Goal: Task Accomplishment & Management: Complete application form

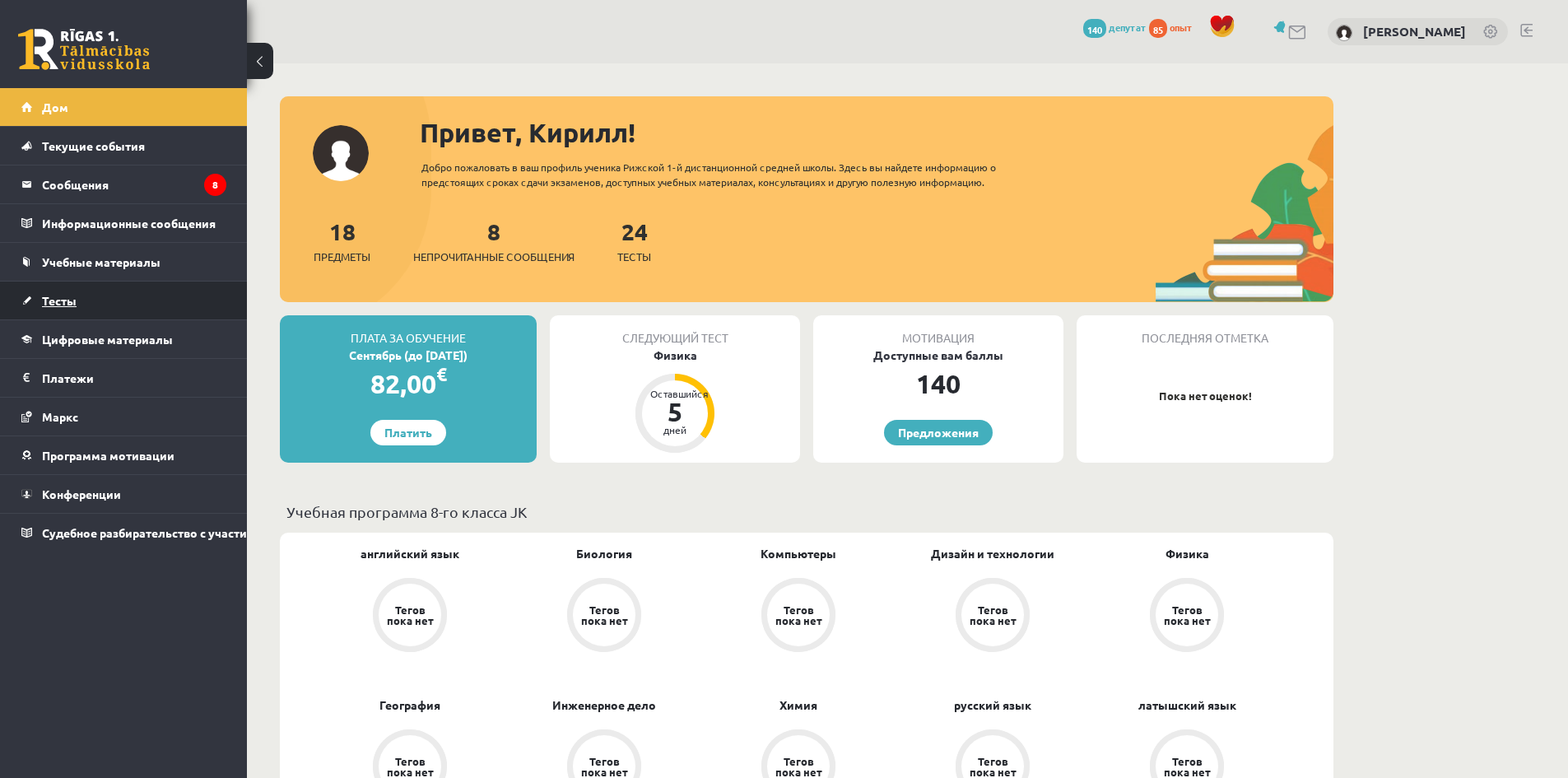
click at [110, 303] on link "Тесты" at bounding box center [124, 301] width 205 height 38
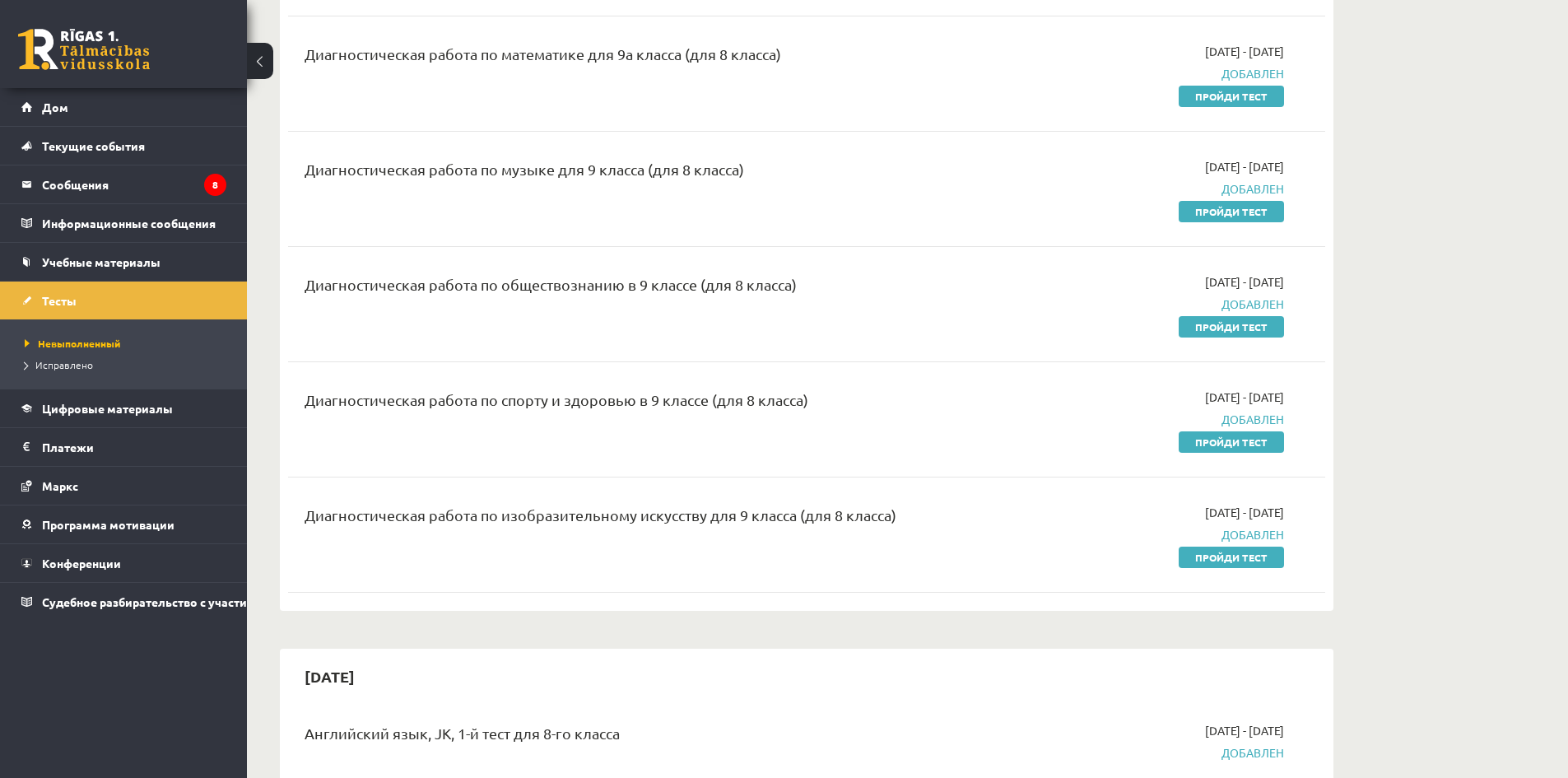
scroll to position [1729, 0]
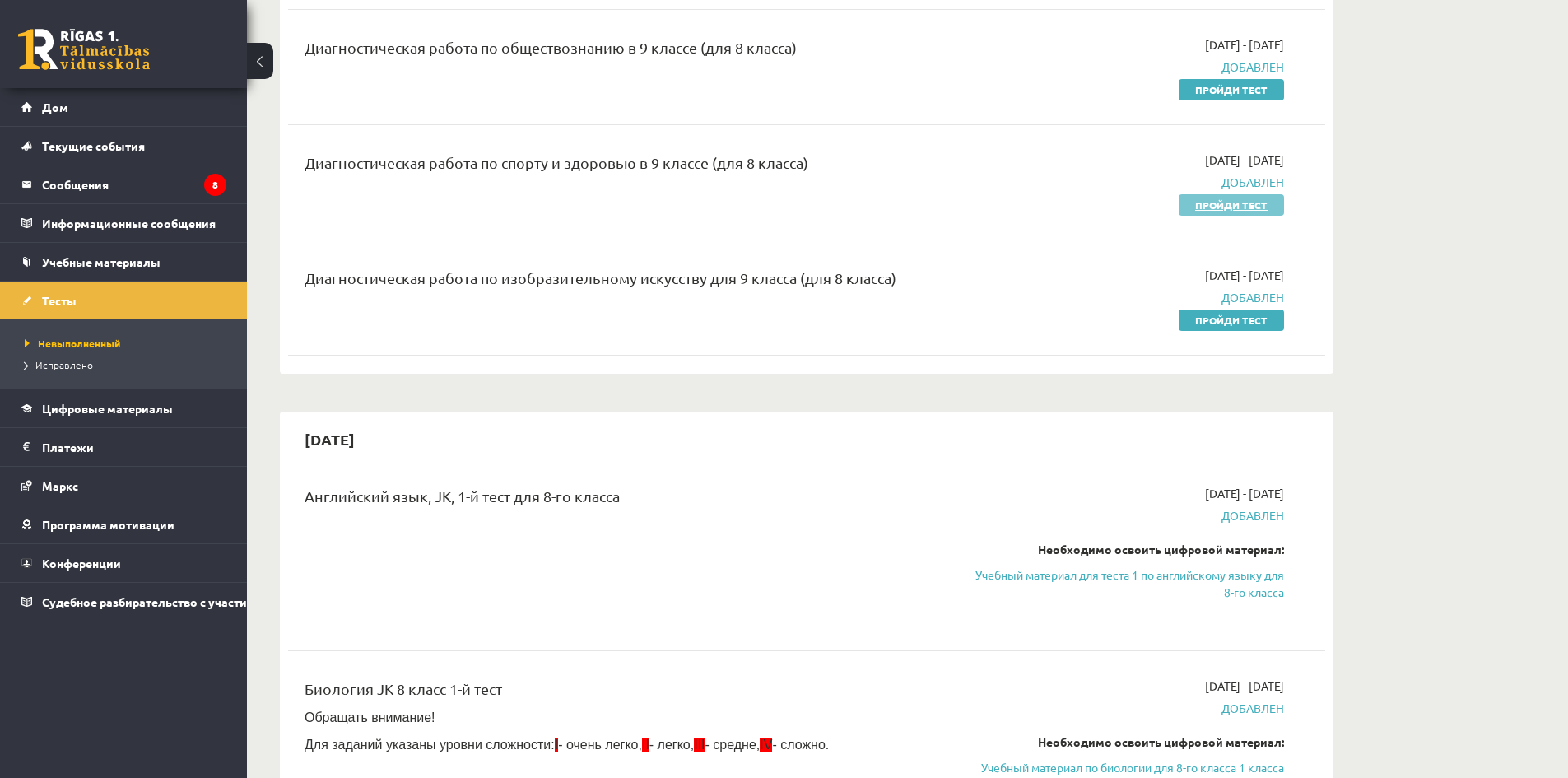
click at [1240, 198] on font "Пройди тест" at bounding box center [1231, 204] width 72 height 13
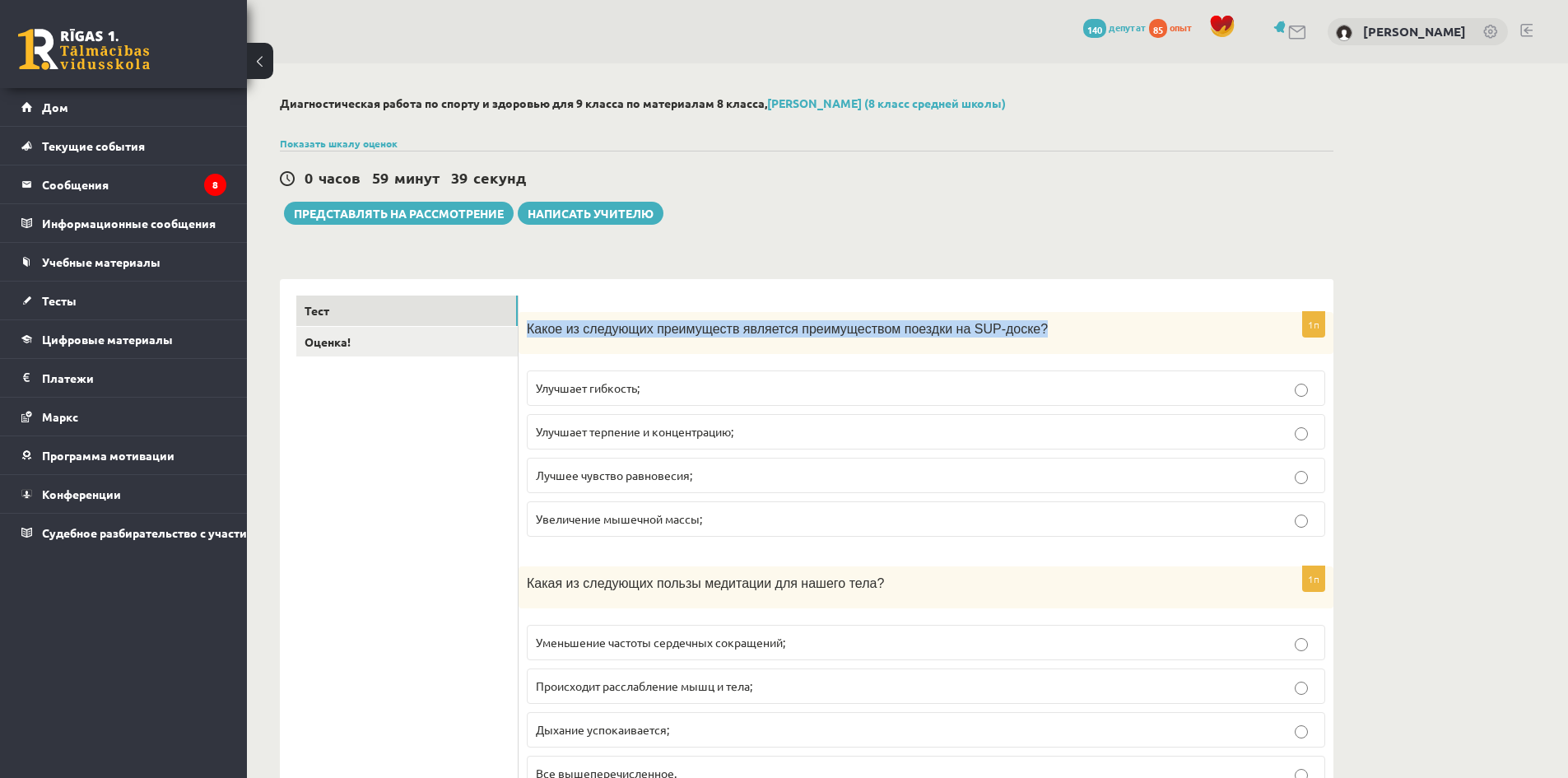
drag, startPoint x: 528, startPoint y: 332, endPoint x: 1007, endPoint y: 334, distance: 479.0
click at [1007, 334] on p "Какое из следующих преимуществ является преимуществом поездки на SUP-доске?" at bounding box center [885, 329] width 716 height 17
click at [543, 346] on div "Какое из следующих преимуществ является преимуществом поездки на SUP-доске?" at bounding box center [927, 333] width 815 height 42
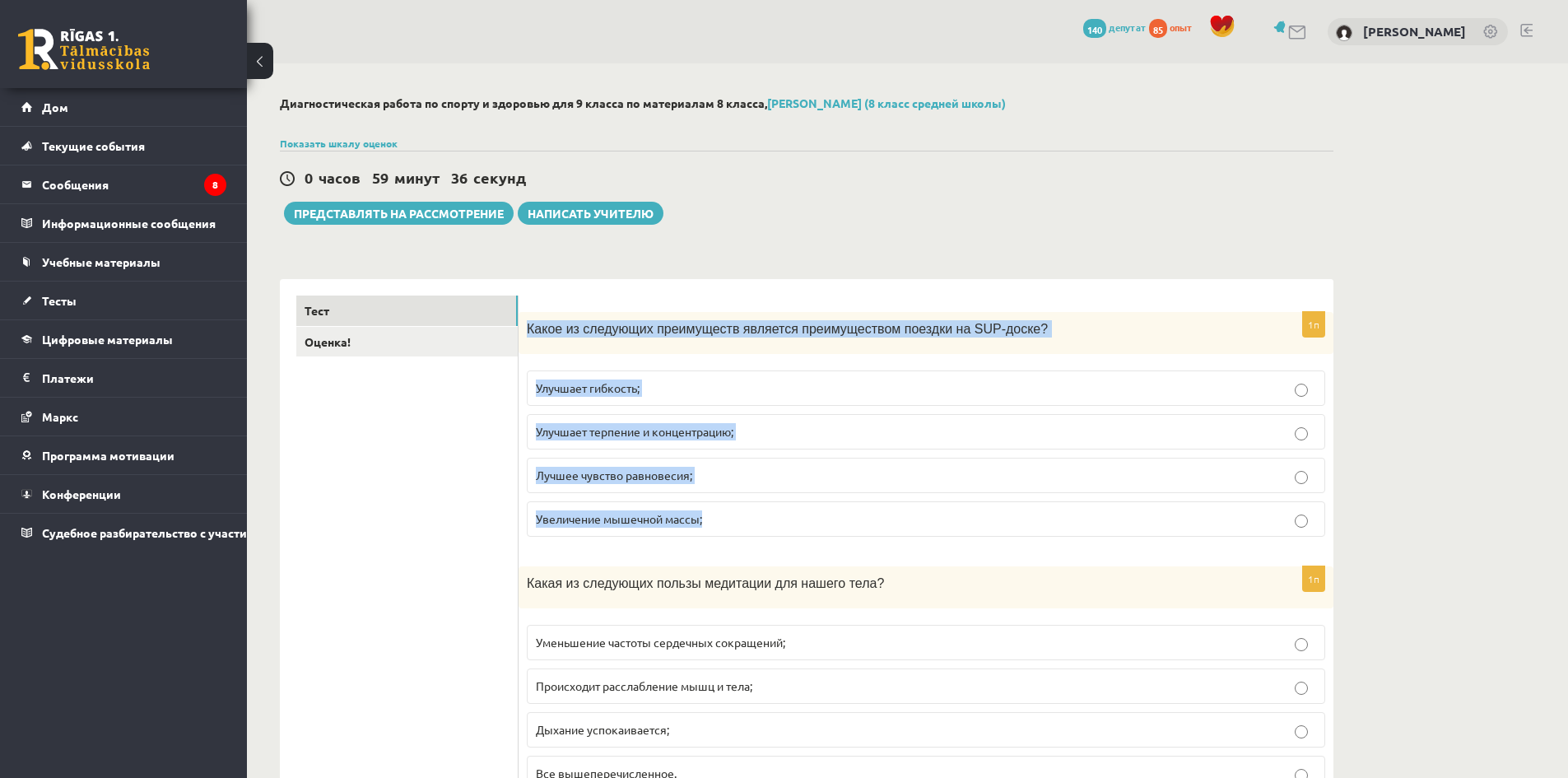
drag, startPoint x: 528, startPoint y: 324, endPoint x: 816, endPoint y: 531, distance: 354.7
click at [816, 531] on div "1п Какое из следующих преимуществ является преимуществом поездки на SUP-доске? …" at bounding box center [927, 431] width 815 height 238
copy div "Какое из следующих преимуществ является преимуществом поездки на SUP-доске? Улу…"
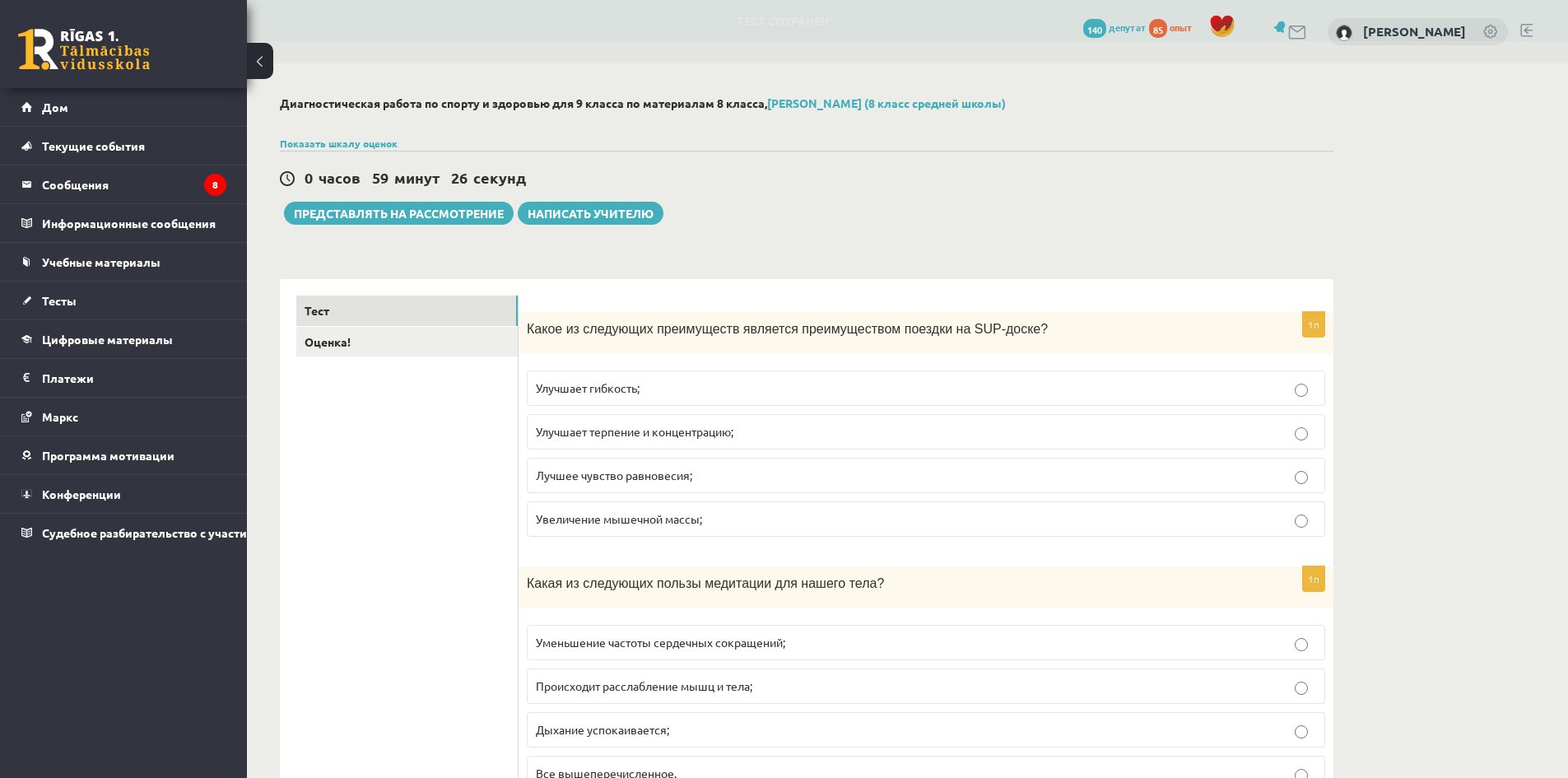
click at [531, 474] on label "Лучшее чувство равновесия;" at bounding box center [926, 475] width 799 height 36
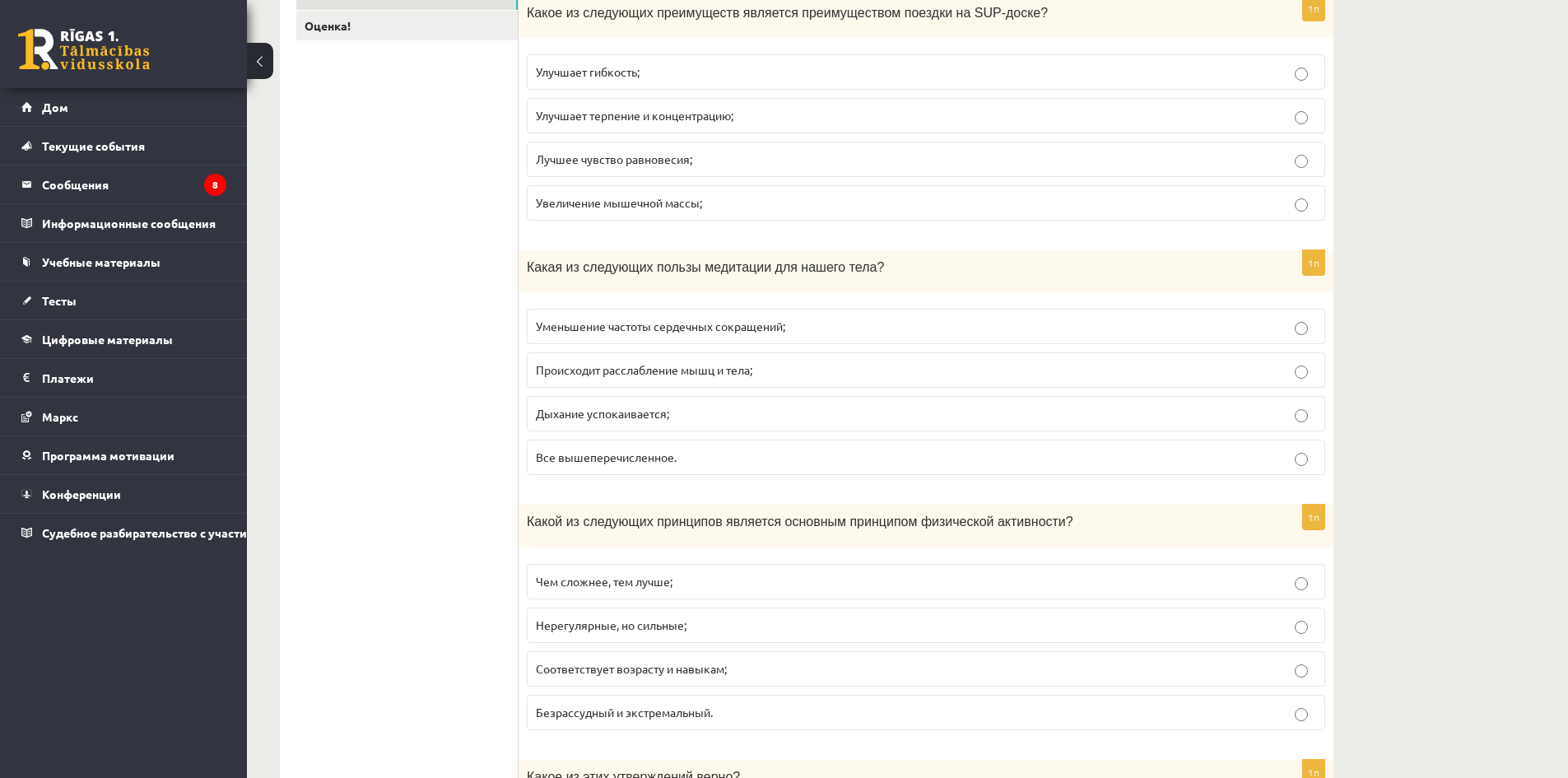
scroll to position [329, 0]
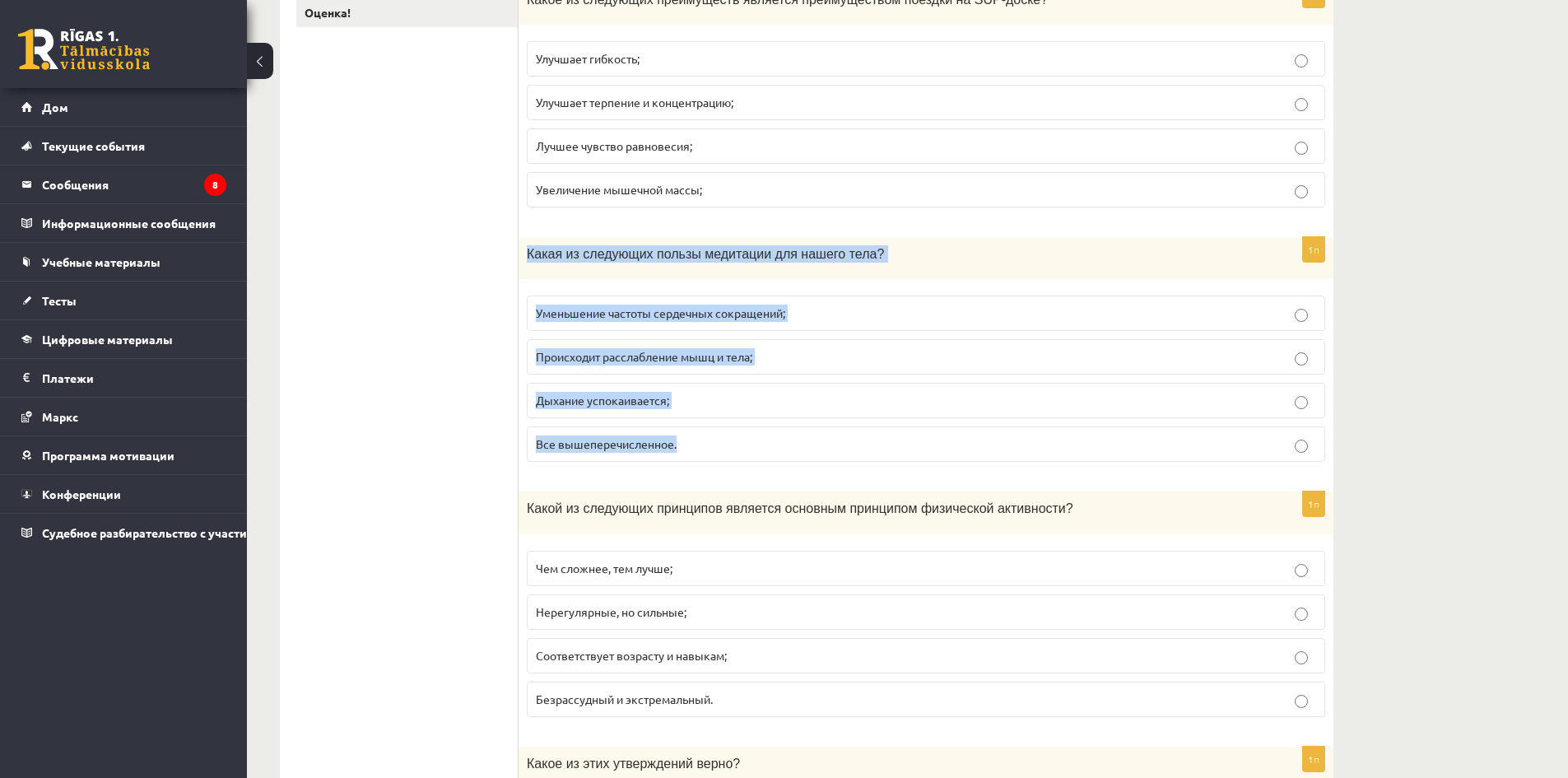
drag, startPoint x: 532, startPoint y: 256, endPoint x: 771, endPoint y: 462, distance: 315.5
click at [771, 462] on div "1п Какая из следующих пользы медитации для нашего тела? Уменьшение частоты серд…" at bounding box center [927, 356] width 815 height 238
copy div "Какая из следующих пользы медитации для нашего тела? Уменьшение частоты сердечн…"
click at [734, 436] on p "Все вышеперечисленное." at bounding box center [927, 444] width 781 height 17
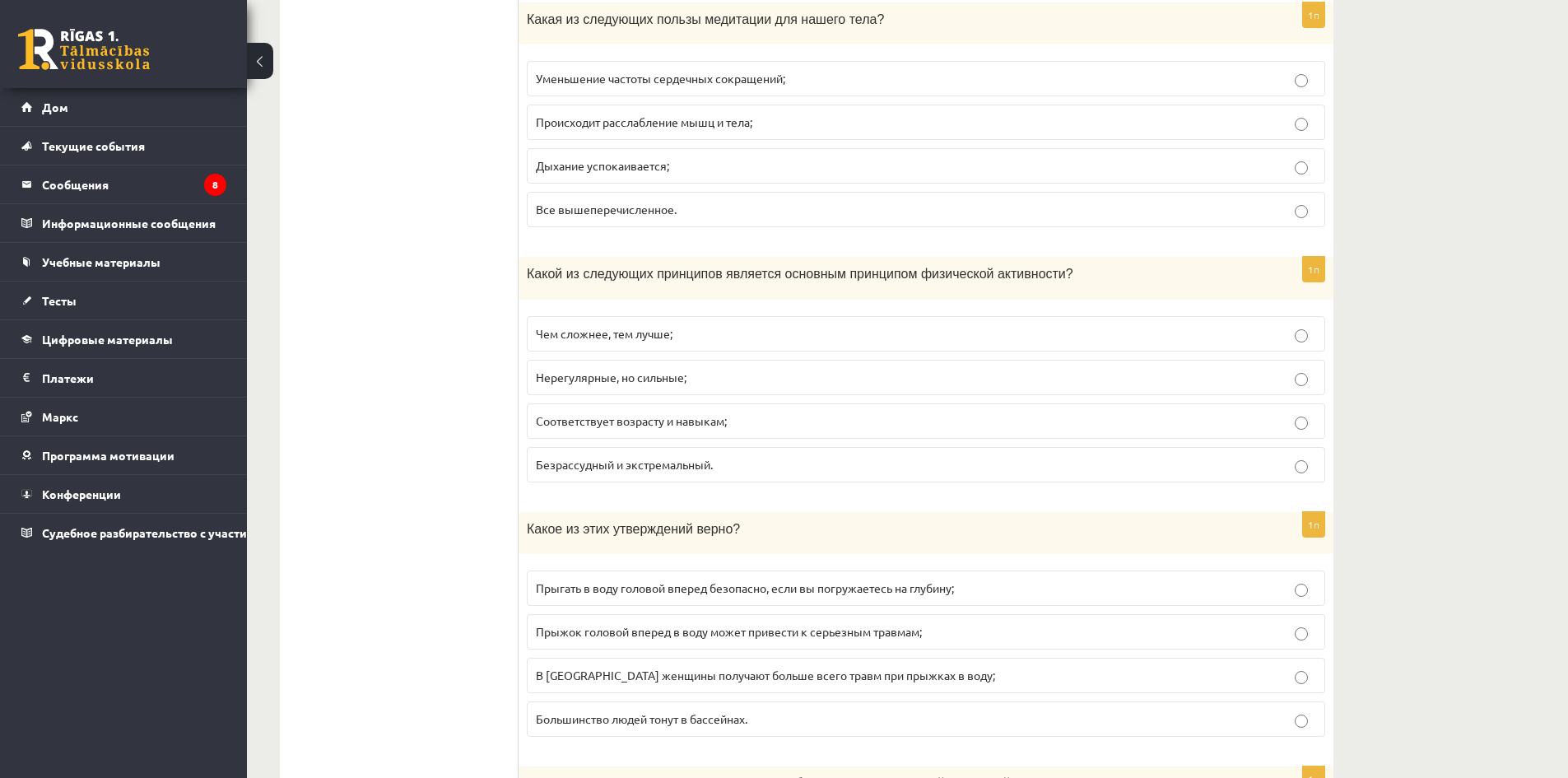
scroll to position [576, 0]
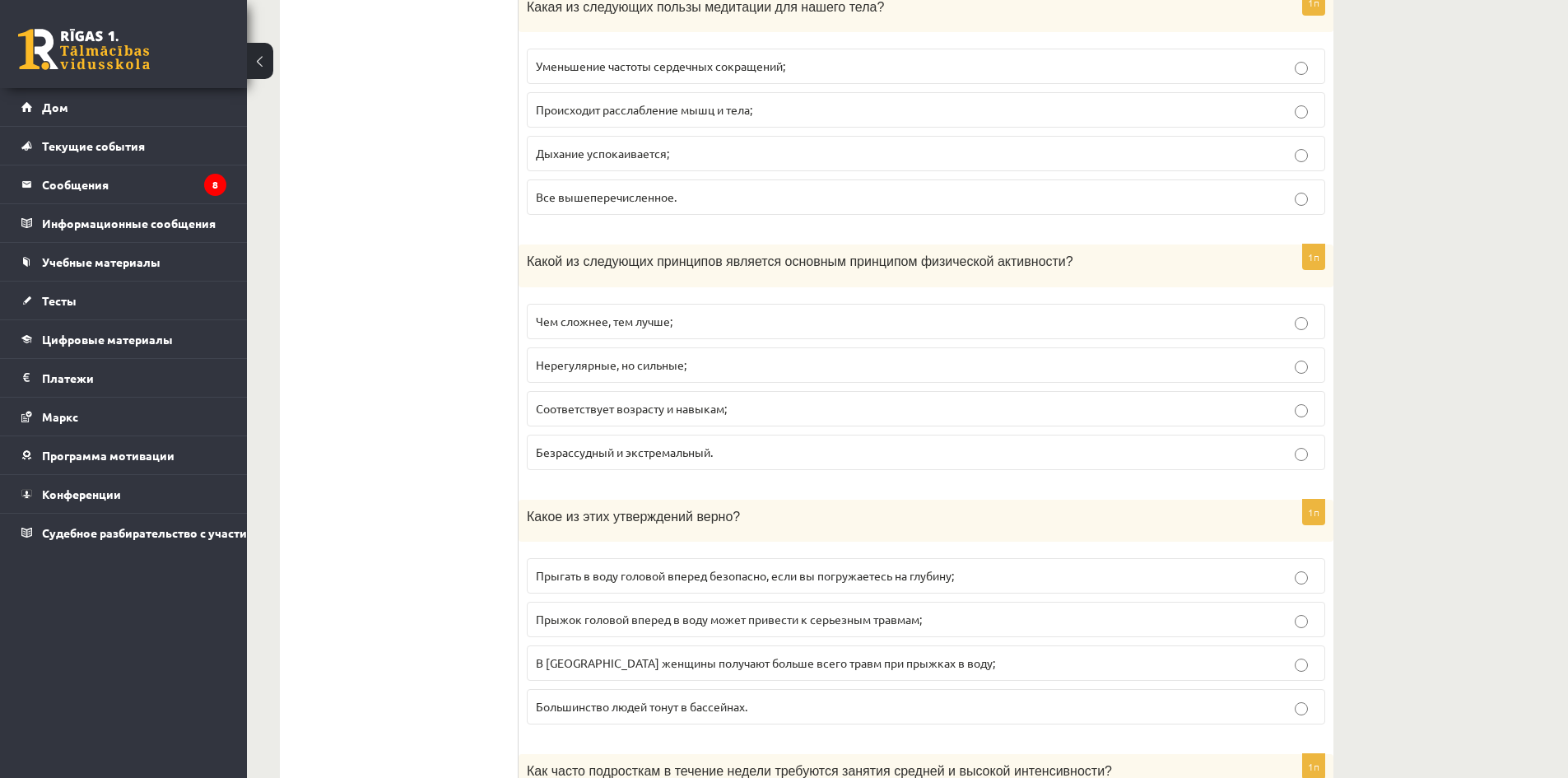
click at [688, 413] on font "Соответствует возрасту и навыкам;" at bounding box center [632, 408] width 191 height 15
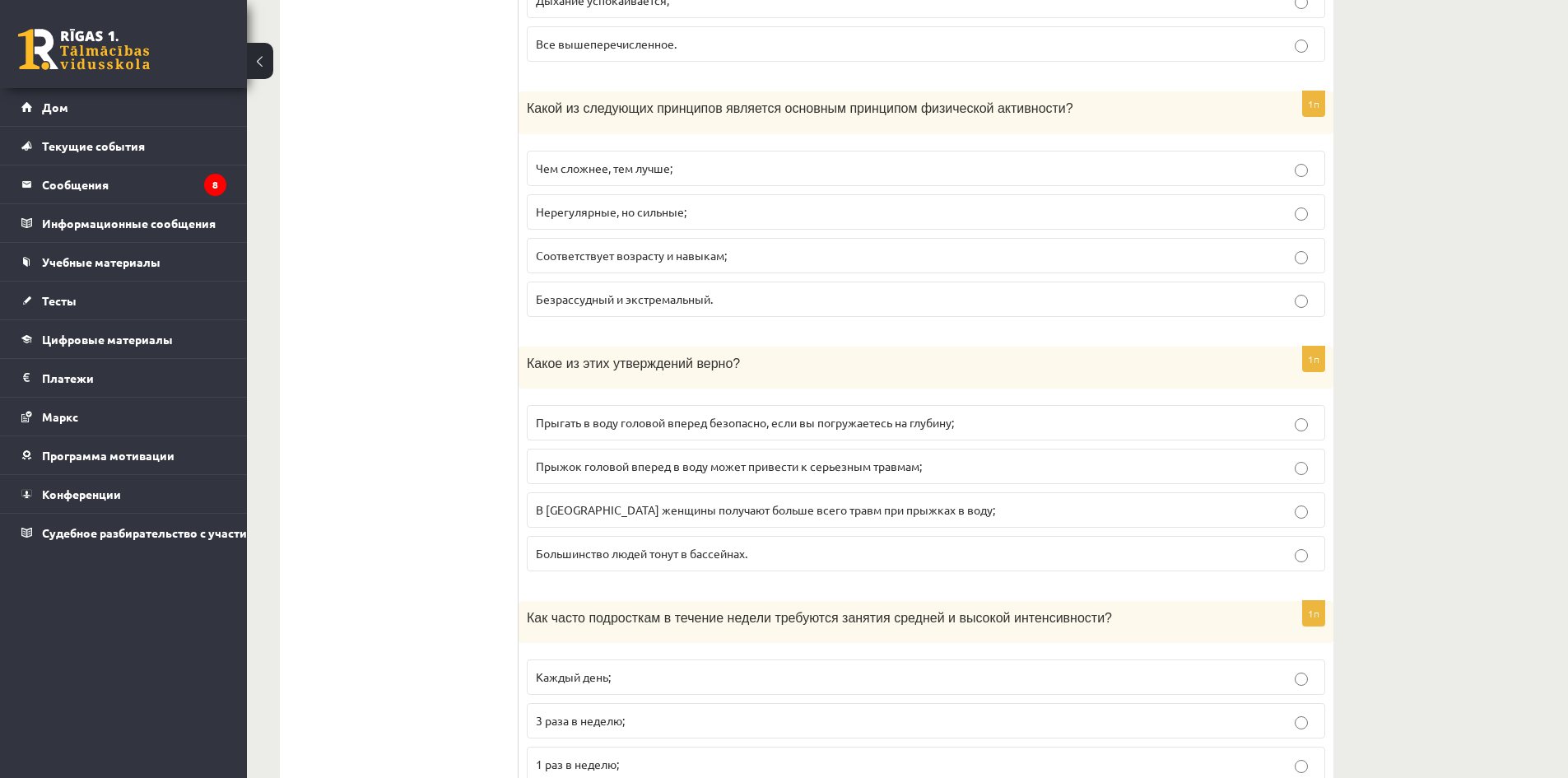
scroll to position [741, 0]
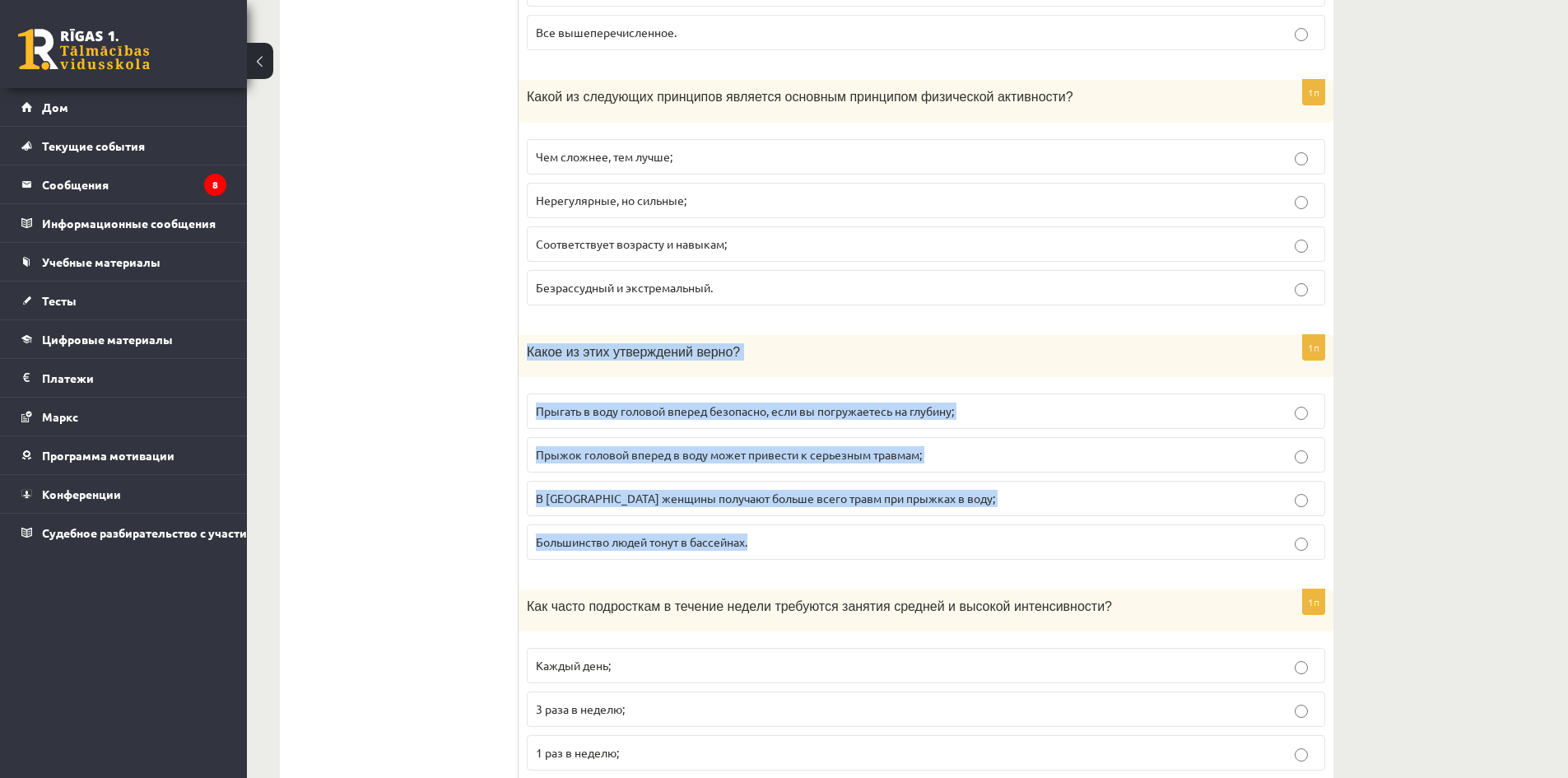
drag, startPoint x: 536, startPoint y: 359, endPoint x: 778, endPoint y: 530, distance: 296.3
click at [778, 530] on div "1п Какое из этих утверждений верно? Прыгать в воду головой вперед безопасно, ес…" at bounding box center [927, 454] width 815 height 238
copy div "Какое из этих утверждений верно? Прыгать в воду головой вперед безопасно, если …"
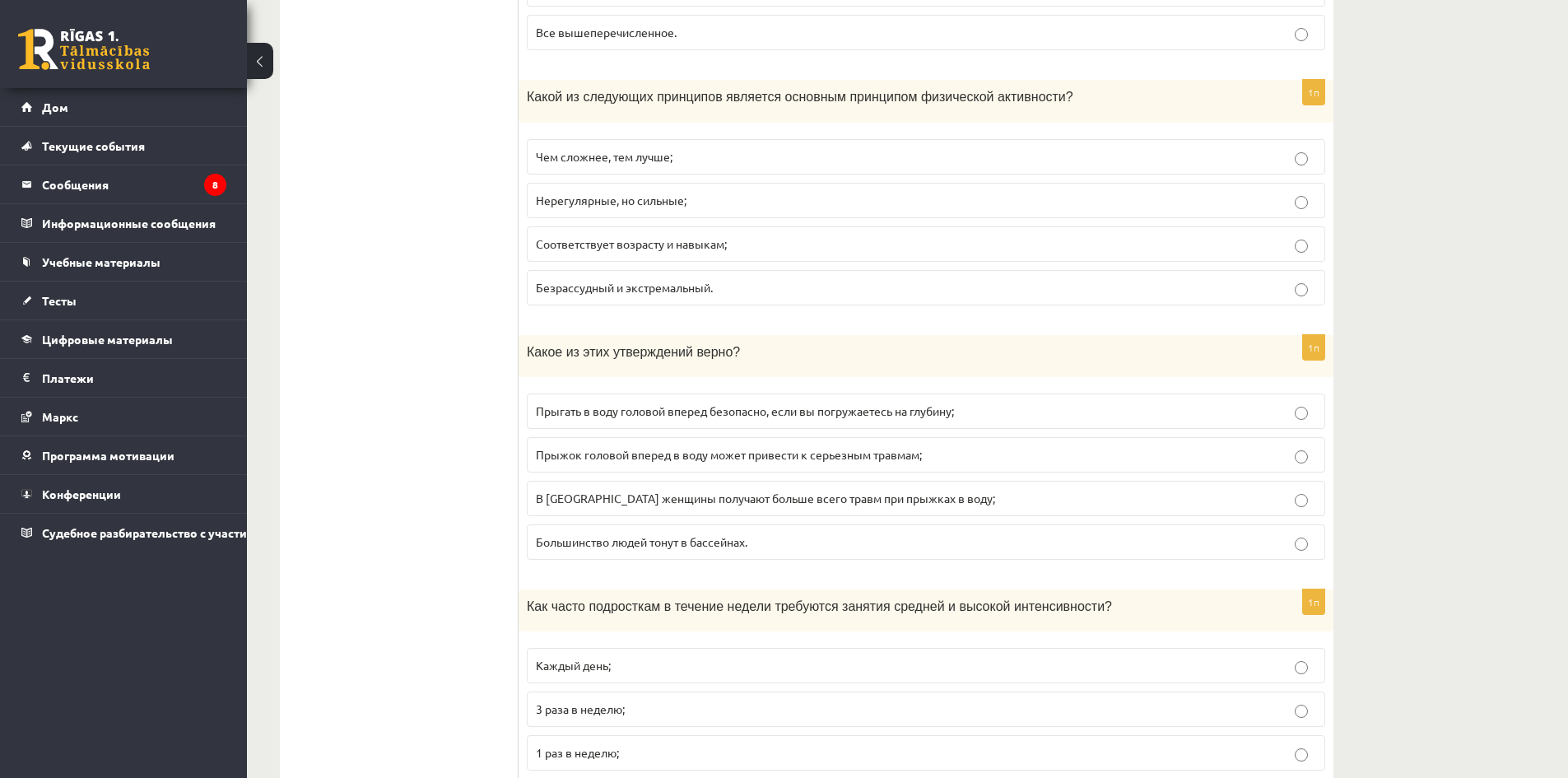
click at [539, 469] on label "Прыжок головой вперед в воду может привести к серьезным травмам;" at bounding box center [926, 455] width 799 height 36
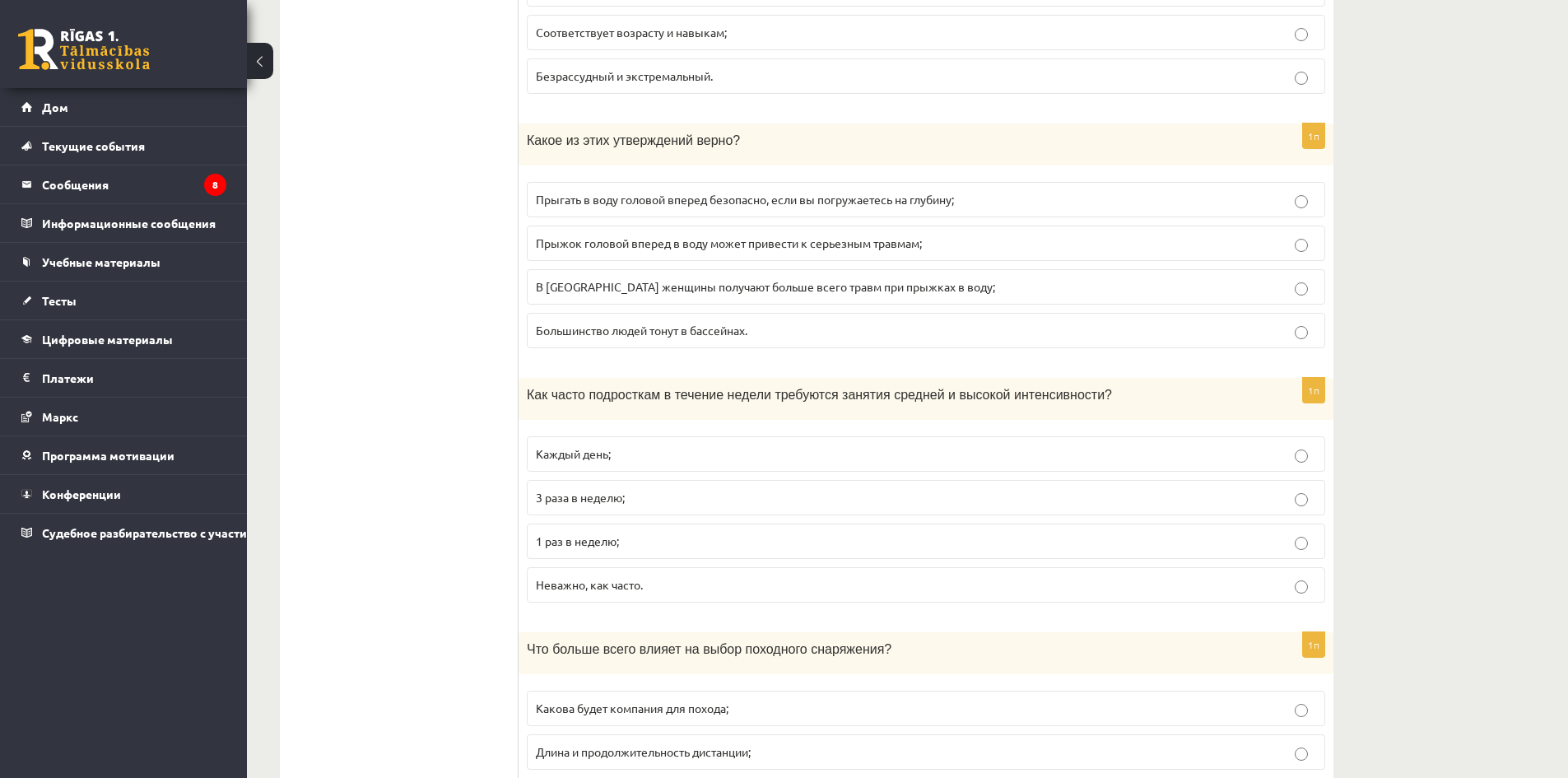
scroll to position [988, 0]
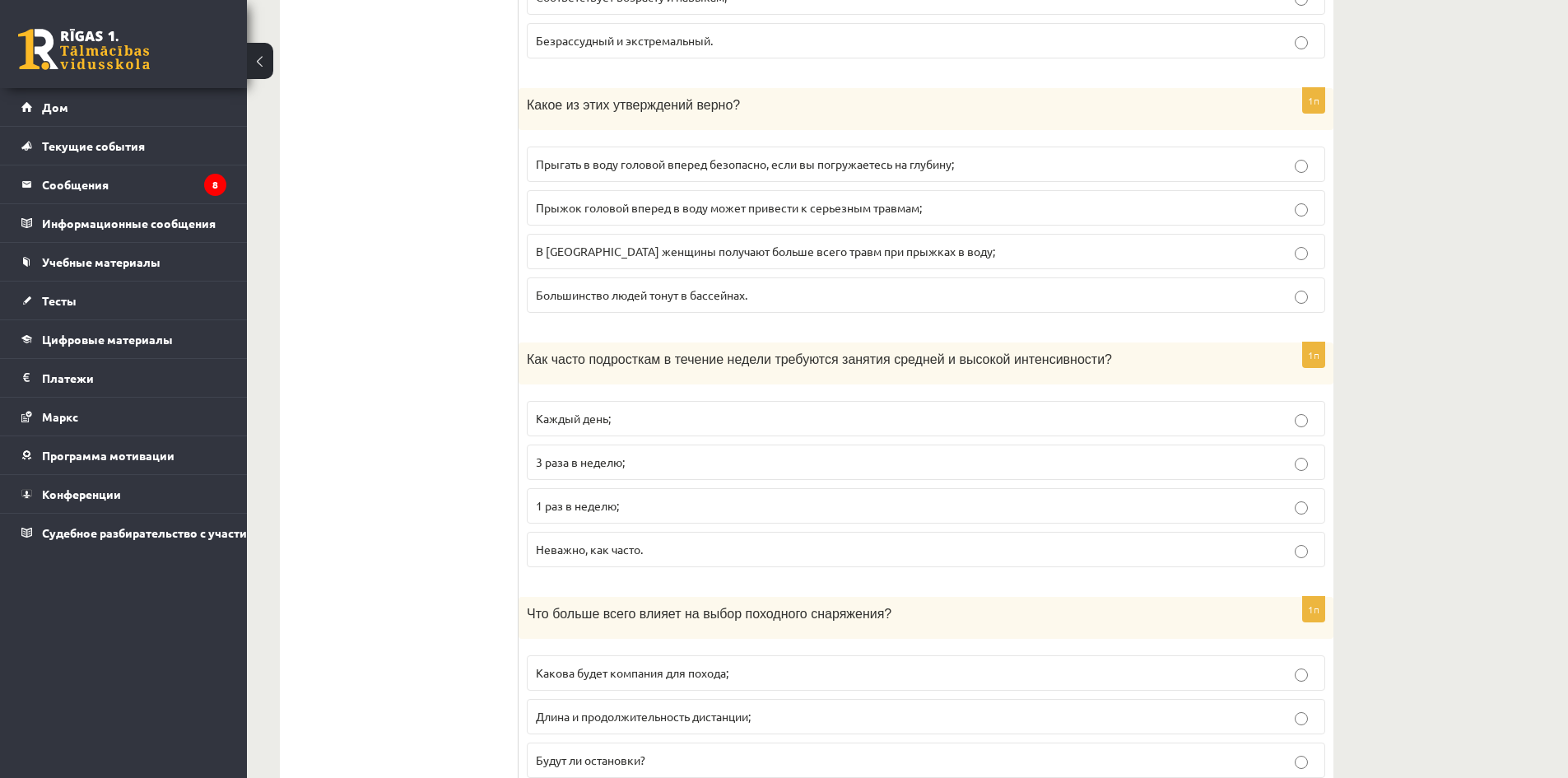
click at [620, 471] on p "3 раза в неделю;" at bounding box center [927, 462] width 781 height 17
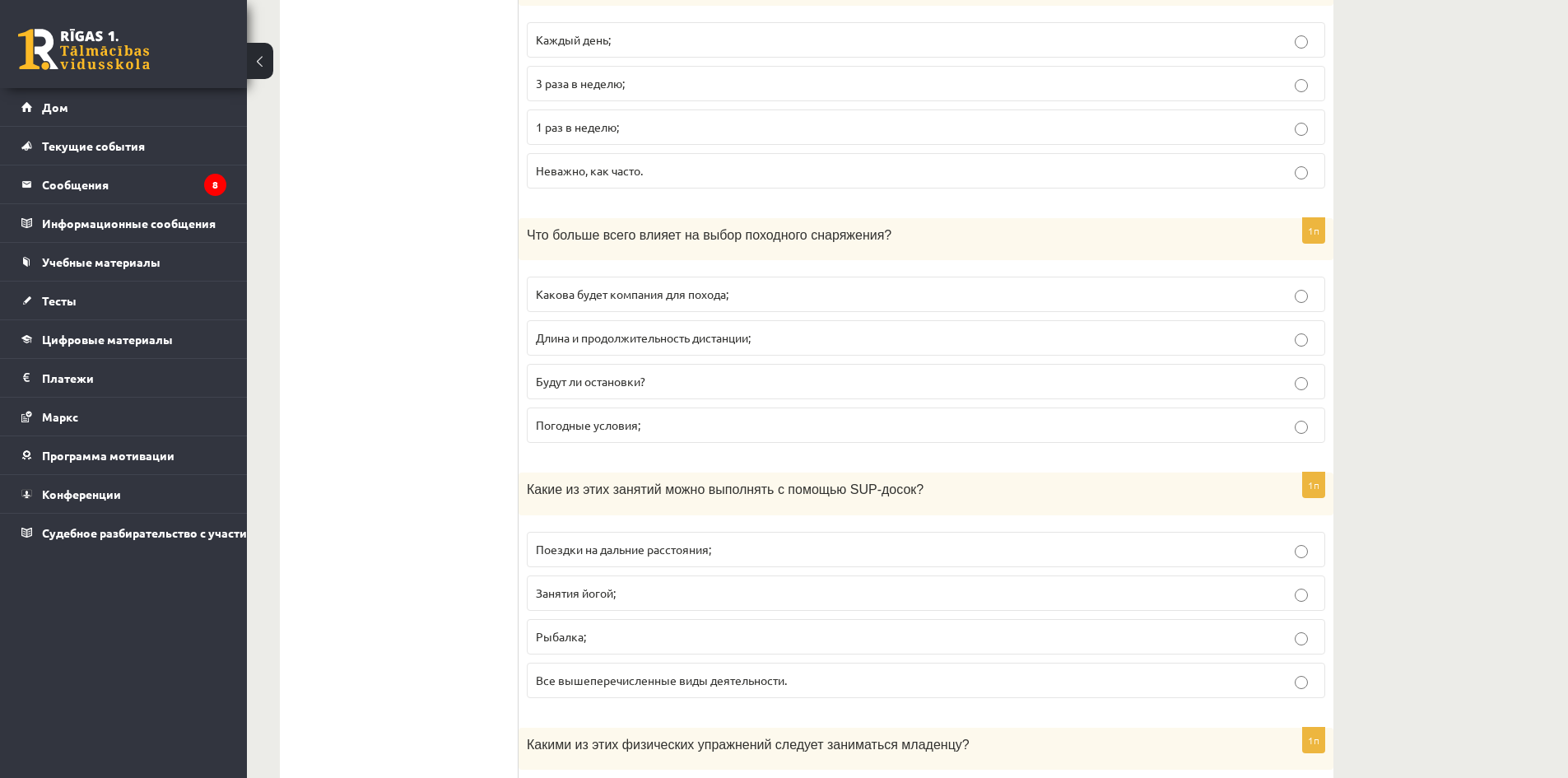
scroll to position [1400, 0]
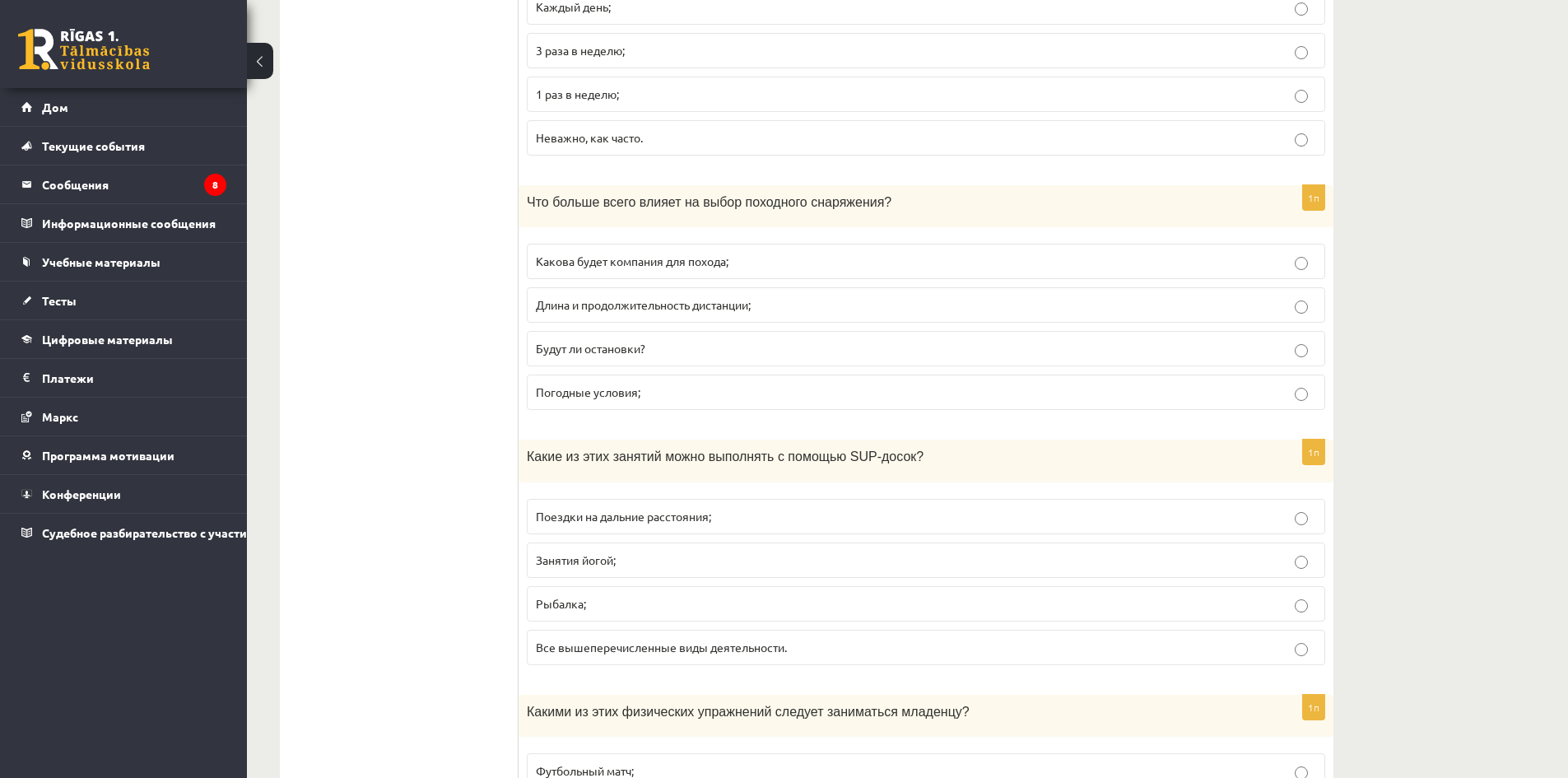
click at [672, 317] on label "Длина и продолжительность дистанции;" at bounding box center [926, 305] width 799 height 36
click at [678, 409] on label "Погодные условия;" at bounding box center [926, 392] width 799 height 36
click at [656, 320] on label "Длина и продолжительность дистанции;" at bounding box center [926, 305] width 799 height 36
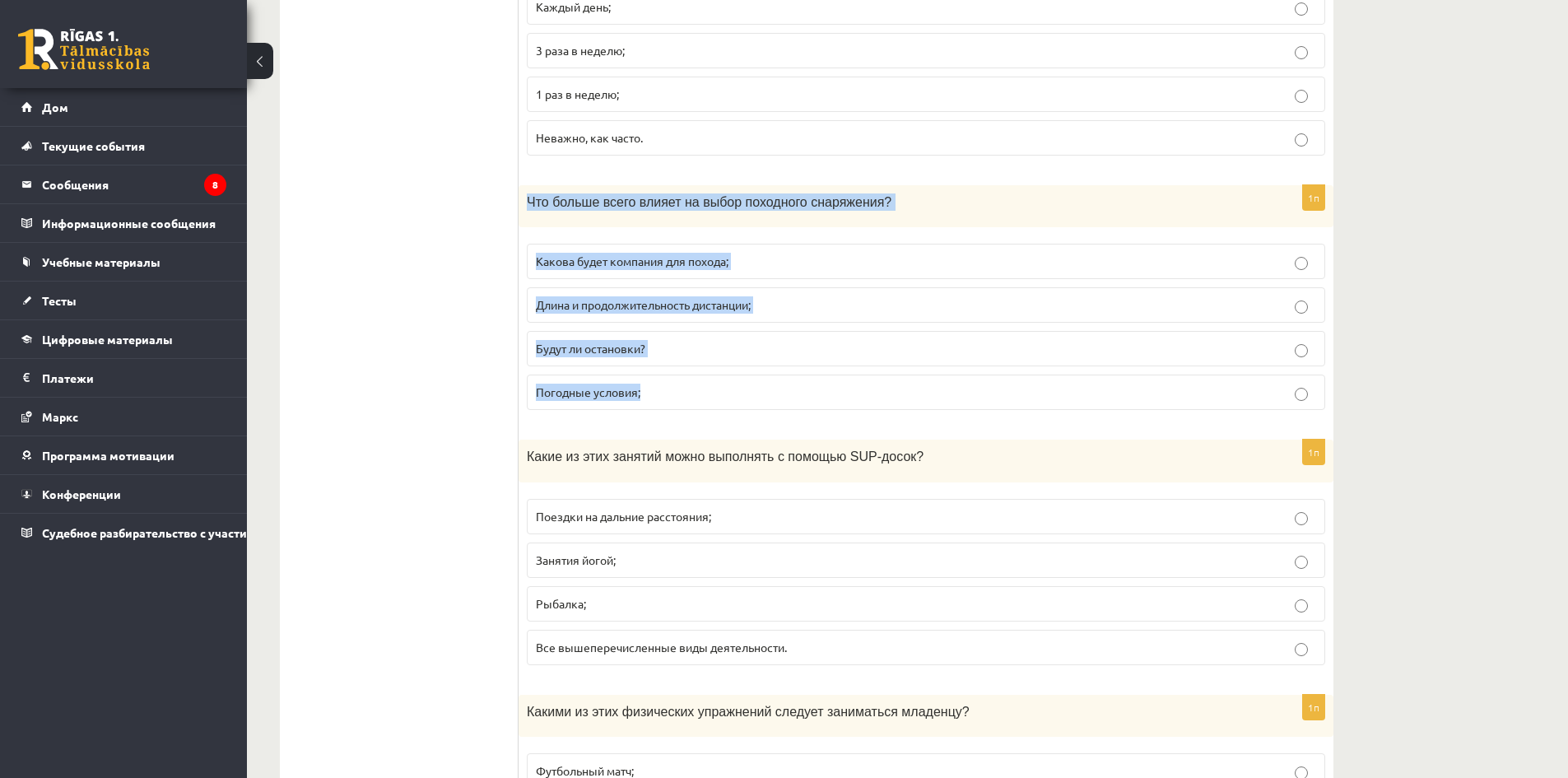
drag, startPoint x: 522, startPoint y: 204, endPoint x: 834, endPoint y: 407, distance: 372.2
click at [834, 408] on div "1п Что больше всего влияет на выбор походного снаряжения? Какова будет компания…" at bounding box center [927, 304] width 815 height 238
copy div "Что больше всего влияет на выбор походного снаряжения? Какова будет компания дл…"
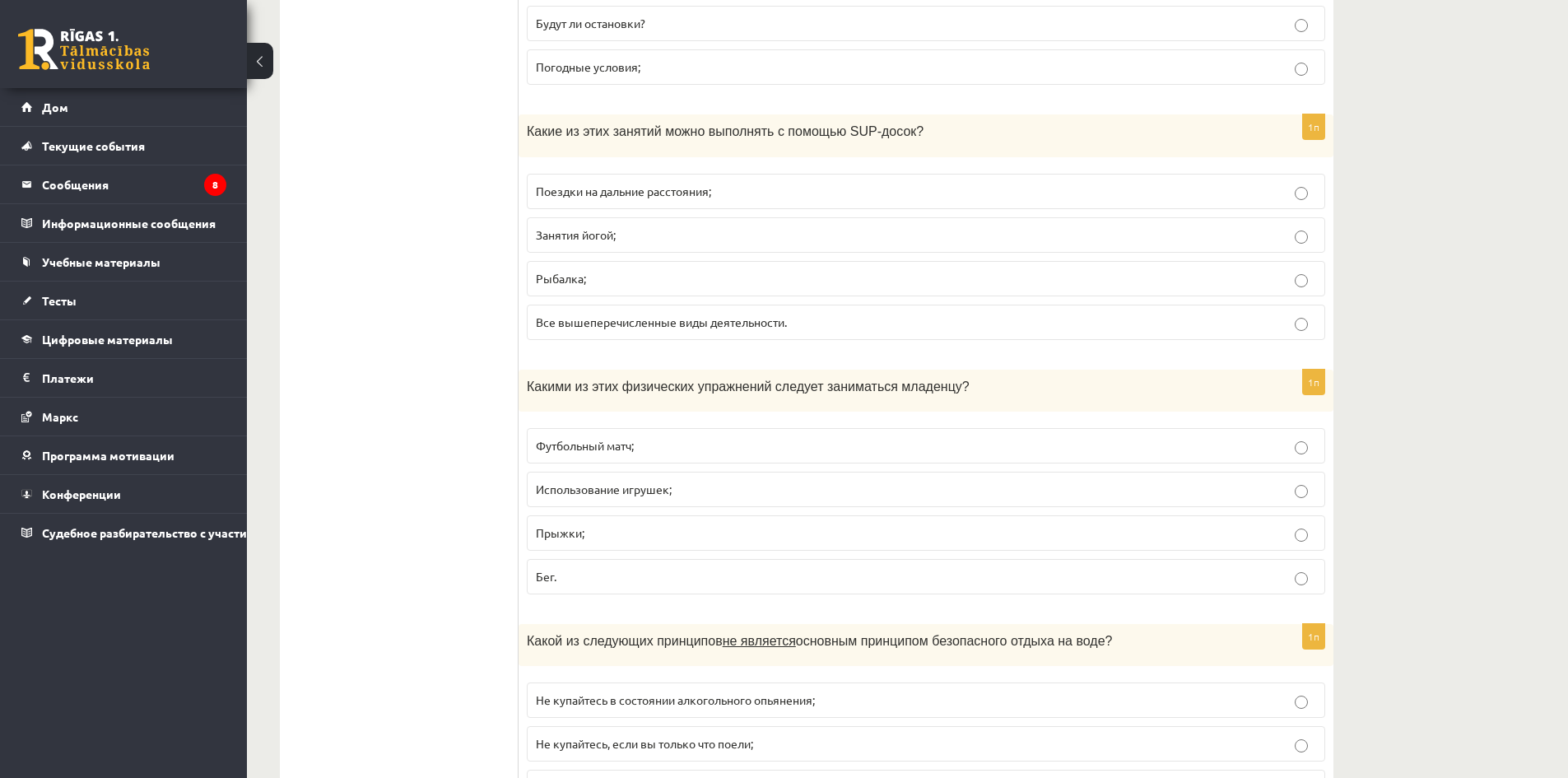
scroll to position [1729, 0]
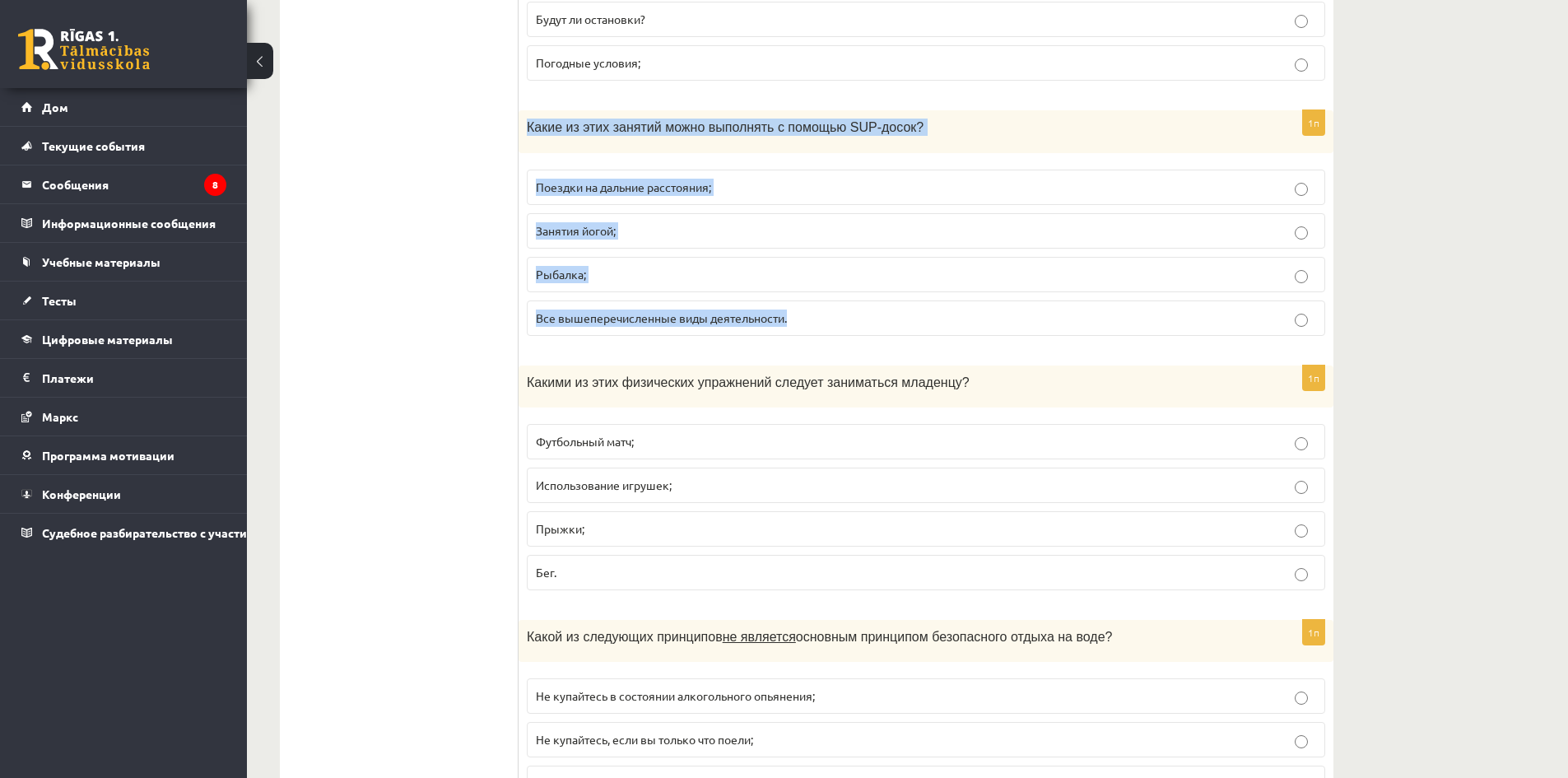
drag, startPoint x: 521, startPoint y: 127, endPoint x: 934, endPoint y: 304, distance: 449.3
click at [934, 304] on div "1п Какие из этих занятий можно выполнять с помощью SUP-досок? Поездки на дальни…" at bounding box center [927, 229] width 815 height 238
copy div "Какие из этих занятий можно выполнять с помощью SUP-досок? Поездки на дальние р…"
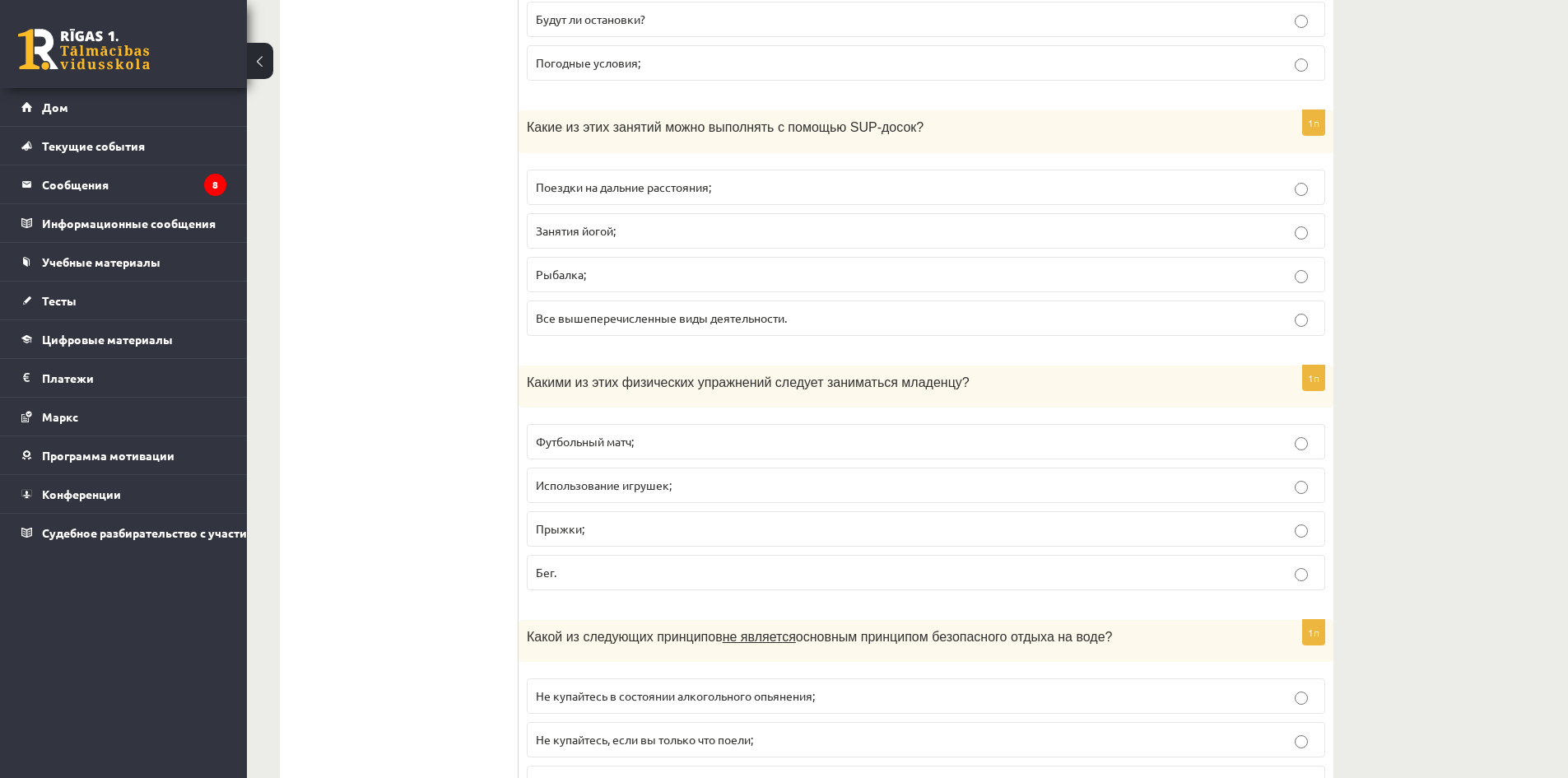
click at [616, 325] on p "Все вышеперечисленные виды деятельности." at bounding box center [927, 318] width 781 height 17
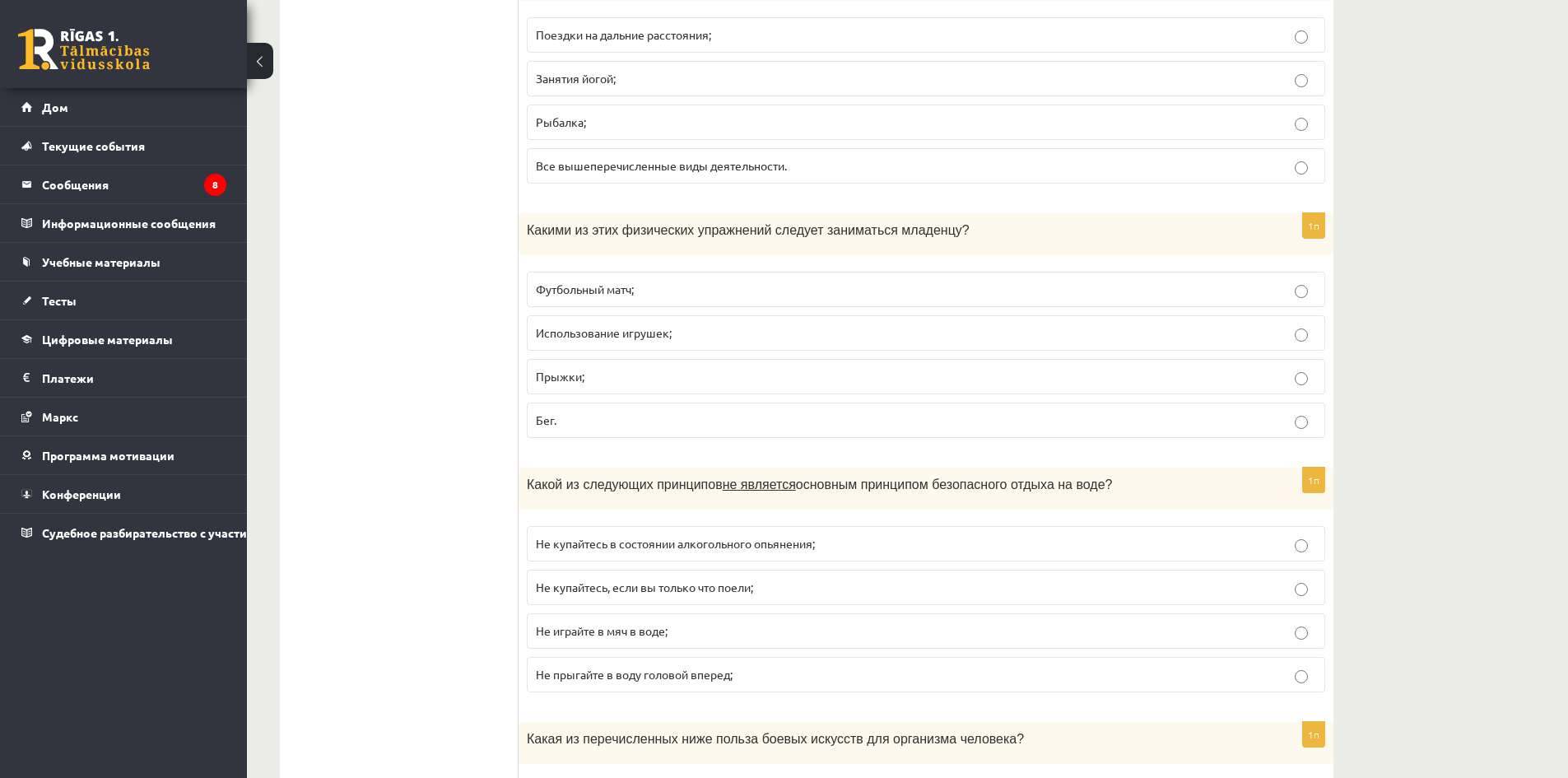
scroll to position [1893, 0]
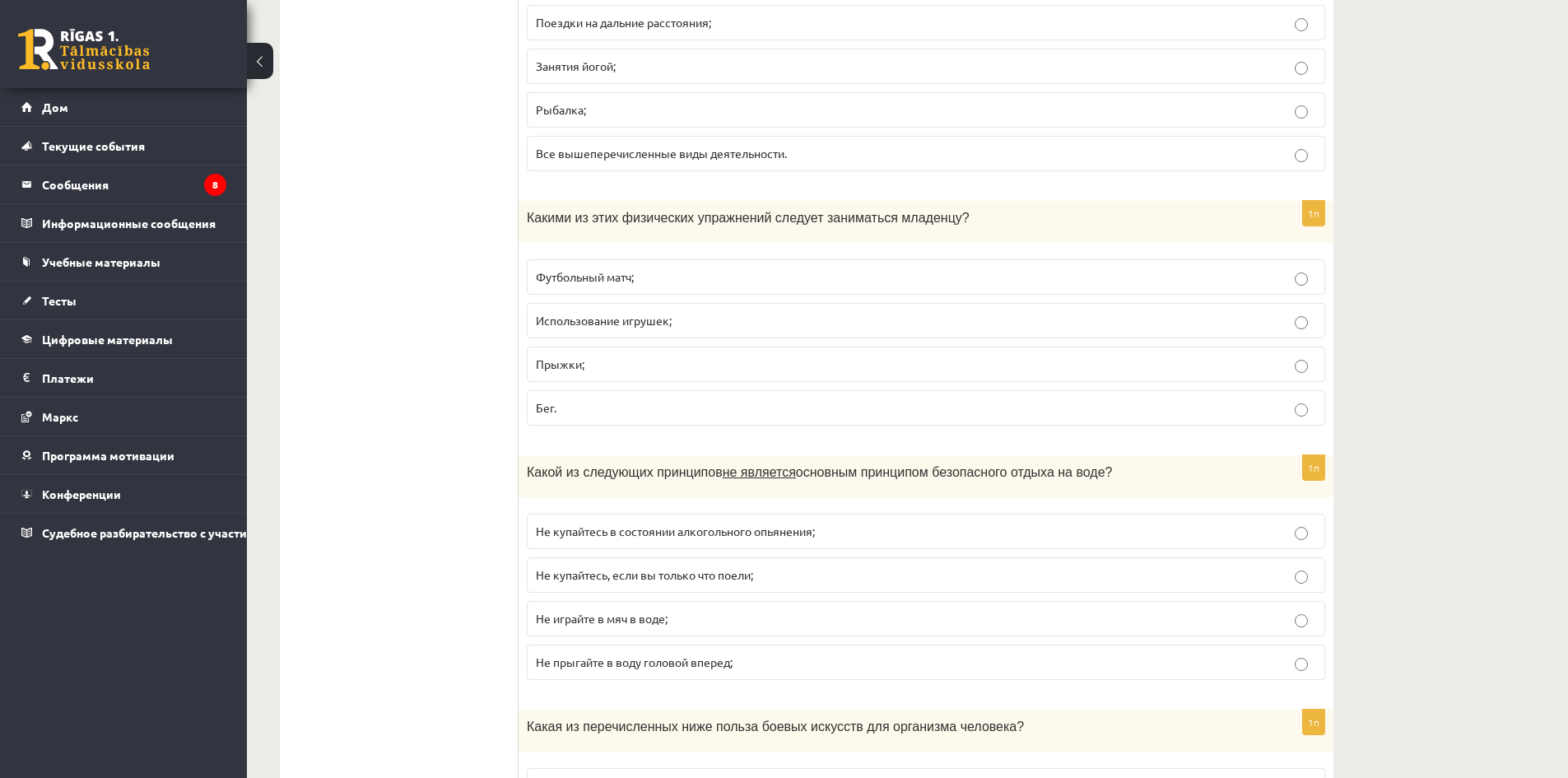
click at [600, 332] on label "Использование игрушек;" at bounding box center [926, 321] width 799 height 36
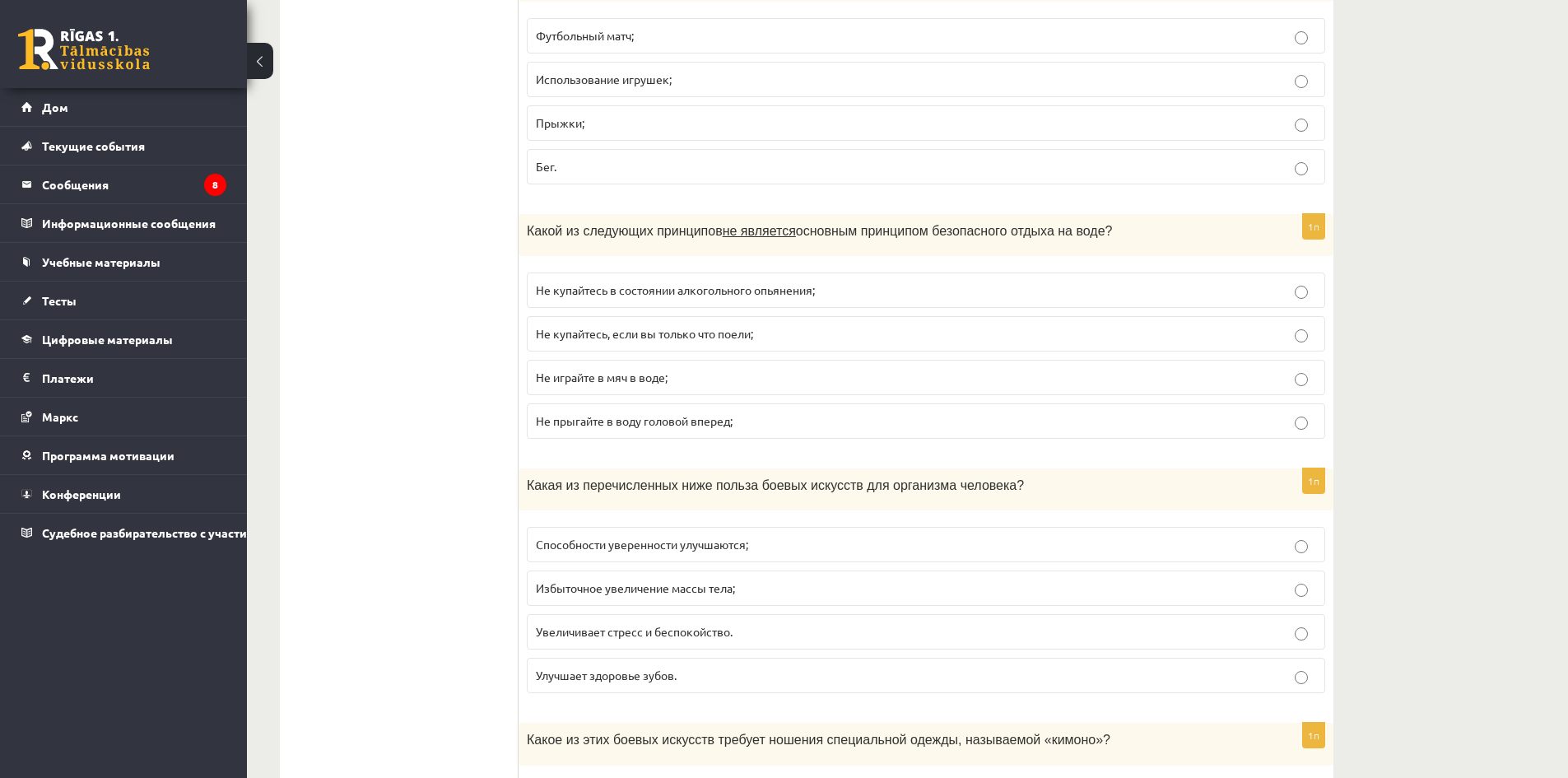
scroll to position [2141, 0]
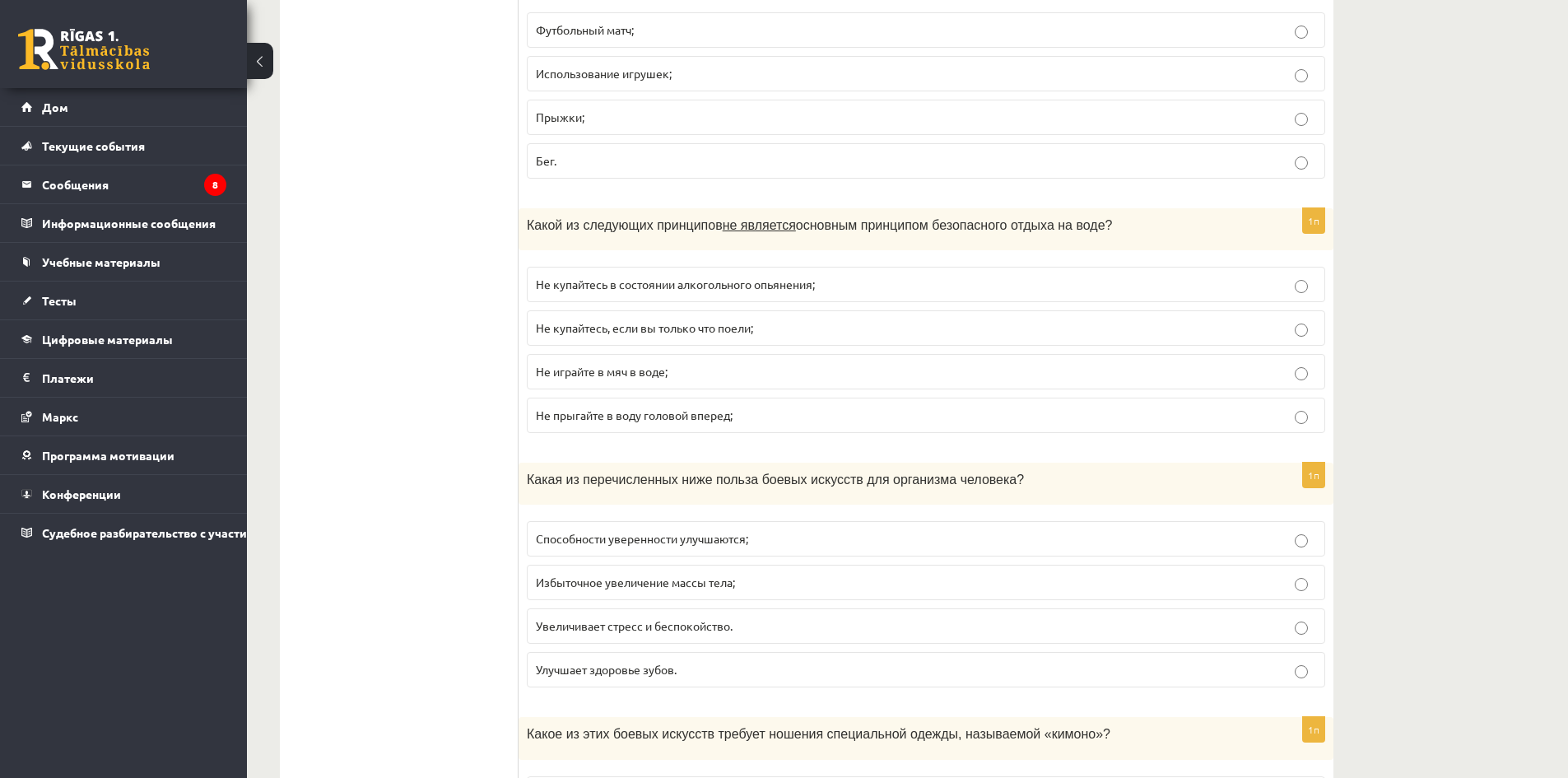
click at [701, 295] on label "Не купайтесь в состоянии алкогольного опьянения;" at bounding box center [926, 284] width 799 height 36
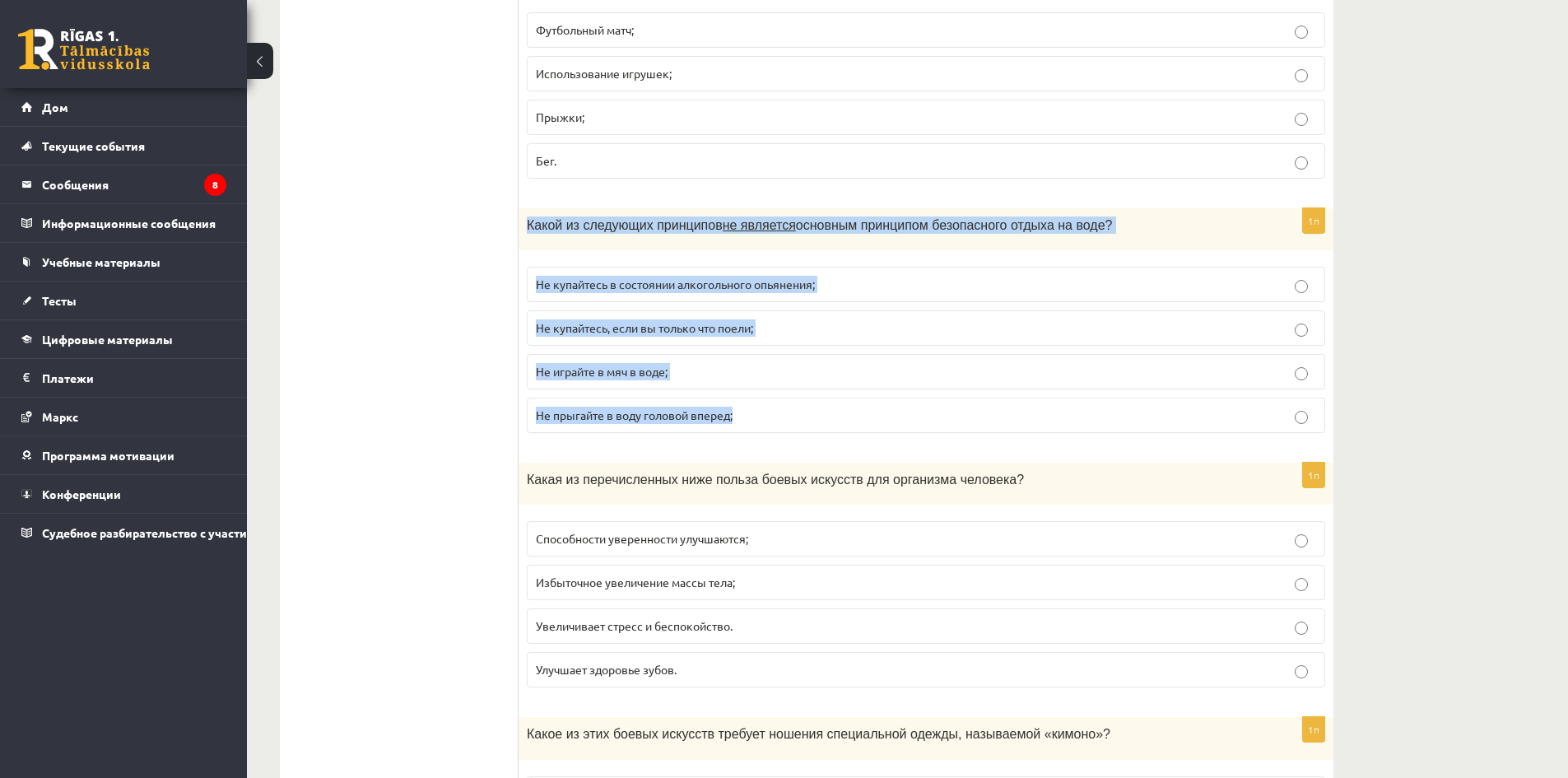
drag, startPoint x: 524, startPoint y: 223, endPoint x: 1197, endPoint y: 400, distance: 695.9
click at [1211, 409] on div "1п Какой из следующих принципов не является основным принципом безопасного отды…" at bounding box center [927, 328] width 815 height 238
copy div "Какой из следующих принципов не является основным принципом безопасного отдыха …"
click at [873, 270] on label "Не купайтесь в состоянии алкогольного опьянения;" at bounding box center [926, 284] width 799 height 36
click at [857, 257] on div "1п Какой из следующих принципов не является основным принципом безопасного отды…" at bounding box center [927, 328] width 815 height 238
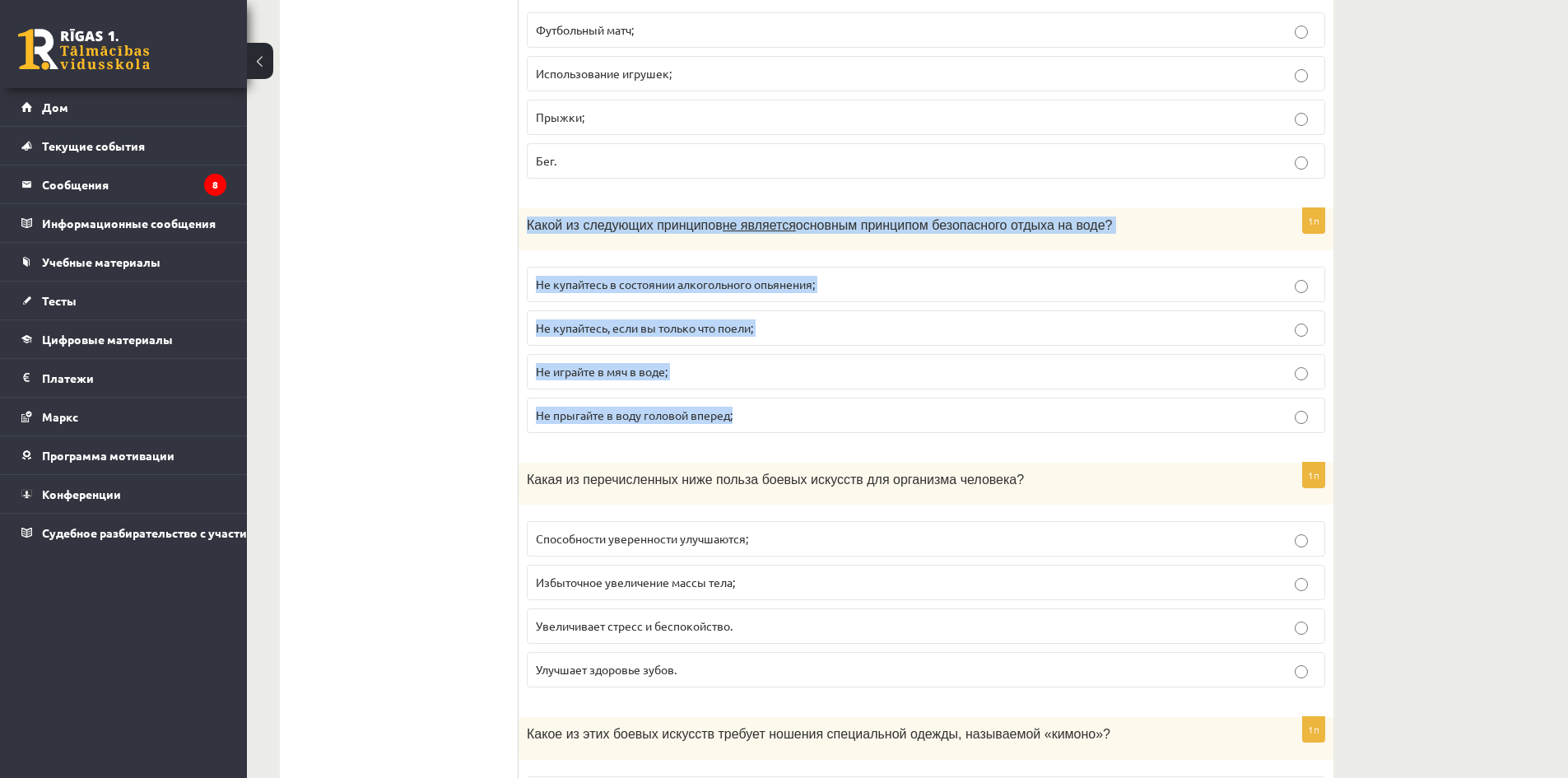
click at [854, 256] on div "1п Какой из следующих принципов не является основным принципом безопасного отды…" at bounding box center [927, 328] width 815 height 238
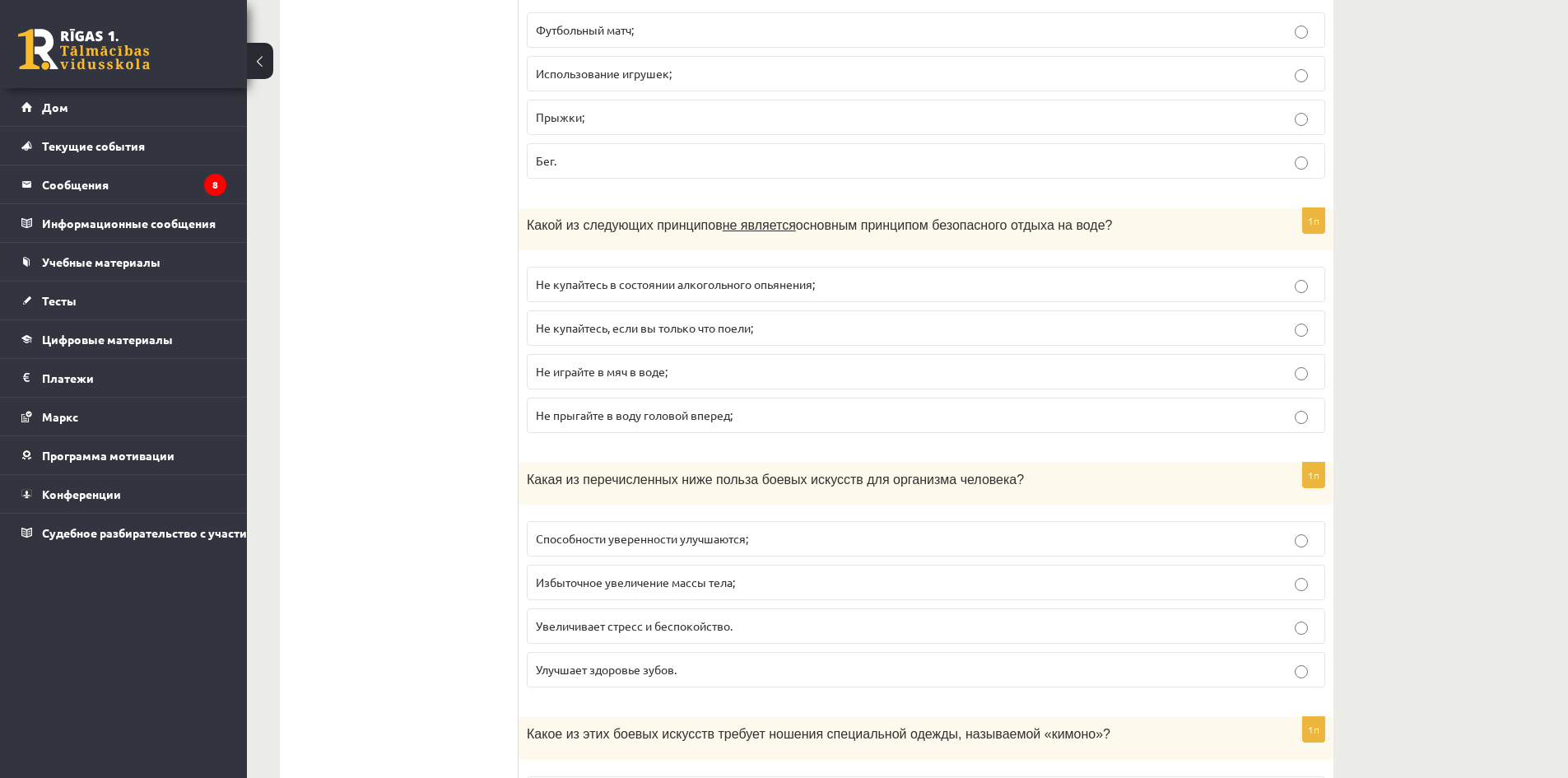
click at [716, 371] on p "Не играйте в мяч в воде;" at bounding box center [927, 372] width 781 height 17
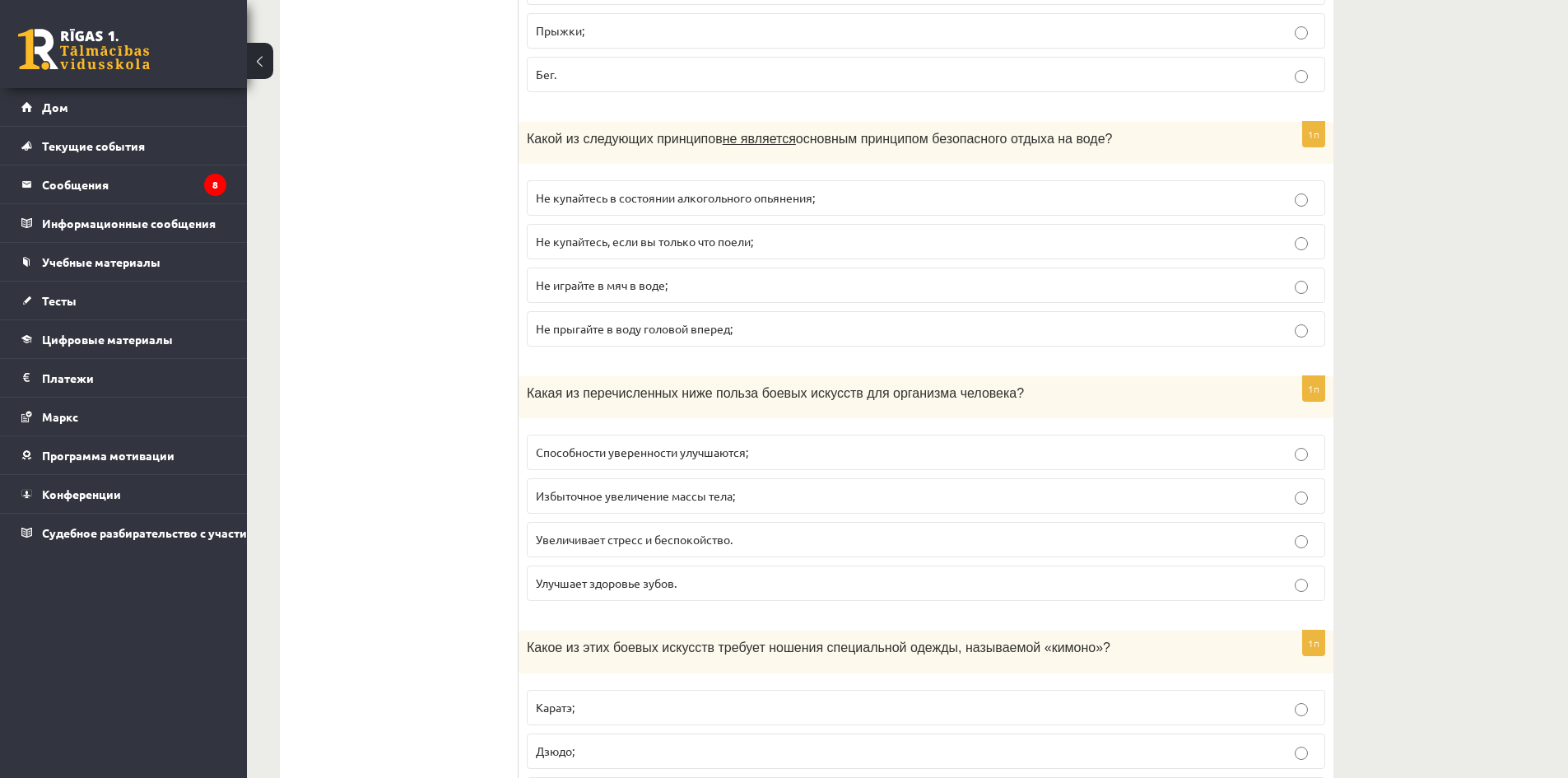
scroll to position [2305, 0]
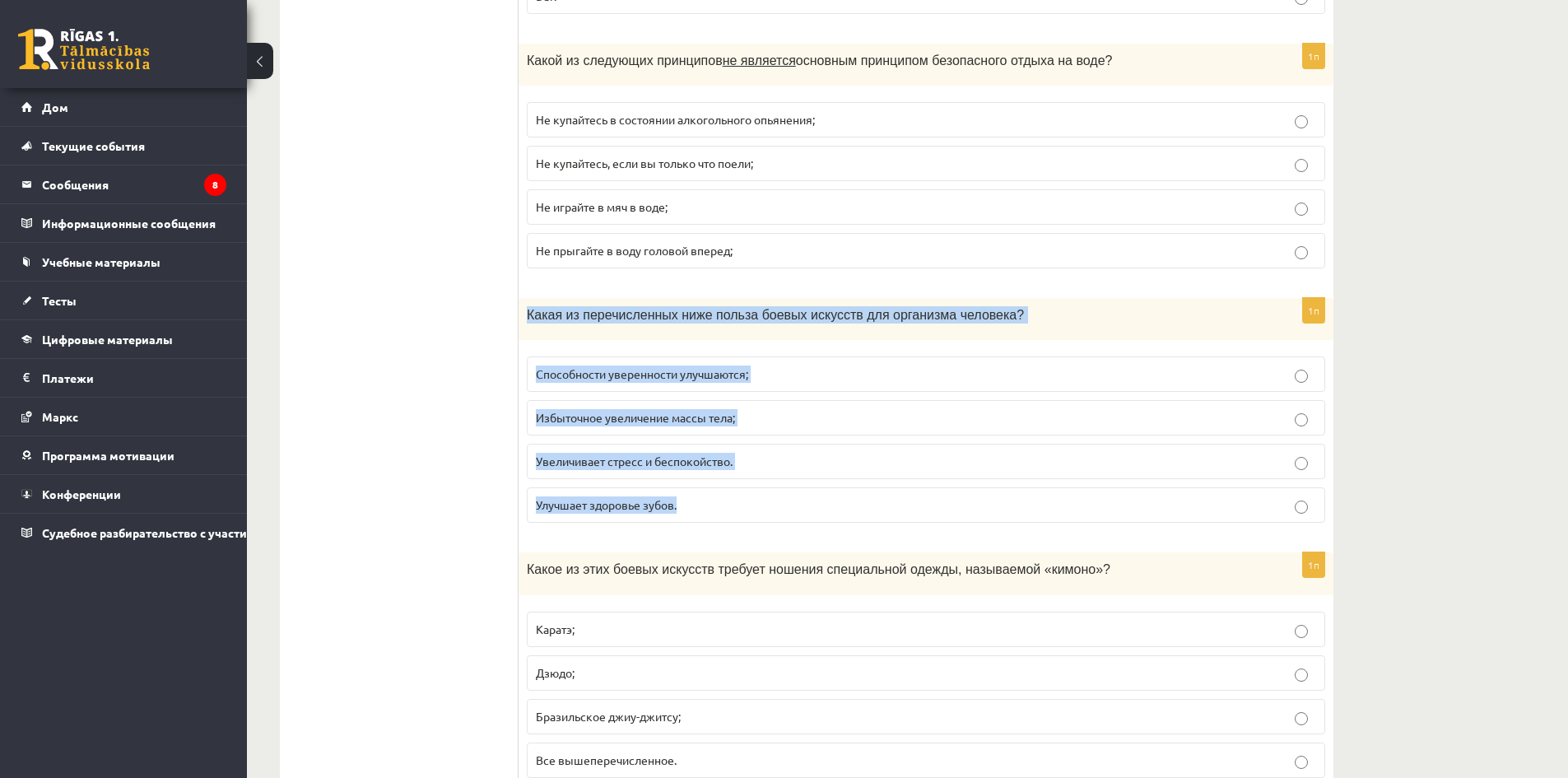
drag, startPoint x: 523, startPoint y: 306, endPoint x: 1019, endPoint y: 504, distance: 534.1
click at [1019, 504] on div "1п Какая из перечисленных ниже польза боевых искусств для организма человека? С…" at bounding box center [927, 417] width 815 height 238
copy div "Какая из перечисленных ниже польза боевых искусств для организма человека? Спос…"
click at [807, 376] on p "Способности уверенности улучшаются;" at bounding box center [927, 375] width 781 height 17
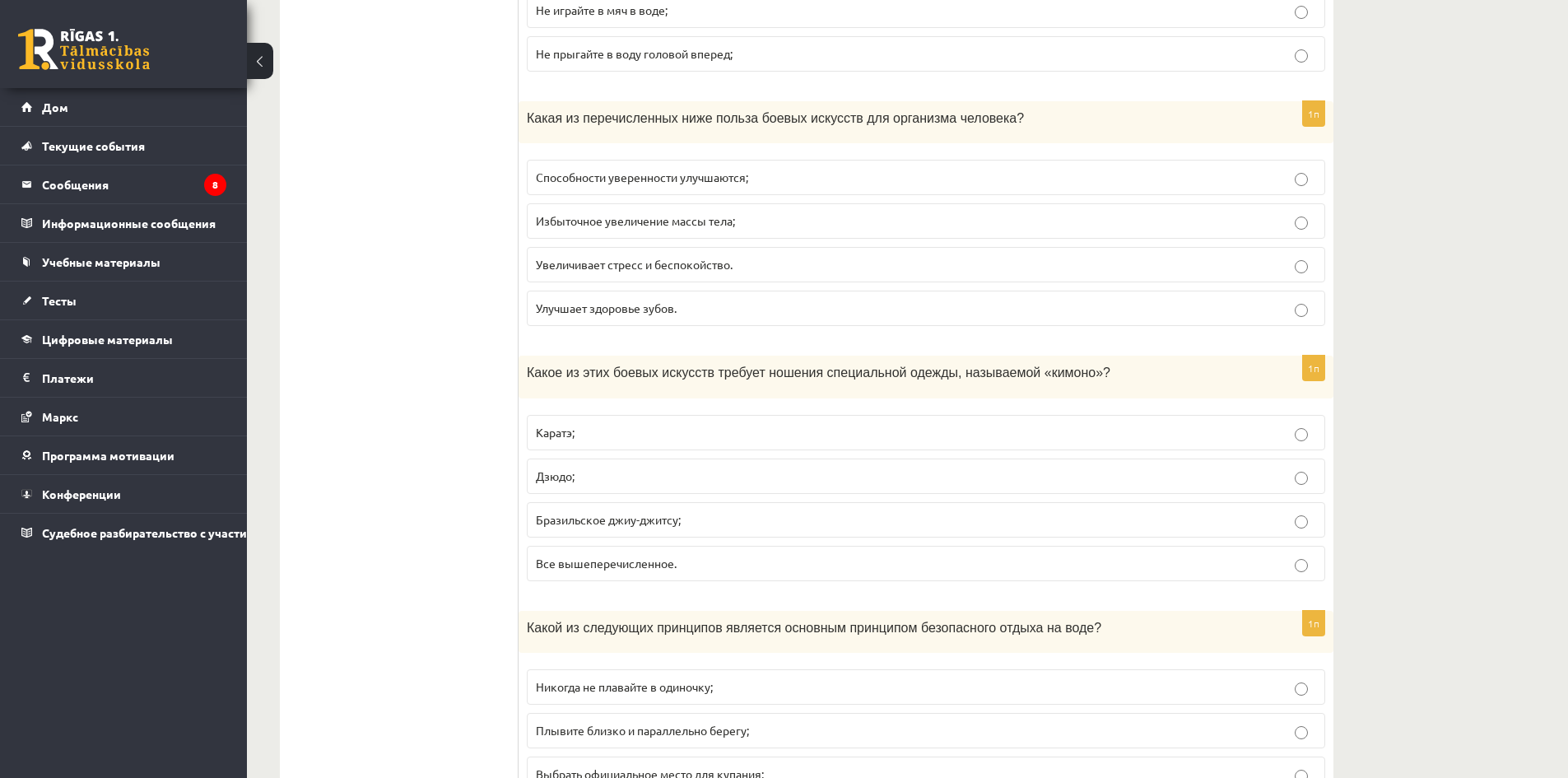
scroll to position [2635, 0]
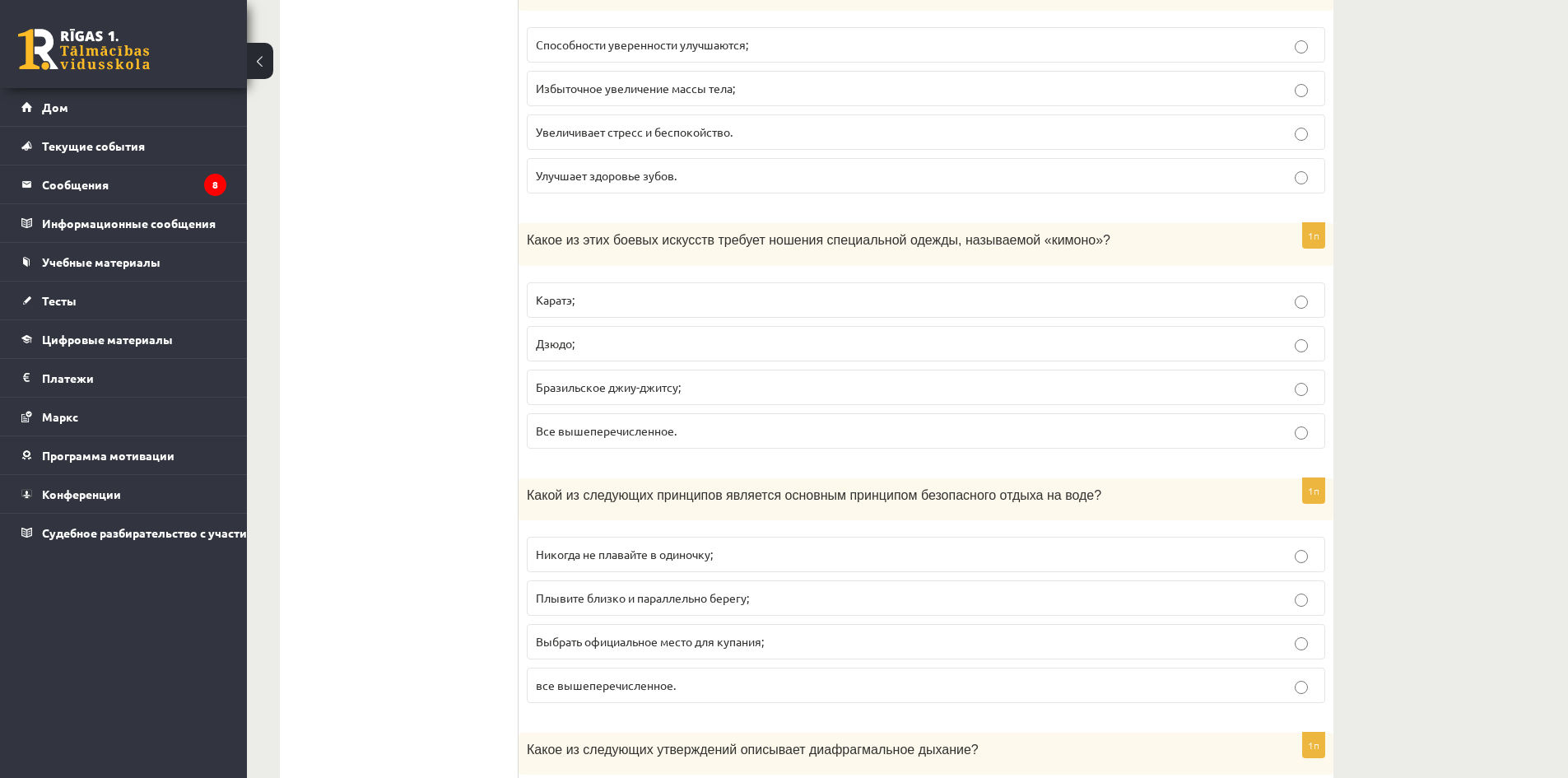
click at [607, 432] on font "Все вышеперечисленное." at bounding box center [607, 430] width 141 height 15
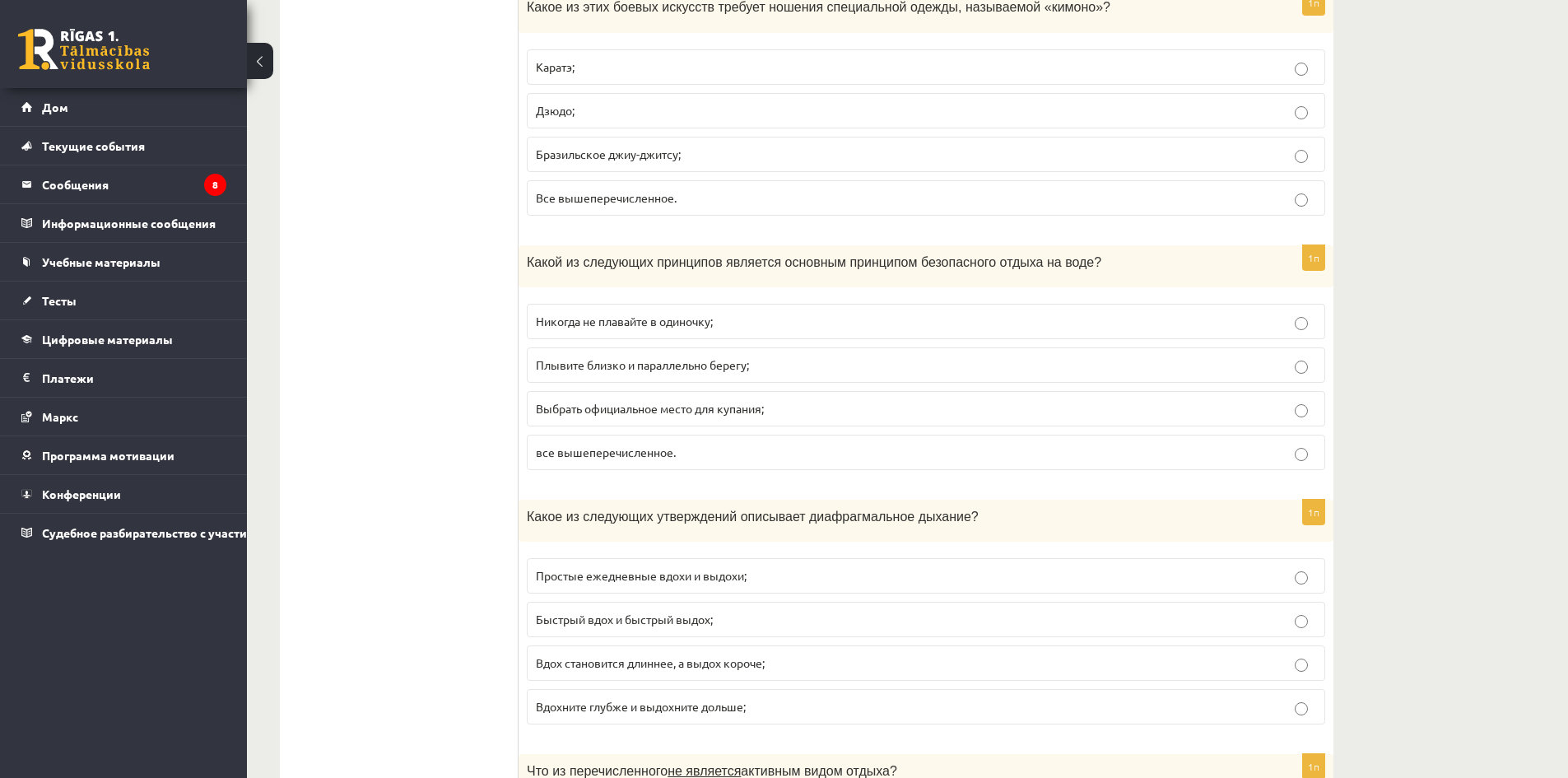
scroll to position [2882, 0]
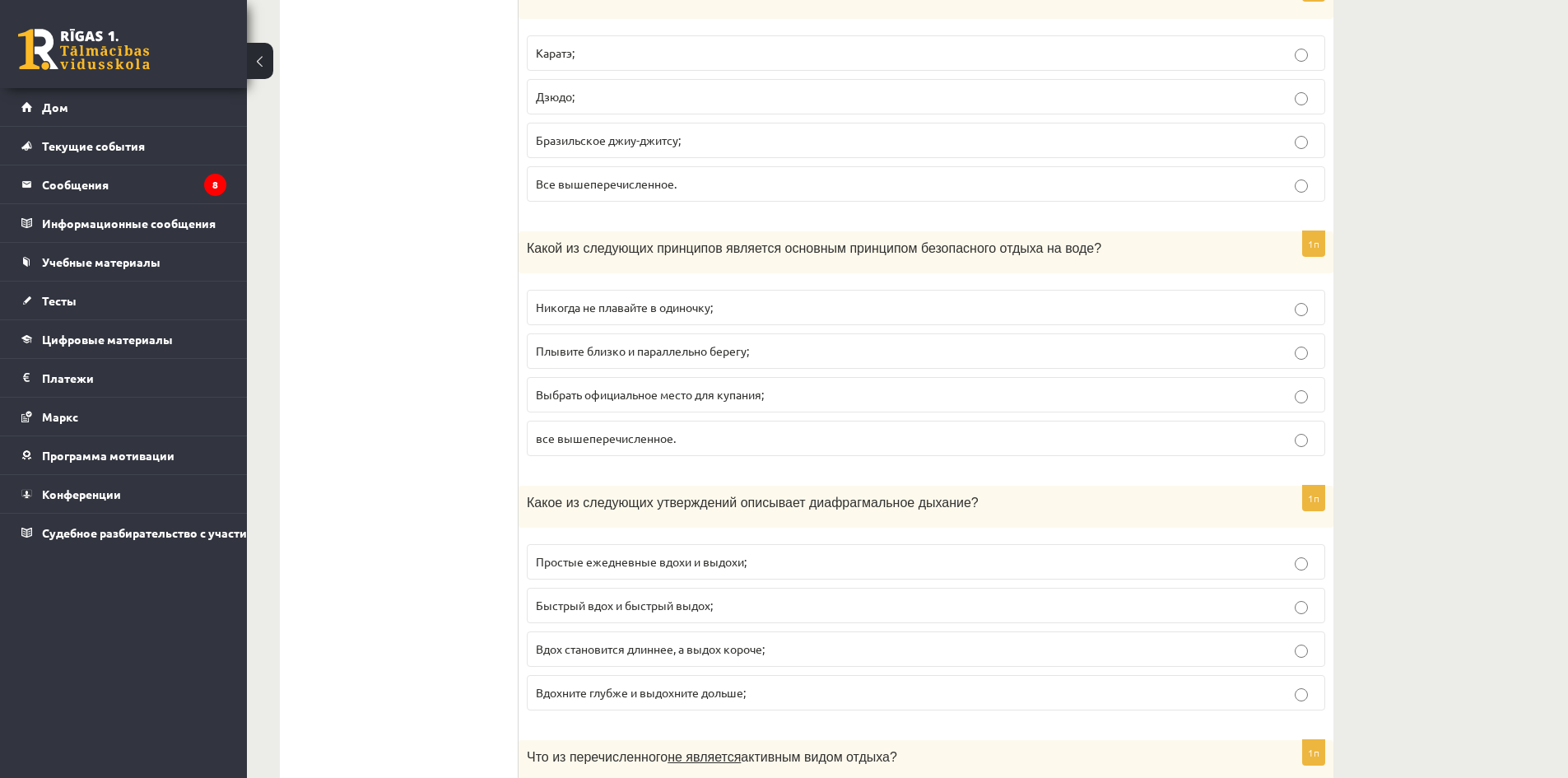
click at [662, 438] on font "все вышеперечисленное." at bounding box center [606, 437] width 140 height 15
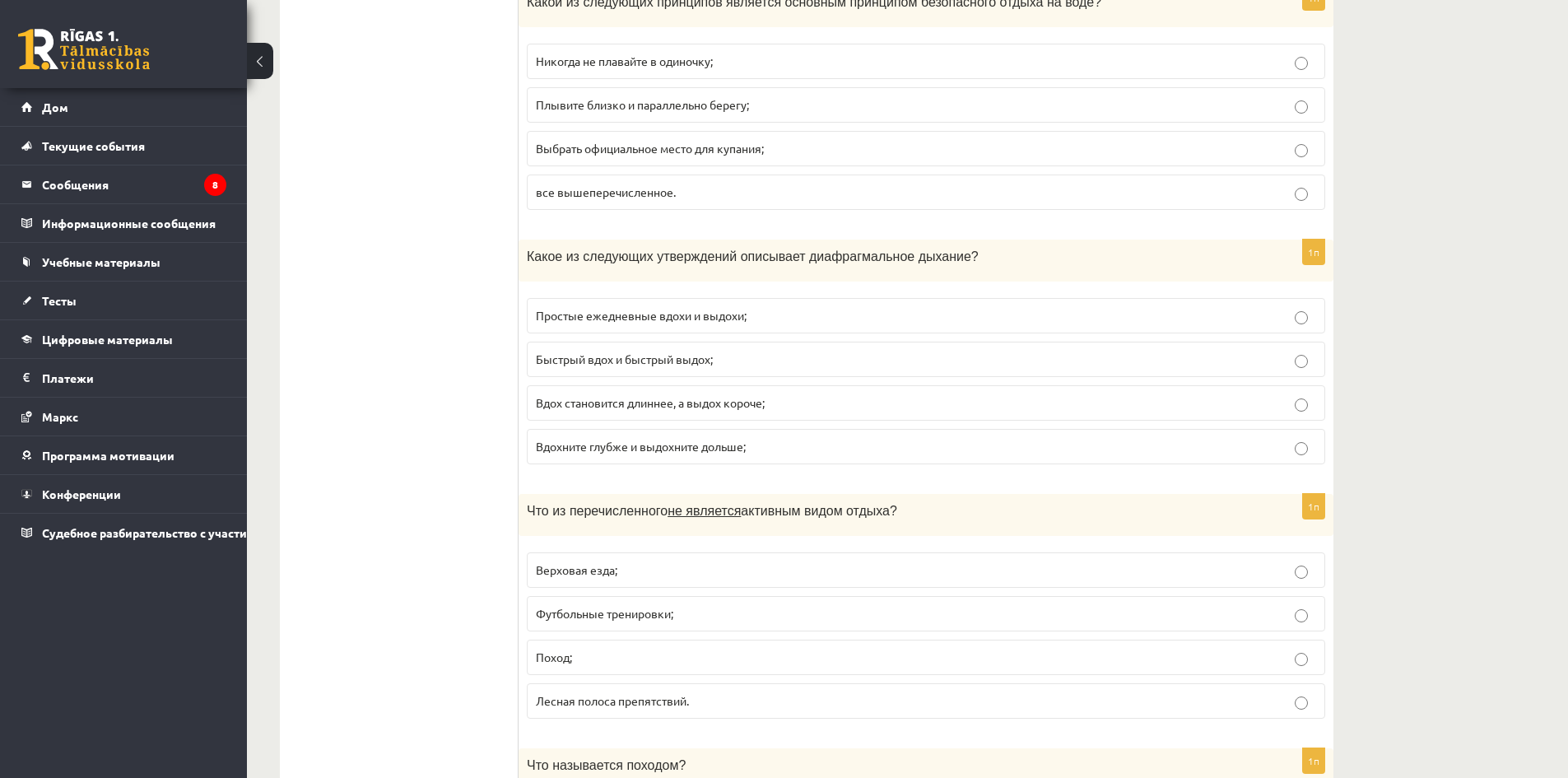
scroll to position [3129, 0]
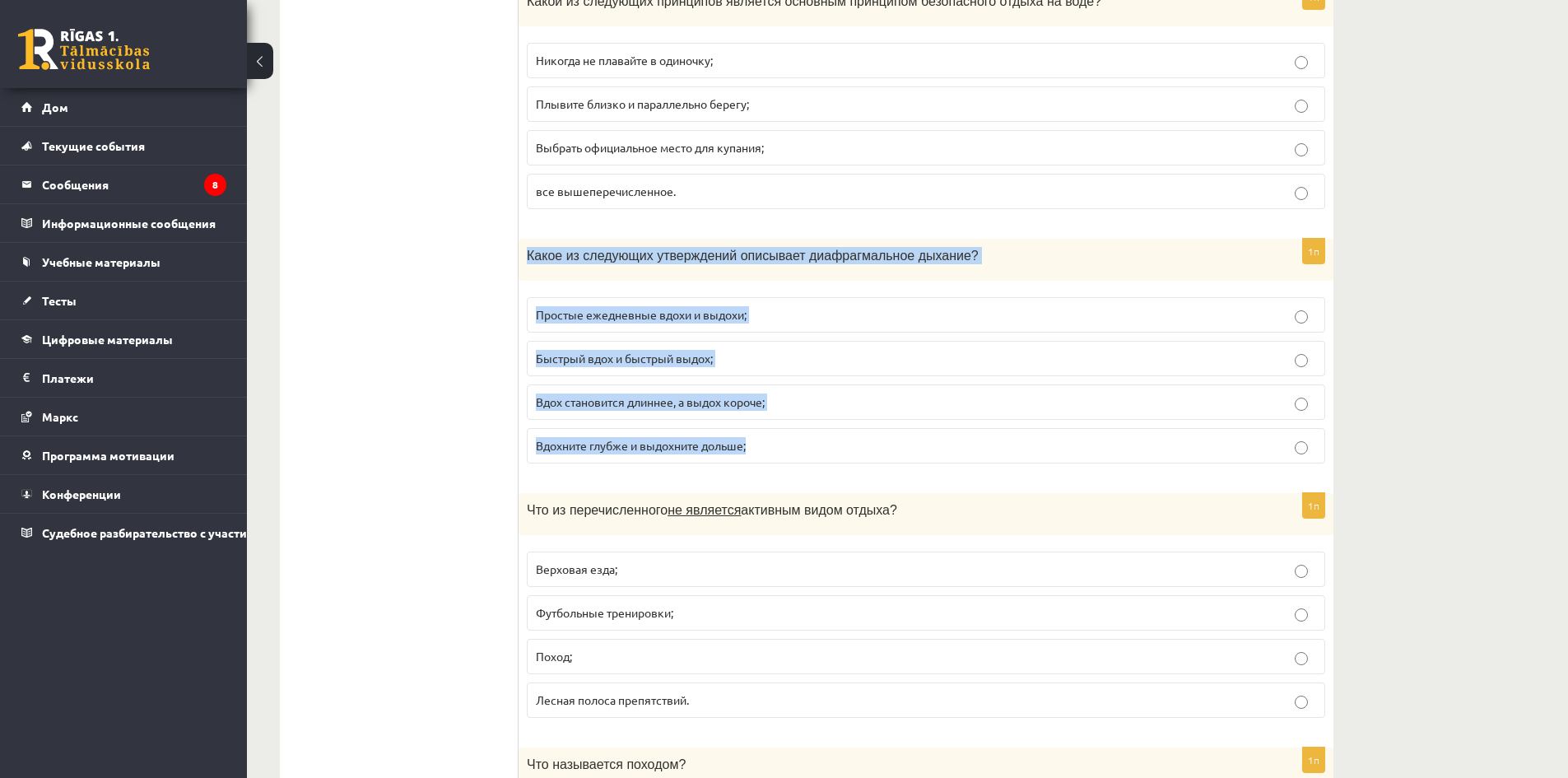
drag, startPoint x: 528, startPoint y: 257, endPoint x: 1025, endPoint y: 435, distance: 527.9
click at [1025, 435] on div "1п Какое из следующих утверждений описывает диафрагмальное дыхание? Простые еже…" at bounding box center [927, 358] width 815 height 238
copy div "Какое из следующих утверждений описывает диафрагмальное дыхание? Простые ежедне…"
click at [807, 453] on p "Вдохните глубже и выдохните дольше;" at bounding box center [927, 446] width 781 height 17
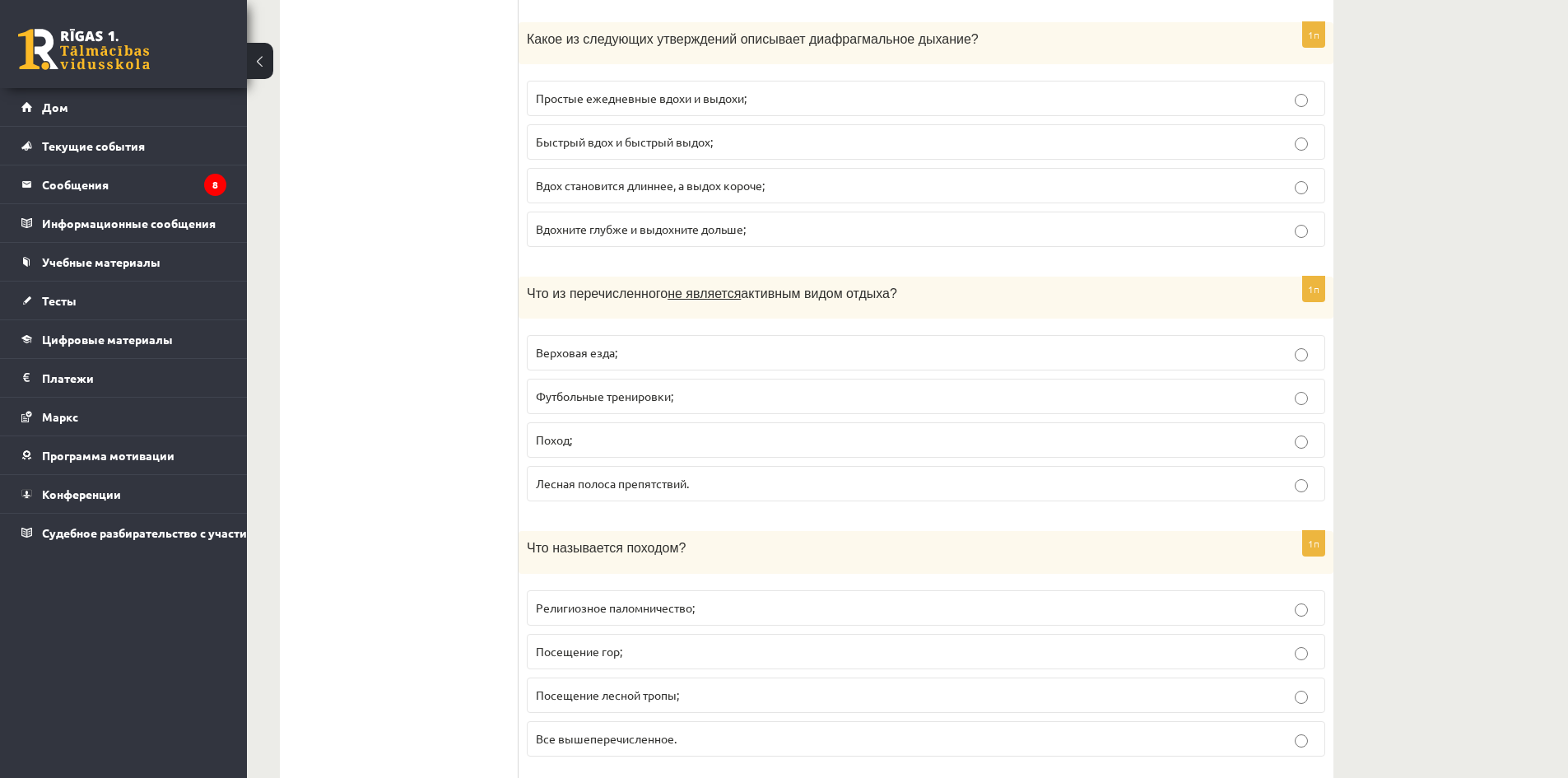
scroll to position [3458, 0]
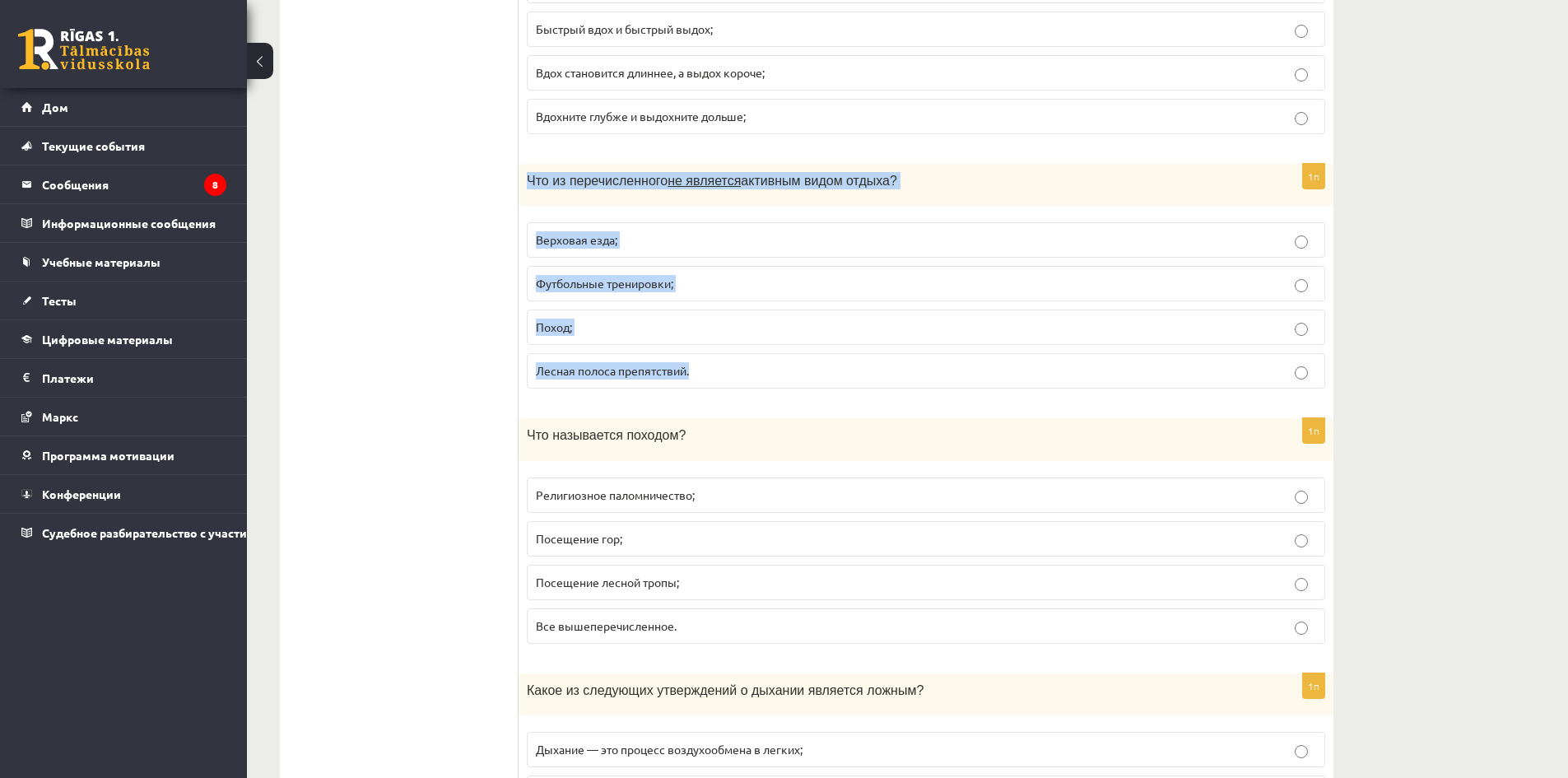
drag, startPoint x: 524, startPoint y: 181, endPoint x: 884, endPoint y: 364, distance: 403.8
click at [884, 364] on div "1п Что из перечисленного не является активным видом отдыха? Верховая езда; Футб…" at bounding box center [927, 283] width 815 height 238
copy div "Что из перечисленного не является активным видом отдыха? Верховая езда; Футболь…"
click at [750, 291] on p "Футбольные тренировки;" at bounding box center [927, 283] width 781 height 17
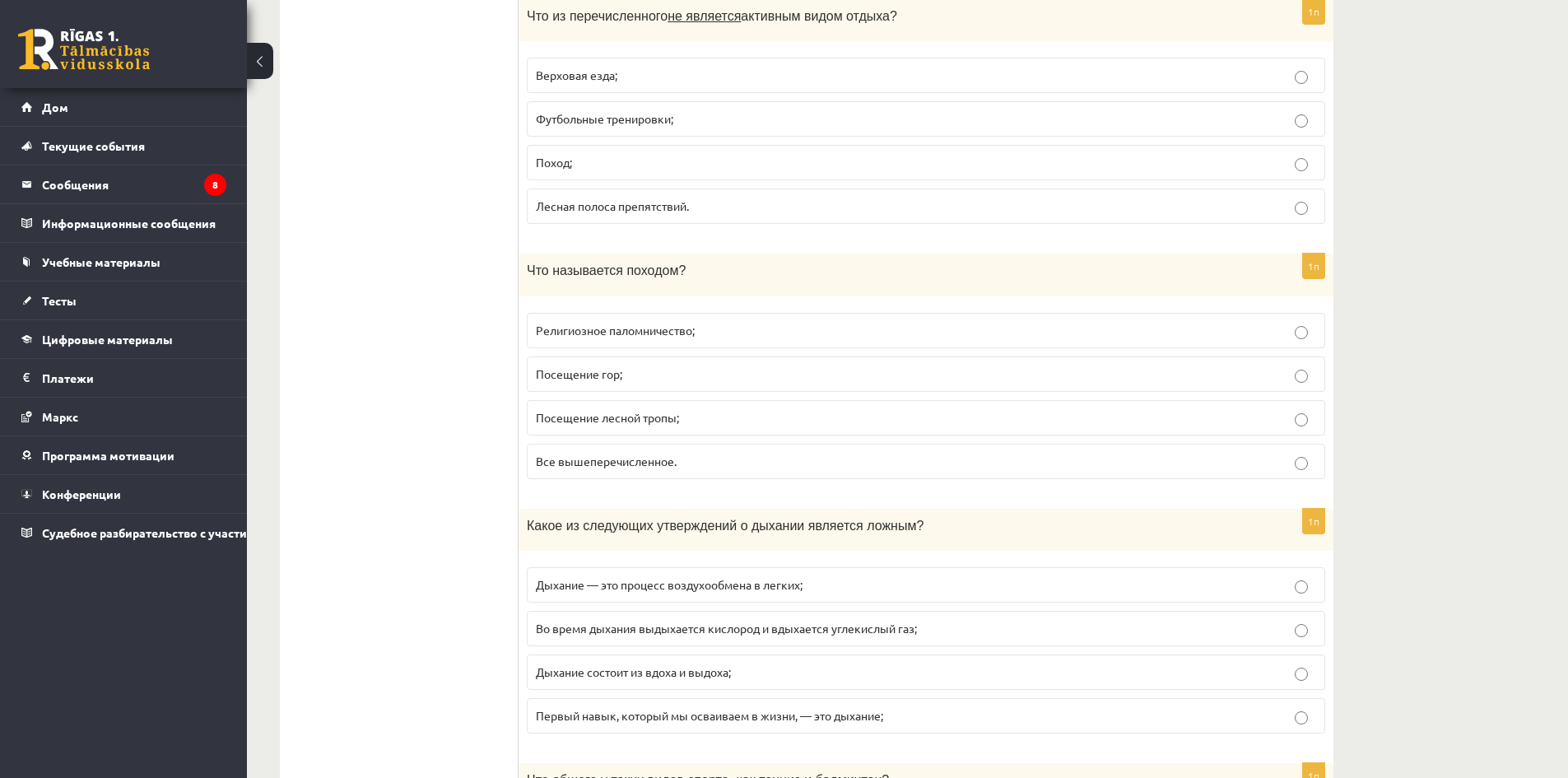
scroll to position [3705, 0]
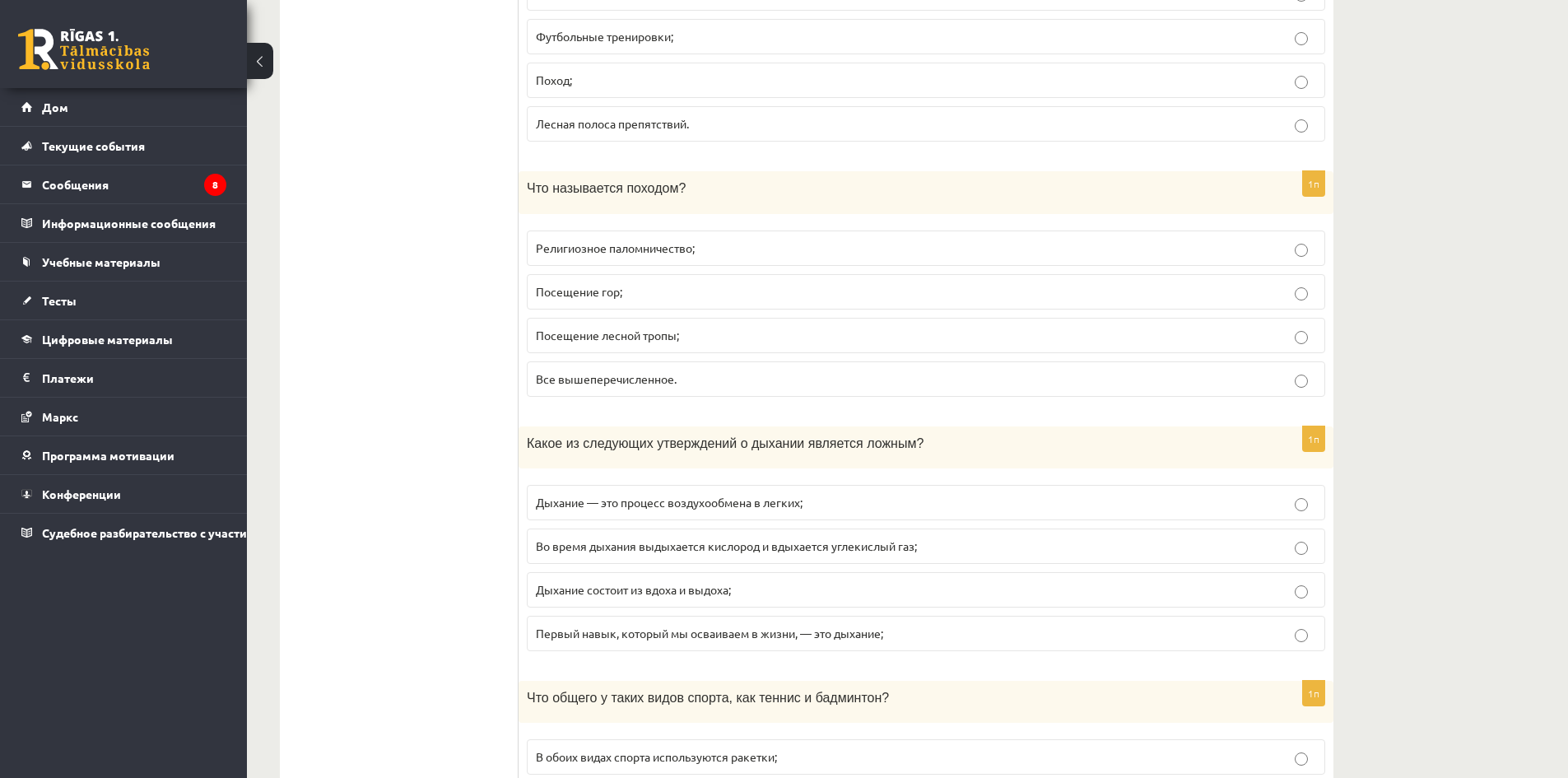
click at [617, 386] on p "Все вышеперечисленное." at bounding box center [927, 379] width 781 height 17
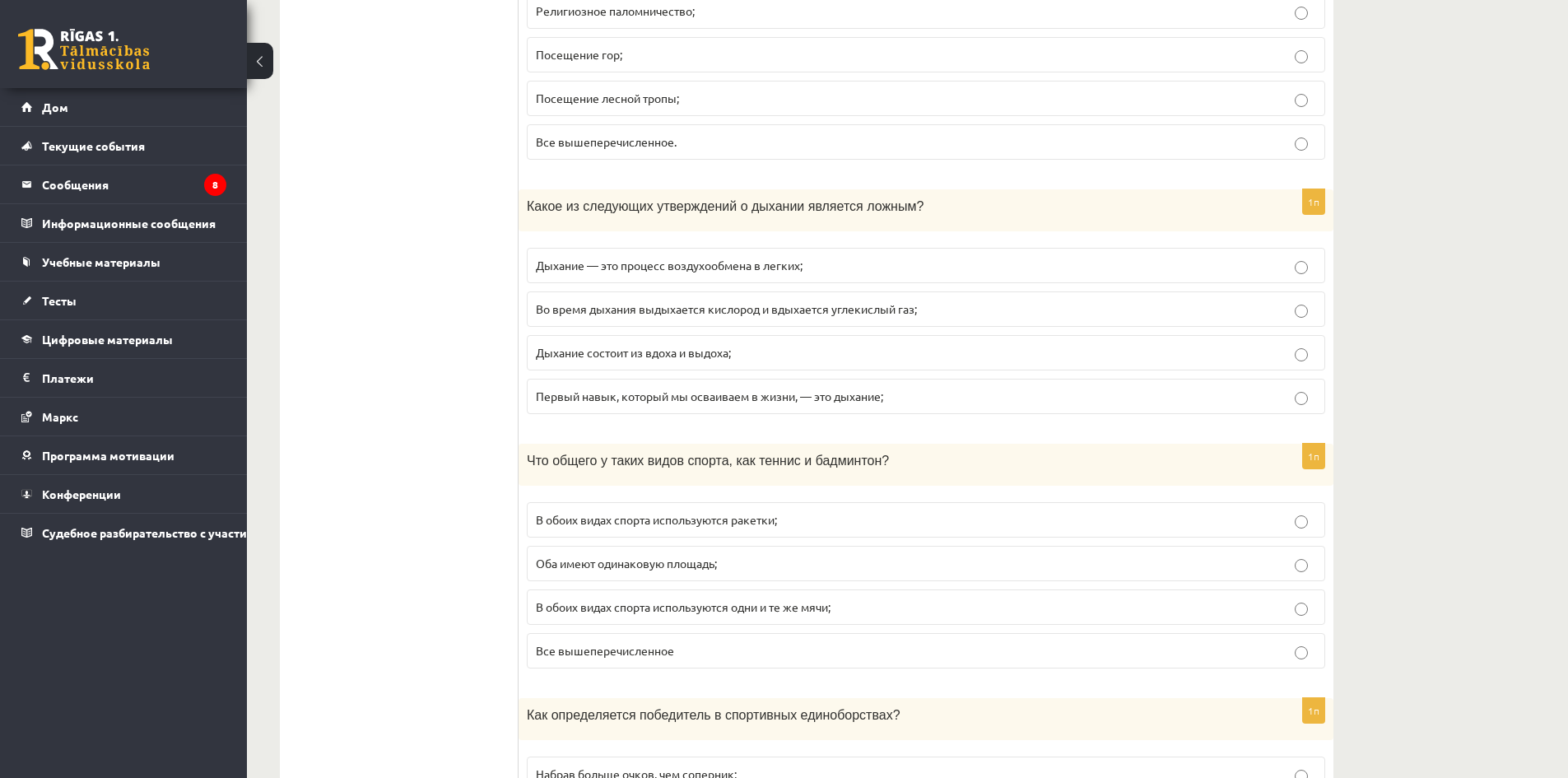
scroll to position [3952, 0]
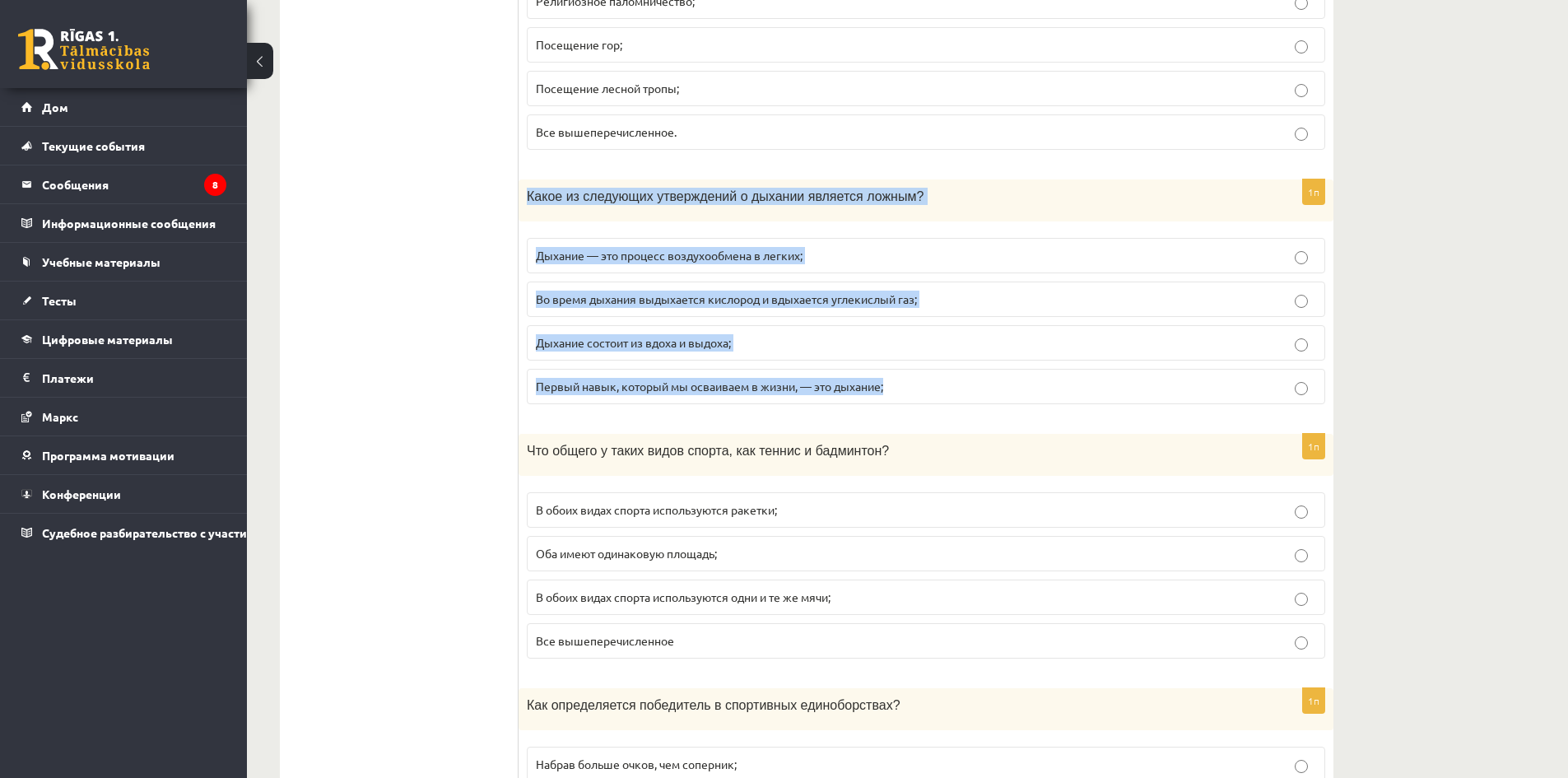
drag, startPoint x: 574, startPoint y: 209, endPoint x: 1003, endPoint y: 416, distance: 476.3
click at [1003, 416] on div "1п Какое из следующих утверждений о дыхании является ложным? Дыхание — это проц…" at bounding box center [927, 298] width 815 height 238
copy div "Какое из следующих утверждений о дыхании является ложным? Дыхание — это процесс…"
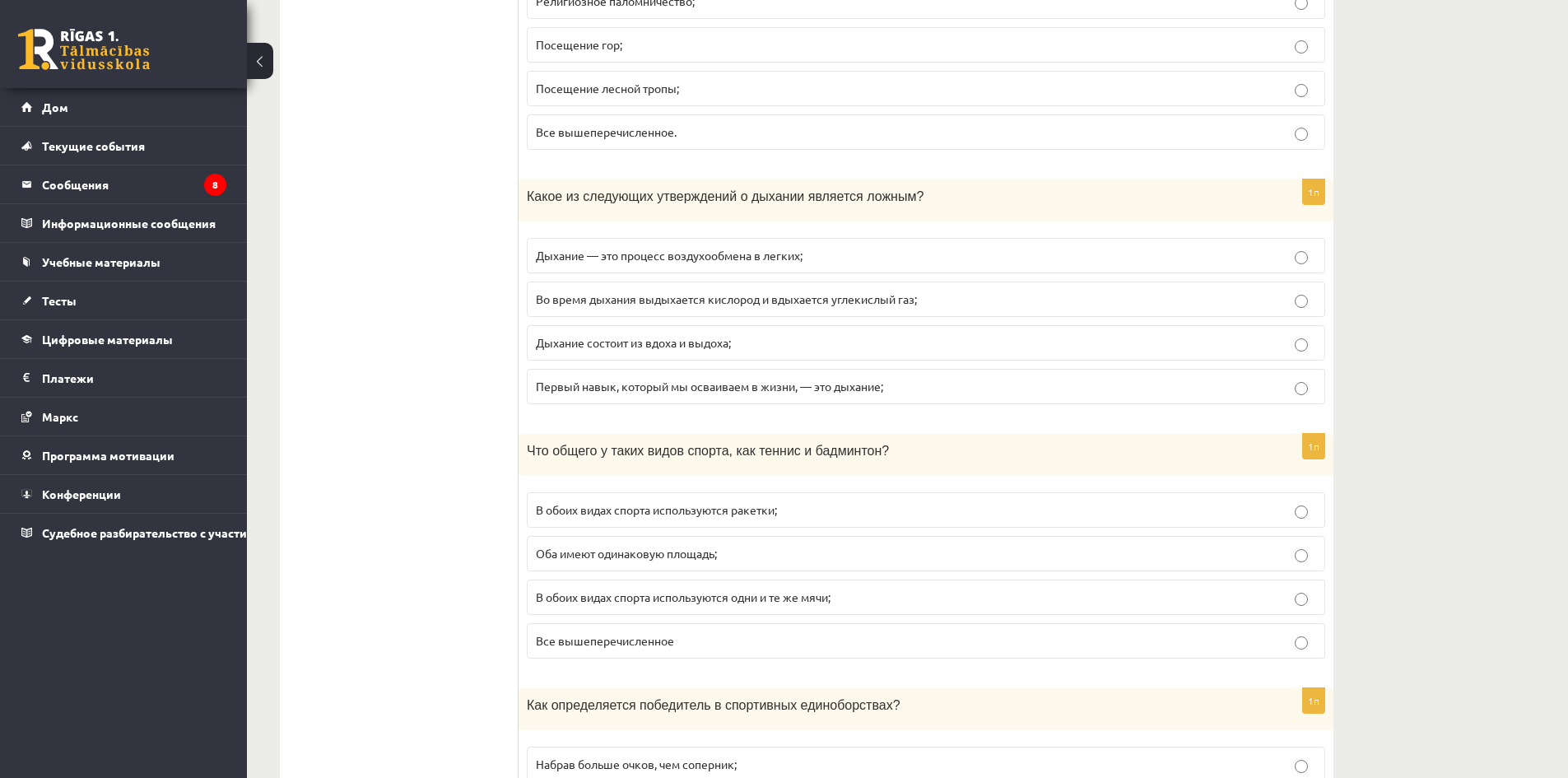
click at [400, 237] on ul "Тест Оценка!" at bounding box center [408, 163] width 223 height 7639
click at [568, 308] on p "Во время дыхания выдыхается кислород и вдыхается углекислый газ;" at bounding box center [927, 299] width 781 height 17
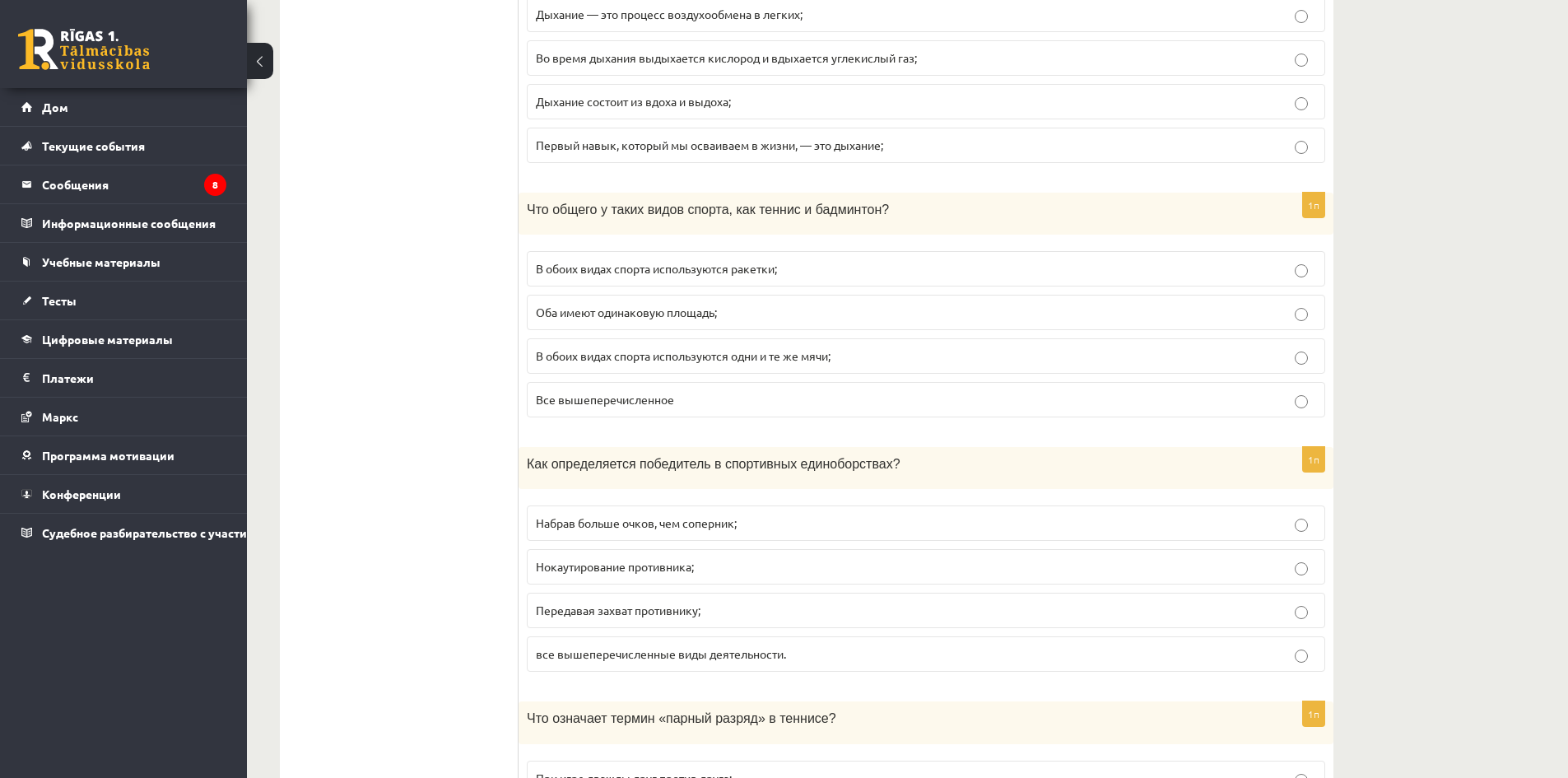
scroll to position [4281, 0]
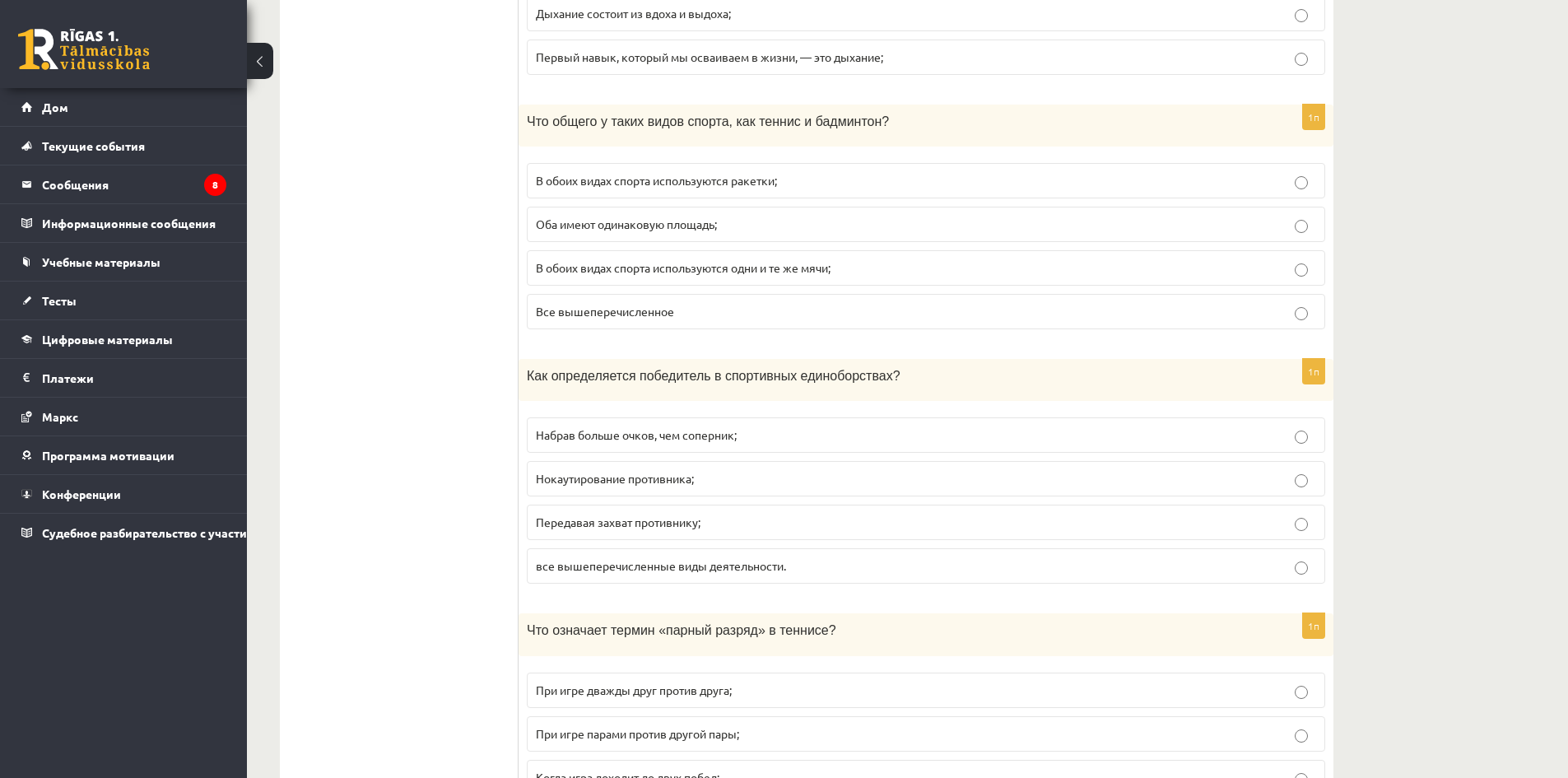
click at [633, 192] on label "В обоих видах спорта используются ракетки;" at bounding box center [926, 181] width 799 height 36
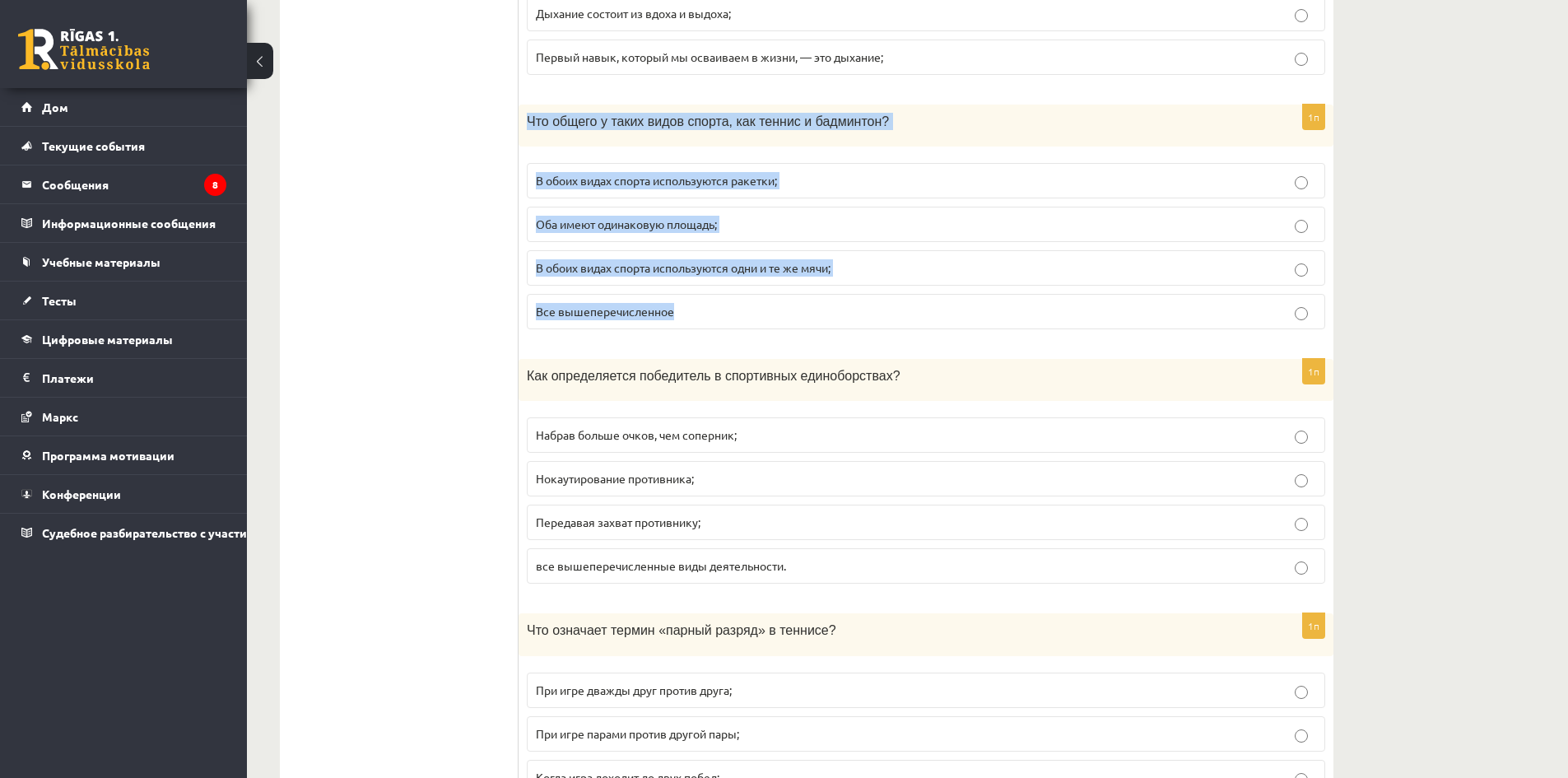
drag, startPoint x: 544, startPoint y: 127, endPoint x: 935, endPoint y: 336, distance: 443.4
click at [938, 336] on div "1п Что общего у таких видов спорта, как теннис и бадминтон? В обоих видах спорт…" at bounding box center [927, 223] width 815 height 238
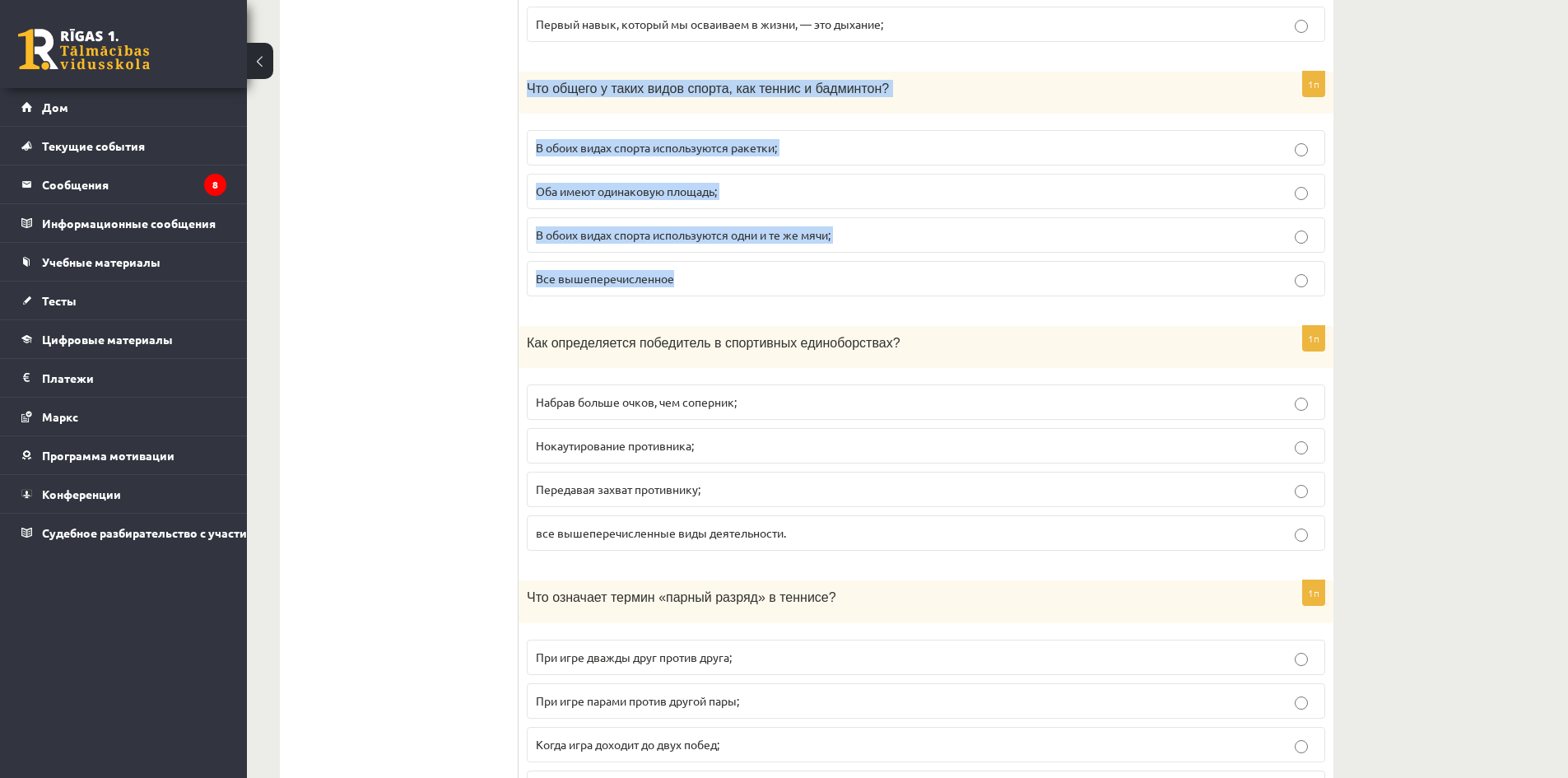
scroll to position [4528, 0]
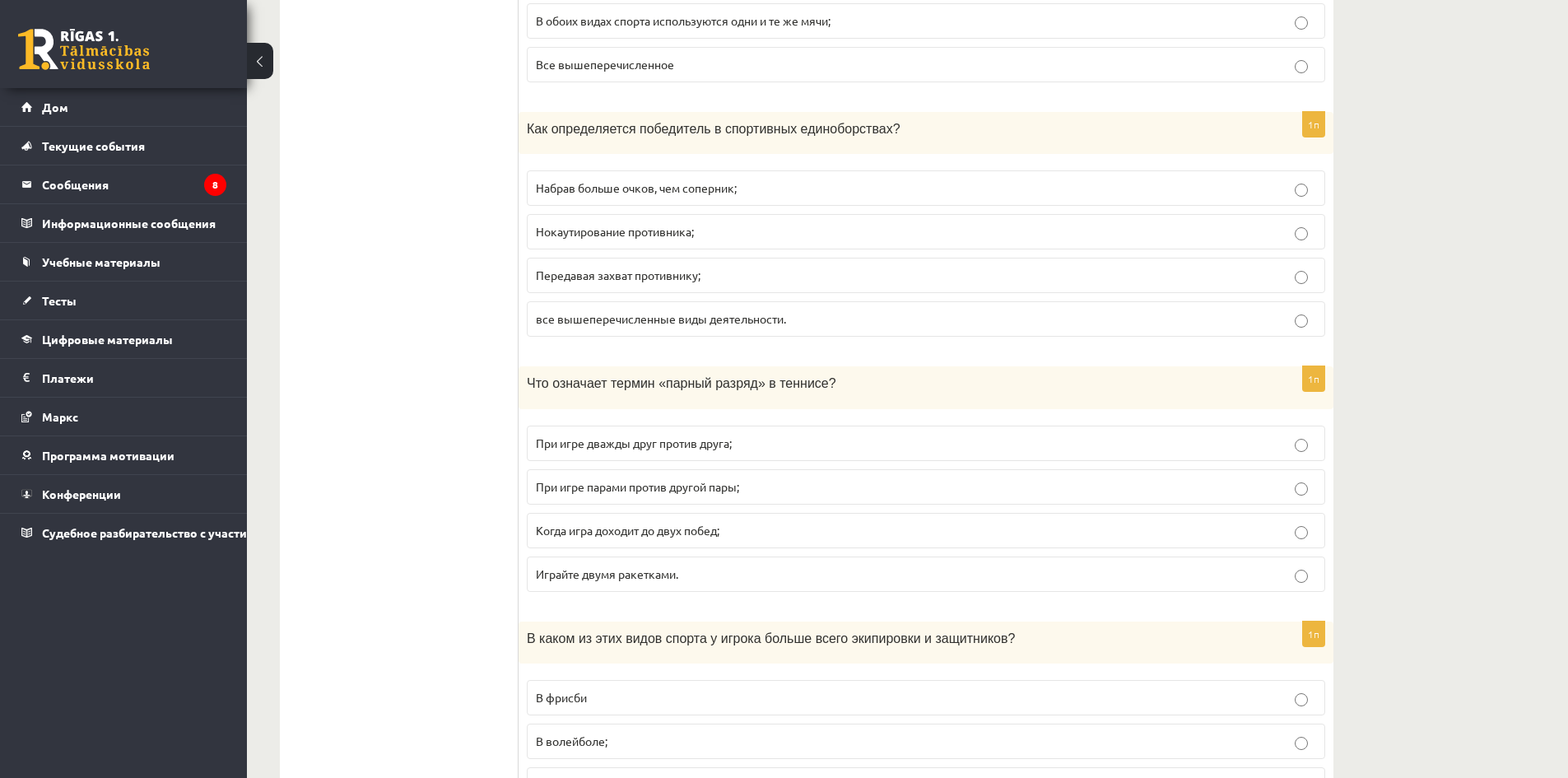
click at [752, 196] on p "Набрав больше очков, чем соперник;" at bounding box center [927, 188] width 781 height 17
click at [745, 323] on font "все вышеперечисленные виды деятельности." at bounding box center [661, 318] width 250 height 15
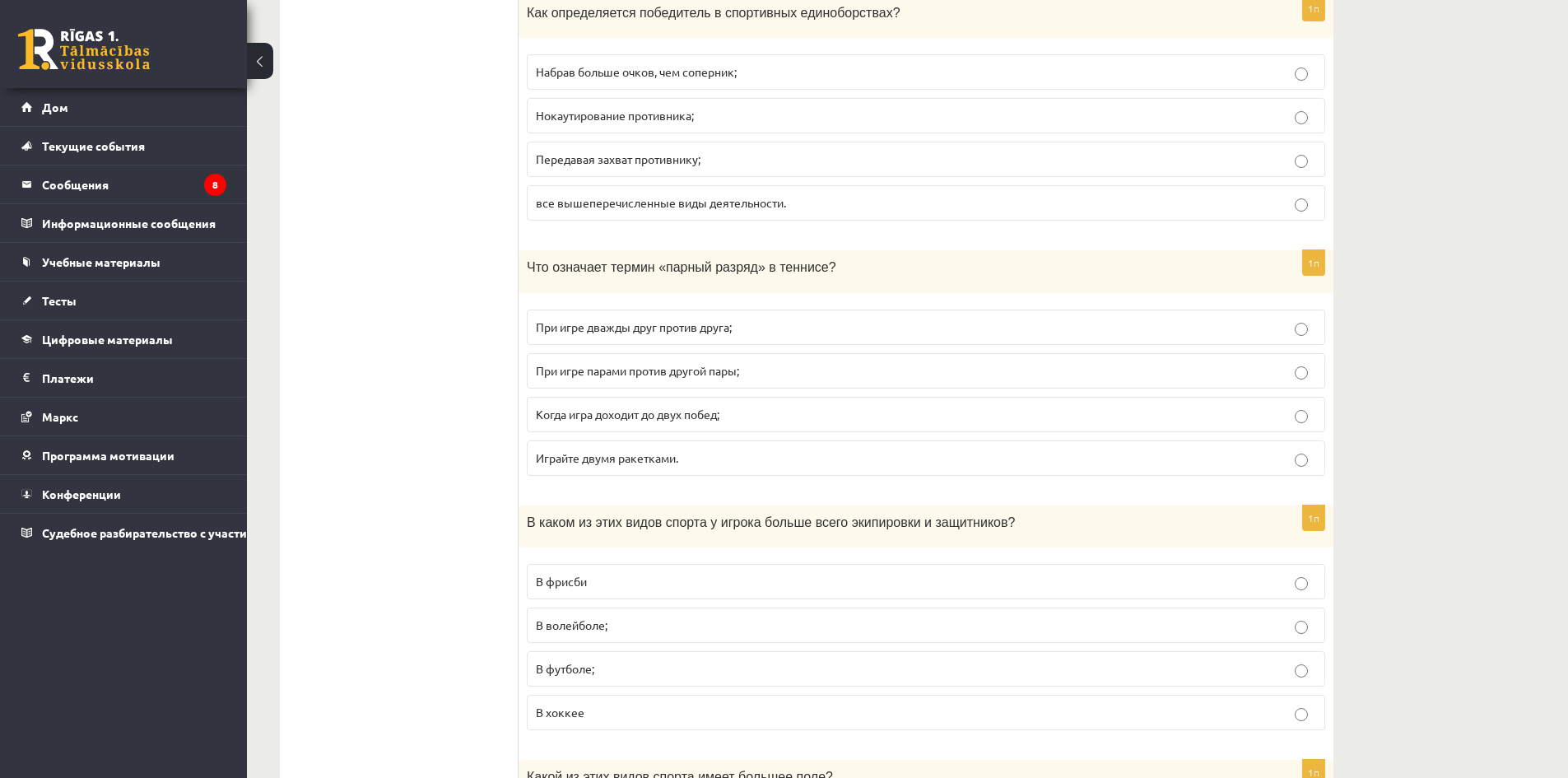
scroll to position [4693, 0]
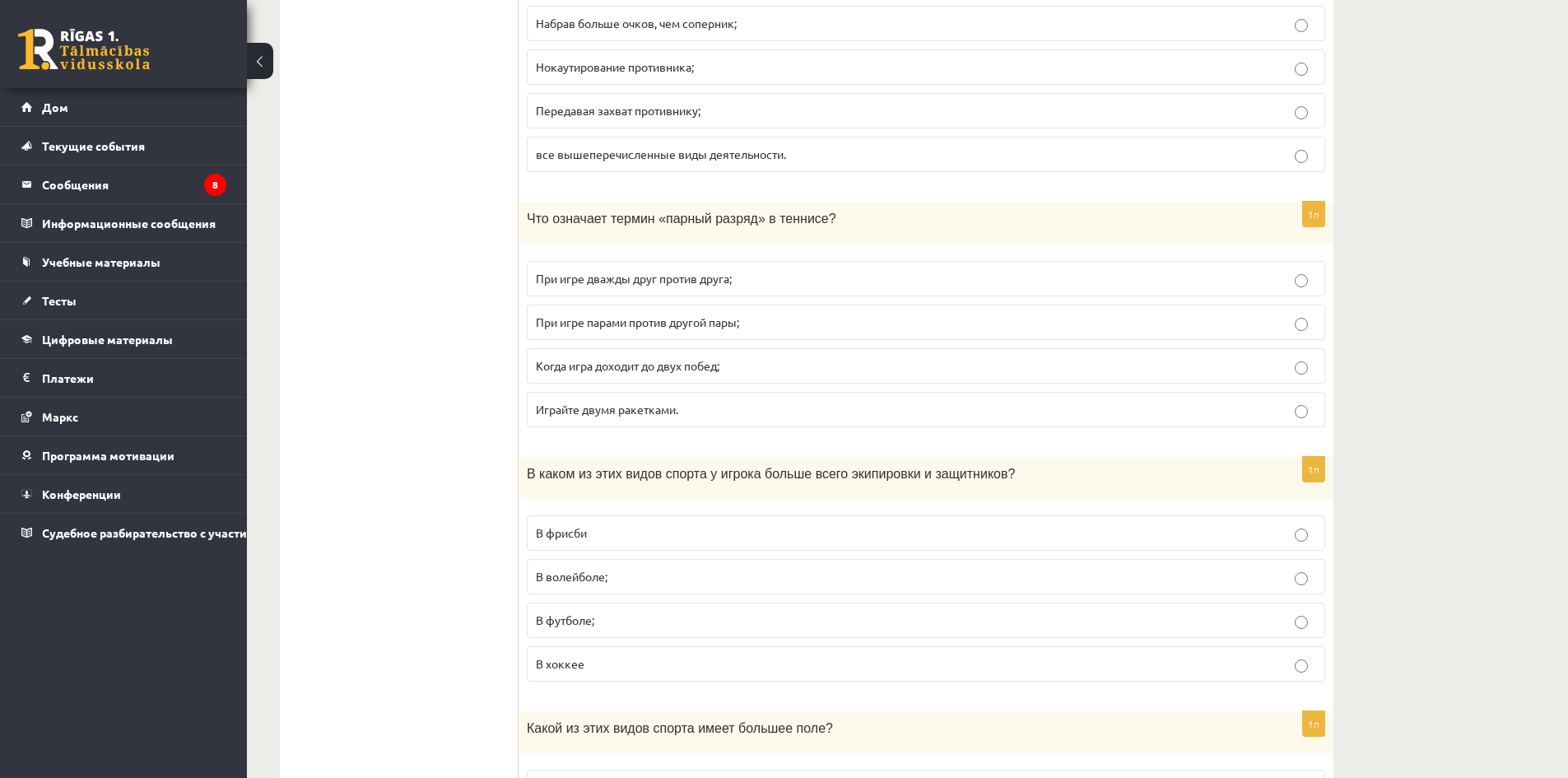
click at [732, 354] on label "Когда игра доходит до двух побед;" at bounding box center [926, 366] width 799 height 36
click at [734, 328] on font "При игре парами против другой пары;" at bounding box center [638, 322] width 203 height 15
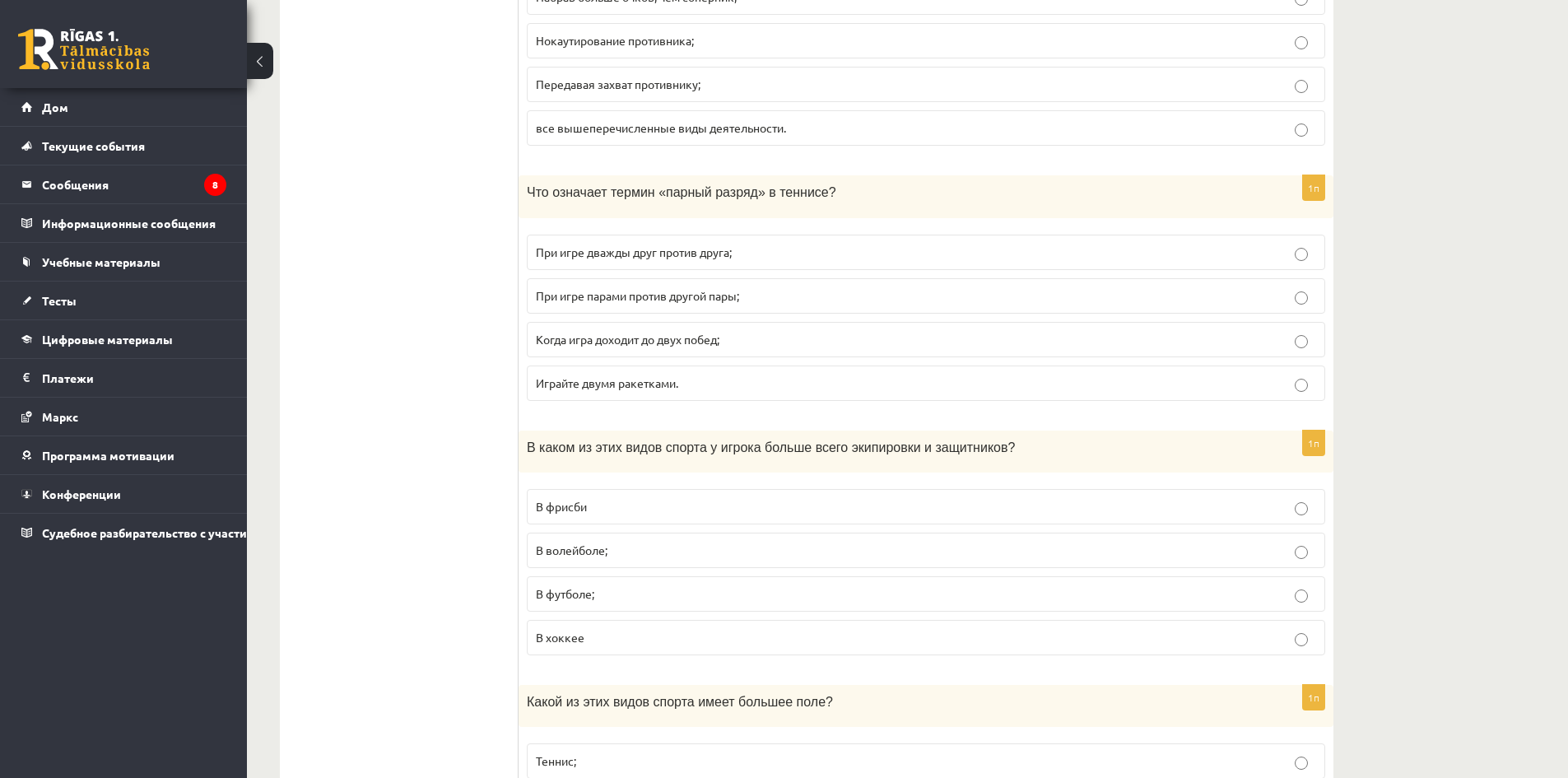
scroll to position [4940, 0]
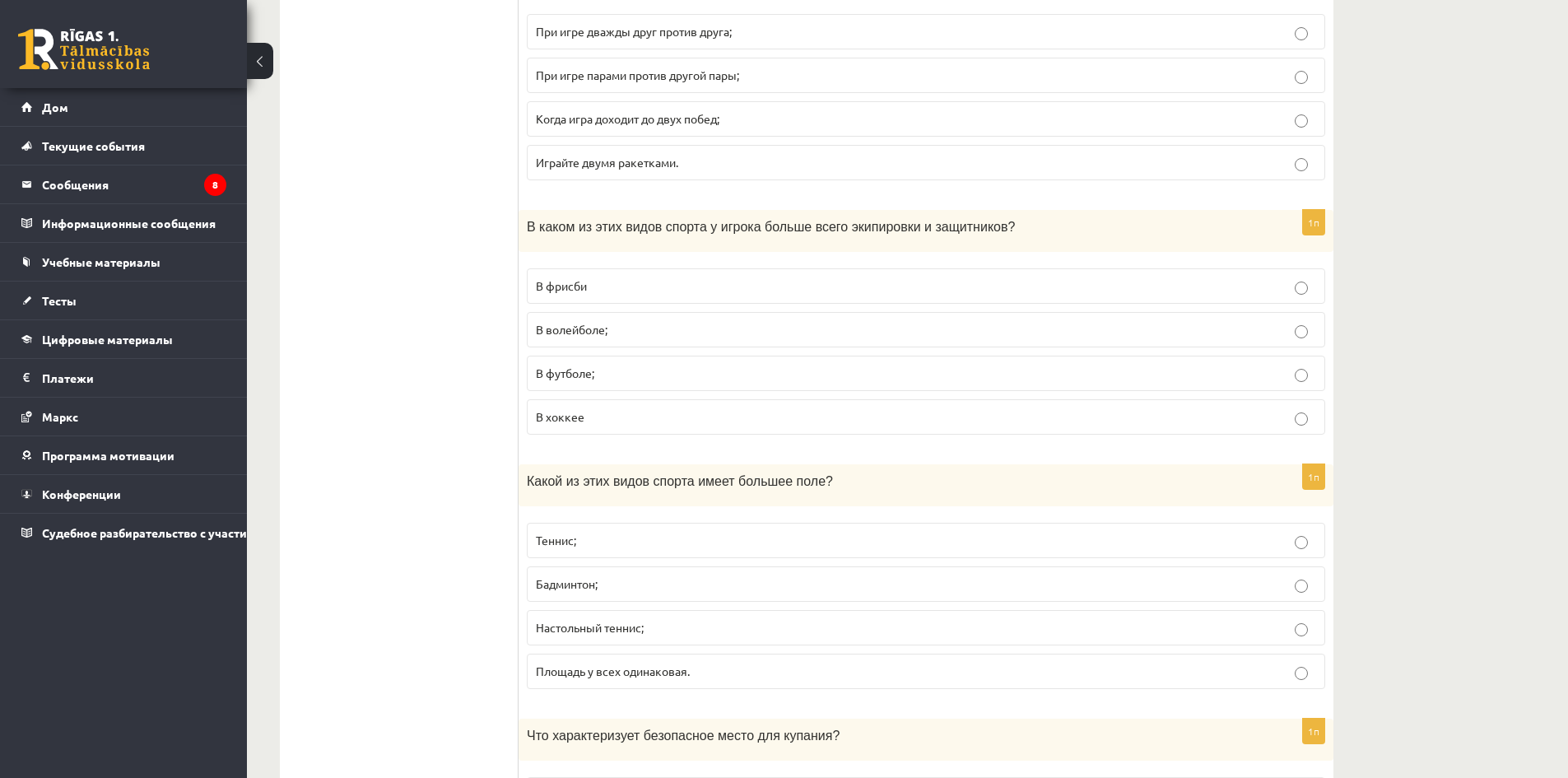
click at [602, 416] on p "В хоккее" at bounding box center [927, 417] width 781 height 17
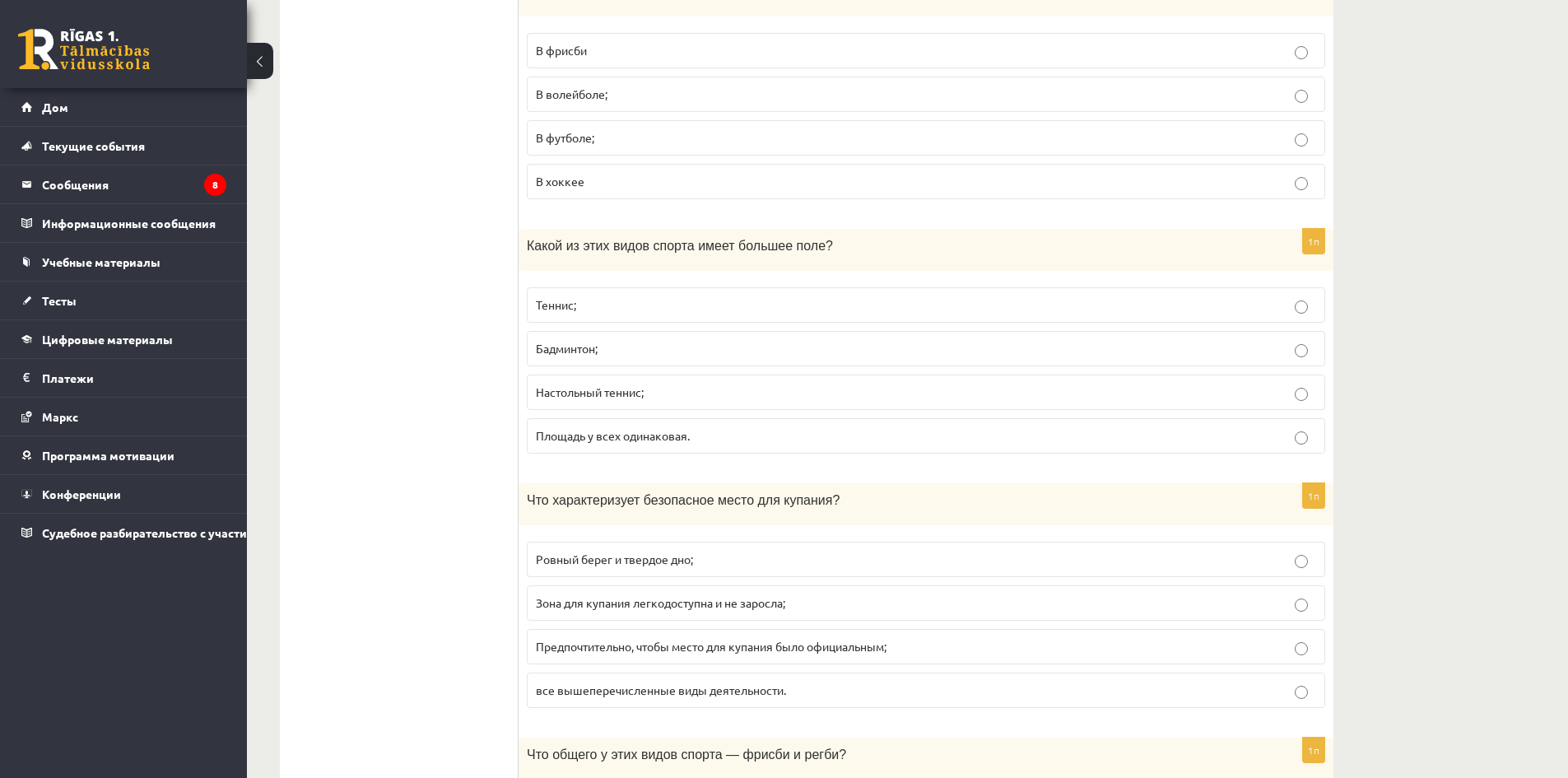
scroll to position [5187, 0]
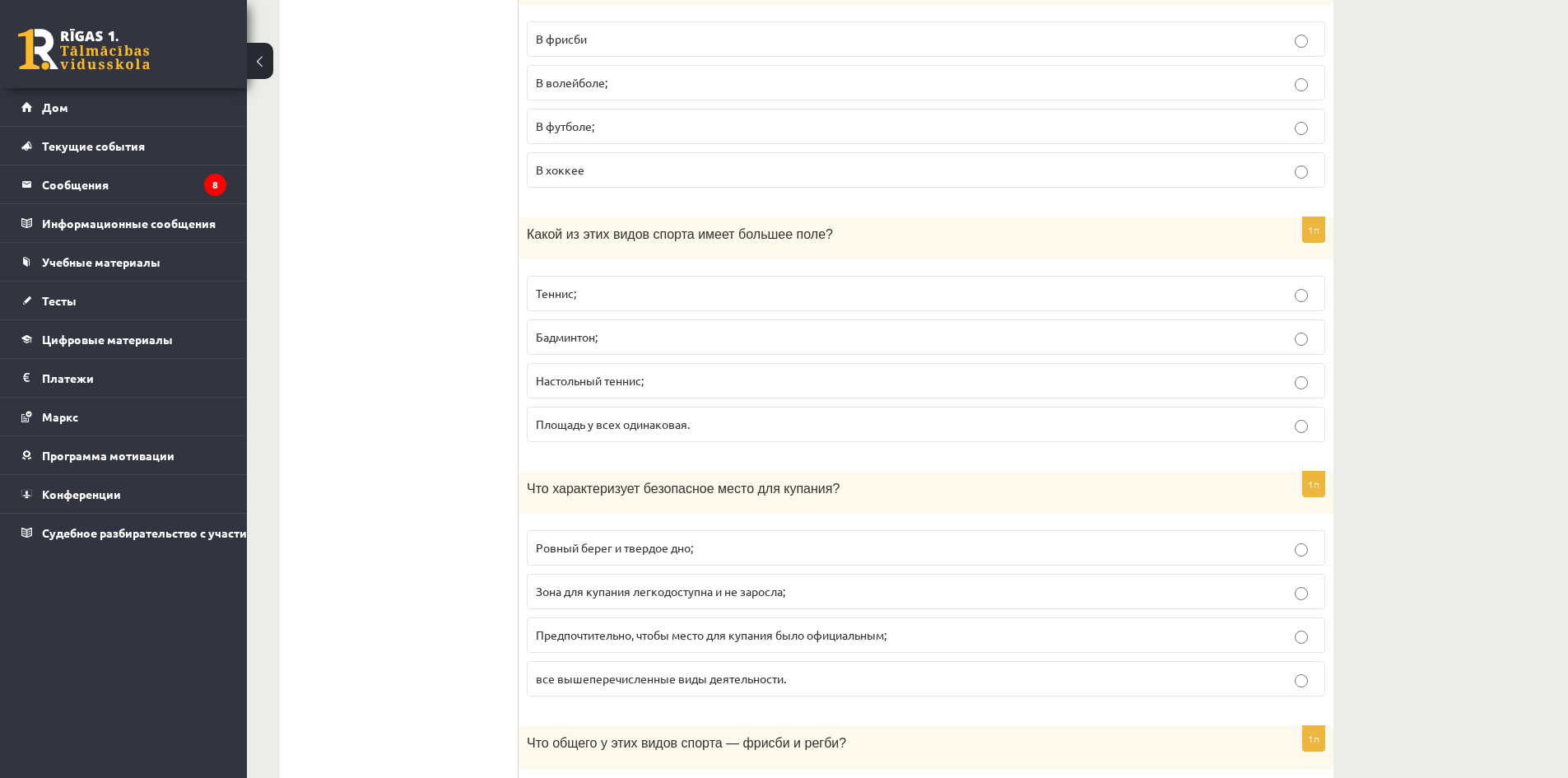
click at [622, 301] on p "Теннис;" at bounding box center [927, 294] width 781 height 17
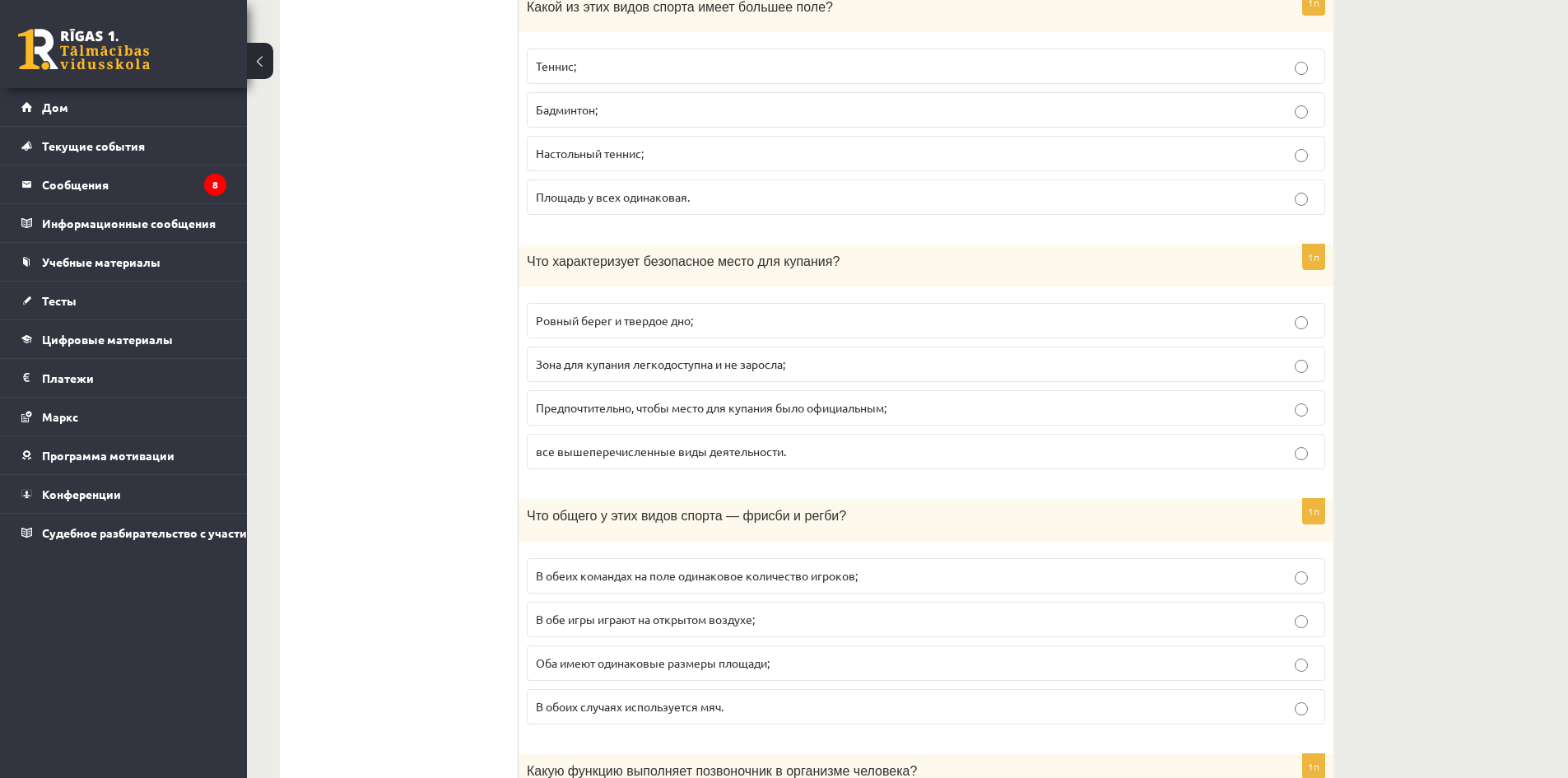
scroll to position [5434, 0]
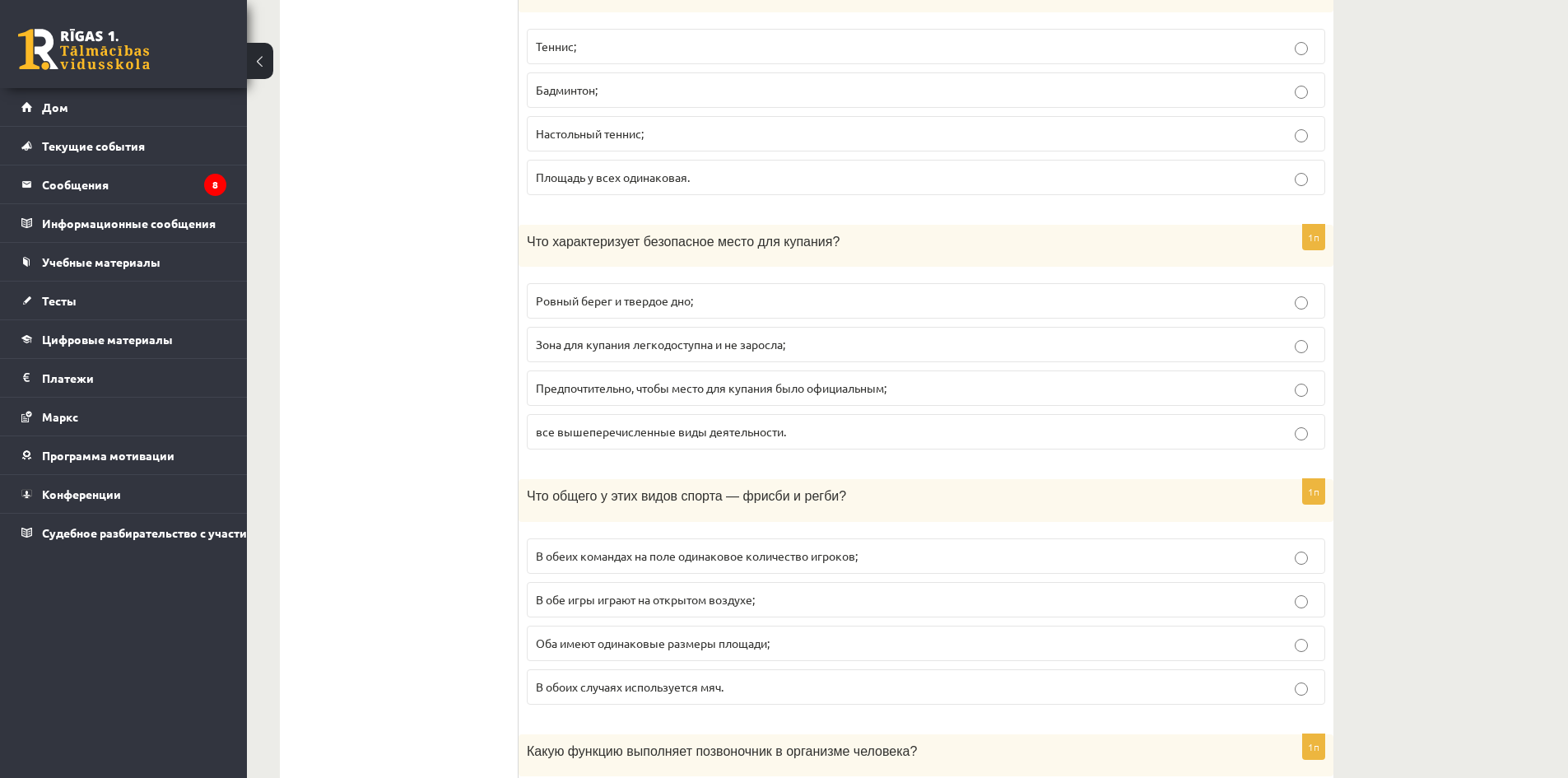
click at [675, 313] on label "Ровный берег и твердое дно;" at bounding box center [926, 301] width 799 height 36
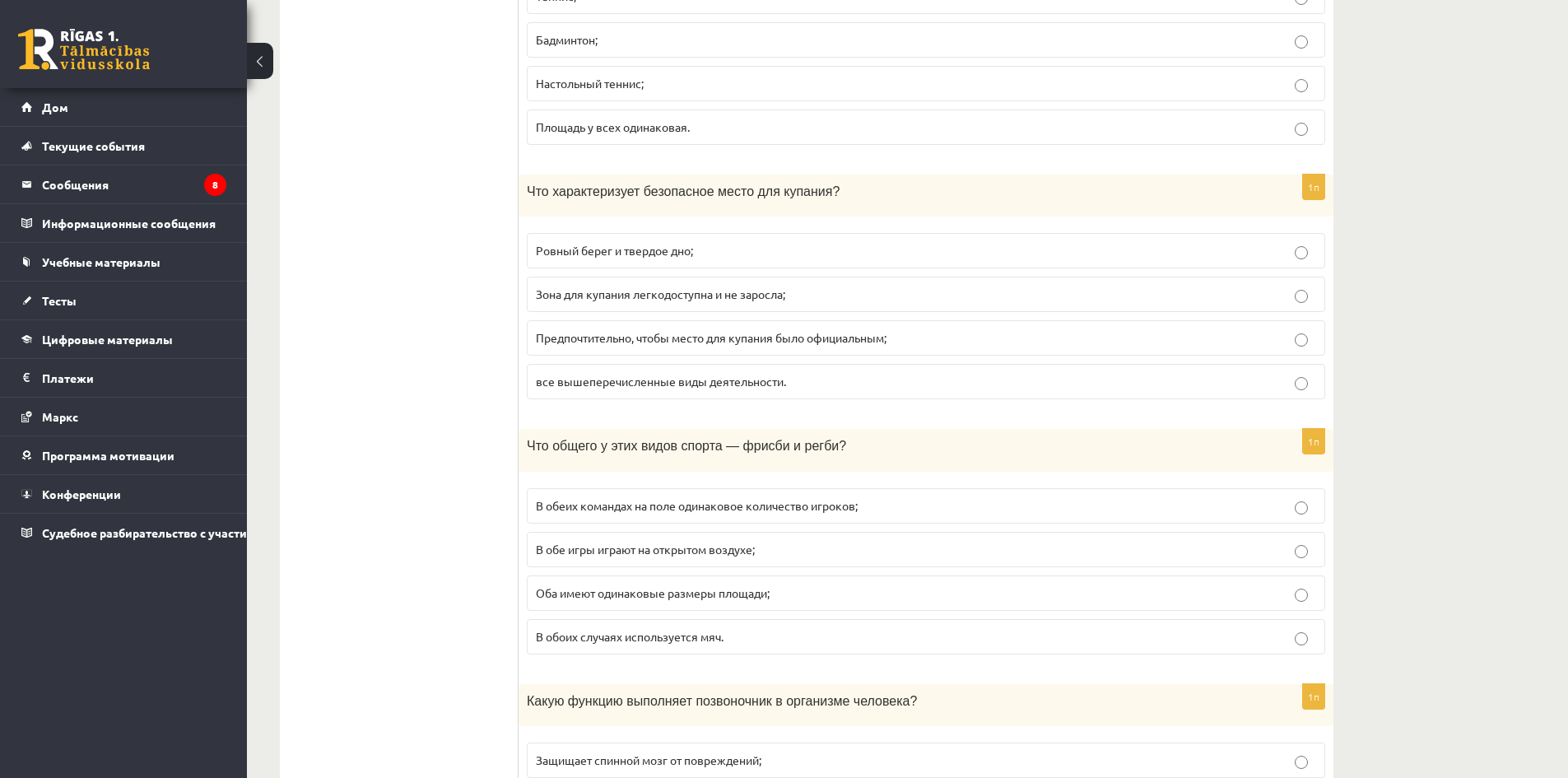
scroll to position [5516, 0]
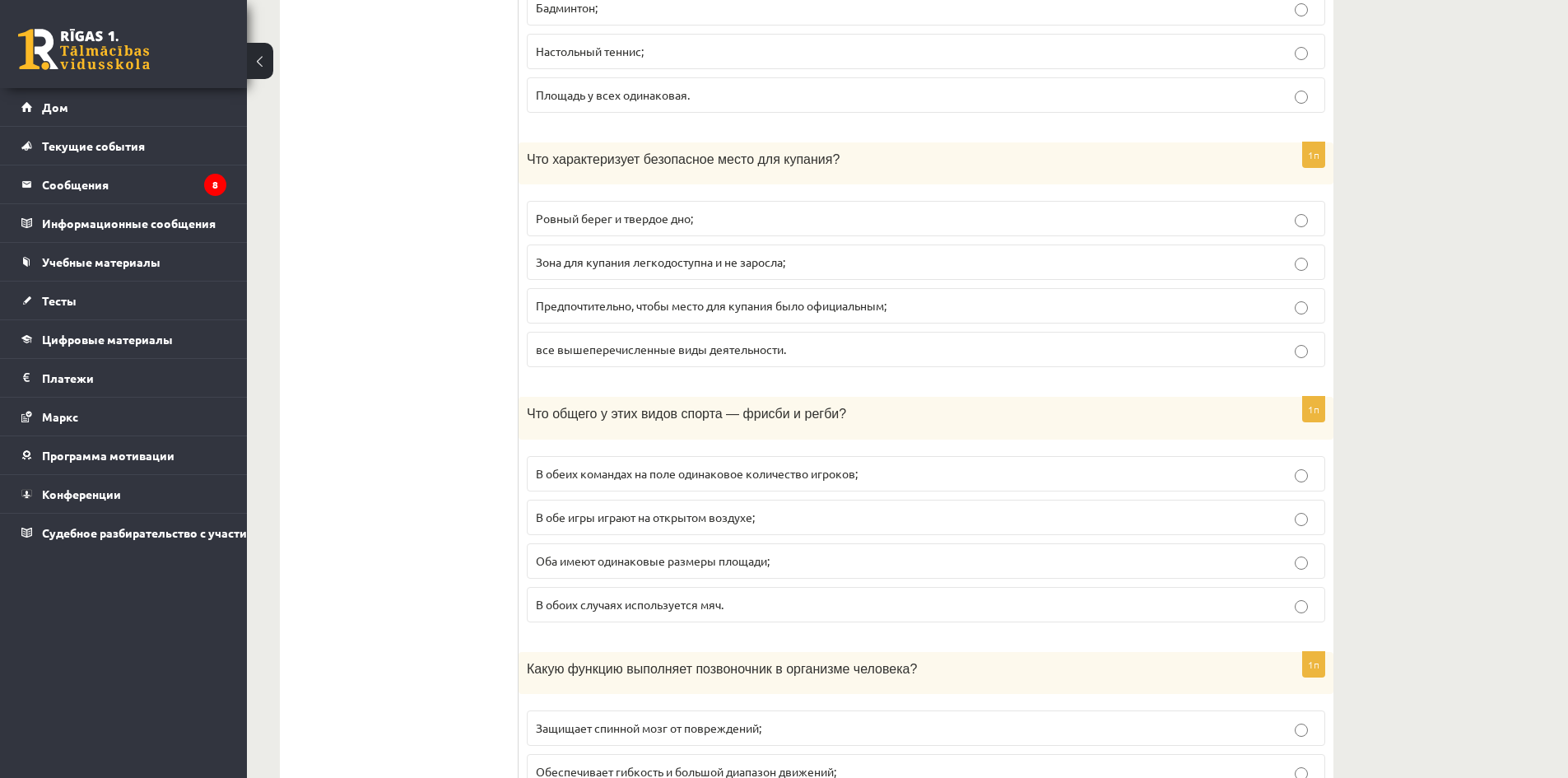
click at [687, 344] on font "все вышеперечисленные виды деятельности." at bounding box center [661, 349] width 250 height 15
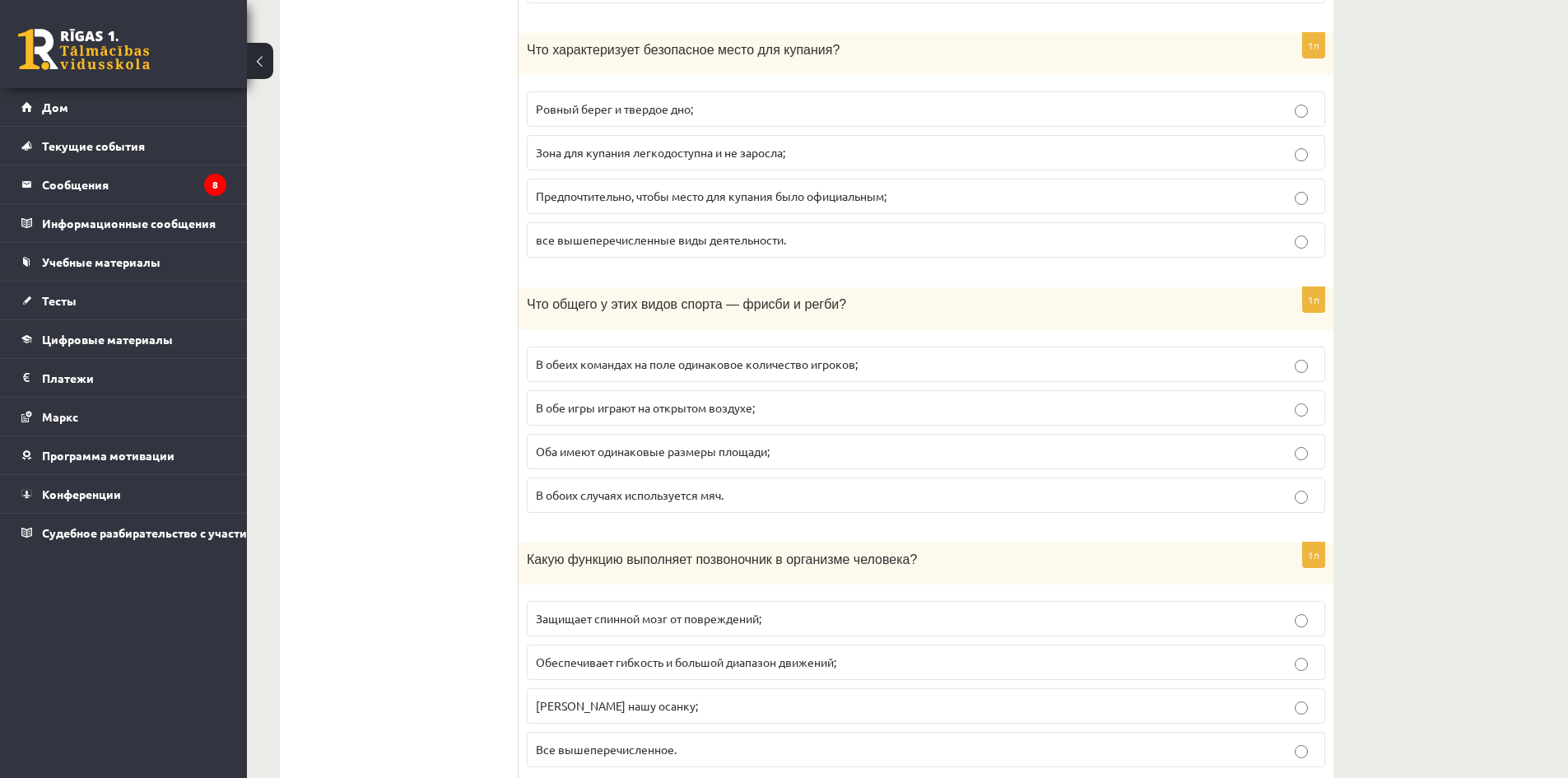
scroll to position [5681, 0]
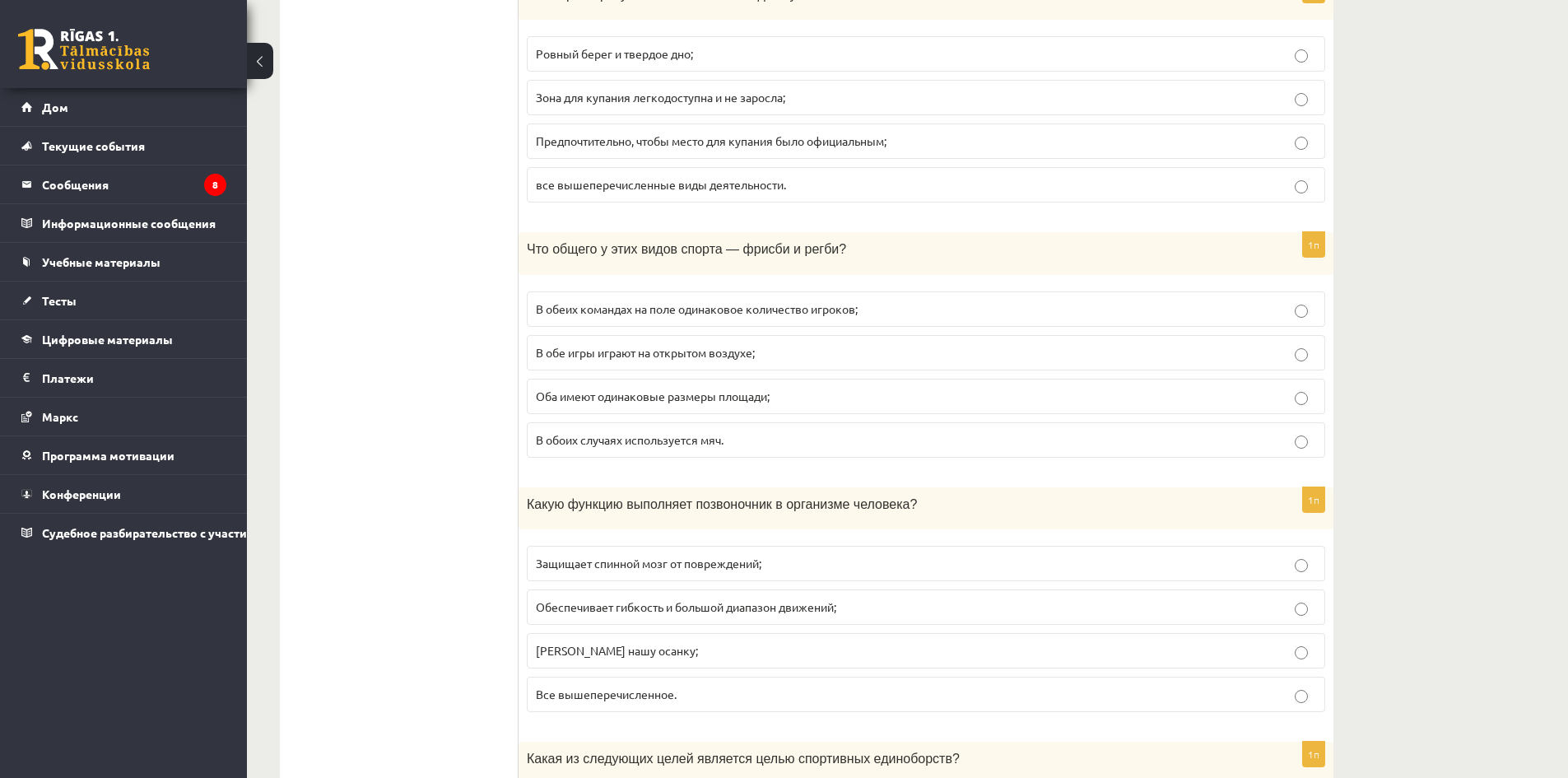
click at [701, 356] on font "В обе игры играют на открытом воздухе;" at bounding box center [646, 352] width 219 height 15
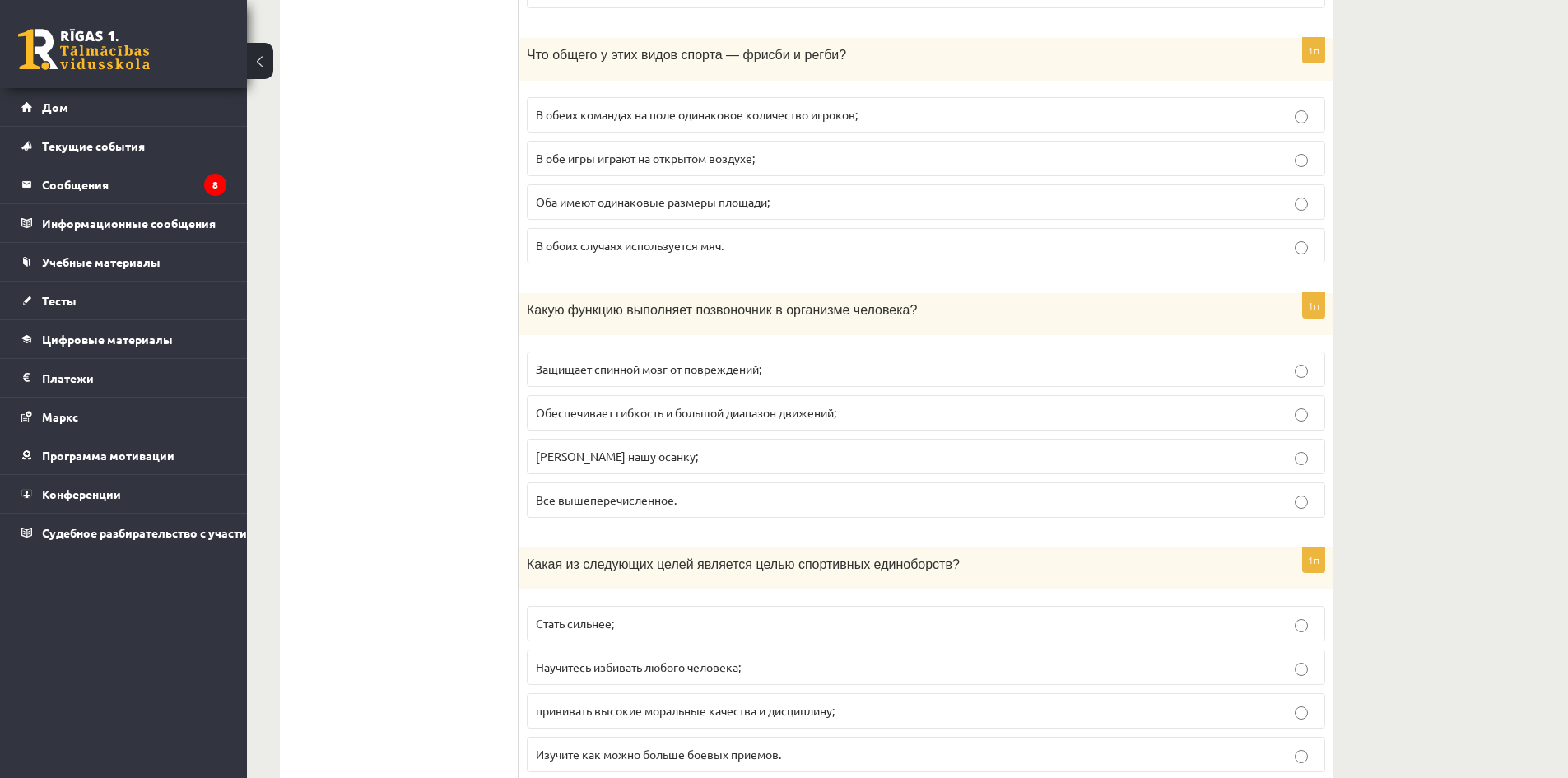
scroll to position [5928, 0]
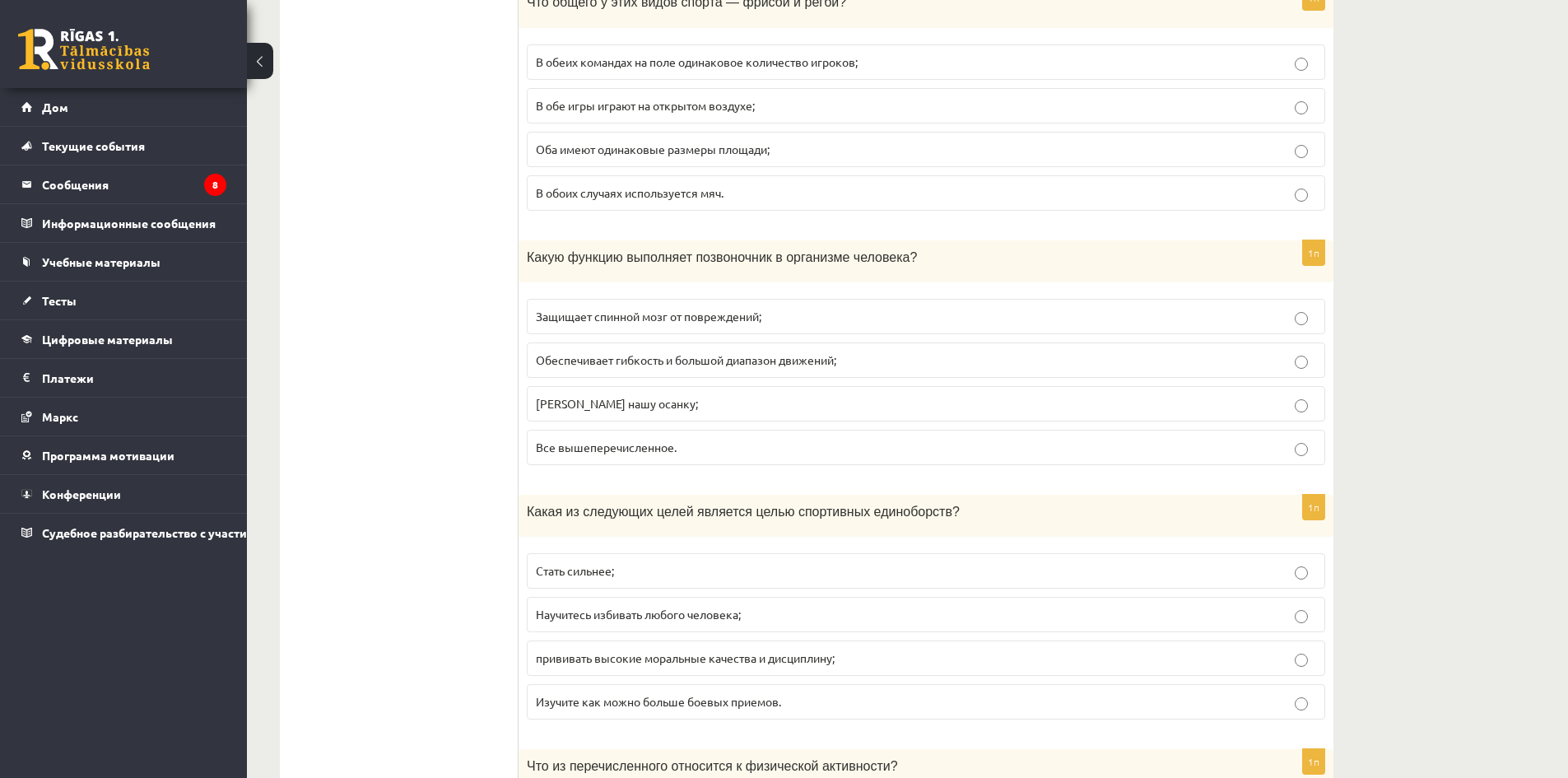
click at [623, 446] on font "Все вышеперечисленное." at bounding box center [607, 447] width 141 height 15
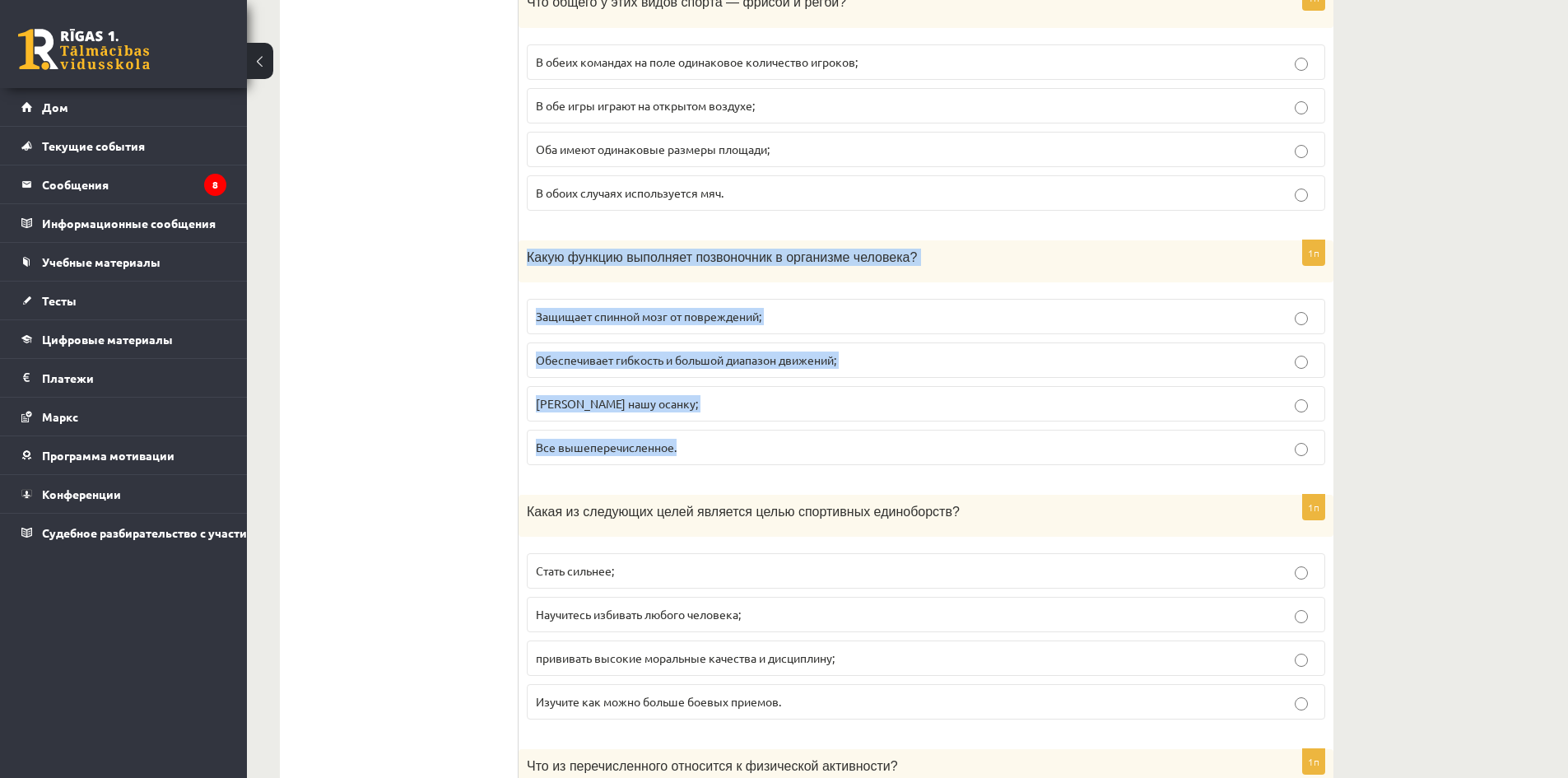
drag, startPoint x: 529, startPoint y: 252, endPoint x: 851, endPoint y: 438, distance: 371.9
click at [851, 438] on div "1п Какую функцию выполняет позвоночник в организме человека? Защищает спинной м…" at bounding box center [927, 360] width 815 height 238
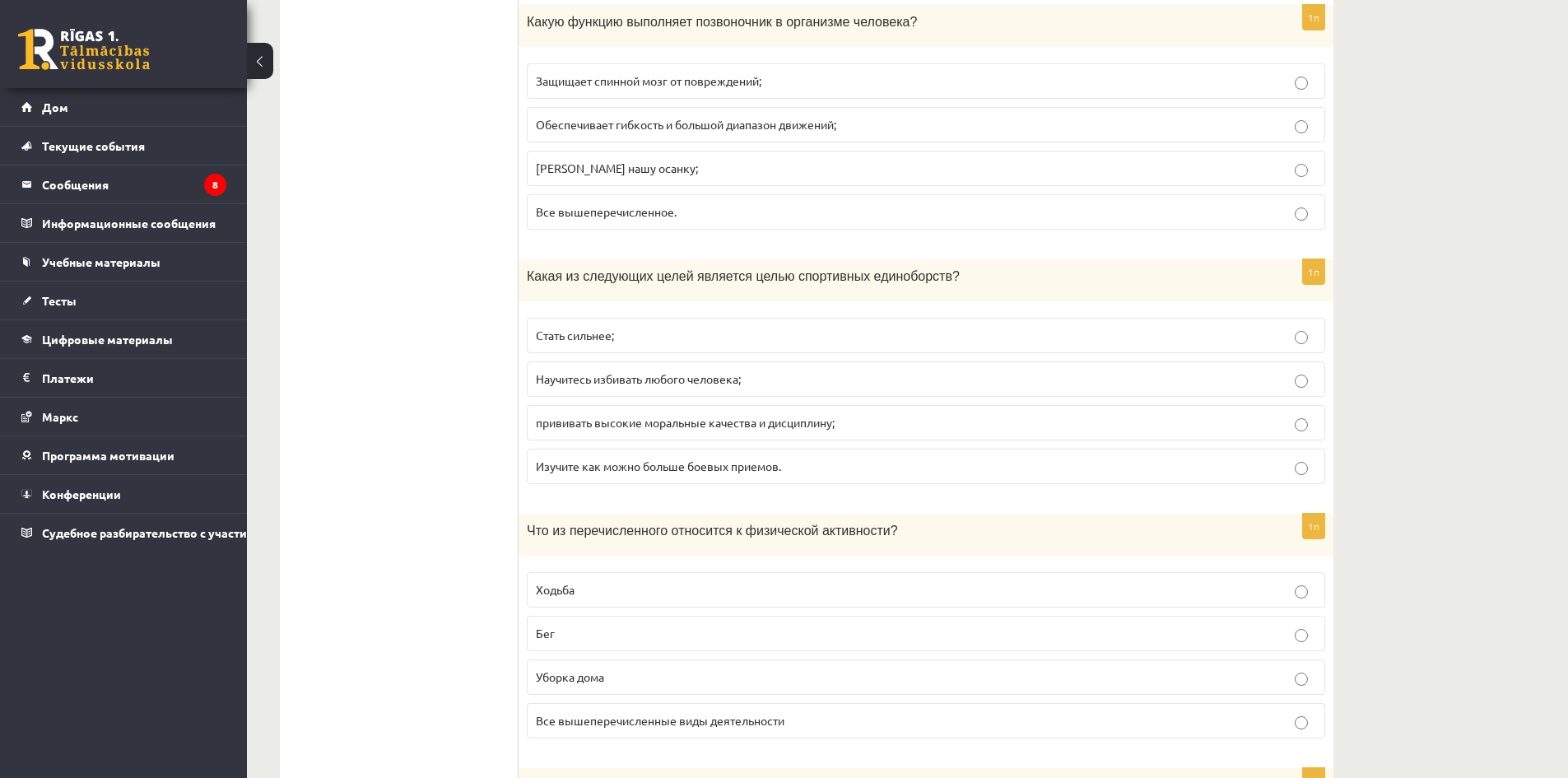
scroll to position [6175, 0]
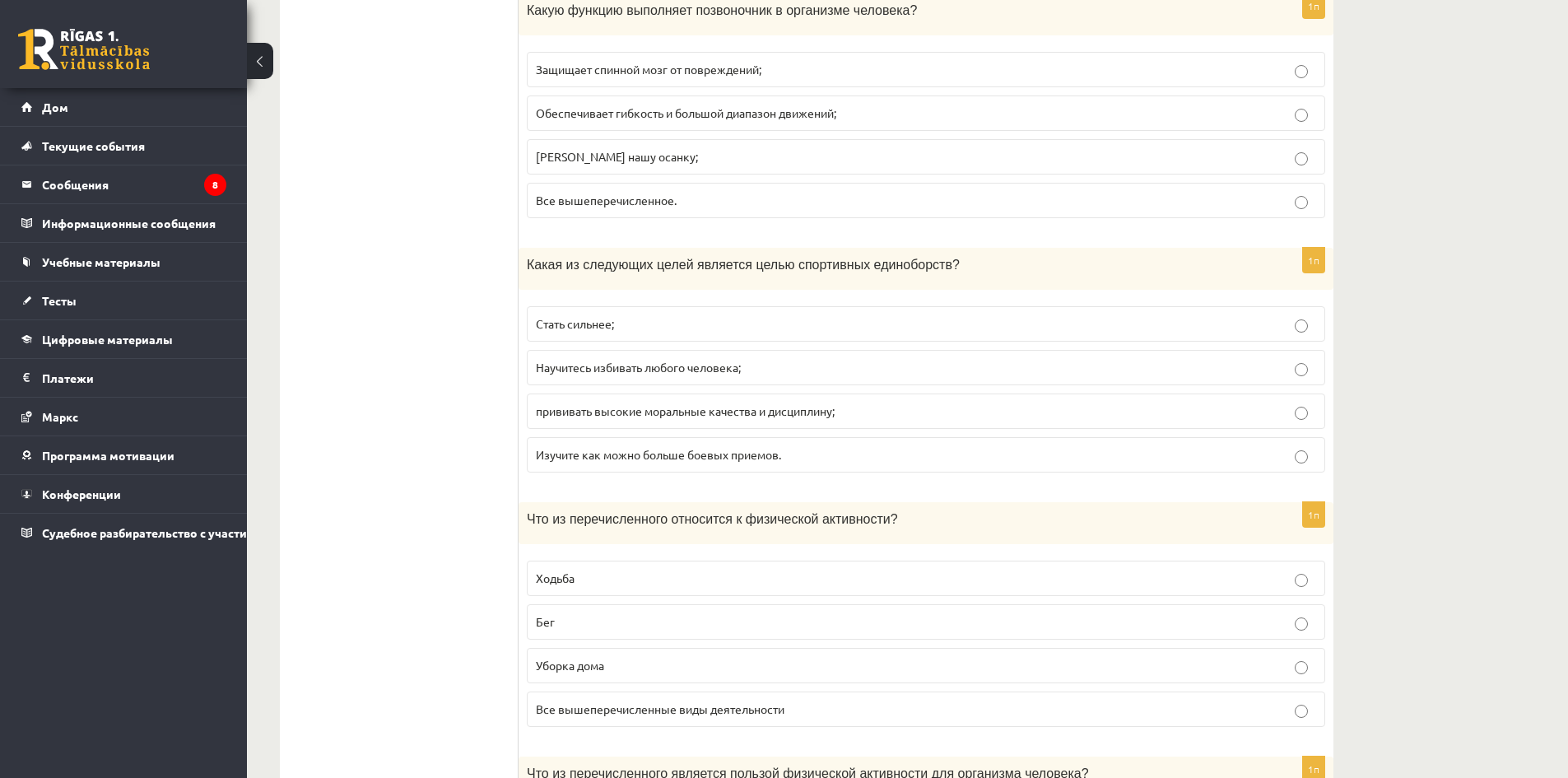
click at [681, 423] on label "прививать высокие моральные качества и дисциплину;" at bounding box center [926, 411] width 799 height 36
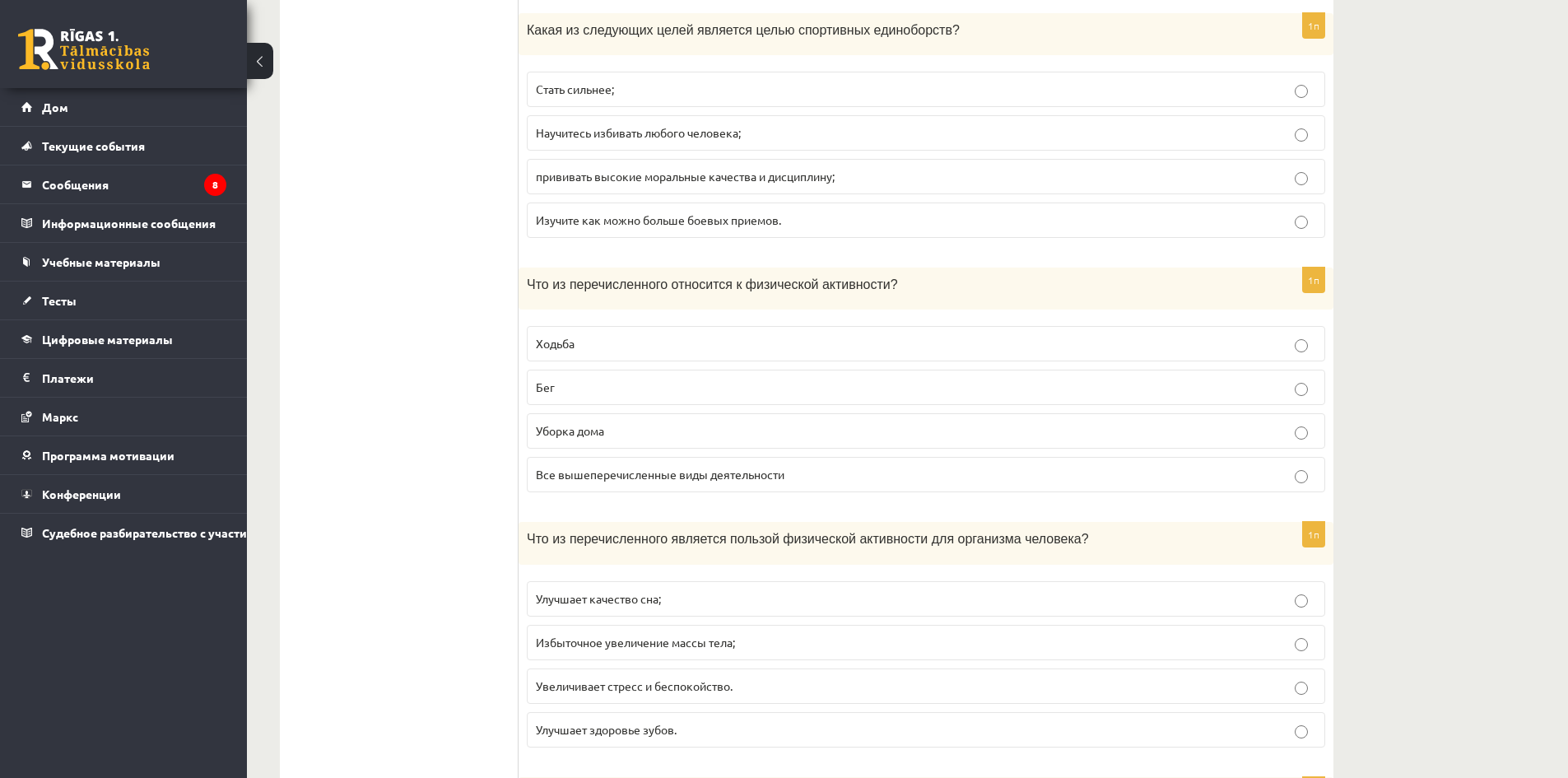
scroll to position [6422, 0]
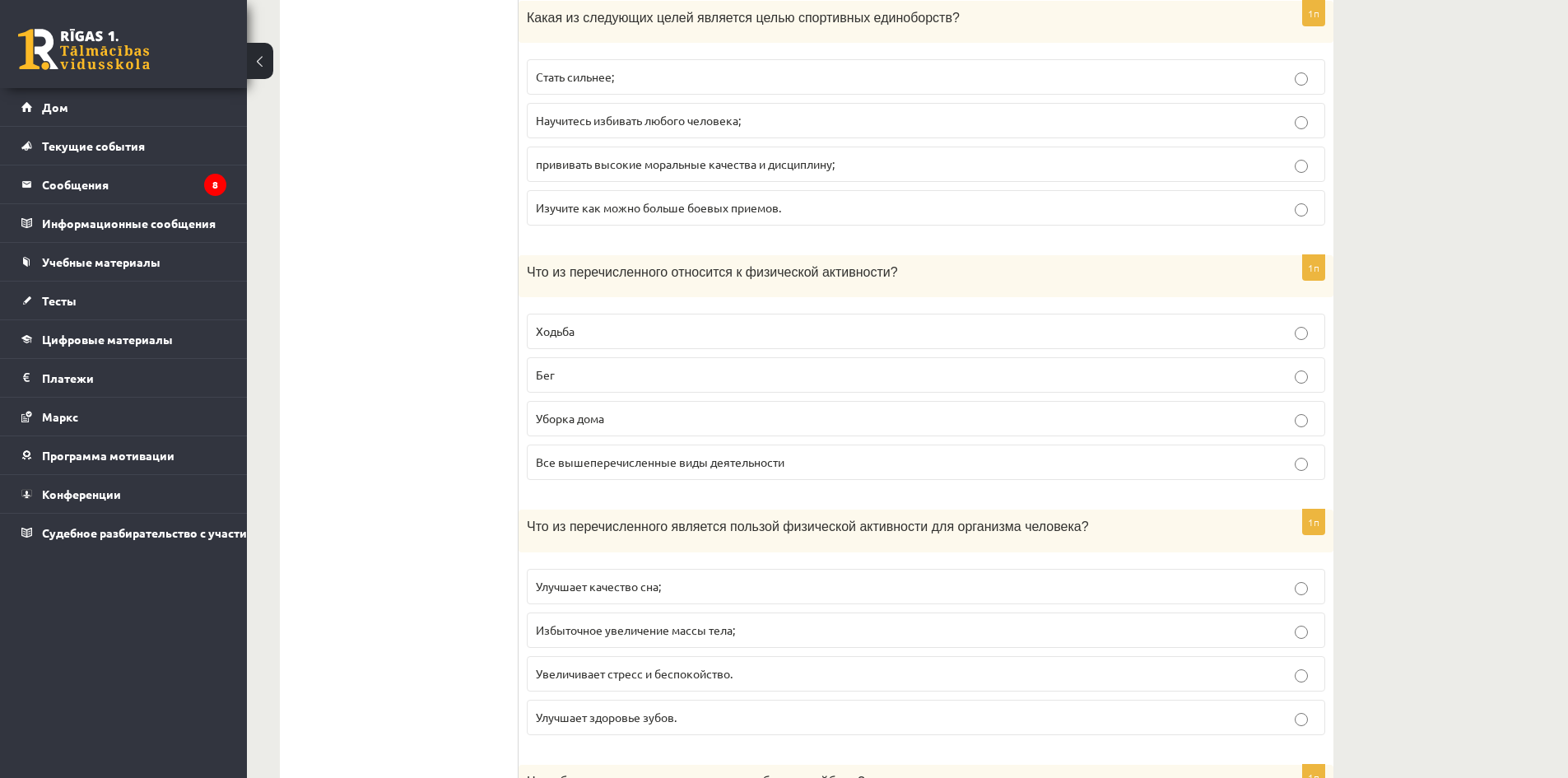
click at [668, 465] on font "Все вышеперечисленные виды деятельности" at bounding box center [661, 462] width 249 height 15
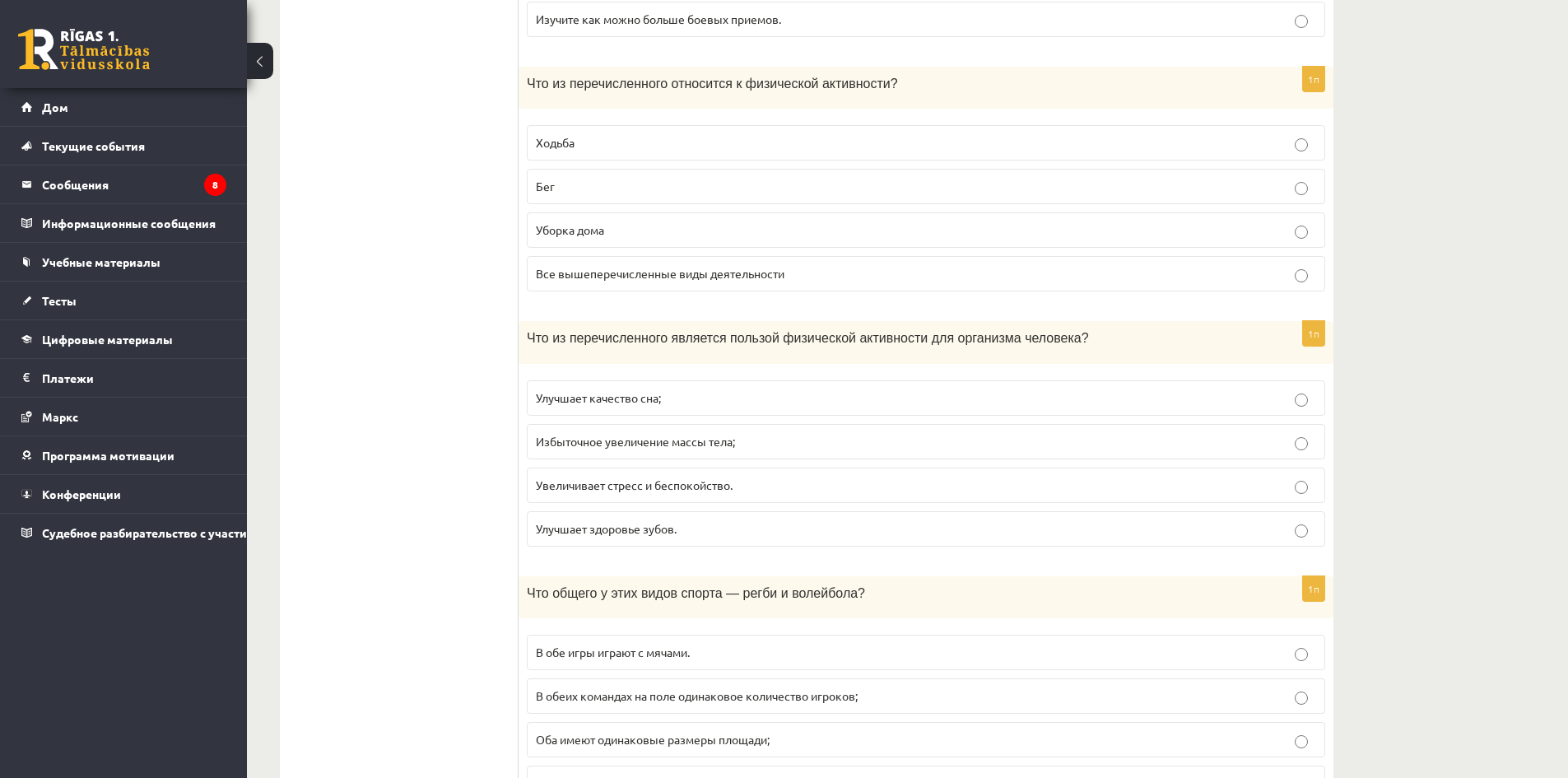
scroll to position [6669, 0]
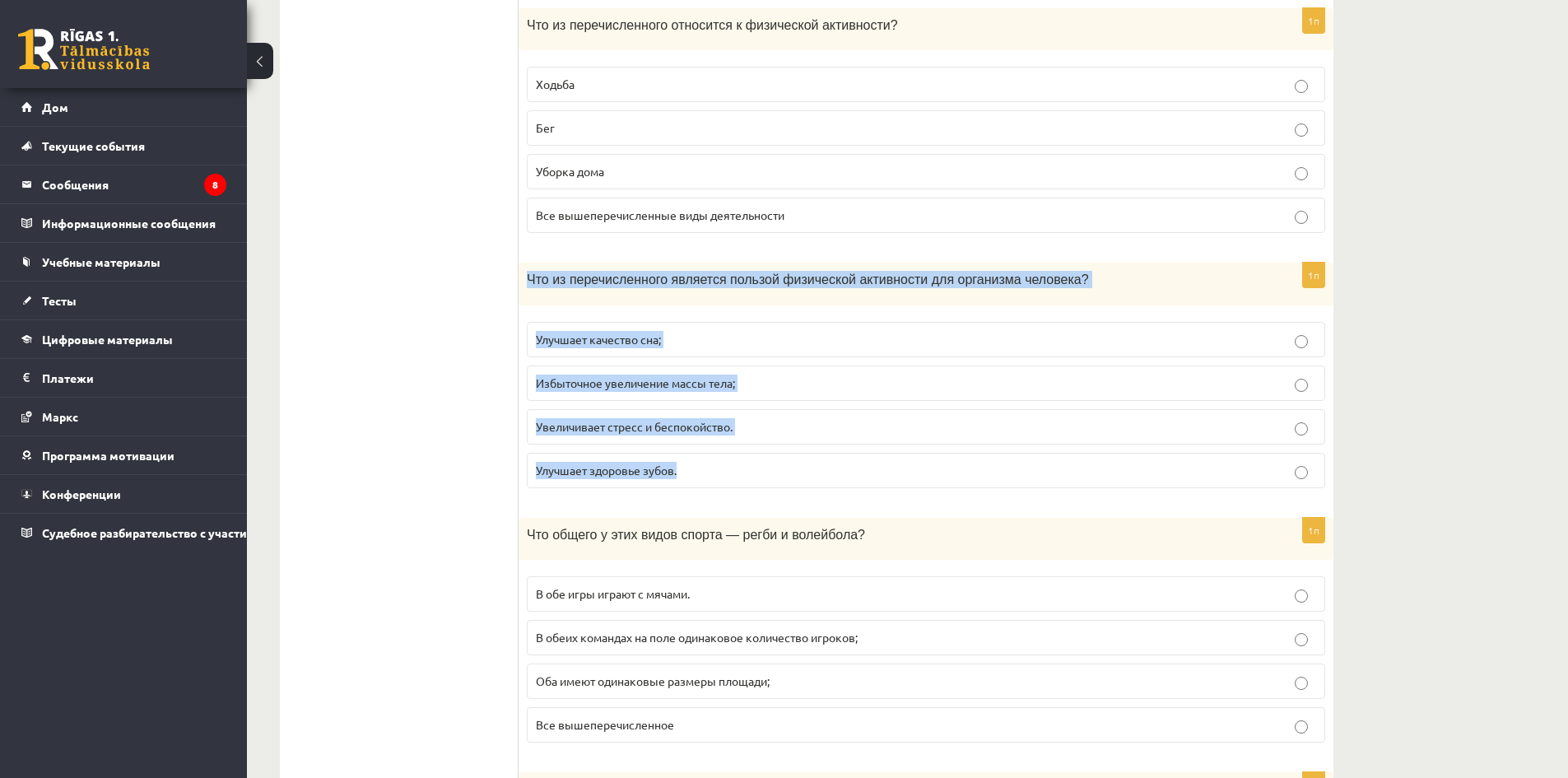
drag, startPoint x: 529, startPoint y: 268, endPoint x: 949, endPoint y: 473, distance: 467.4
click at [949, 473] on div "1п Что из перечисленного является пользой физической активности для организма ч…" at bounding box center [927, 382] width 815 height 238
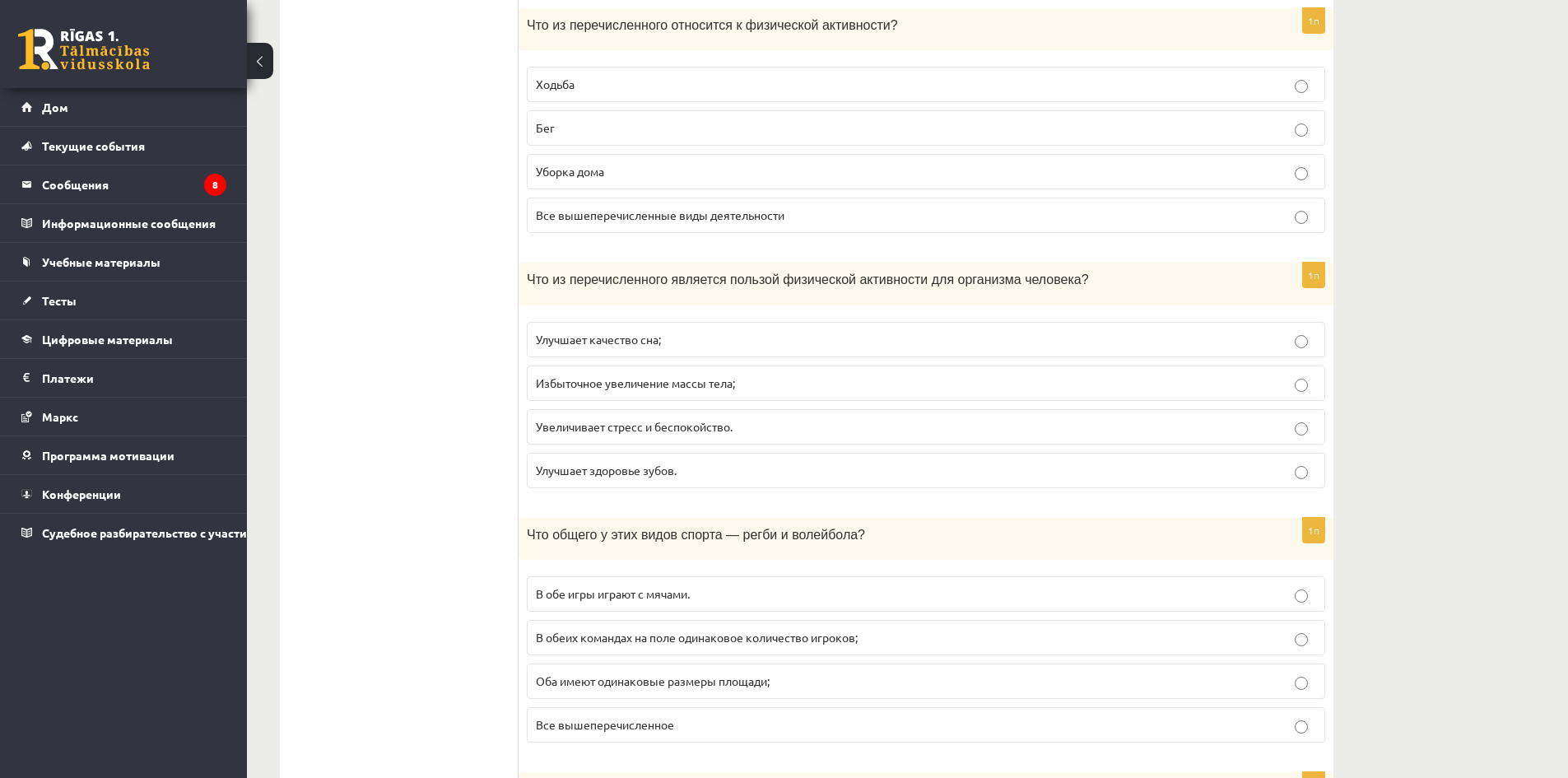
drag, startPoint x: 401, startPoint y: 304, endPoint x: 417, endPoint y: 309, distance: 16.8
click at [674, 342] on p "Улучшает качество сна;" at bounding box center [927, 340] width 781 height 17
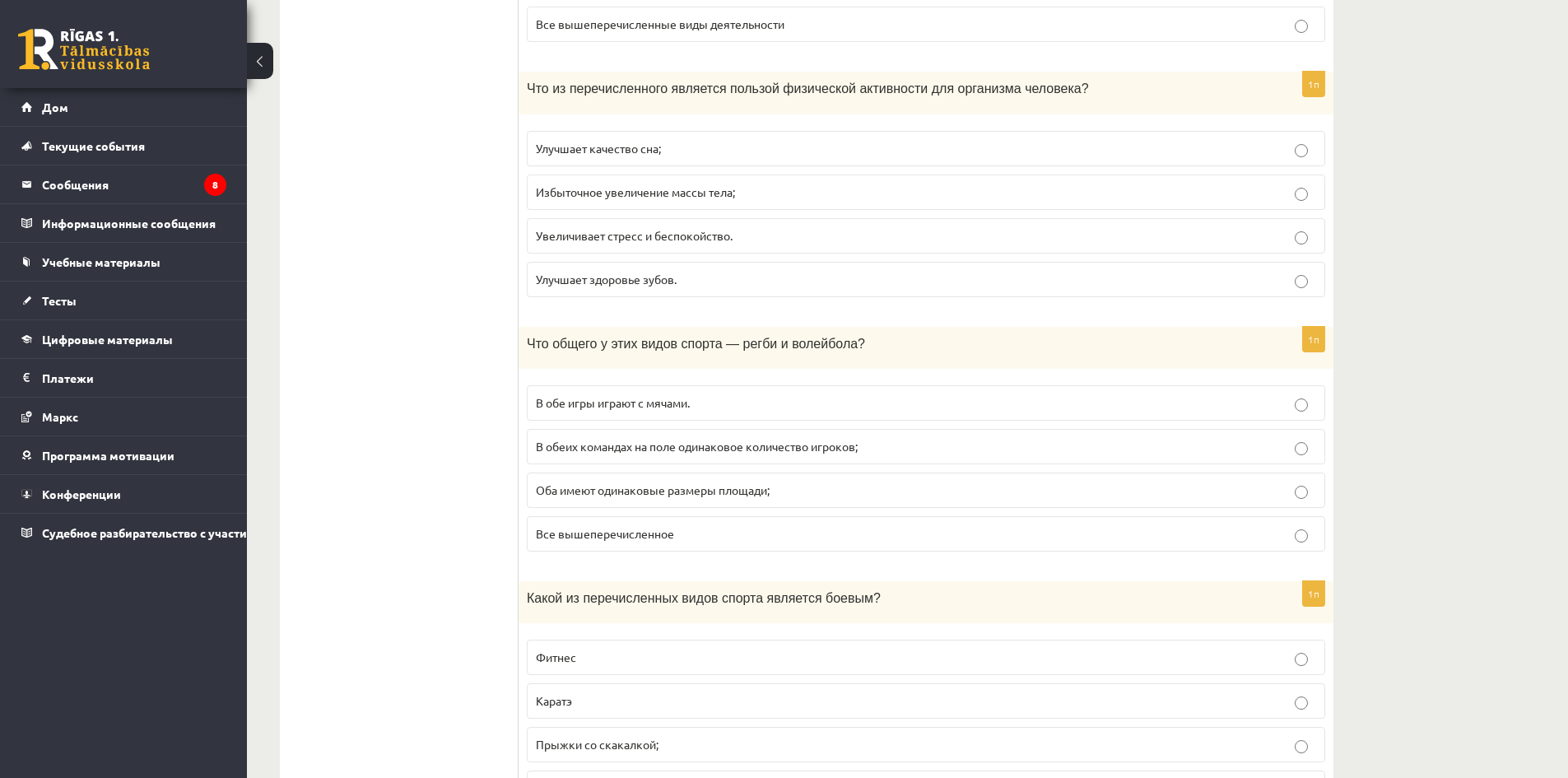
scroll to position [6999, 0]
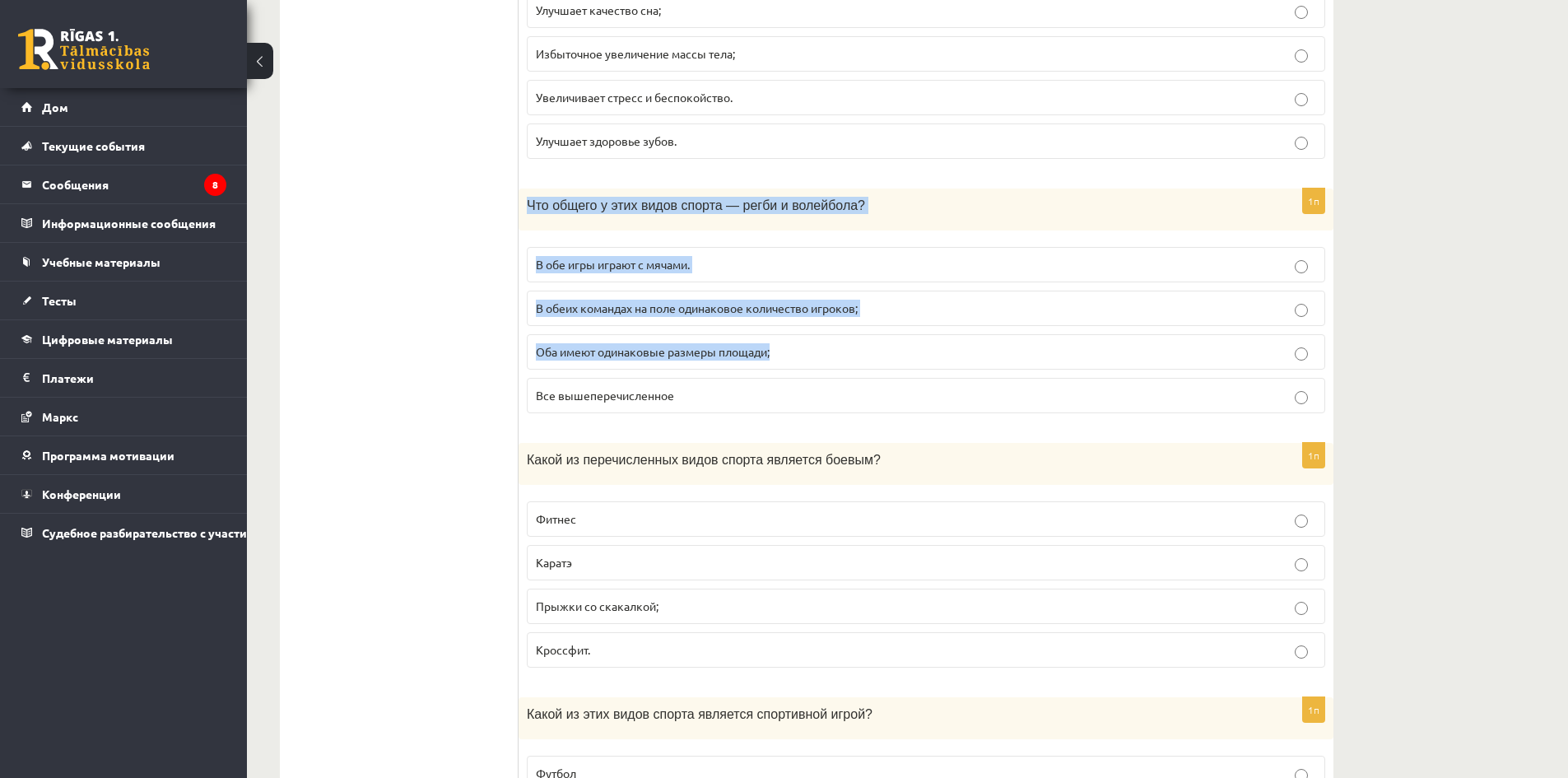
drag, startPoint x: 526, startPoint y: 203, endPoint x: 863, endPoint y: 359, distance: 371.4
click at [892, 366] on div "1п Что общего у этих видов спорта — регби и волейбола? В обе игры играют с мяча…" at bounding box center [927, 308] width 815 height 238
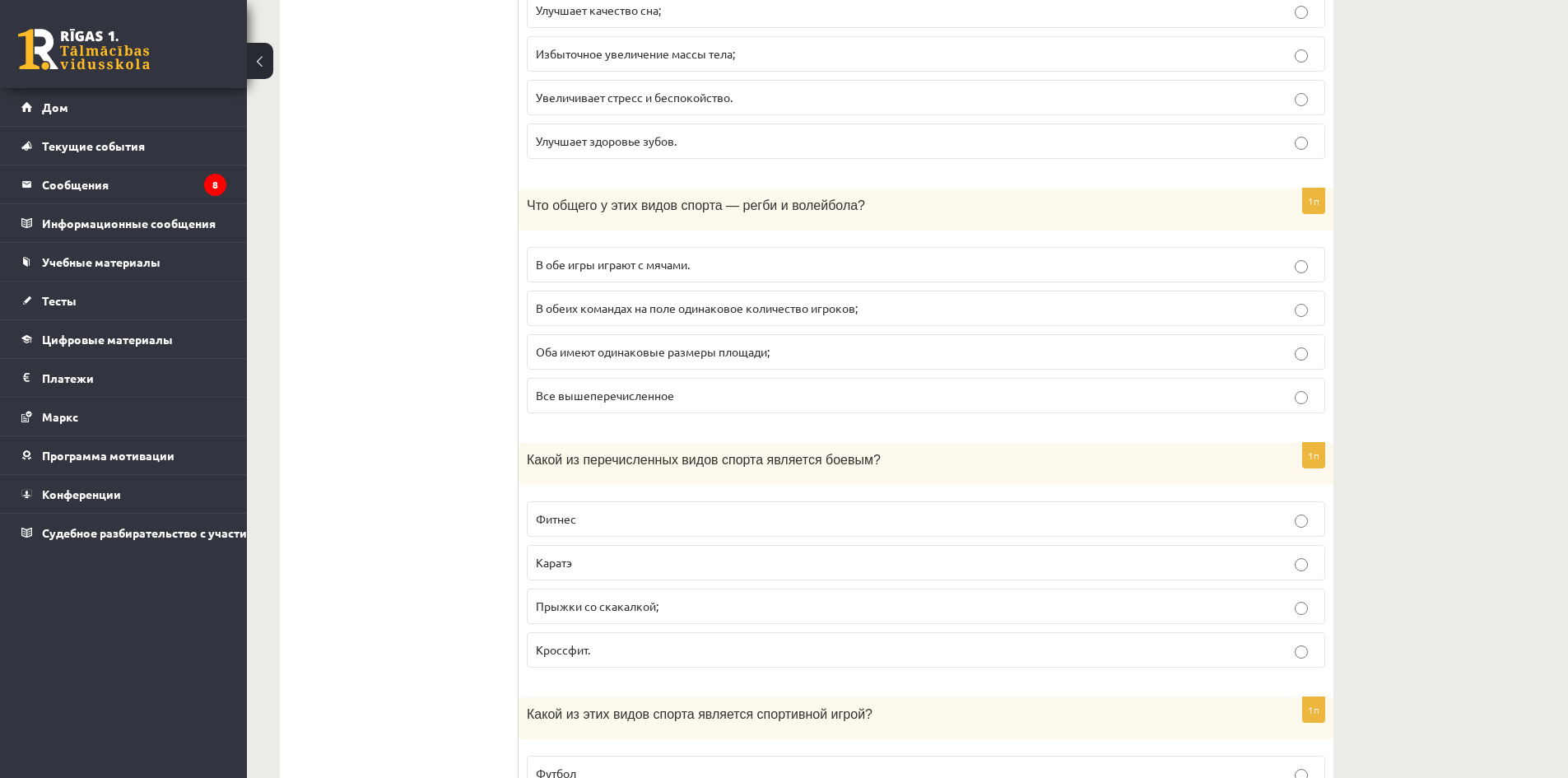
click at [699, 267] on p "В обе игры играют с мячами." at bounding box center [927, 265] width 781 height 17
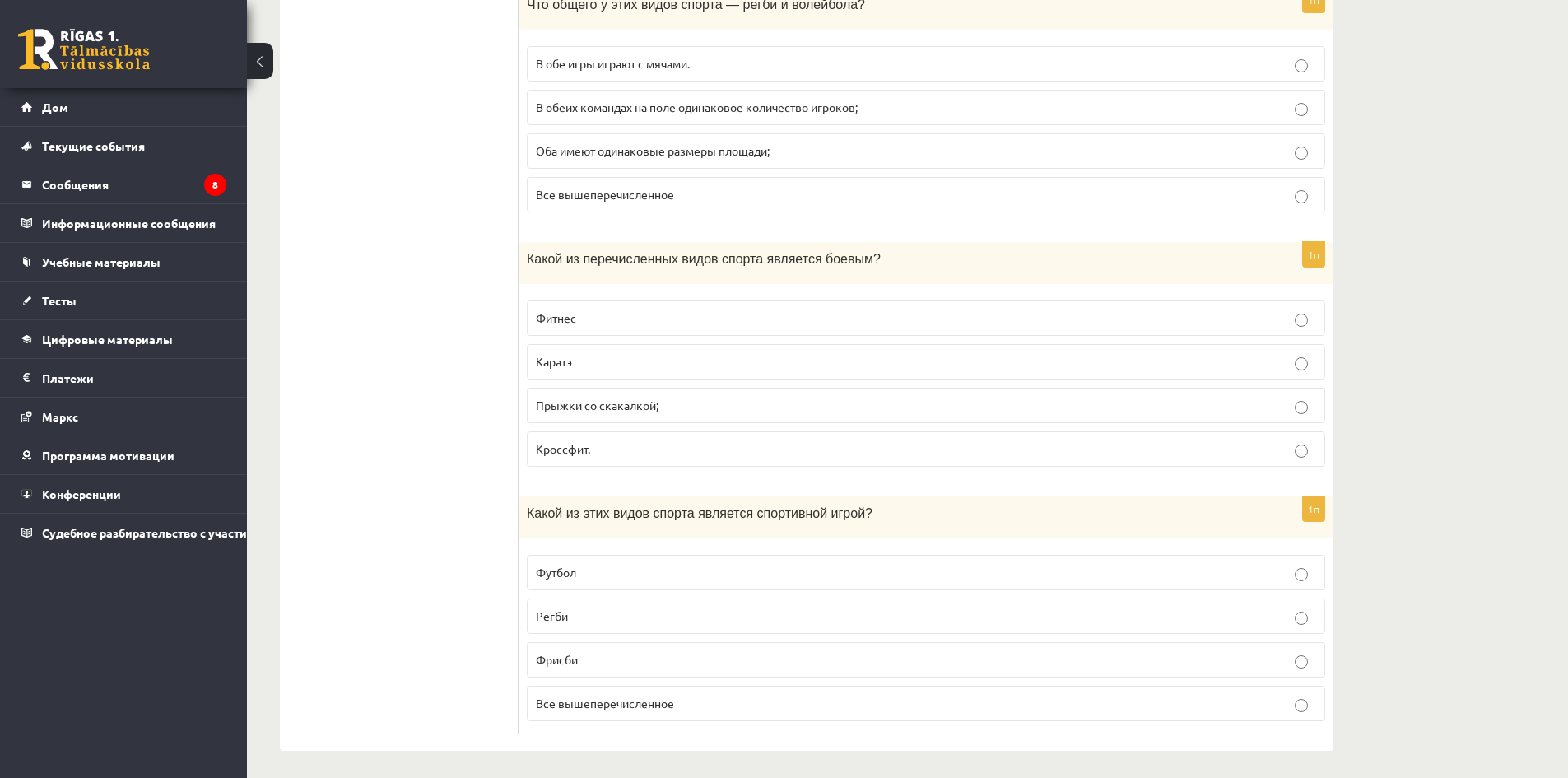
scroll to position [7206, 0]
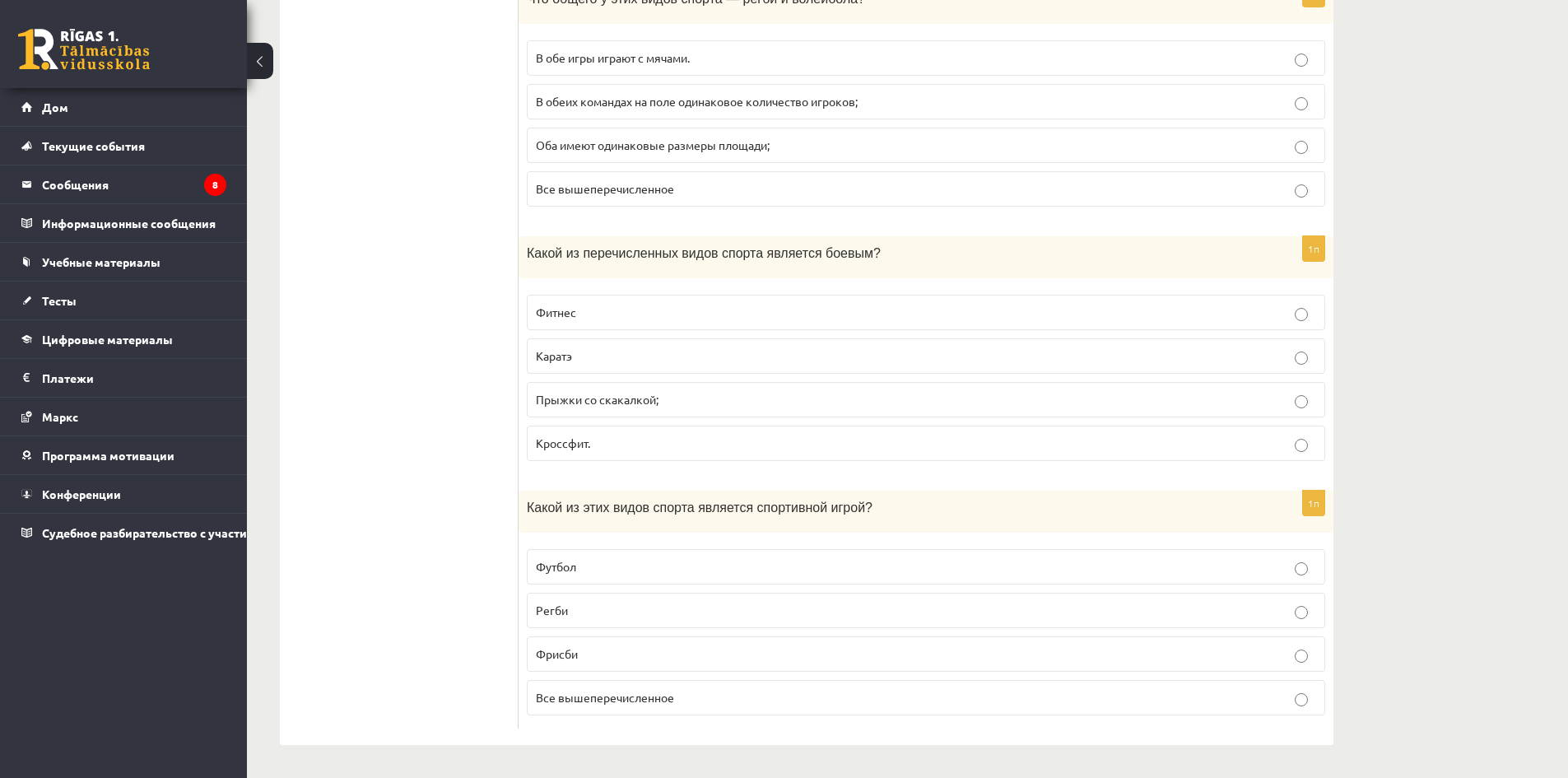
click at [621, 365] on p "Каратэ" at bounding box center [927, 356] width 781 height 17
click at [616, 699] on font "Все вышеперечисленное" at bounding box center [605, 697] width 138 height 15
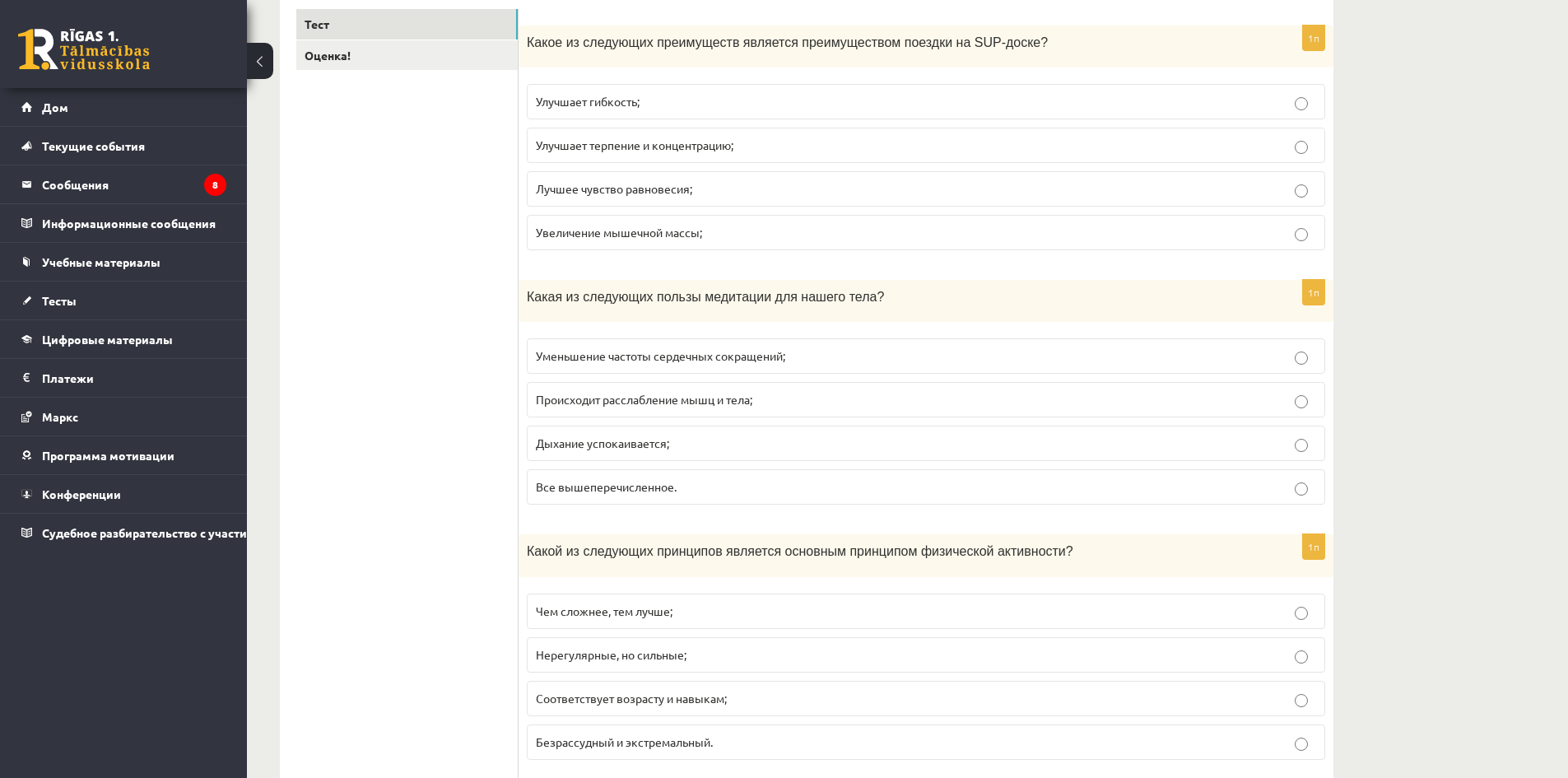
scroll to position [0, 0]
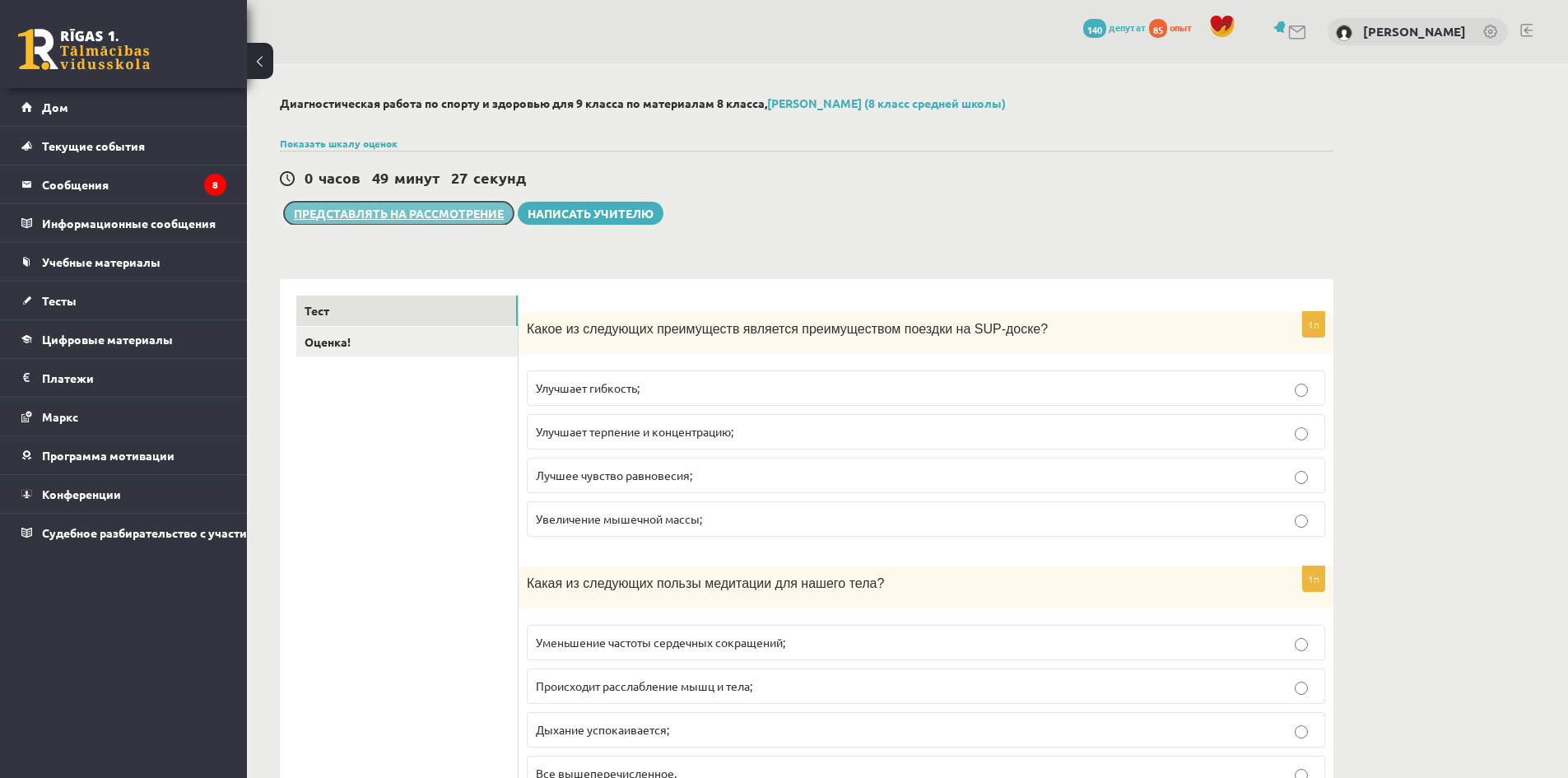
click at [475, 209] on font "Представлять на рассмотрение" at bounding box center [399, 213] width 210 height 15
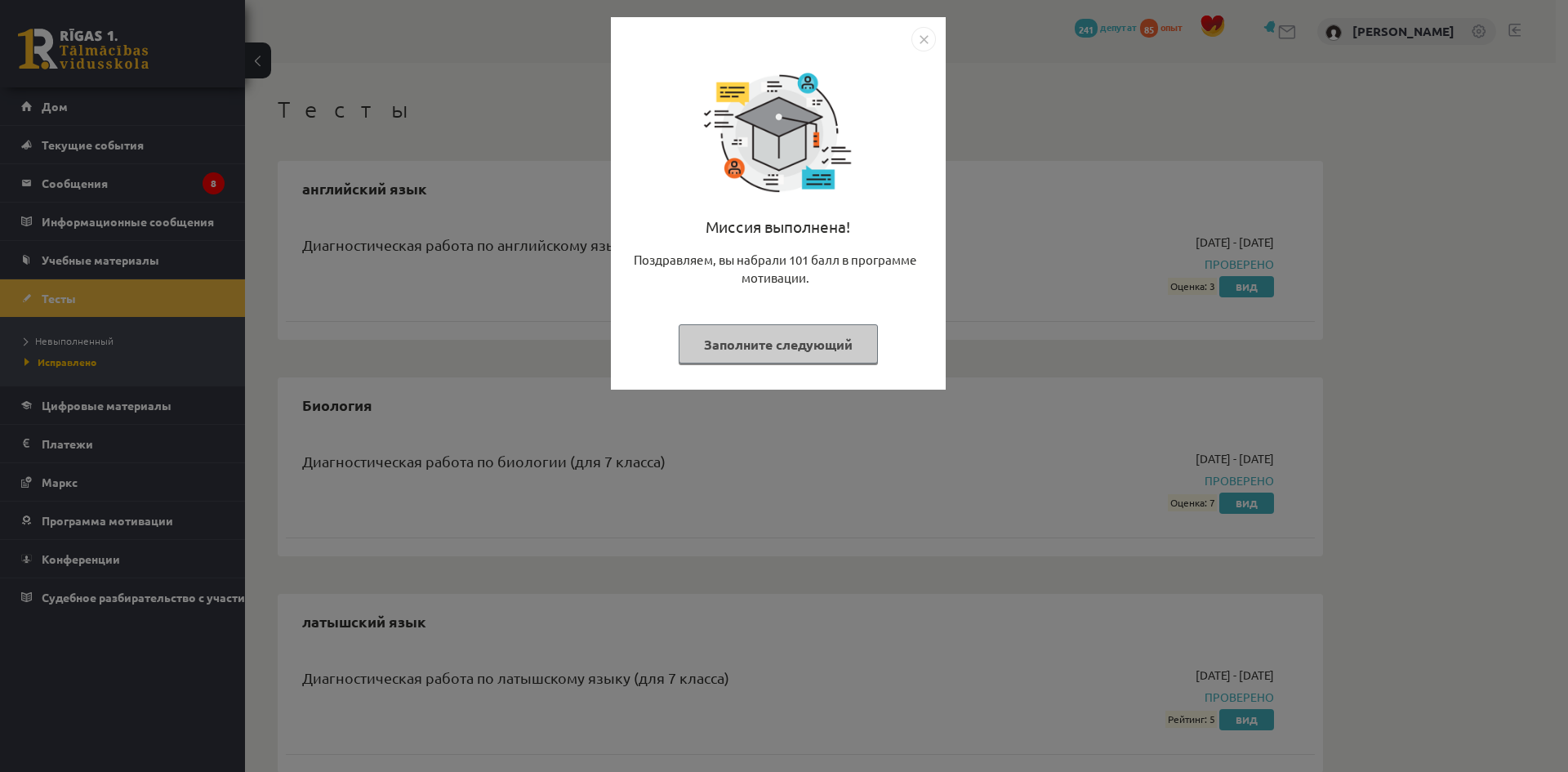
click at [923, 47] on img "Закрывать" at bounding box center [923, 39] width 24 height 24
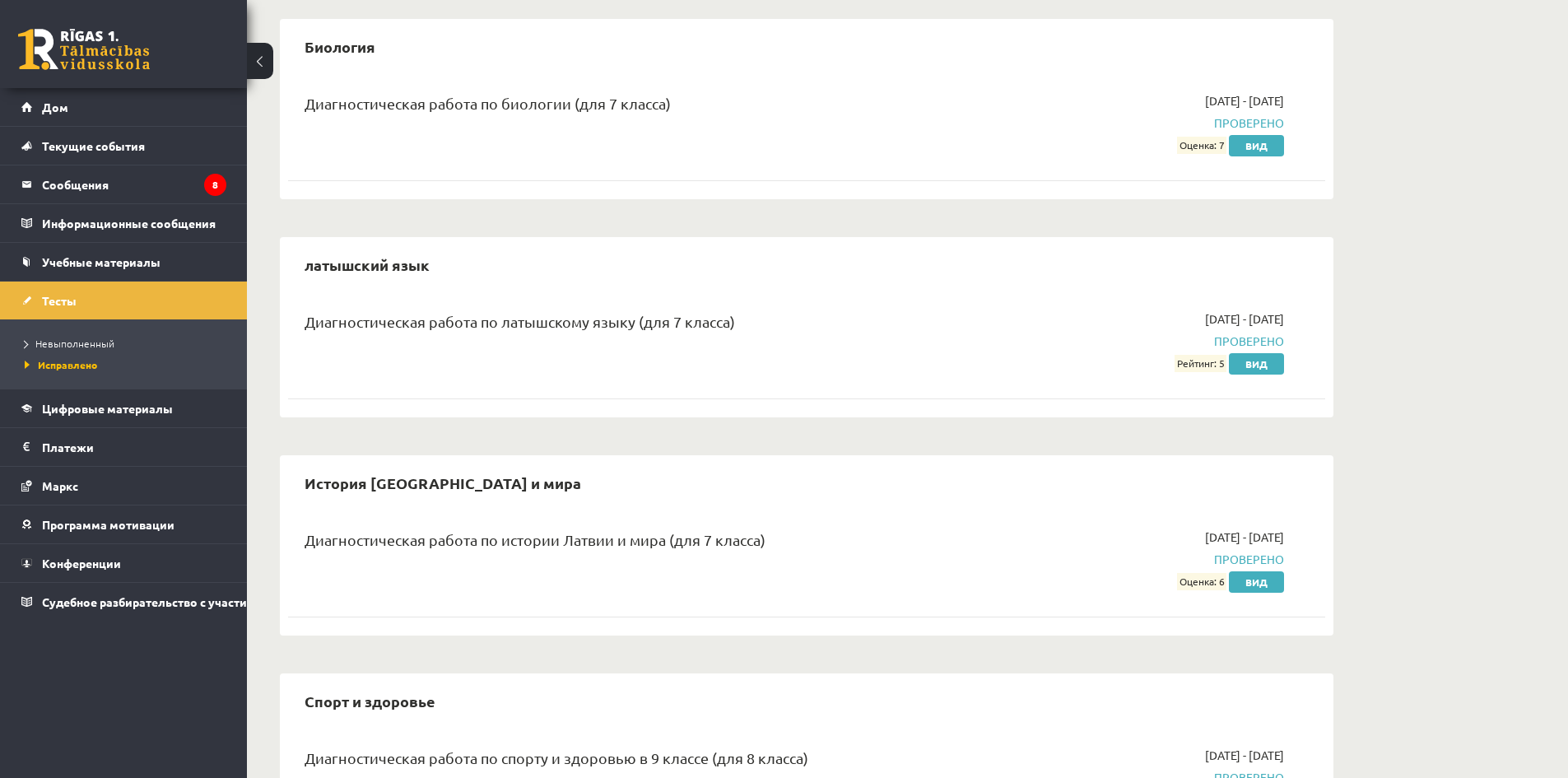
scroll to position [470, 0]
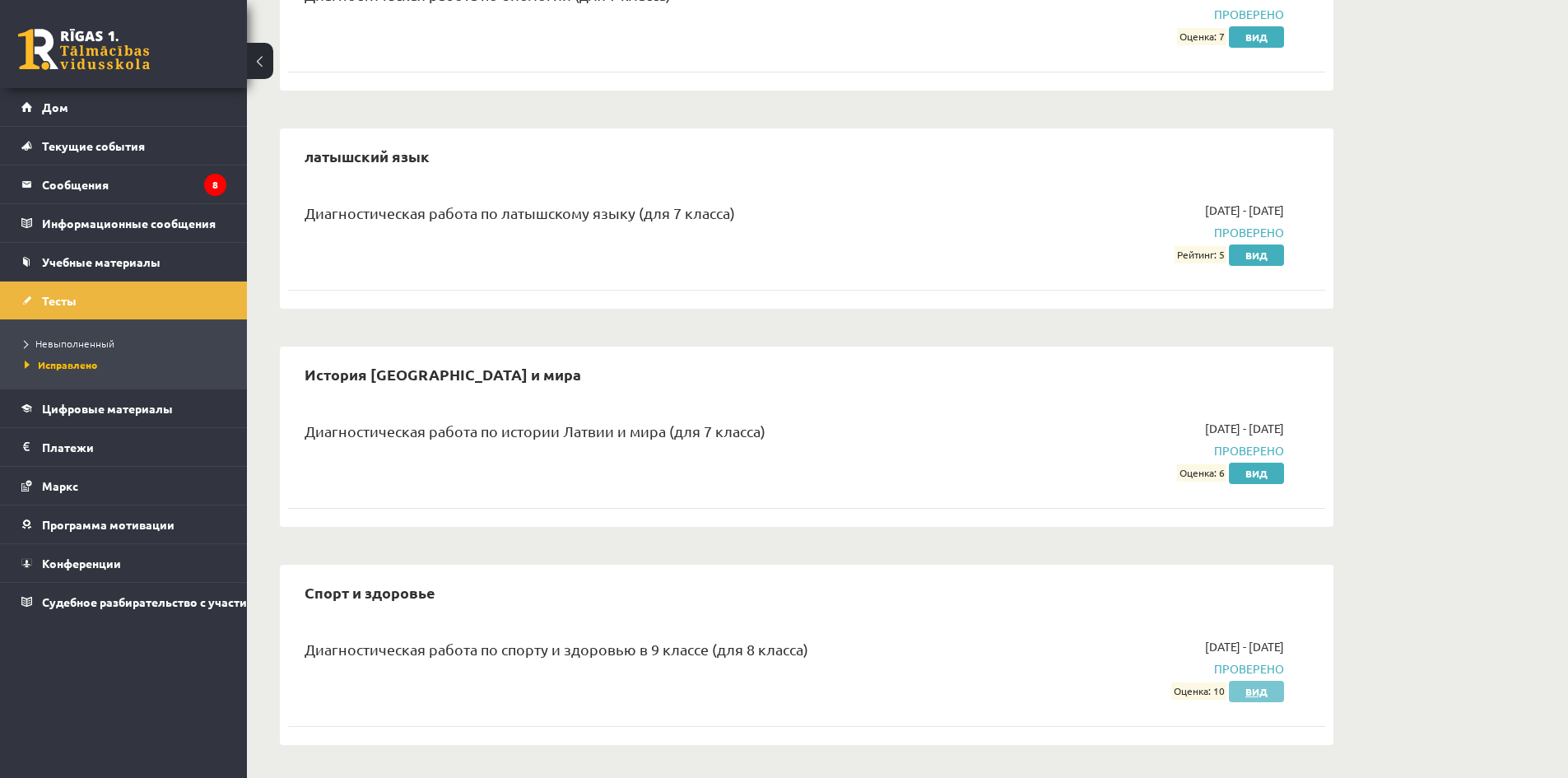
click at [1248, 694] on font "Вид" at bounding box center [1257, 691] width 23 height 13
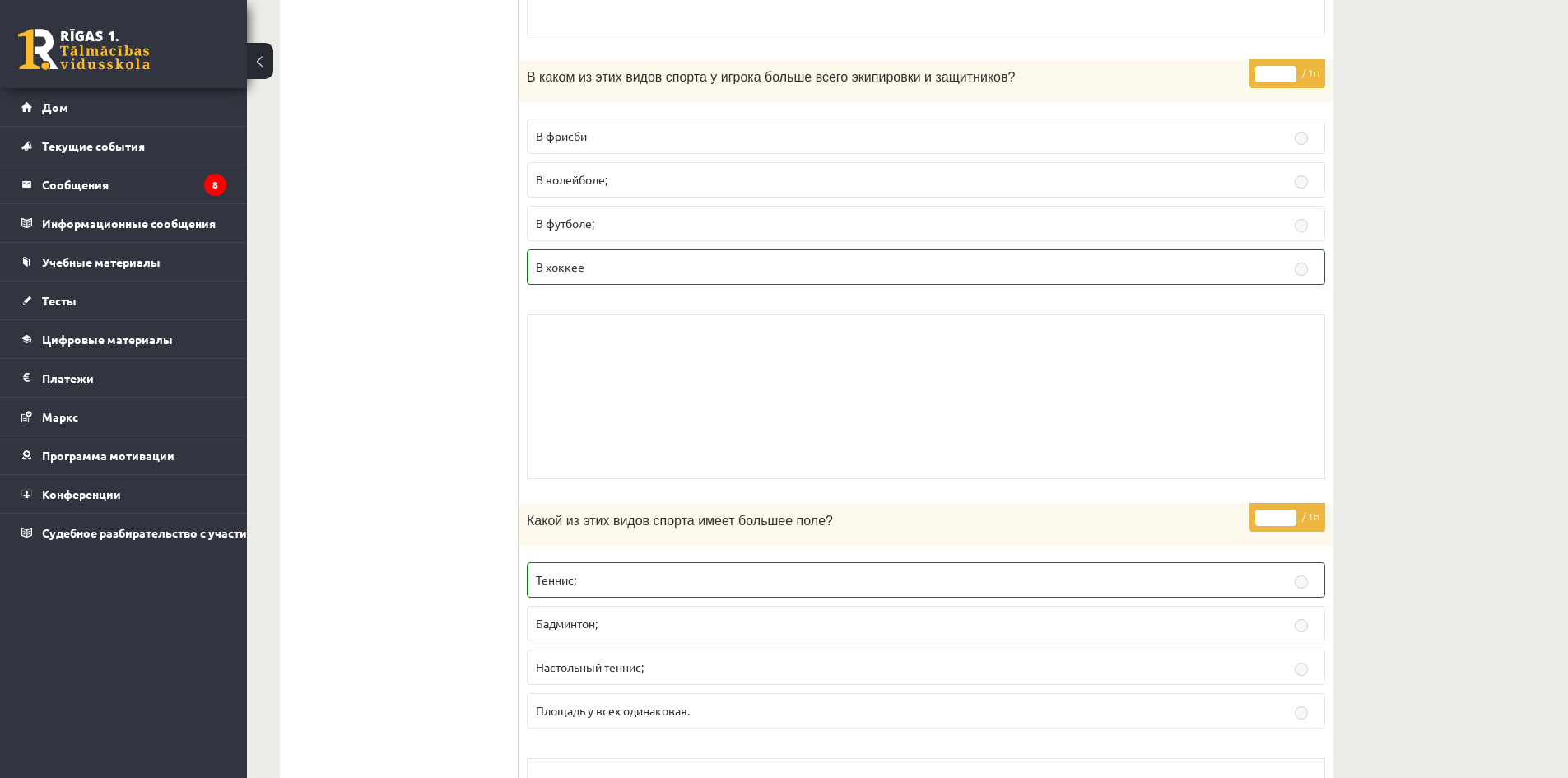
scroll to position [8655, 0]
click at [265, 70] on button at bounding box center [260, 61] width 26 height 37
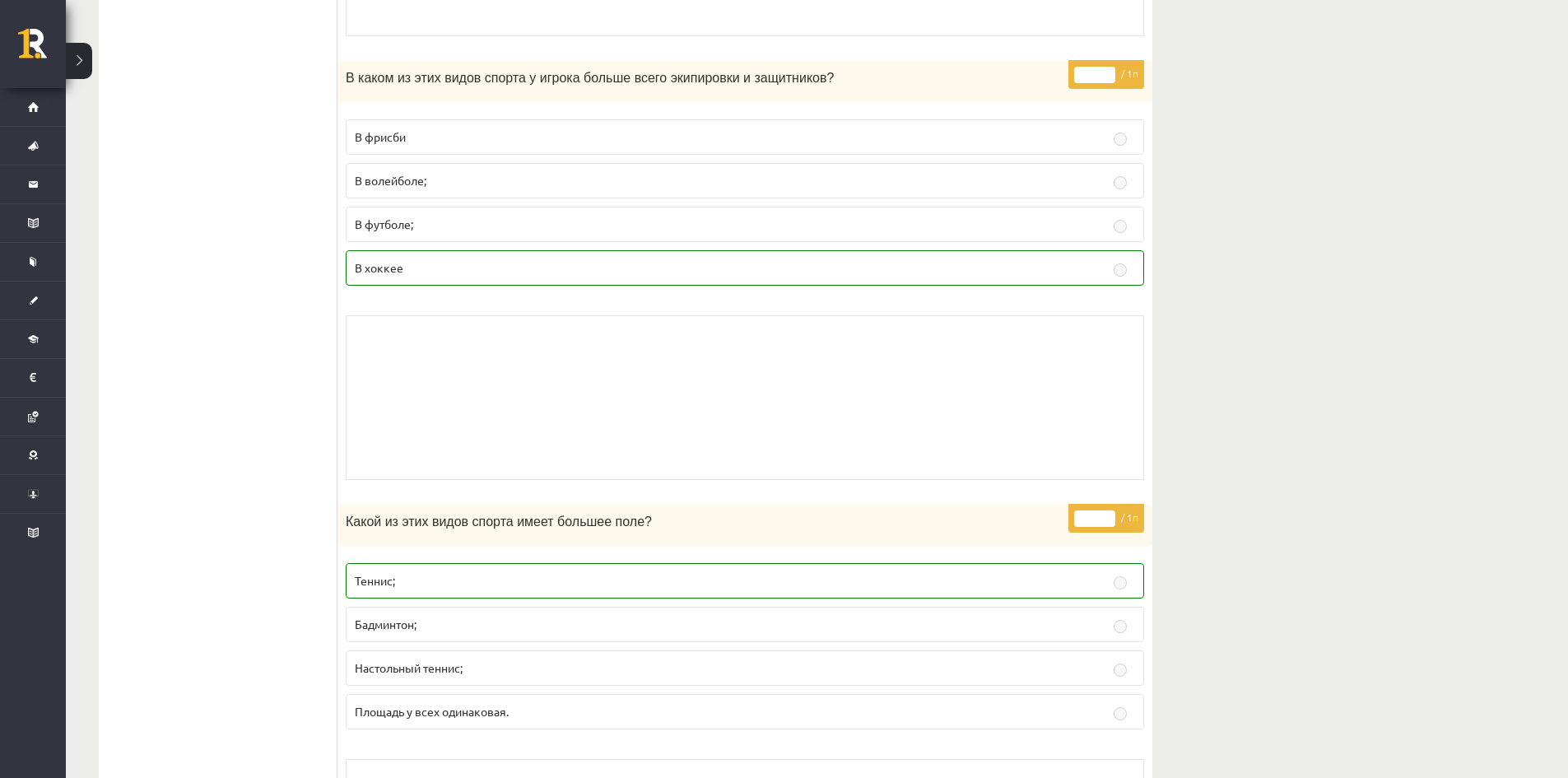
click at [89, 61] on button at bounding box center [79, 61] width 26 height 37
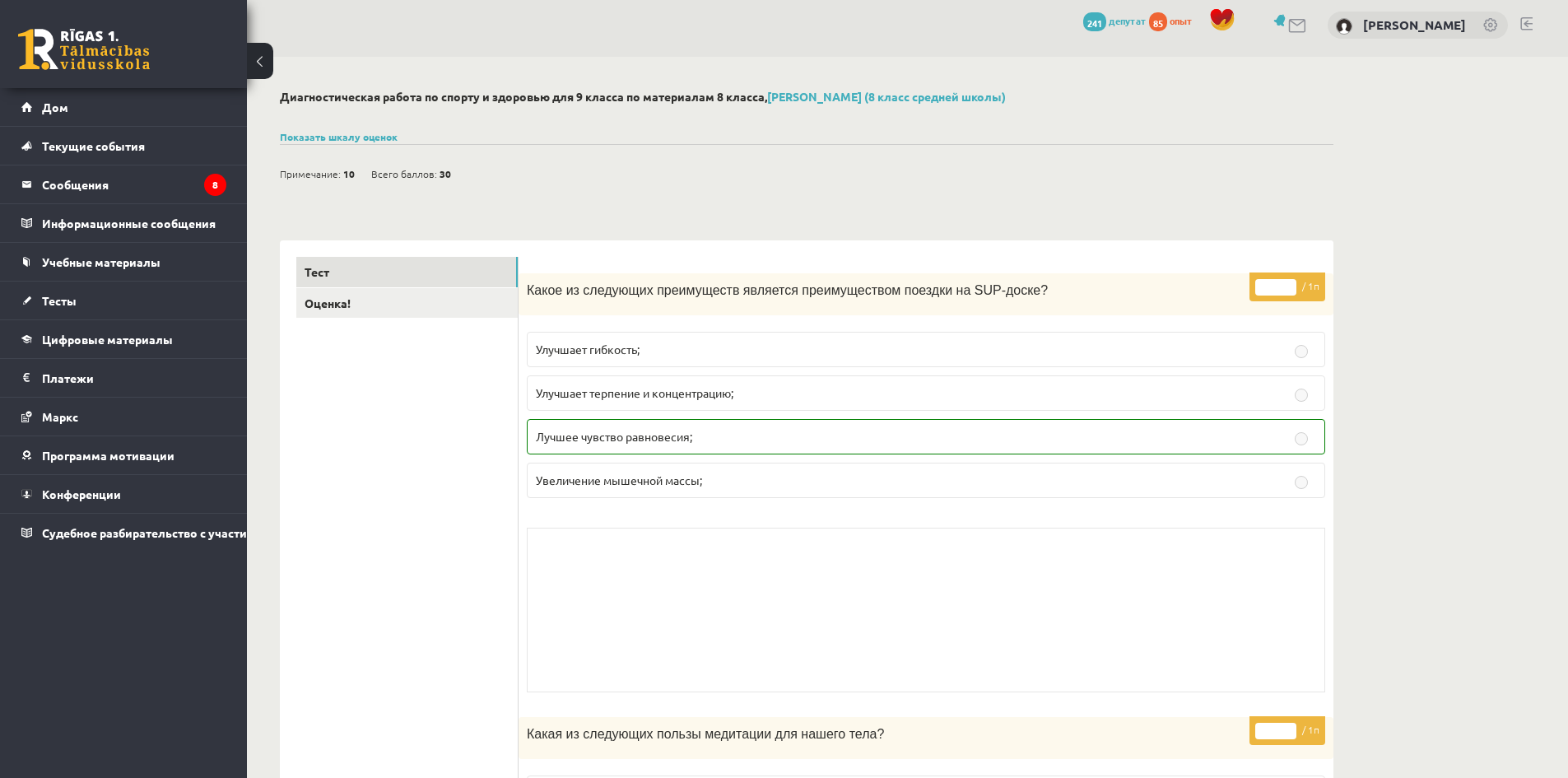
scroll to position [0, 0]
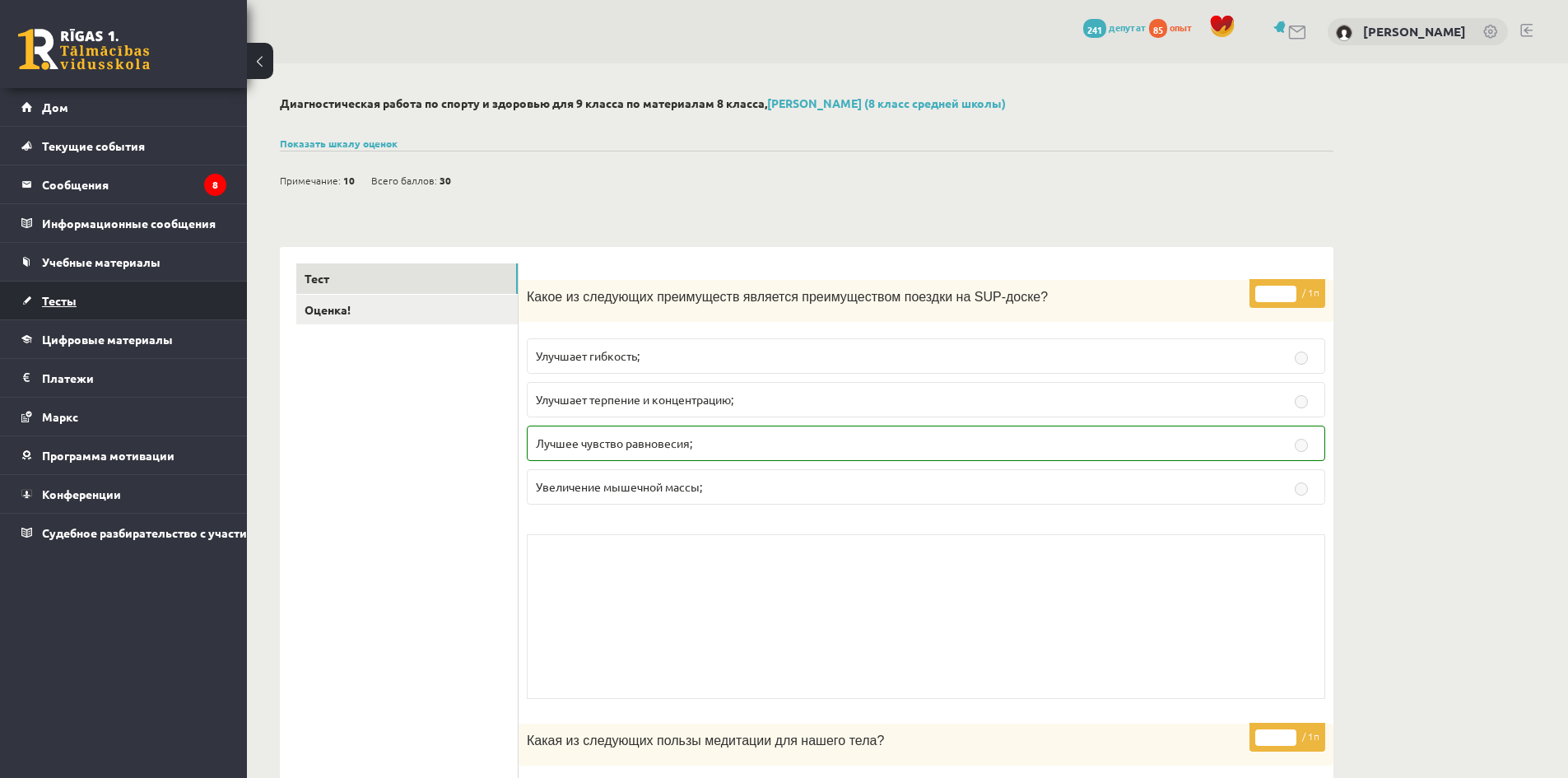
click at [123, 291] on link "Тесты" at bounding box center [124, 301] width 205 height 38
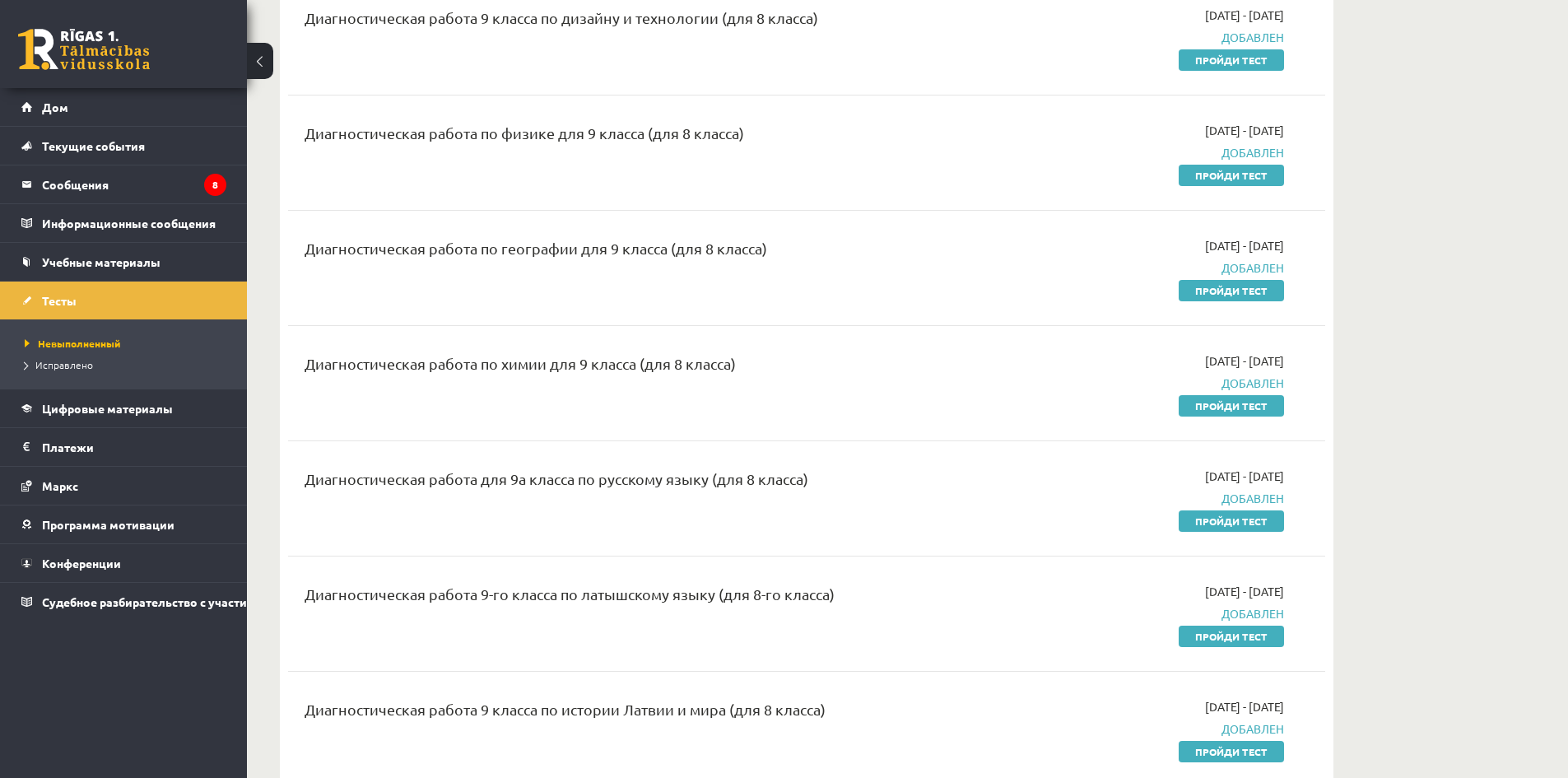
scroll to position [576, 0]
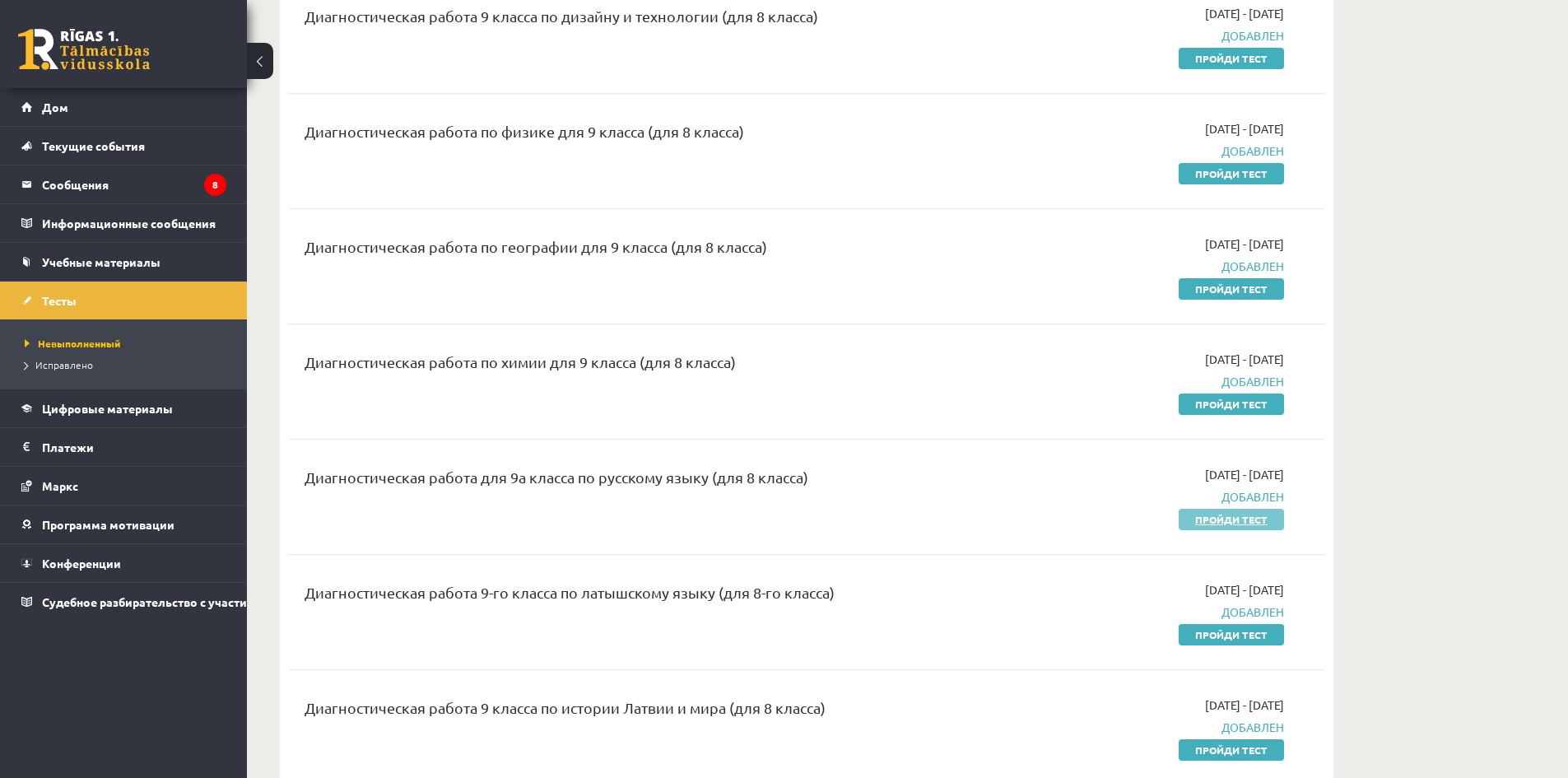
click at [1208, 527] on link "Пройди тест" at bounding box center [1231, 519] width 105 height 22
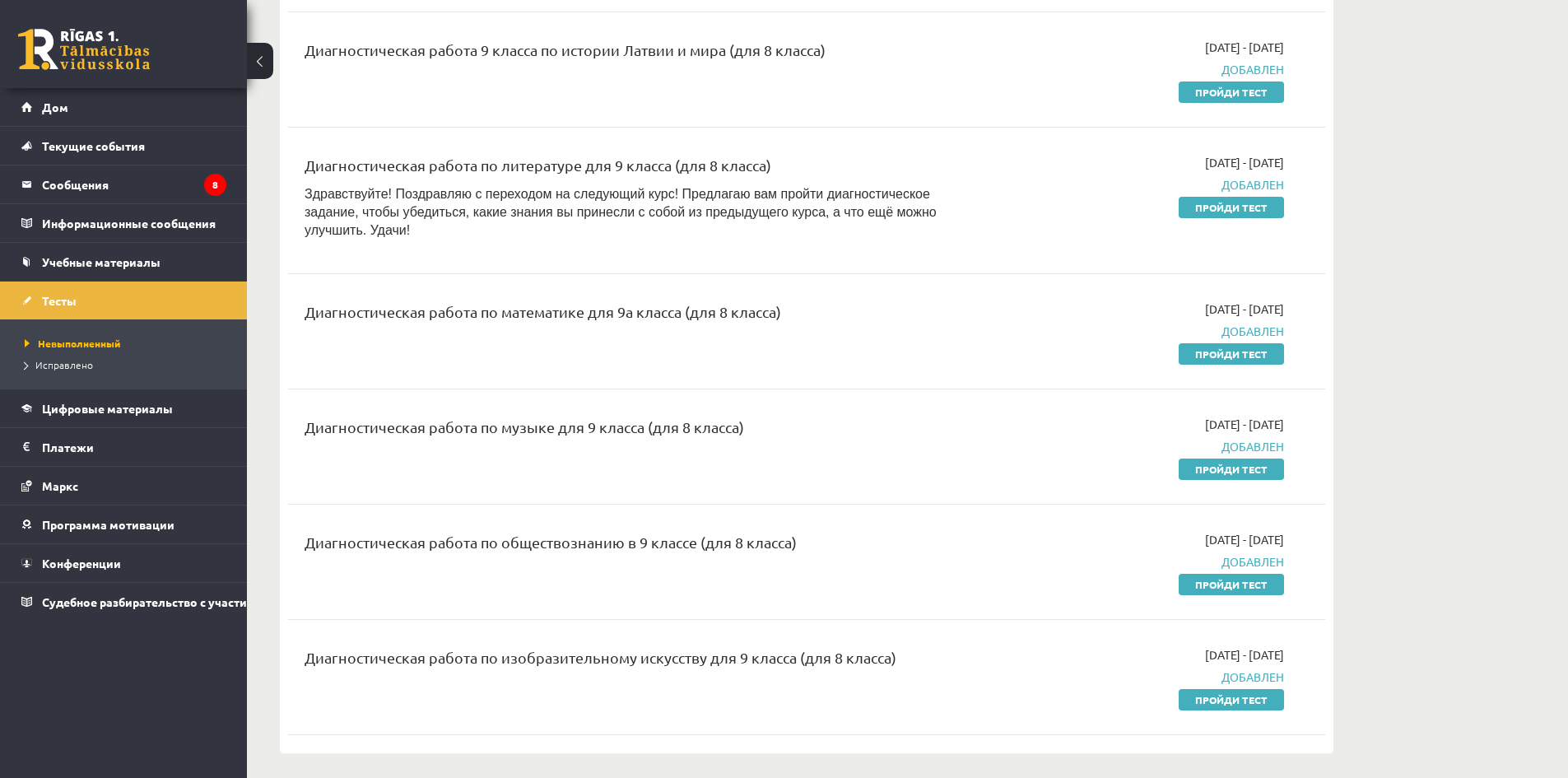
scroll to position [1235, 0]
drag, startPoint x: 1232, startPoint y: 458, endPoint x: 867, endPoint y: 91, distance: 517.6
click at [1232, 458] on link "Пройди тест" at bounding box center [1231, 469] width 105 height 22
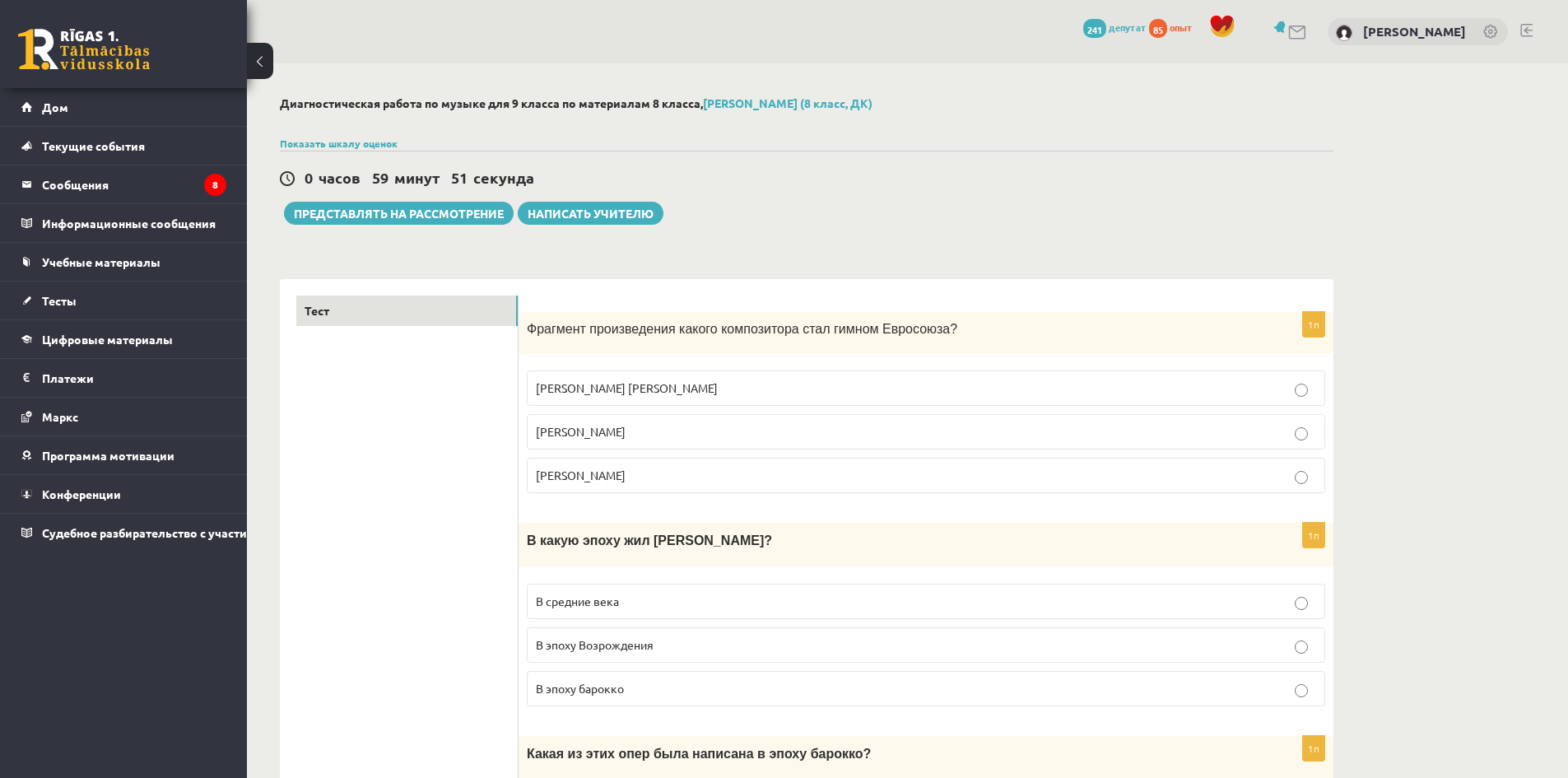
click at [608, 484] on p "[PERSON_NAME]" at bounding box center [927, 475] width 781 height 17
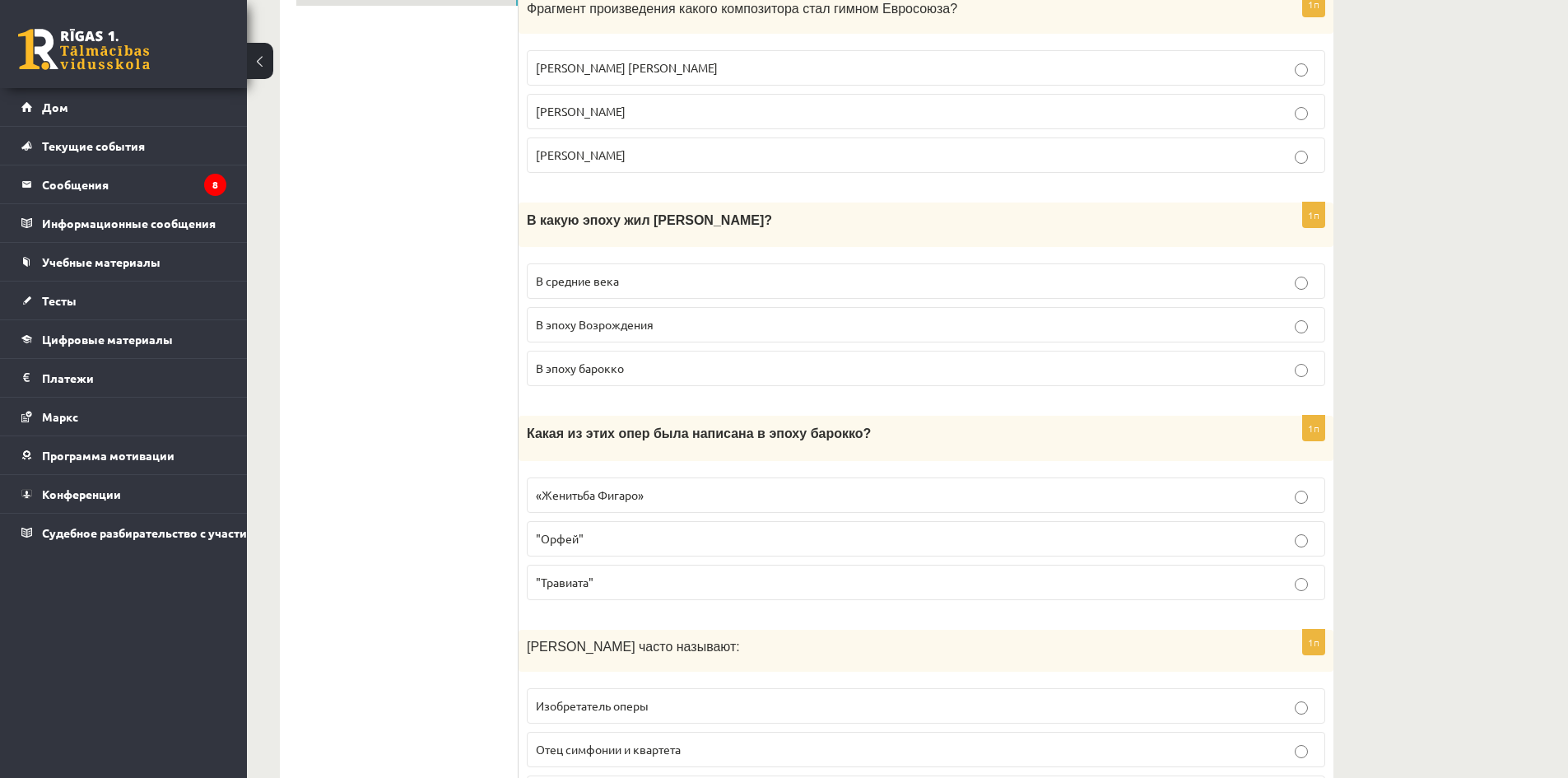
scroll to position [329, 0]
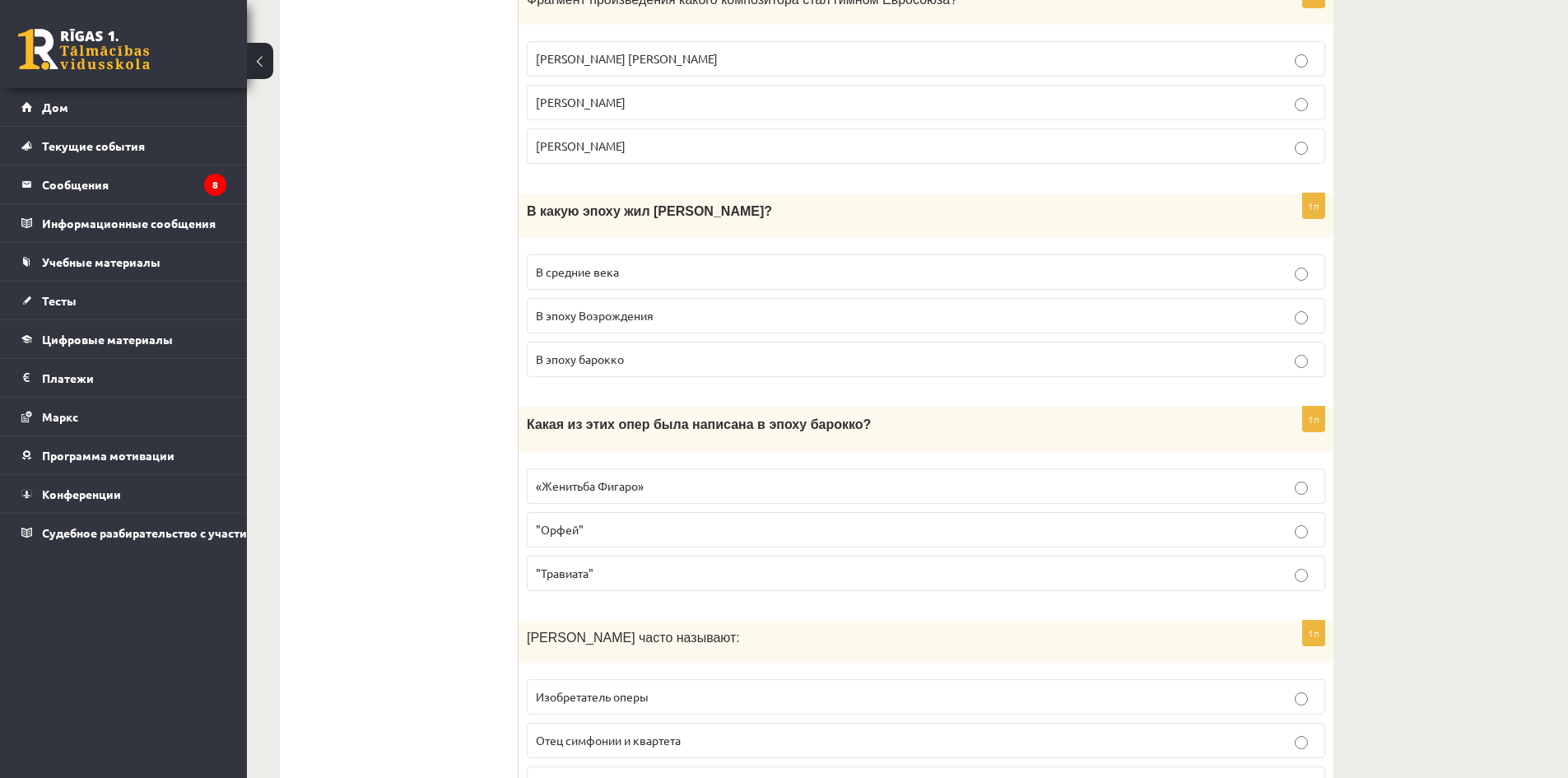
click at [608, 289] on label "В средние века" at bounding box center [926, 272] width 799 height 36
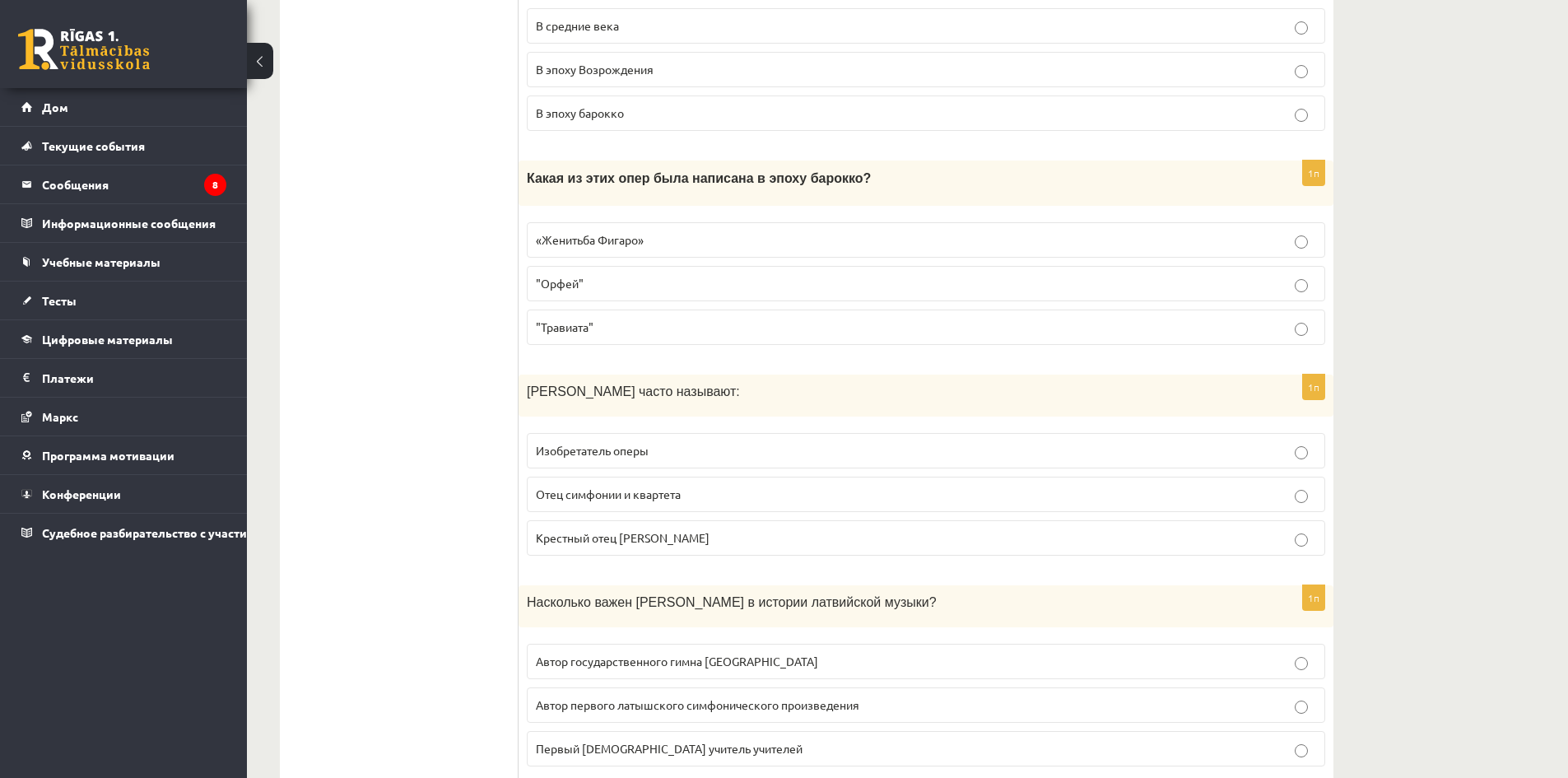
scroll to position [576, 0]
drag, startPoint x: 527, startPoint y: 168, endPoint x: 865, endPoint y: 337, distance: 377.9
click at [896, 186] on p "Какая из этих опер была написана в эпоху барокко?" at bounding box center [885, 176] width 716 height 18
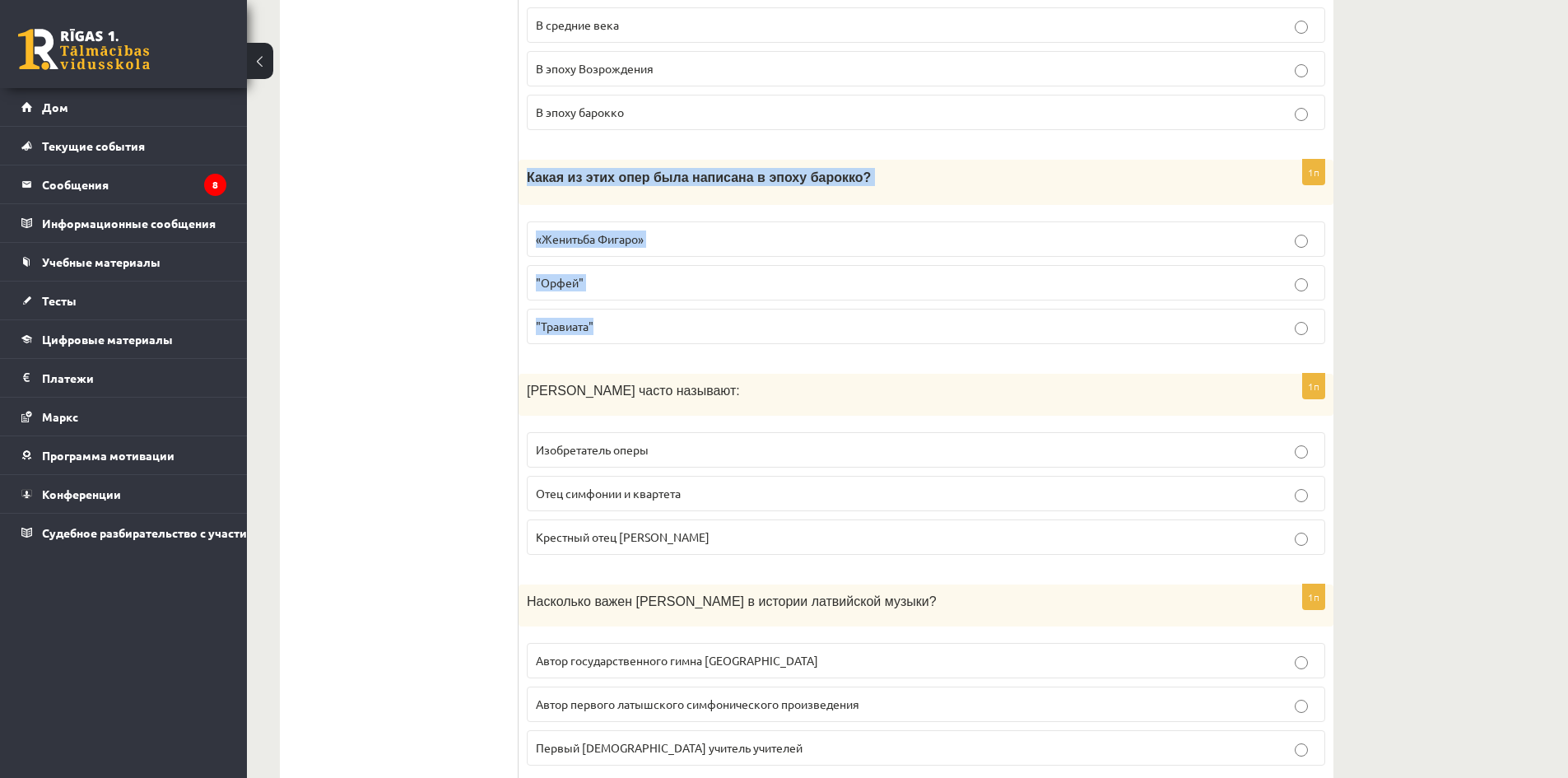
drag, startPoint x: 527, startPoint y: 182, endPoint x: 830, endPoint y: 321, distance: 333.4
click at [830, 321] on div "1п Какая из этих опер была написана в эпоху барокко? «Женитьба Фигаро» "Орфей" …" at bounding box center [927, 258] width 815 height 196
copy div "Какая из этих опер была написана в эпоху барокко? «Женитьба Фигаро» "Орфей" "Тр…"
click at [614, 289] on p ""Орфей"" at bounding box center [927, 283] width 781 height 17
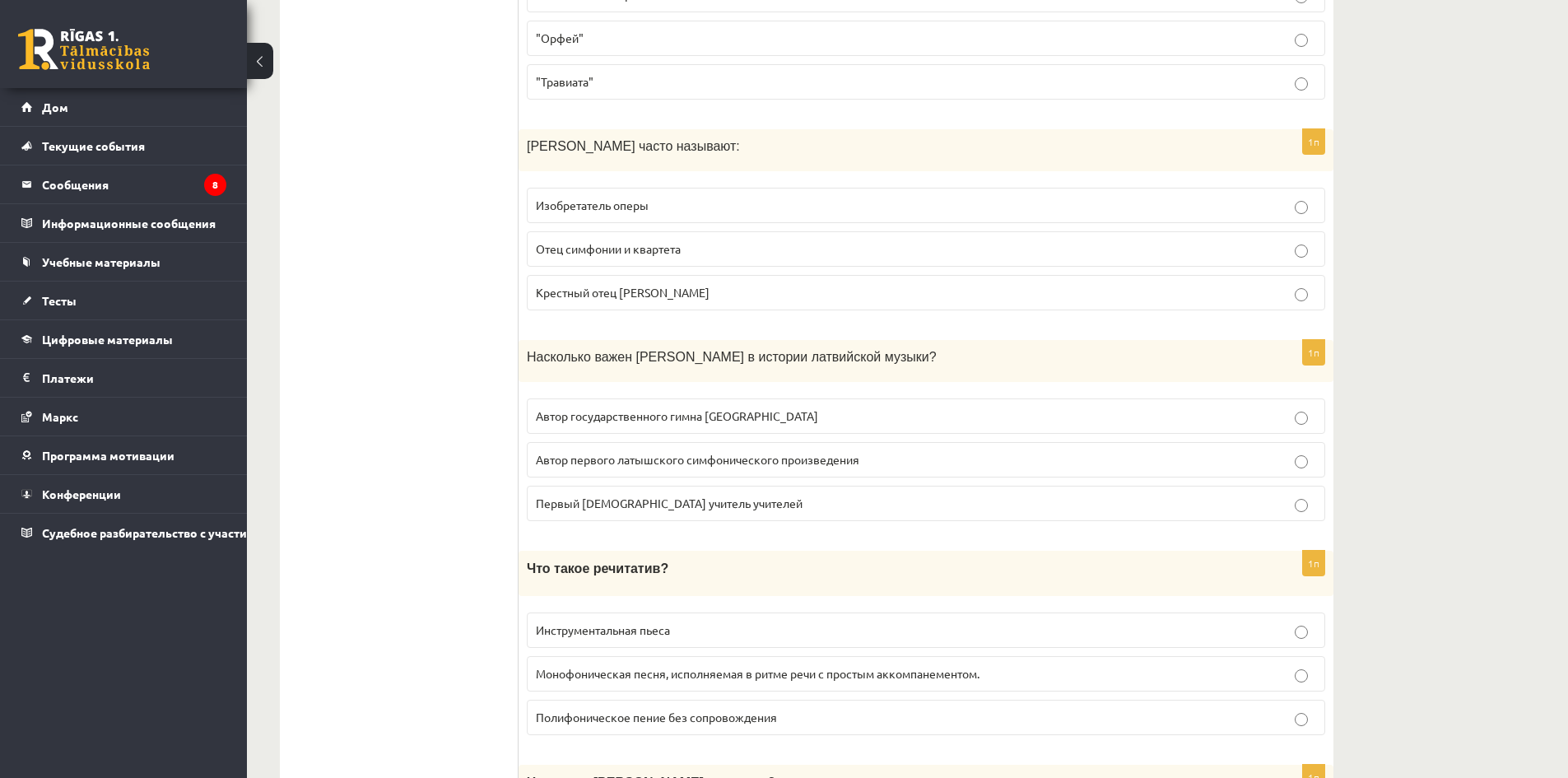
scroll to position [823, 0]
click at [712, 248] on p "Отец симфонии и квартета" at bounding box center [927, 247] width 781 height 17
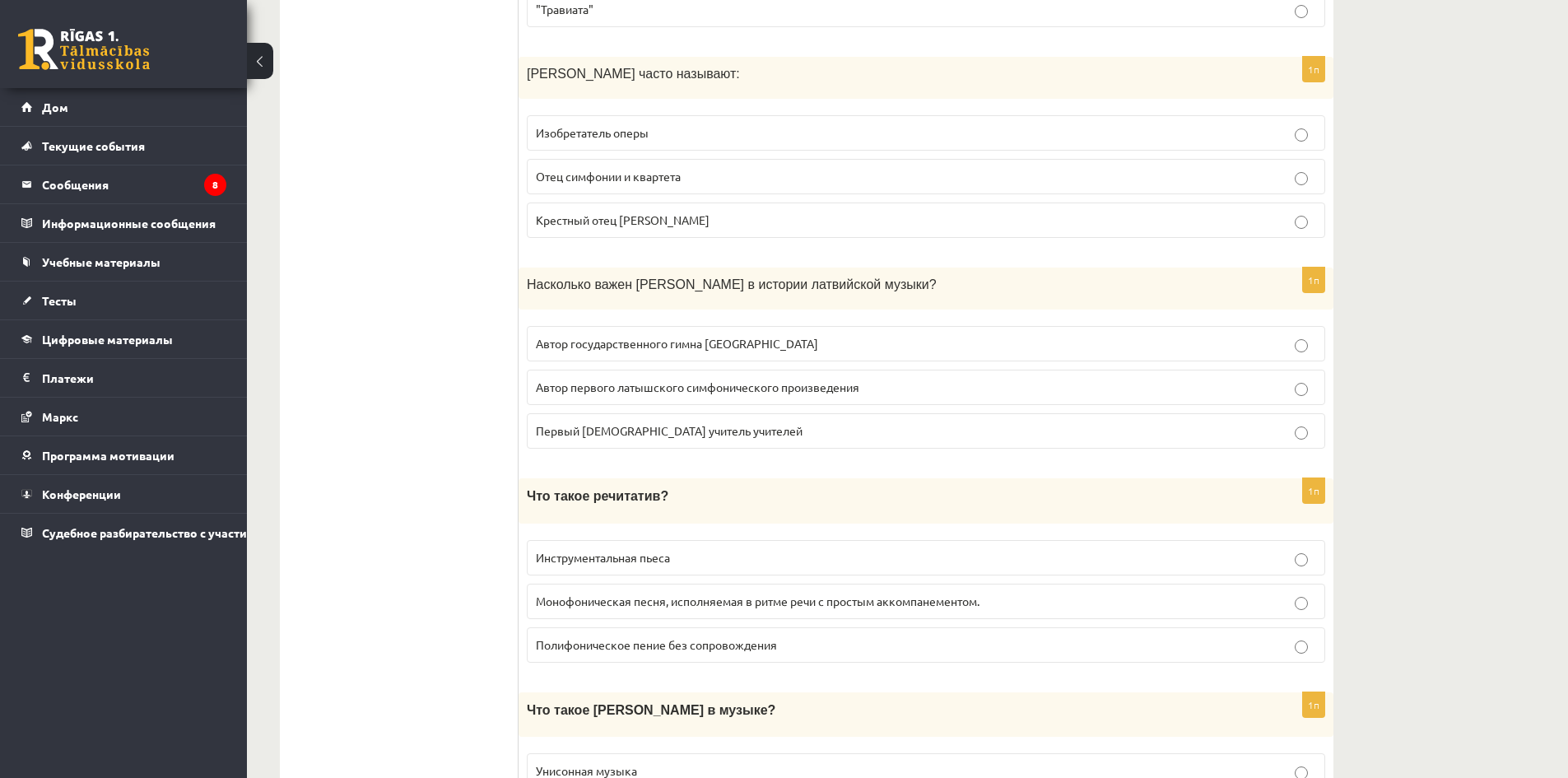
scroll to position [906, 0]
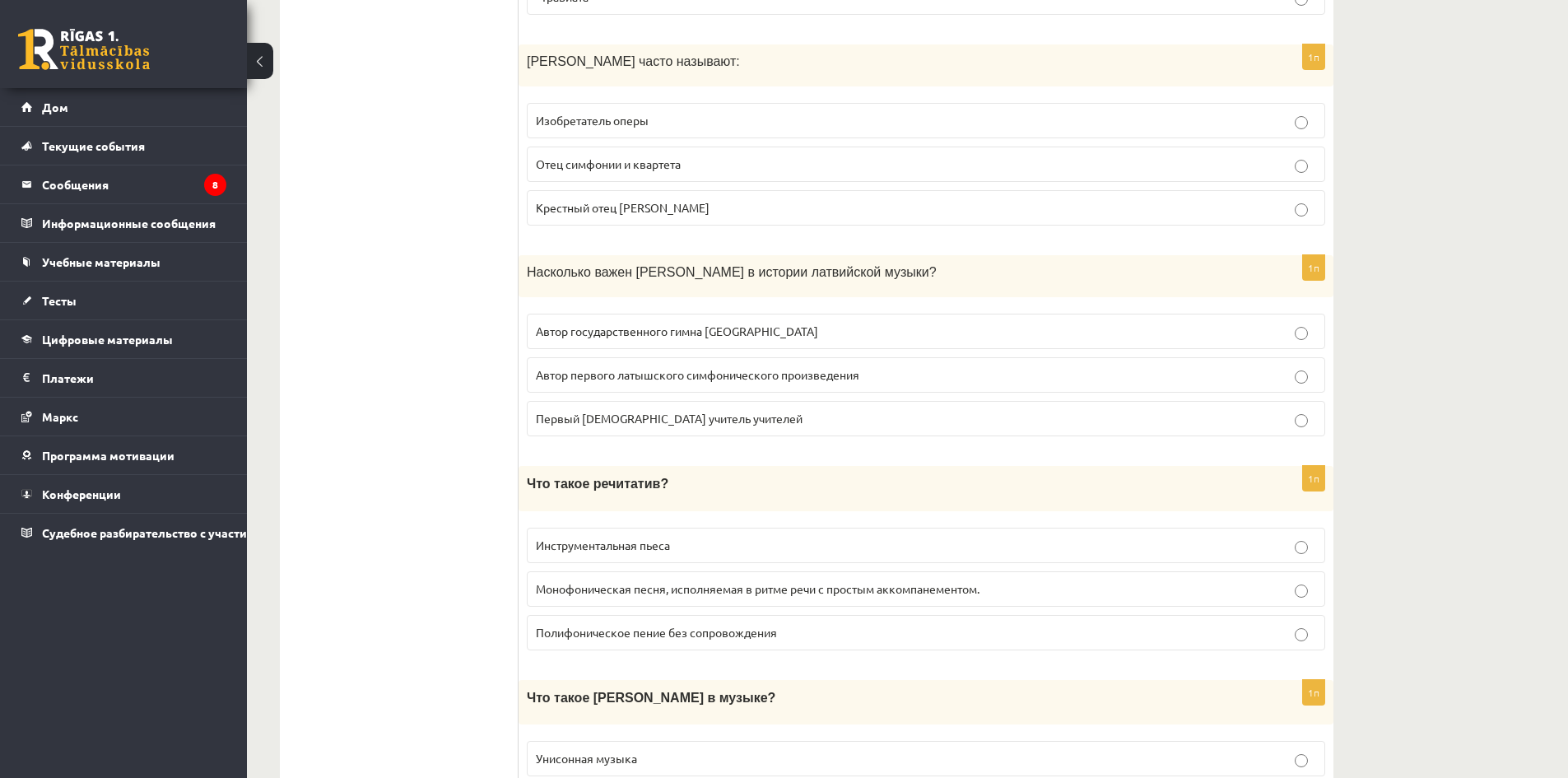
click at [690, 389] on label "Автор первого латышского симфонического произведения" at bounding box center [926, 375] width 799 height 36
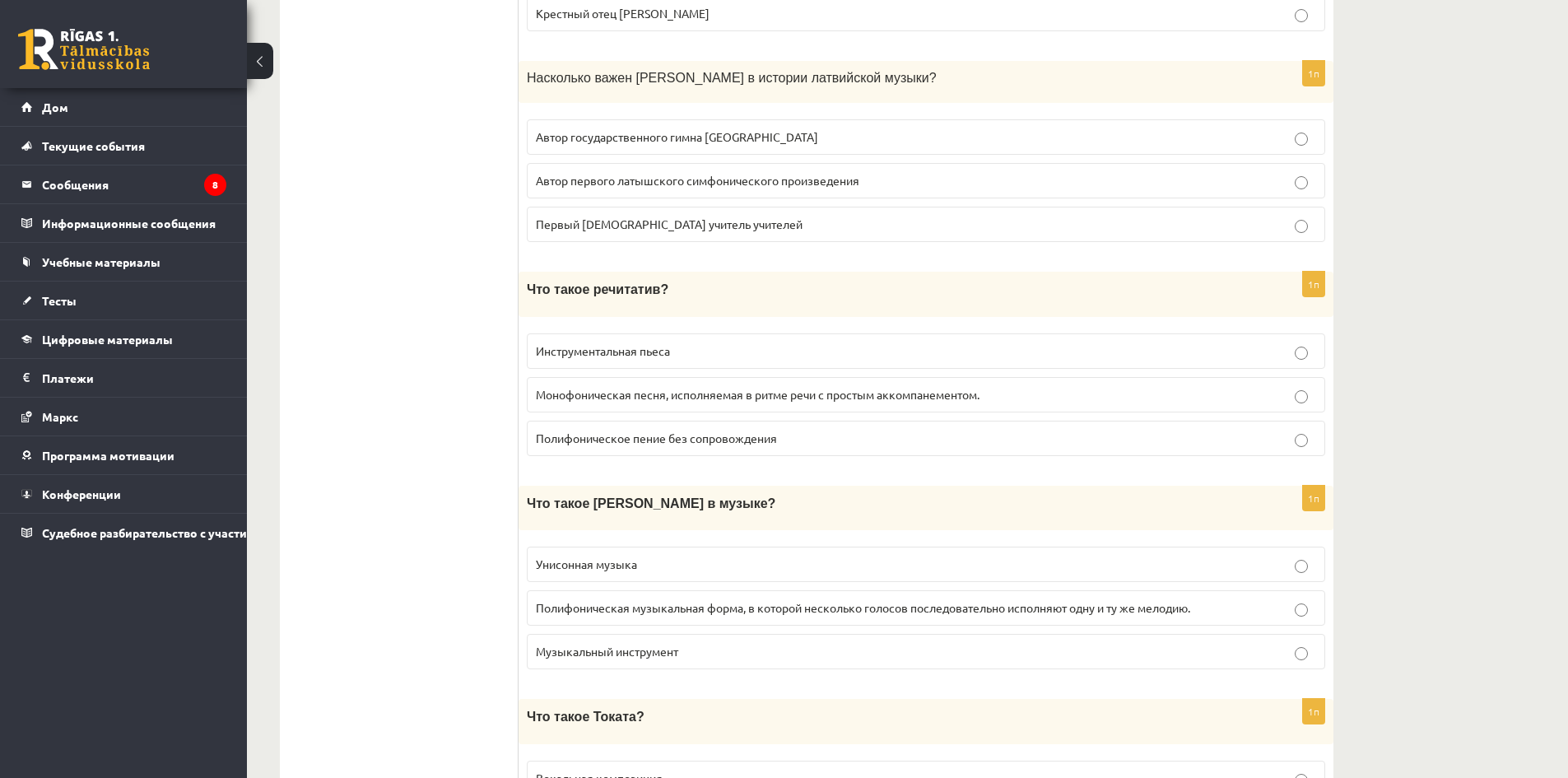
scroll to position [1153, 0]
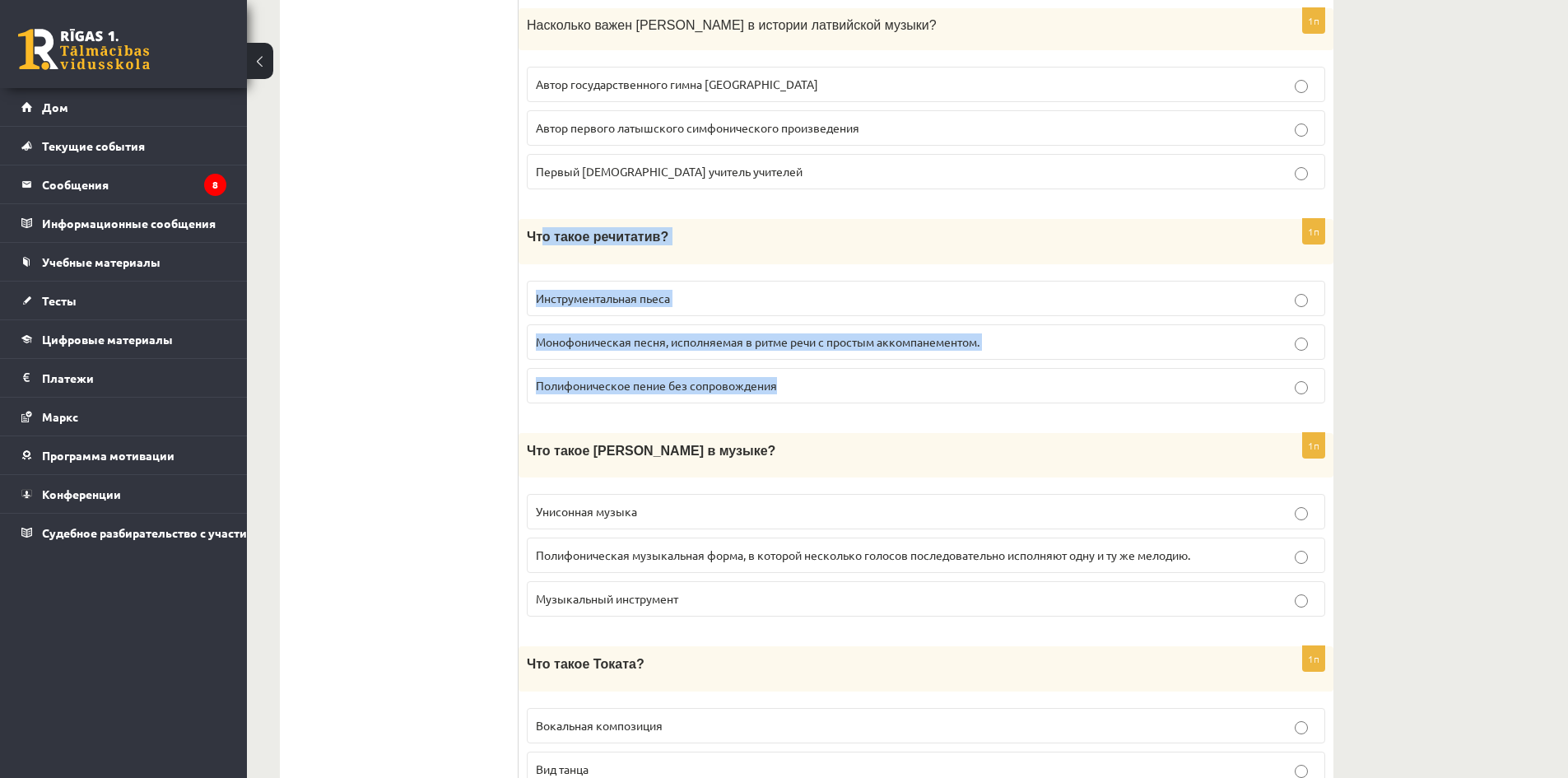
drag, startPoint x: 540, startPoint y: 241, endPoint x: 860, endPoint y: 376, distance: 347.3
click at [860, 376] on div "1п Что такое речитатив? Инструментальная пьеса Монофоническая песня, исполняема…" at bounding box center [927, 317] width 815 height 196
copy div "о такое речитатив? Инструментальная пьеса Монофоническая песня, исполняемая в р…"
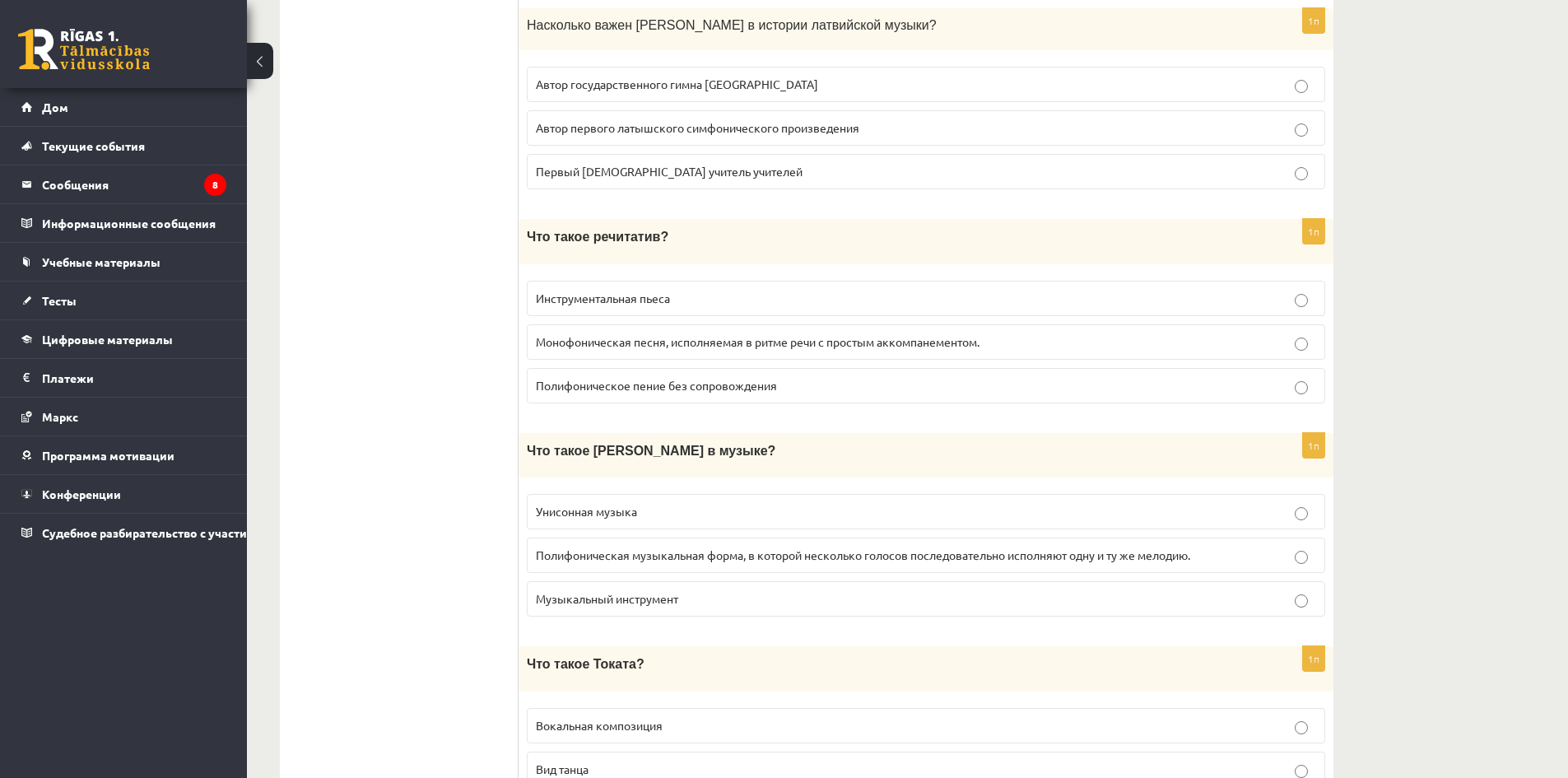
drag, startPoint x: 397, startPoint y: 361, endPoint x: 441, endPoint y: 389, distance: 52.2
click at [600, 340] on font "Монофоническая песня, исполняемая в ритме речи с простым аккомпанементом." at bounding box center [758, 342] width 444 height 15
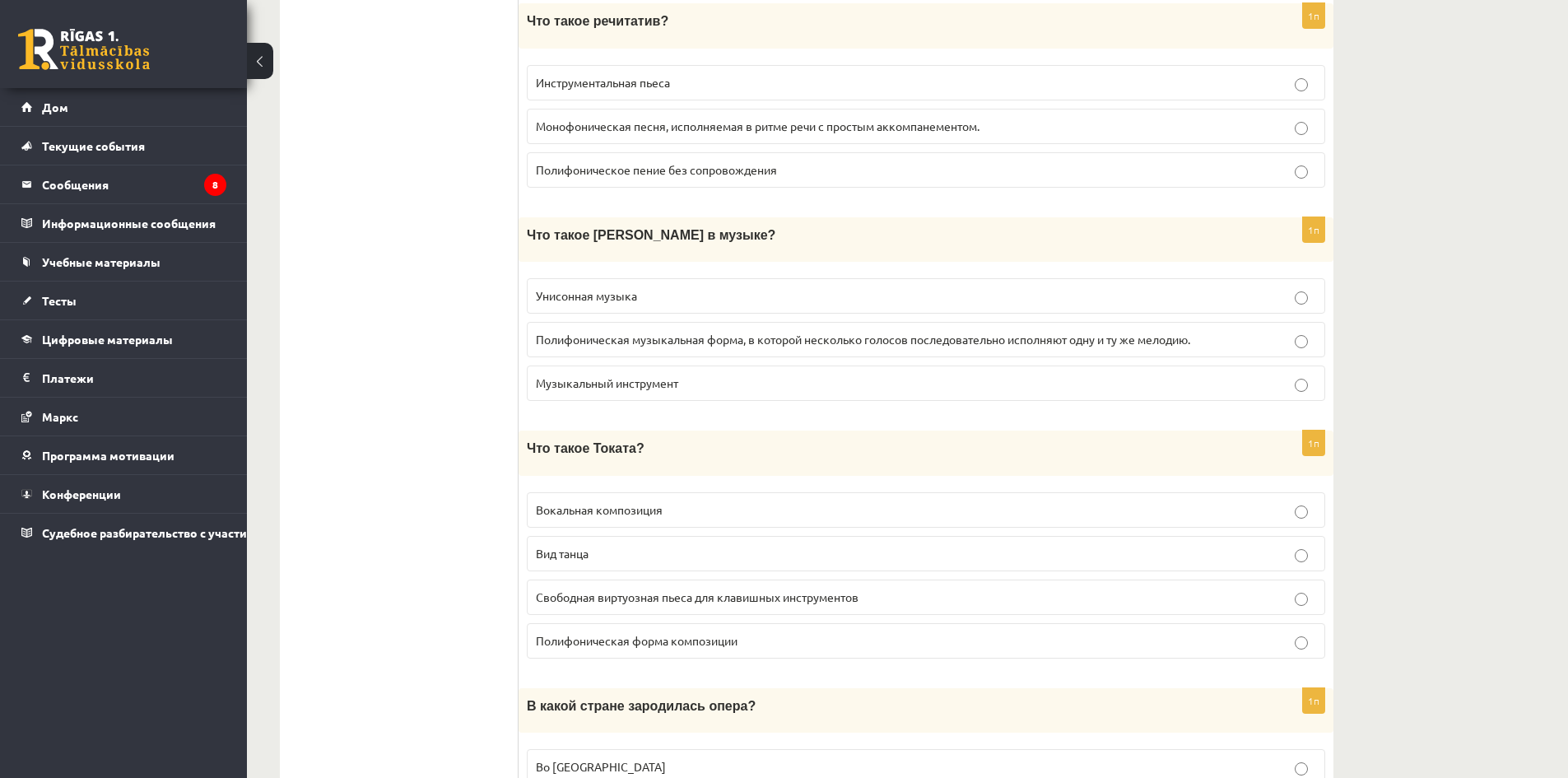
scroll to position [1400, 0]
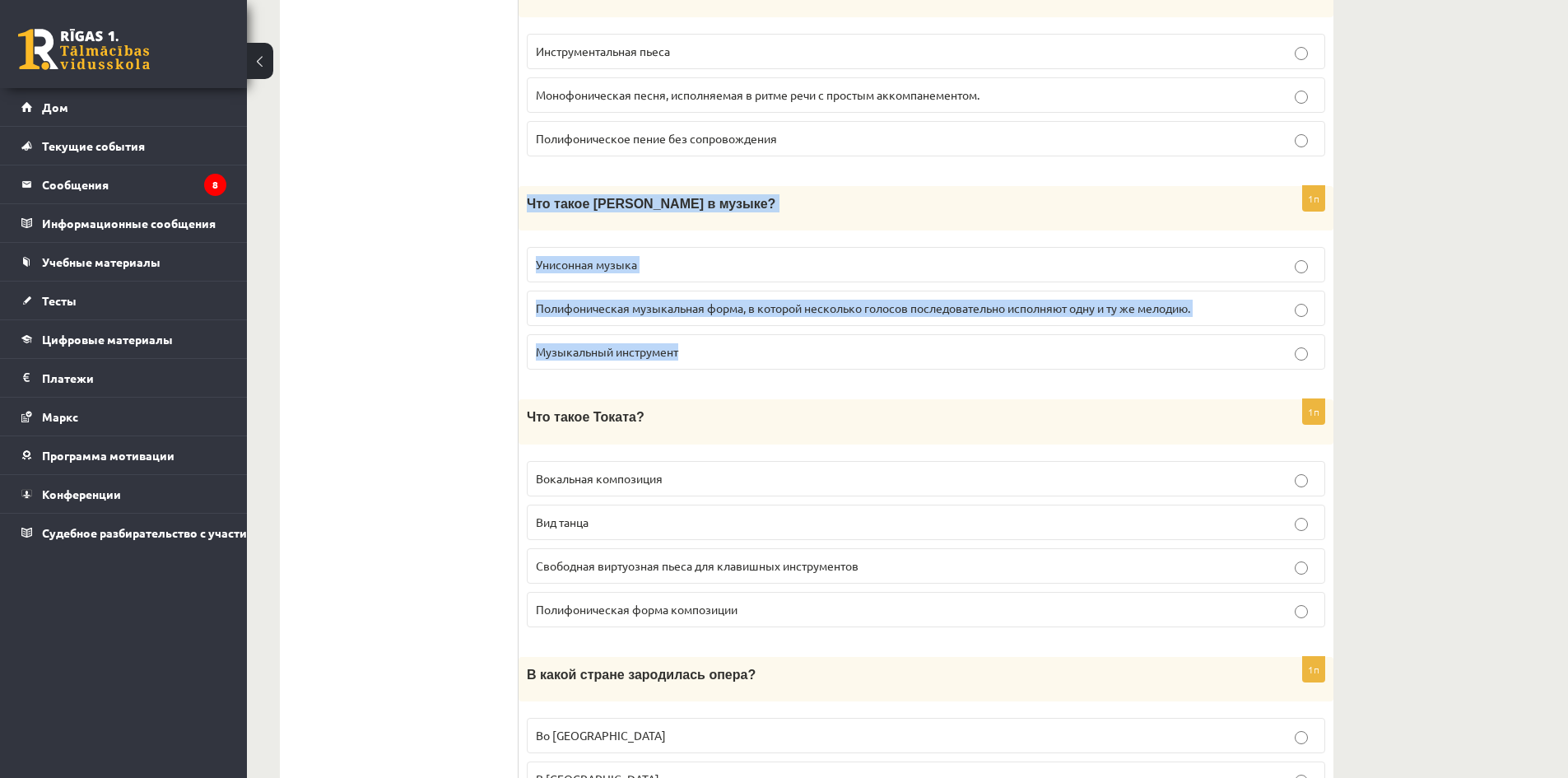
drag, startPoint x: 526, startPoint y: 204, endPoint x: 800, endPoint y: 362, distance: 316.3
click at [800, 362] on div "1п Что такое канон в музыке? Унисонная музыка Полифоническая музыкальная форма,…" at bounding box center [927, 284] width 815 height 196
copy div "Что такое канон в музыке? Унисонная музыка Полифоническая музыкальная форма, в …"
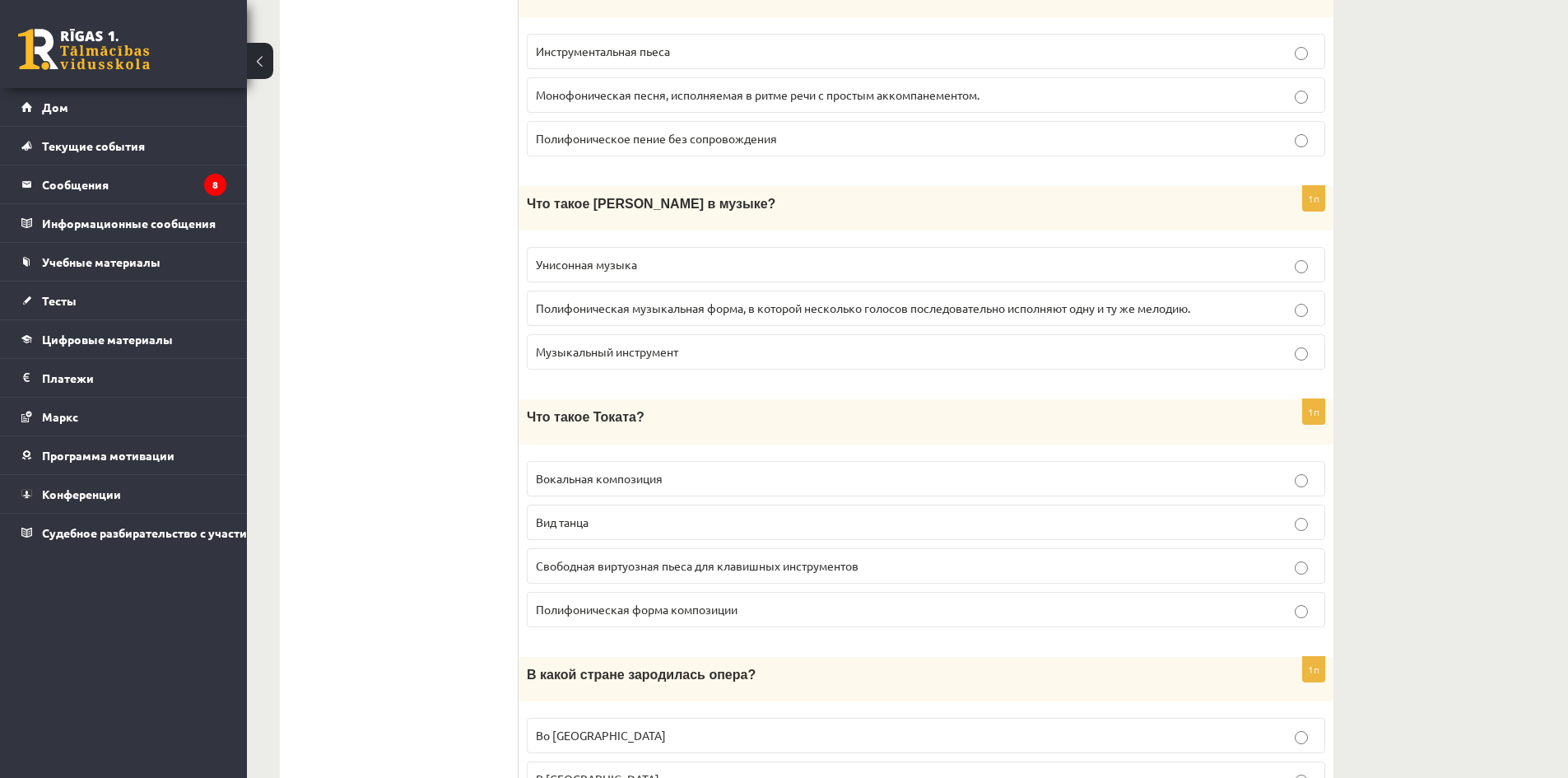
click at [616, 617] on p "Полифоническая форма композиции" at bounding box center [927, 609] width 781 height 17
click at [628, 315] on font "Полифоническая музыкальная форма, в которой несколько голосов последовательно и…" at bounding box center [863, 308] width 654 height 15
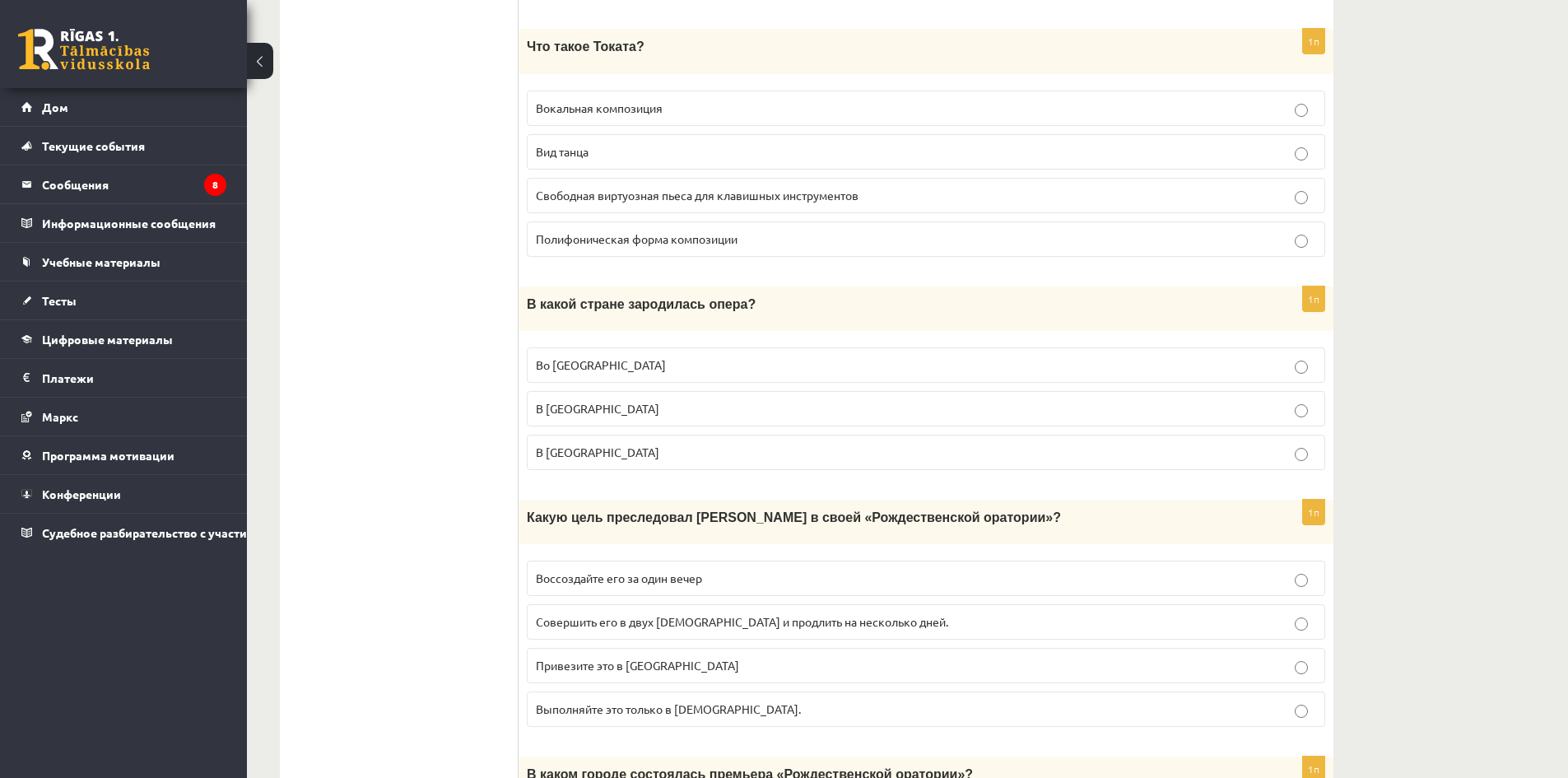
scroll to position [1812, 0]
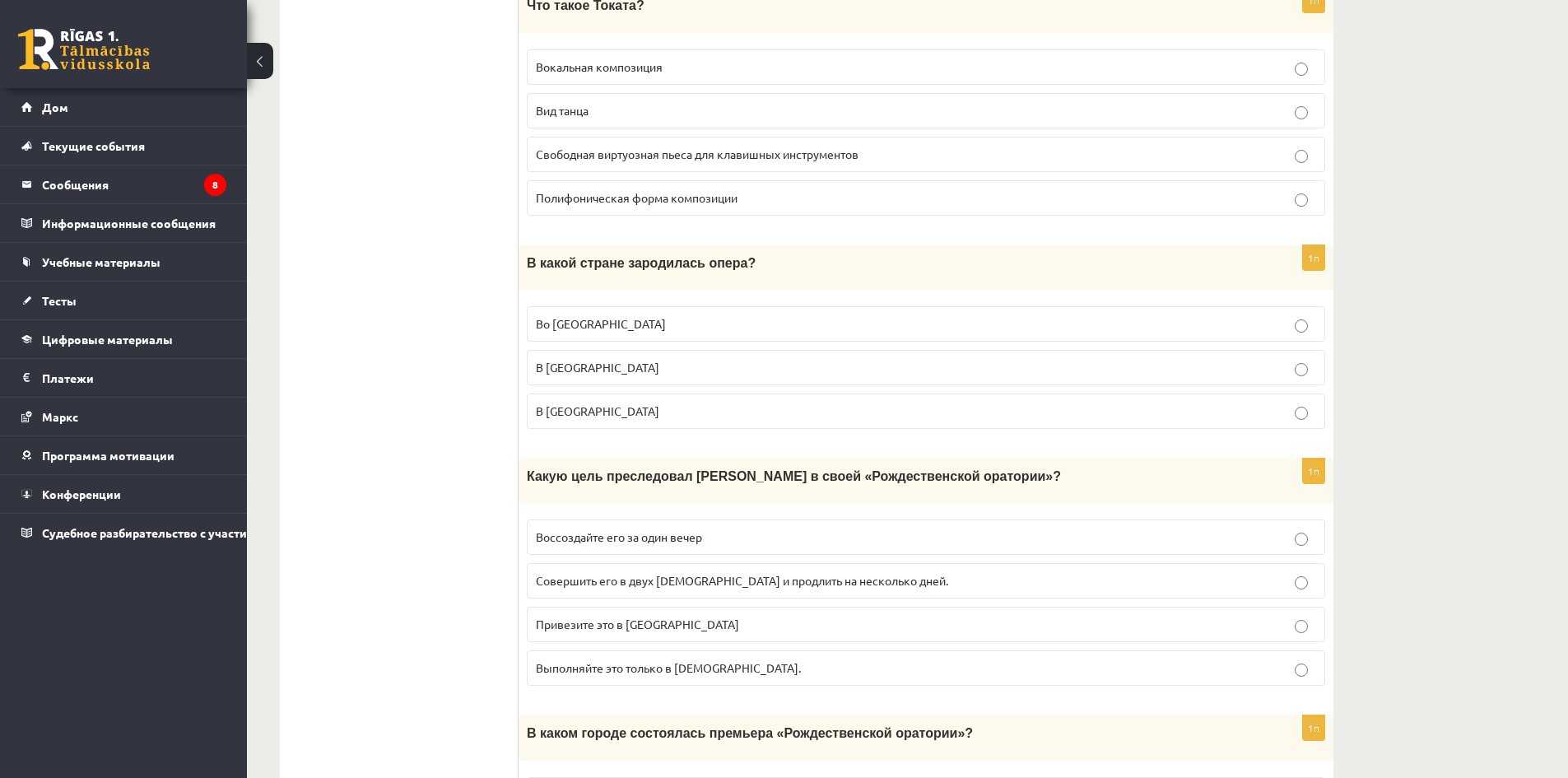
click at [616, 328] on p "Во Франции" at bounding box center [927, 324] width 781 height 17
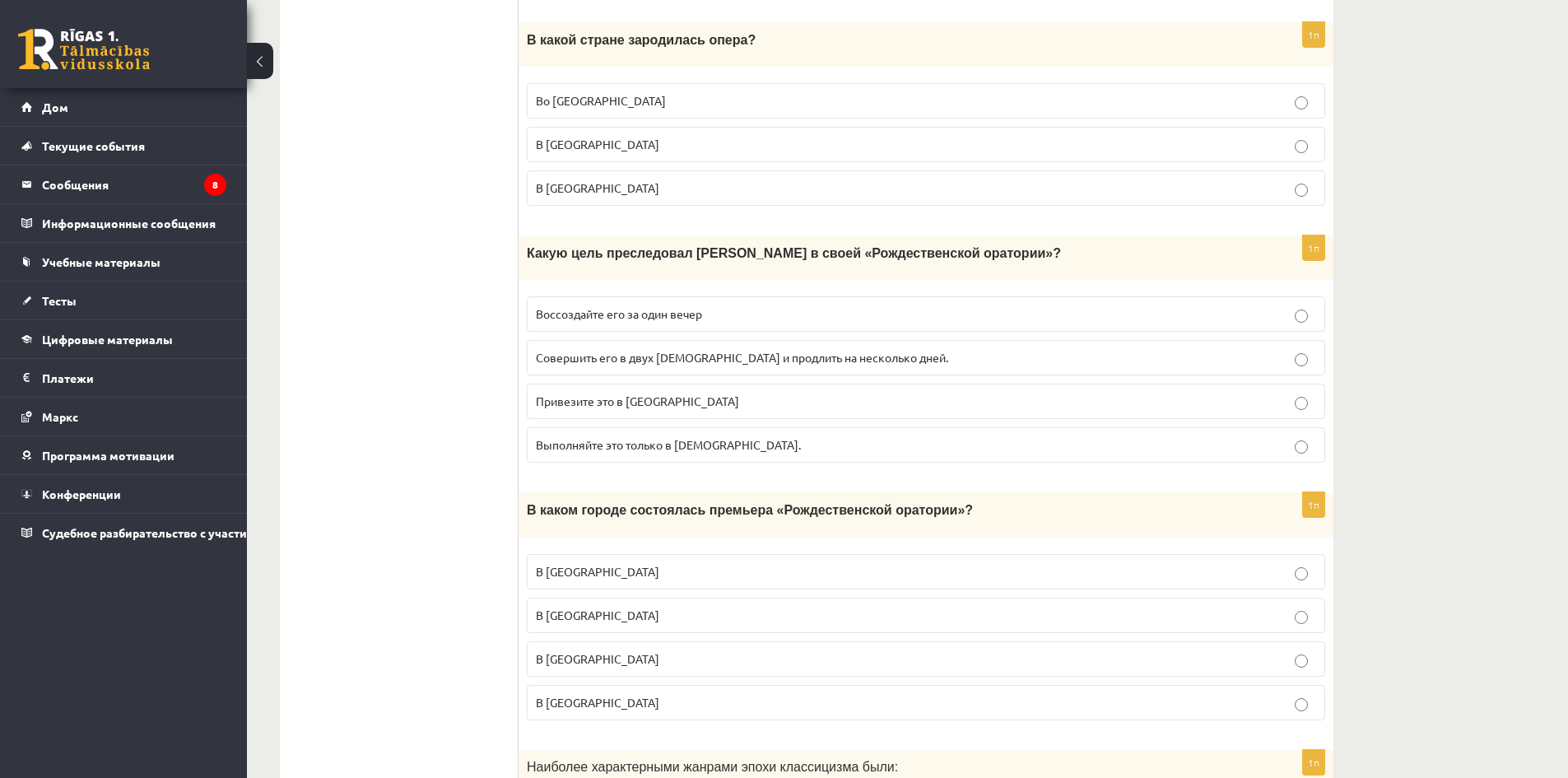
scroll to position [2058, 0]
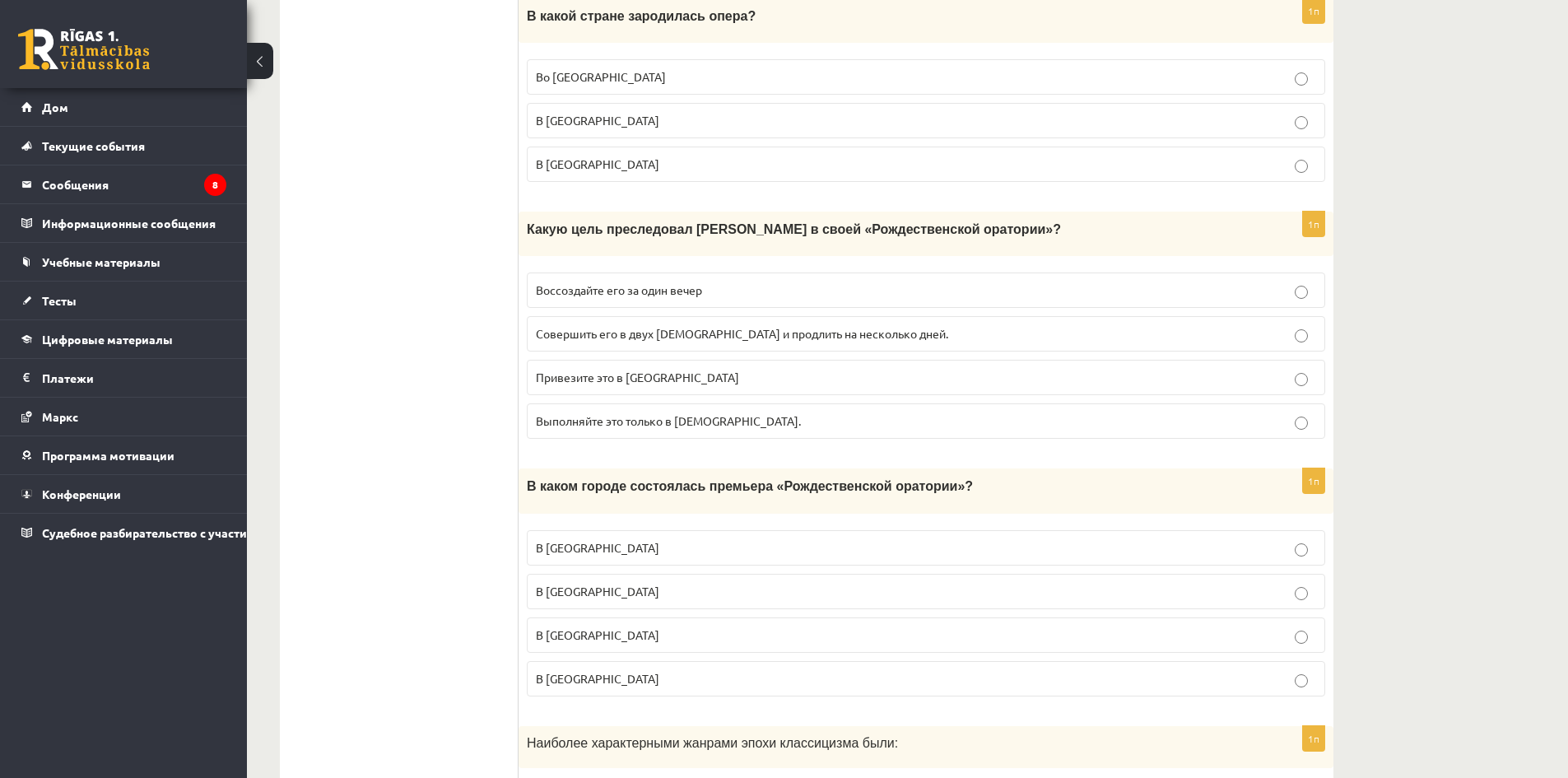
click at [694, 382] on p "Привезите это в Париж" at bounding box center [927, 377] width 781 height 17
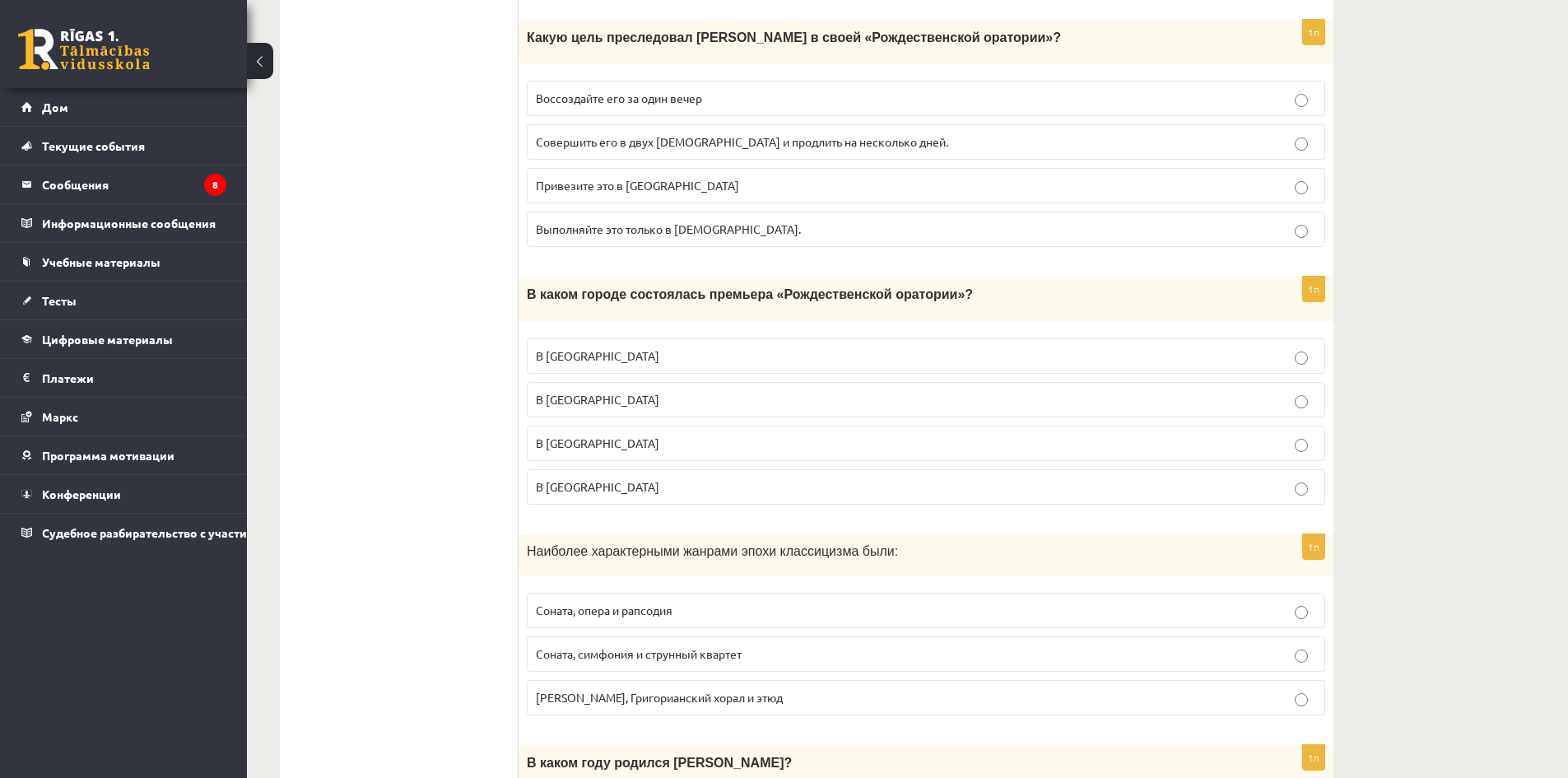
scroll to position [2305, 0]
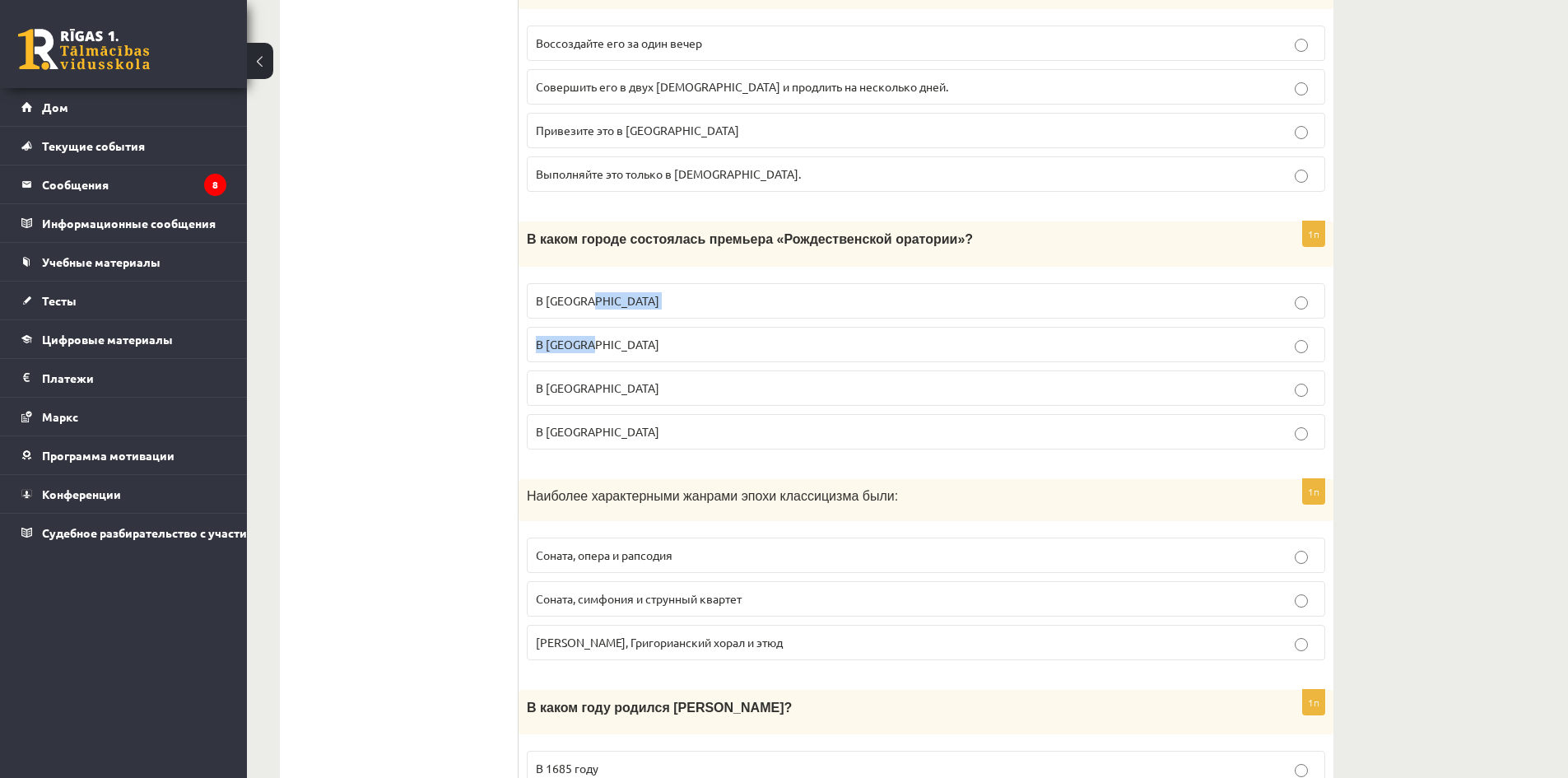
drag, startPoint x: 617, startPoint y: 342, endPoint x: 605, endPoint y: 303, distance: 40.8
click at [605, 303] on fieldset "В Берлине В Веймаре В Лейпциге В Гамбурге" at bounding box center [926, 364] width 799 height 179
click at [605, 303] on p "В Берлине" at bounding box center [927, 301] width 781 height 17
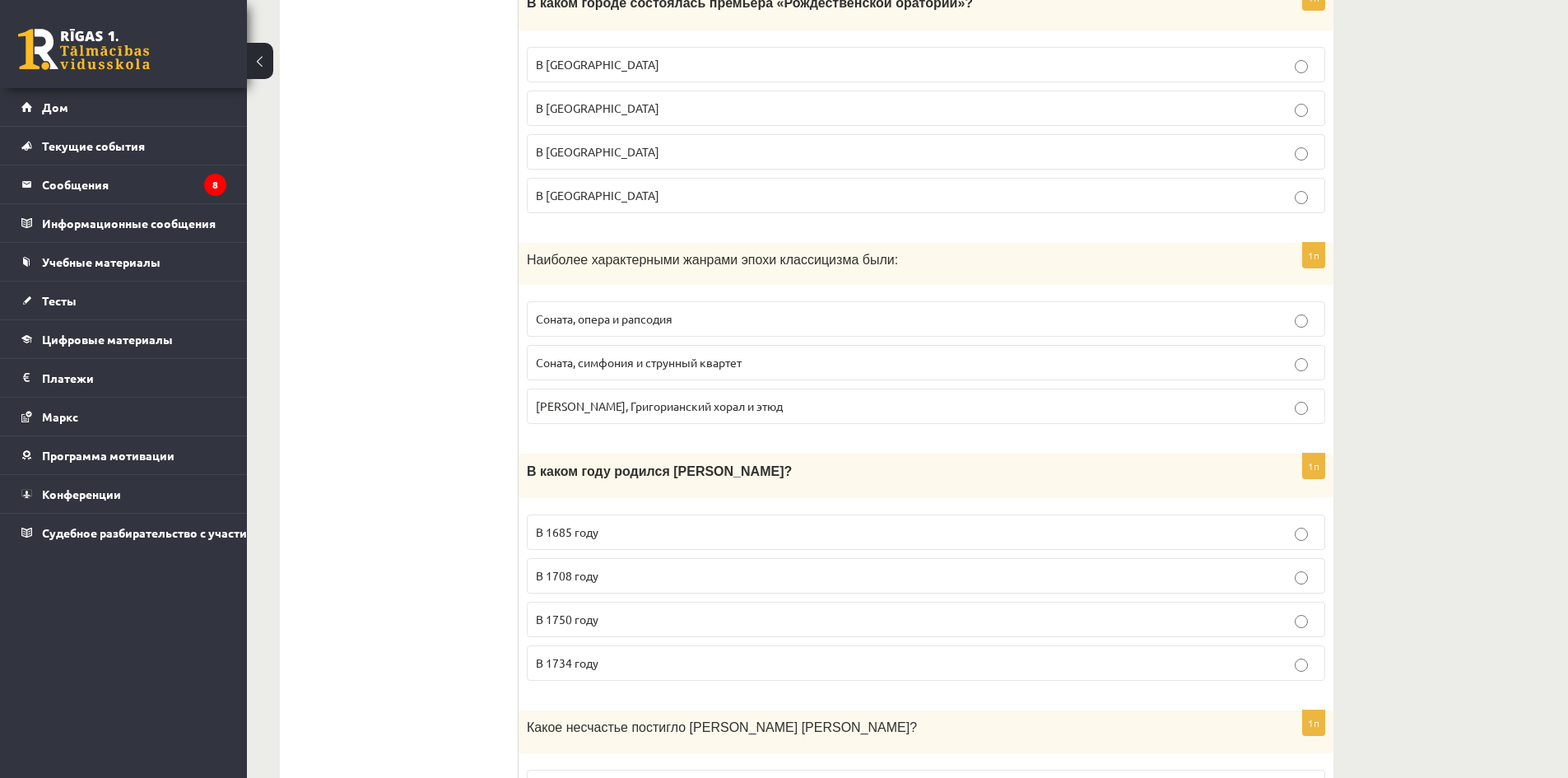
scroll to position [2552, 0]
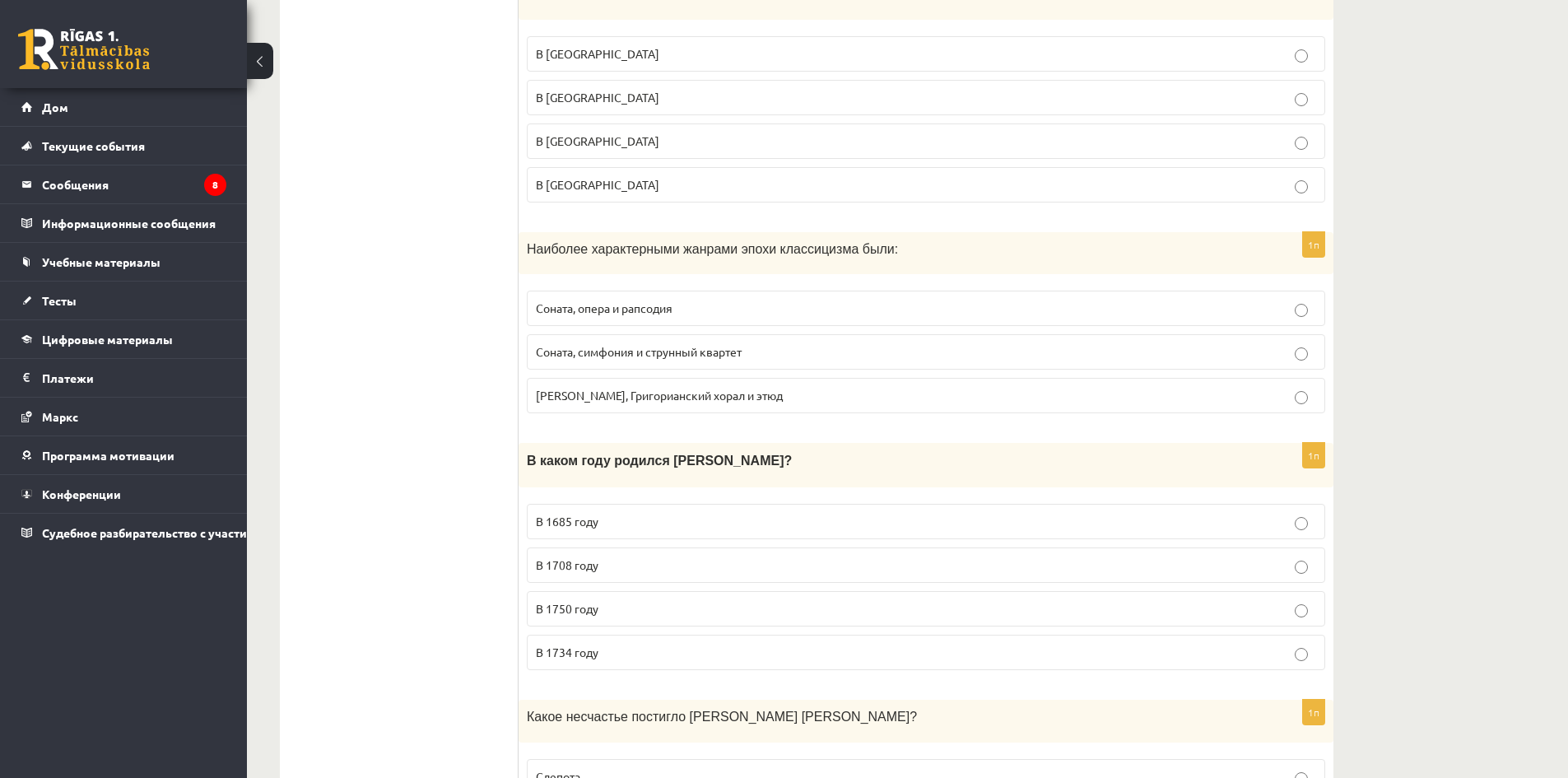
click at [621, 353] on font "Соната, симфония и струнный квартет" at bounding box center [639, 351] width 206 height 15
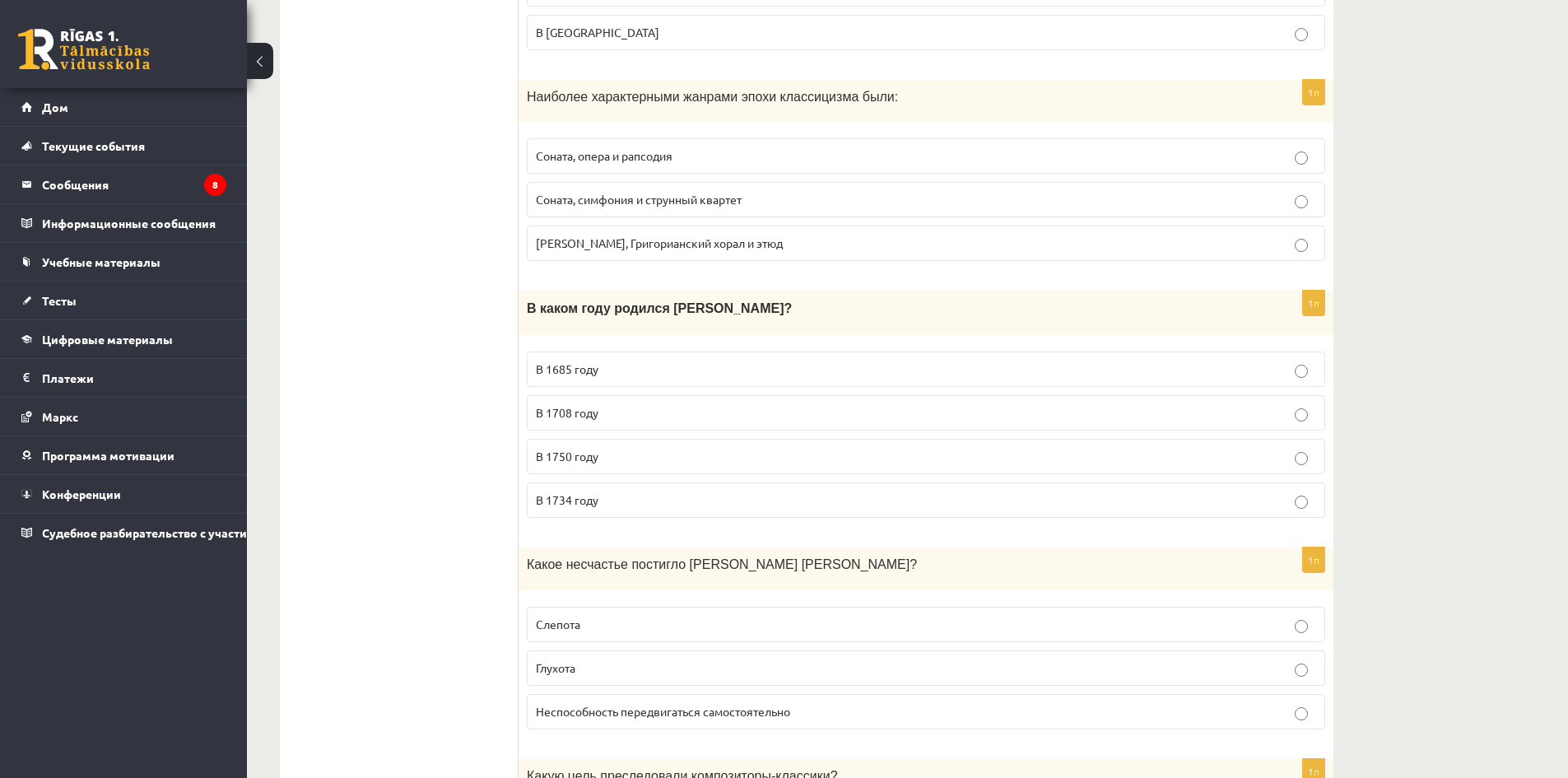
scroll to position [2717, 0]
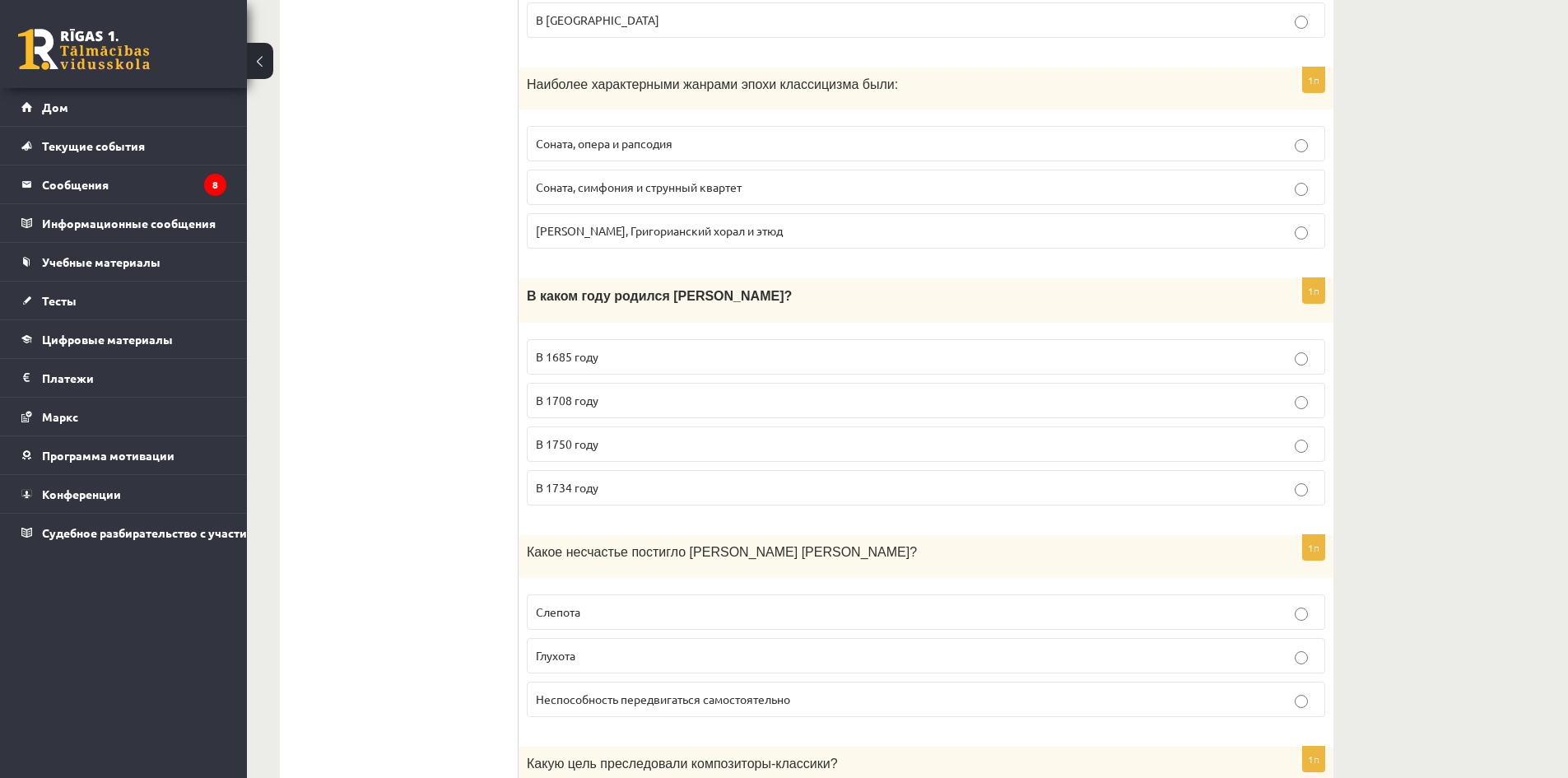
click at [602, 496] on p "В 1734 году" at bounding box center [927, 488] width 781 height 17
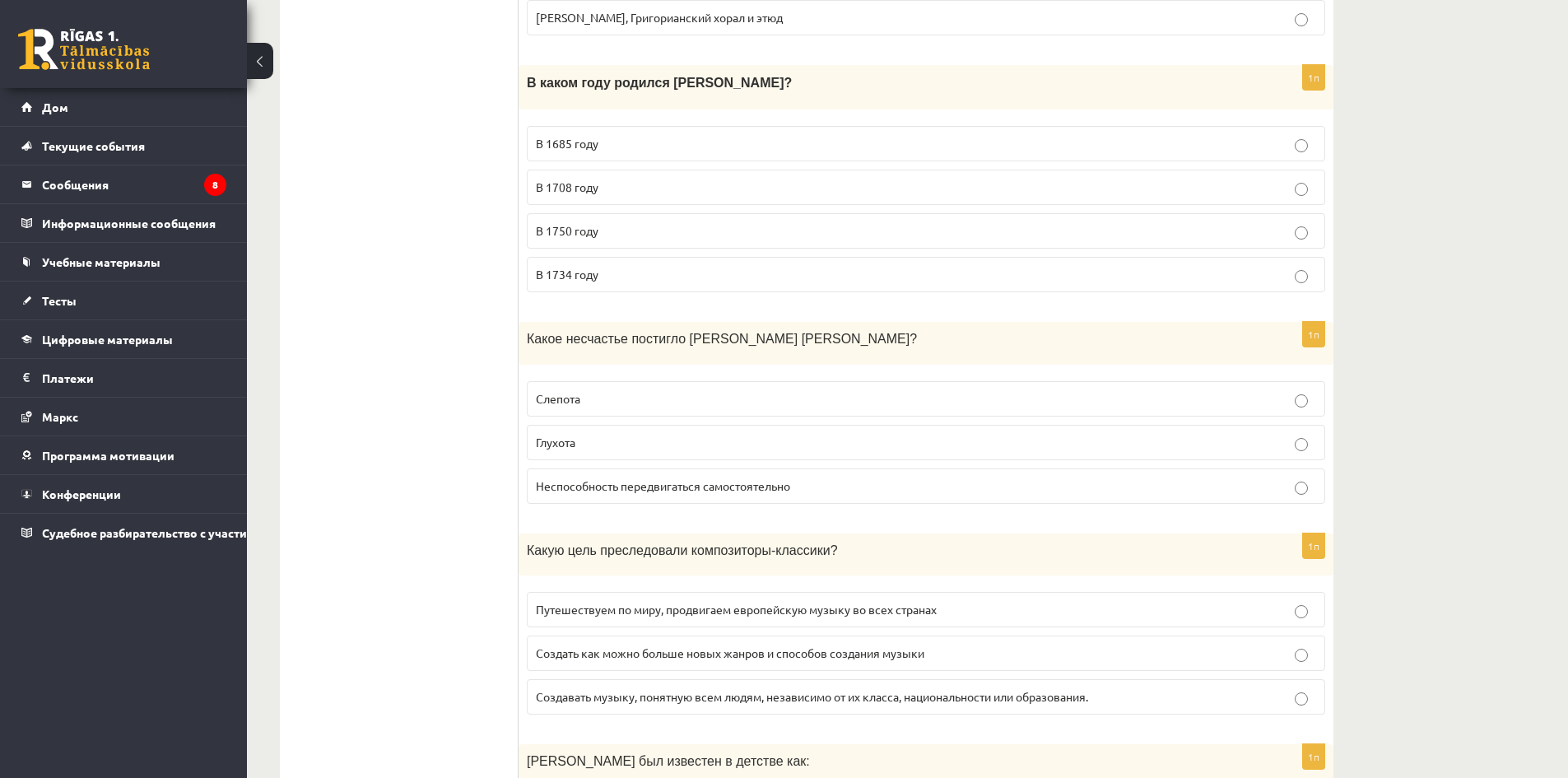
scroll to position [2964, 0]
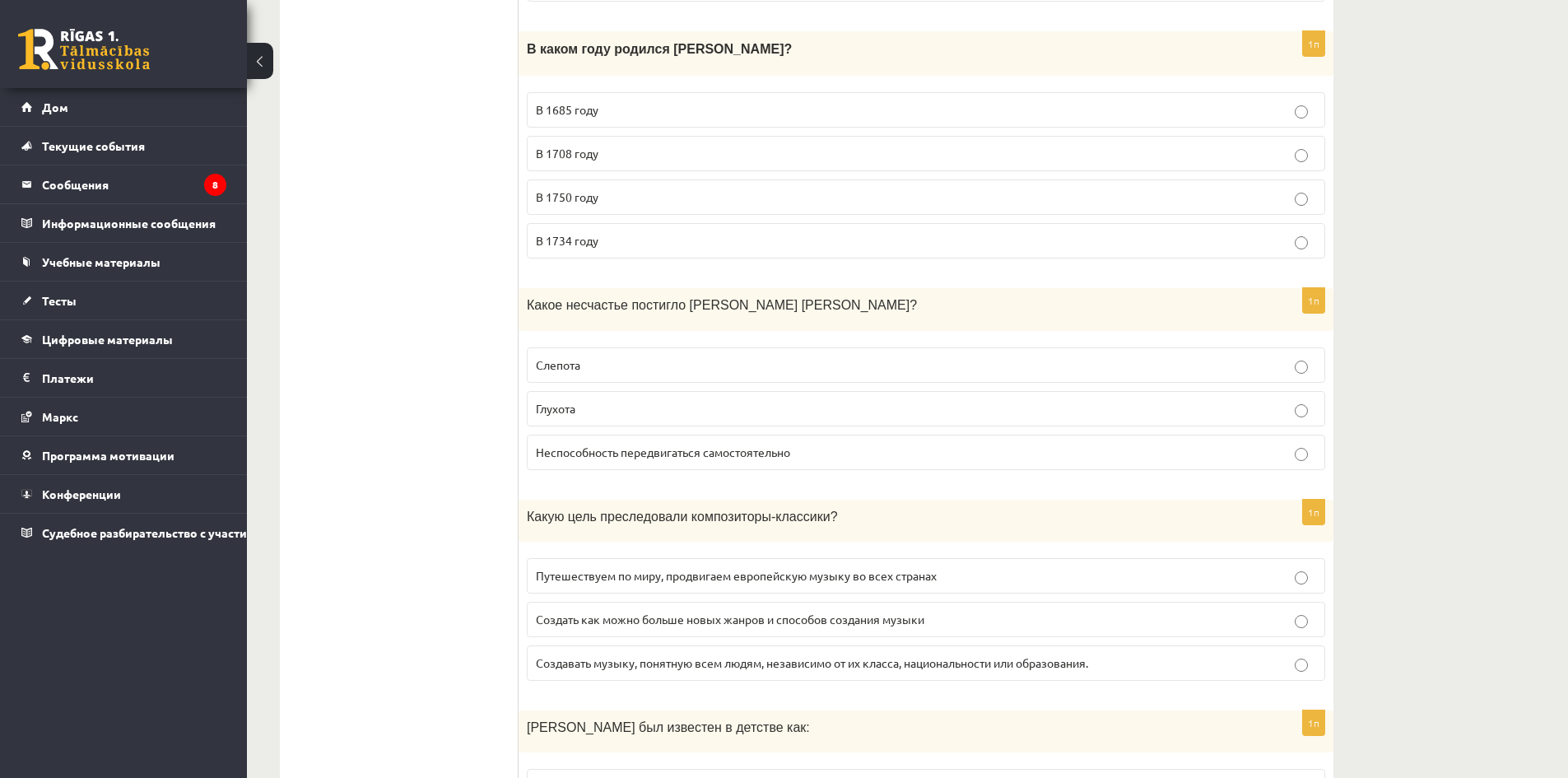
click at [633, 414] on p "Глухота" at bounding box center [927, 409] width 781 height 17
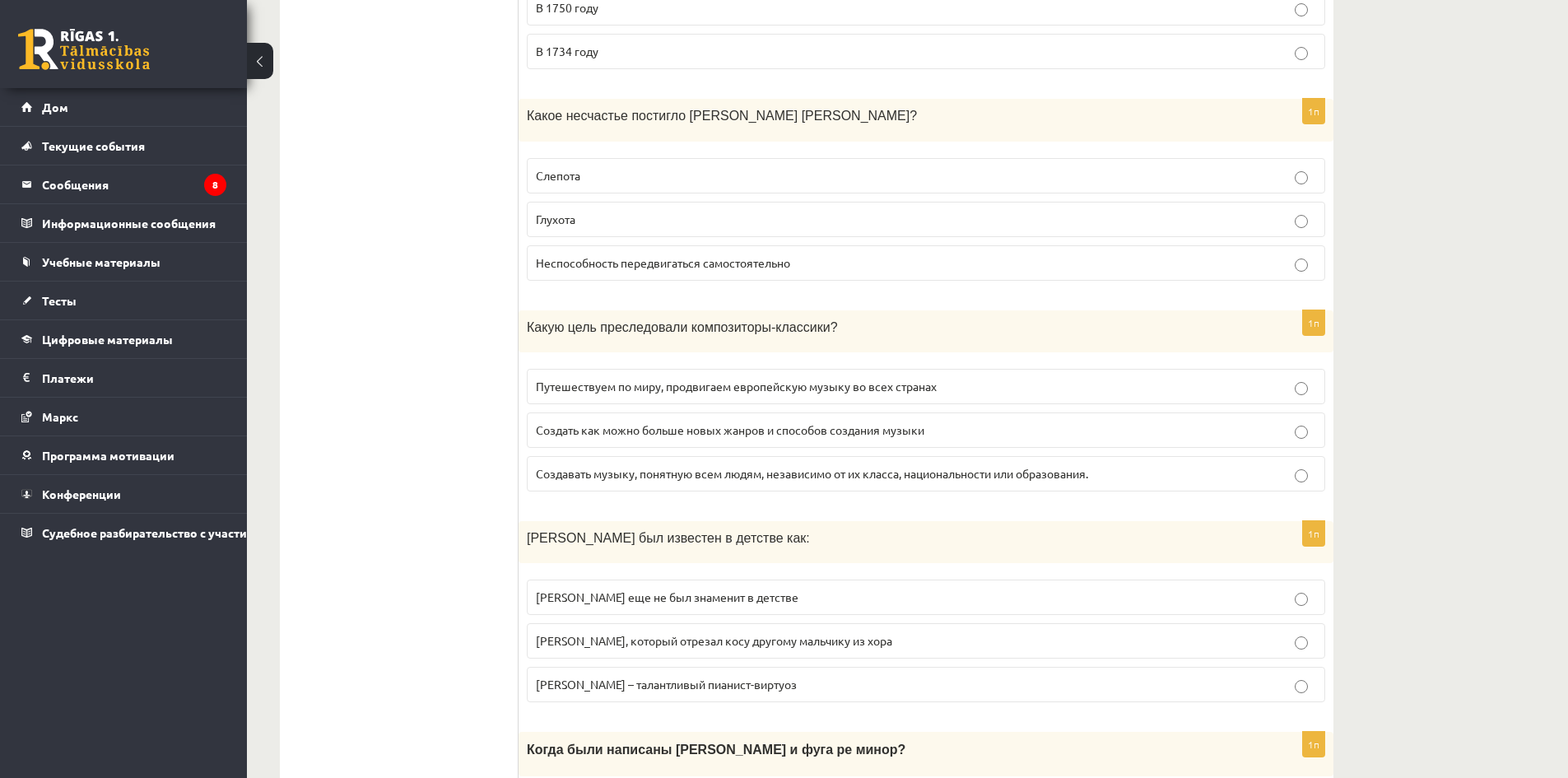
scroll to position [3211, 0]
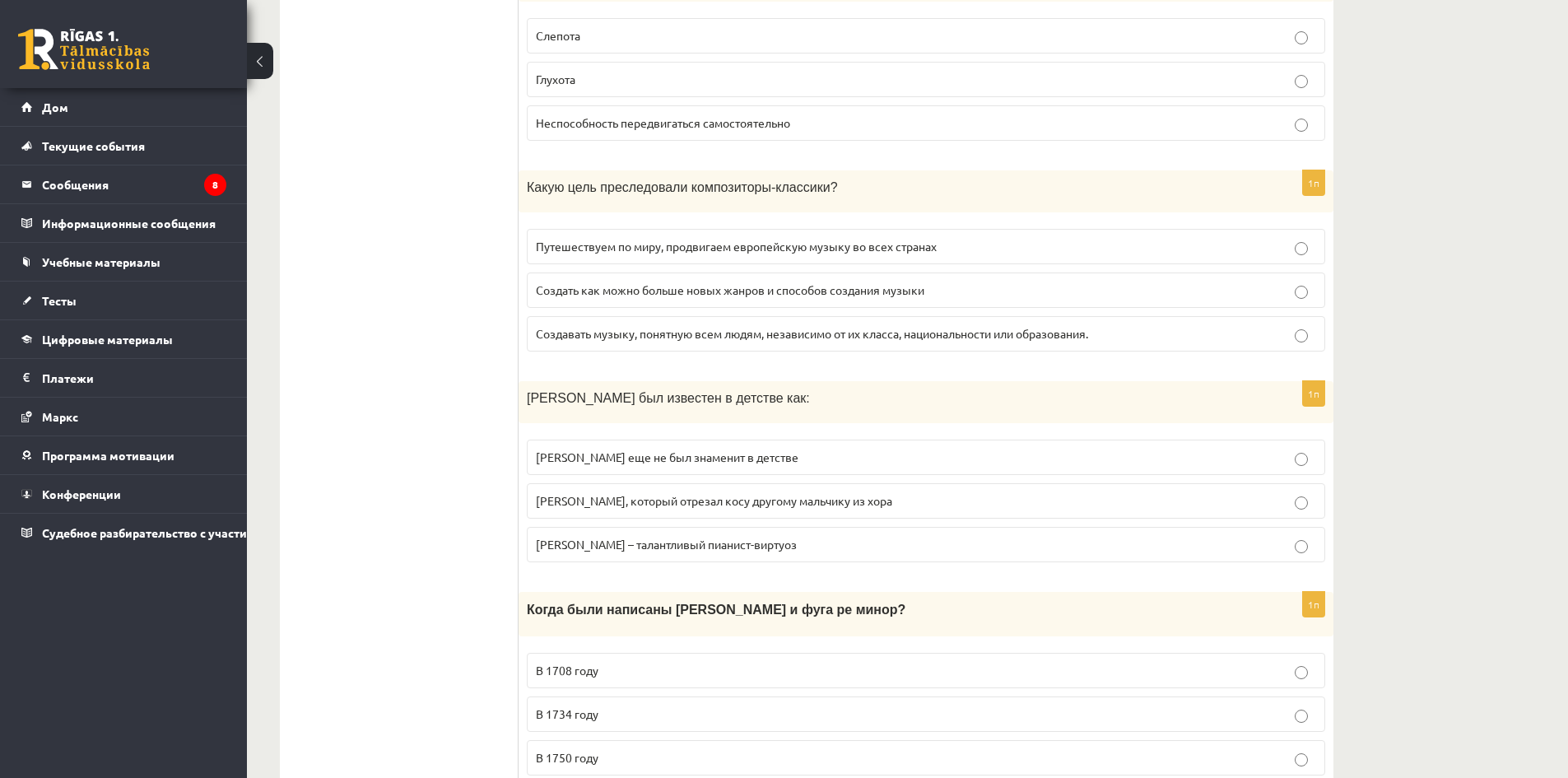
click at [692, 331] on font "Создавать музыку, понятную всем людям, независимо от их класса, национальности …" at bounding box center [813, 333] width 553 height 15
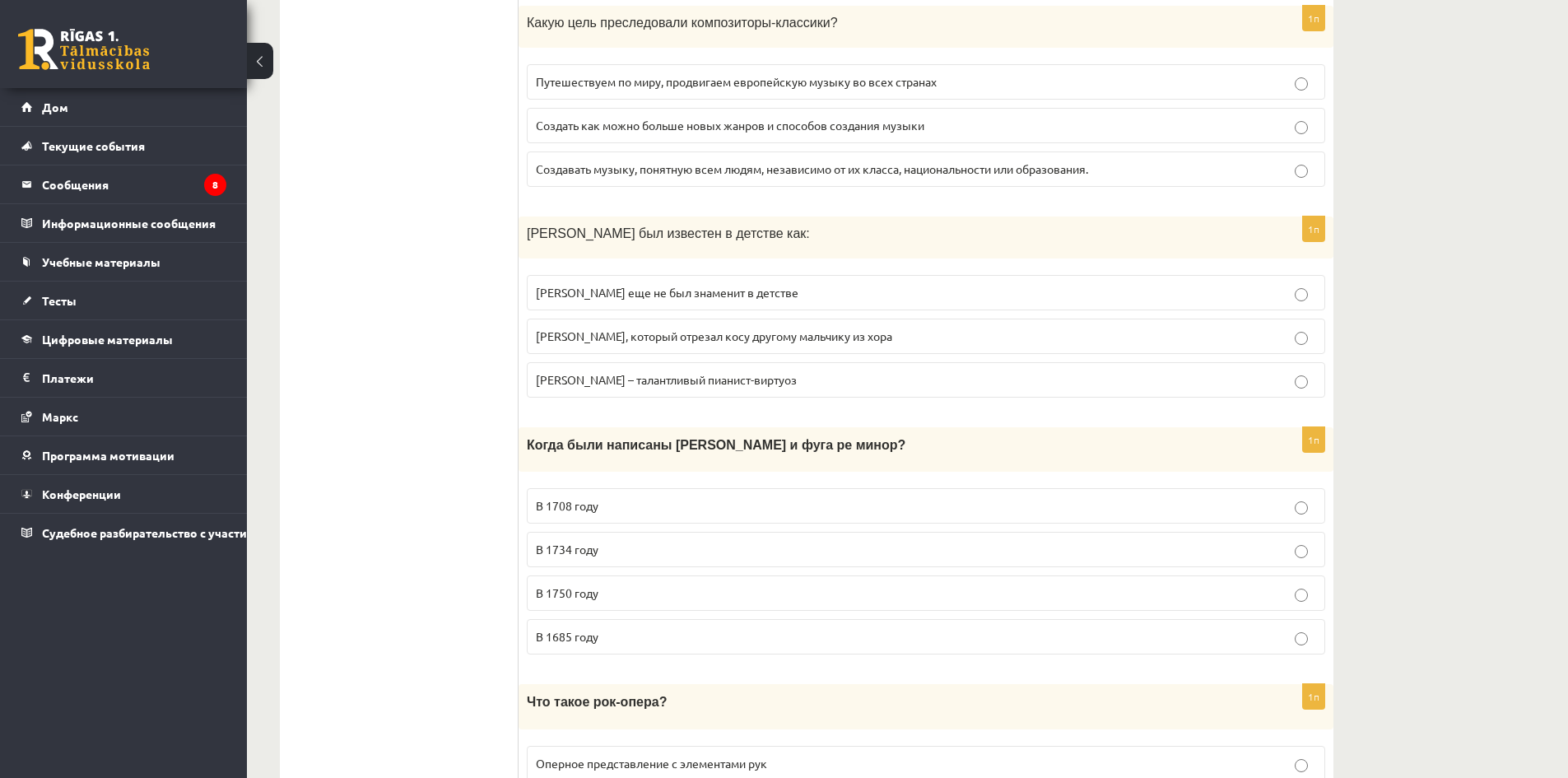
click at [688, 338] on font "Мальчик, который отрезал косу другому мальчику из хора" at bounding box center [714, 336] width 356 height 15
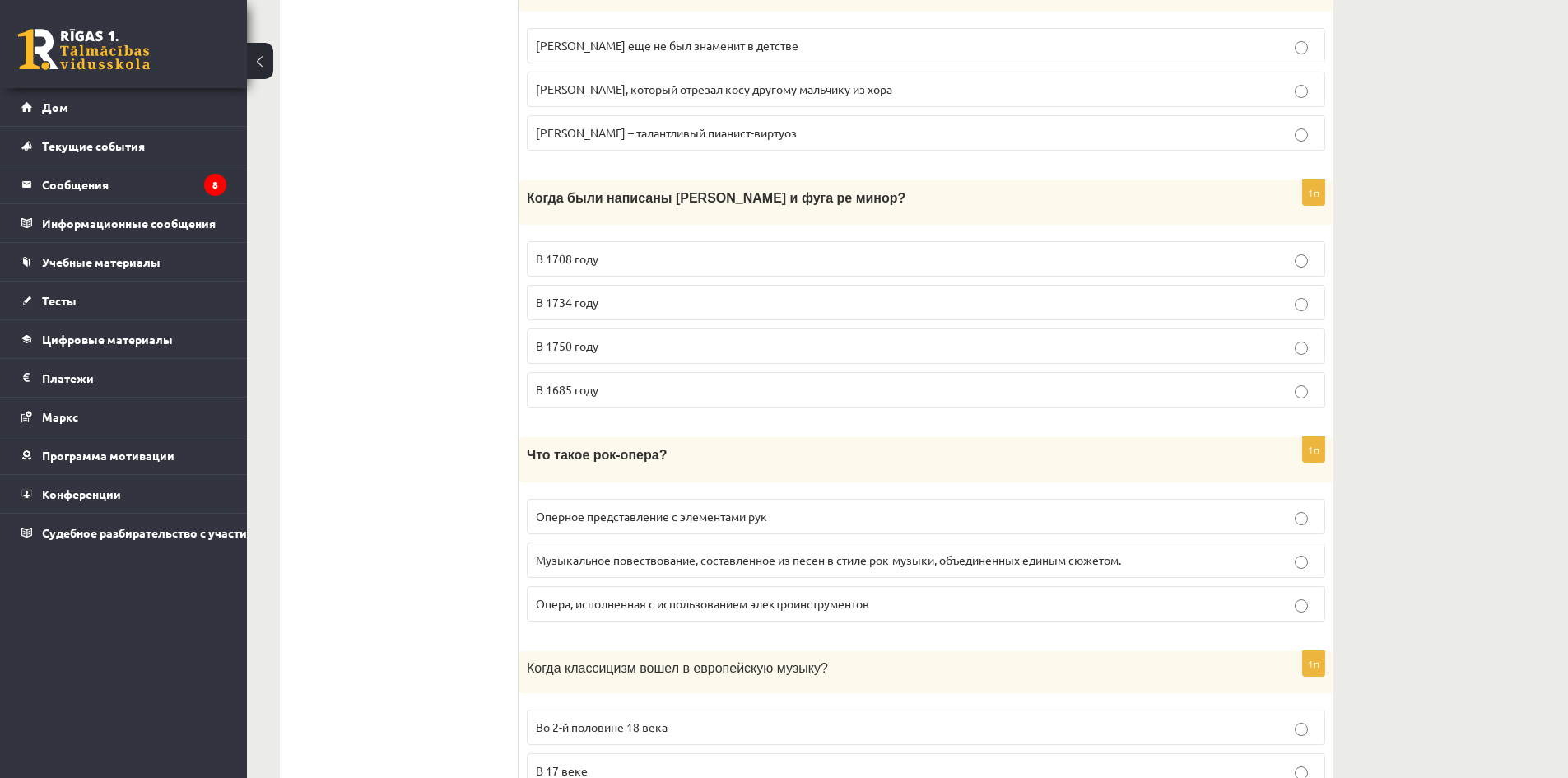
click at [636, 291] on label "В 1734 году" at bounding box center [926, 303] width 799 height 36
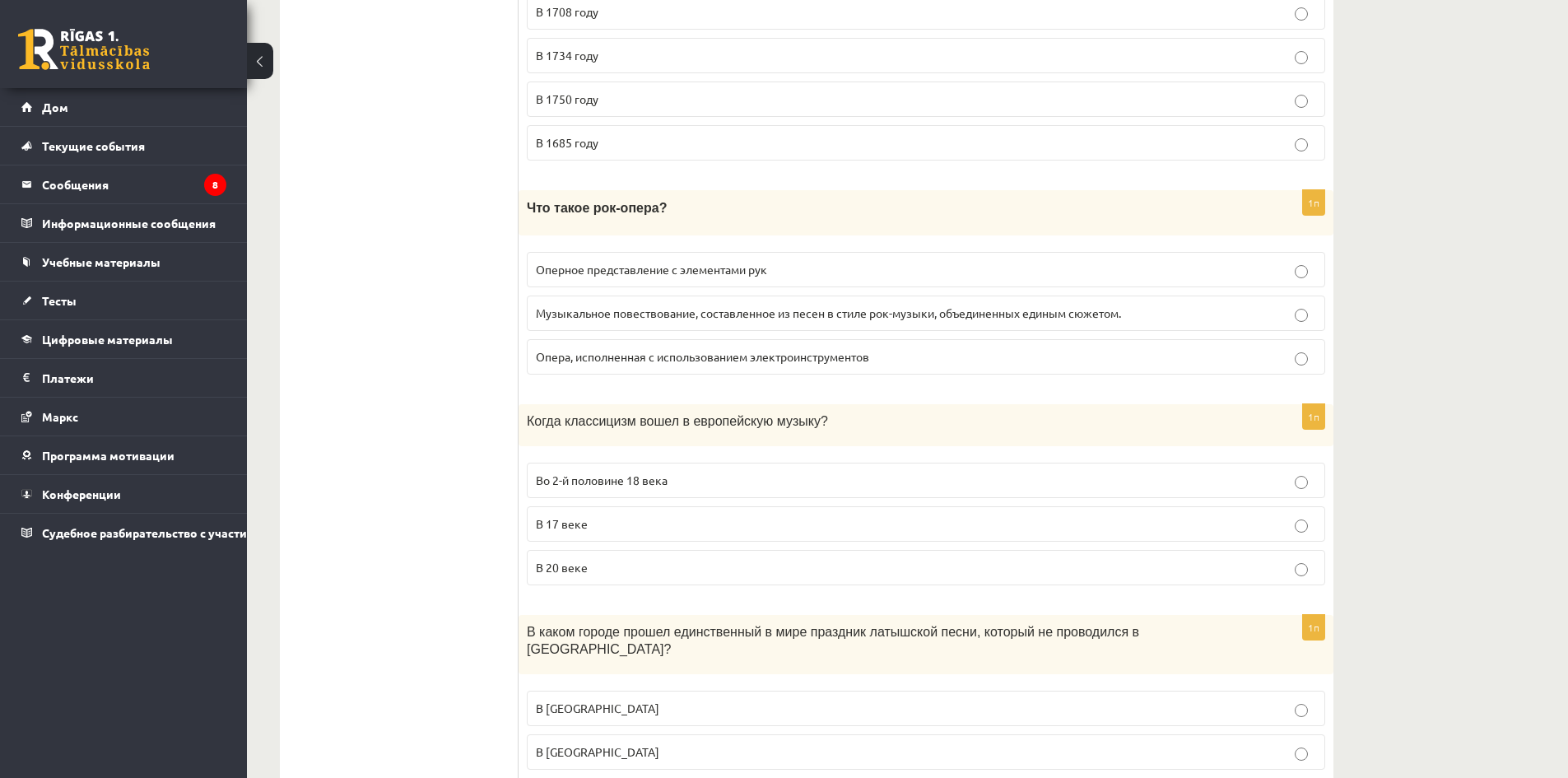
click at [619, 364] on font "Опера, исполненная с использованием электроинструментов" at bounding box center [703, 356] width 334 height 15
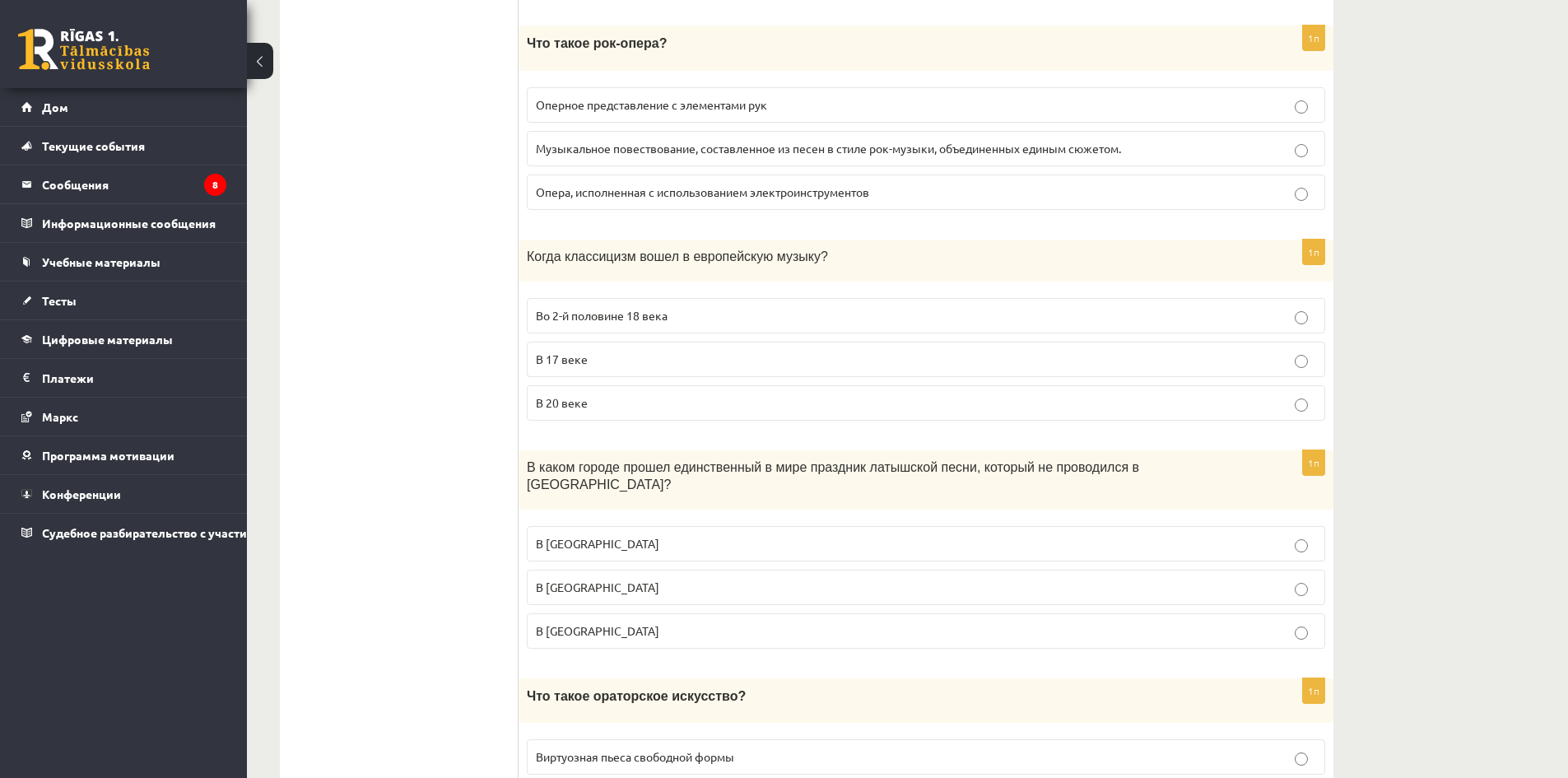
click at [610, 323] on font "Во 2-й половине 18 века" at bounding box center [602, 315] width 132 height 15
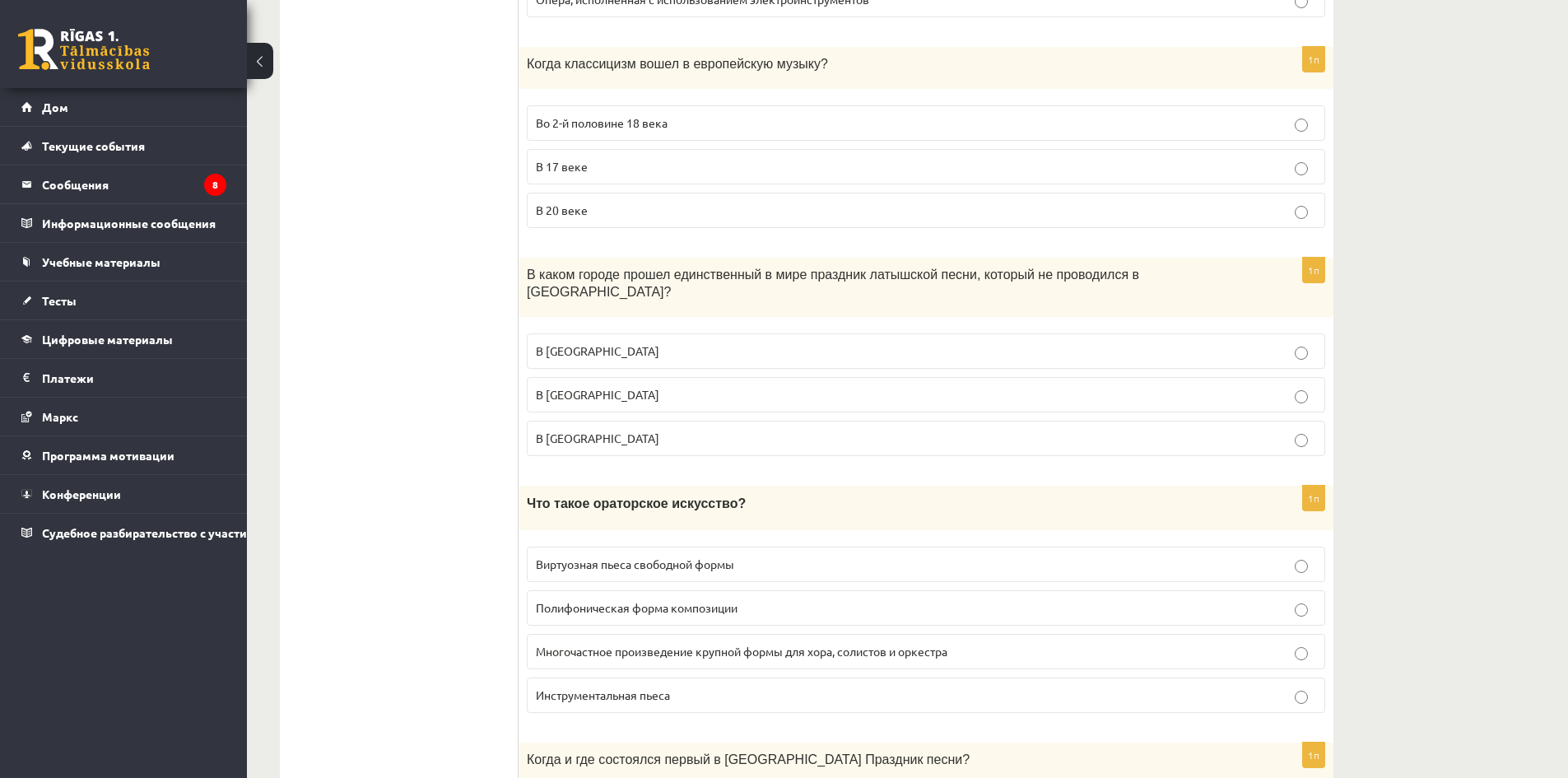
scroll to position [4364, 0]
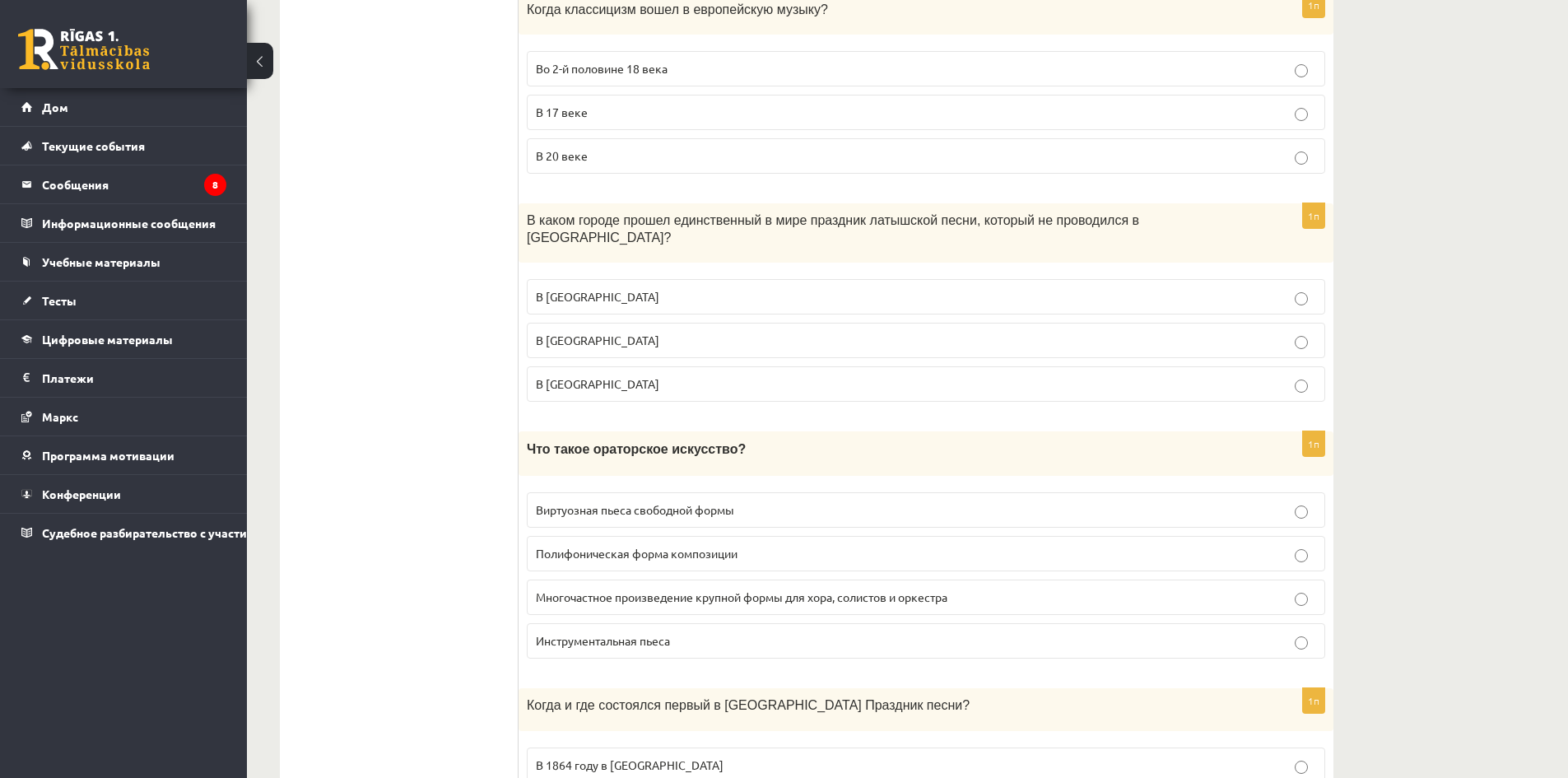
click at [608, 345] on fieldset "В Цесисе В Елгаве В Лиепае" at bounding box center [926, 339] width 799 height 136
click at [609, 376] on p "В Лиепае" at bounding box center [927, 384] width 781 height 17
click at [615, 332] on p "В Елгаве" at bounding box center [927, 341] width 781 height 17
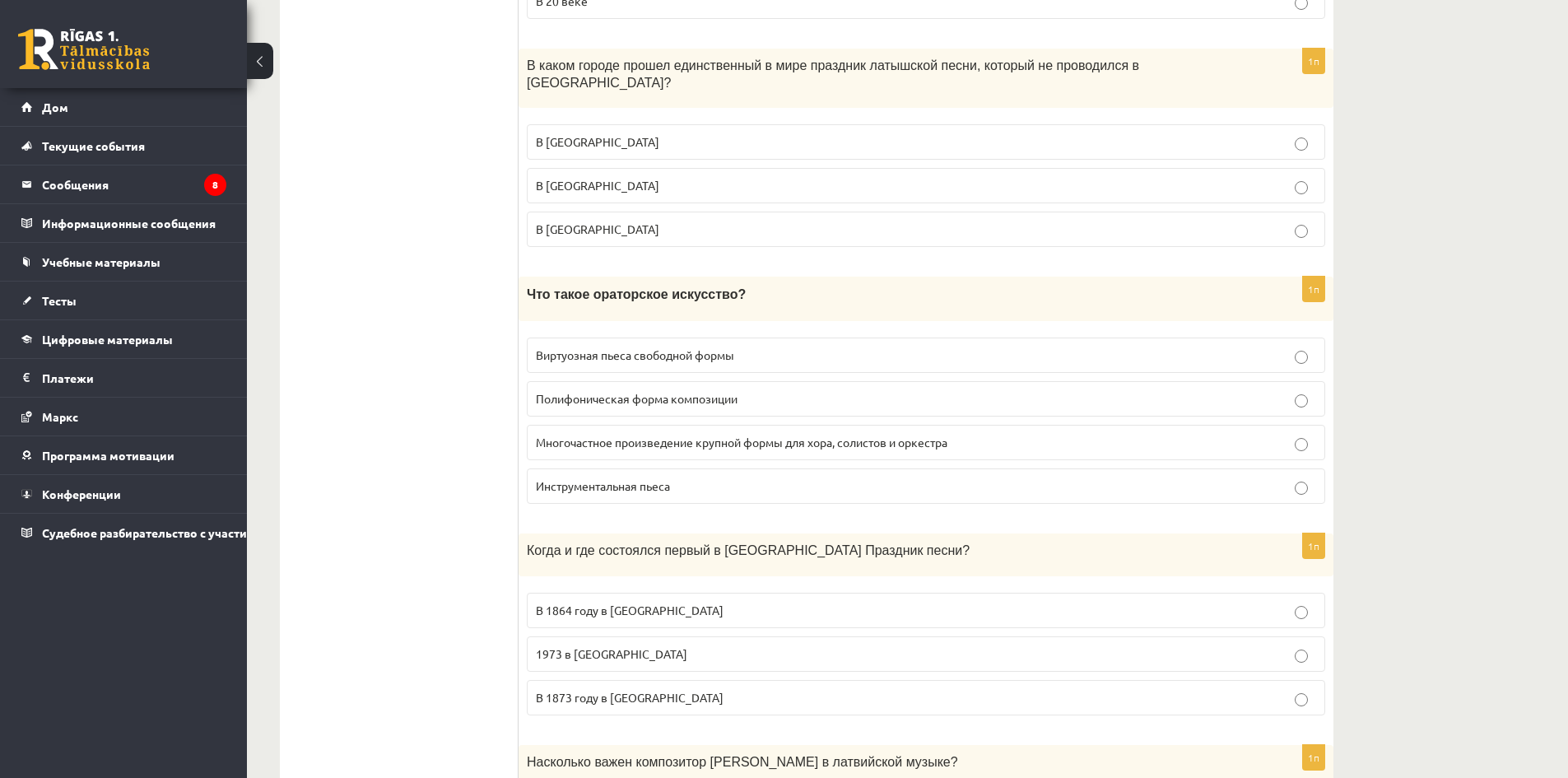
scroll to position [4528, 0]
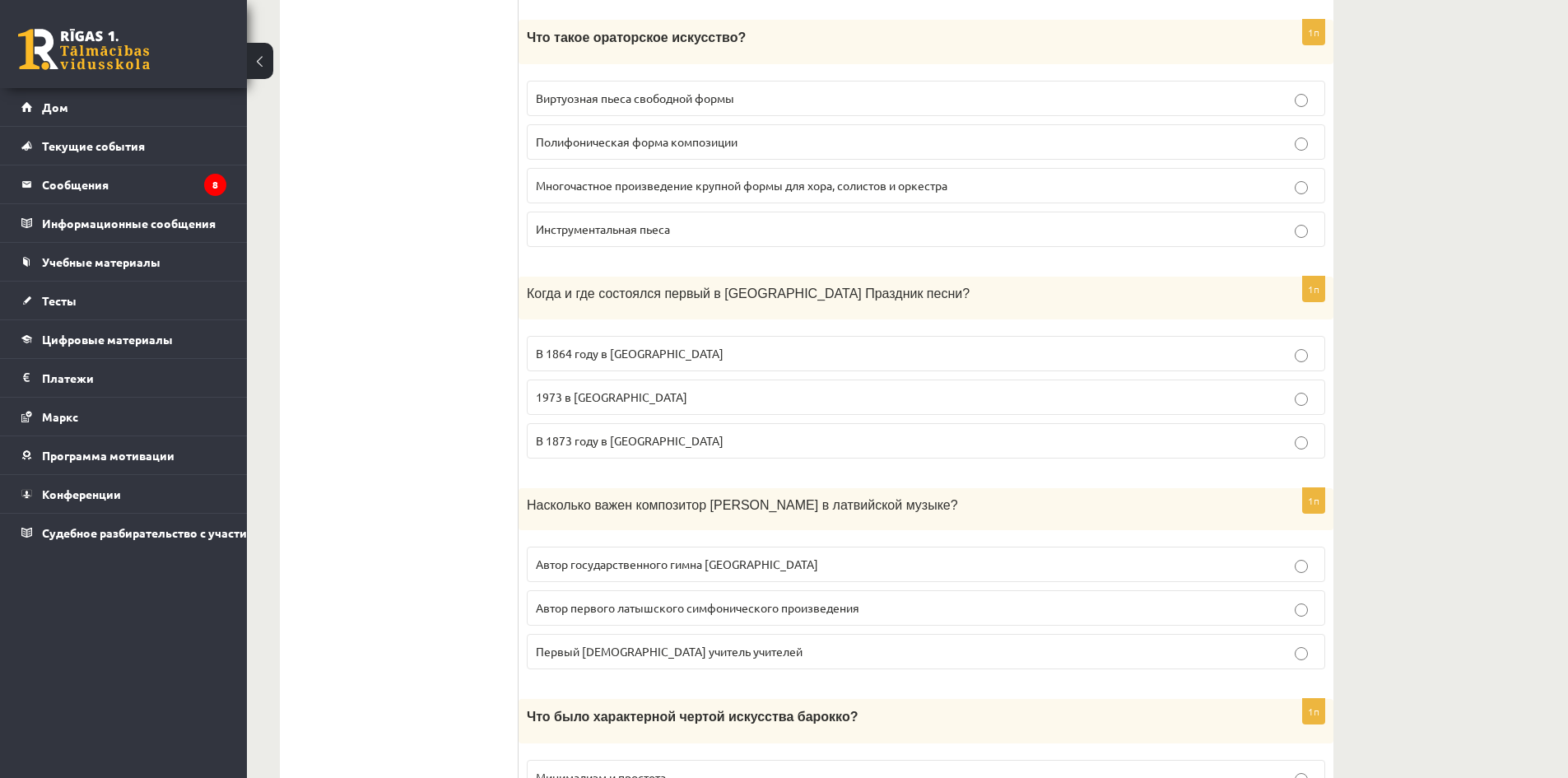
click at [667, 168] on label "Многочастное произведение крупной формы для хора, солистов и оркестра" at bounding box center [926, 185] width 799 height 36
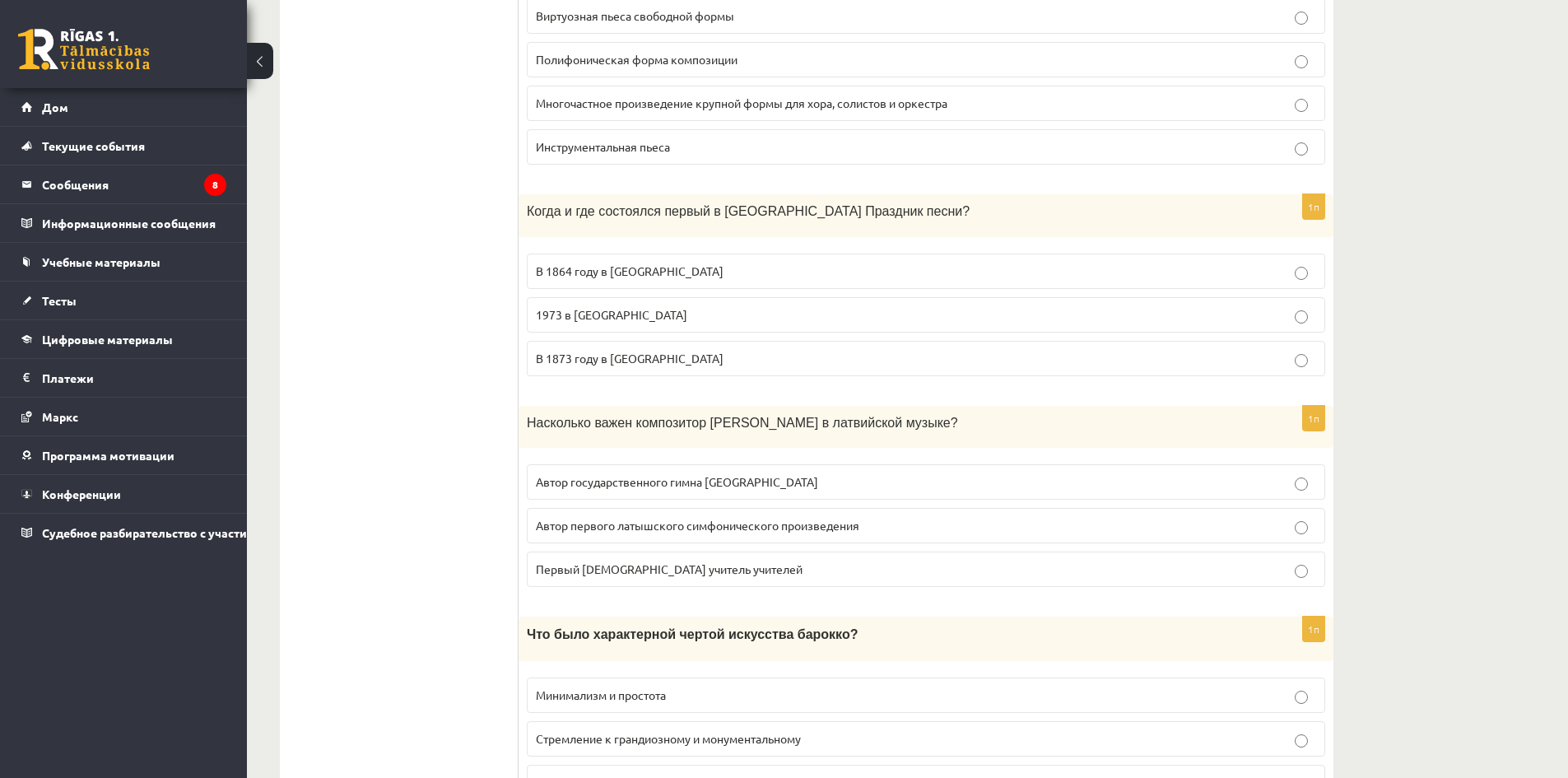
click at [600, 263] on font "В 1864 году в Дикляе" at bounding box center [630, 270] width 188 height 15
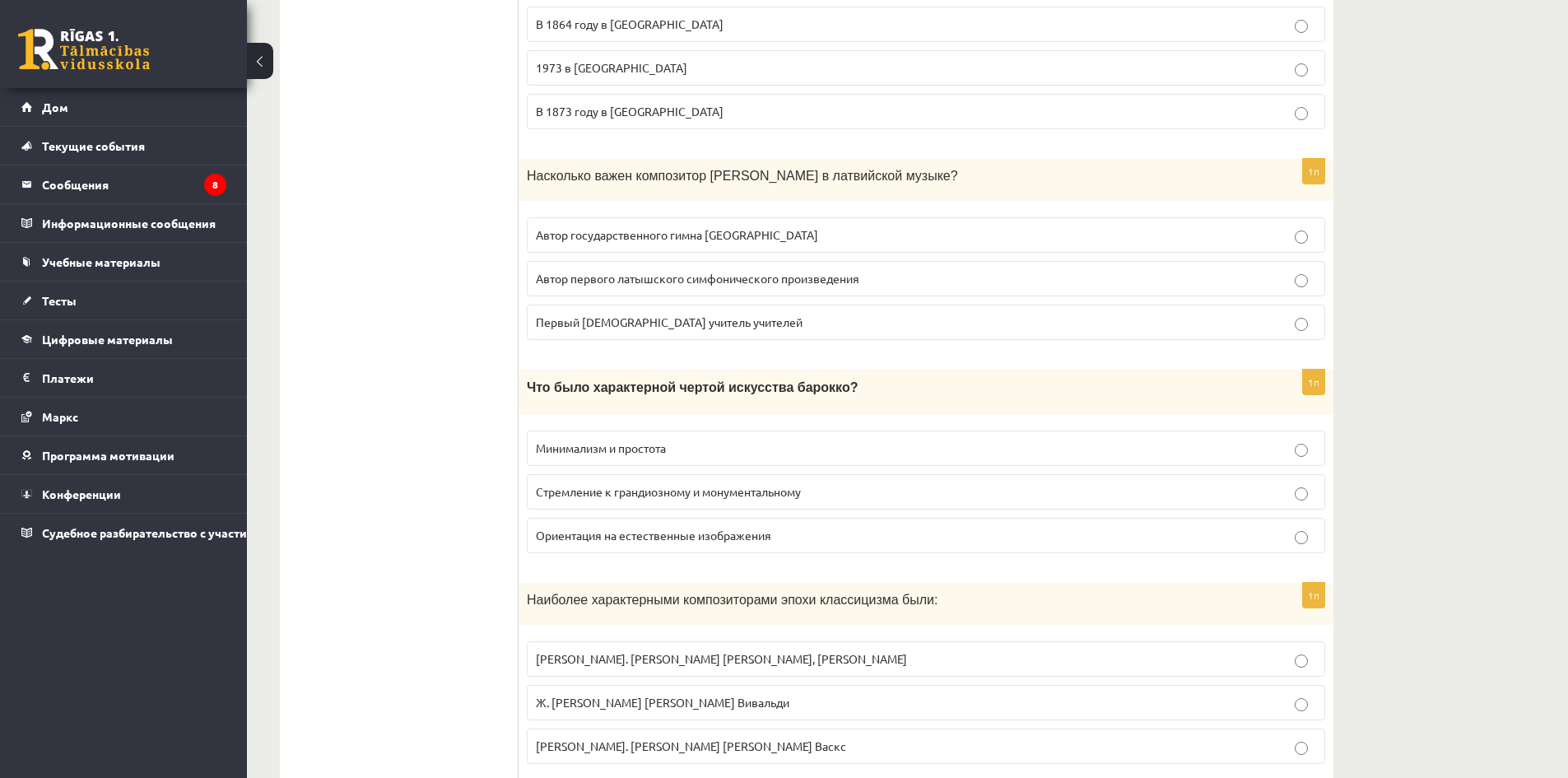
click at [596, 315] on font "Первый латышский учитель учителей" at bounding box center [669, 322] width 267 height 15
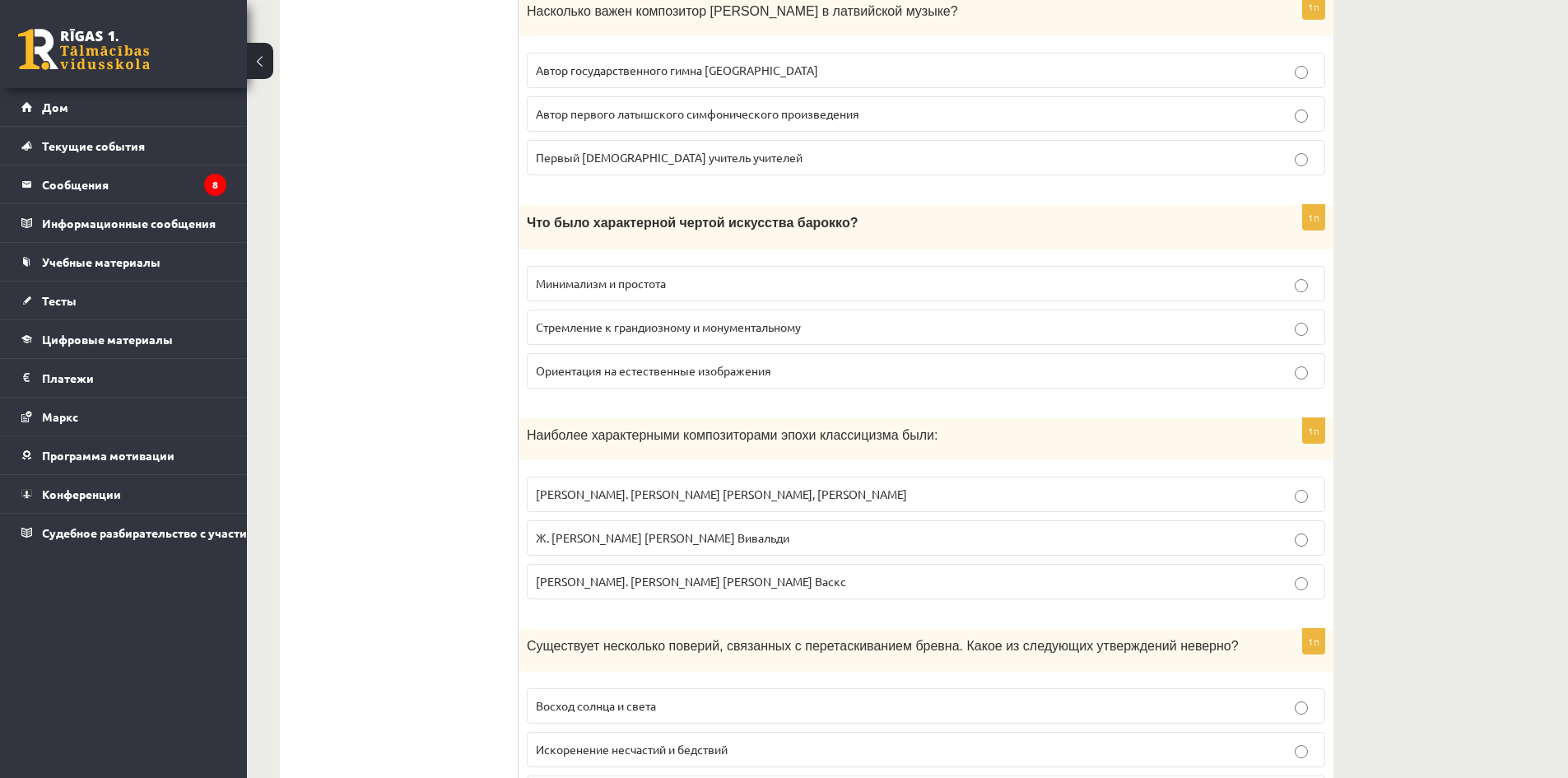
click at [664, 277] on p "Минимализм и простота" at bounding box center [927, 283] width 781 height 17
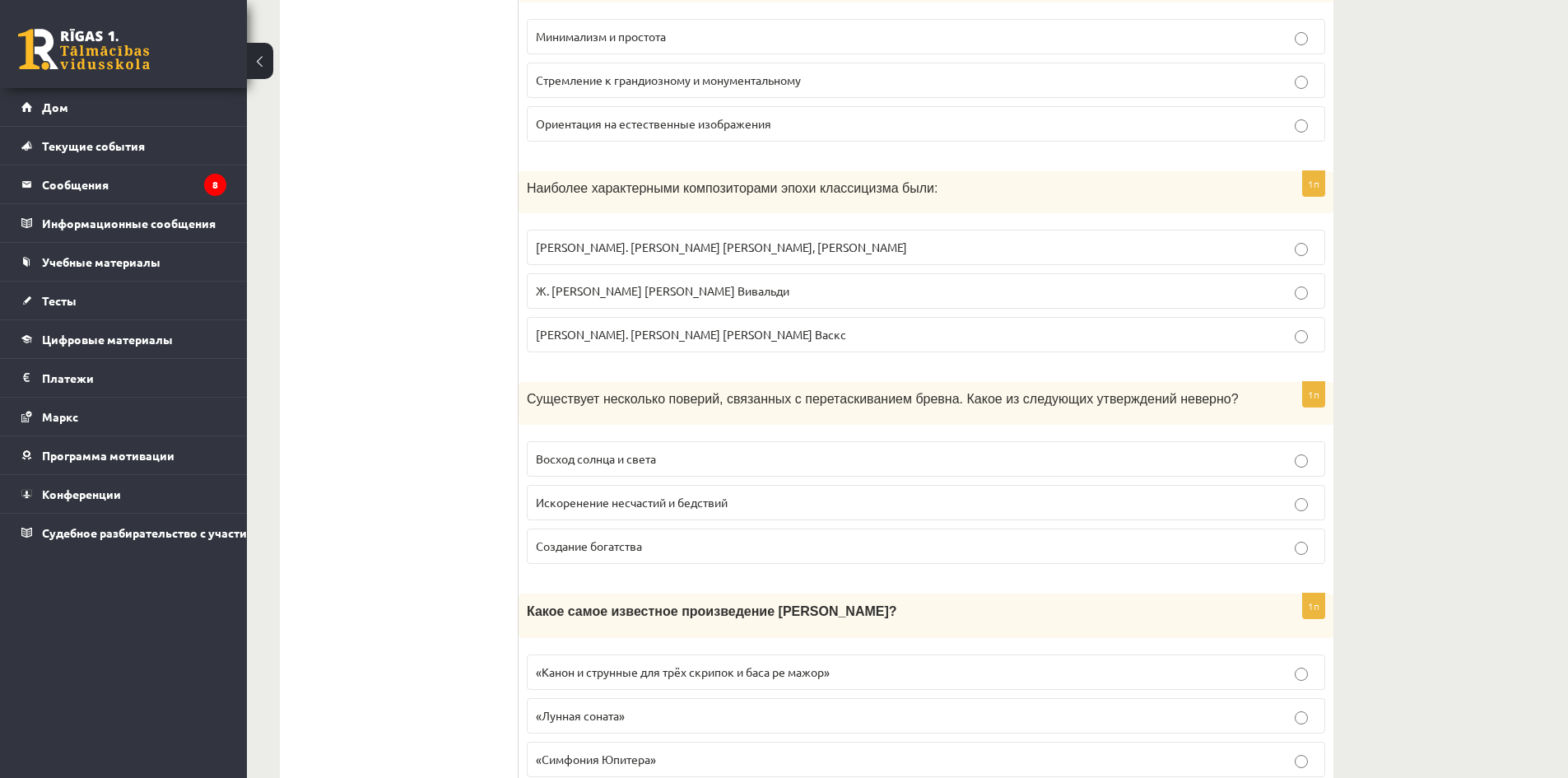
click at [628, 327] on font "Й. Пахельбель, Р. Паулс, П. Васкс" at bounding box center [691, 334] width 310 height 15
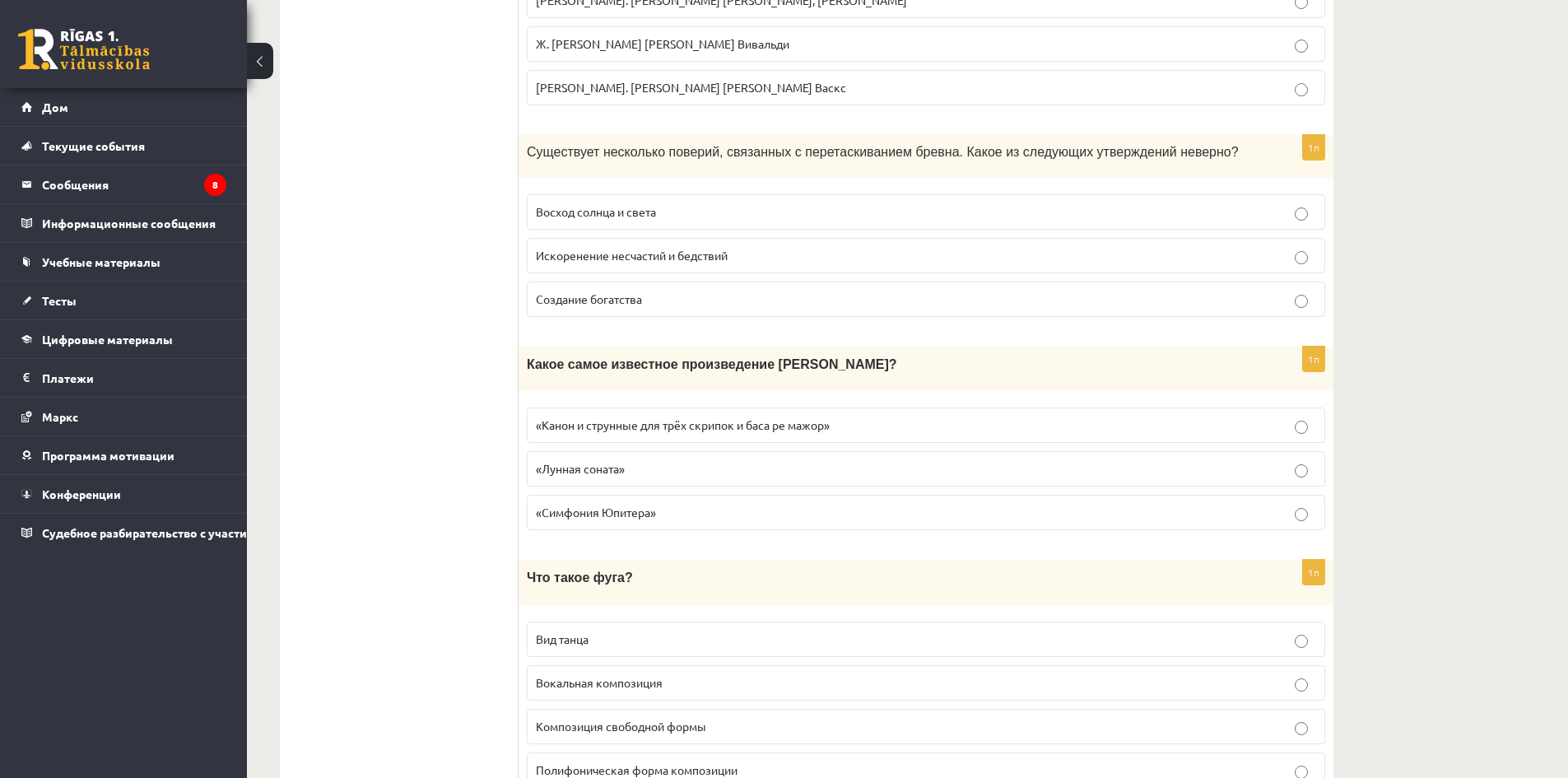
click at [615, 291] on font "Создание богатства" at bounding box center [589, 298] width 106 height 15
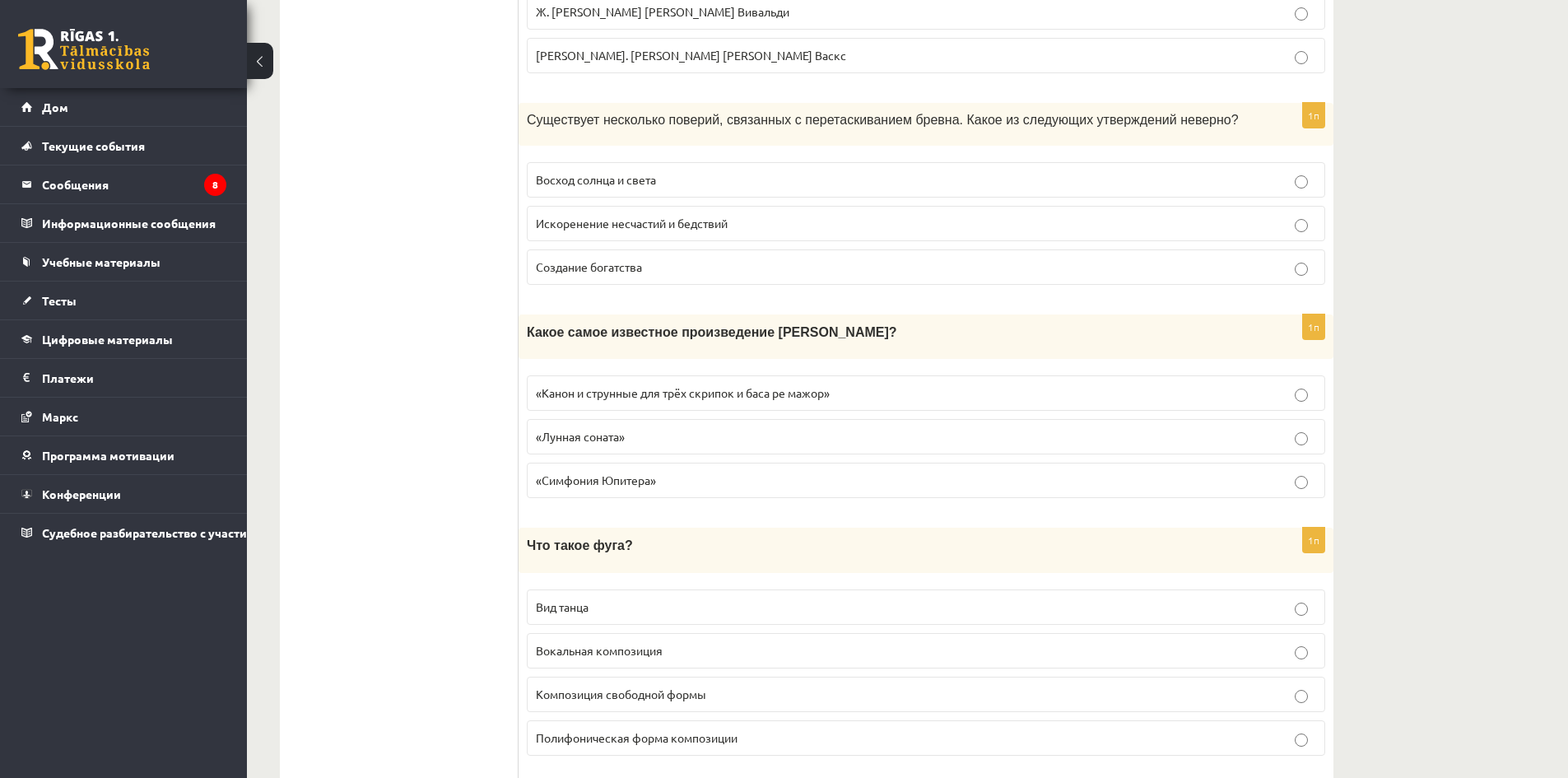
scroll to position [5928, 0]
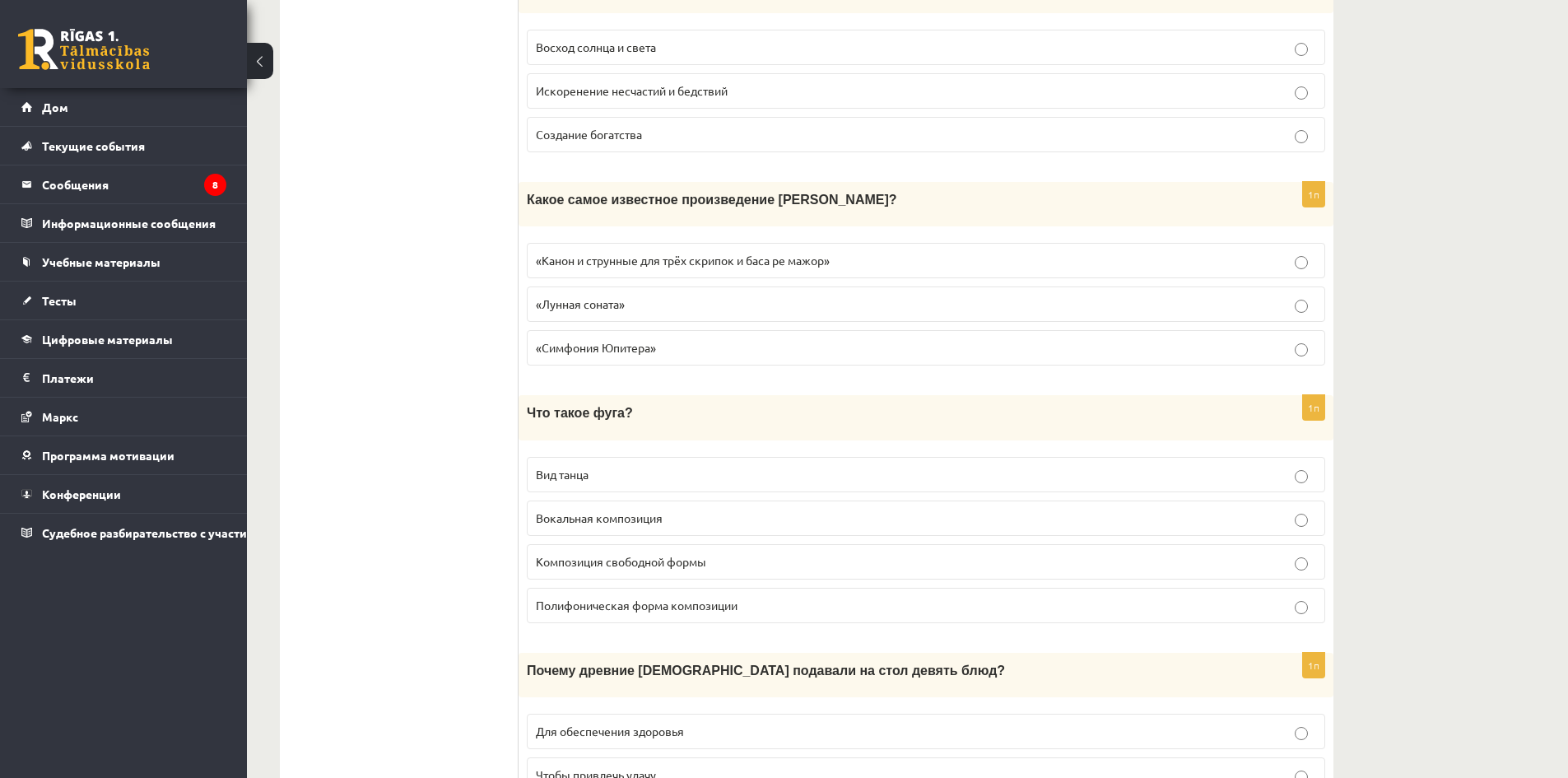
click at [628, 269] on fieldset "«Канон и струнные для трёх скрипок и баса ре мажор» «Лунная соната» «Симфония Ю…" at bounding box center [926, 303] width 799 height 136
click at [624, 260] on label "«Канон и струнные для трёх скрипок и баса ре мажор»" at bounding box center [926, 260] width 799 height 36
click at [623, 296] on font "«Лунная соната»" at bounding box center [581, 303] width 89 height 15
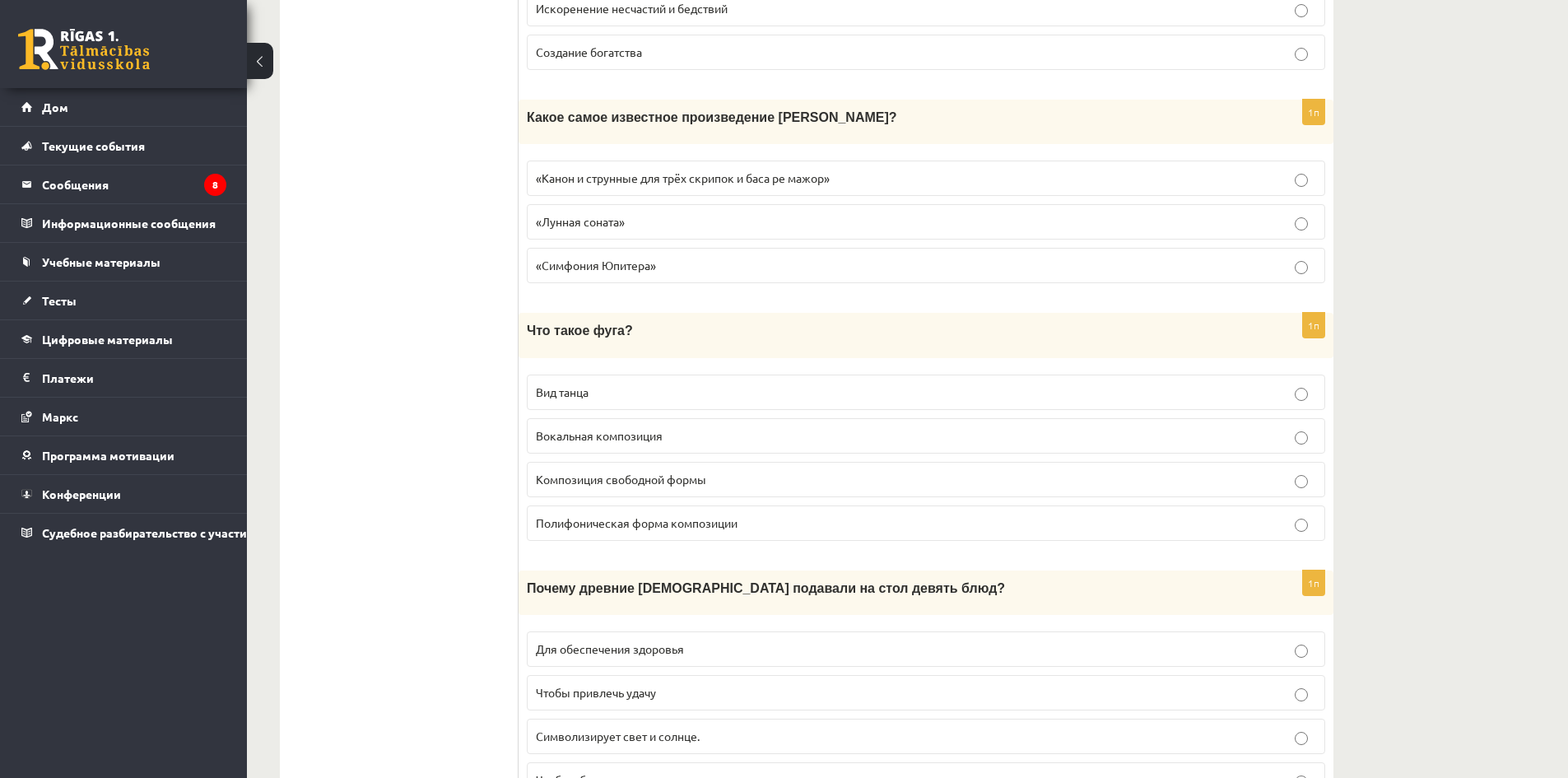
click at [624, 383] on p "Вид танца" at bounding box center [927, 392] width 781 height 17
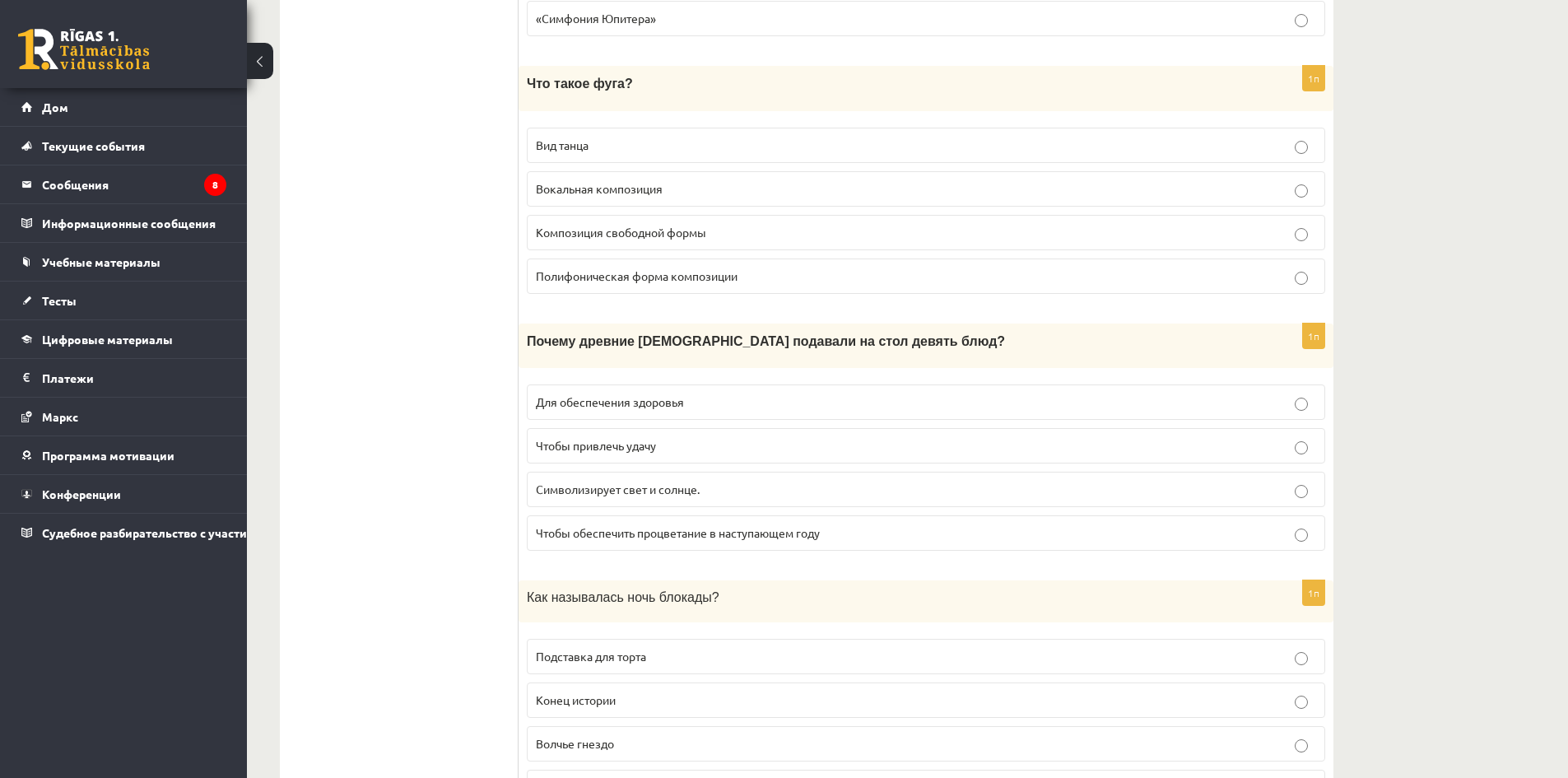
click at [634, 429] on label "Чтобы привлечь удачу" at bounding box center [926, 446] width 799 height 36
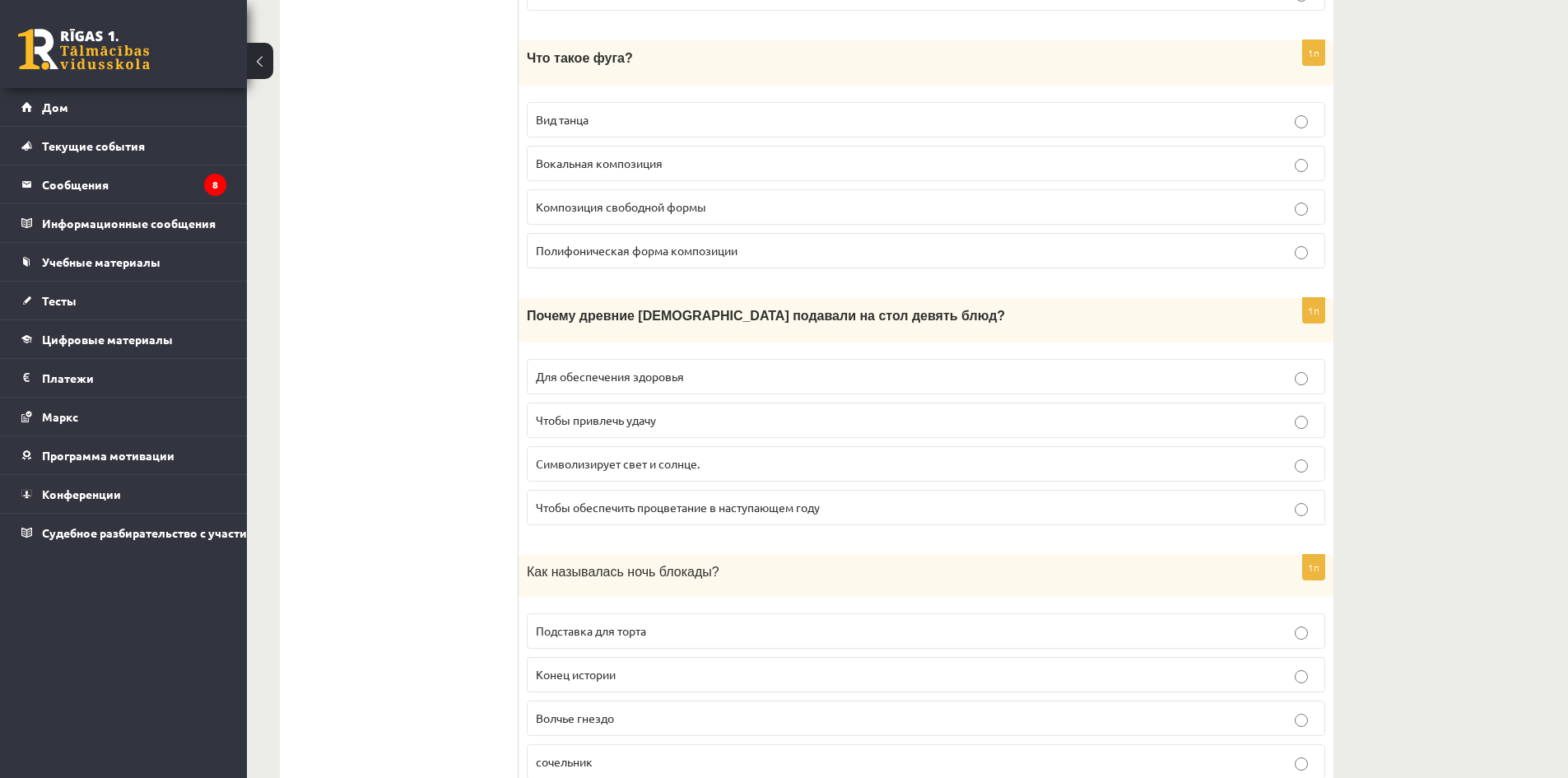
scroll to position [6334, 0]
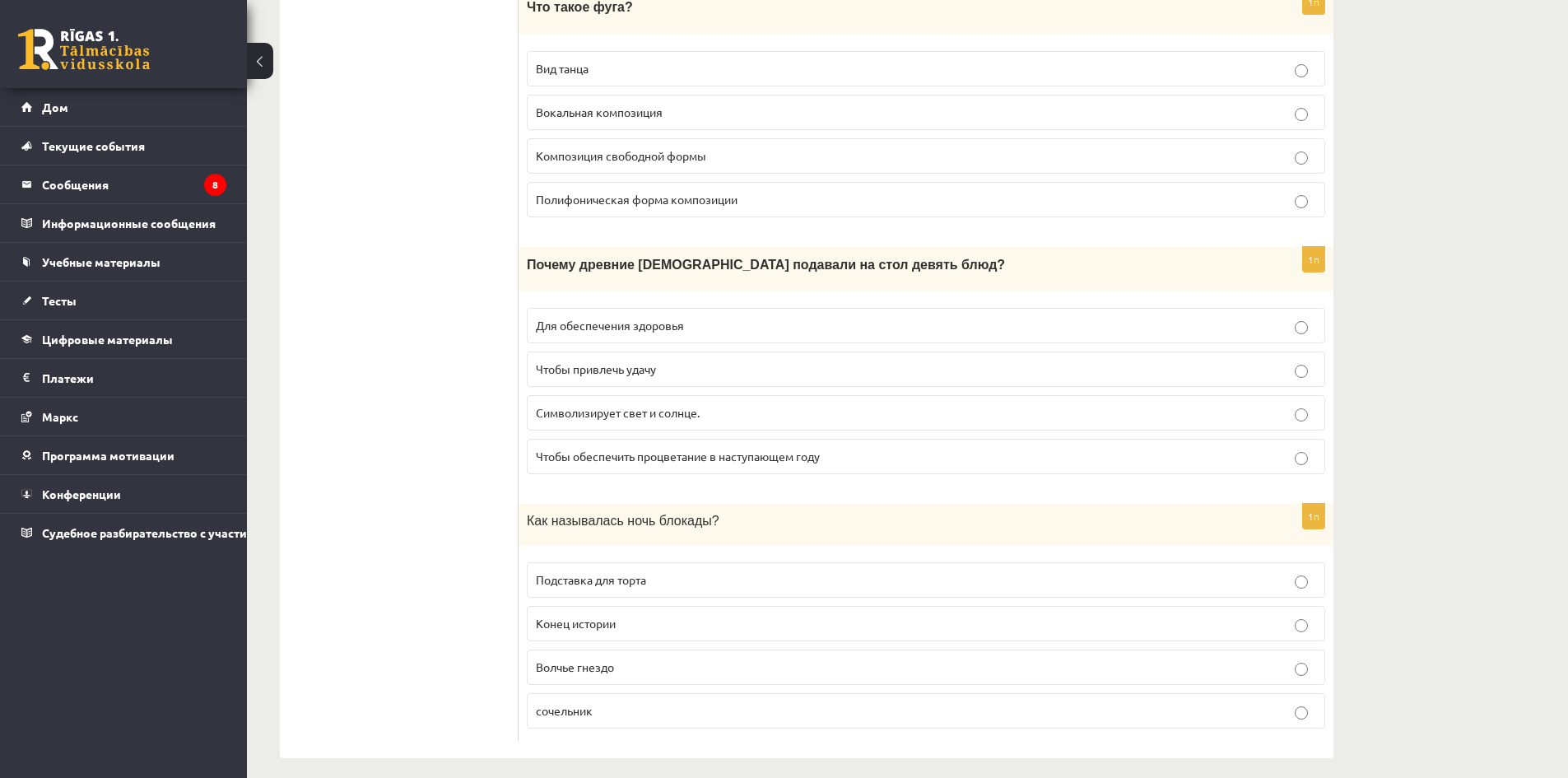
click at [694, 702] on p "сочельник" at bounding box center [927, 711] width 781 height 17
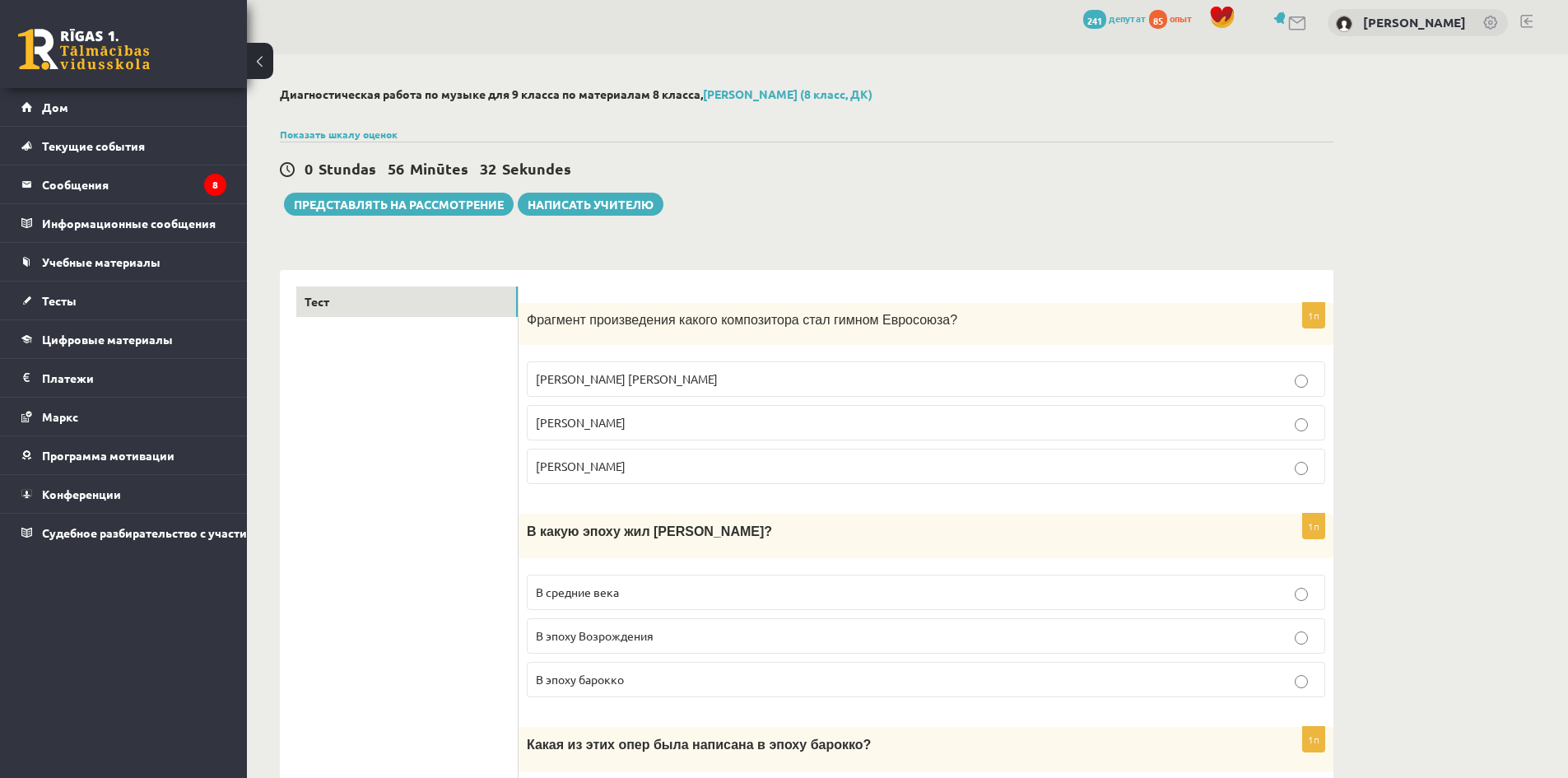
scroll to position [0, 0]
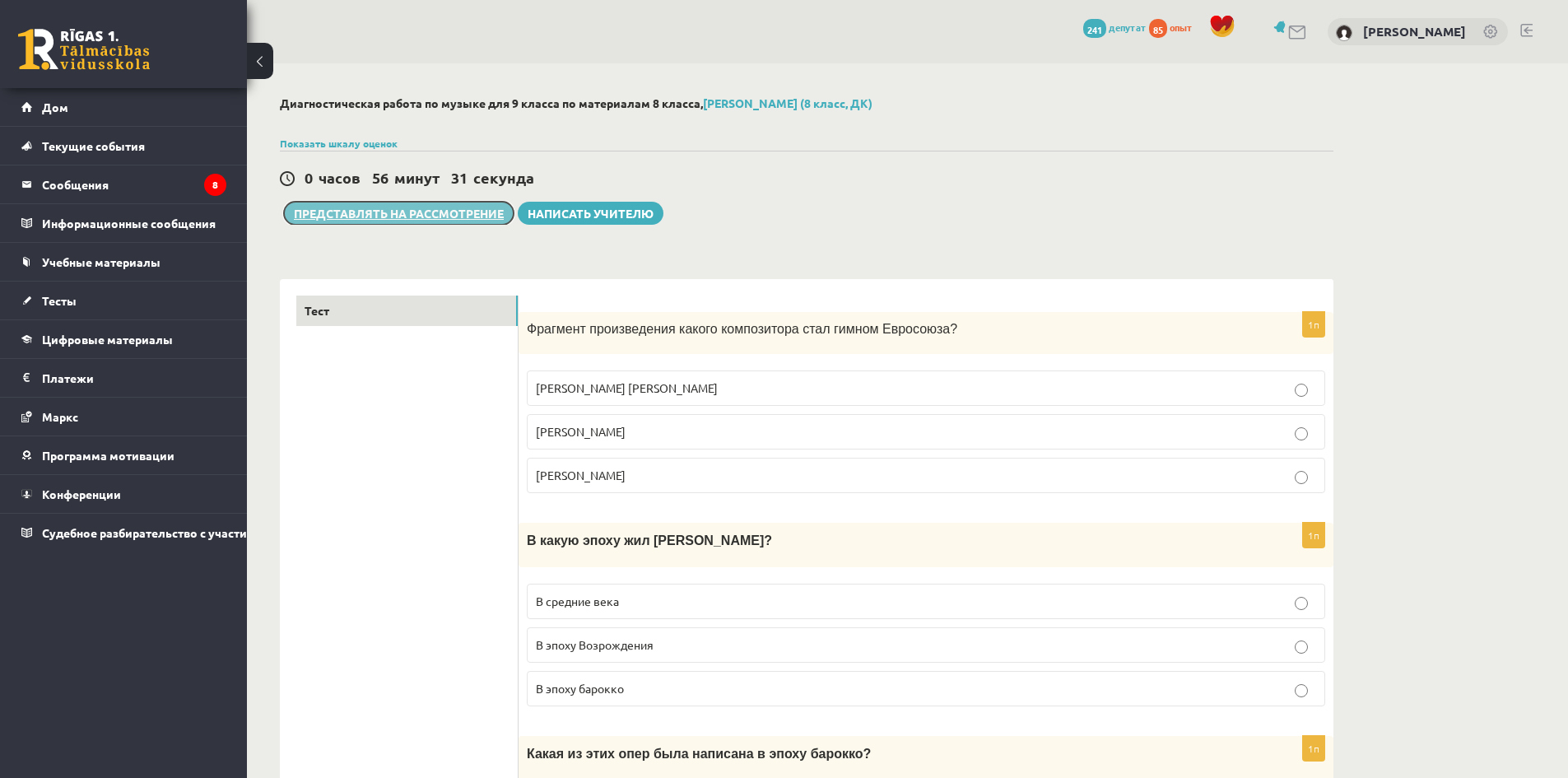
click at [409, 218] on font "Представлять на рассмотрение" at bounding box center [399, 213] width 210 height 15
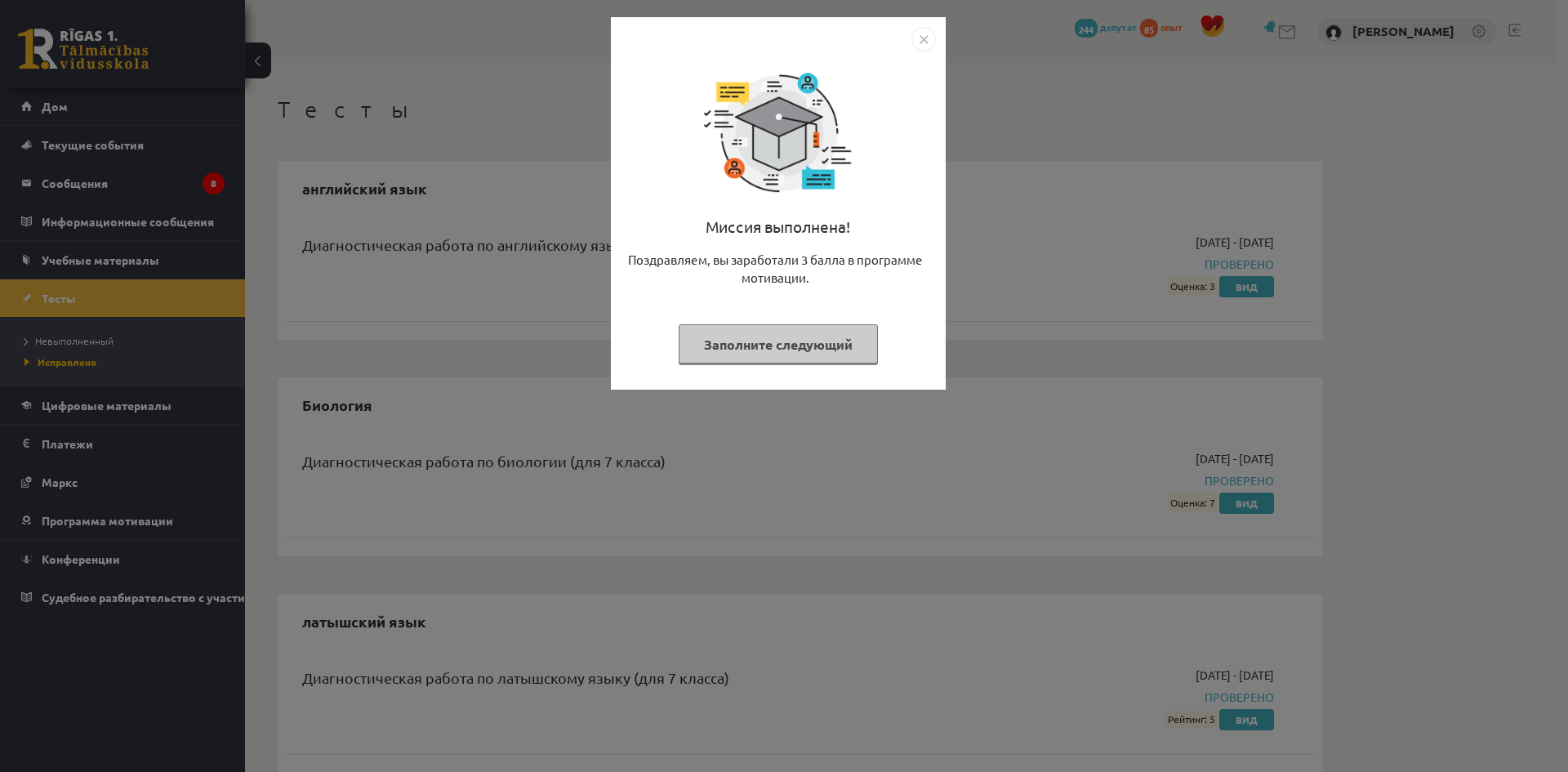
click at [795, 354] on button "Заполните следующий" at bounding box center [778, 344] width 199 height 40
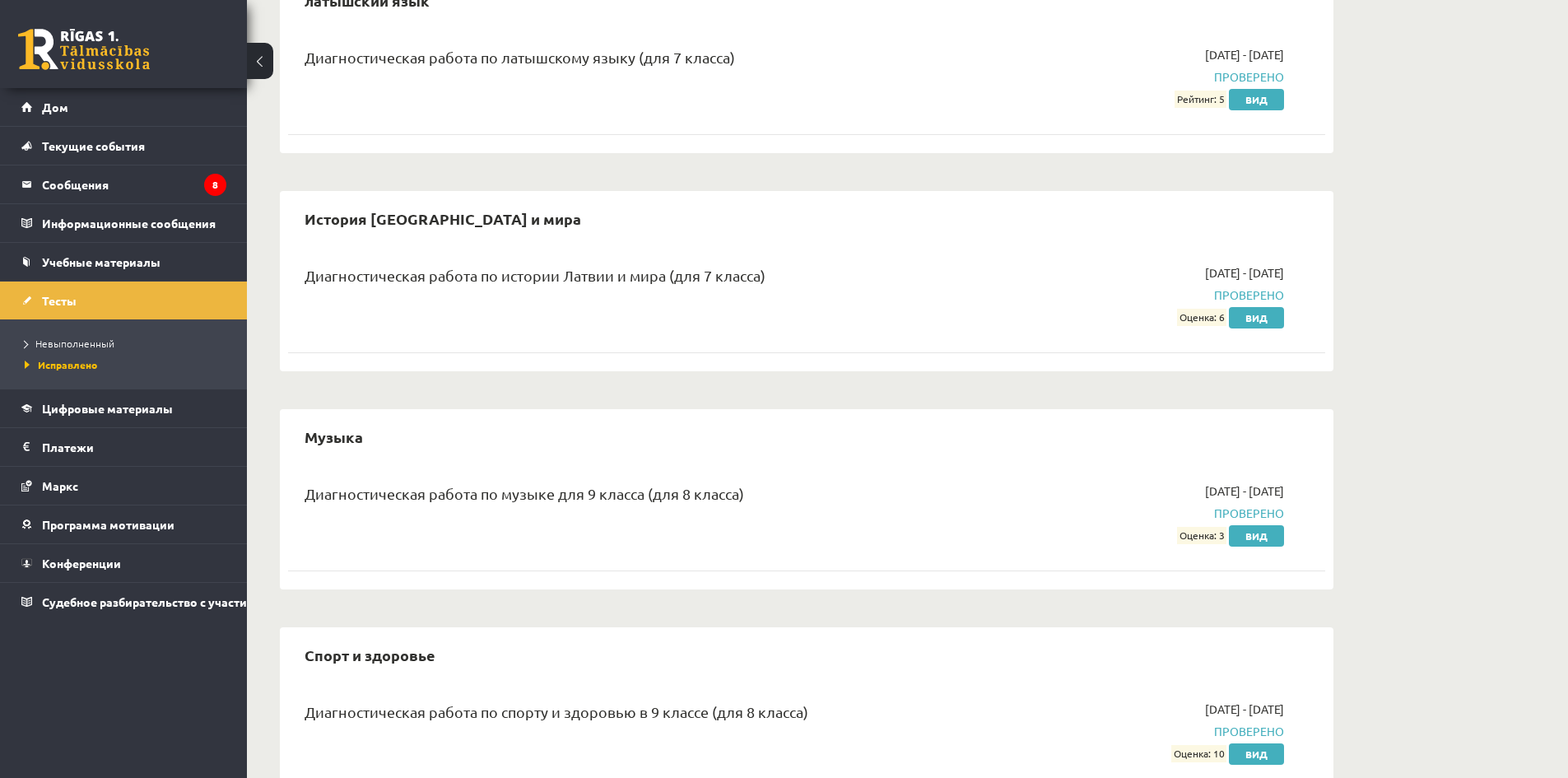
scroll to position [688, 0]
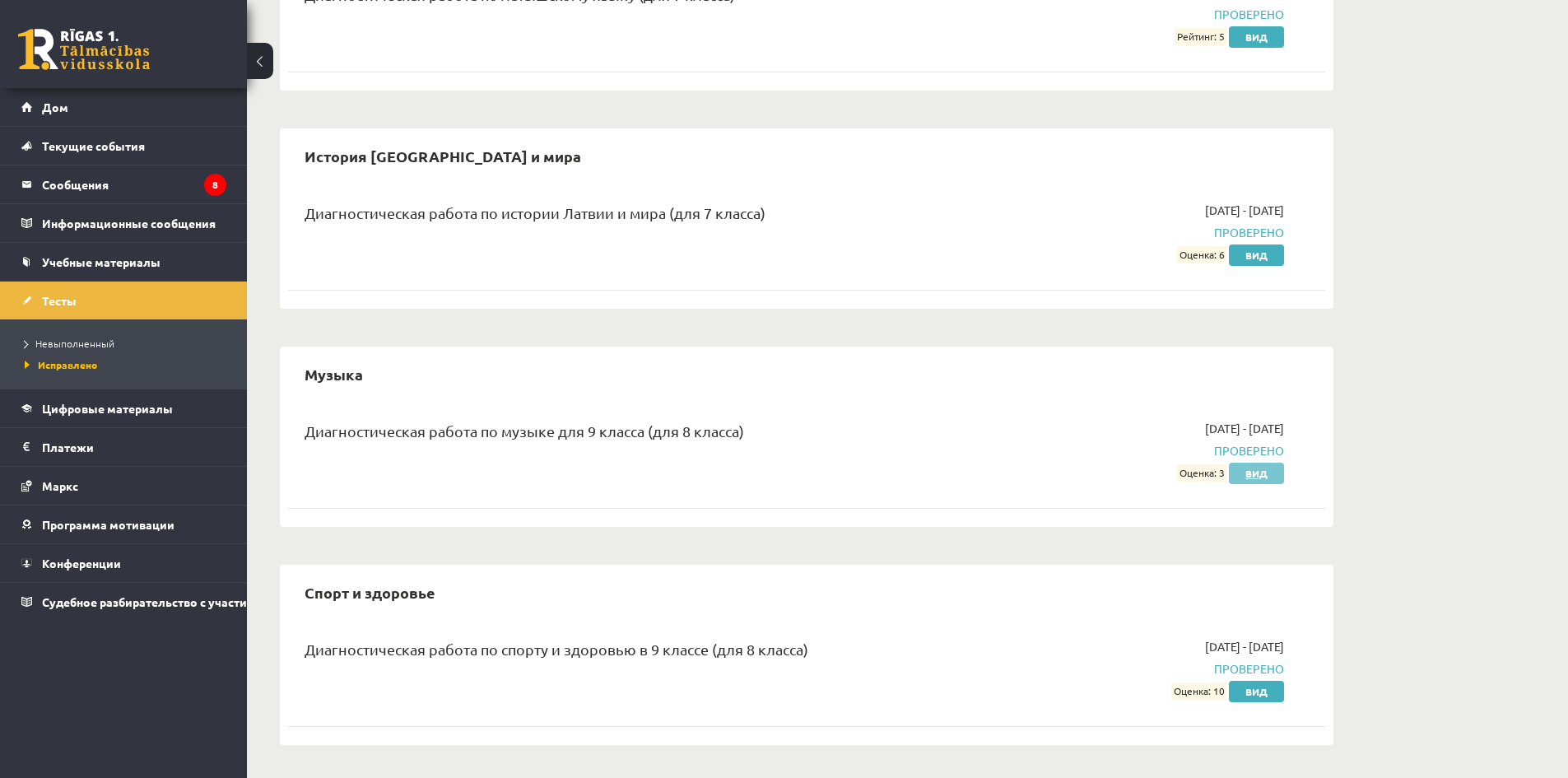
drag, startPoint x: 1178, startPoint y: 471, endPoint x: 1237, endPoint y: 476, distance: 59.2
click at [1240, 475] on div "[DATE] - [DATE] Проверено Оценка: 3 Вид" at bounding box center [1128, 450] width 335 height 62
drag, startPoint x: 710, startPoint y: 369, endPoint x: 663, endPoint y: 317, distance: 70.1
click at [706, 369] on div "Музыка" at bounding box center [807, 374] width 1037 height 39
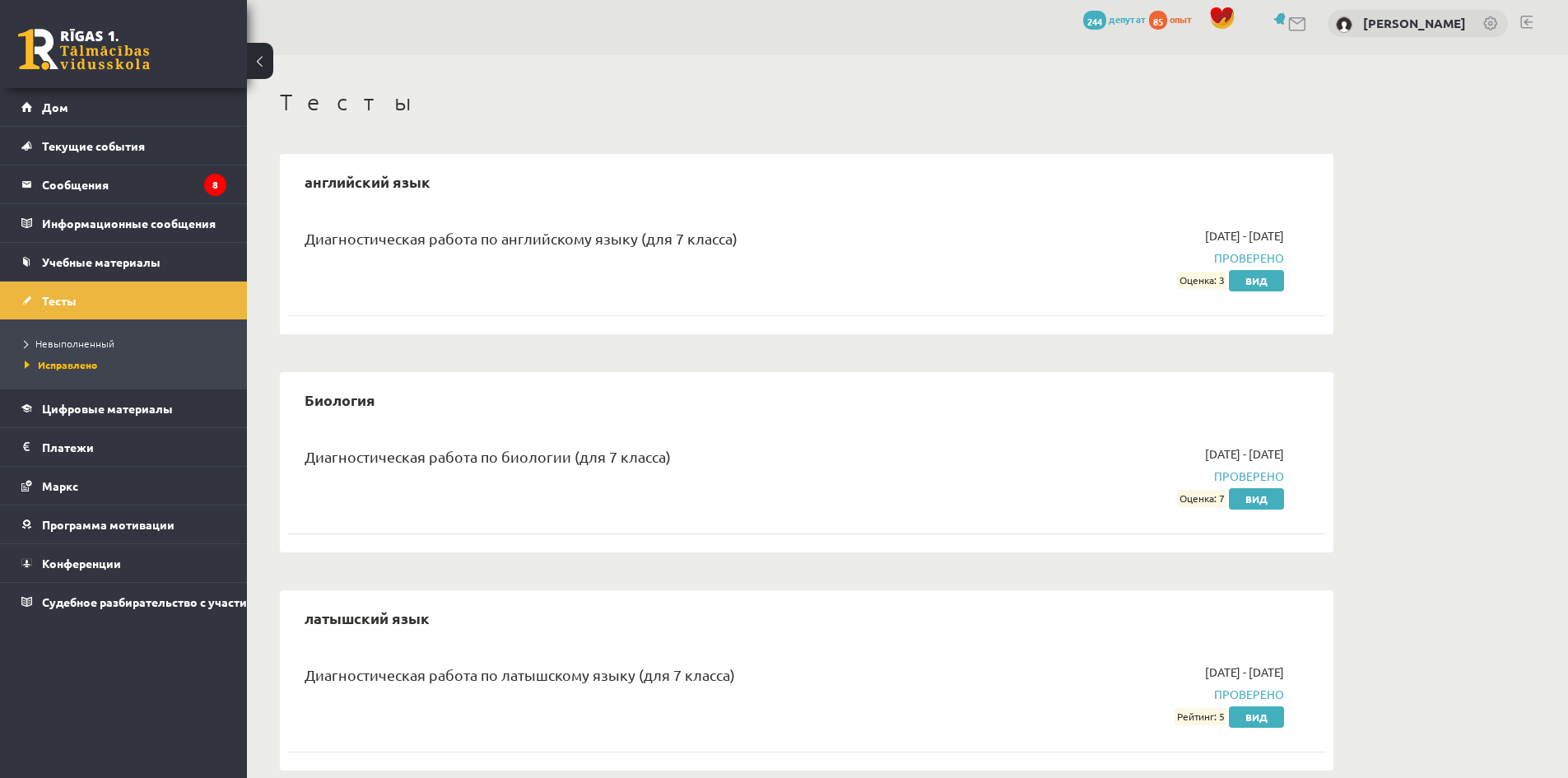
scroll to position [0, 0]
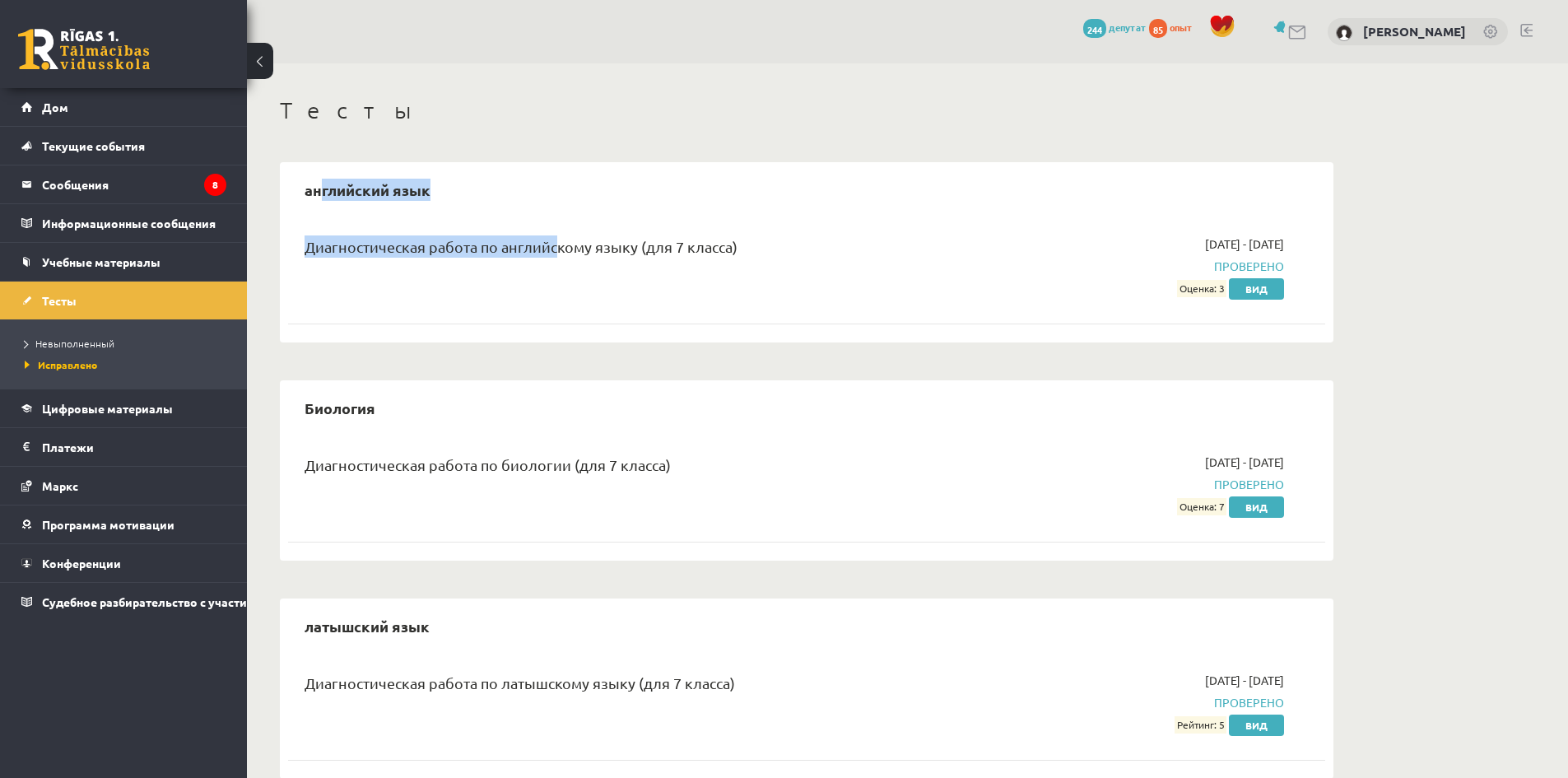
drag, startPoint x: 320, startPoint y: 186, endPoint x: 560, endPoint y: 238, distance: 245.6
click at [563, 233] on div "английский язык Диагностическая работа по английскому языку (для 7 класса) [DAT…" at bounding box center [807, 252] width 1053 height 180
drag, startPoint x: 312, startPoint y: 406, endPoint x: 465, endPoint y: 444, distance: 157.6
click at [441, 429] on div "Биология Диагностическая работа по биологии (для 7 класса) [DATE] - [DATE] Пров…" at bounding box center [807, 470] width 1053 height 180
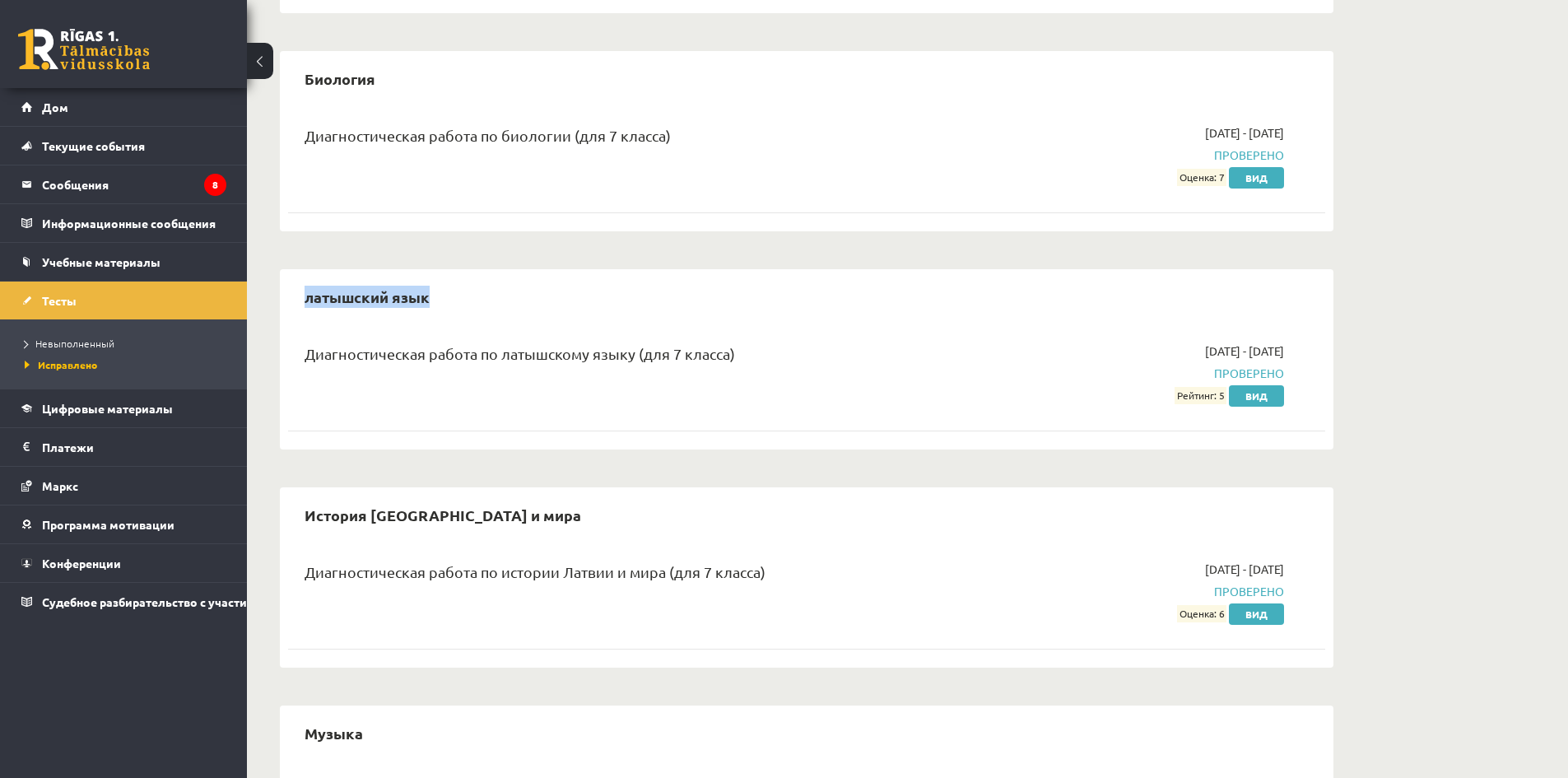
drag, startPoint x: 292, startPoint y: 273, endPoint x: 504, endPoint y: 309, distance: 215.0
click at [504, 309] on div "латышский язык Диагностическая работа по латышскому языку (для 7 класса) [DATE]…" at bounding box center [807, 359] width 1053 height 180
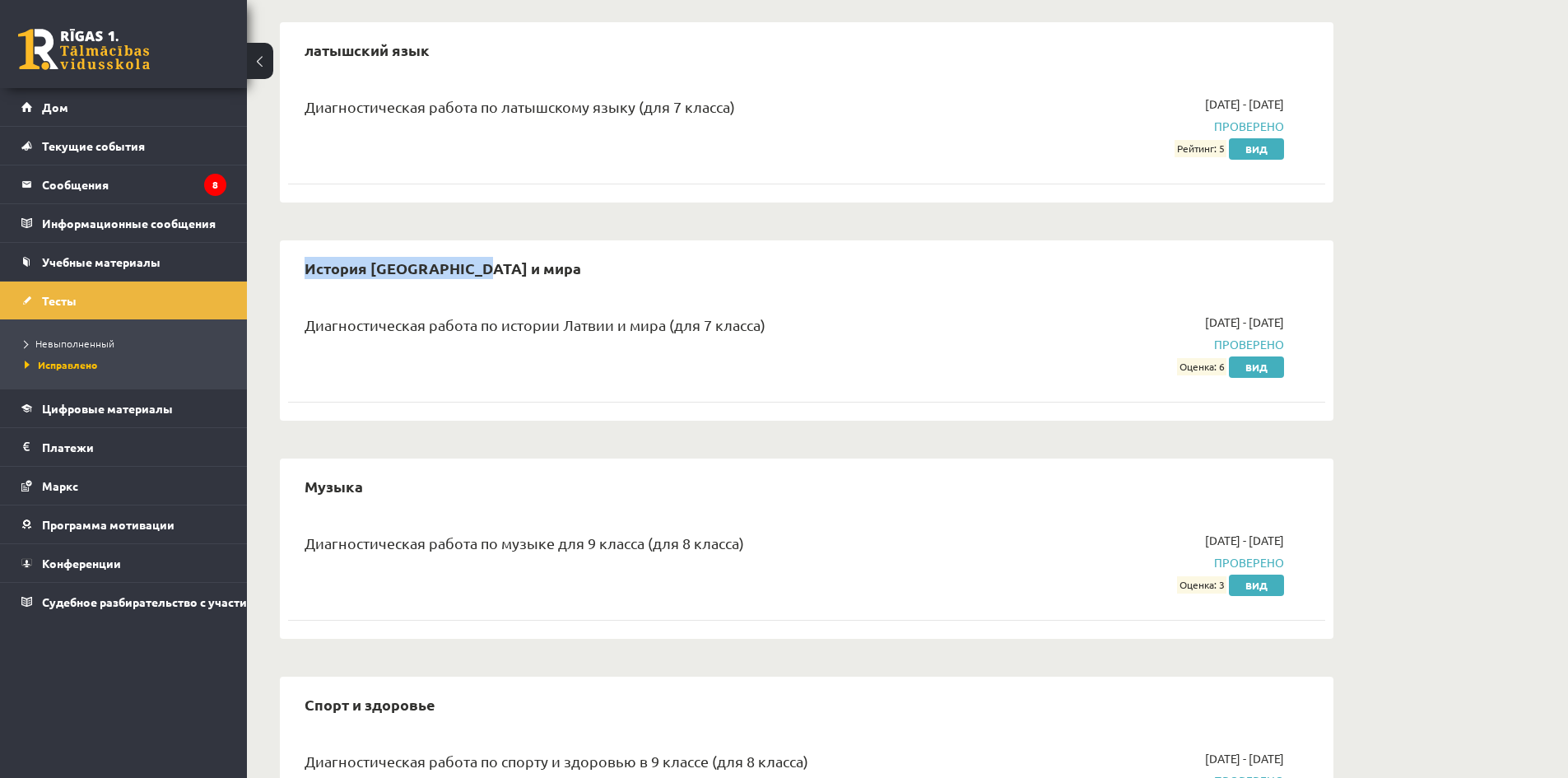
drag, startPoint x: 374, startPoint y: 269, endPoint x: 518, endPoint y: 276, distance: 144.2
click at [535, 276] on div "История [GEOGRAPHIC_DATA] и мира" at bounding box center [807, 268] width 1037 height 39
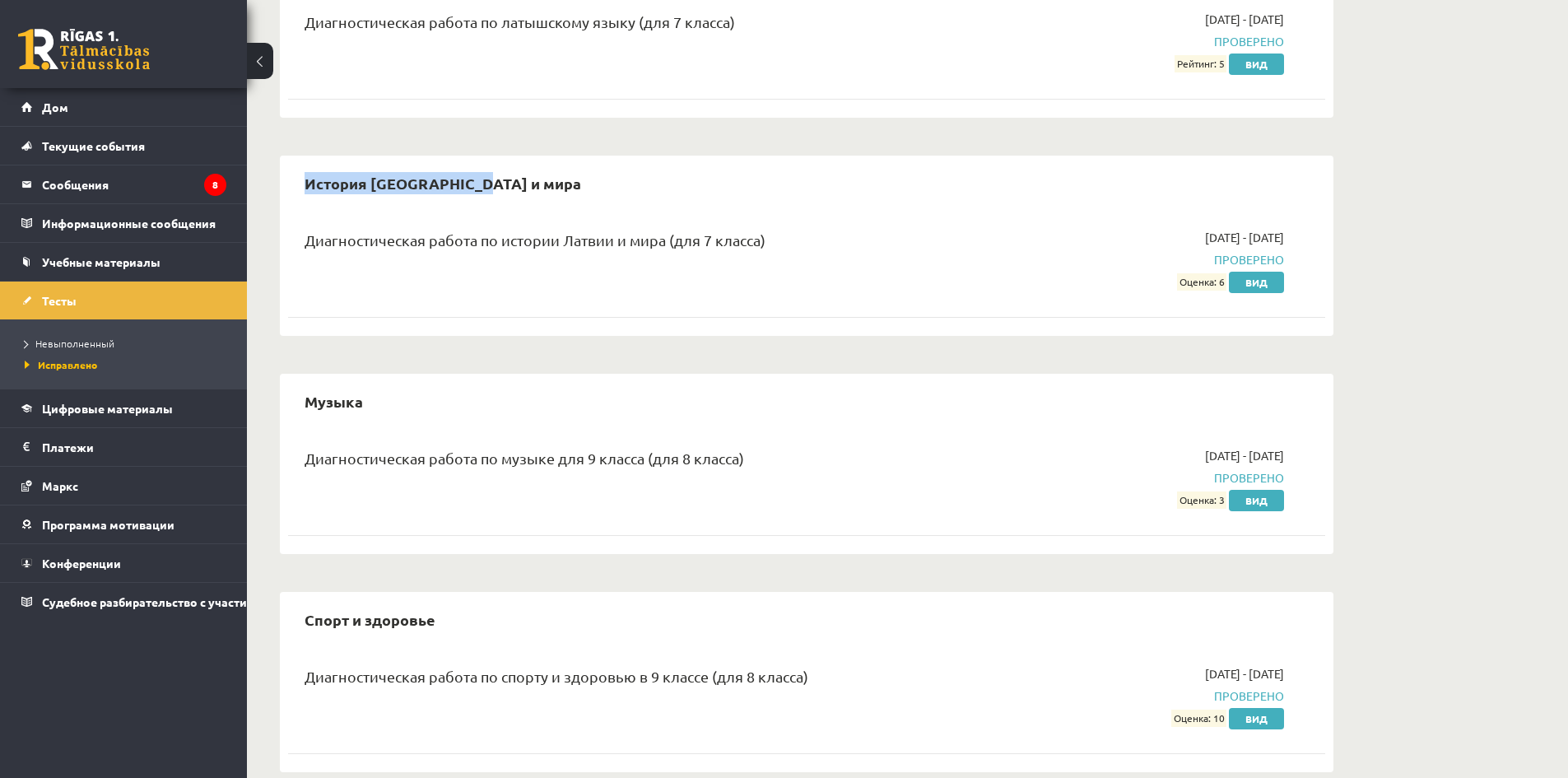
scroll to position [688, 0]
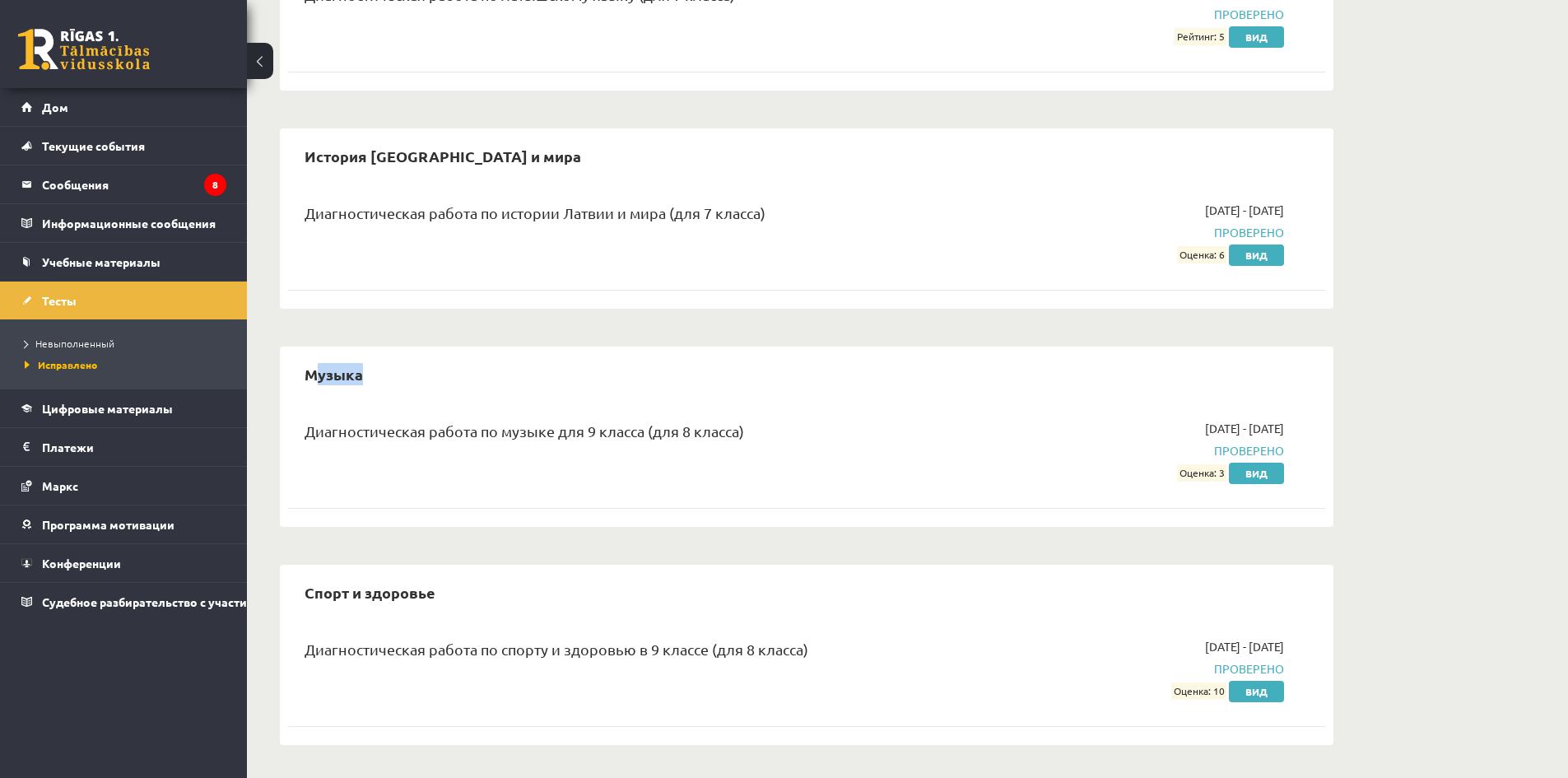
drag, startPoint x: 319, startPoint y: 377, endPoint x: 448, endPoint y: 397, distance: 130.5
click at [463, 389] on div "Музыка" at bounding box center [807, 374] width 1037 height 39
drag, startPoint x: 314, startPoint y: 596, endPoint x: 541, endPoint y: 601, distance: 227.1
click at [507, 603] on div "Спорт и здоровье" at bounding box center [807, 592] width 1037 height 39
click at [533, 603] on div "Спорт и здоровье" at bounding box center [807, 592] width 1037 height 39
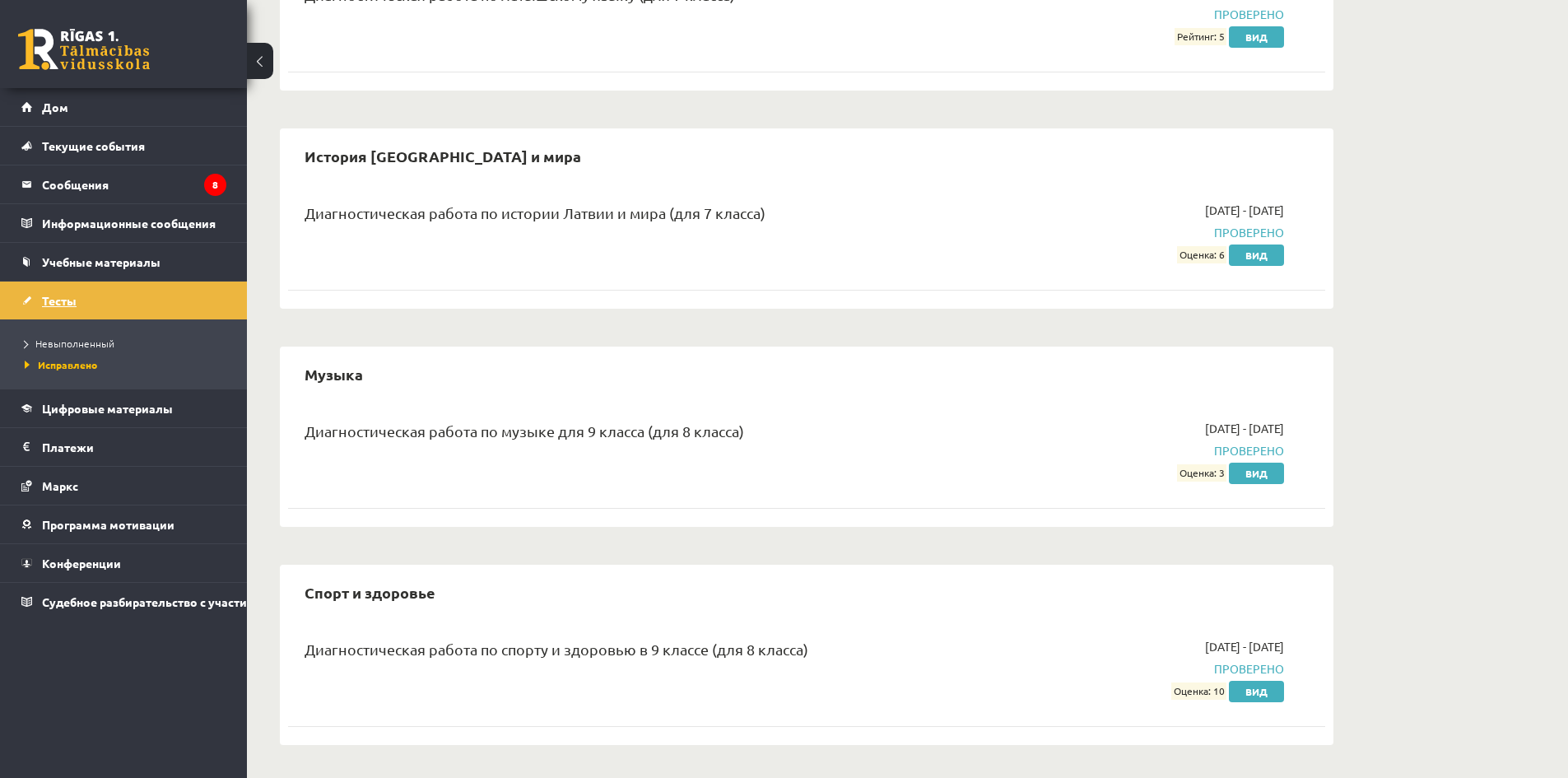
click at [74, 299] on font "Тесты" at bounding box center [59, 300] width 35 height 15
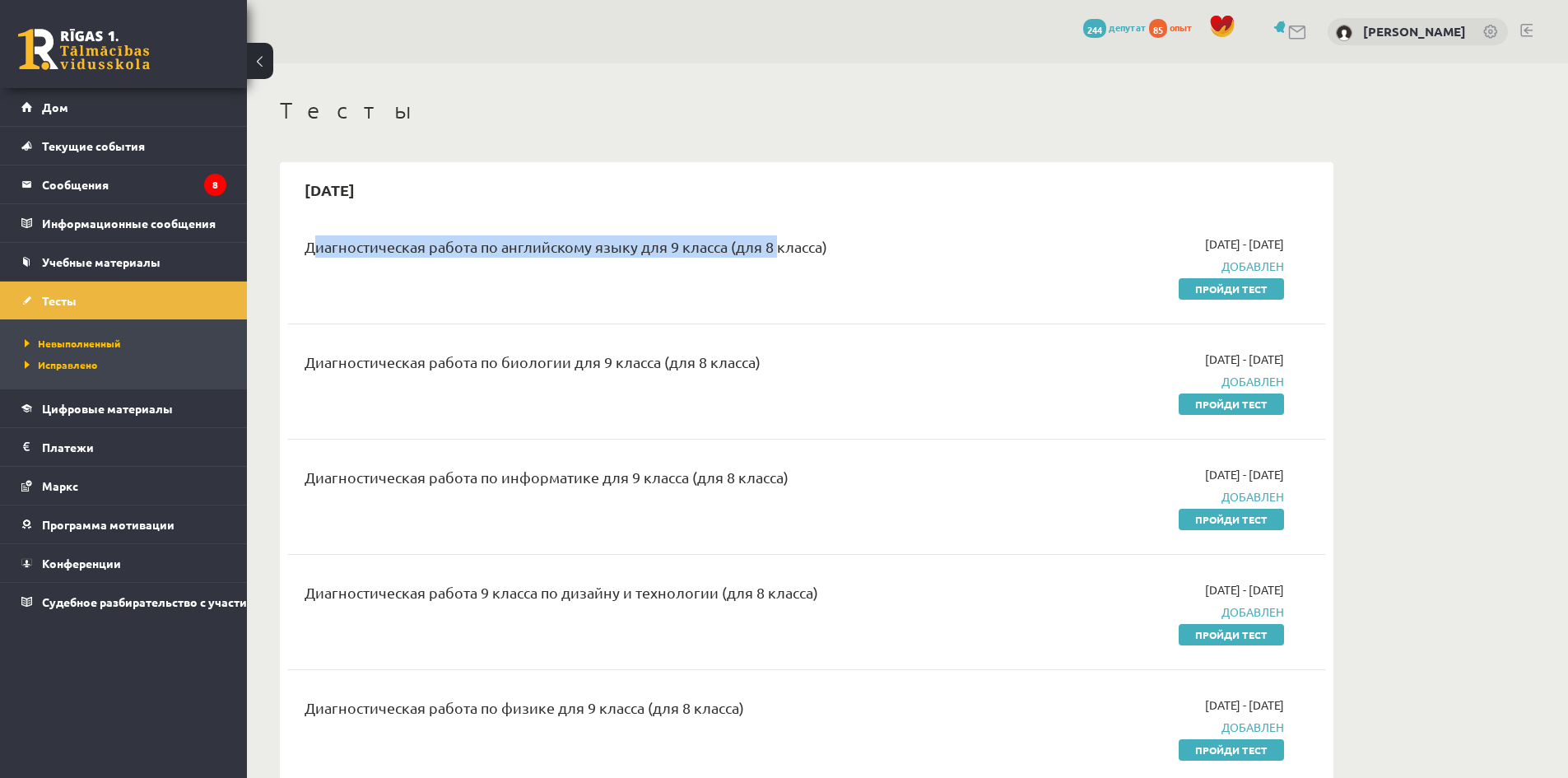
drag, startPoint x: 298, startPoint y: 249, endPoint x: 701, endPoint y: 283, distance: 404.4
click at [774, 250] on div "Диагностическая работа по английскому языку для 9 класса (для 8 класса)" at bounding box center [627, 266] width 669 height 62
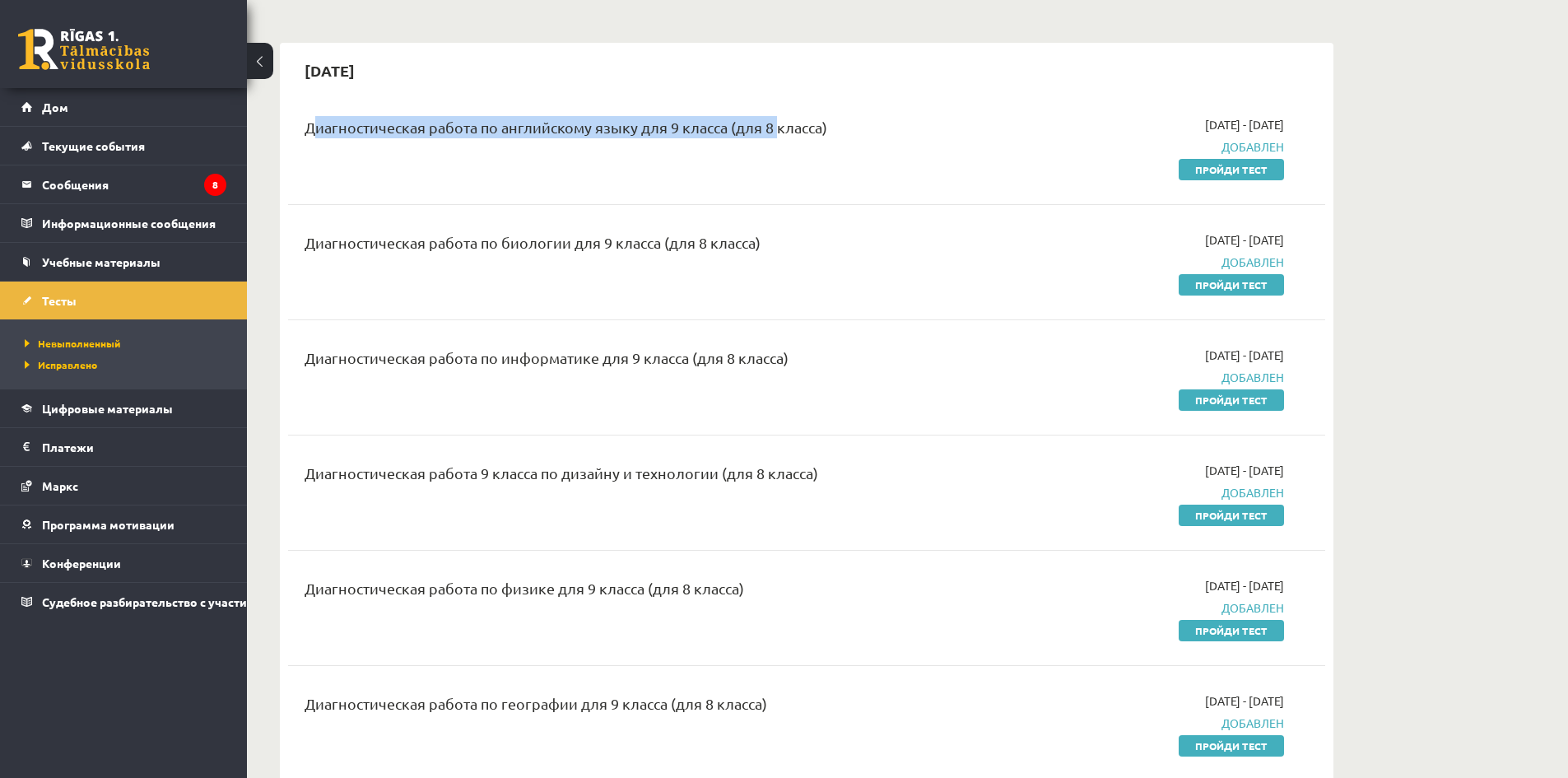
scroll to position [164, 0]
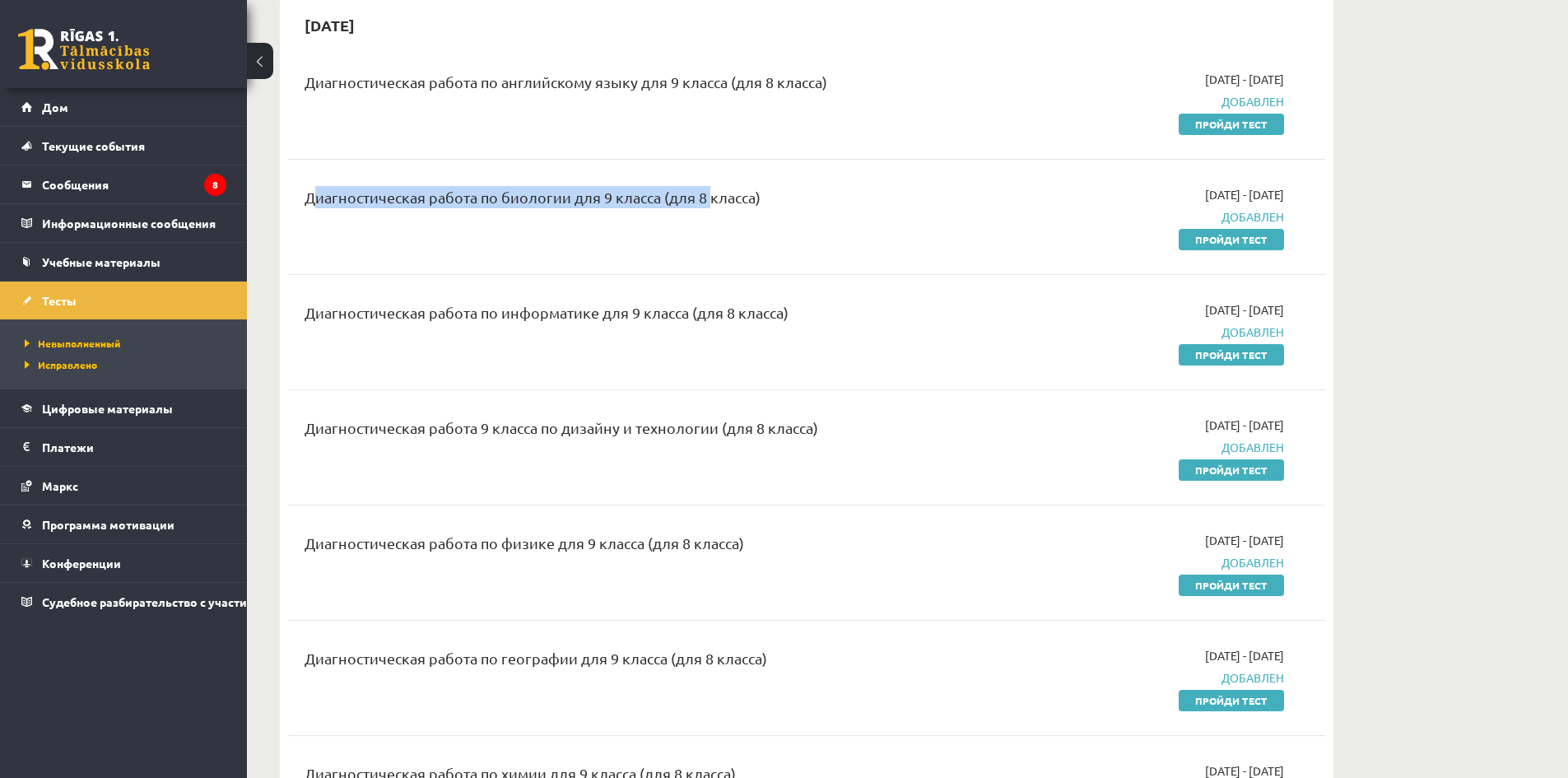
drag, startPoint x: 296, startPoint y: 199, endPoint x: 694, endPoint y: 209, distance: 398.1
click at [702, 208] on div "Диагностическая работа по биологии для 9 класса (для 8 класса)" at bounding box center [627, 216] width 669 height 62
drag, startPoint x: 297, startPoint y: 312, endPoint x: 583, endPoint y: 342, distance: 287.6
click at [821, 302] on div "Диагностическая работа по информатике для 9 класса (для 8 класса)" at bounding box center [627, 332] width 669 height 62
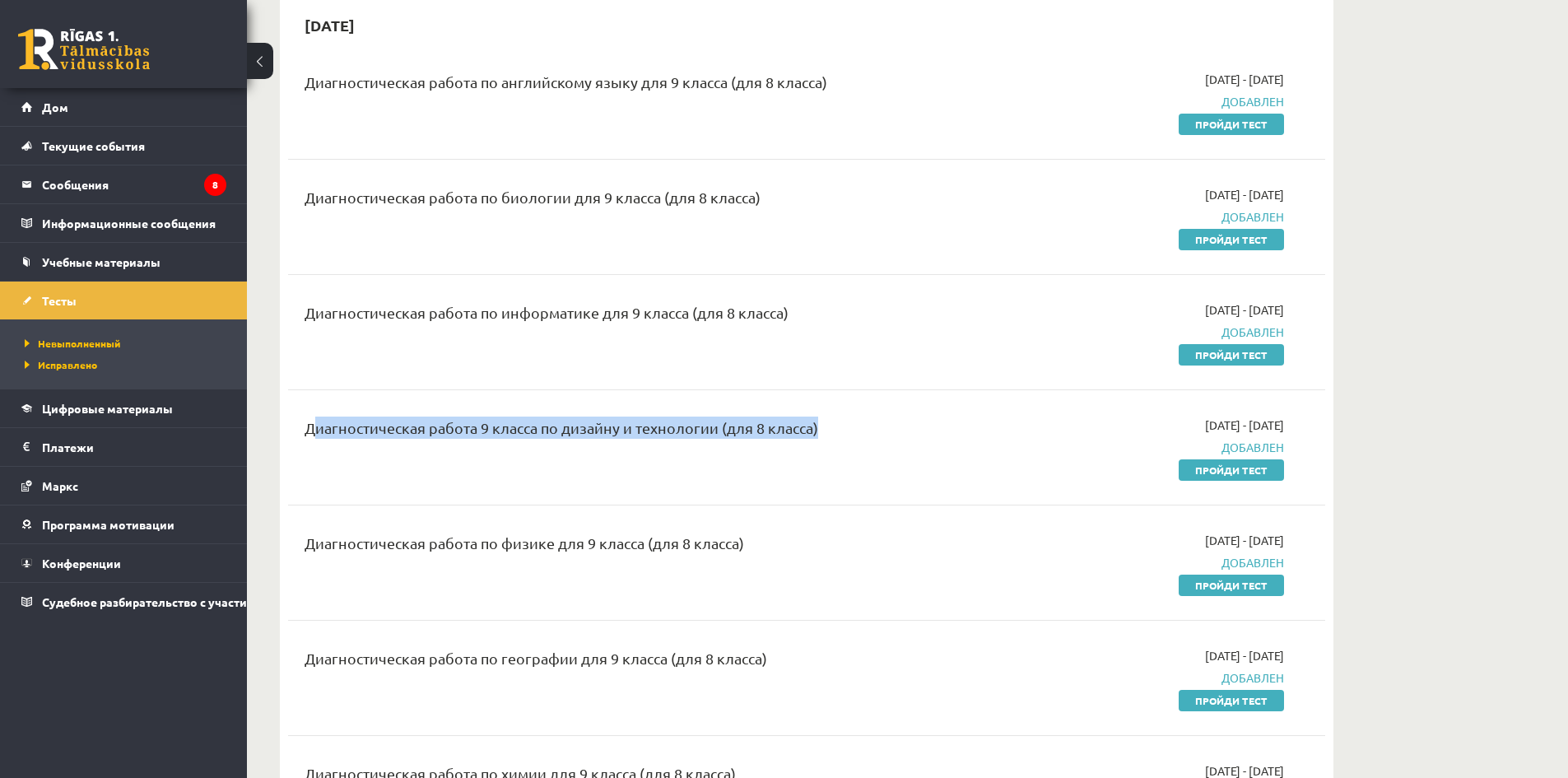
drag, startPoint x: 291, startPoint y: 427, endPoint x: 811, endPoint y: 435, distance: 520.1
click at [811, 435] on div "Диагностическая работа 9 класса по дизайну и технологии (для 8 класса) 2025-09-…" at bounding box center [807, 447] width 1037 height 95
drag, startPoint x: 400, startPoint y: 560, endPoint x: 661, endPoint y: 558, distance: 261.0
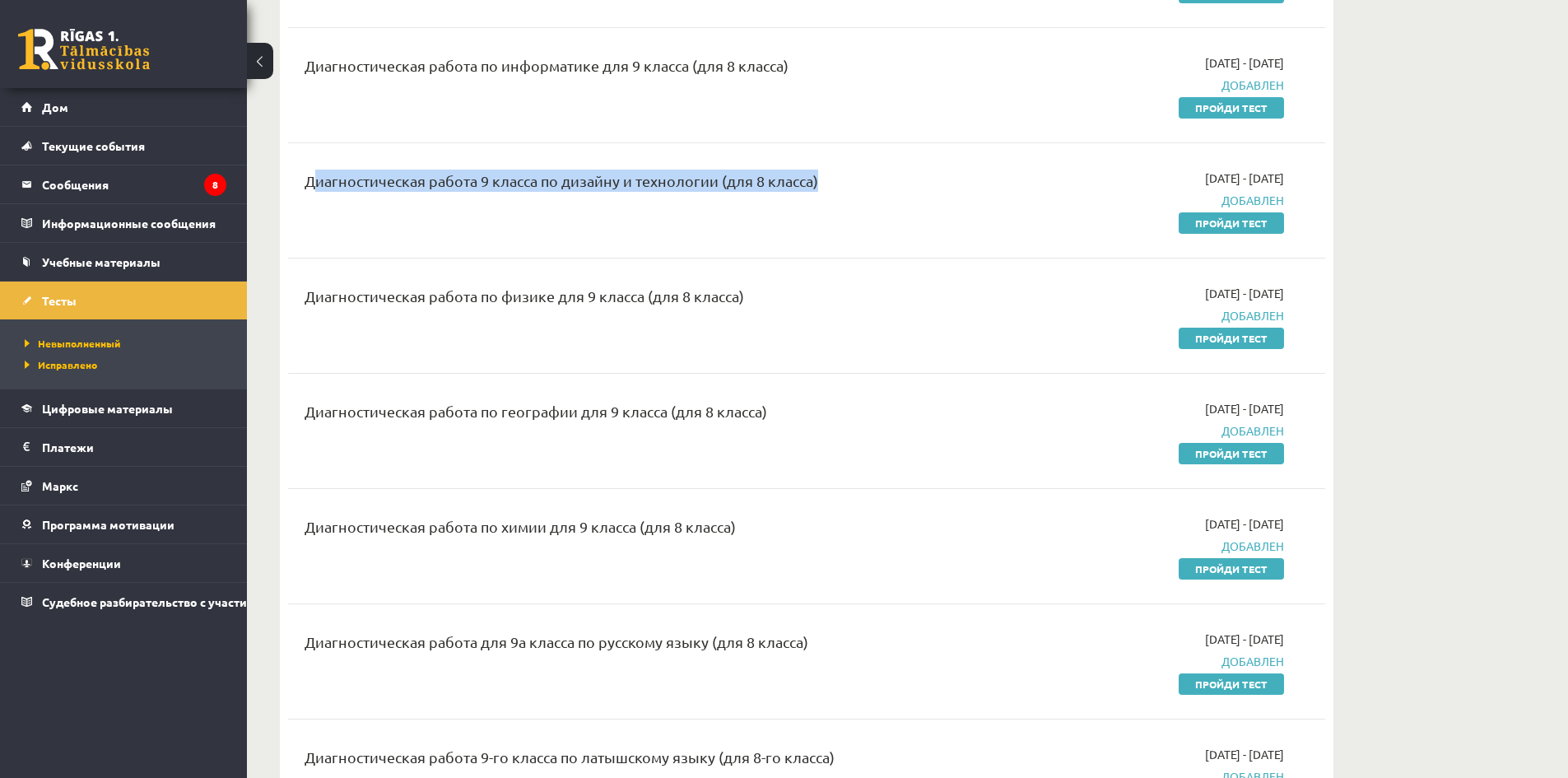
drag, startPoint x: 343, startPoint y: 413, endPoint x: 554, endPoint y: 469, distance: 218.3
click at [773, 427] on div "Диагностическая работа по географии для 9 класса (для 8 класса)" at bounding box center [627, 415] width 645 height 30
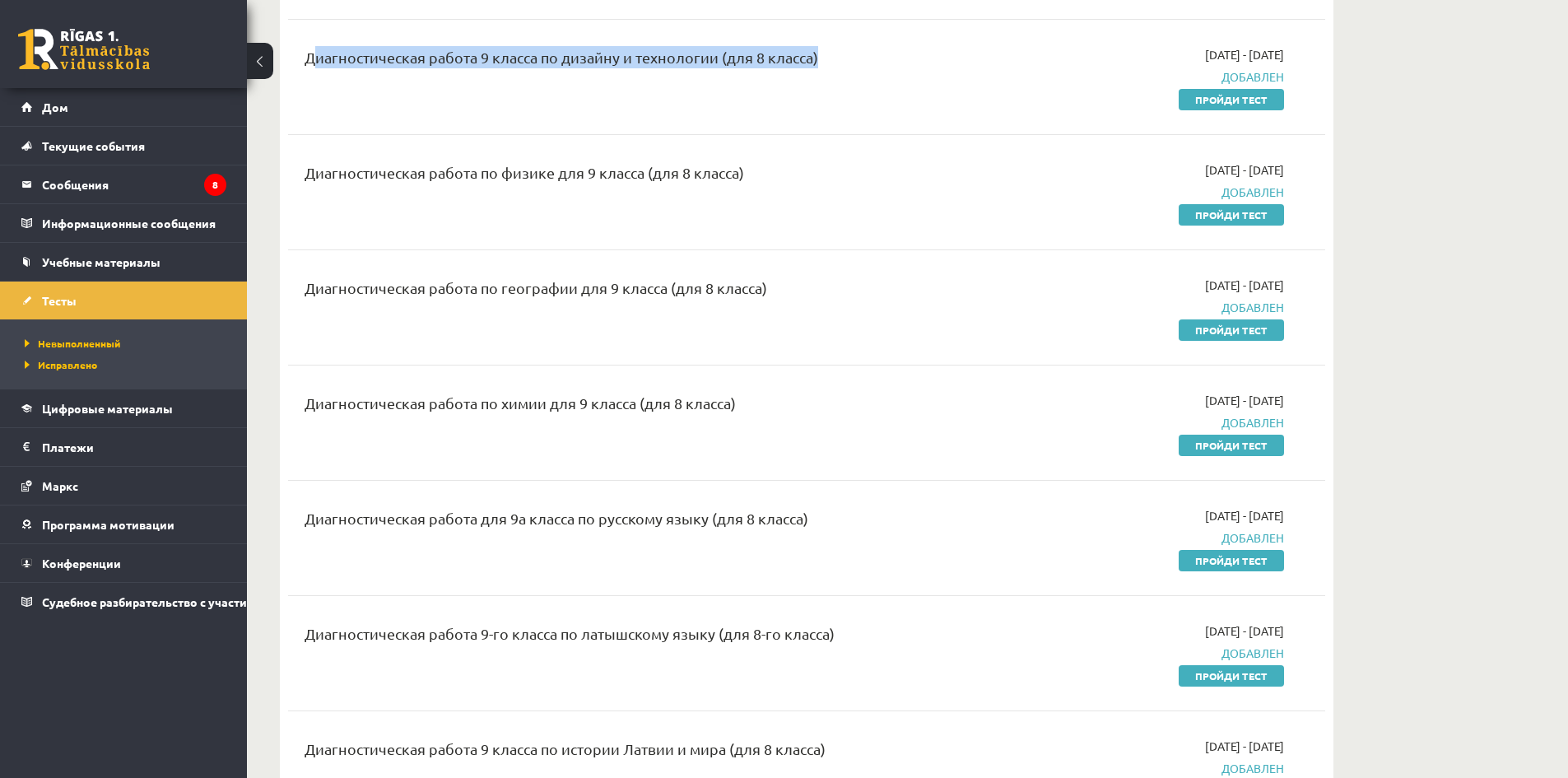
scroll to position [576, 0]
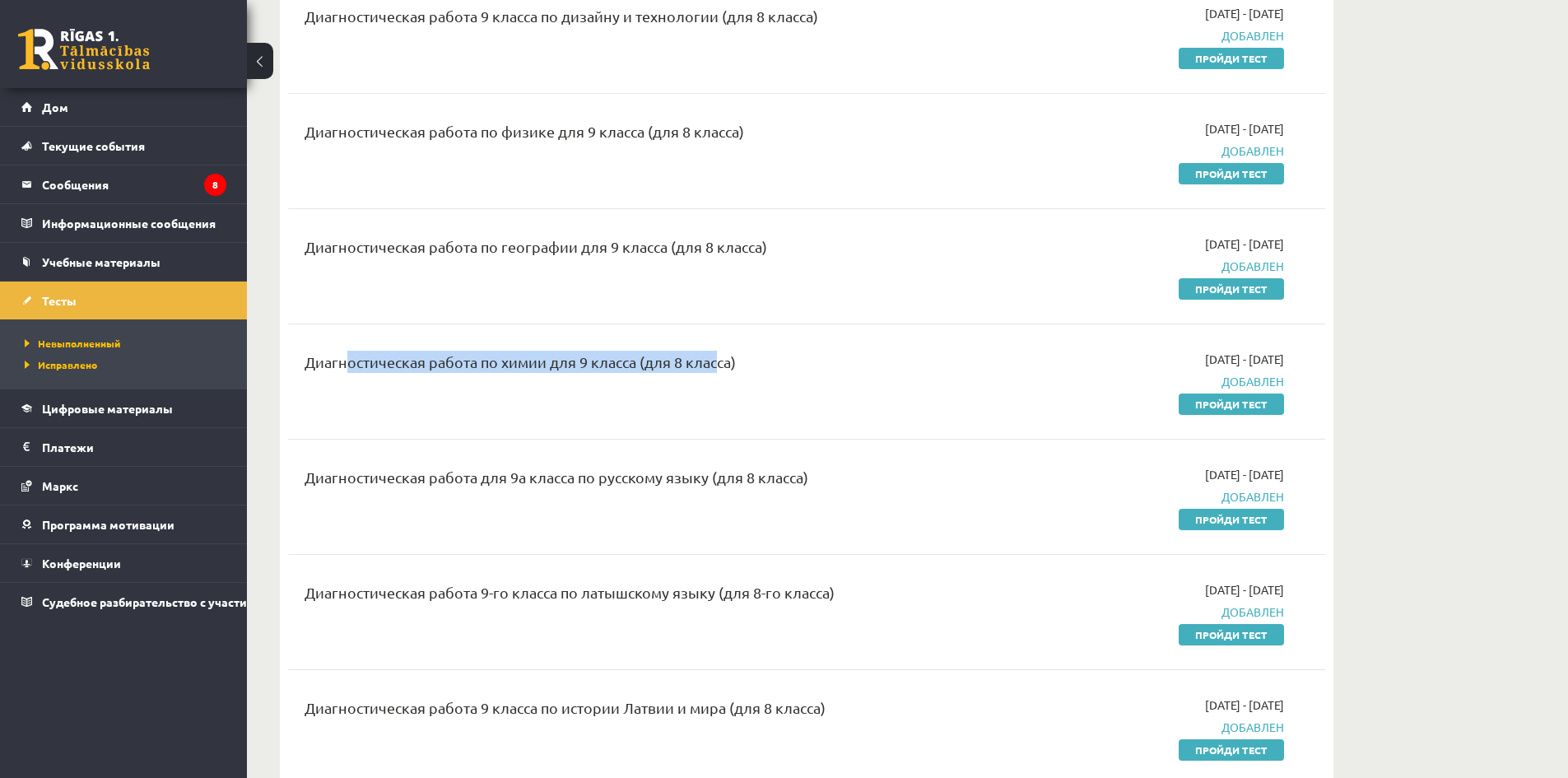
drag, startPoint x: 527, startPoint y: 406, endPoint x: 712, endPoint y: 408, distance: 185.0
click at [713, 408] on div "Диагностическая работа по химии для 9 класса (для 8 класса) 2025-09-09 - 2025-0…" at bounding box center [807, 382] width 1037 height 95
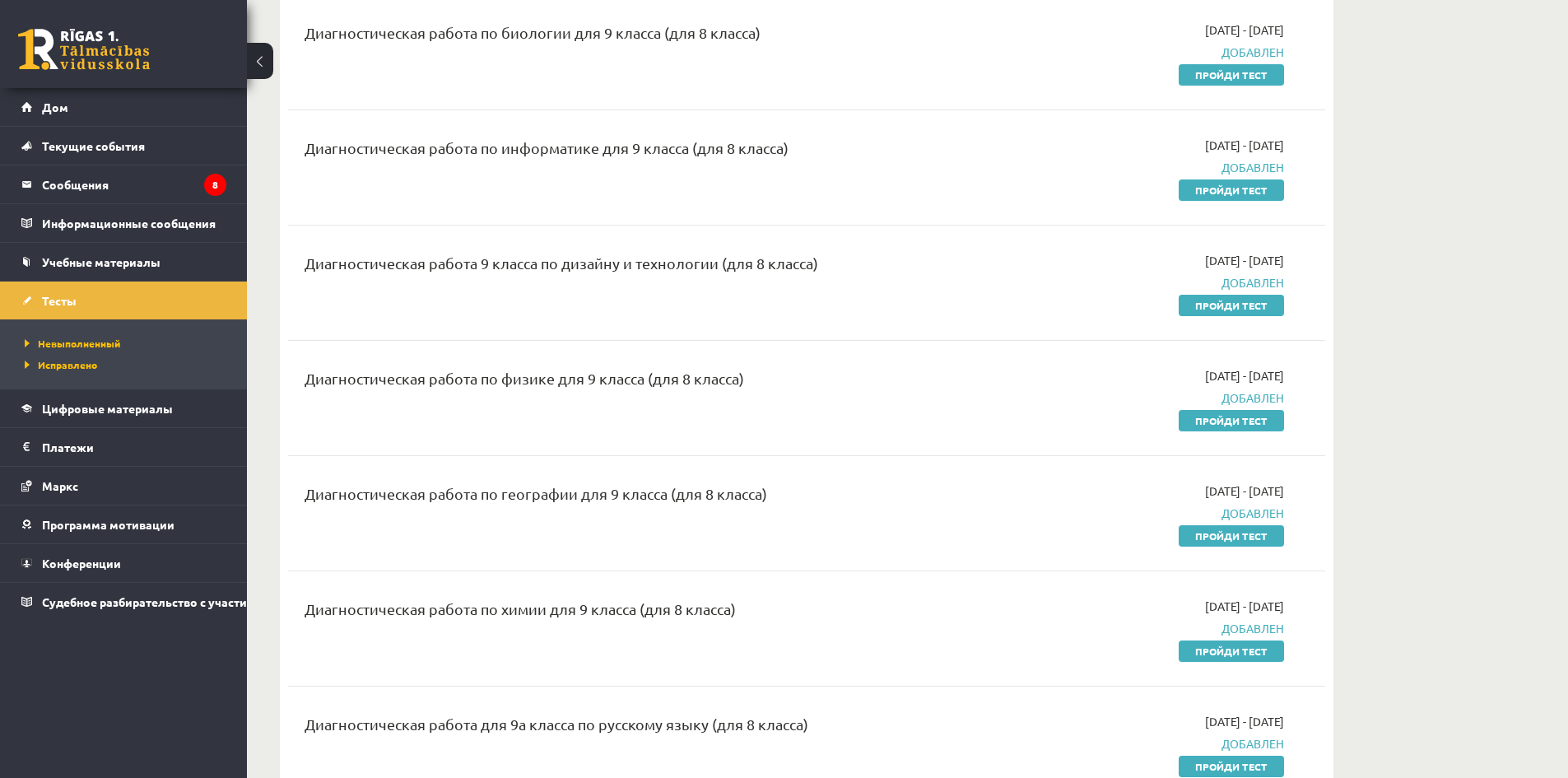
scroll to position [0, 0]
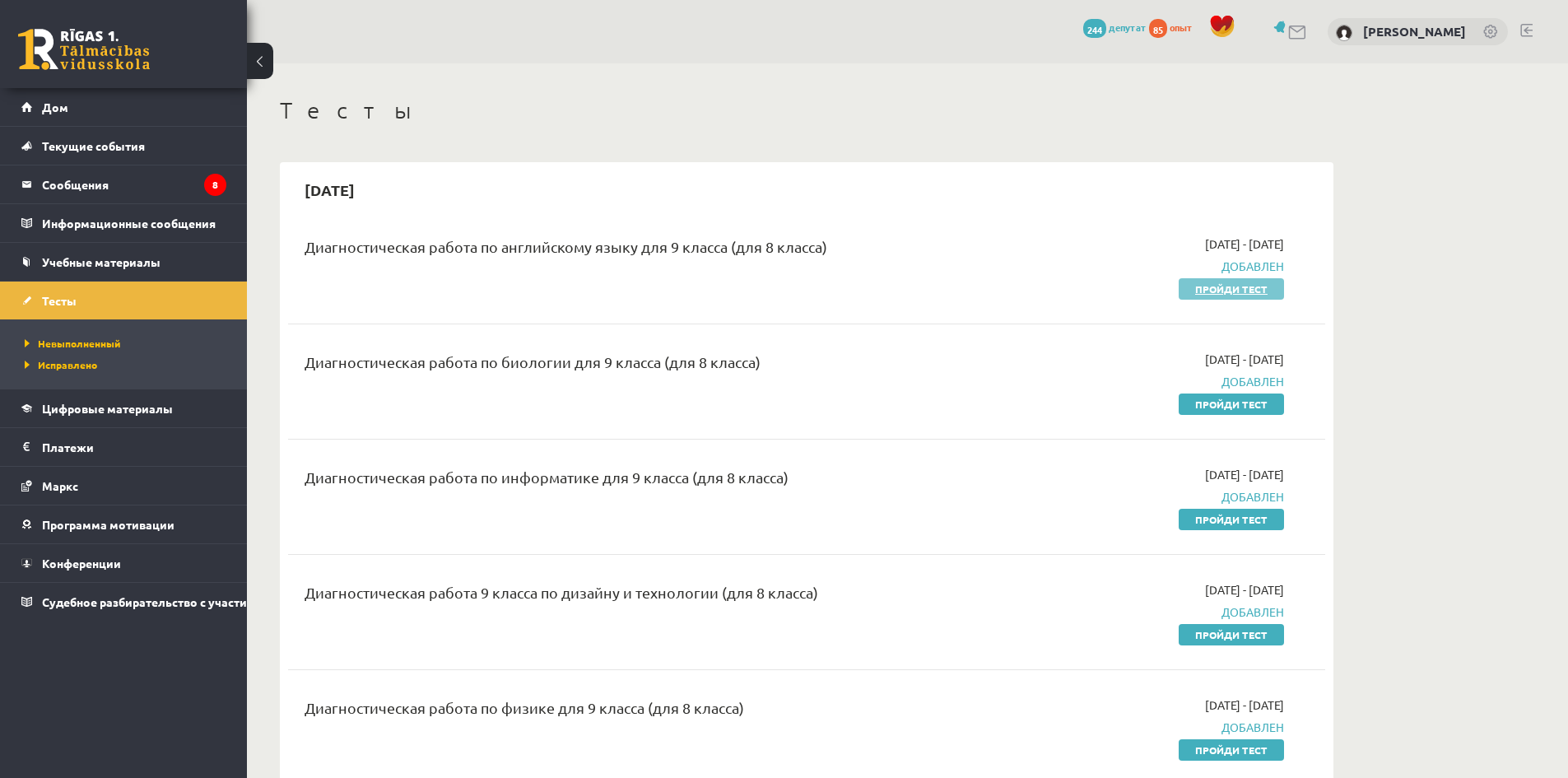
click at [1217, 293] on font "Пройди тест" at bounding box center [1231, 289] width 72 height 13
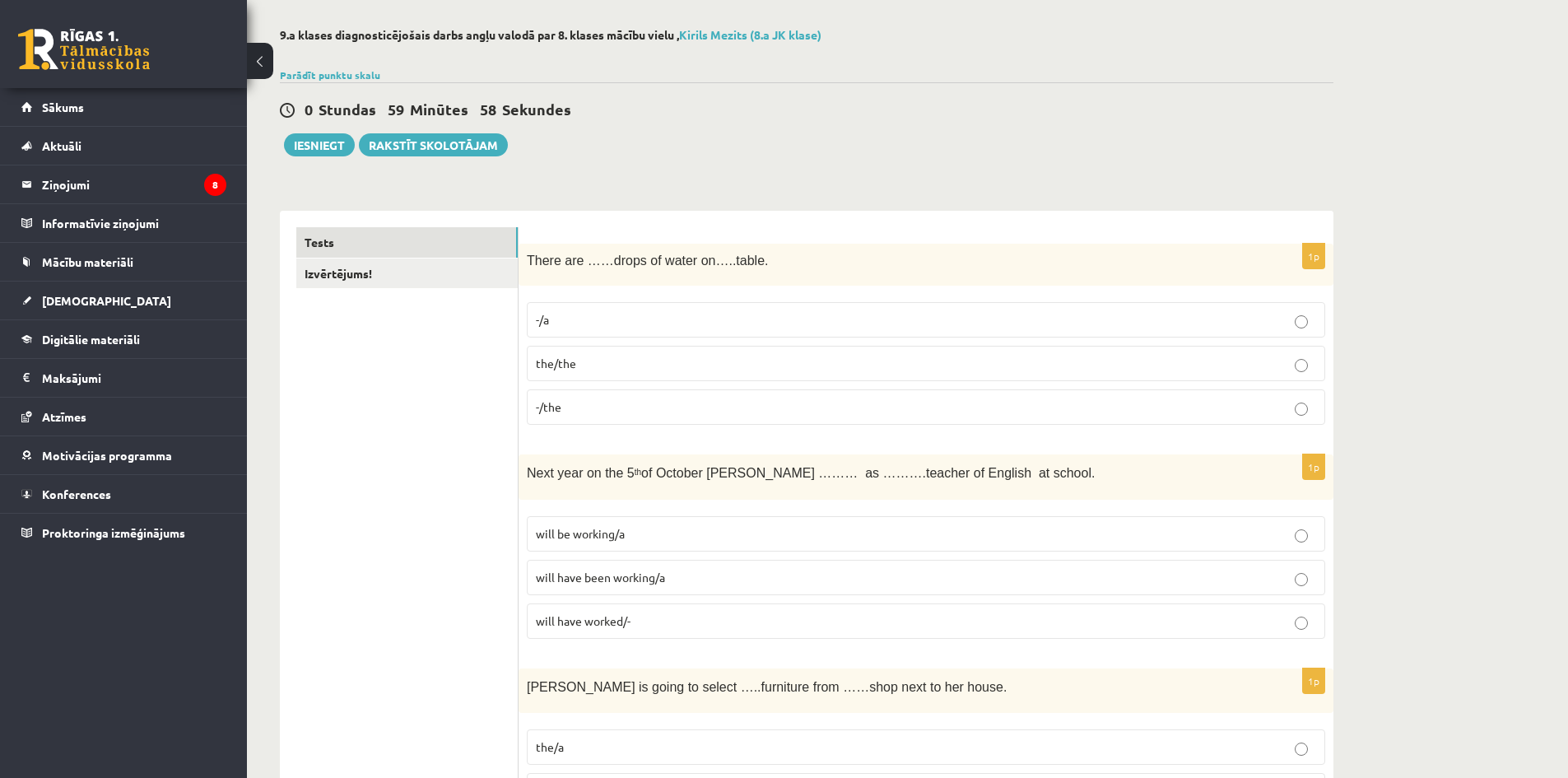
scroll to position [83, 0]
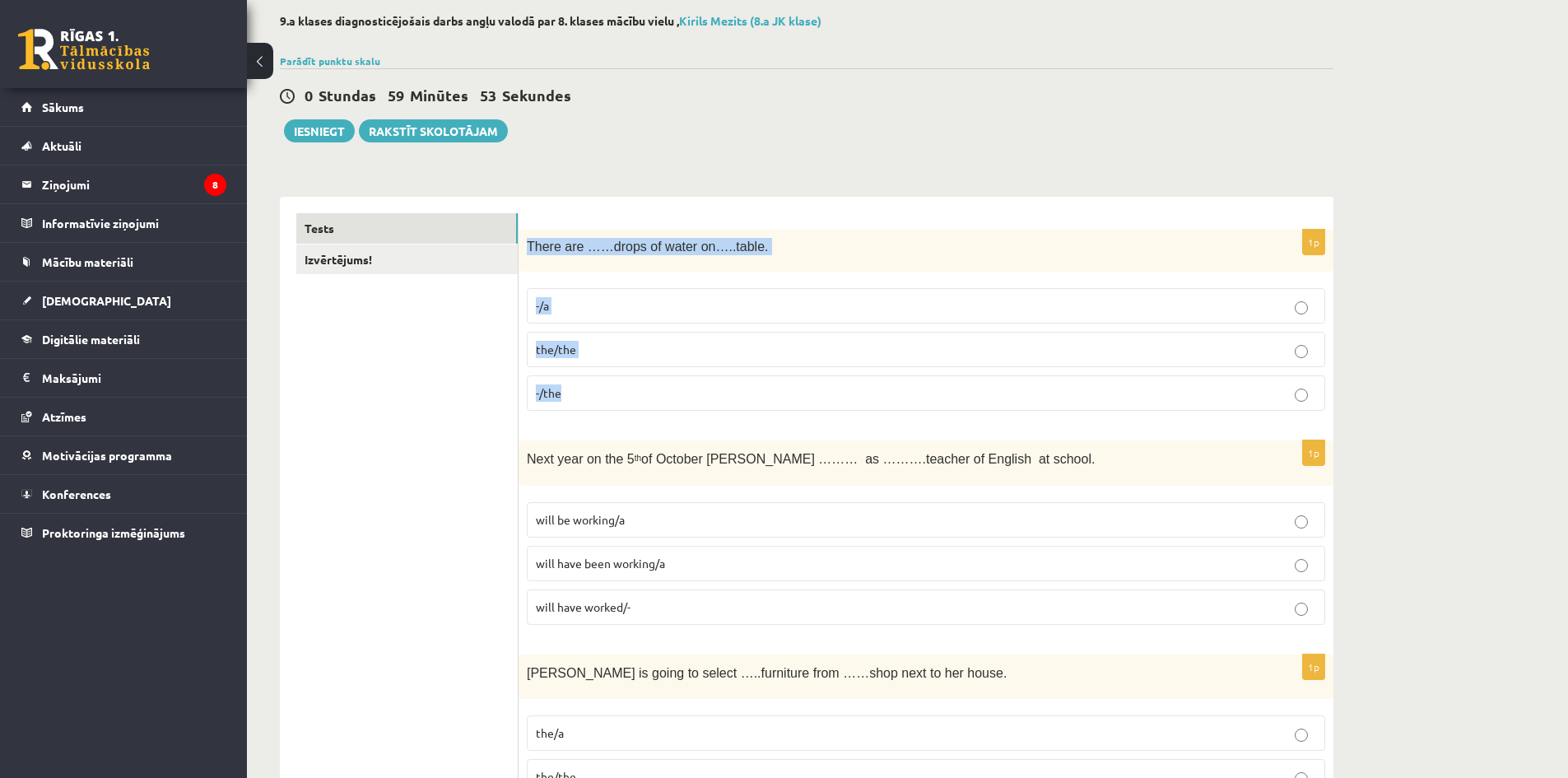
drag, startPoint x: 528, startPoint y: 243, endPoint x: 849, endPoint y: 400, distance: 357.3
click at [849, 400] on div "1p There are ……drops of water on…..table. -/a the/the -/the" at bounding box center [927, 327] width 815 height 195
copy div "There are ……drops of water on…..table. -/a the/the -/the"
click at [604, 401] on p "-/the" at bounding box center [927, 393] width 781 height 17
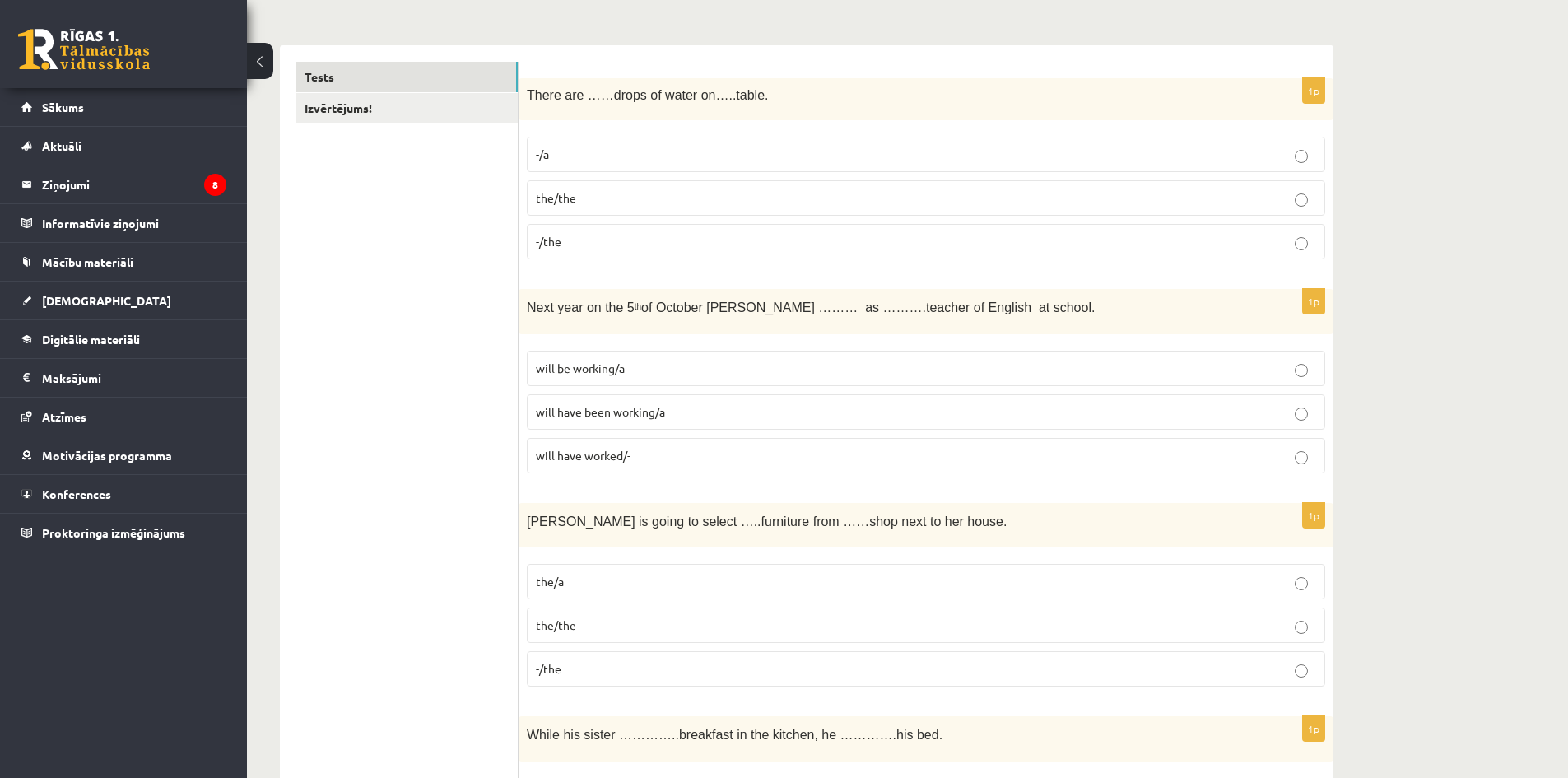
scroll to position [247, 0]
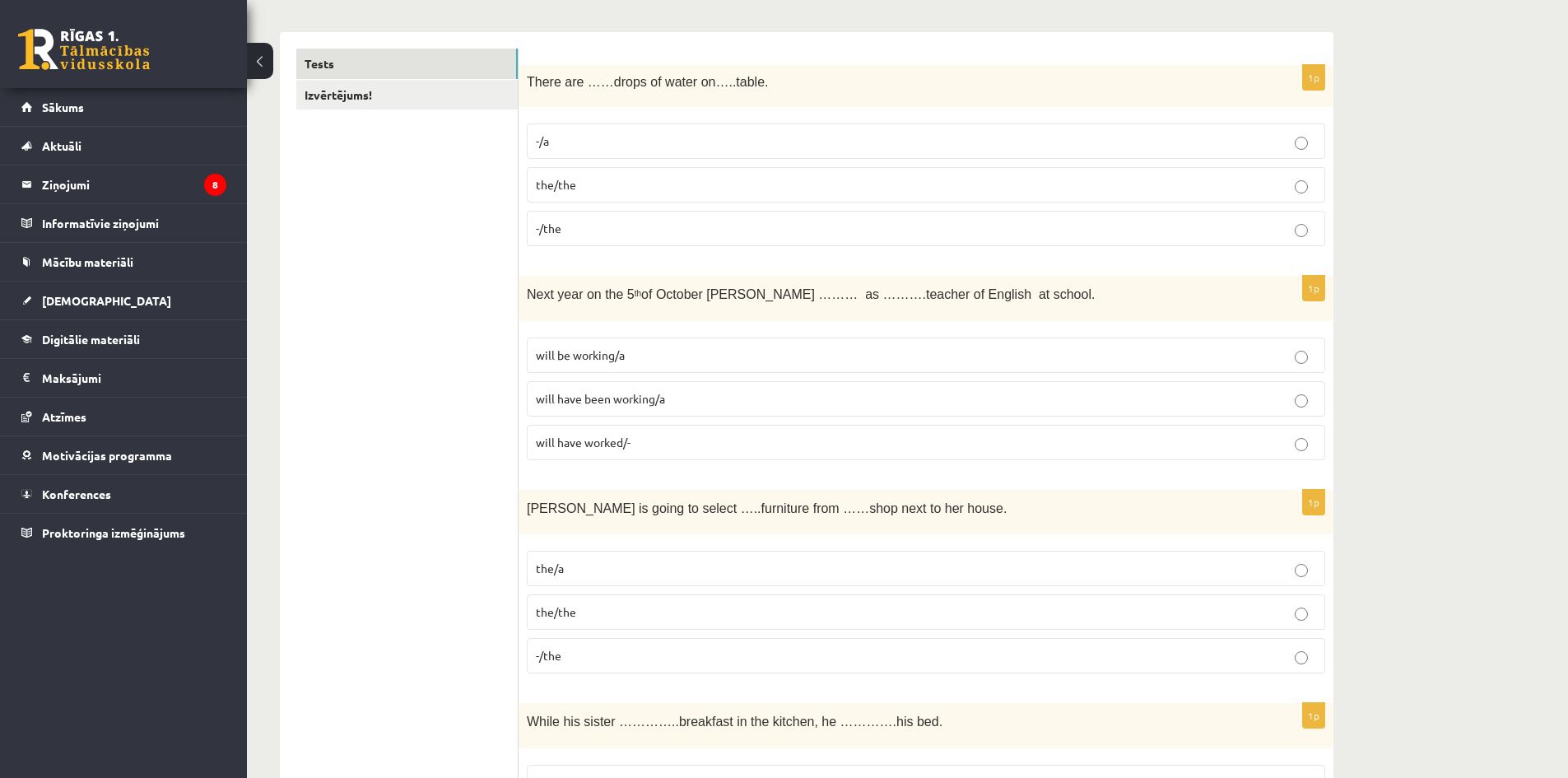
drag, startPoint x: 528, startPoint y: 341, endPoint x: 504, endPoint y: 325, distance: 28.8
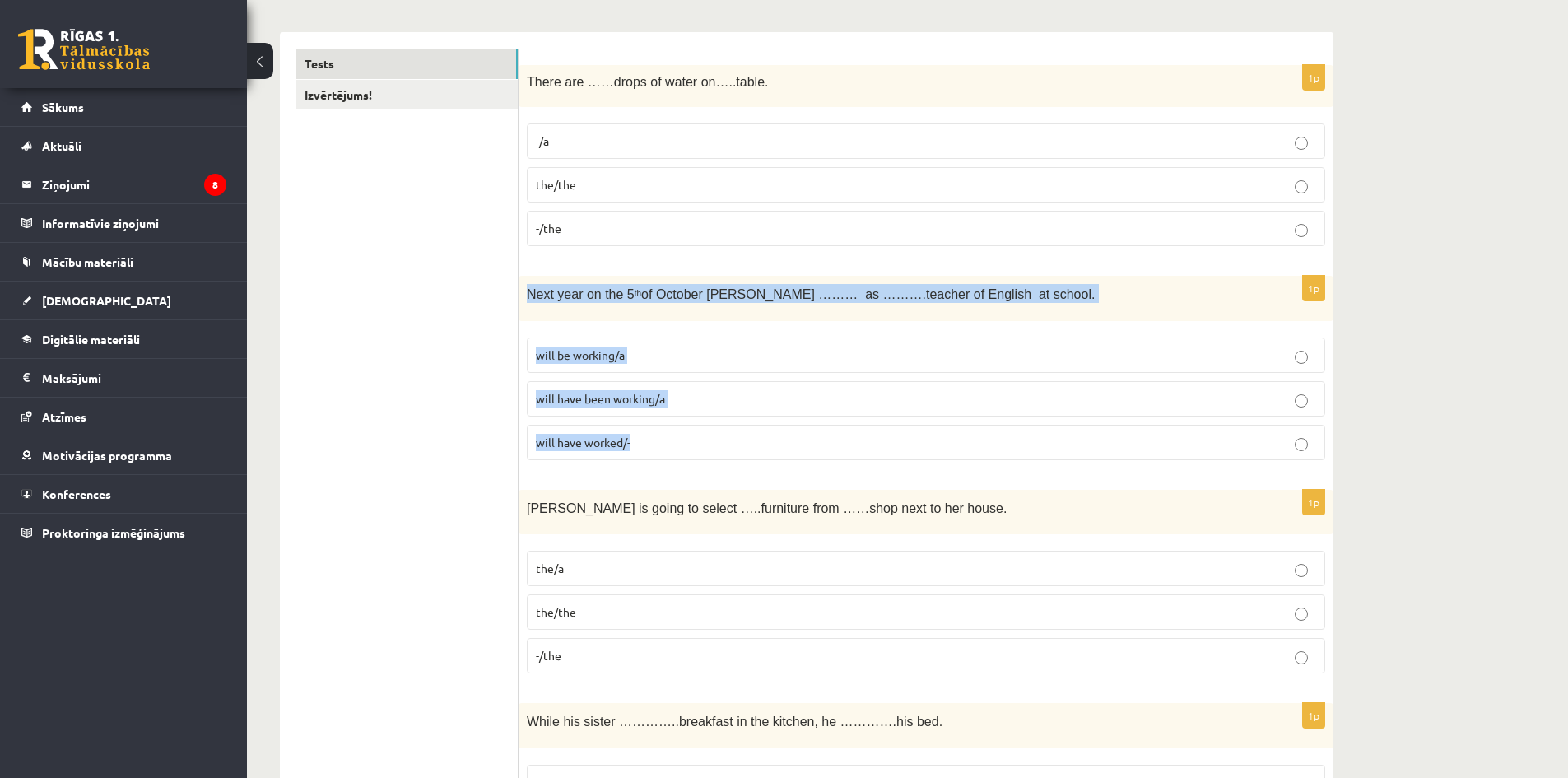
drag, startPoint x: 529, startPoint y: 288, endPoint x: 880, endPoint y: 435, distance: 380.5
click at [880, 435] on div "1p Next year on the [DATE] [PERSON_NAME] ……… as ……….teacher of English at schoo…" at bounding box center [927, 374] width 815 height 197
copy div "Next year on the [DATE] [PERSON_NAME] ……… as ……….teacher of English at school. …"
click at [692, 401] on p "will have been working/a" at bounding box center [927, 399] width 781 height 17
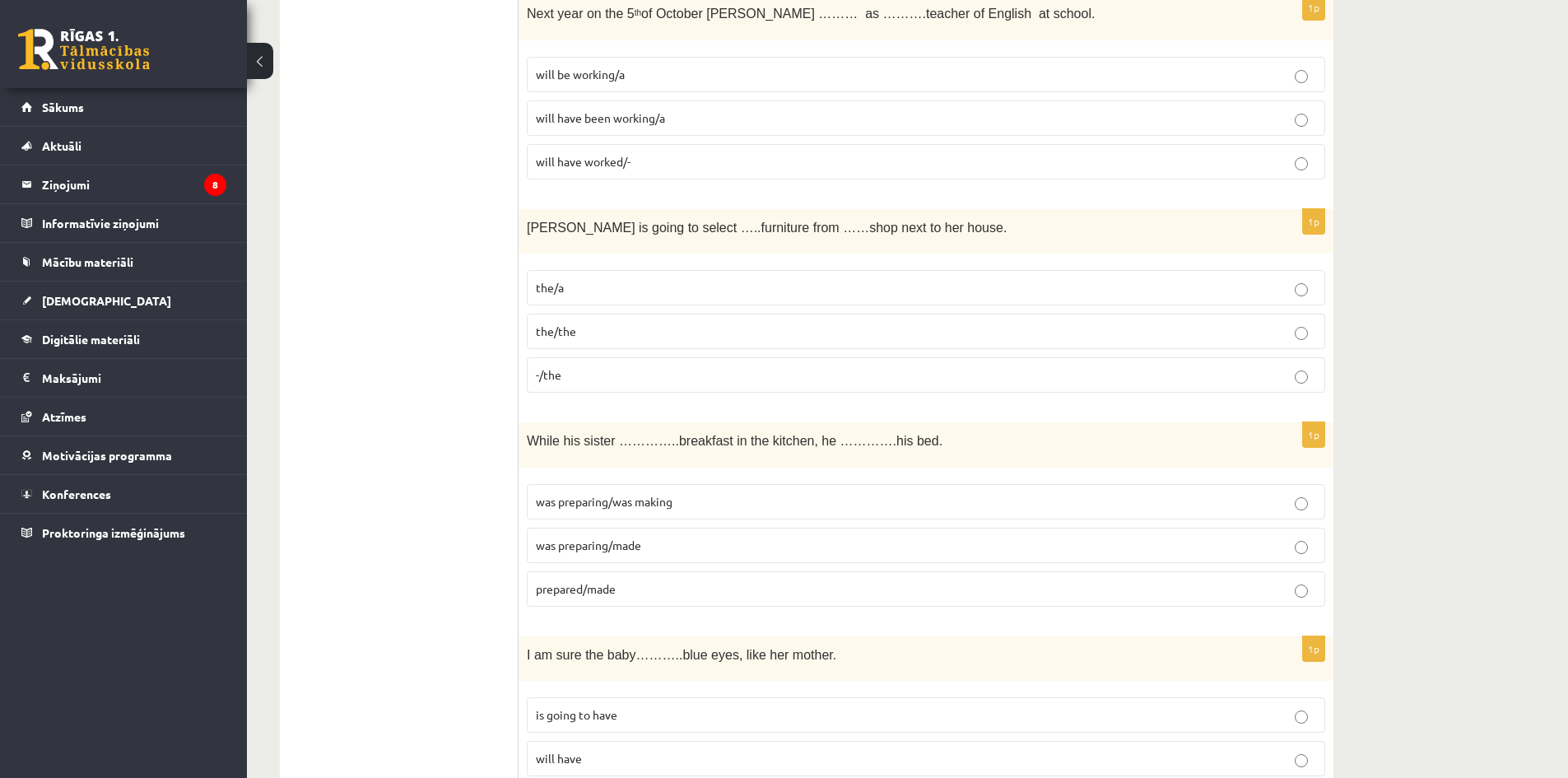
scroll to position [576, 0]
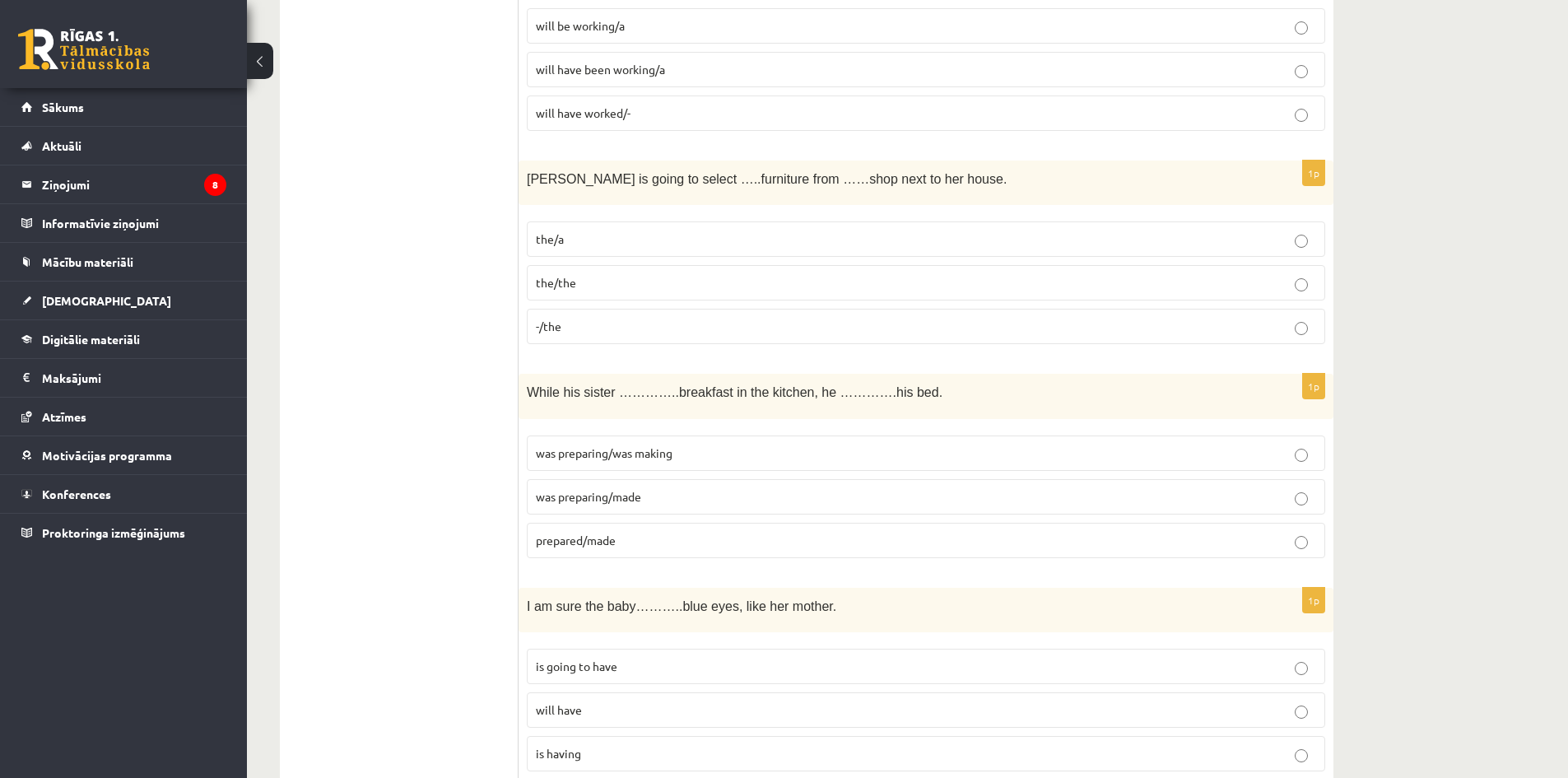
drag, startPoint x: 516, startPoint y: 168, endPoint x: 785, endPoint y: 335, distance: 316.6
click at [593, 327] on p "-/the" at bounding box center [927, 327] width 781 height 17
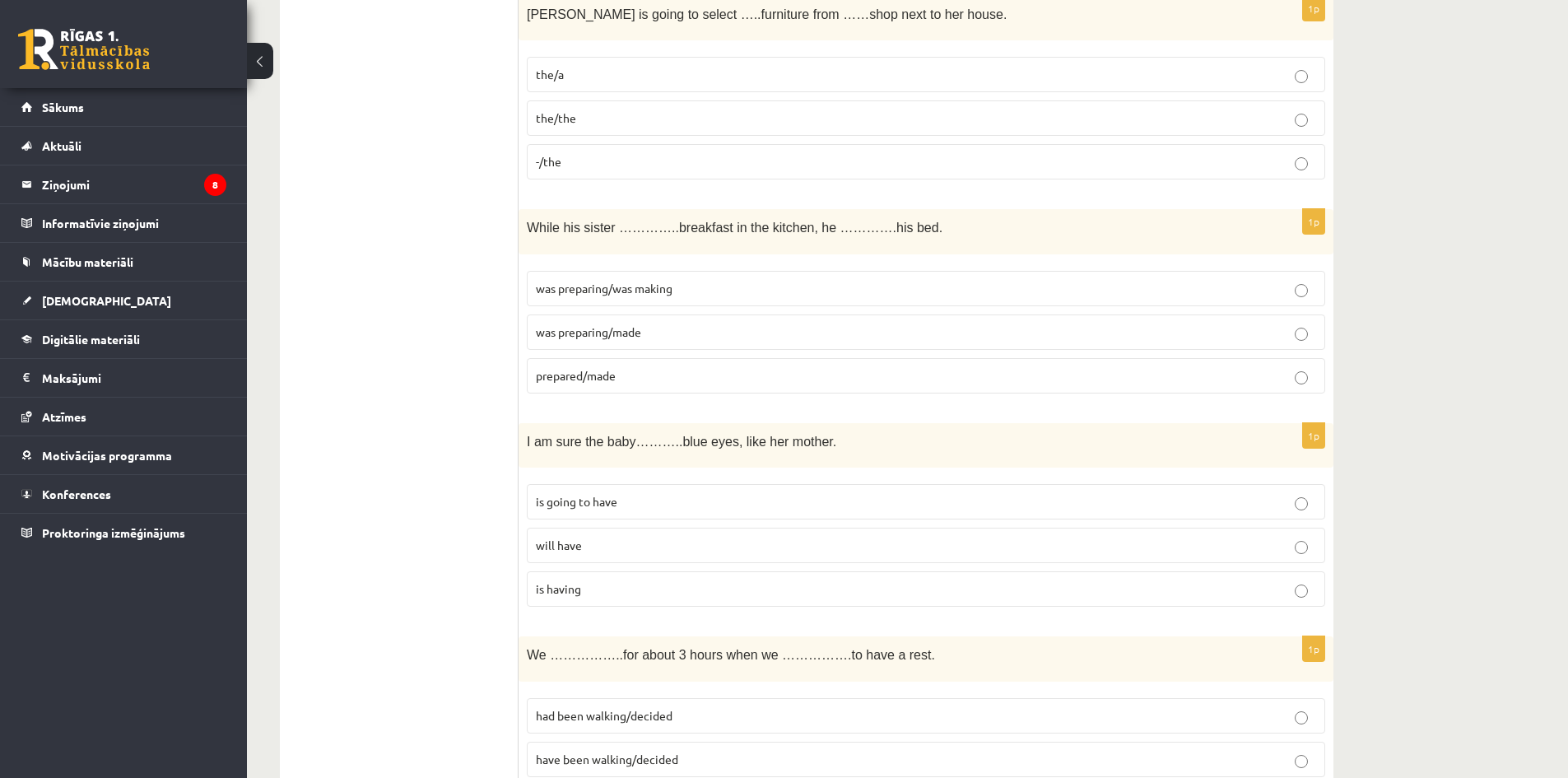
click at [673, 289] on span "was preparing/was making" at bounding box center [604, 288] width 136 height 15
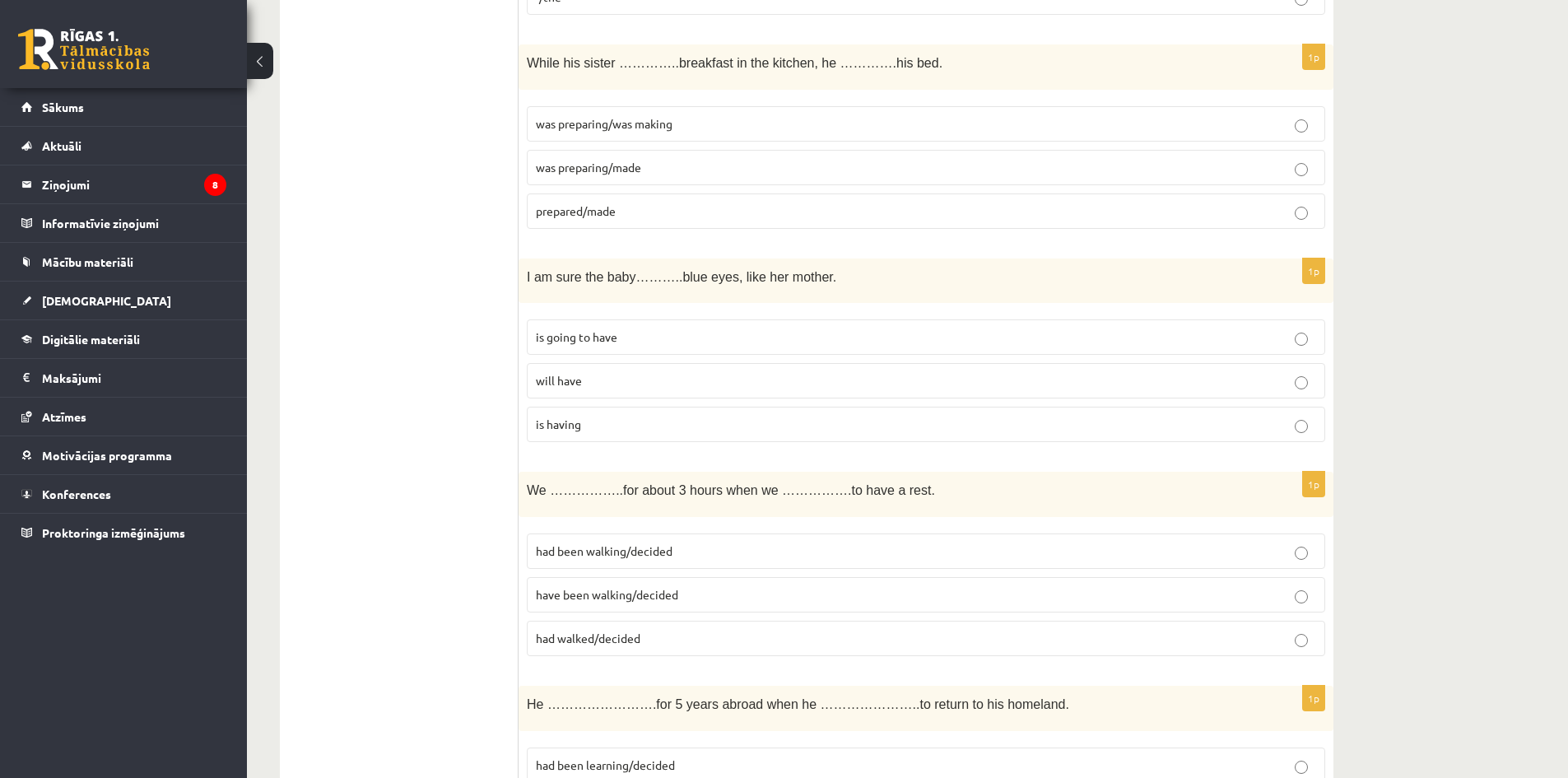
click at [652, 371] on label "will have" at bounding box center [926, 381] width 799 height 36
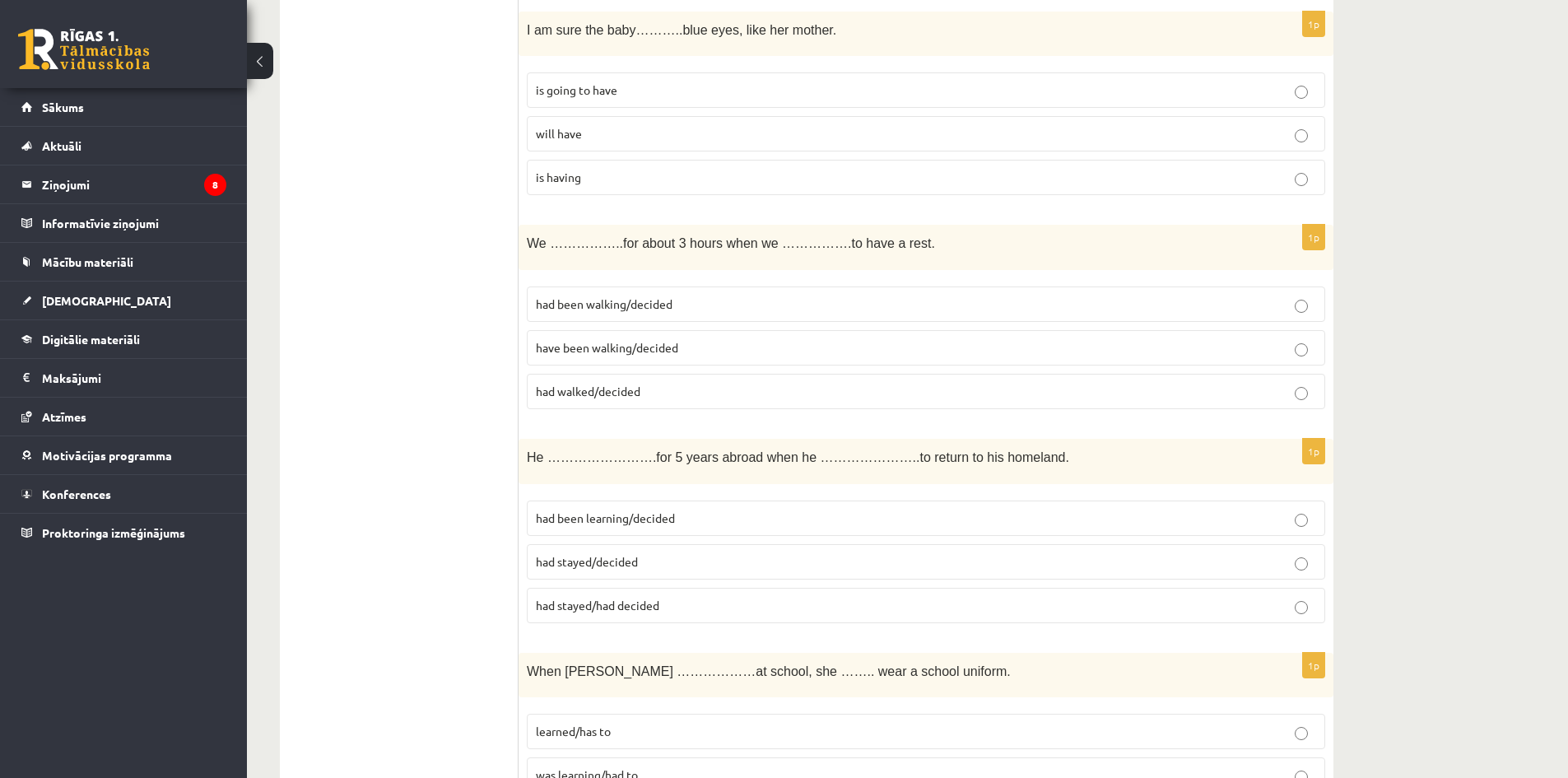
click at [652, 395] on p "had walked/decided" at bounding box center [927, 391] width 781 height 17
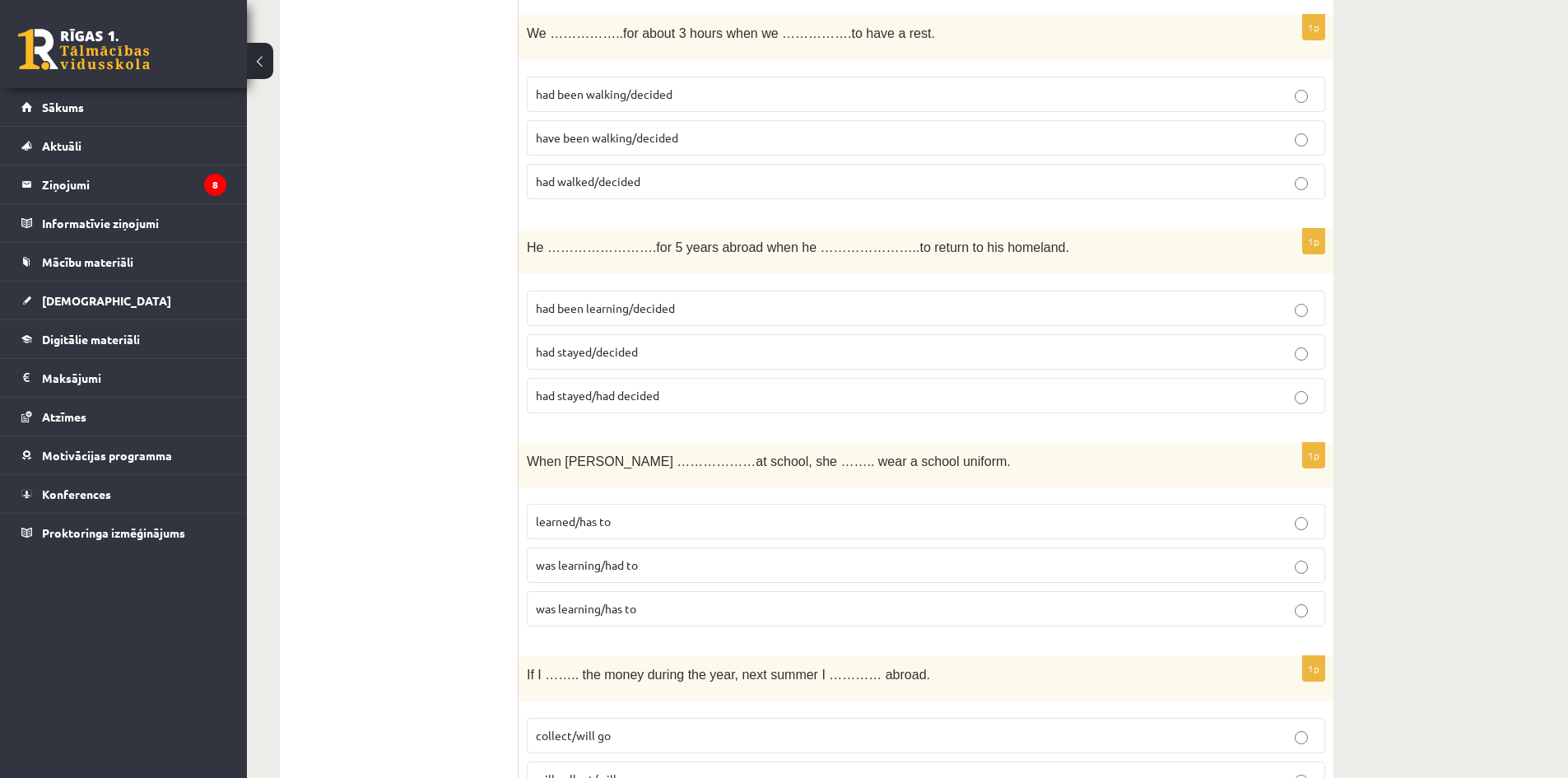
scroll to position [1400, 0]
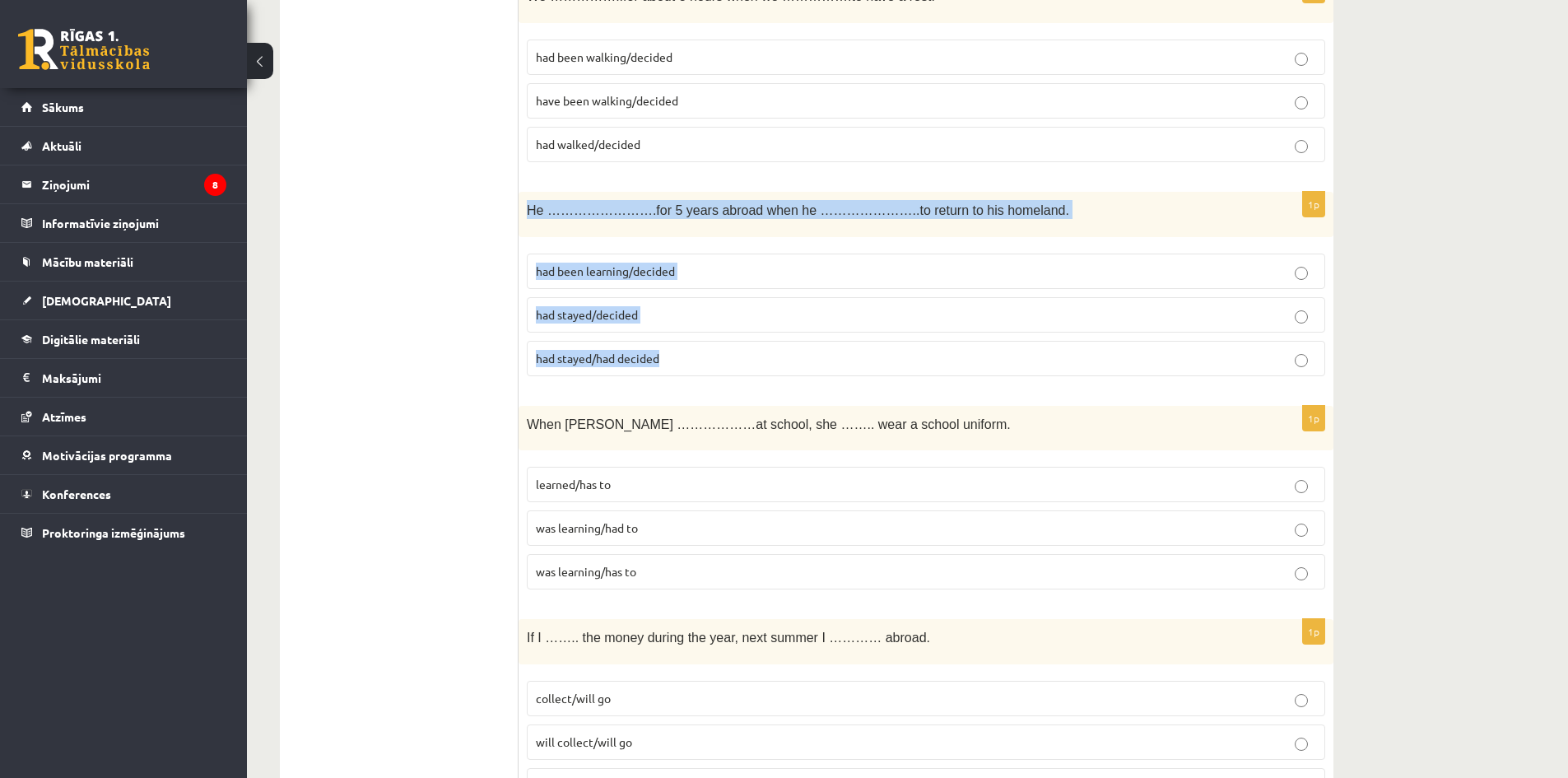
drag, startPoint x: 531, startPoint y: 207, endPoint x: 762, endPoint y: 365, distance: 279.9
click at [762, 365] on div "1p He …………………….for 5 years abroad when he …………………..to return to his homeland. h…" at bounding box center [927, 290] width 815 height 197
copy div "He …………………….for 5 years abroad when he …………………..to return to his homeland. had …"
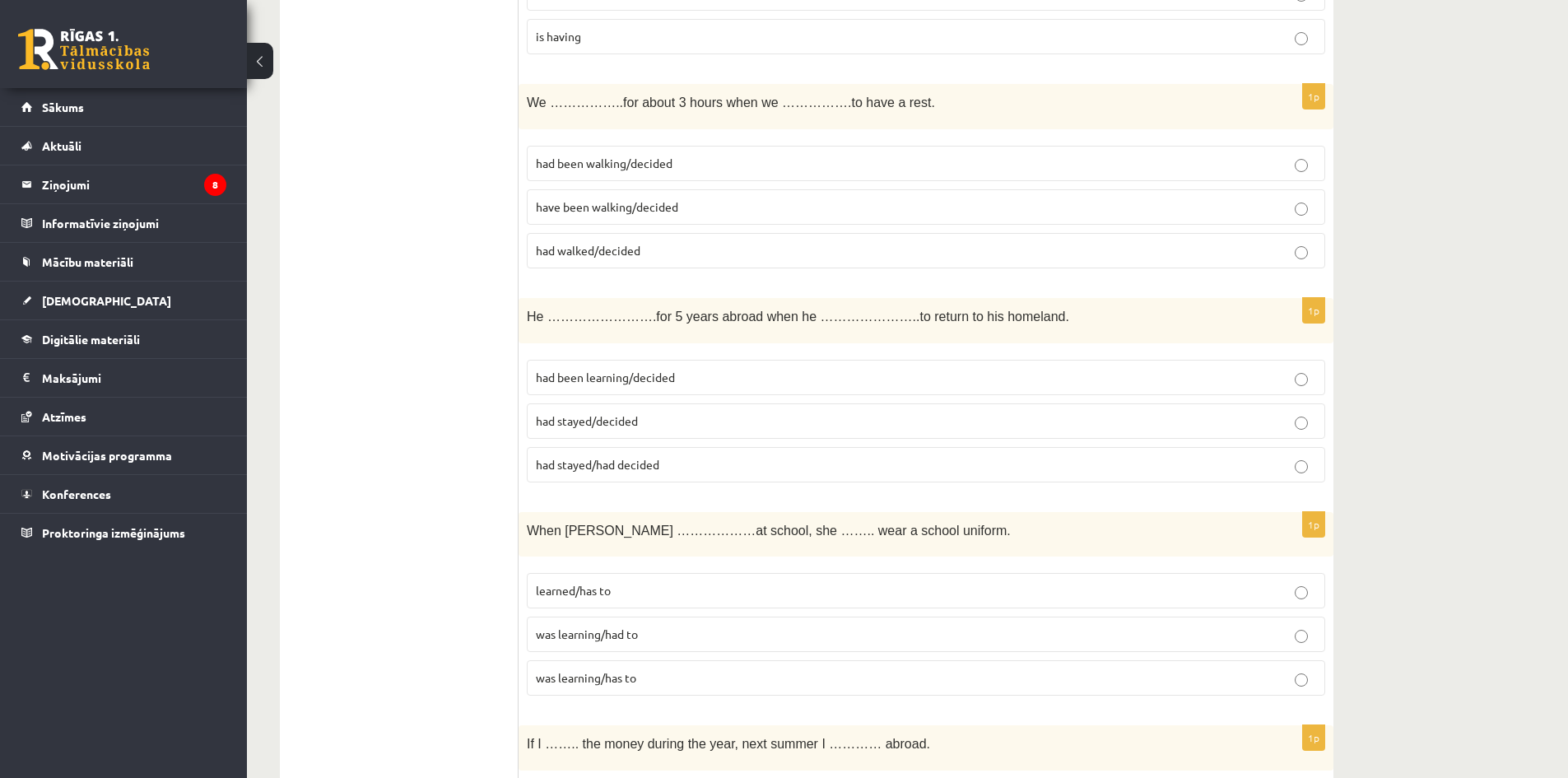
scroll to position [1235, 0]
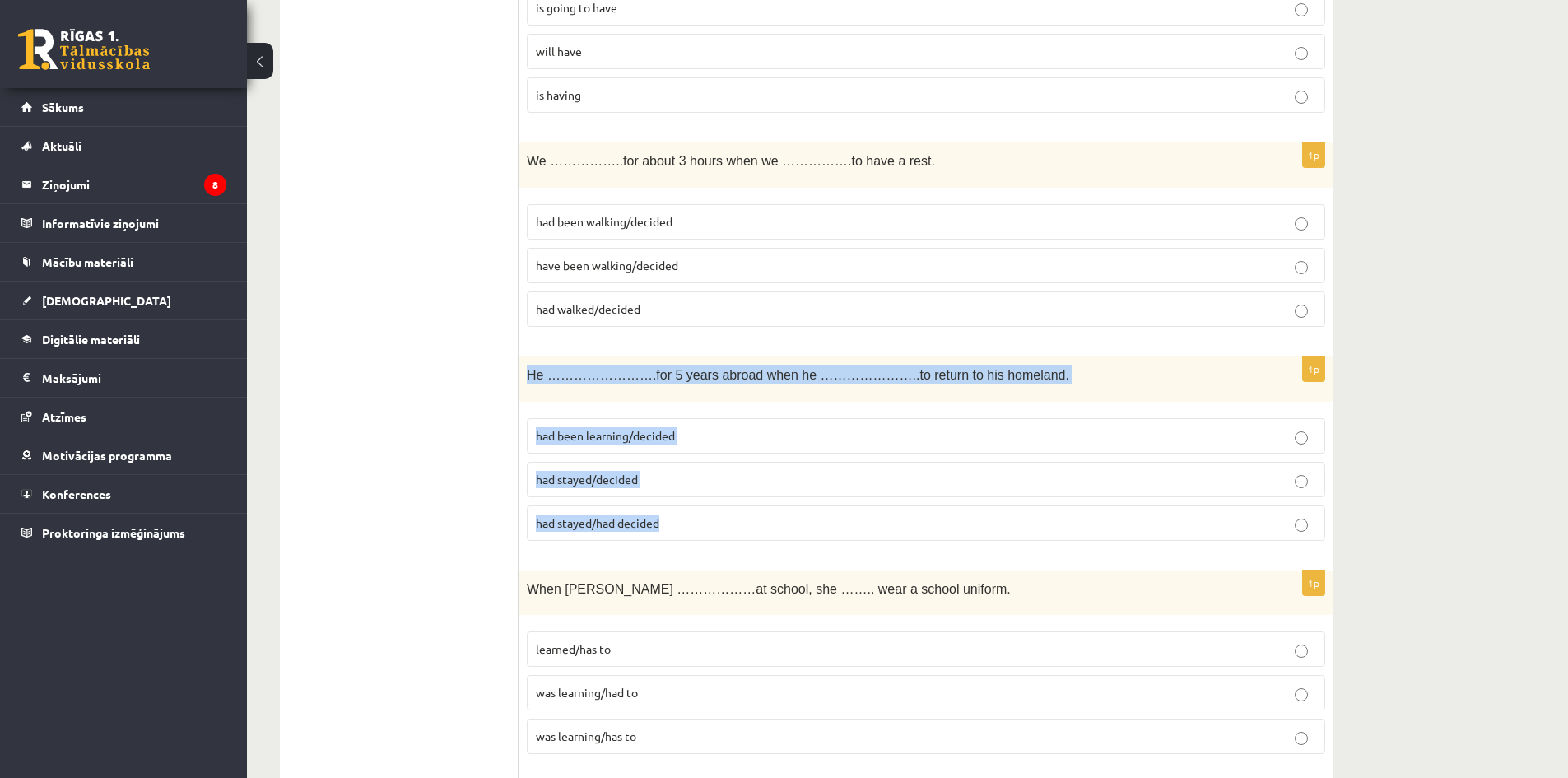
drag, startPoint x: 527, startPoint y: 370, endPoint x: 871, endPoint y: 509, distance: 371.0
click at [871, 509] on div "1p He …………………….for 5 years abroad when he …………………..to return to his homeland. h…" at bounding box center [927, 455] width 815 height 197
click at [719, 436] on p "had been learning/decided" at bounding box center [927, 436] width 781 height 17
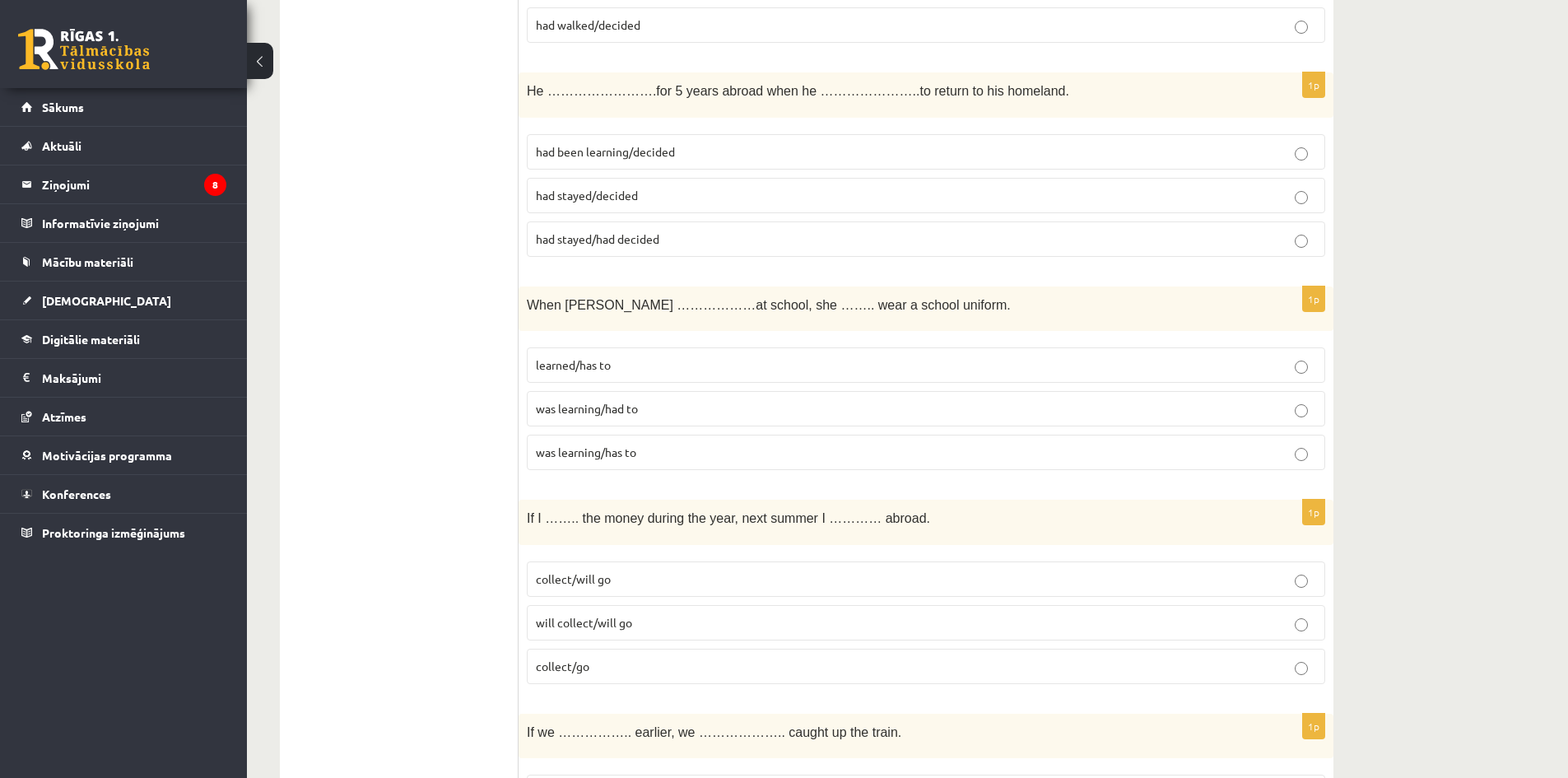
scroll to position [1565, 0]
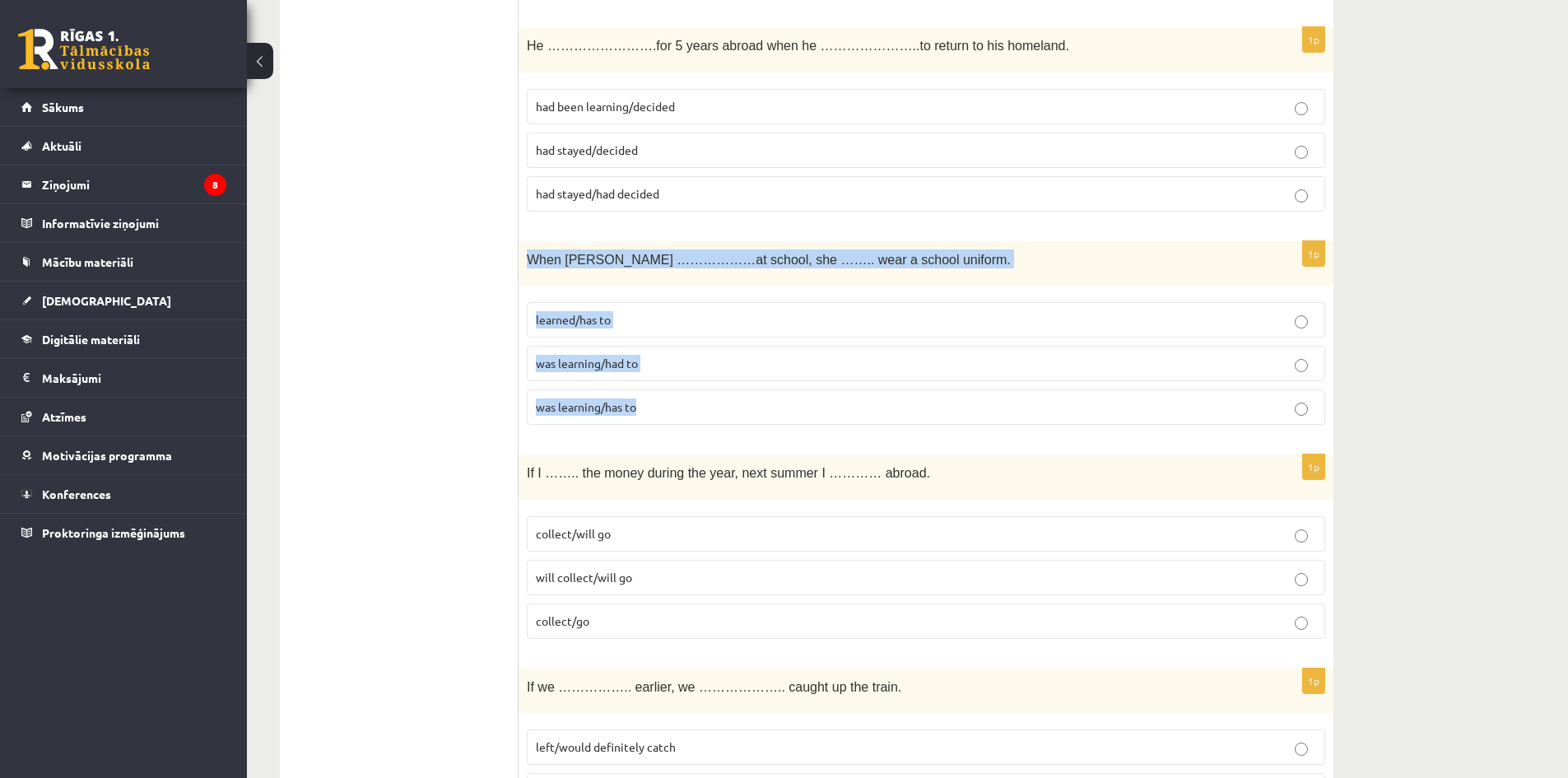
drag, startPoint x: 526, startPoint y: 255, endPoint x: 815, endPoint y: 391, distance: 319.4
click at [815, 391] on div "1p When Helen ………………at school, she …….. wear a school uniform. learned/has to w…" at bounding box center [927, 340] width 815 height 197
copy div "When Helen ………………at school, she …….. wear a school uniform. learned/has to was …"
click at [697, 366] on p "was learning/had to" at bounding box center [927, 363] width 781 height 17
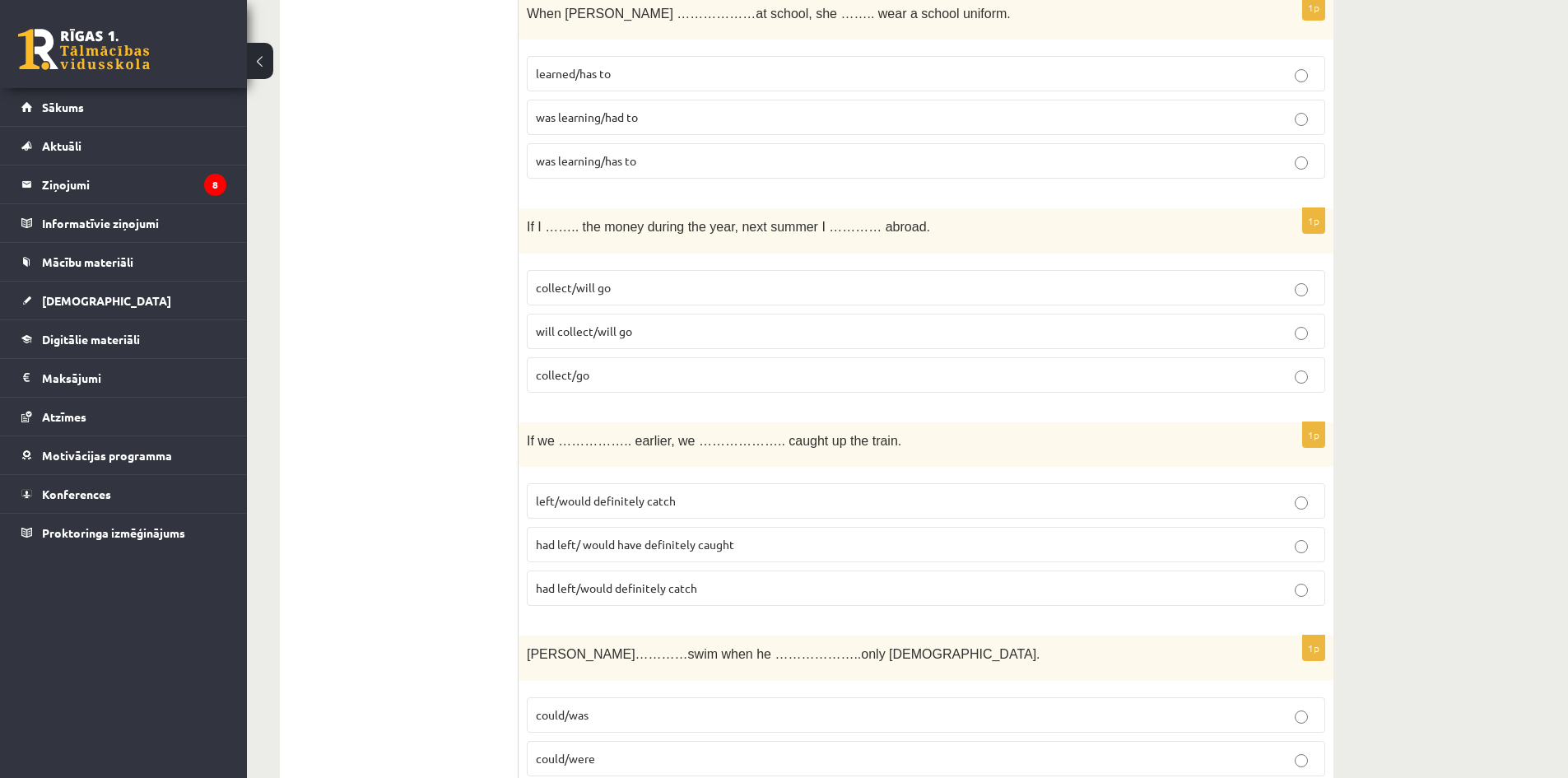
scroll to position [1812, 0]
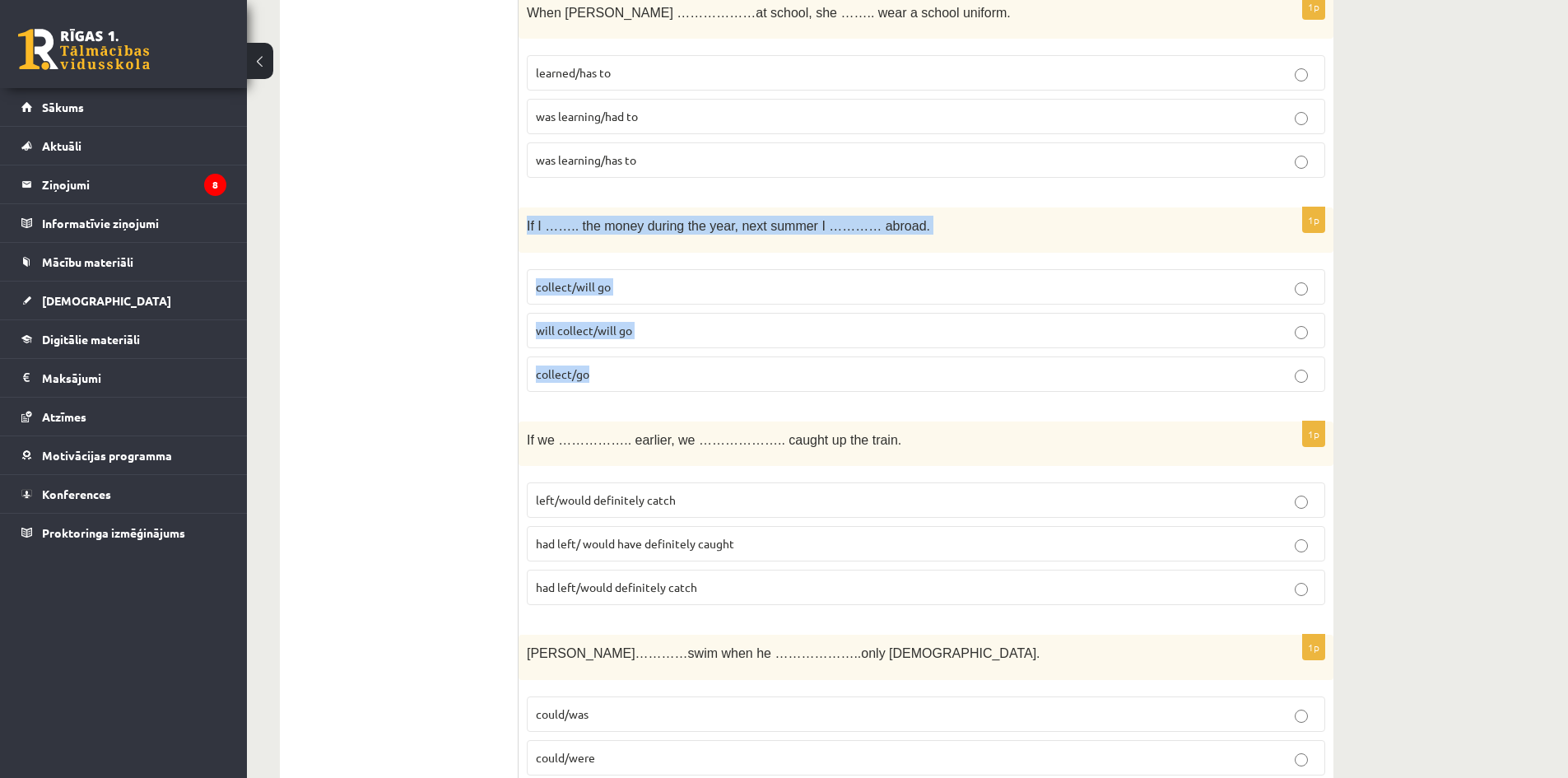
drag, startPoint x: 525, startPoint y: 222, endPoint x: 735, endPoint y: 356, distance: 249.1
click at [735, 356] on div "1p If I …….. the money during the year, next summer I ………… abroad. collect/will…" at bounding box center [927, 306] width 815 height 197
copy div "If I …….. the money during the year, next summer I ………… abroad. collect/will go…"
drag, startPoint x: 649, startPoint y: 288, endPoint x: 516, endPoint y: 159, distance: 185.3
click at [649, 289] on p "collect/will go" at bounding box center [927, 287] width 781 height 17
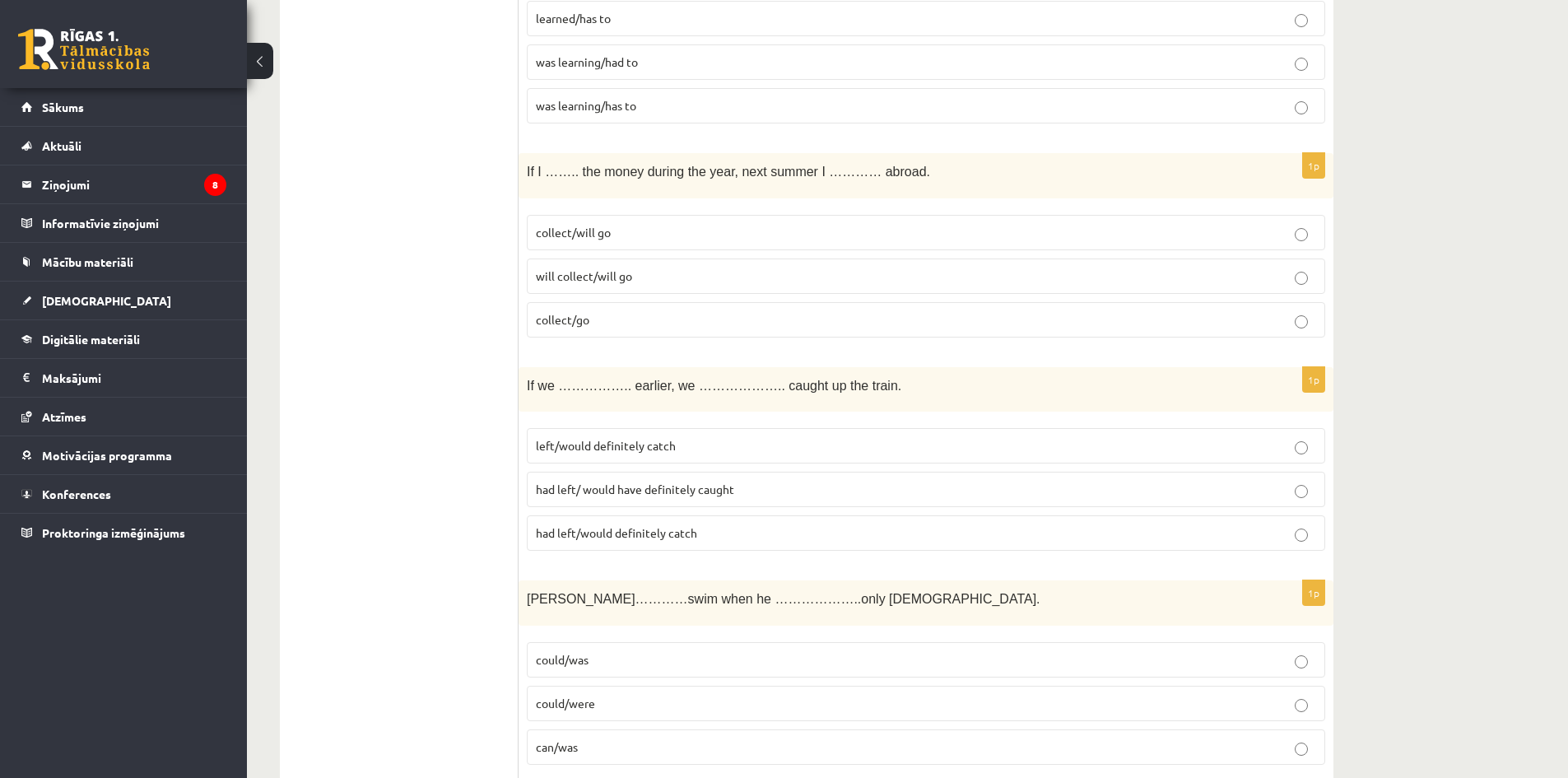
scroll to position [2058, 0]
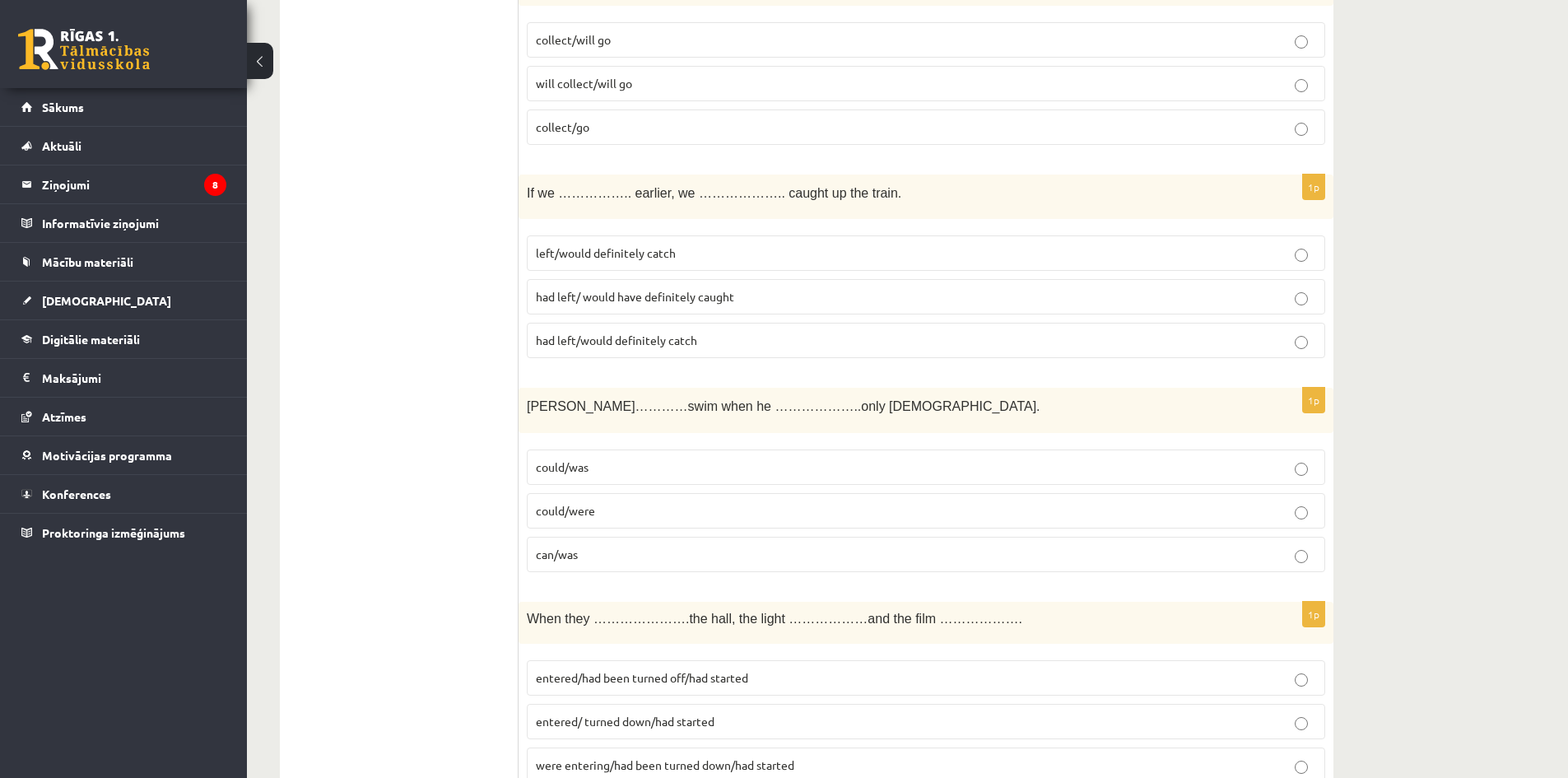
drag, startPoint x: 516, startPoint y: 182, endPoint x: 581, endPoint y: 216, distance: 73.4
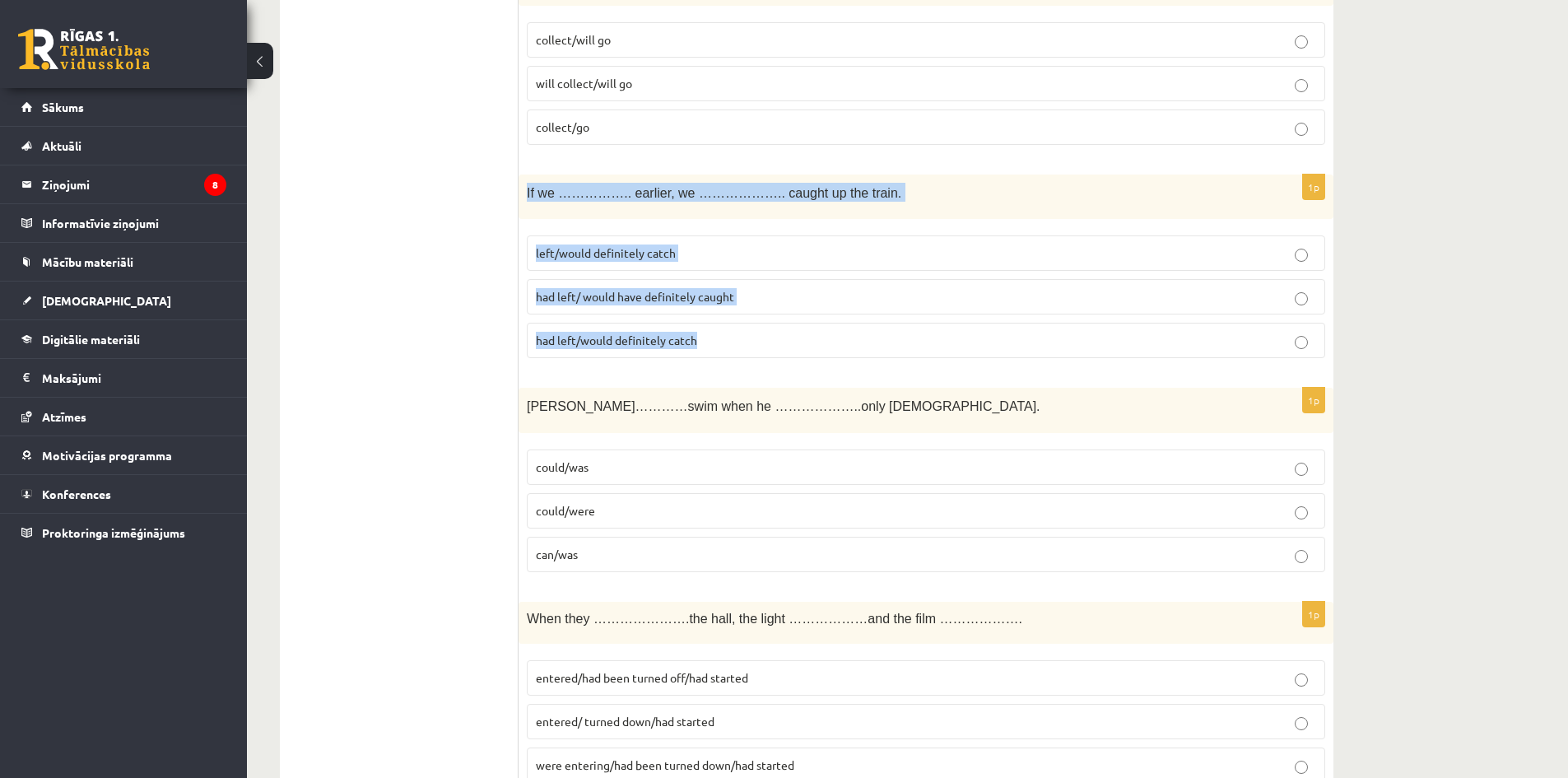
drag, startPoint x: 526, startPoint y: 193, endPoint x: 820, endPoint y: 329, distance: 323.9
click at [820, 329] on div "1p If we …………….. earlier, we ……………….. caught up the train. left/would definitel…" at bounding box center [927, 273] width 815 height 197
copy div "If we …………….. earlier, we ……………….. caught up the train. left/would definitely c…"
click at [762, 296] on p "had left/ would have definitely caught" at bounding box center [927, 297] width 781 height 17
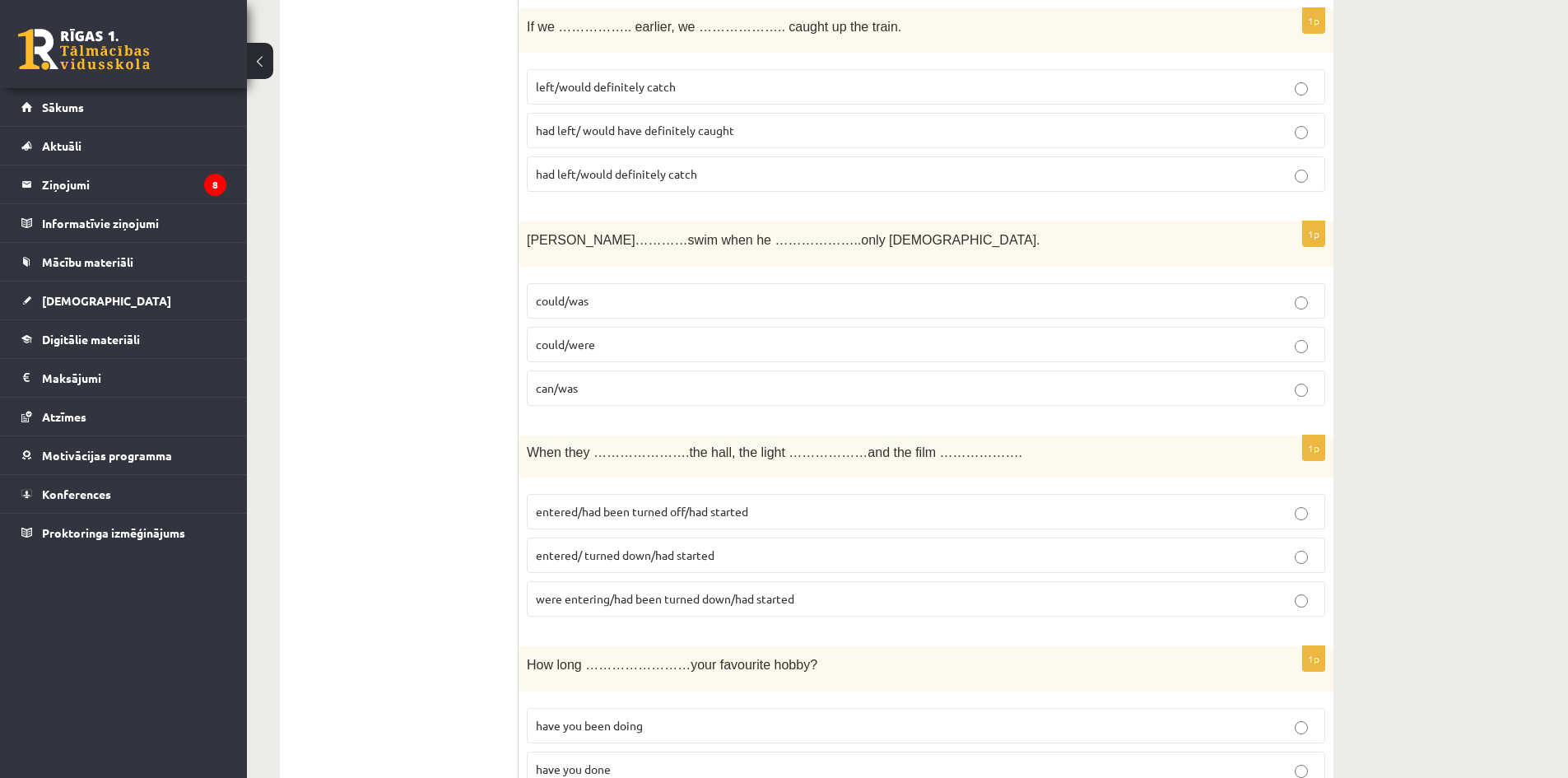
scroll to position [2305, 0]
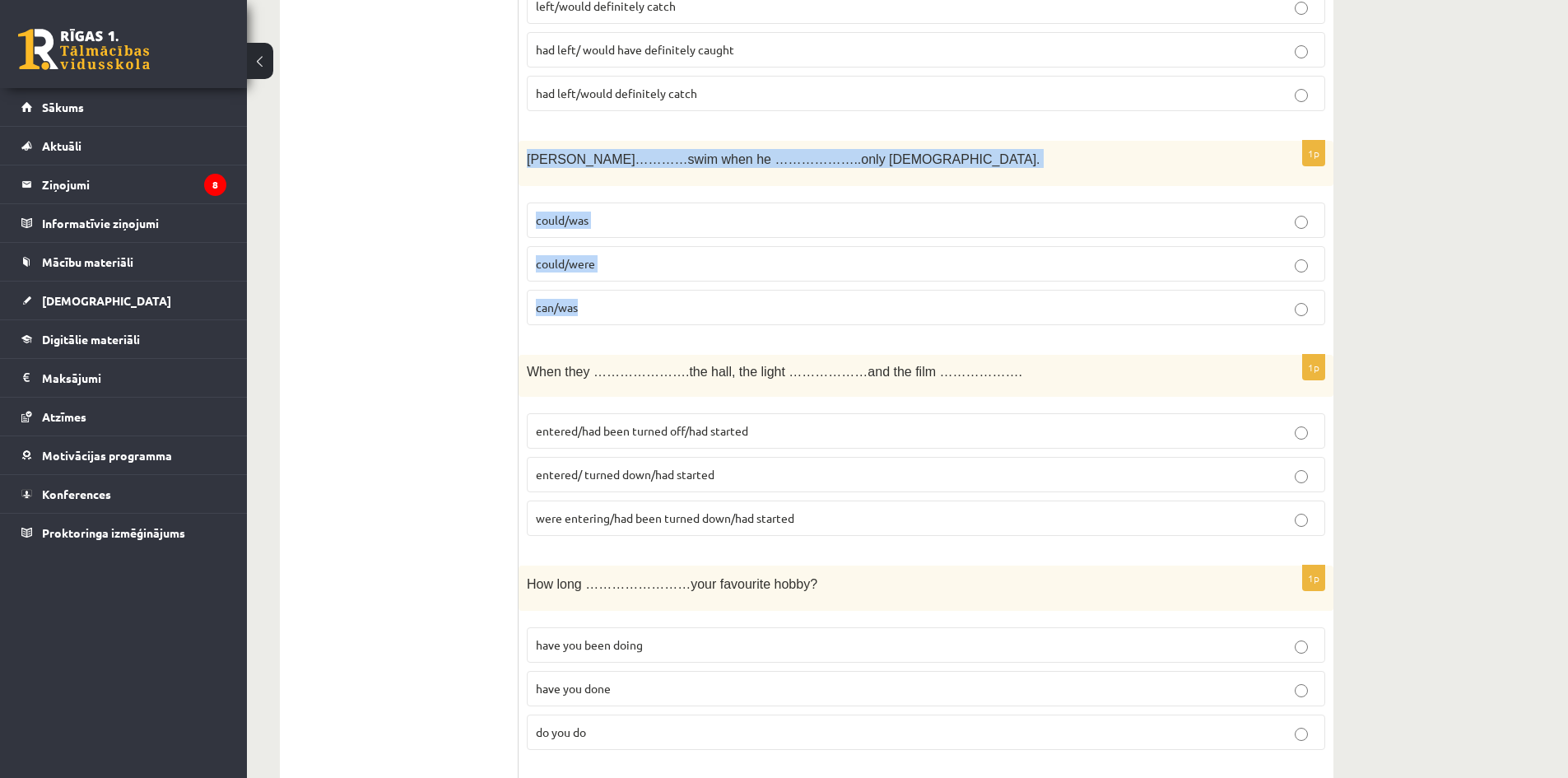
drag, startPoint x: 527, startPoint y: 158, endPoint x: 735, endPoint y: 303, distance: 253.6
click at [735, 303] on div "1p Tom…………swim when he ………………..only 4 years old. could/was could/were can/was" at bounding box center [927, 239] width 815 height 197
copy div "Tom…………swim when he ………………..only 4 years old. could/was could/were can/was"
click at [624, 226] on p "could/was" at bounding box center [927, 220] width 781 height 17
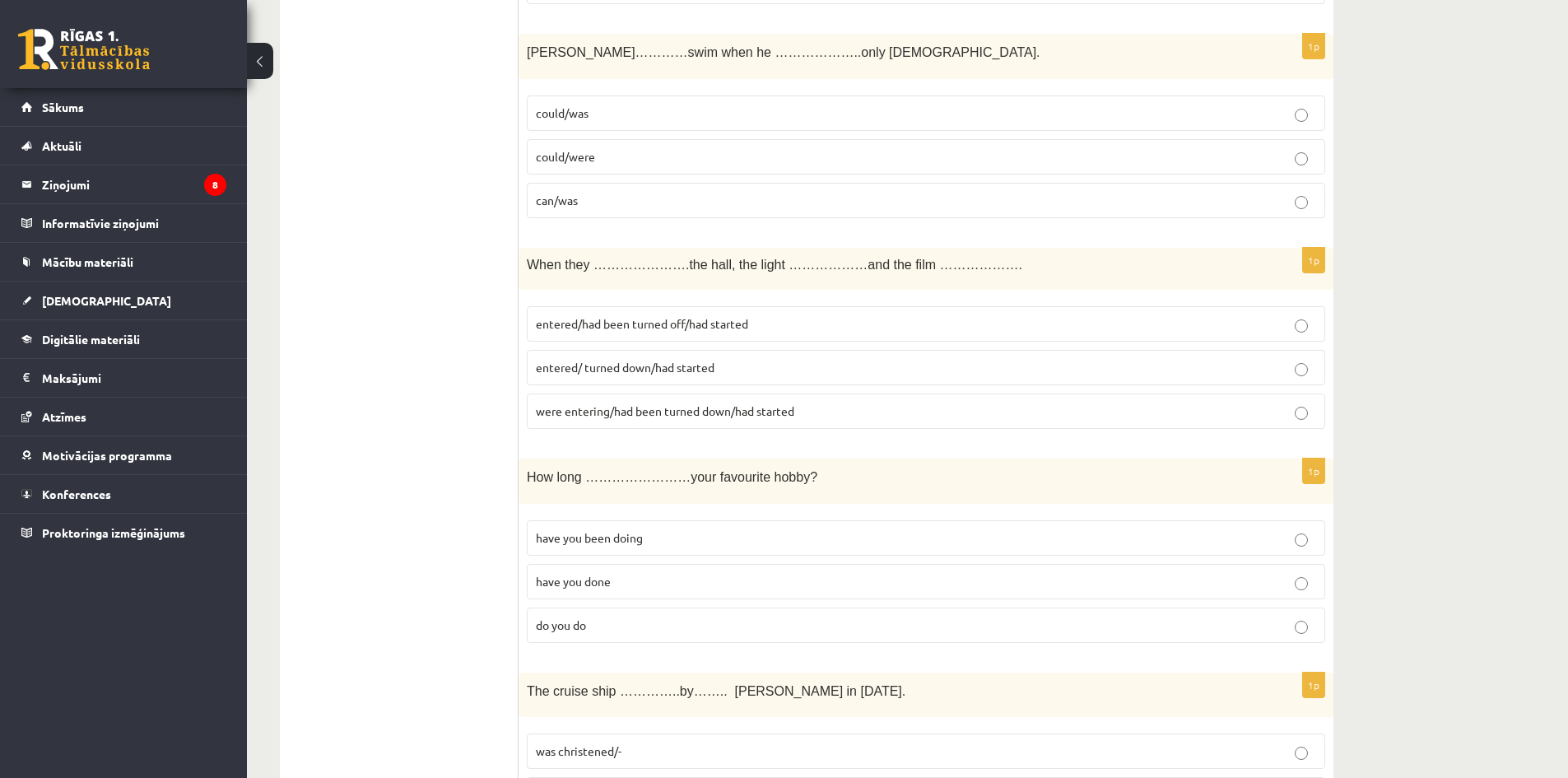
scroll to position [2470, 0]
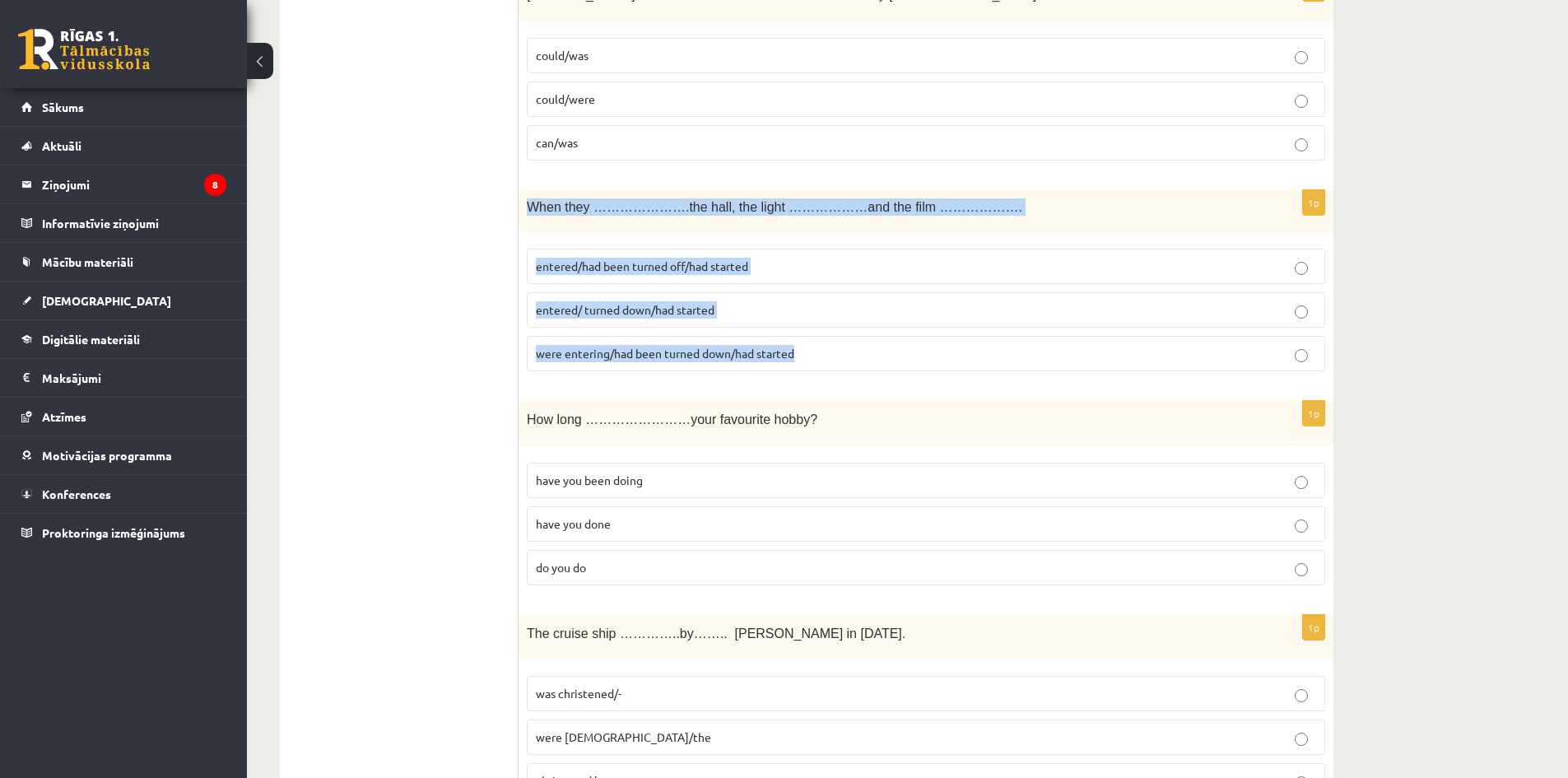
drag, startPoint x: 520, startPoint y: 201, endPoint x: 813, endPoint y: 358, distance: 332.4
click at [813, 358] on div "1p When they ………………….the hall, the light ………………and the film ………………. entered/had…" at bounding box center [927, 288] width 815 height 195
copy div "When they ………………….the hall, the light ………………and the film ………………. entered/had be…"
click at [775, 321] on label "entered/ turned down/had started" at bounding box center [926, 309] width 799 height 36
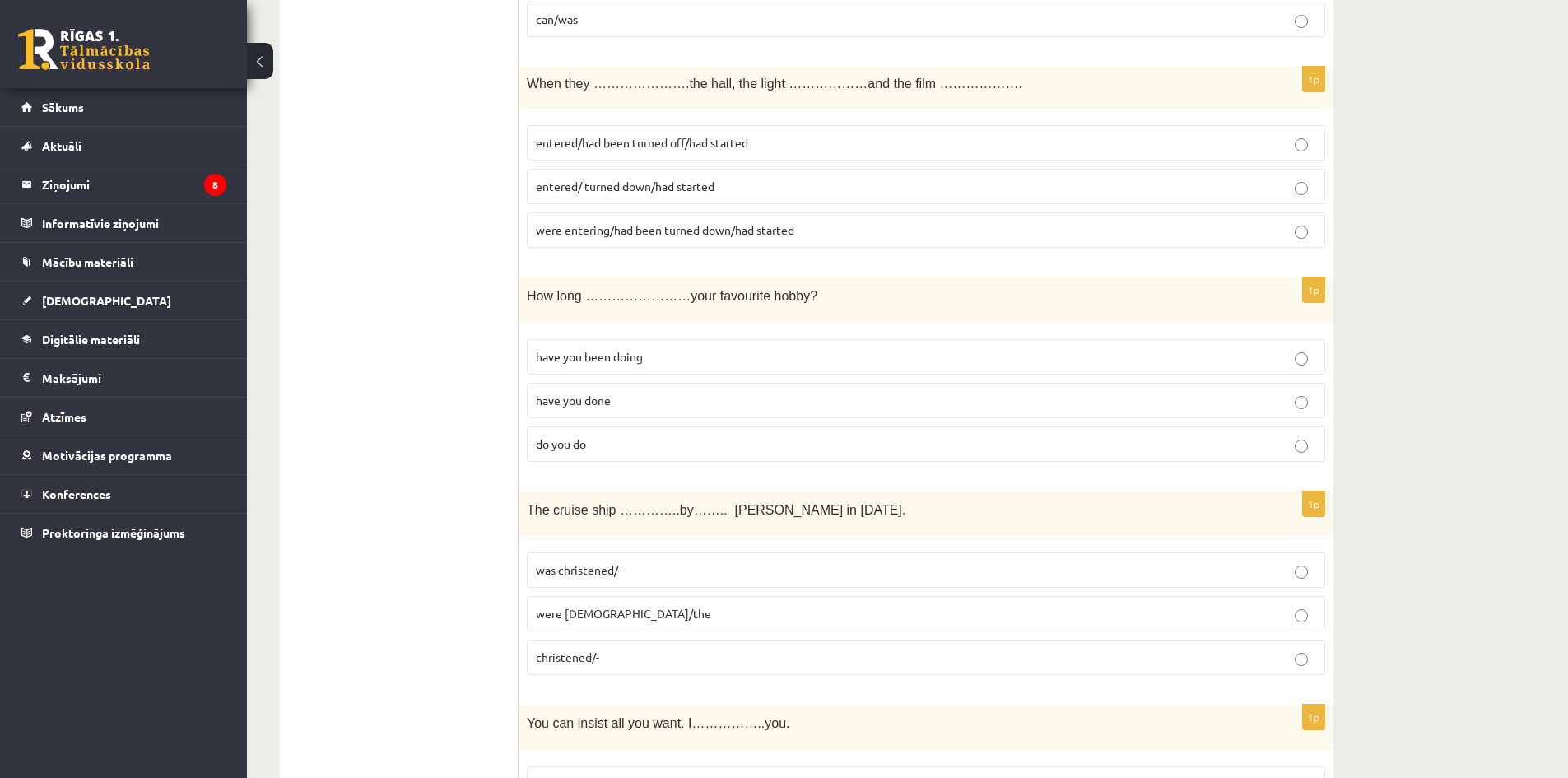
scroll to position [2635, 0]
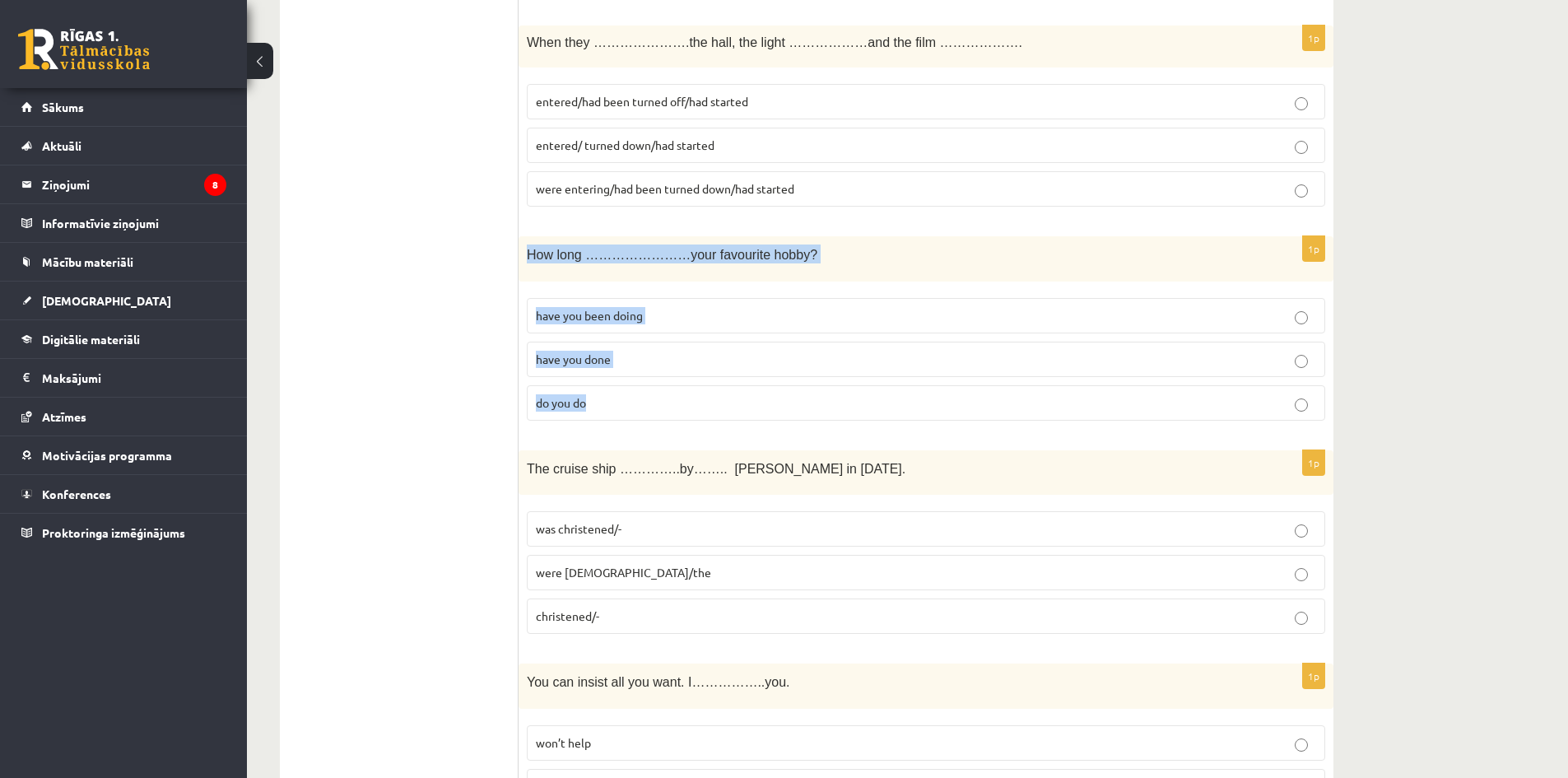
drag, startPoint x: 525, startPoint y: 250, endPoint x: 767, endPoint y: 389, distance: 279.1
click at [767, 389] on div "1p How long ……………………your favourite hobby? have you been doing have you done do …" at bounding box center [927, 335] width 815 height 197
copy div "How long ……………………your favourite hobby? have you been doing have you done do you…"
click at [662, 318] on p "have you been doing" at bounding box center [927, 316] width 781 height 17
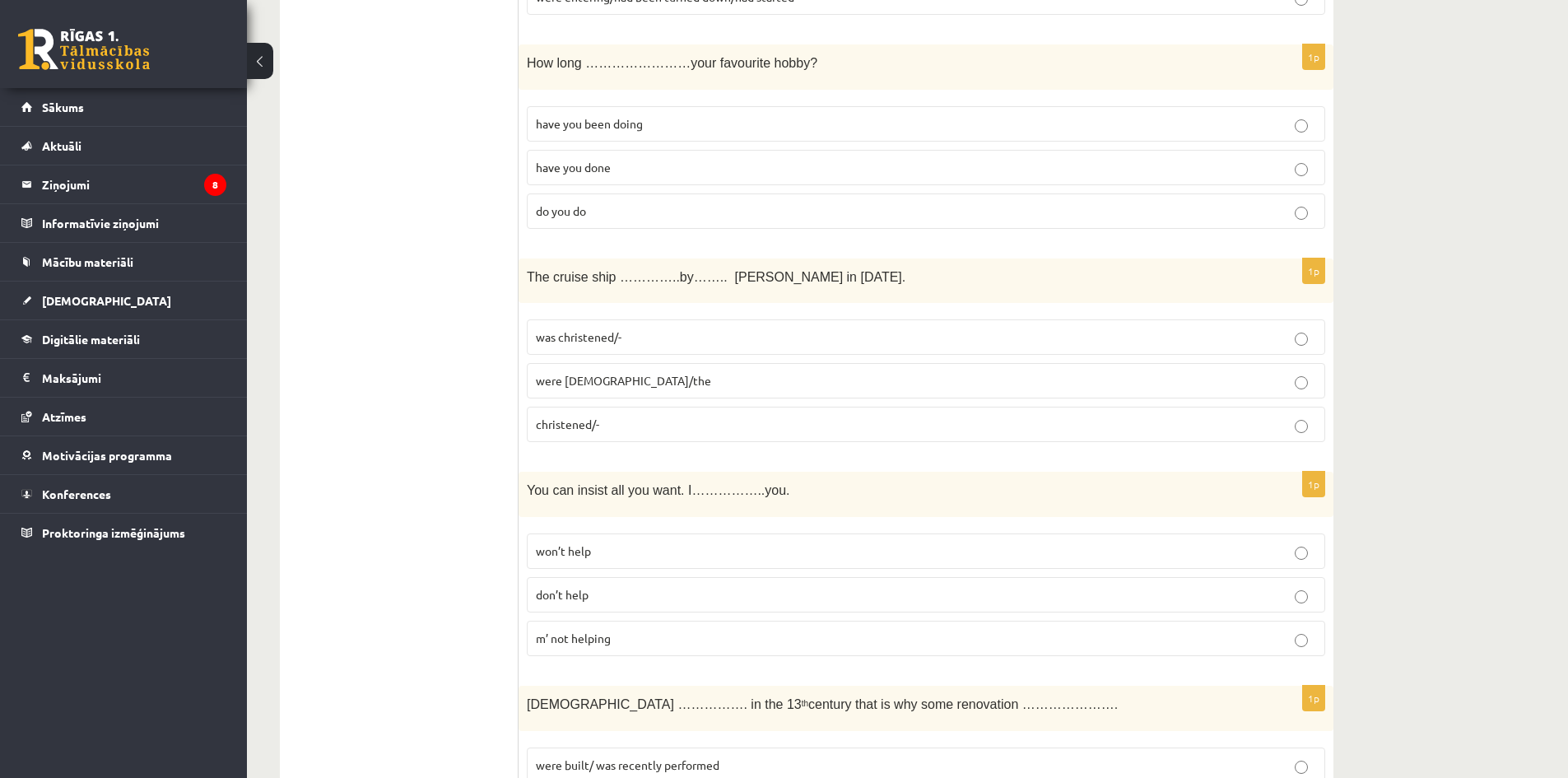
scroll to position [2882, 0]
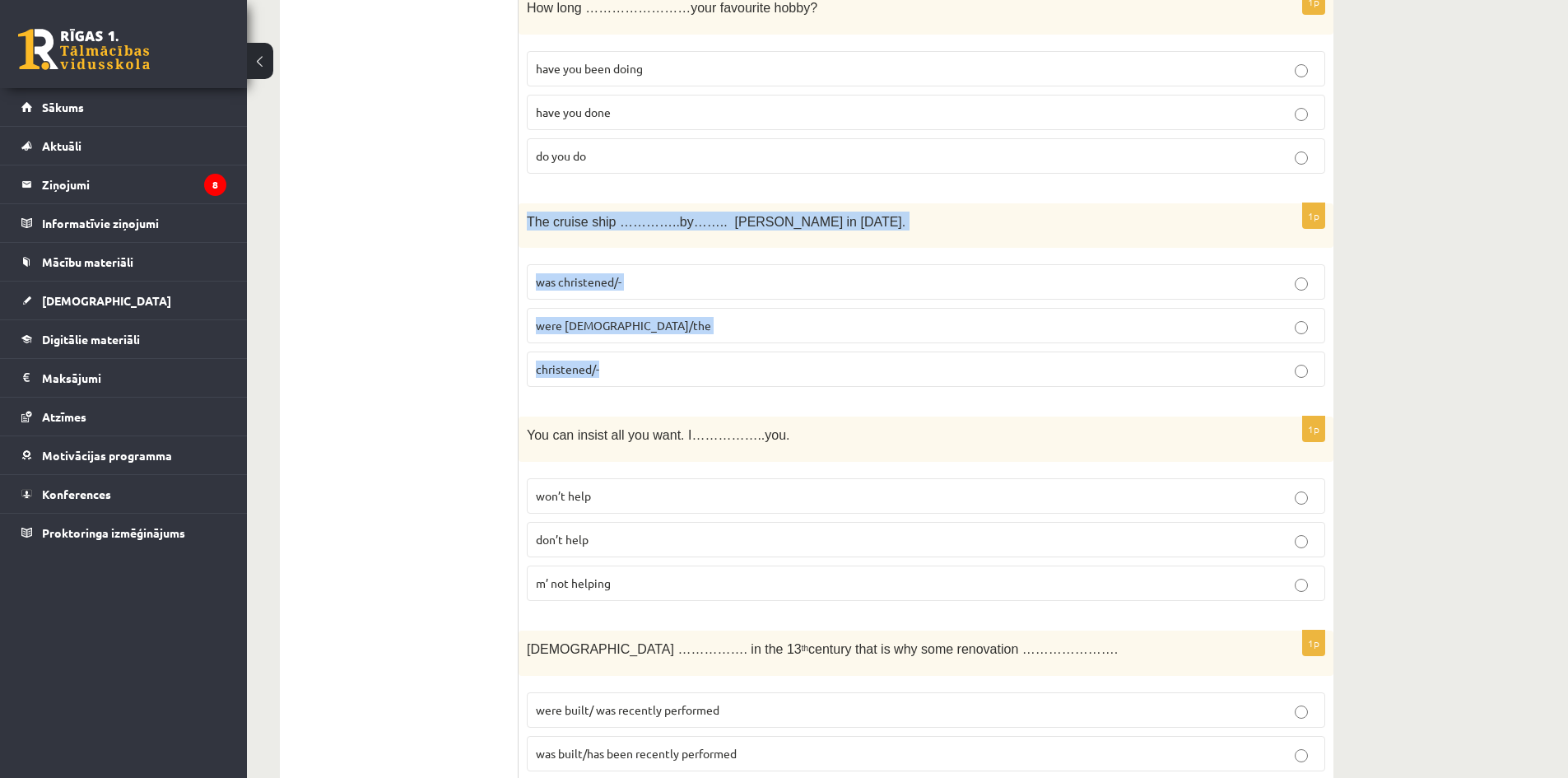
drag, startPoint x: 522, startPoint y: 215, endPoint x: 835, endPoint y: 362, distance: 345.8
click at [835, 362] on div "1p The cruise ship …………..by…….. Queen Elizabeth in 1987. was christened/- were …" at bounding box center [927, 302] width 815 height 197
copy div "The cruise ship …………..by…….. Queen Elizabeth in 1987. was christened/- were chr…"
click at [643, 287] on p "was christened/-" at bounding box center [927, 282] width 781 height 17
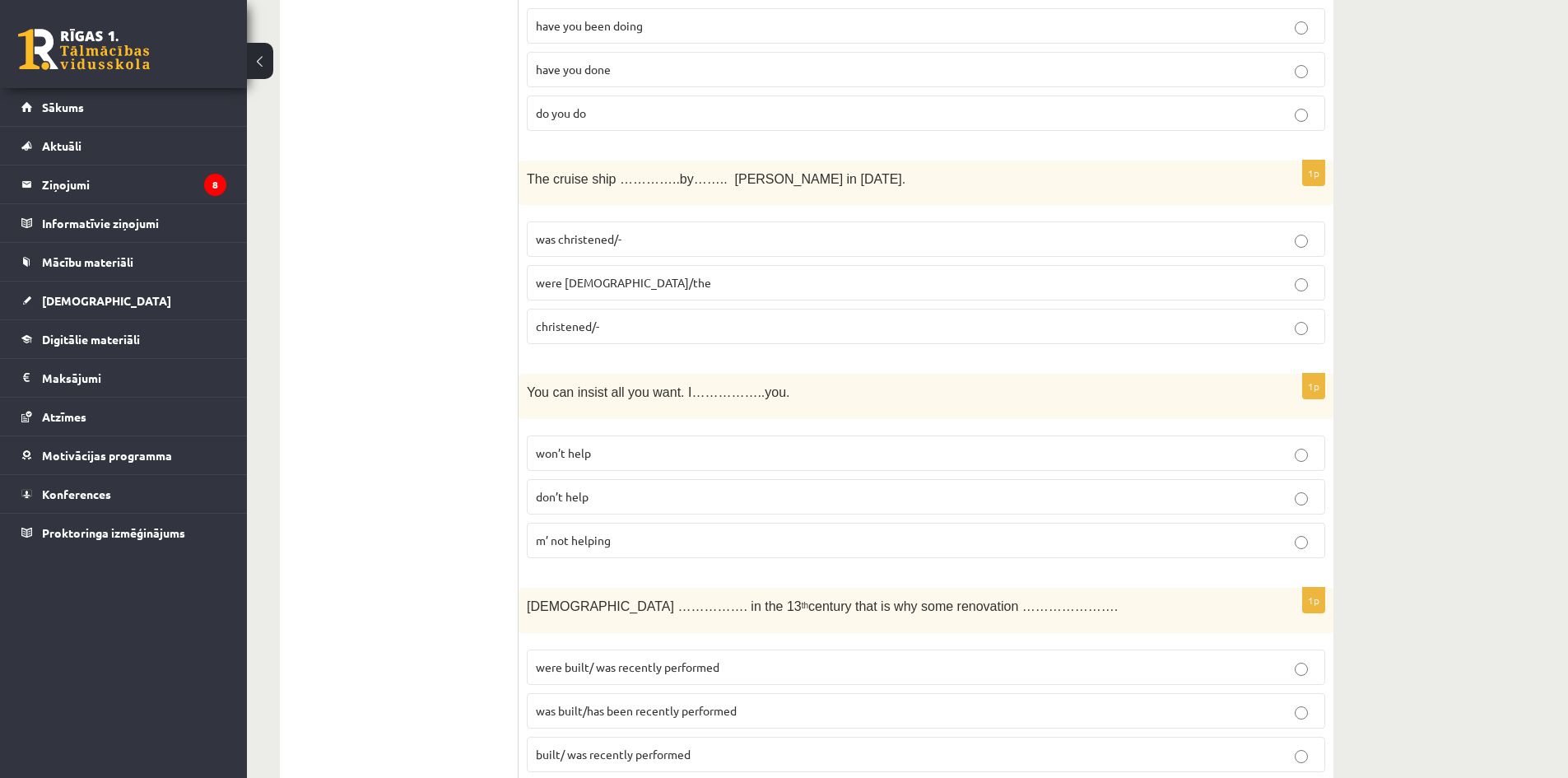
scroll to position [3129, 0]
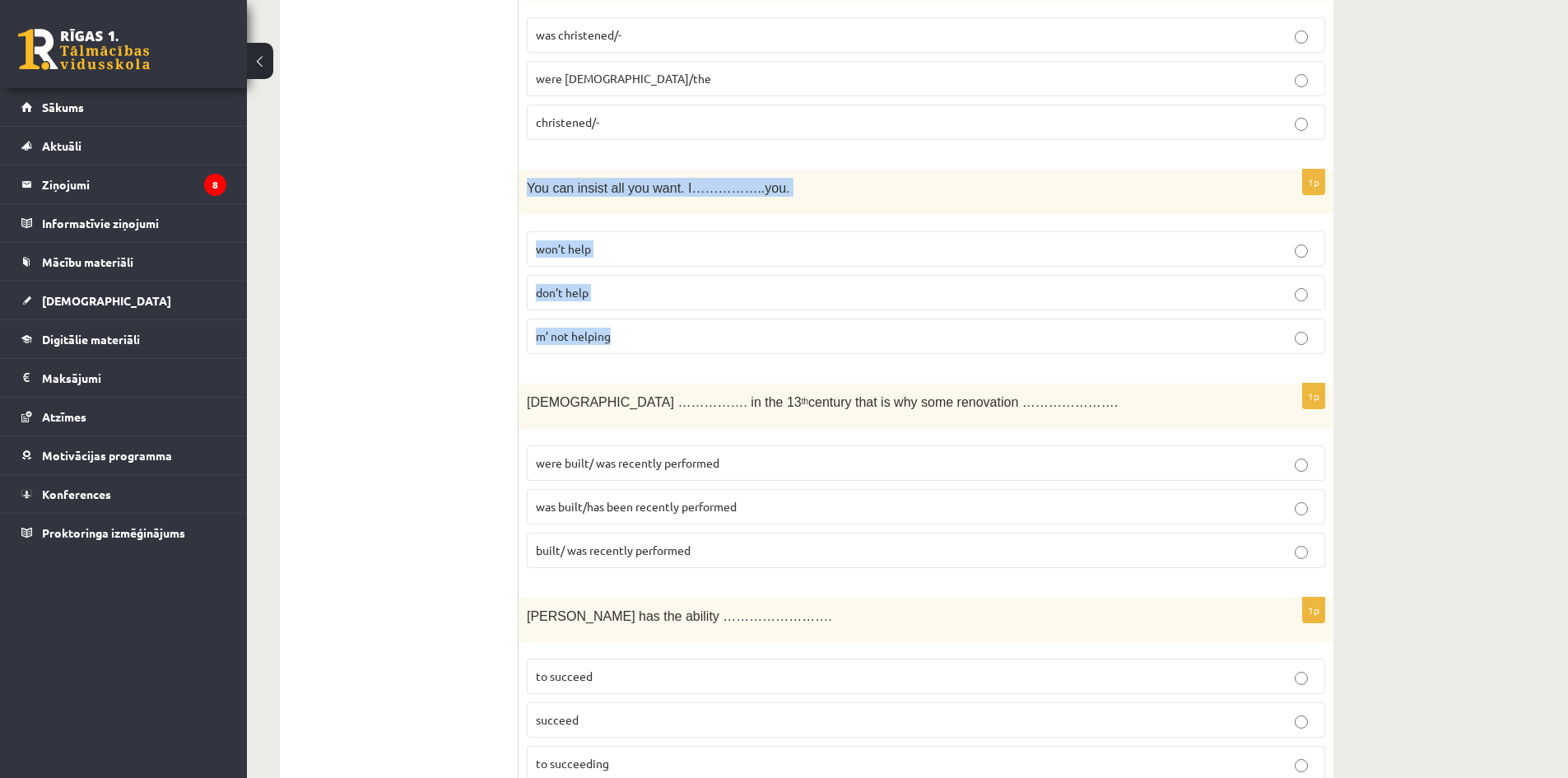
drag, startPoint x: 528, startPoint y: 190, endPoint x: 840, endPoint y: 327, distance: 340.8
click at [840, 327] on div "1p You can insist all you want. I……………..you. won’t help don’t help m’ not helpi…" at bounding box center [927, 268] width 815 height 197
click at [634, 251] on p "won’t help" at bounding box center [927, 249] width 781 height 17
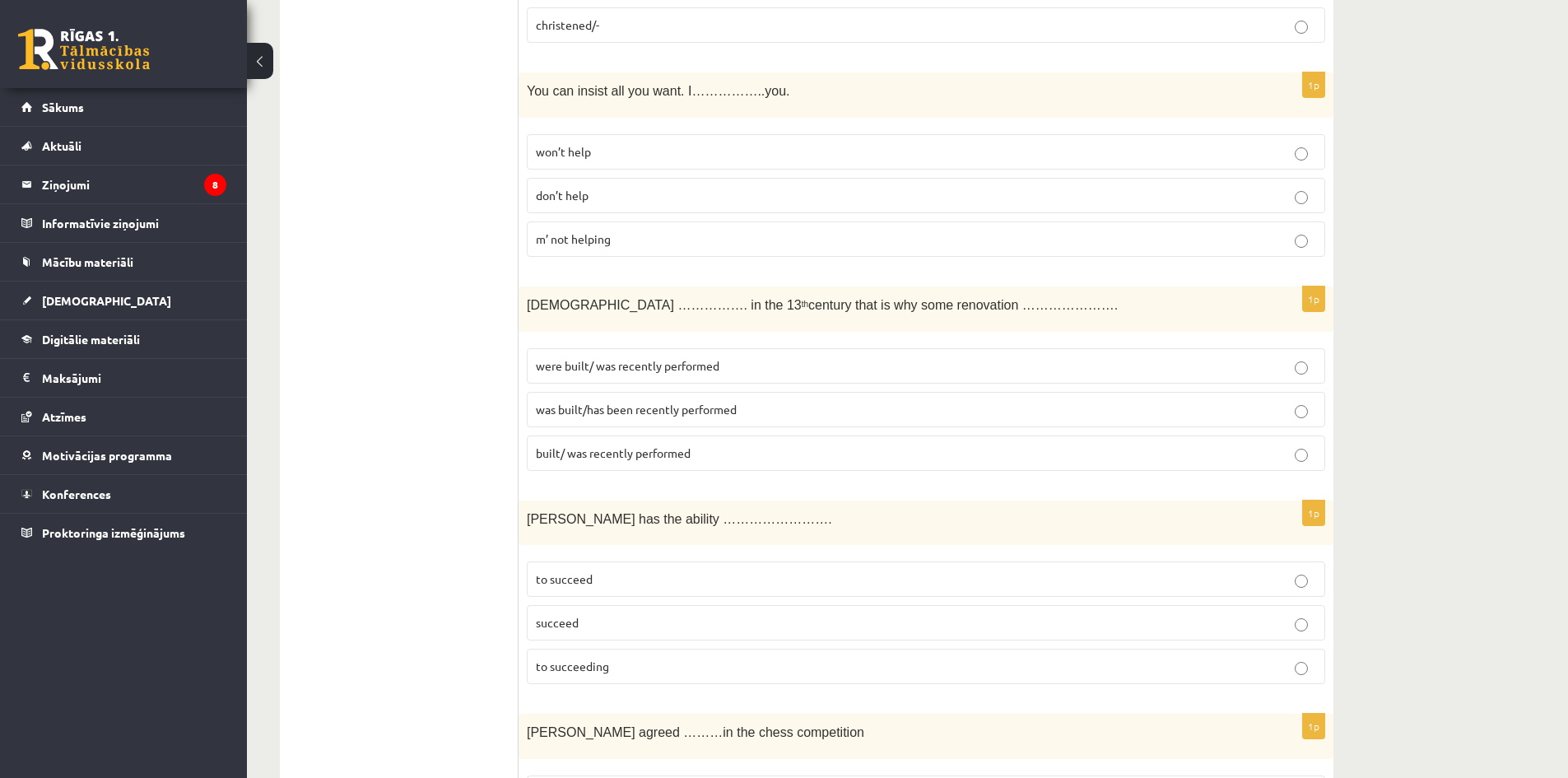
scroll to position [3294, 0]
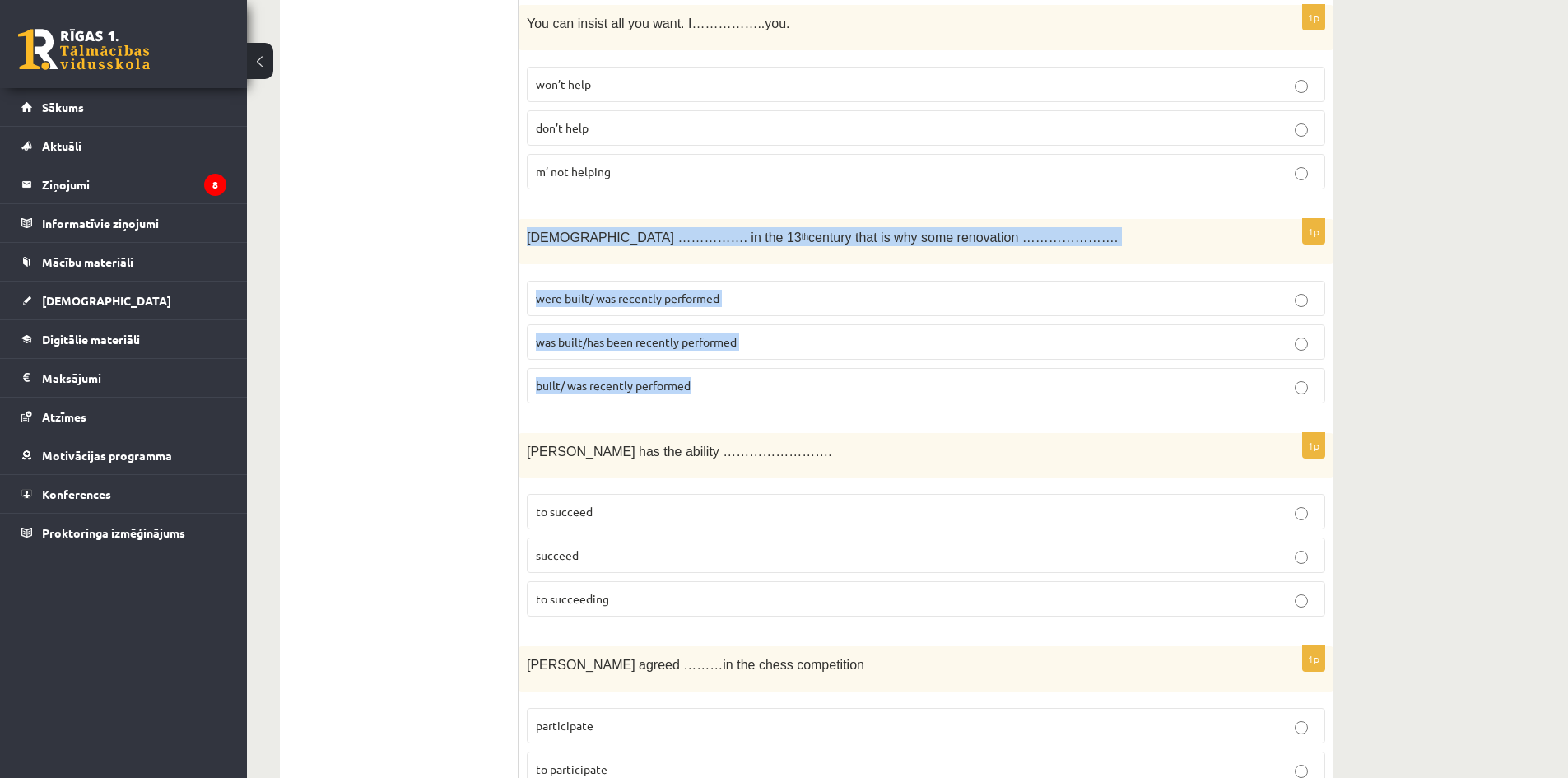
drag, startPoint x: 525, startPoint y: 237, endPoint x: 874, endPoint y: 376, distance: 375.7
click at [874, 376] on div "1p The church ……………. in the 13 th century that is why some renovation …………………. …" at bounding box center [927, 317] width 815 height 197
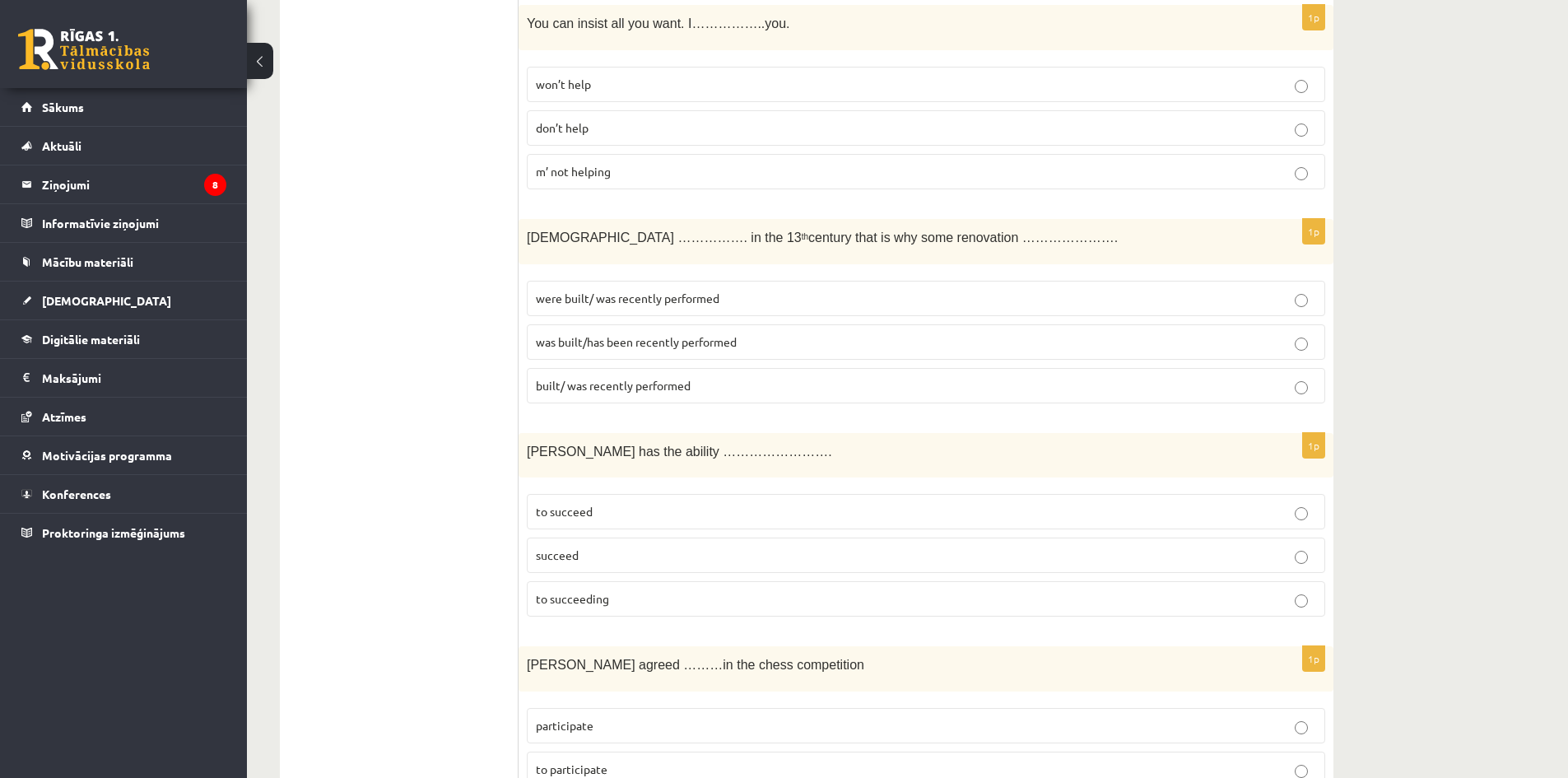
click at [366, 243] on ul "Tests Izvērtējums!" at bounding box center [408, 106] width 223 height 6209
click at [801, 355] on label "was built/has been recently performed" at bounding box center [926, 342] width 799 height 36
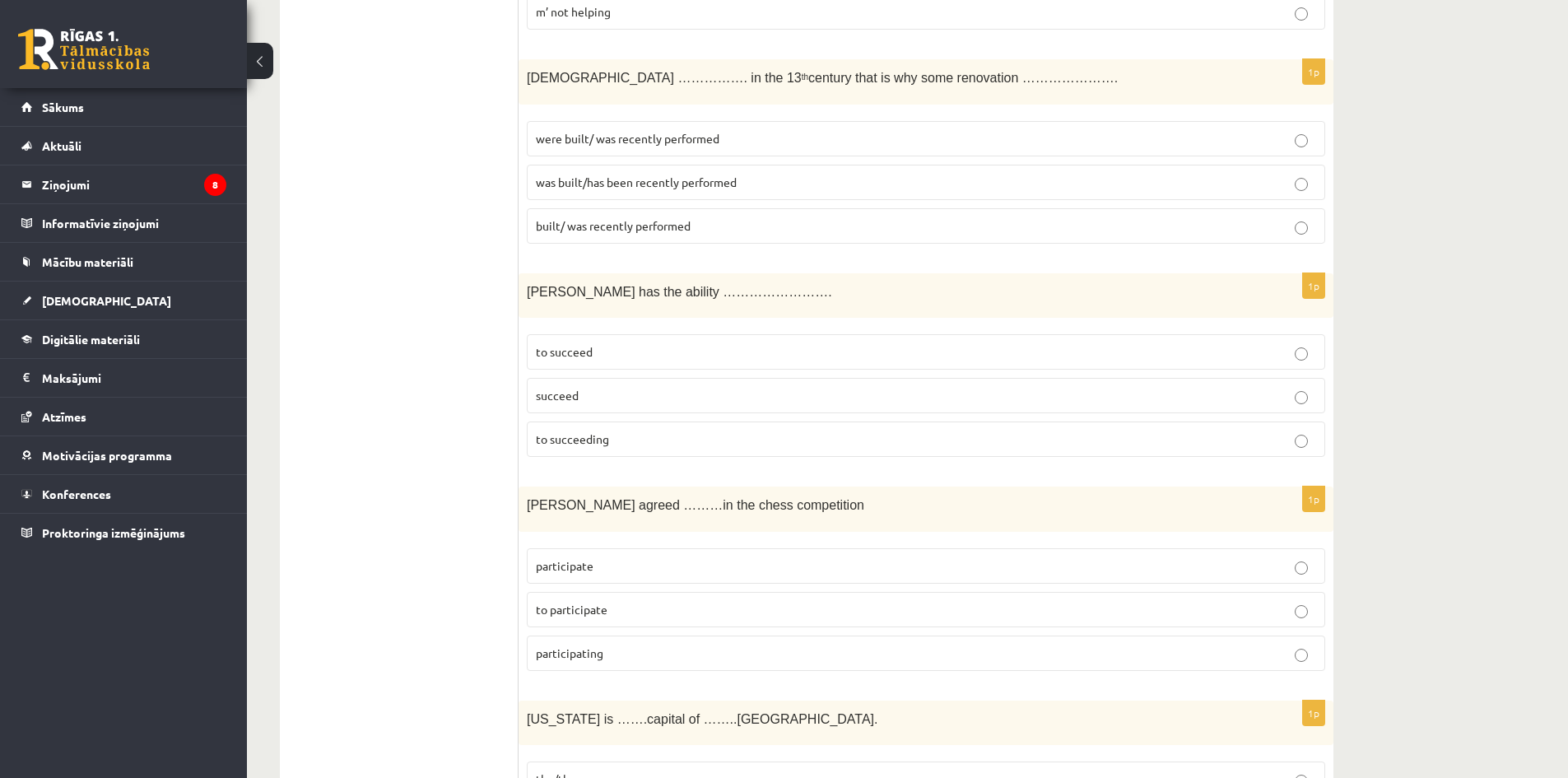
scroll to position [3541, 0]
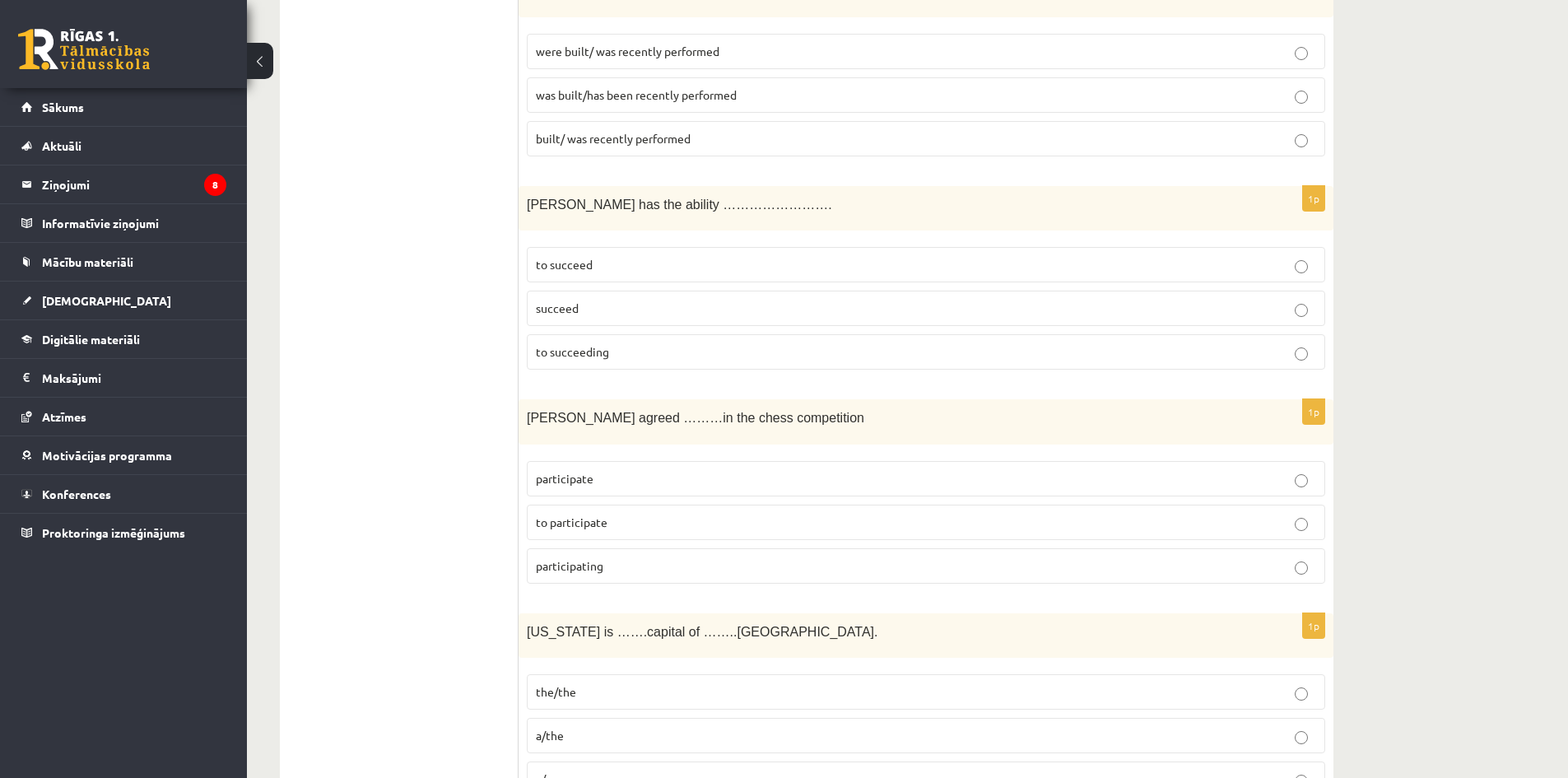
click at [602, 275] on label "to succeed" at bounding box center [926, 264] width 799 height 36
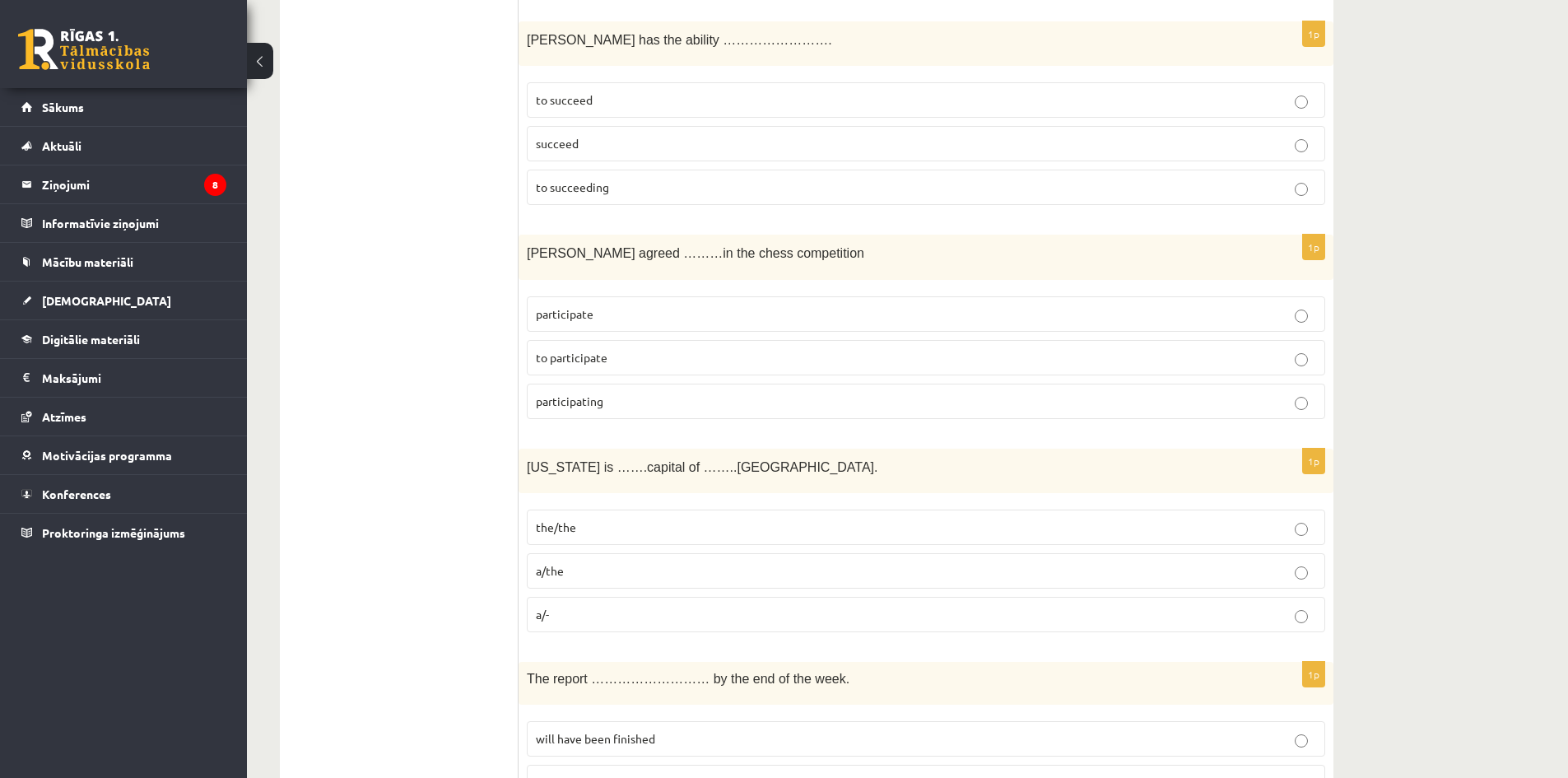
click at [669, 345] on label "to participate" at bounding box center [926, 357] width 799 height 36
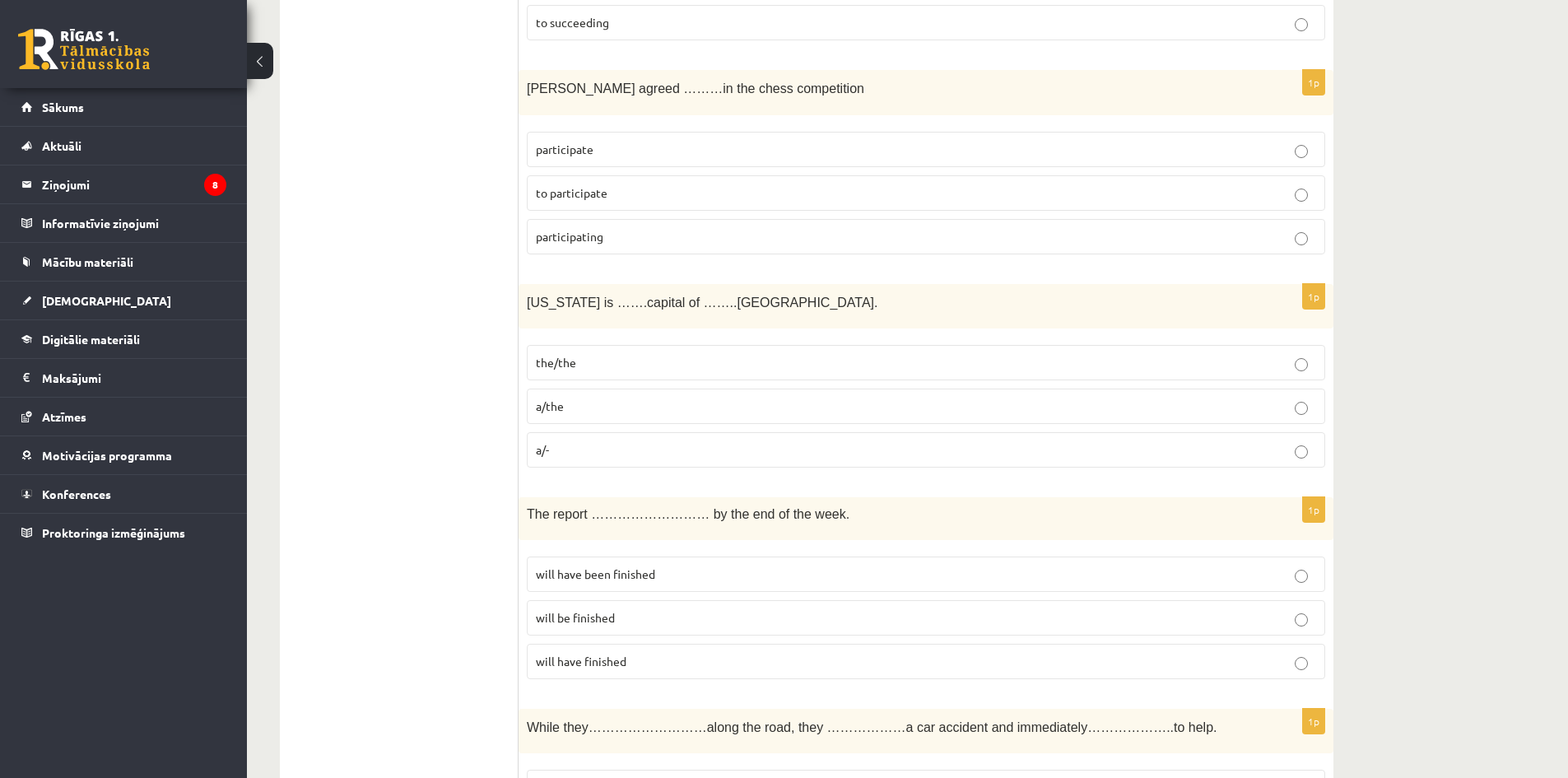
click at [643, 355] on p "the/the" at bounding box center [927, 362] width 781 height 17
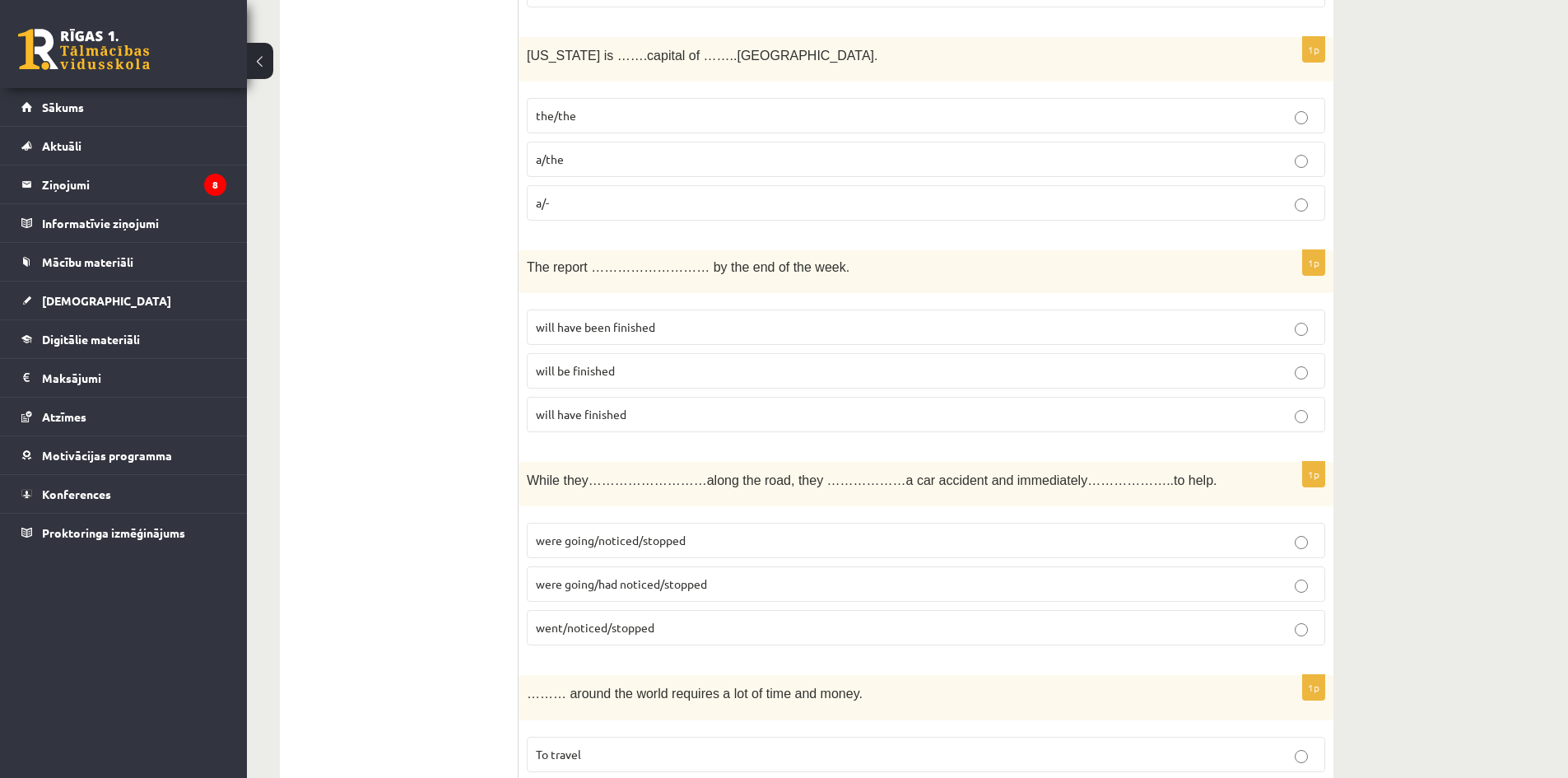
click at [671, 409] on p "will have finished" at bounding box center [927, 415] width 781 height 17
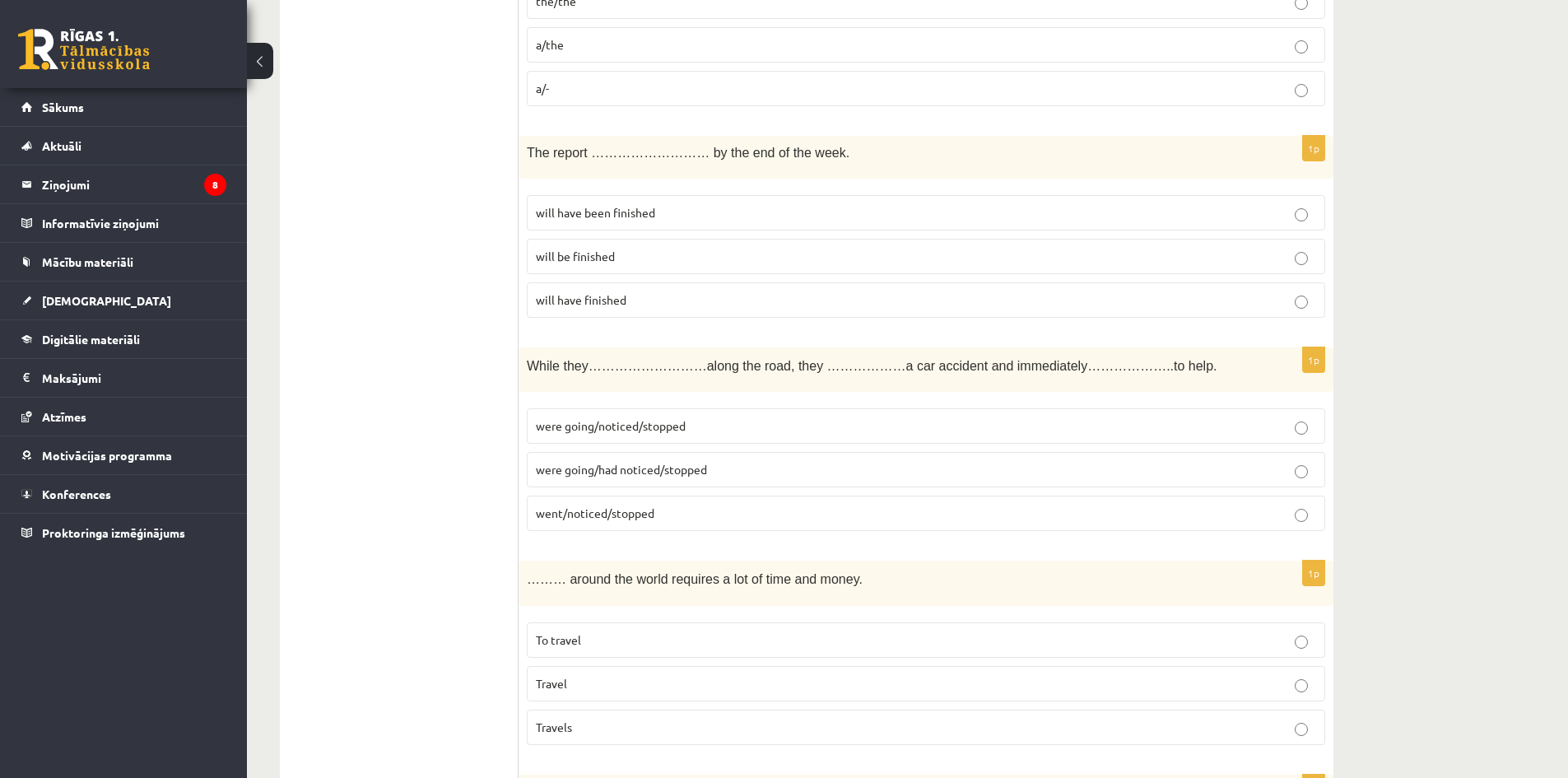
scroll to position [4281, 0]
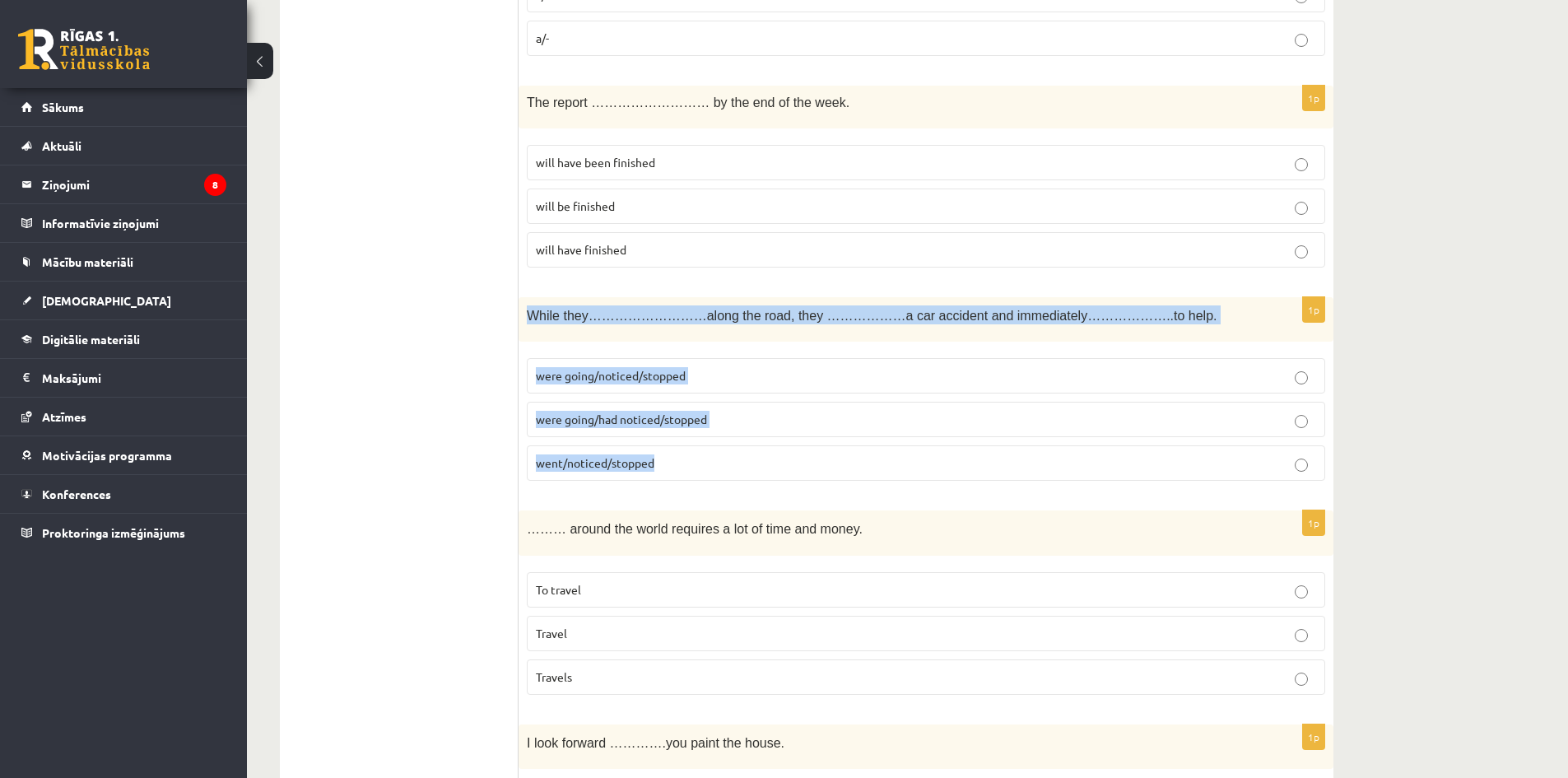
drag, startPoint x: 525, startPoint y: 310, endPoint x: 729, endPoint y: 466, distance: 256.8
click at [729, 466] on div "1p While they………………………along the road, they ………………a car accident and immediately…" at bounding box center [927, 396] width 815 height 197
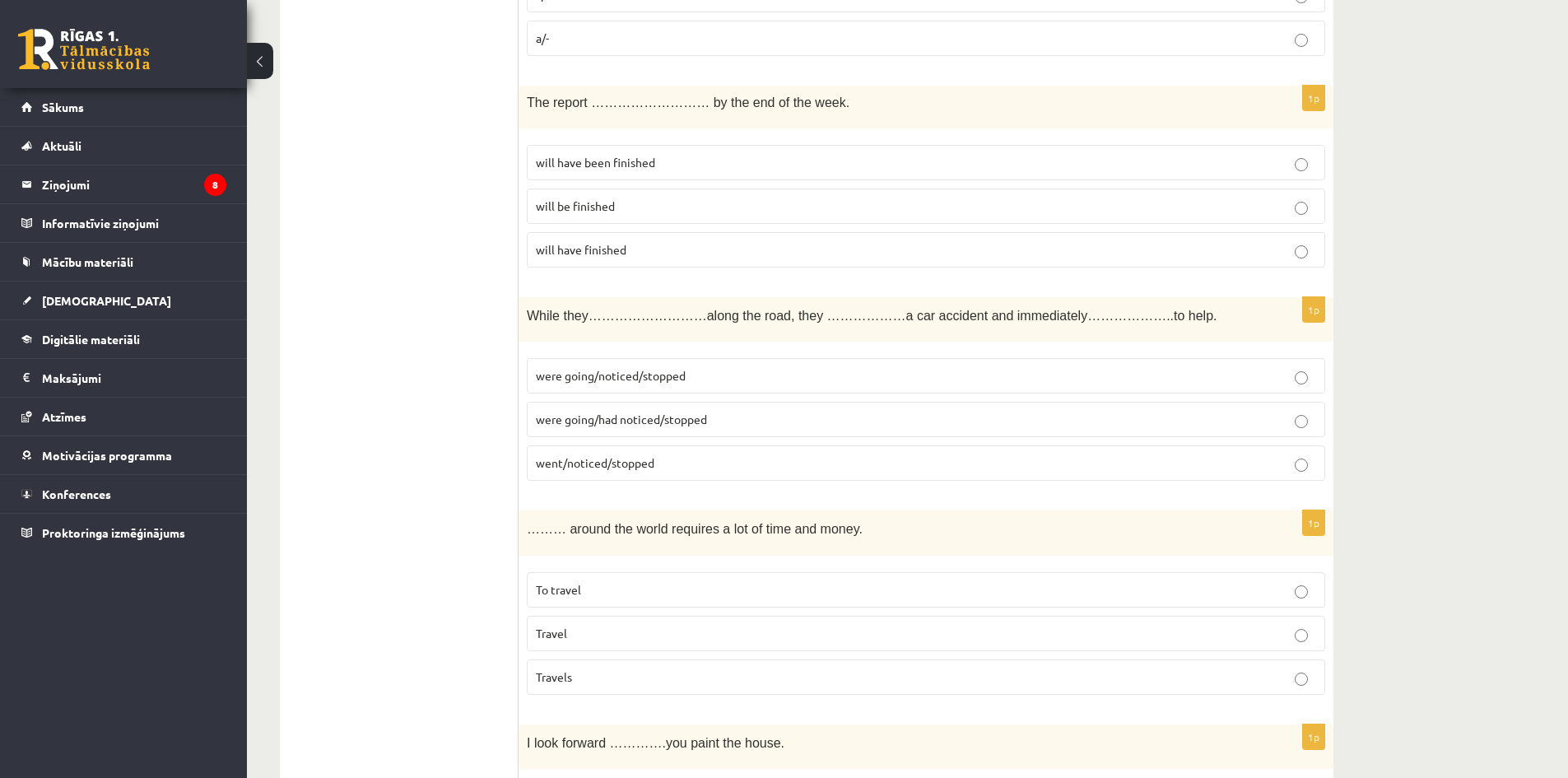
drag, startPoint x: 451, startPoint y: 419, endPoint x: 461, endPoint y: 417, distance: 10.2
click at [713, 389] on label "were going/noticed/stopped" at bounding box center [926, 376] width 799 height 36
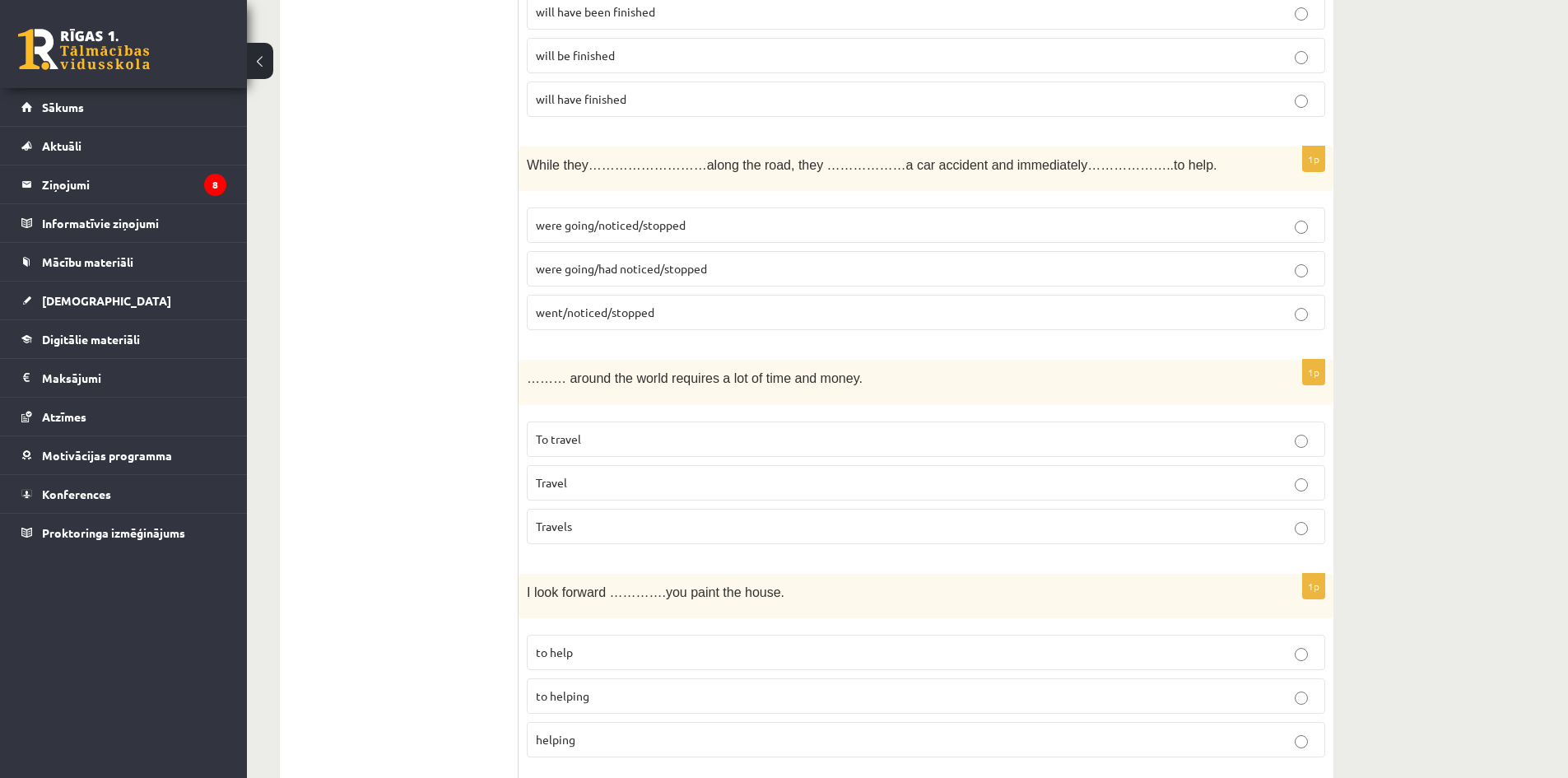
scroll to position [4446, 0]
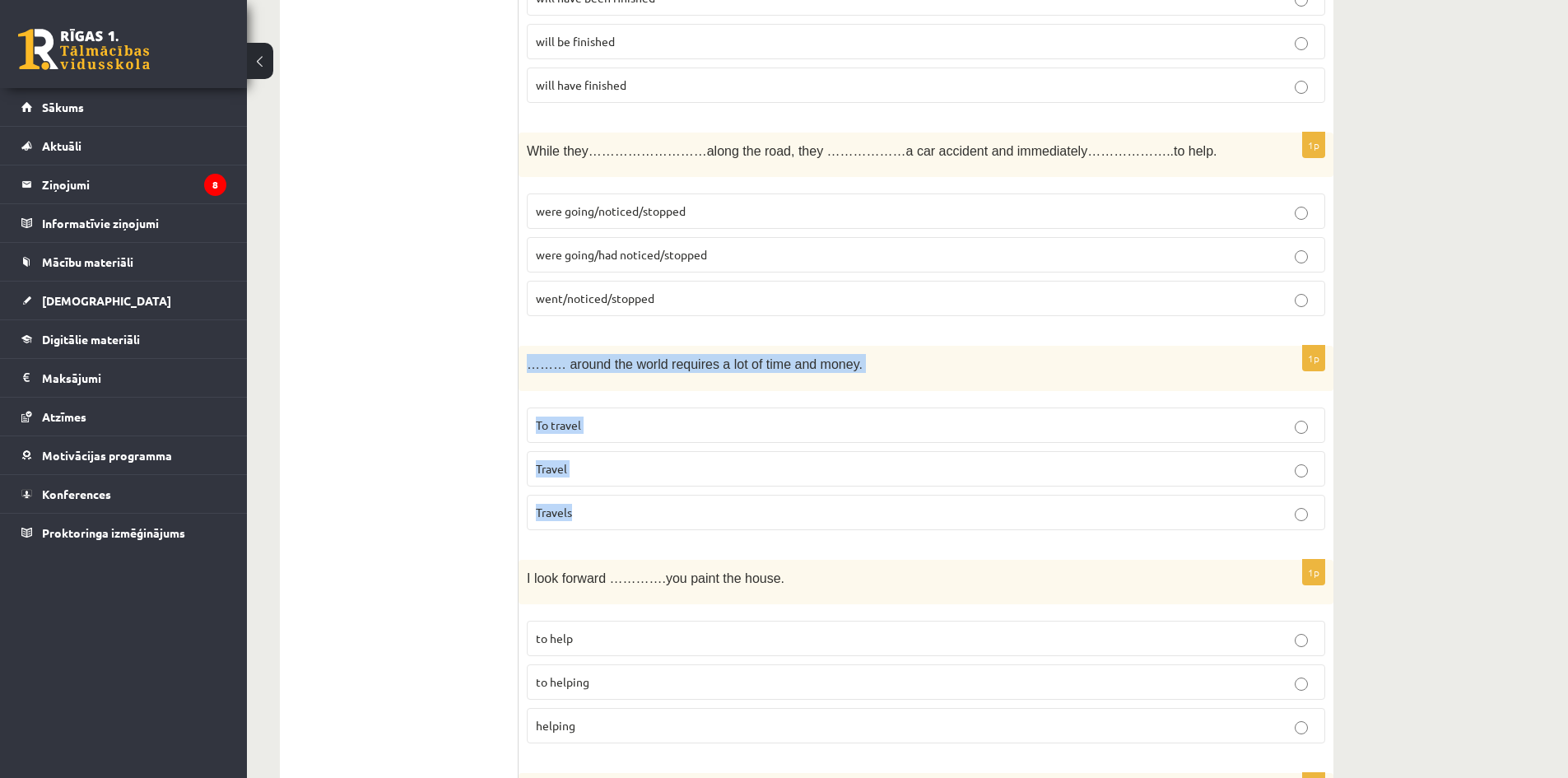
drag, startPoint x: 528, startPoint y: 363, endPoint x: 741, endPoint y: 526, distance: 268.2
click at [741, 526] on div "1p ……… around the world requires a lot of time and money. To travel Travel Trav…" at bounding box center [927, 444] width 815 height 197
click at [599, 426] on p "To travel" at bounding box center [927, 425] width 781 height 17
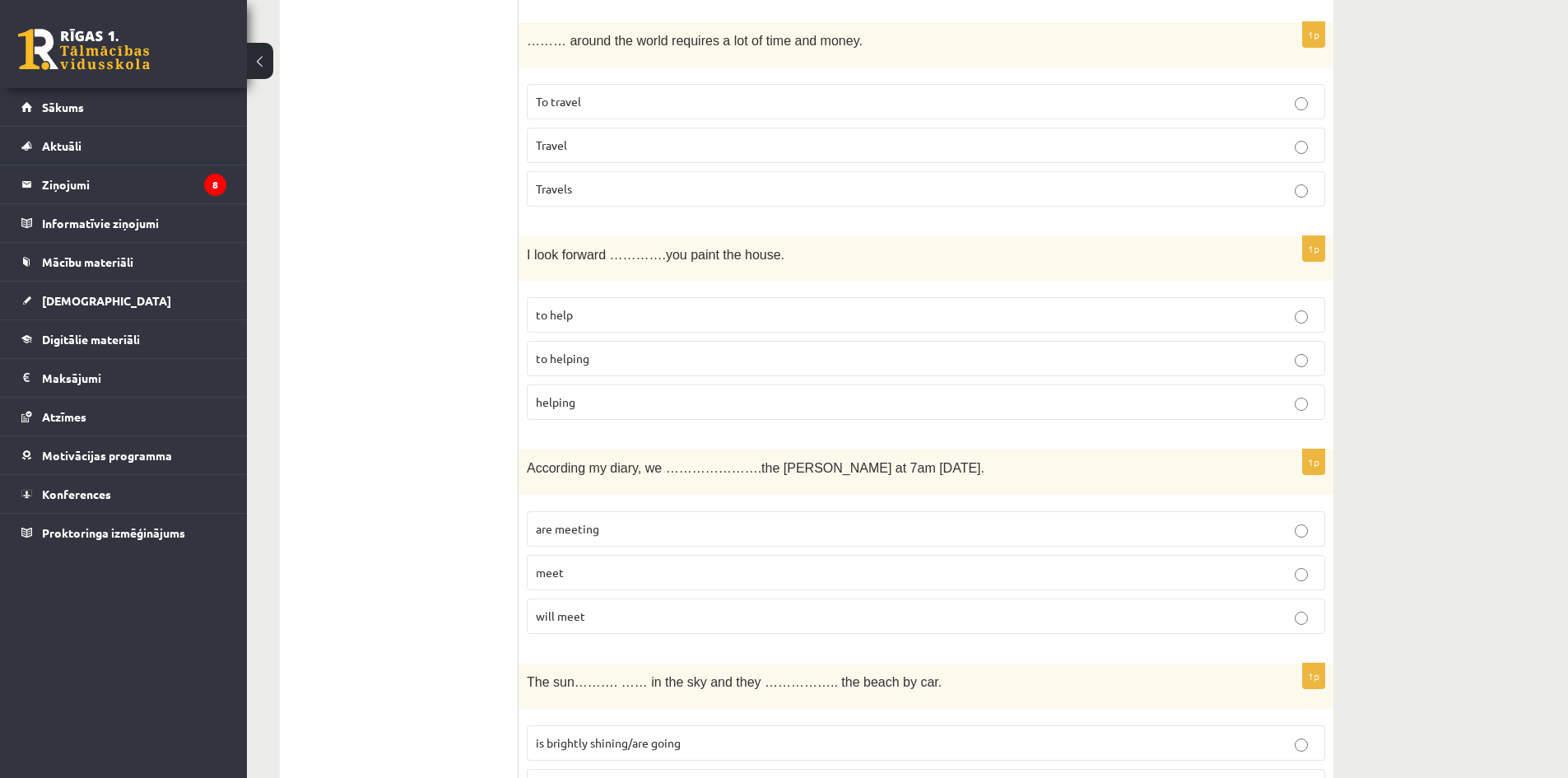
scroll to position [4776, 0]
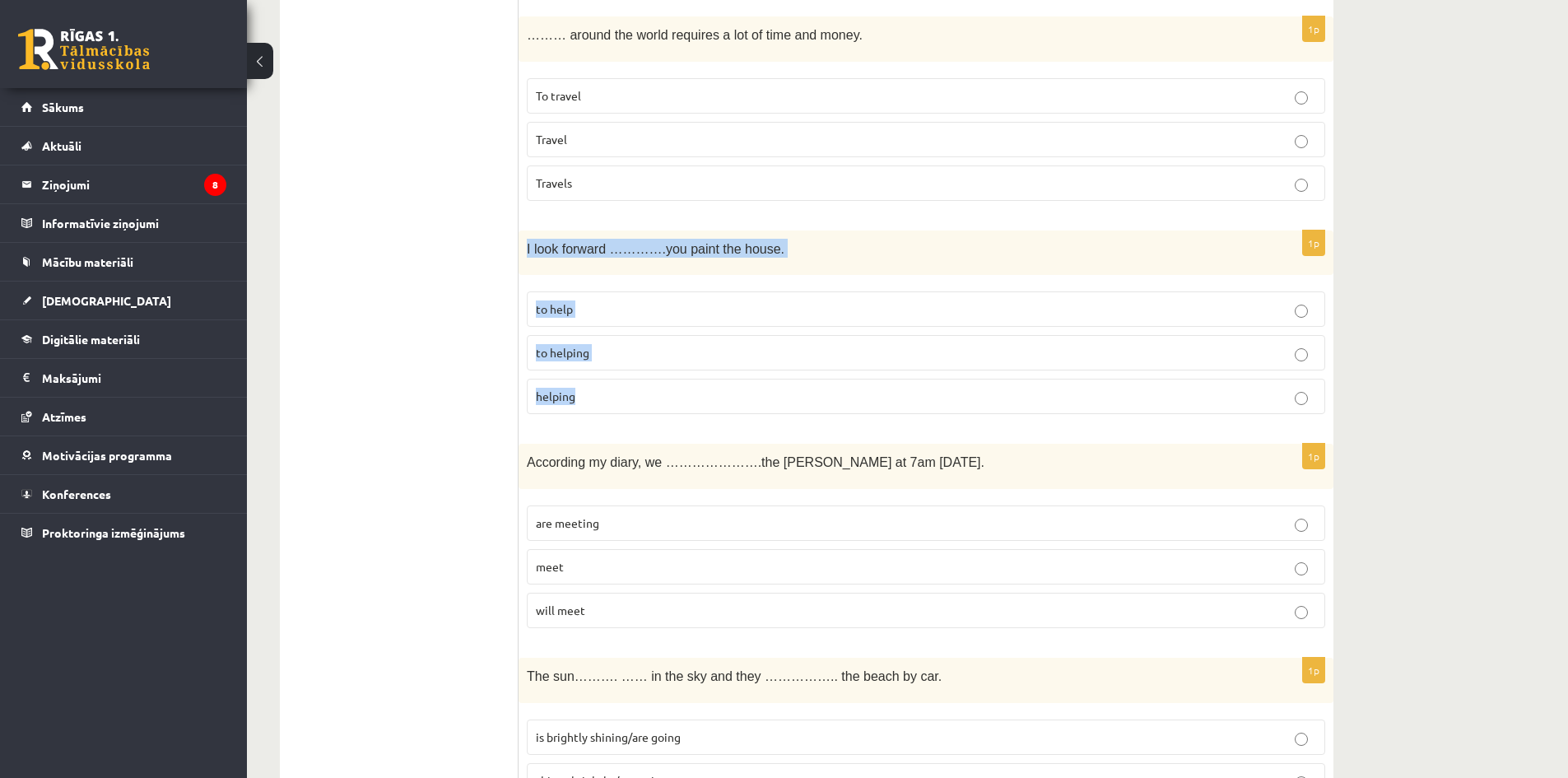
drag, startPoint x: 522, startPoint y: 247, endPoint x: 786, endPoint y: 414, distance: 312.4
click at [786, 414] on div "1p I look forward ………….you paint the house. to help to helping helping" at bounding box center [927, 329] width 815 height 197
click at [627, 350] on p "to helping" at bounding box center [927, 353] width 781 height 17
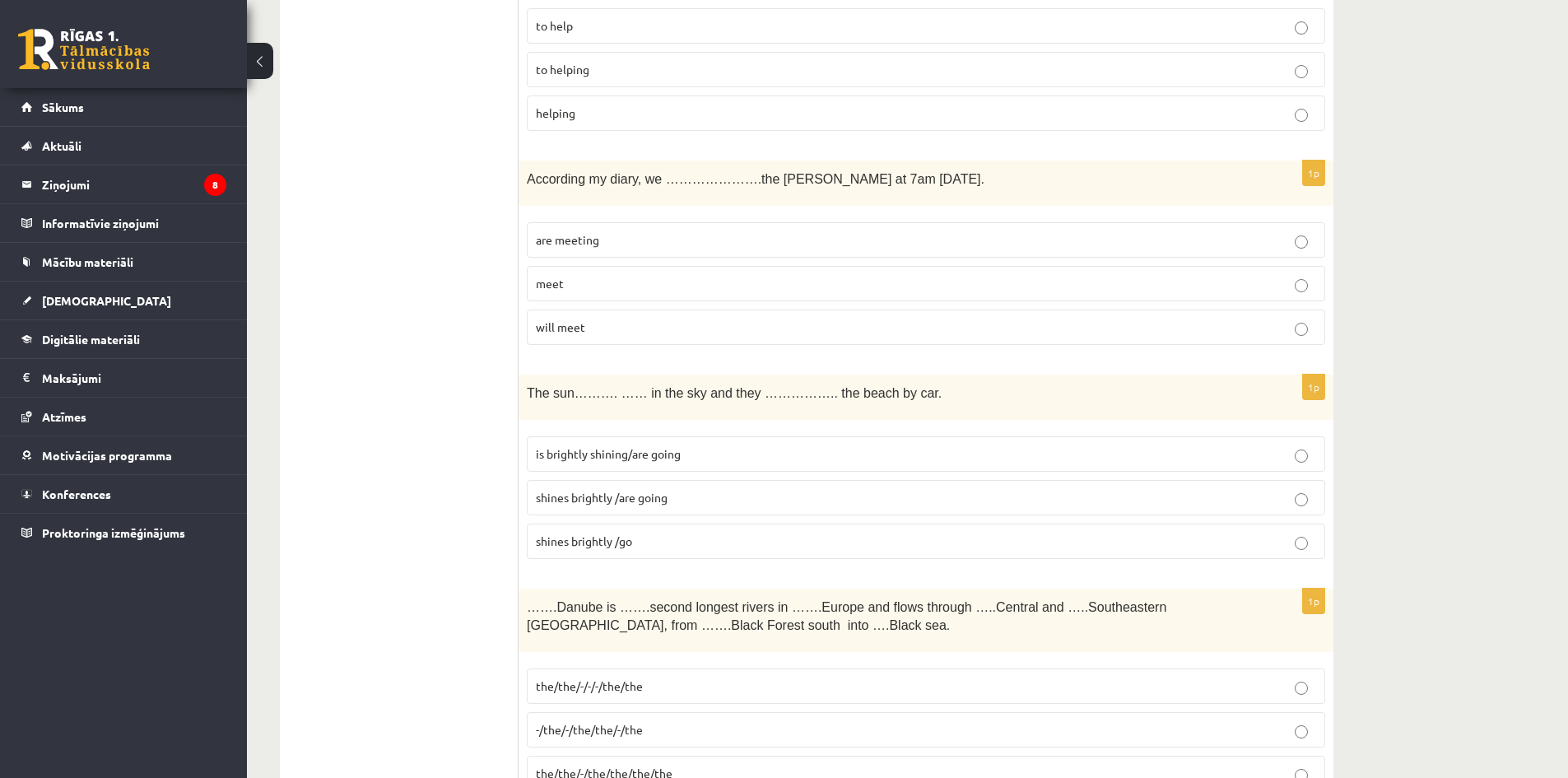
scroll to position [5187, 0]
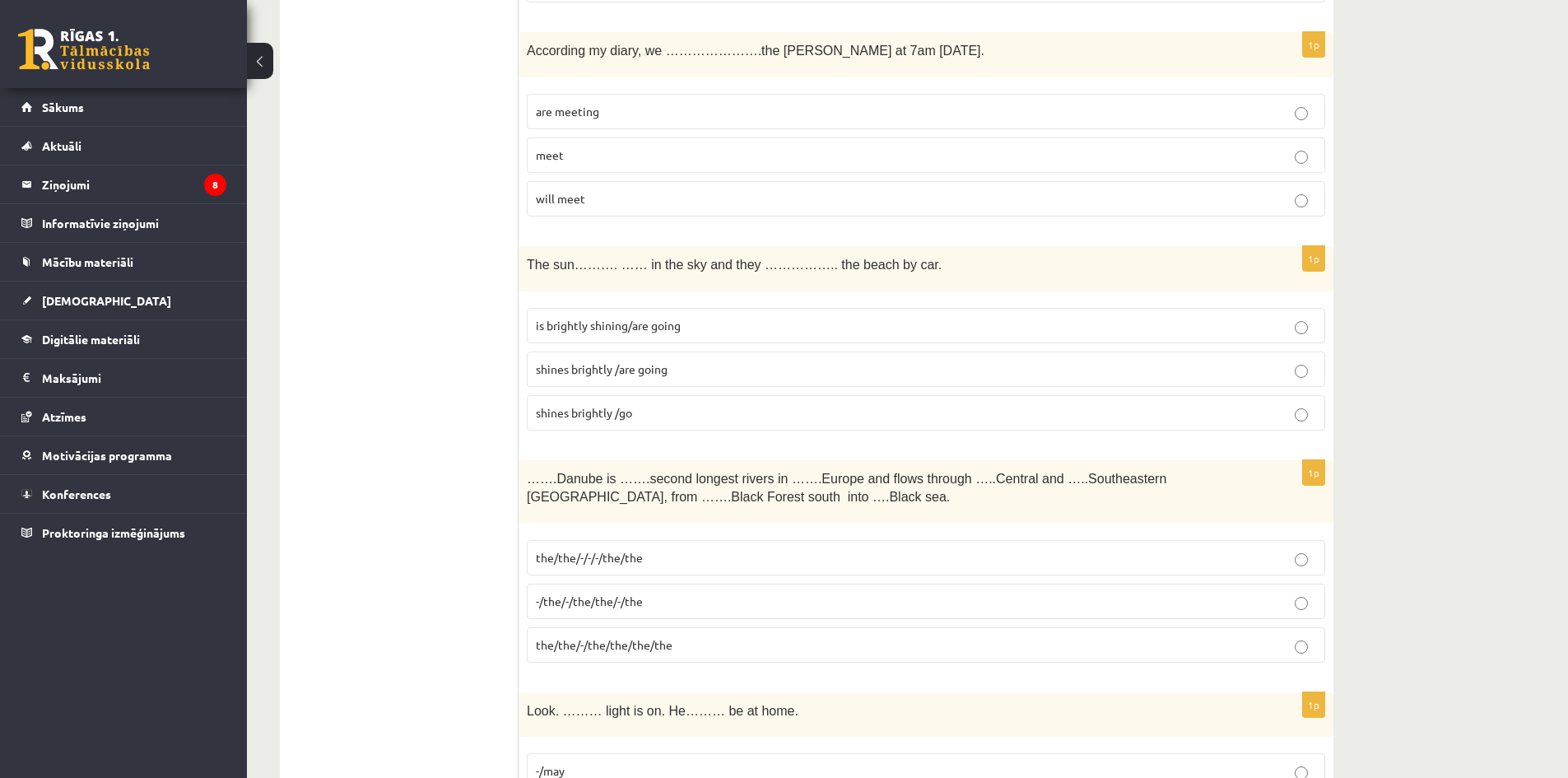
click at [614, 111] on p "are meeting" at bounding box center [927, 111] width 781 height 17
click at [681, 409] on p "shines brightly /go" at bounding box center [927, 413] width 781 height 17
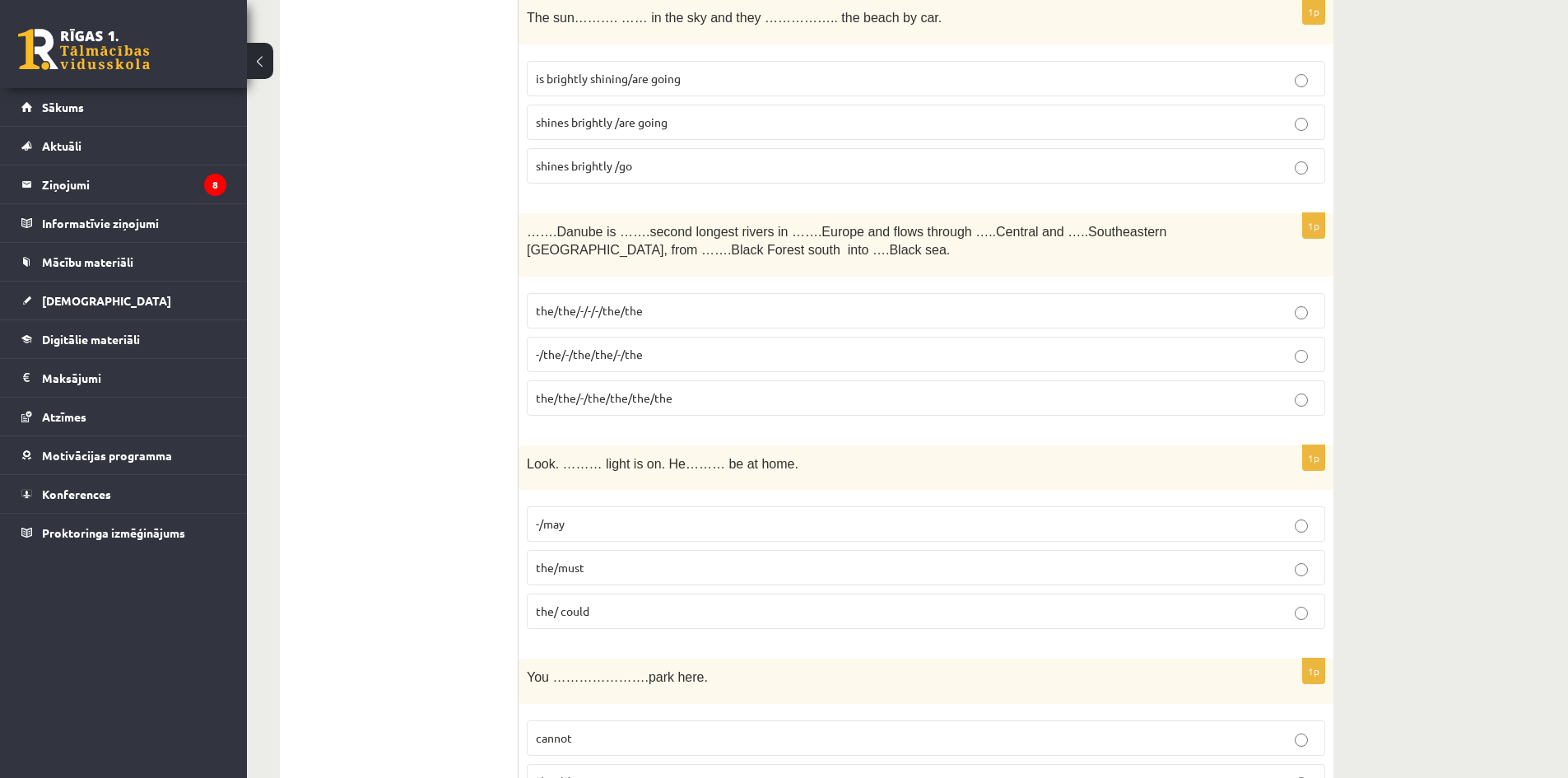
click at [741, 352] on p "-/the/-/the/the/-/the" at bounding box center [927, 355] width 781 height 17
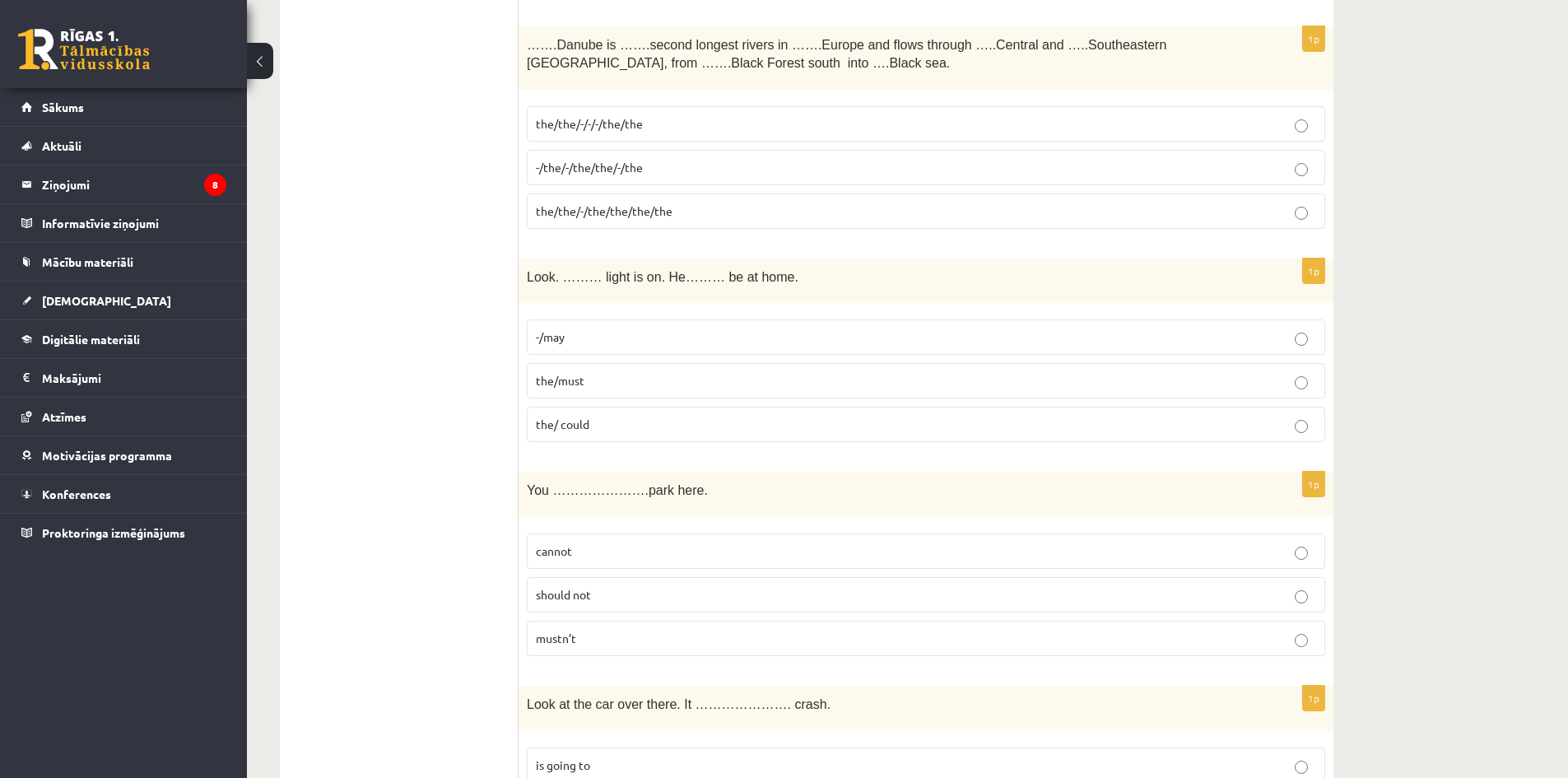
scroll to position [5681, 0]
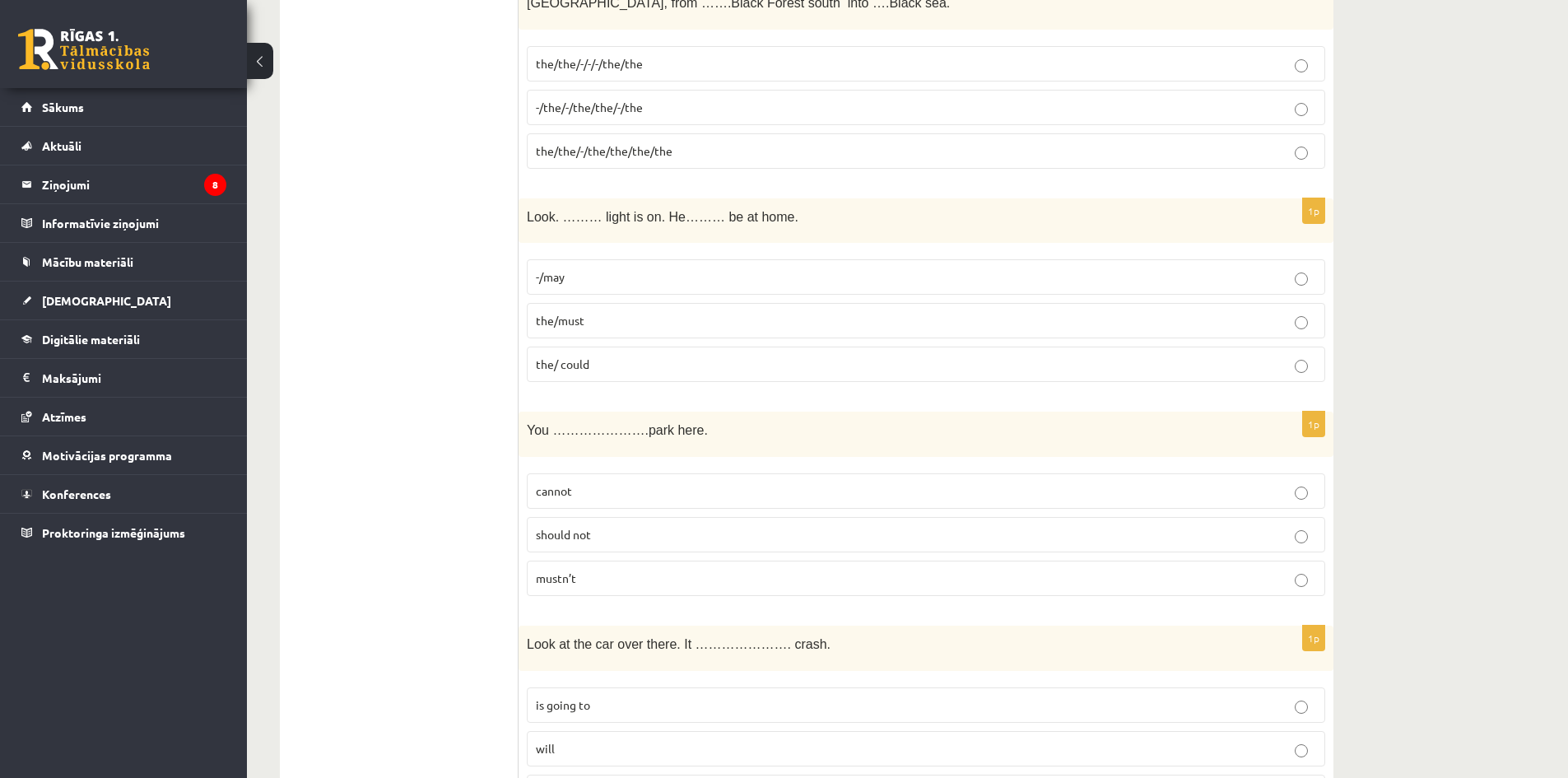
click at [667, 302] on fieldset "-/may the/must the/ could" at bounding box center [926, 319] width 799 height 136
click at [674, 286] on p "-/may" at bounding box center [927, 277] width 781 height 17
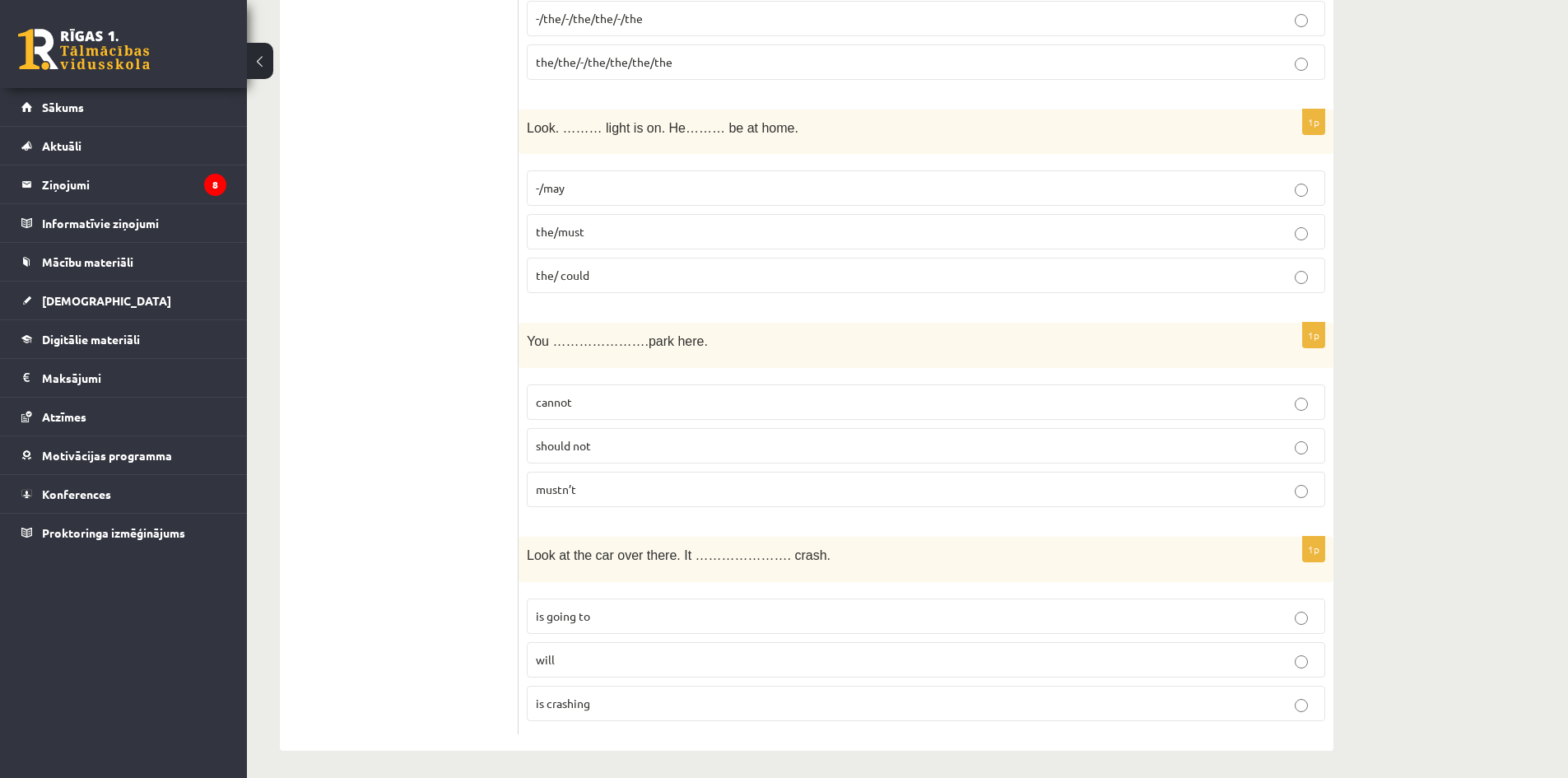
scroll to position [5776, 0]
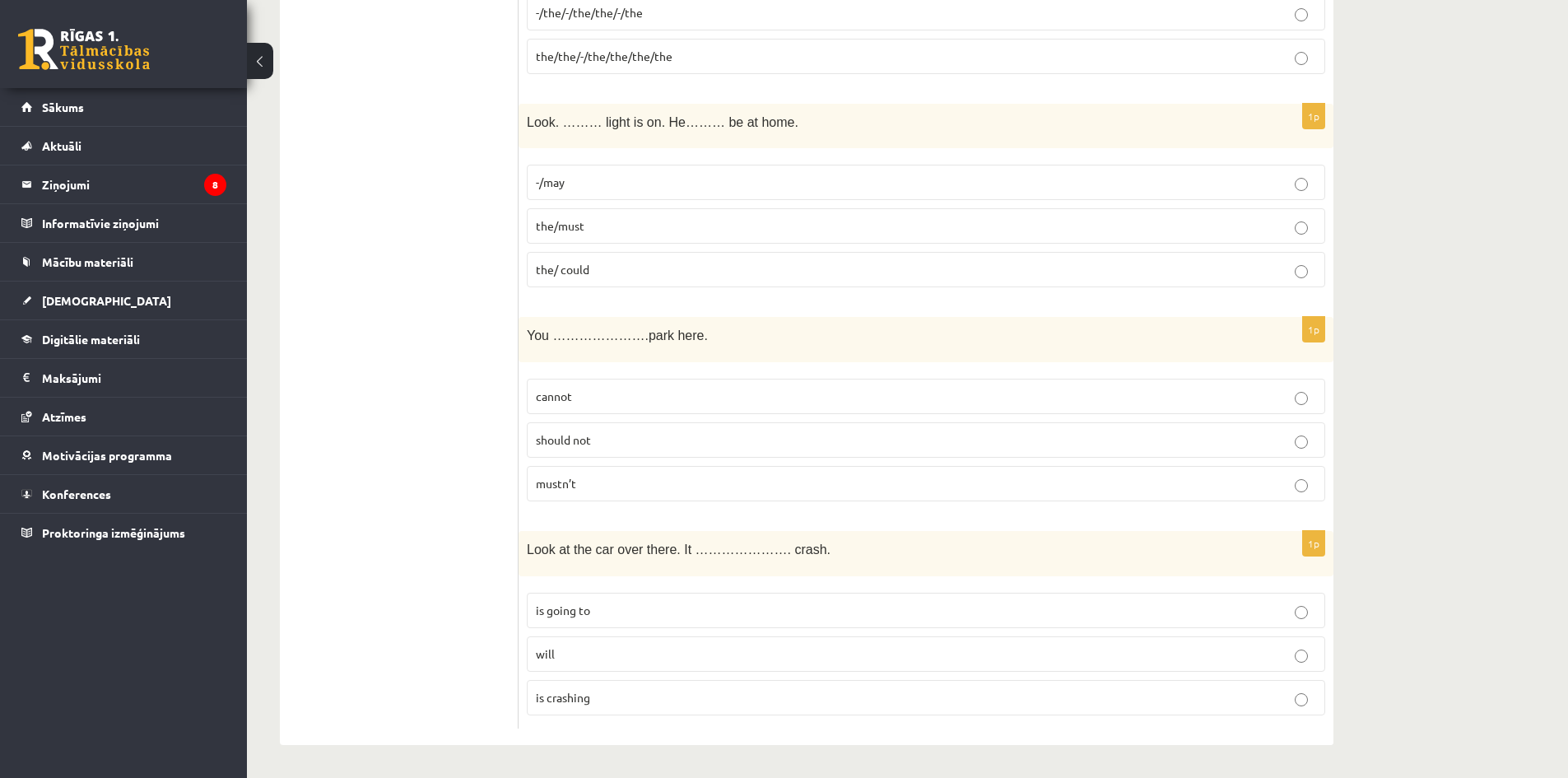
click at [634, 391] on p "cannot" at bounding box center [927, 396] width 781 height 17
drag, startPoint x: 531, startPoint y: 547, endPoint x: 910, endPoint y: 694, distance: 406.5
click at [910, 694] on div "1p Look at the car over there. It …………………. crash. is going to will is crashing" at bounding box center [927, 629] width 815 height 197
click at [652, 612] on p "is going to" at bounding box center [927, 610] width 781 height 17
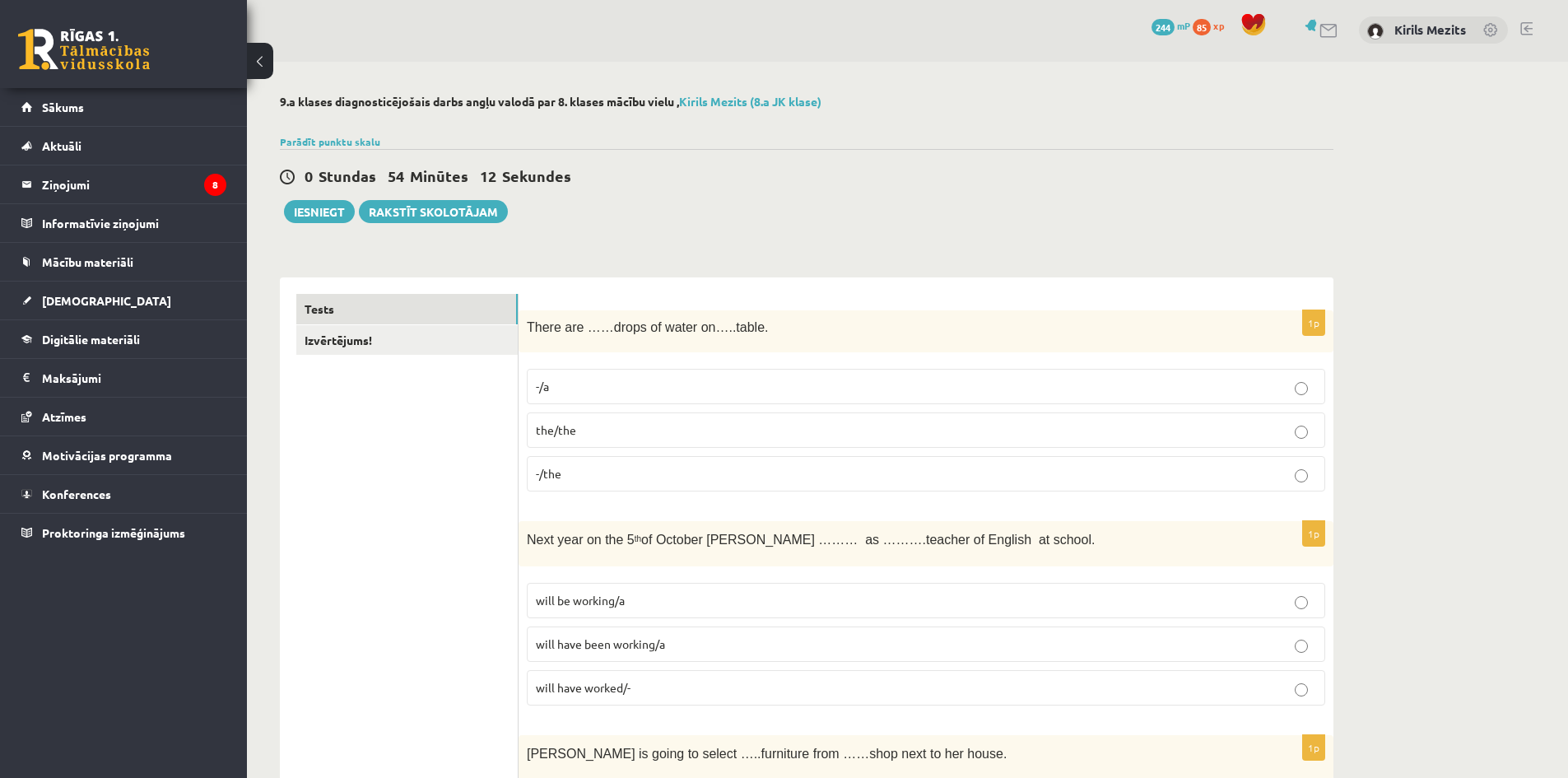
scroll to position [0, 0]
click at [316, 208] on button "Iesniegt" at bounding box center [319, 213] width 70 height 23
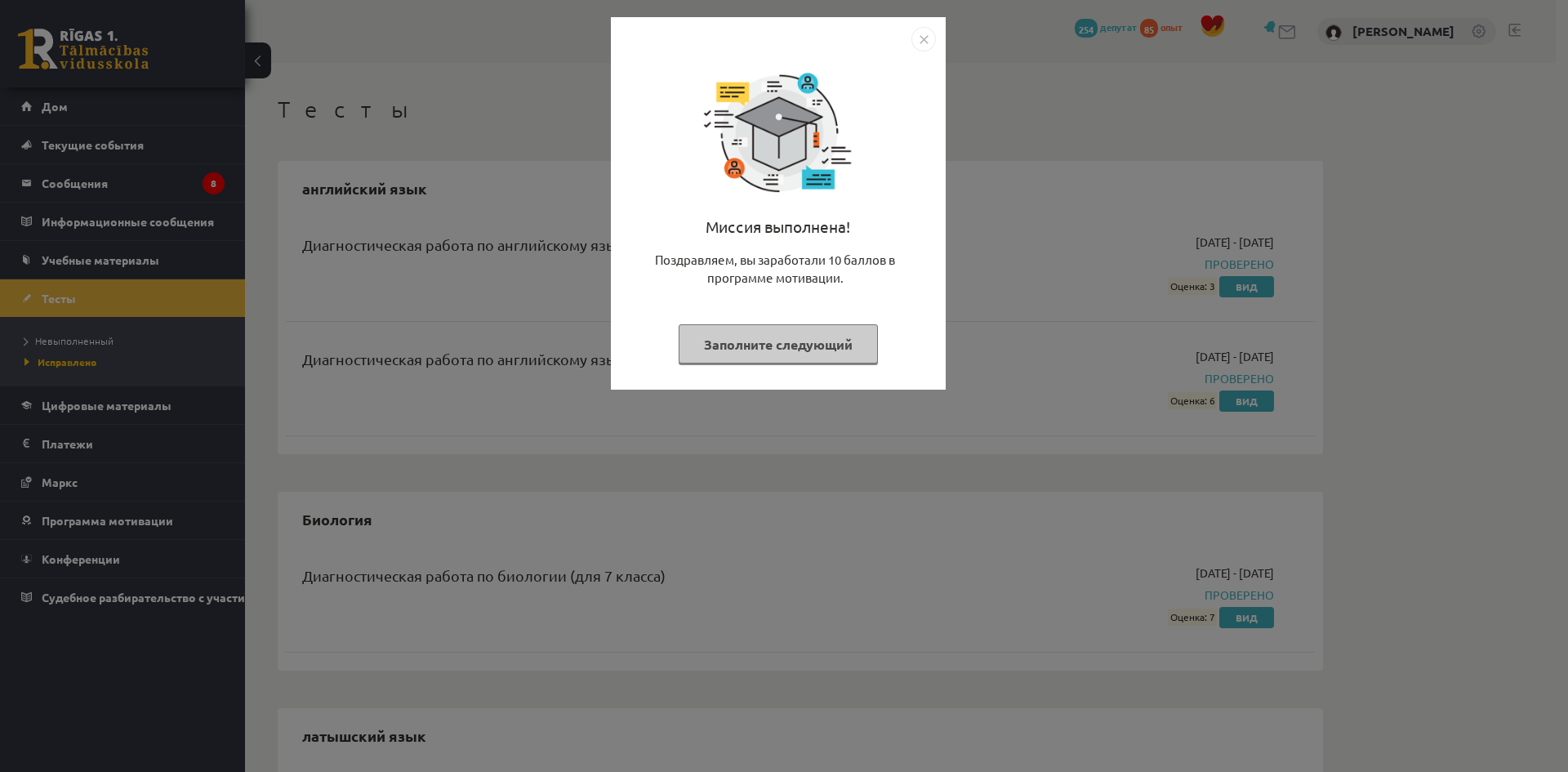
click at [920, 39] on img "Закрывать" at bounding box center [923, 39] width 24 height 24
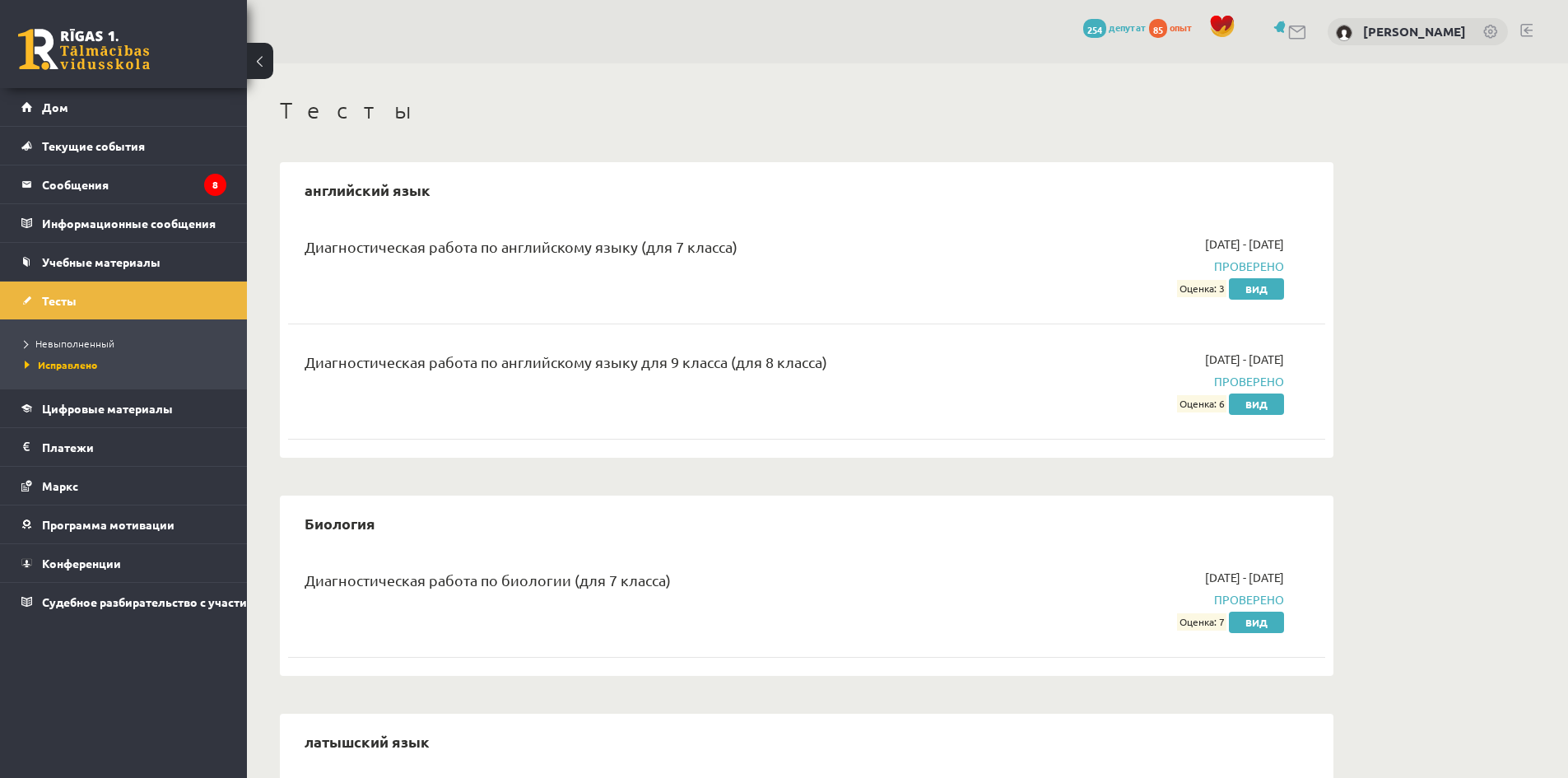
drag, startPoint x: 1223, startPoint y: 409, endPoint x: 1146, endPoint y: 429, distance: 79.6
click at [1133, 429] on div "Диагностическая работа по английскому языку (для 7 класса) 2025-09-01 - 2025-09…" at bounding box center [807, 334] width 1037 height 230
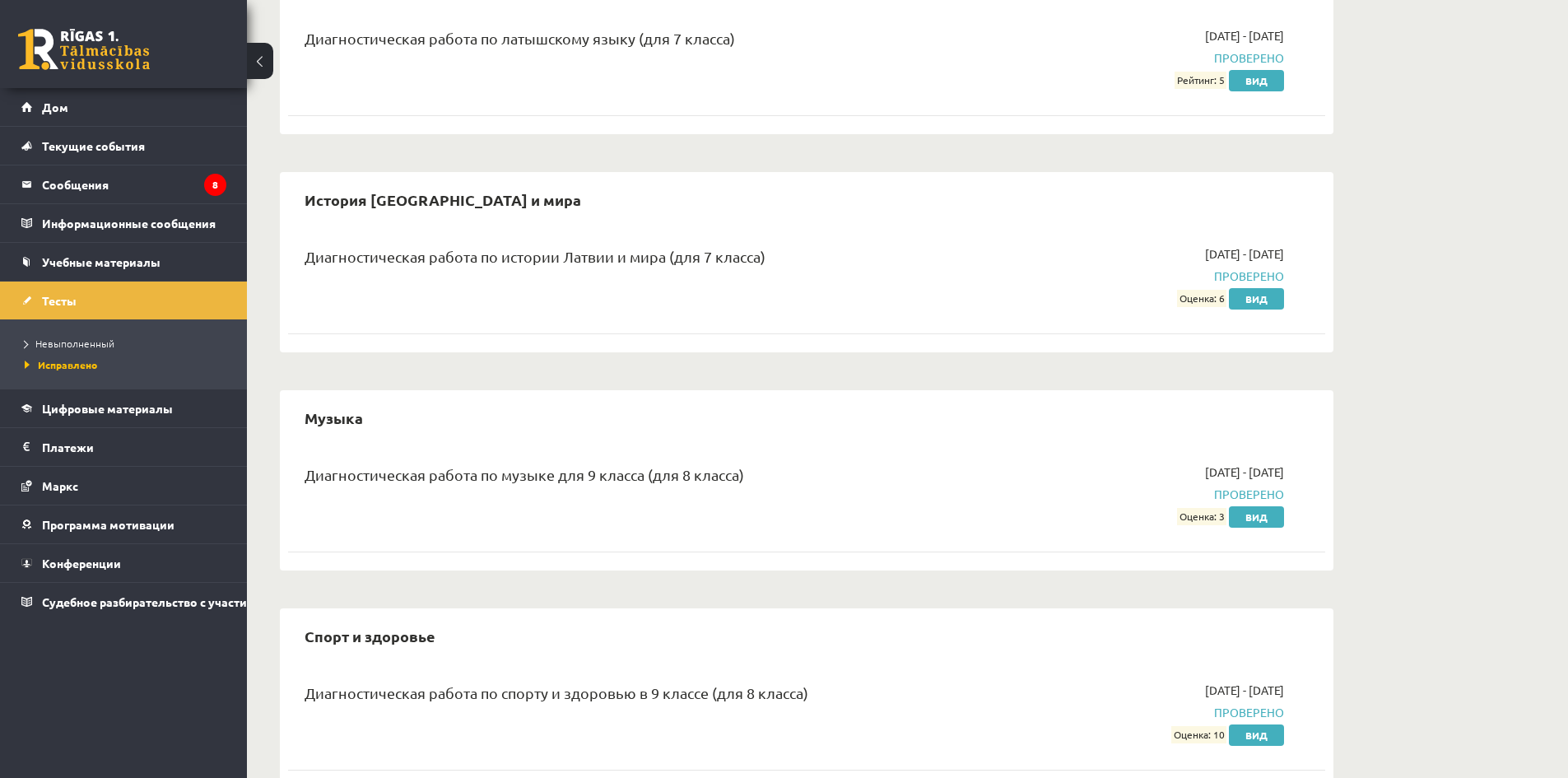
scroll to position [803, 0]
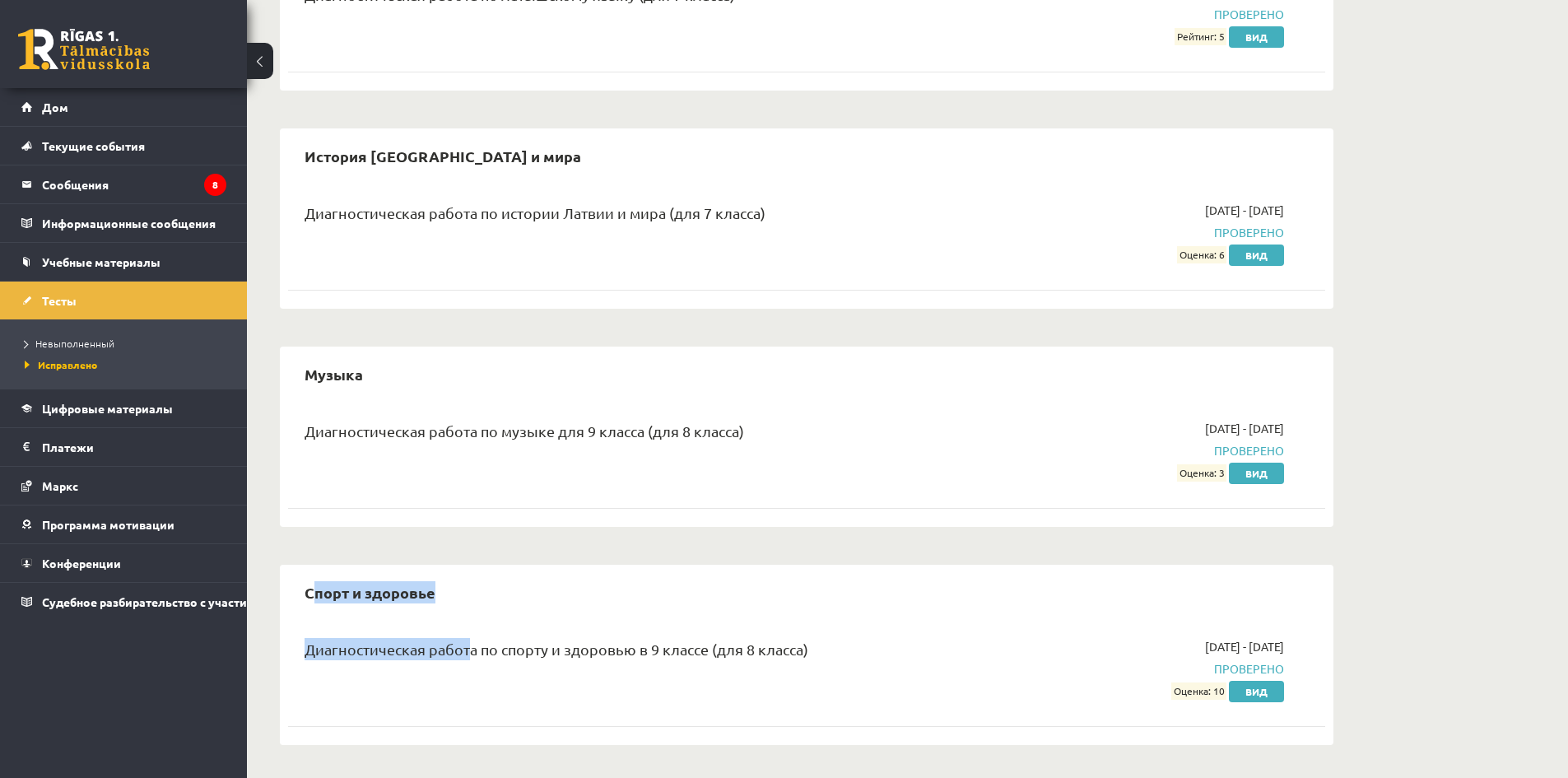
drag, startPoint x: 313, startPoint y: 586, endPoint x: 467, endPoint y: 606, distance: 155.3
click at [463, 612] on div "Спорт и здоровье Диагностическая работа по спорту и здоровью в 9 классе (для 8 …" at bounding box center [807, 655] width 1053 height 180
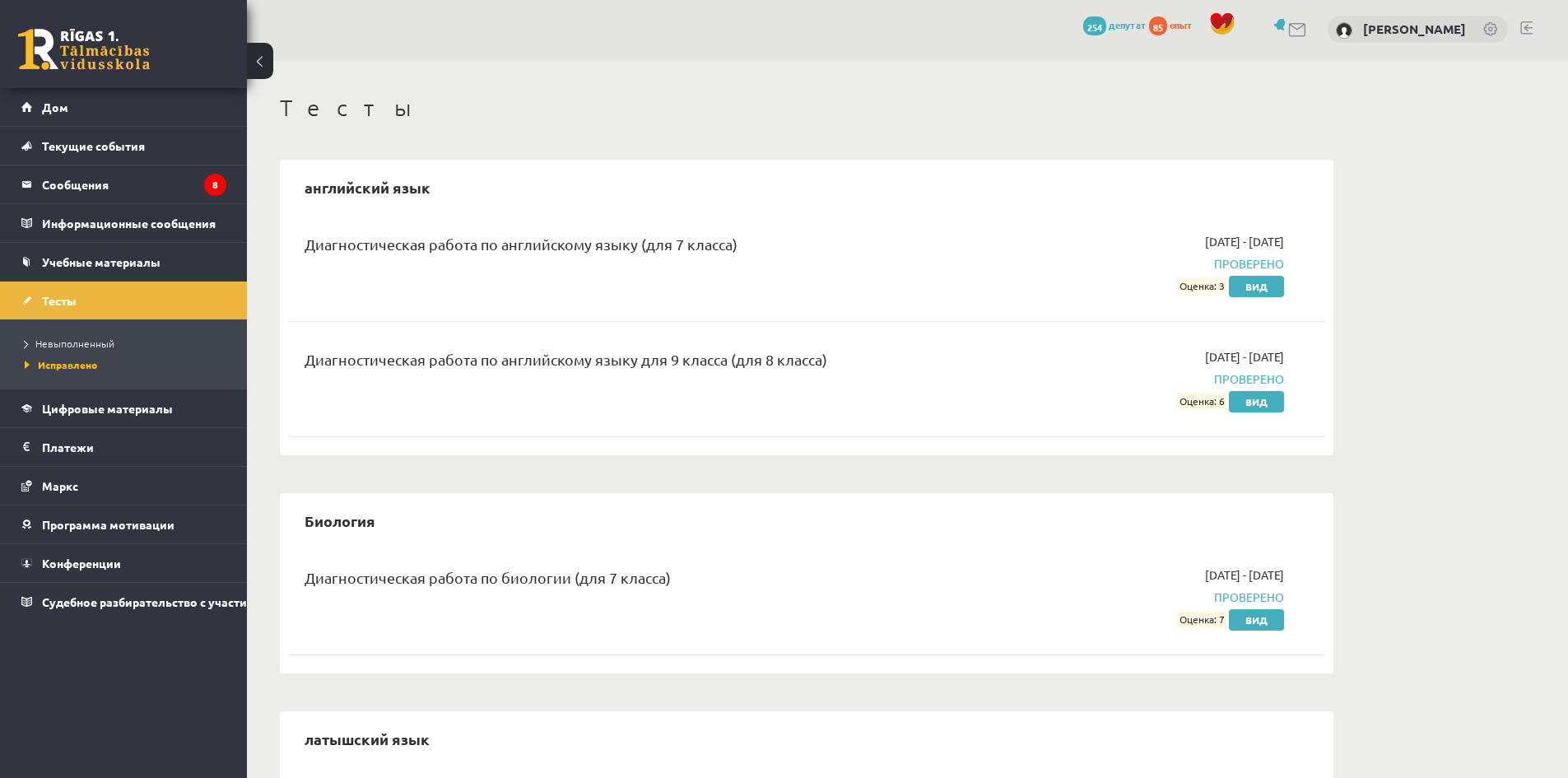
scroll to position [0, 0]
click at [67, 300] on font "Тесты" at bounding box center [59, 300] width 35 height 15
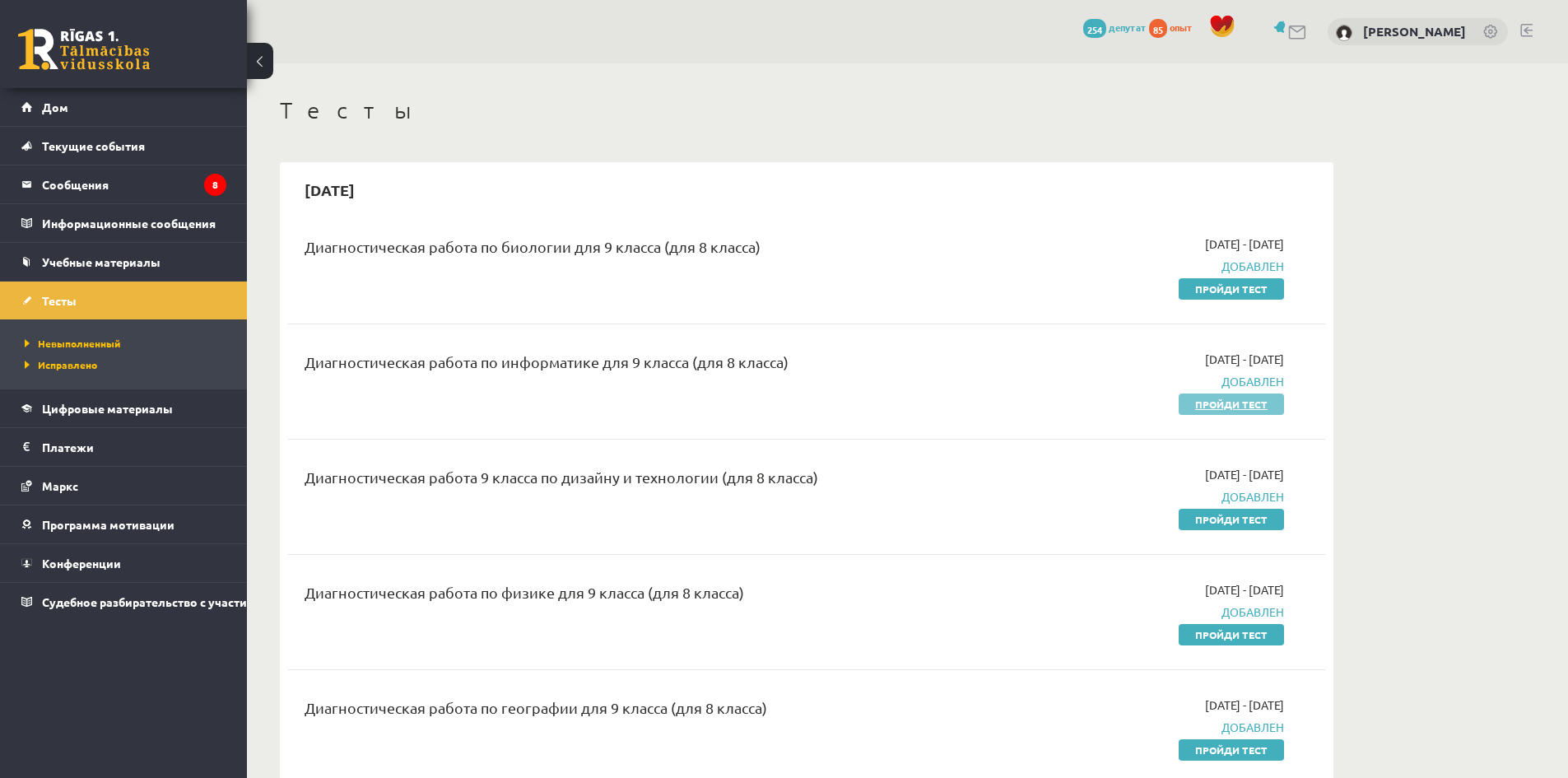
click at [1237, 405] on font "Пройди тест" at bounding box center [1231, 403] width 72 height 13
click at [1226, 510] on link "Пройди тест" at bounding box center [1231, 519] width 105 height 22
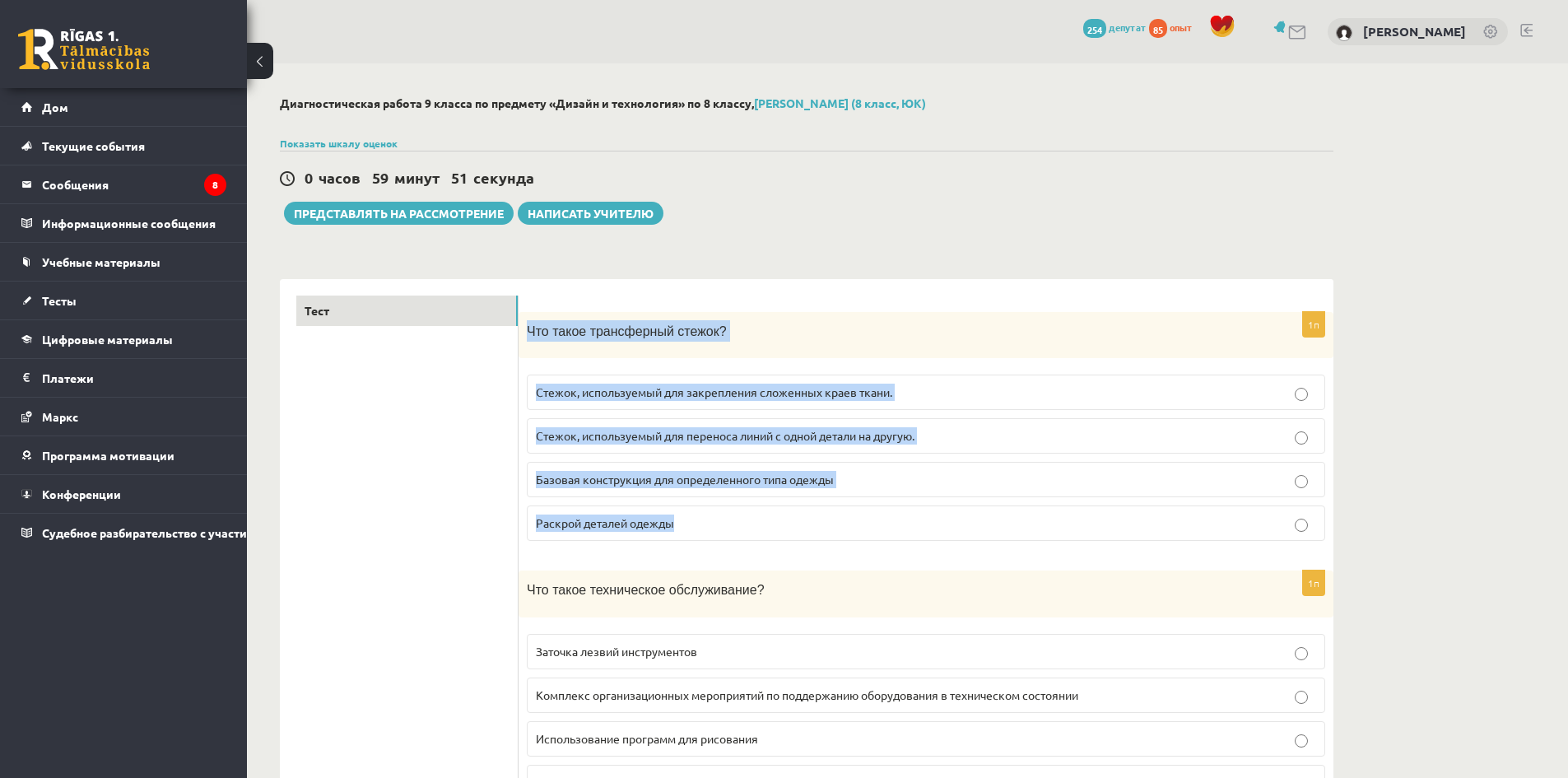
drag, startPoint x: 527, startPoint y: 329, endPoint x: 891, endPoint y: 524, distance: 412.9
click at [891, 524] on div "1п Что такое трансферный стежок? Стежок, используемый для закрепления сложенных…" at bounding box center [927, 433] width 815 height 243
copy div "Что такое трансферный стежок? Стежок, используемый для закрепления сложенных кр…"
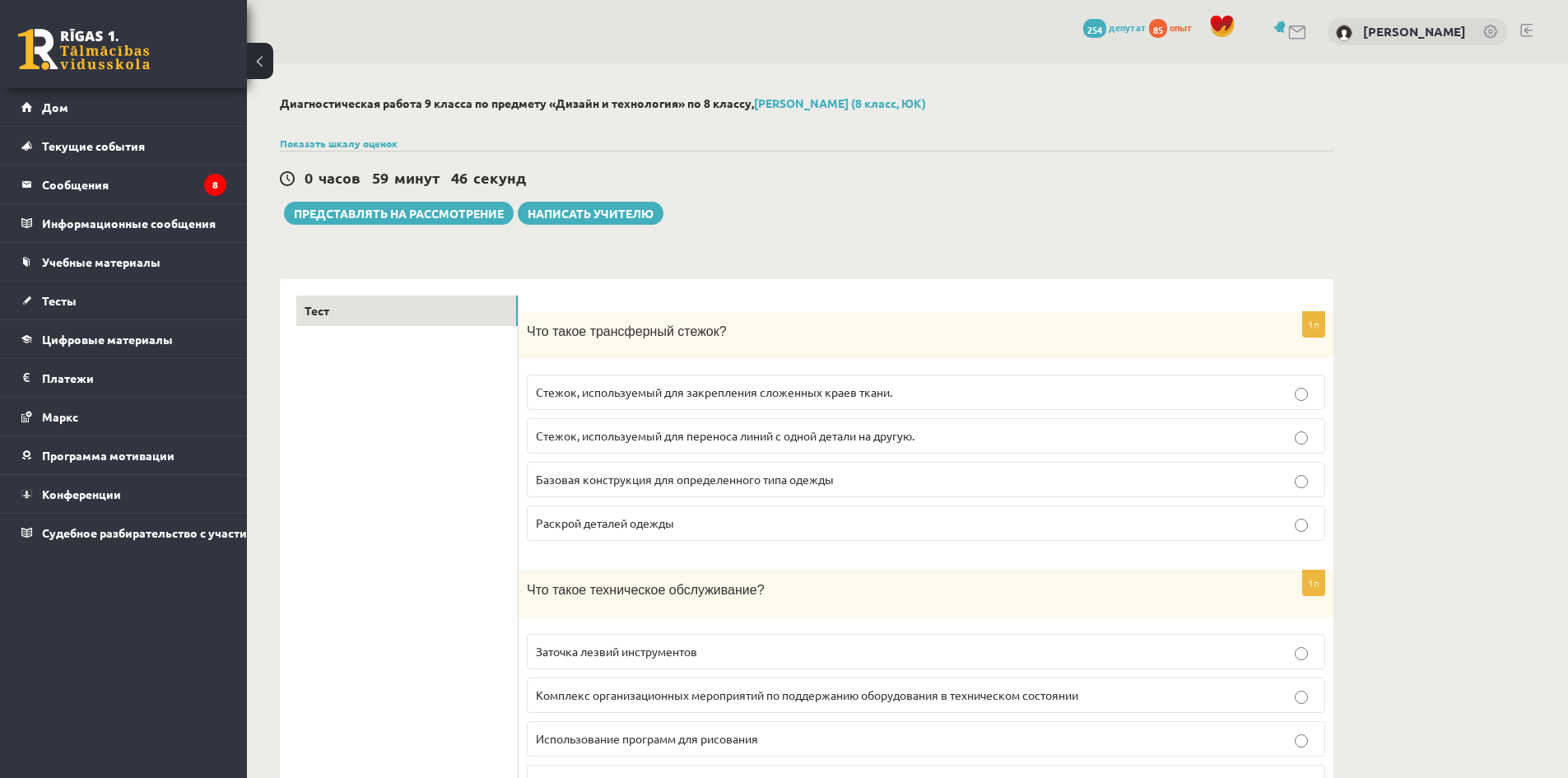
click at [694, 432] on font "Стежок, используемый для переноса линий с одной детали на другую." at bounding box center [726, 436] width 379 height 15
click at [697, 400] on p "Стежок, используемый для закрепления сложенных краев ткани." at bounding box center [927, 392] width 781 height 17
click at [692, 449] on label "Стежок, используемый для переноса линий с одной детали на другую." at bounding box center [926, 436] width 799 height 36
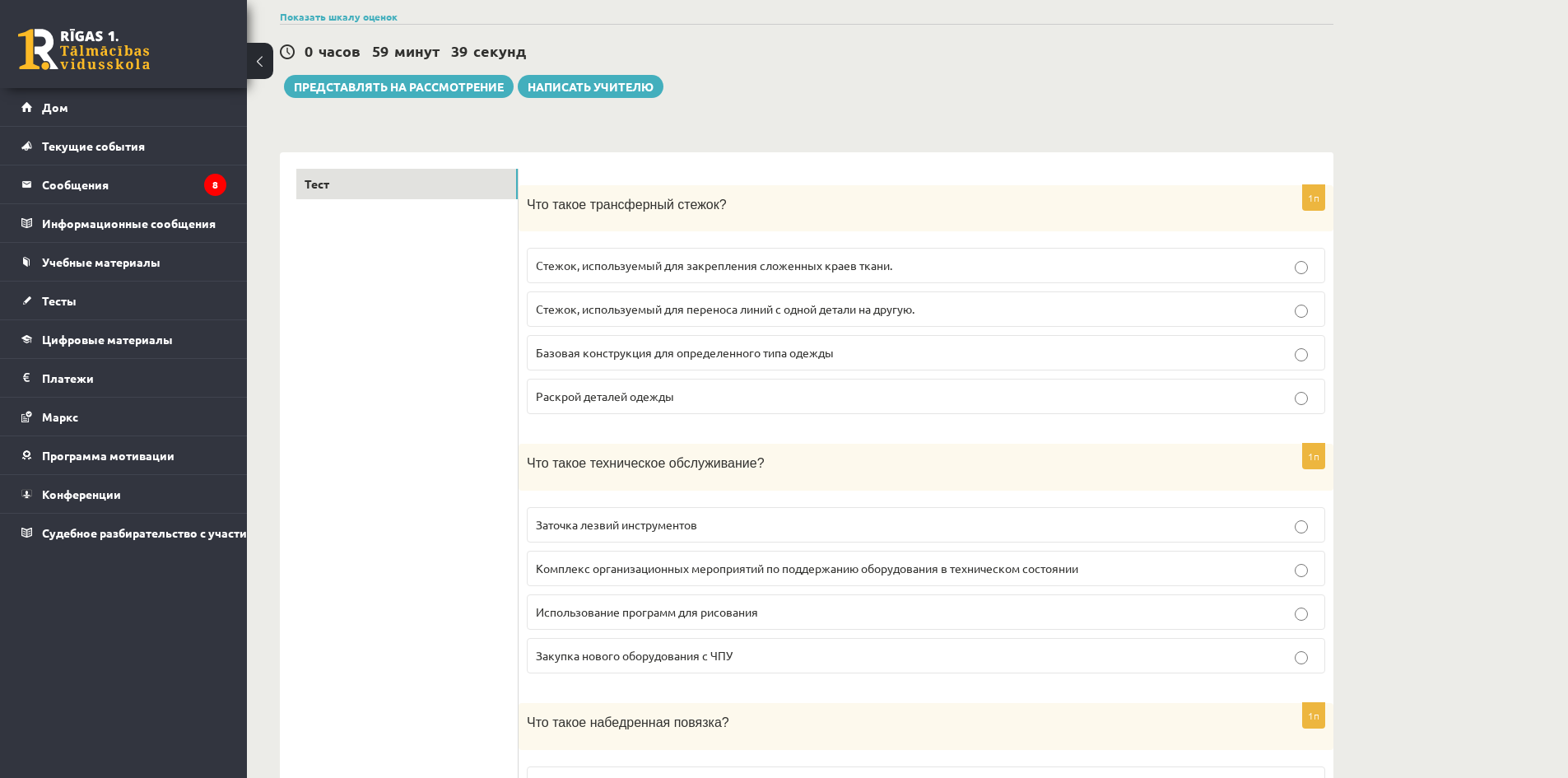
scroll to position [247, 0]
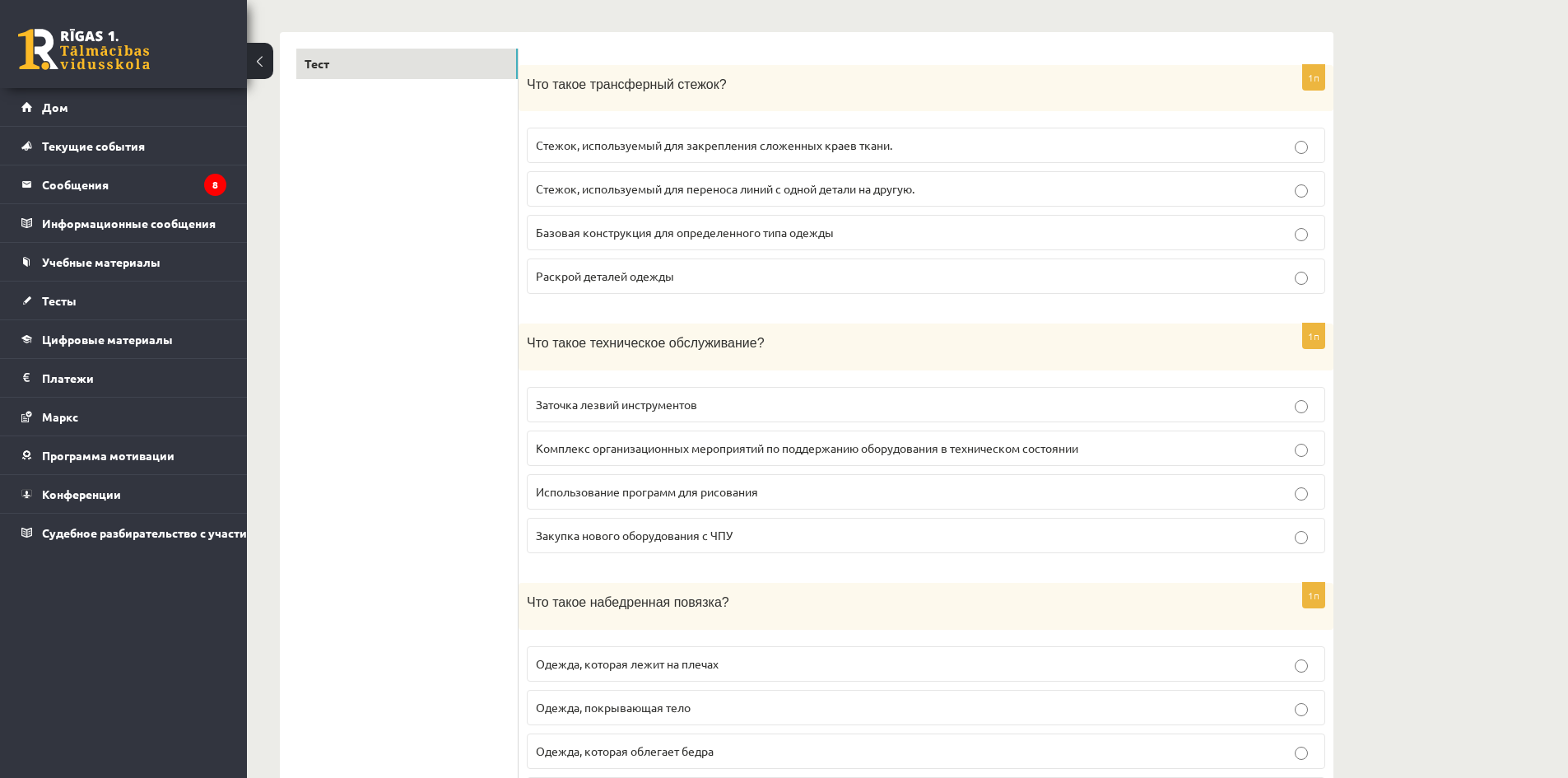
drag, startPoint x: 528, startPoint y: 341, endPoint x: 498, endPoint y: 335, distance: 30.6
click at [818, 371] on div "1п Что такое техническое обслуживание? Заточка лезвий инструментов Комплекс орг…" at bounding box center [927, 444] width 815 height 243
click at [708, 409] on p "Заточка лезвий инструментов" at bounding box center [927, 405] width 781 height 17
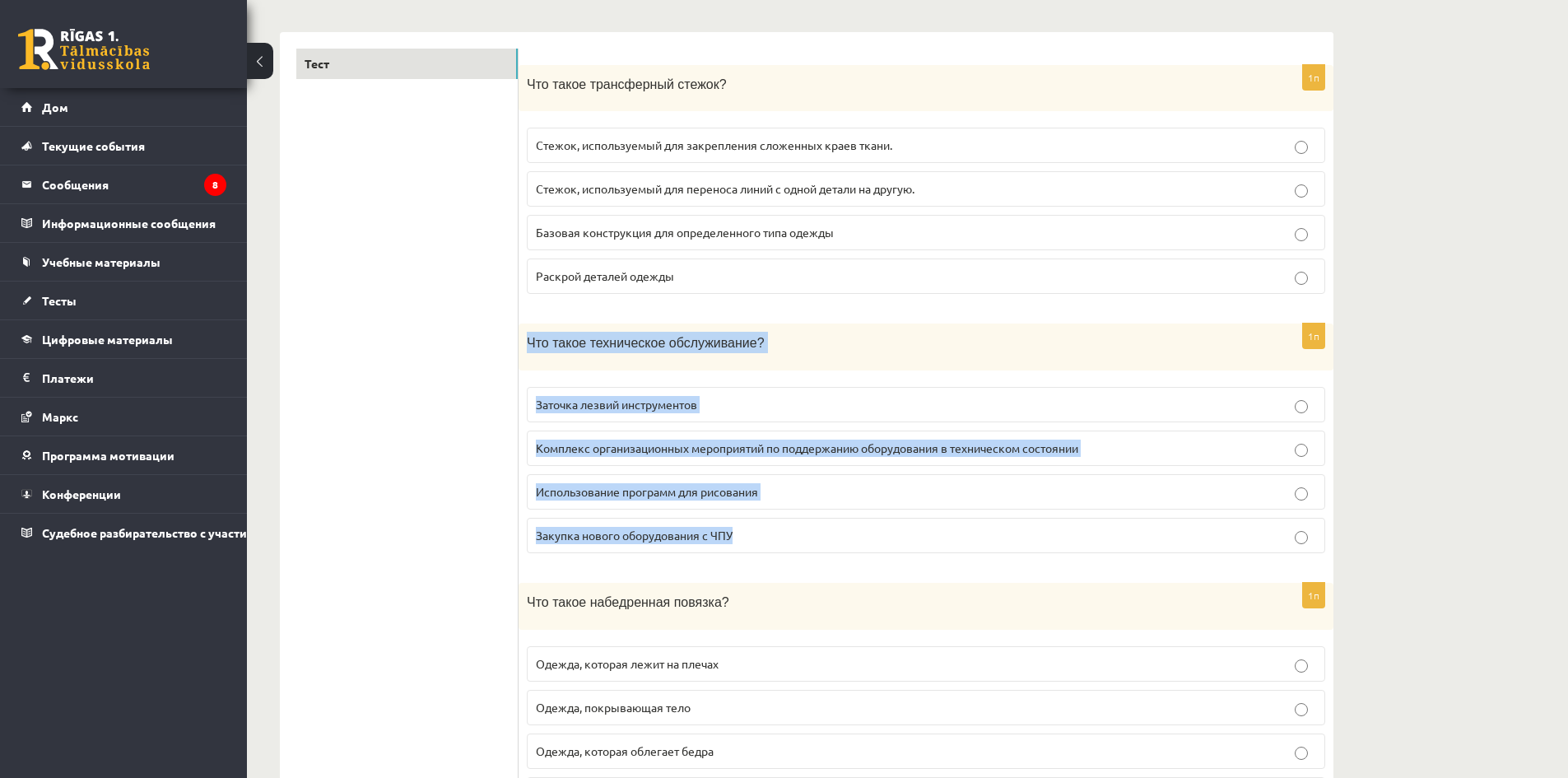
drag, startPoint x: 529, startPoint y: 335, endPoint x: 993, endPoint y: 562, distance: 516.6
click at [993, 562] on div "1п Что такое техническое обслуживание? Заточка лезвий инструментов Комплекс орг…" at bounding box center [927, 444] width 815 height 243
copy div "Что такое техническое обслуживание? Заточка лезвий инструментов Комплекс органи…"
click at [883, 462] on label "Комплекс организационных мероприятий по поддержанию оборудования в техническом …" at bounding box center [926, 448] width 799 height 36
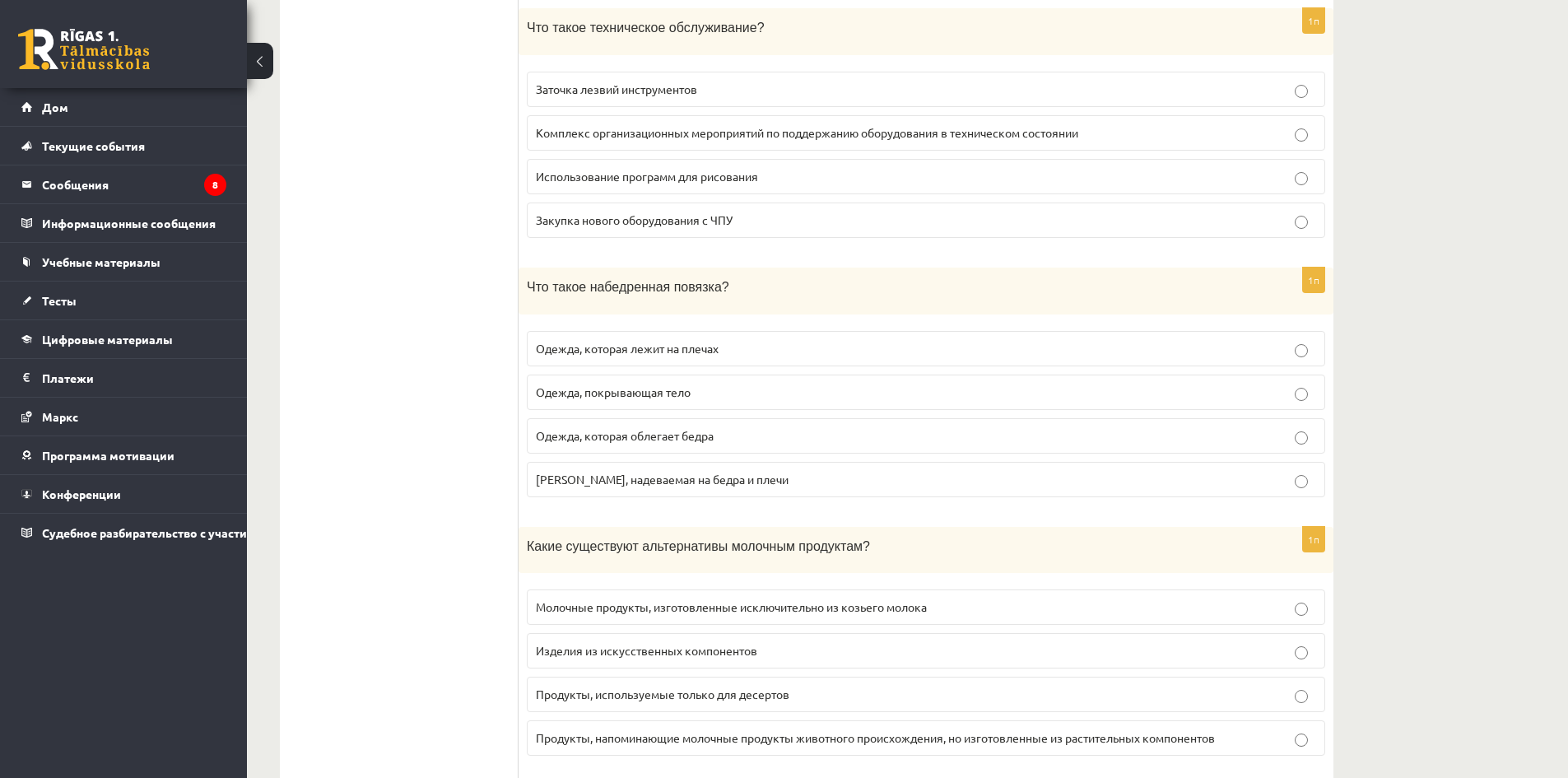
scroll to position [576, 0]
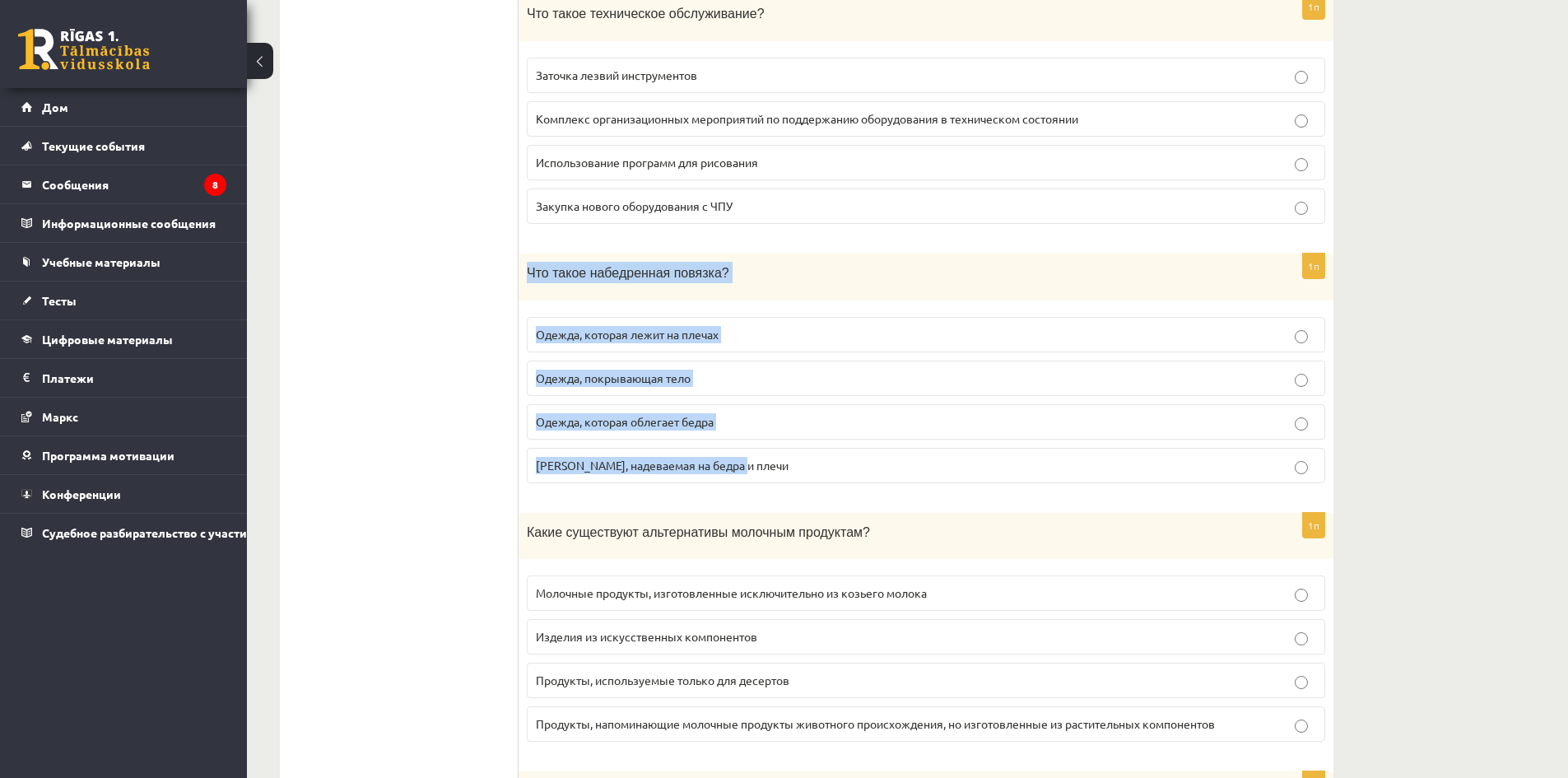
drag, startPoint x: 548, startPoint y: 273, endPoint x: 853, endPoint y: 460, distance: 357.8
click at [853, 460] on div "1п Что такое набедренная повязка? Одежда, которая лежит на плечах Одежда, покры…" at bounding box center [927, 375] width 815 height 243
copy div "Что такое набедренная повязка? Одежда, которая лежит на плечах Одежда, покрываю…"
click at [783, 340] on p "Одежда, которая лежит на плечах" at bounding box center [927, 335] width 781 height 17
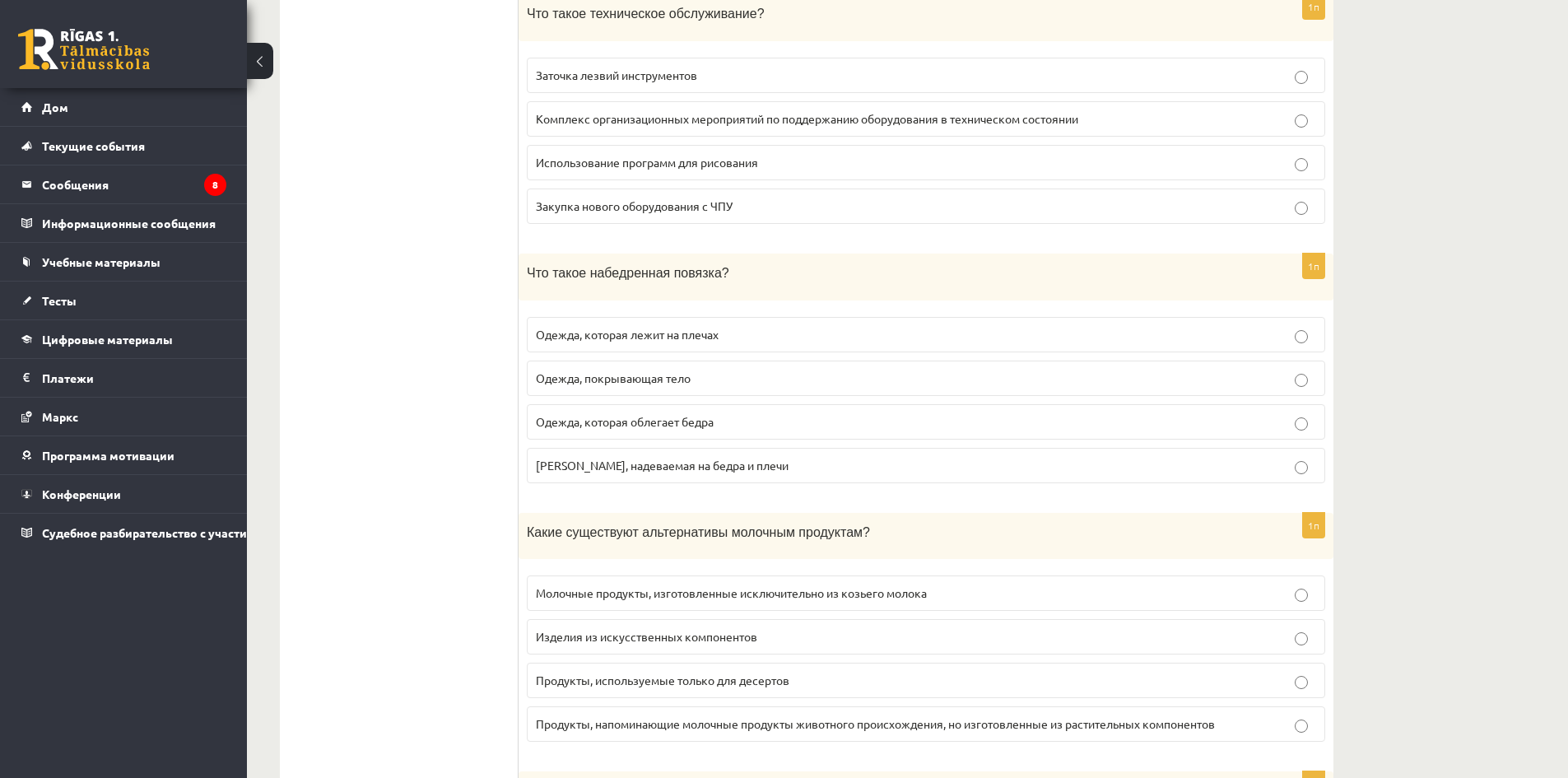
click at [754, 413] on p "Одежда, которая облегает бедра" at bounding box center [927, 422] width 781 height 17
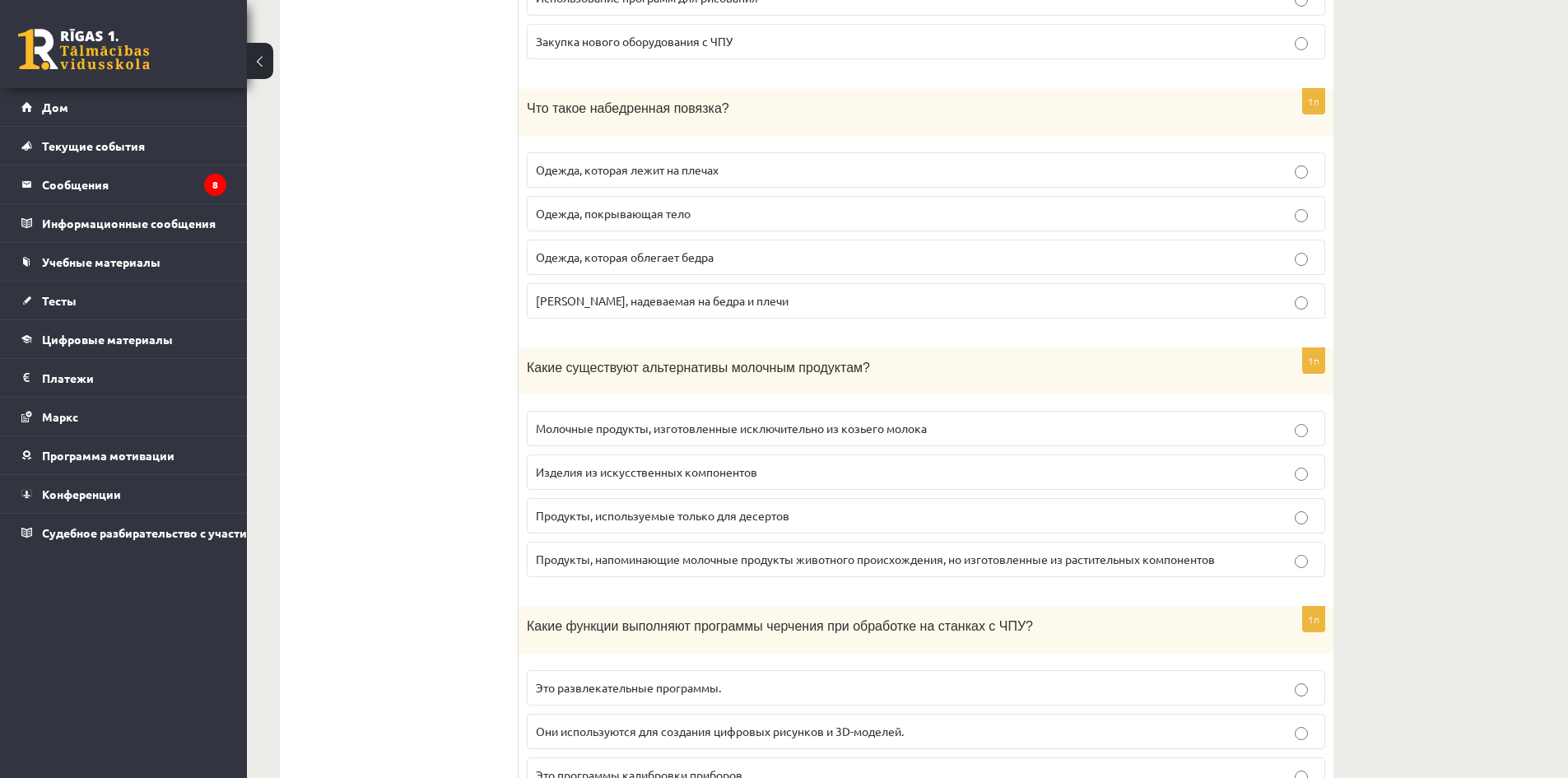
scroll to position [823, 0]
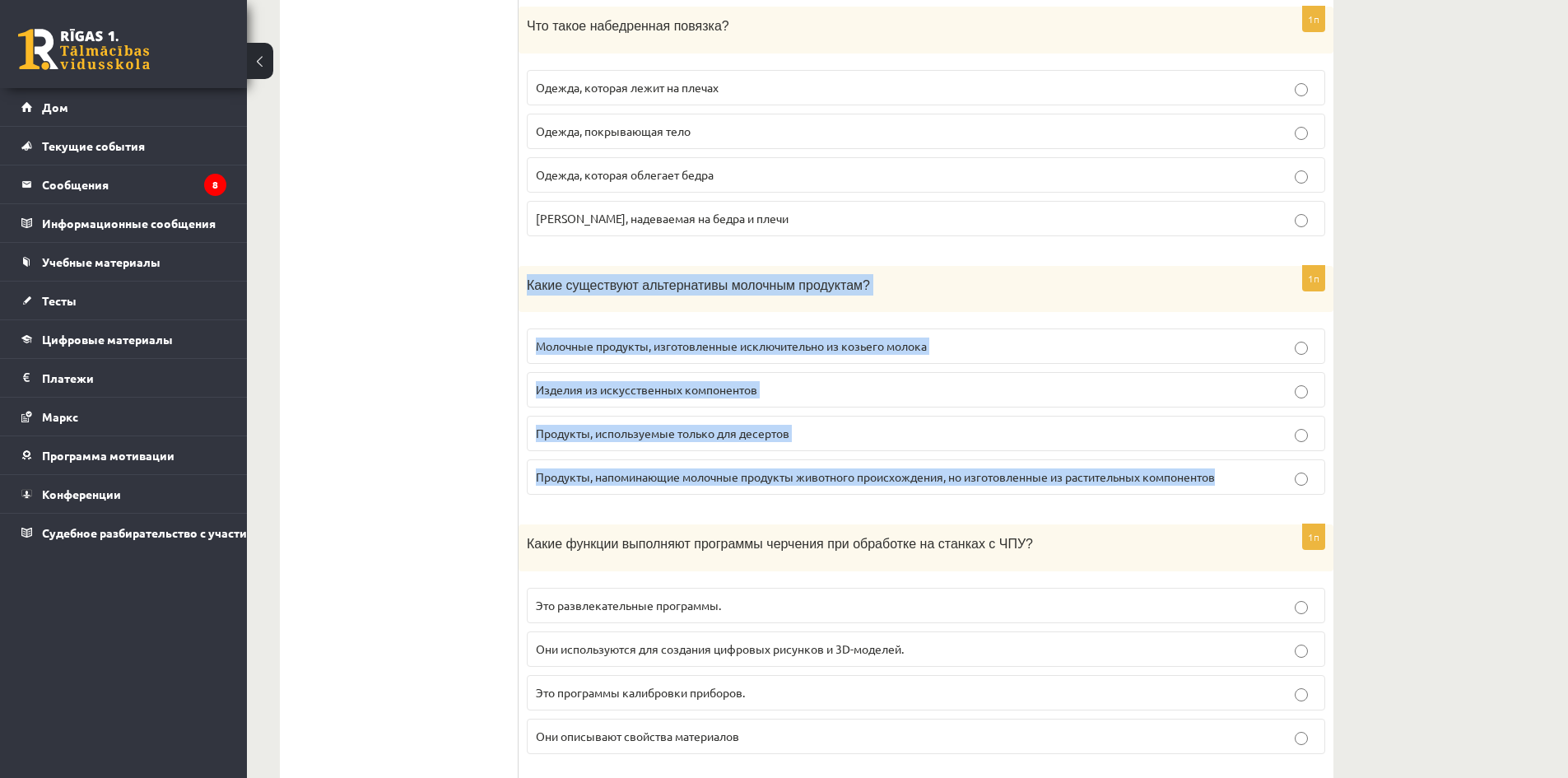
drag, startPoint x: 530, startPoint y: 286, endPoint x: 1277, endPoint y: 478, distance: 771.3
click at [1277, 478] on div "1п Какие существуют альтернативы молочным продуктам? Молочные продукты, изготов…" at bounding box center [927, 387] width 815 height 243
copy div "Какие существуют альтернативы молочным продуктам? Молочные продукты, изготовлен…"
click at [905, 491] on label "Продукты, напоминающие молочные продукты животного происхождения, но изготовлен…" at bounding box center [926, 477] width 799 height 36
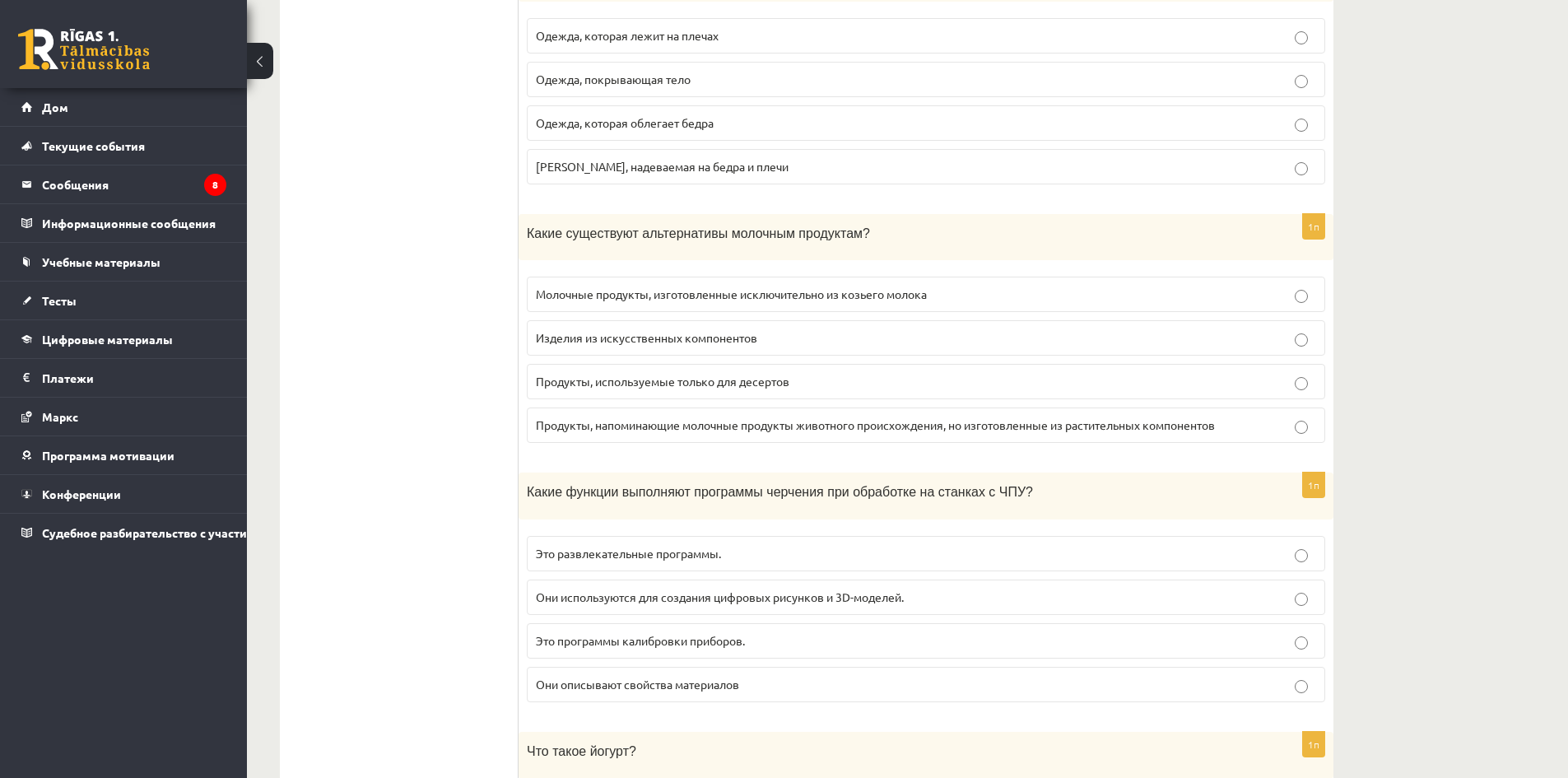
scroll to position [1153, 0]
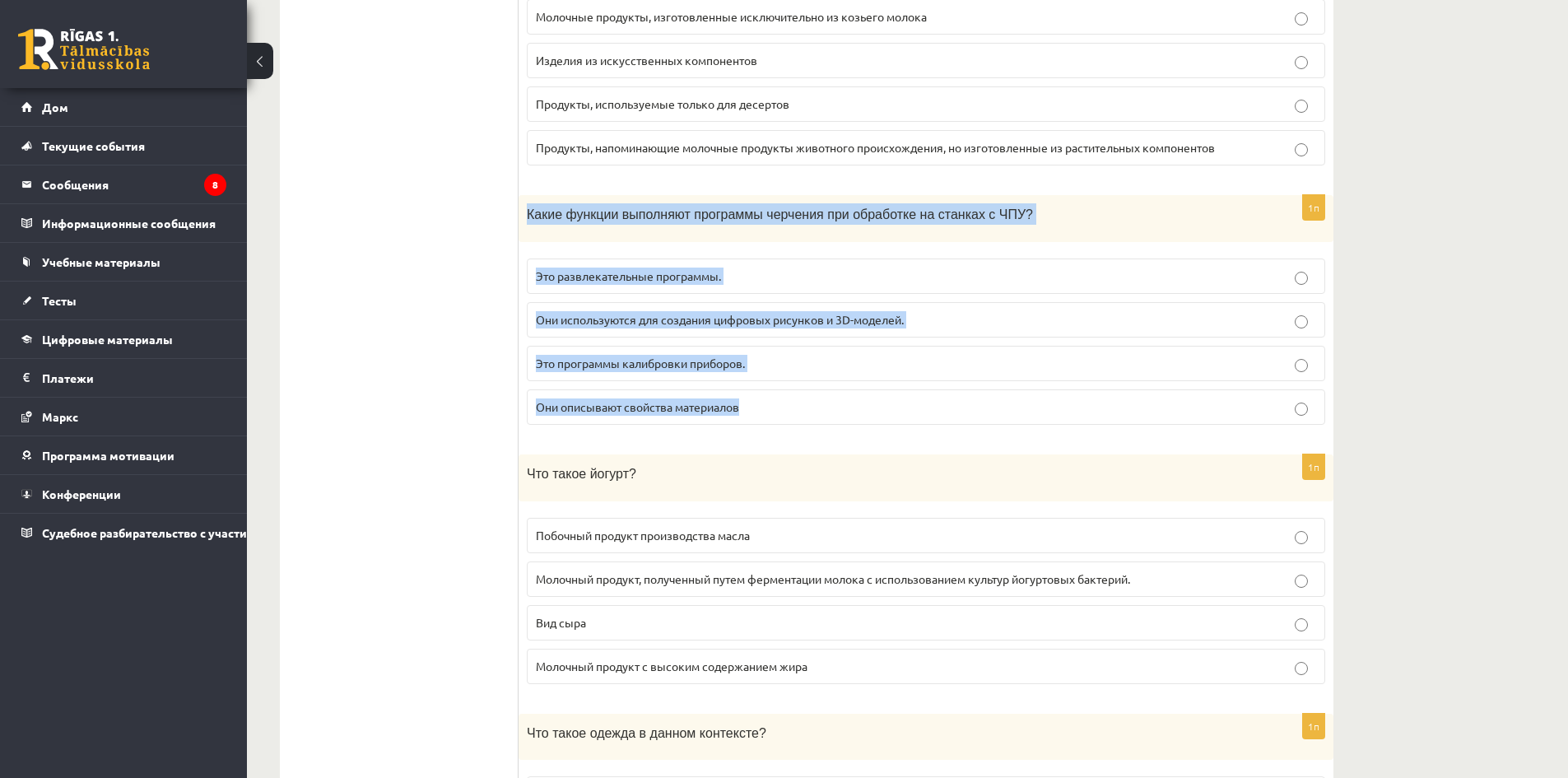
drag, startPoint x: 522, startPoint y: 209, endPoint x: 999, endPoint y: 416, distance: 520.0
click at [999, 416] on div "1п Какие функции выполняют программы черчения при обработке на станках с ЧПУ? Э…" at bounding box center [927, 316] width 815 height 243
copy div "Какие функции выполняют программы черчения при обработке на станках с ЧПУ? Это …"
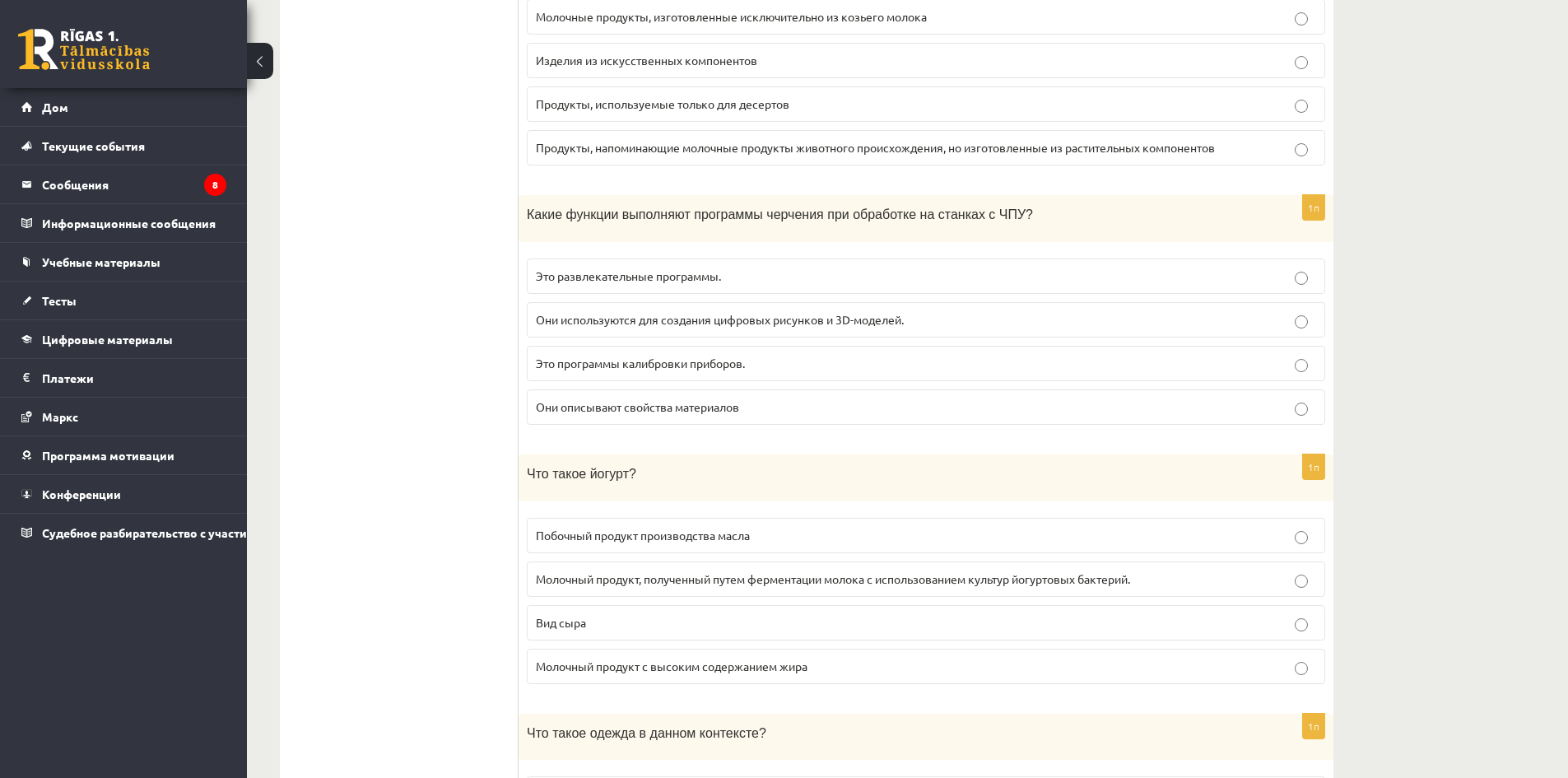
click at [831, 331] on label "Они используются для создания цифровых рисунков и 3D-моделей." at bounding box center [926, 320] width 799 height 36
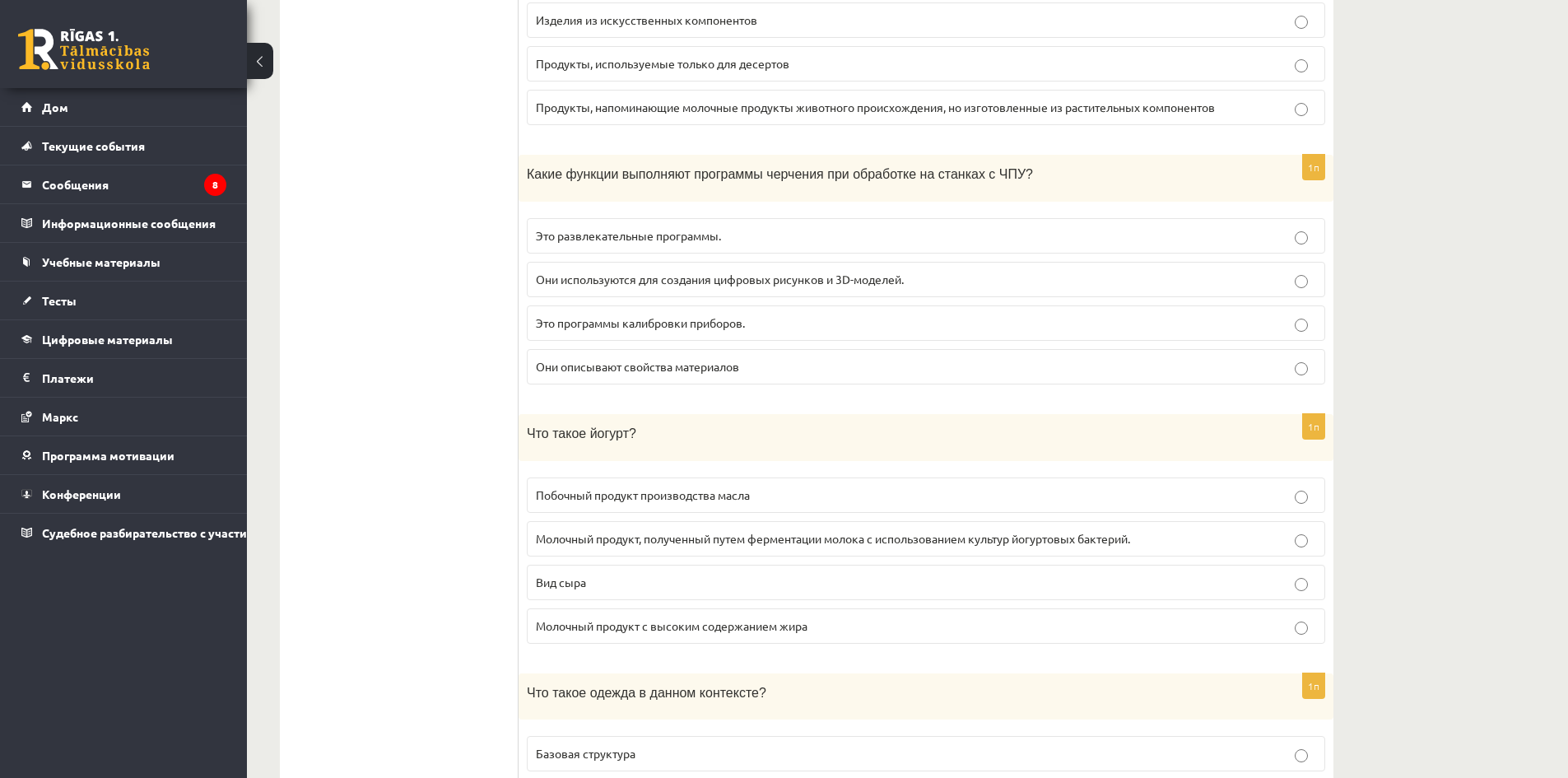
scroll to position [1400, 0]
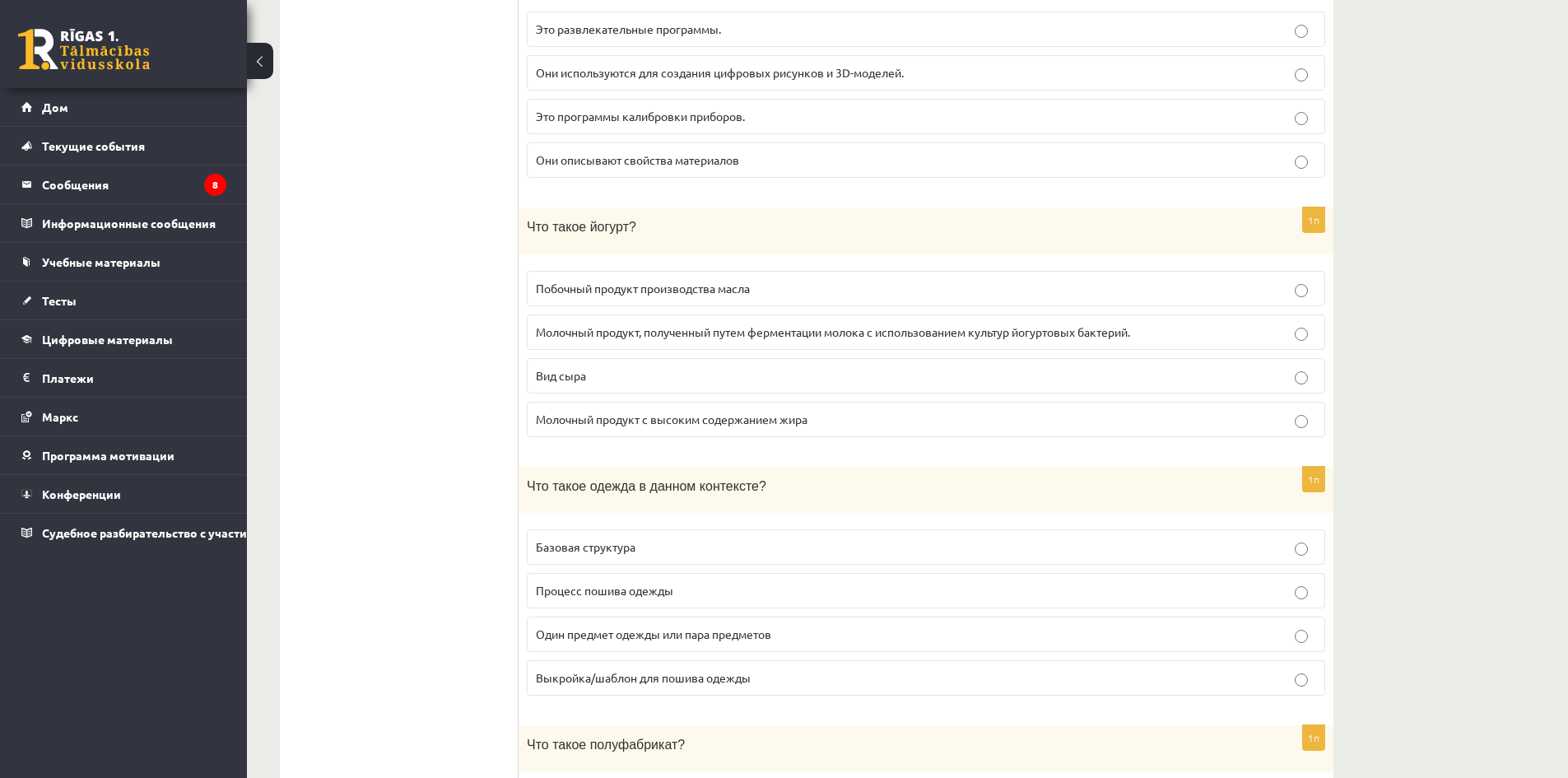
click at [721, 271] on label "Побочный продукт производства масла" at bounding box center [926, 289] width 799 height 36
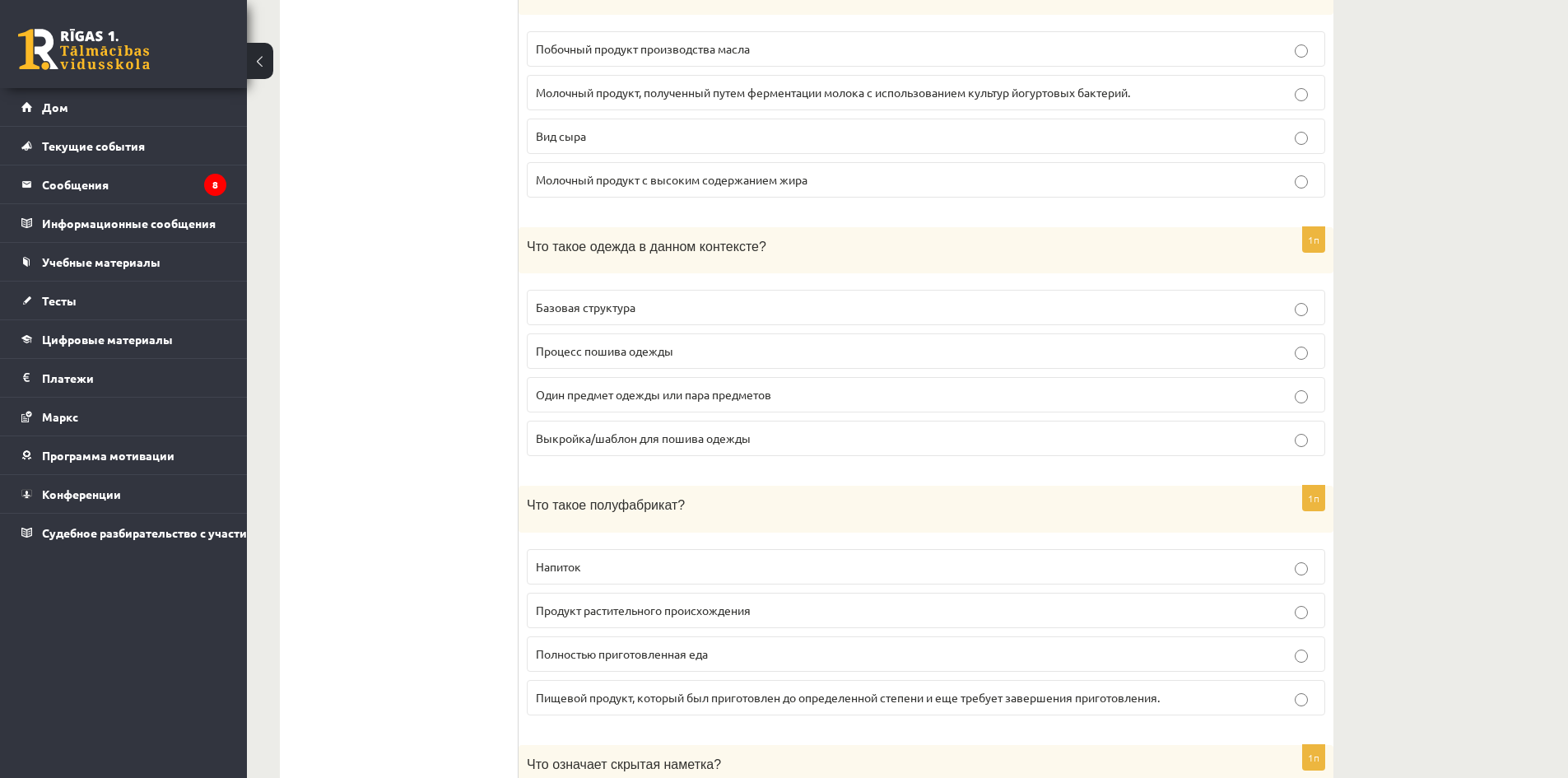
scroll to position [1729, 0]
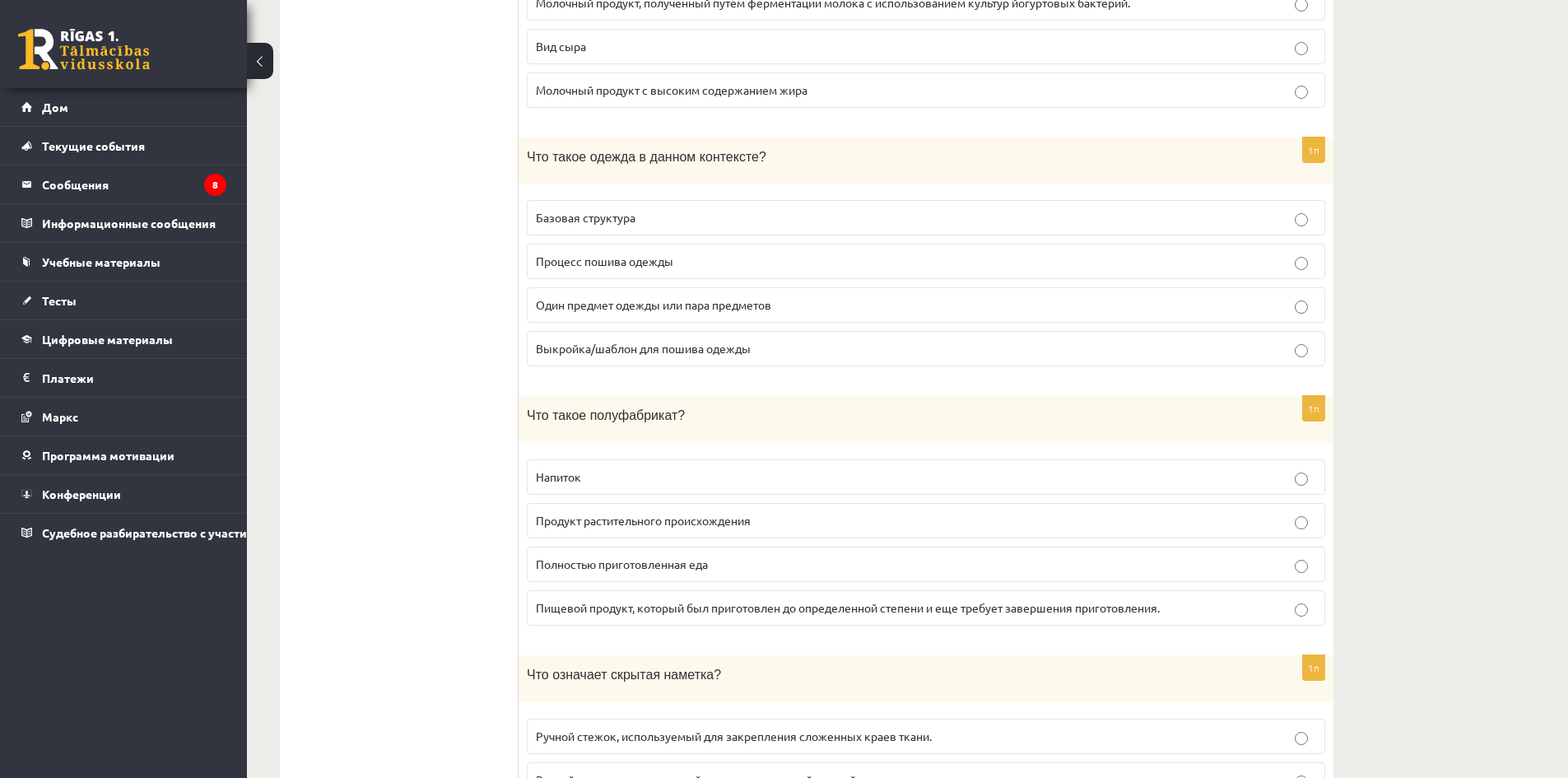
click at [707, 304] on font "Один предмет одежды или пара предметов" at bounding box center [654, 304] width 236 height 15
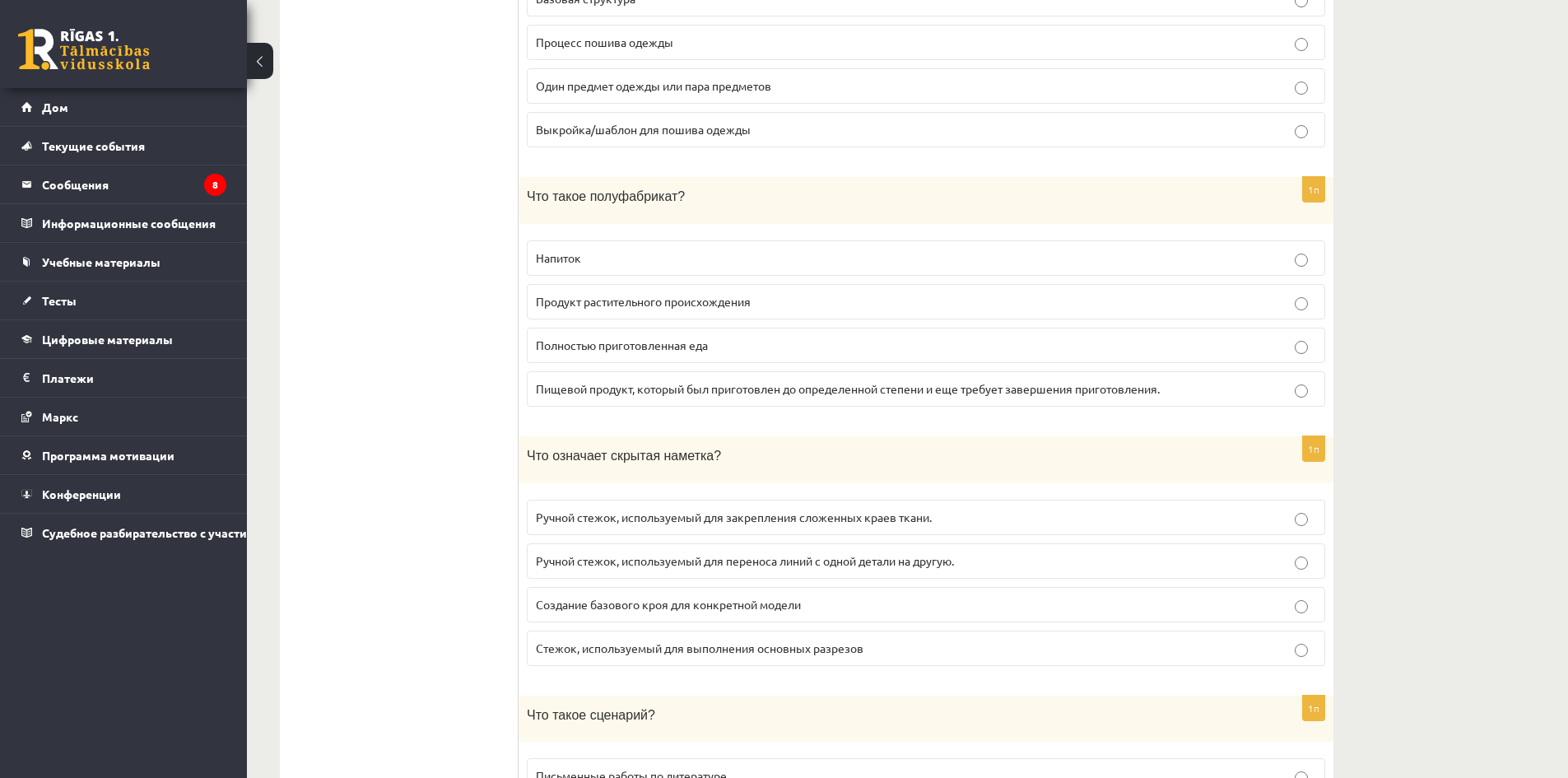
scroll to position [1976, 0]
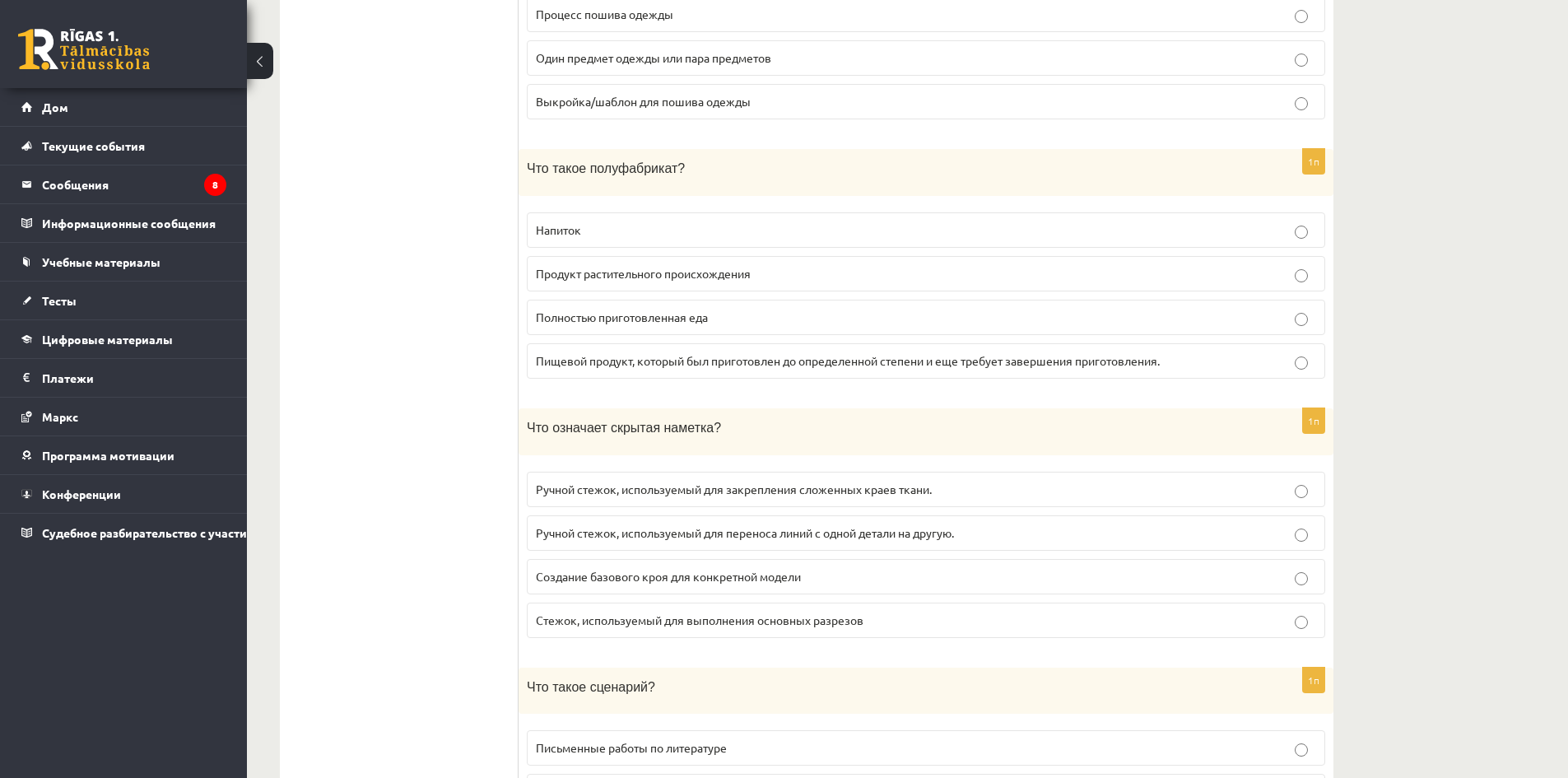
click at [697, 366] on label "Пищевой продукт, который был приготовлен до определенной степени и еще требует …" at bounding box center [926, 361] width 799 height 36
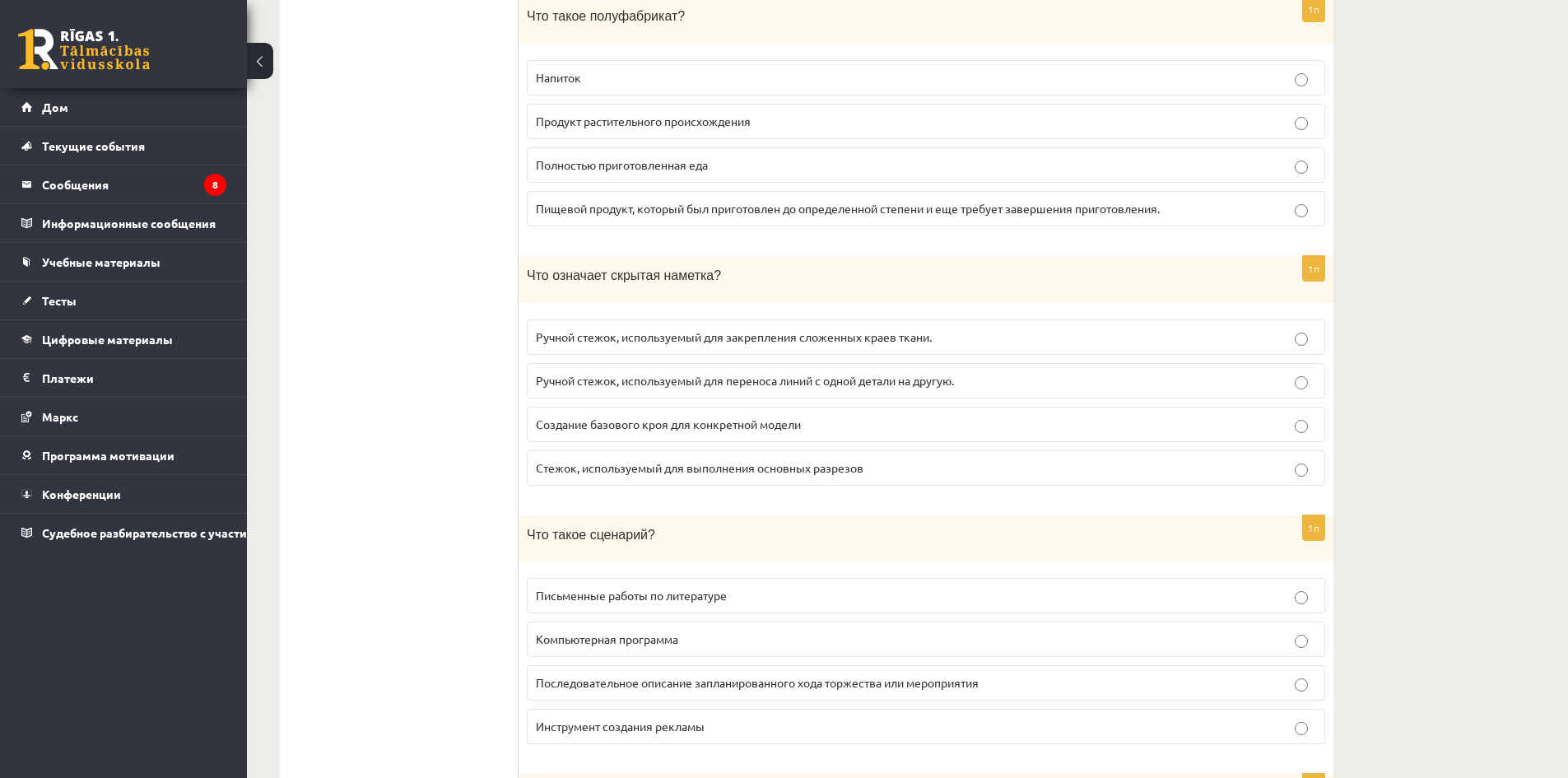
scroll to position [2141, 0]
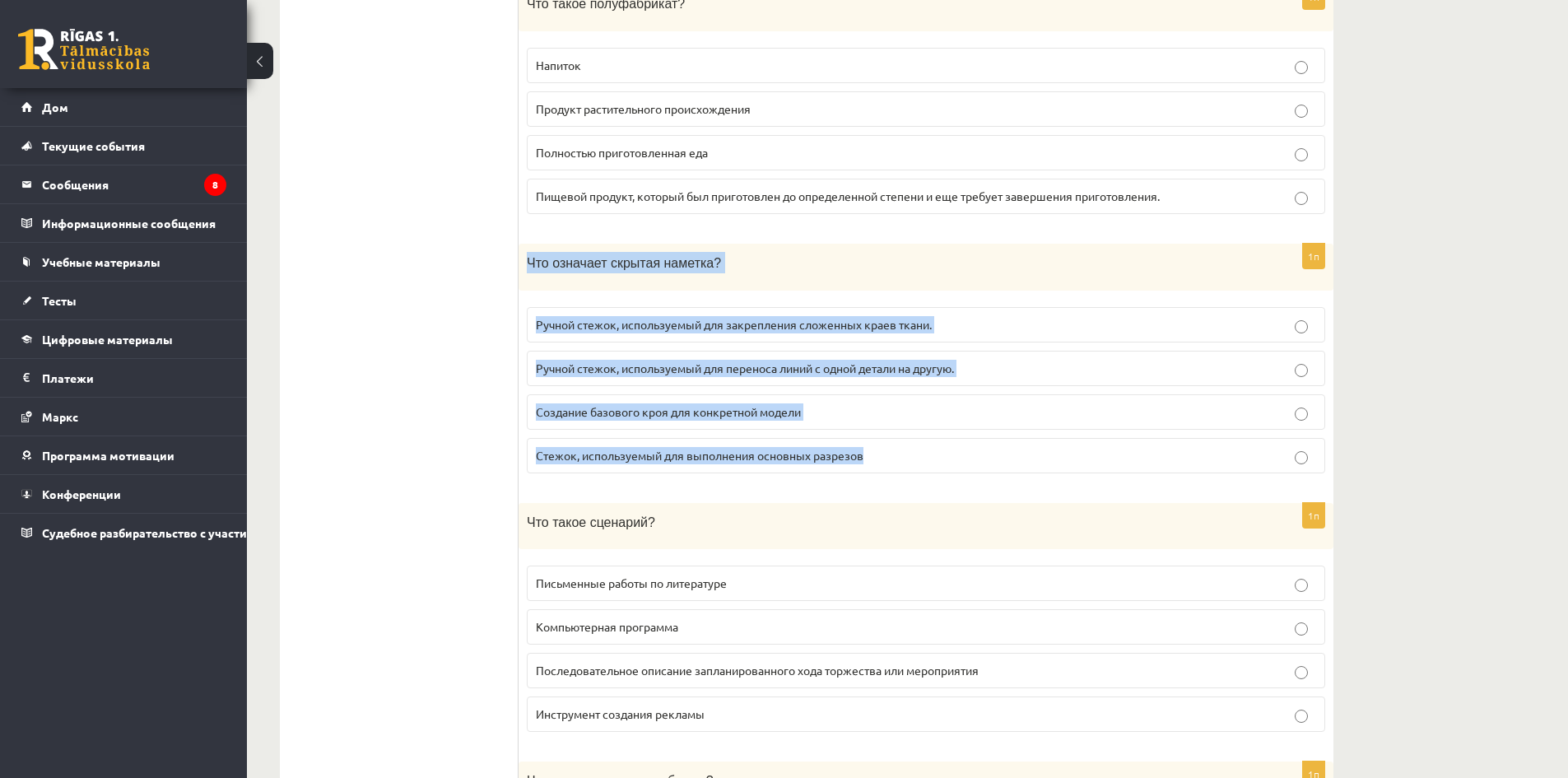
drag, startPoint x: 530, startPoint y: 253, endPoint x: 932, endPoint y: 448, distance: 446.8
click at [928, 455] on div "1п Что означает скрытая наметка? Ручной стежок, используемый для закрепления сл…" at bounding box center [927, 364] width 815 height 243
copy div "Что означает скрытая наметка? Ручной стежок, используемый для закрепления сложе…"
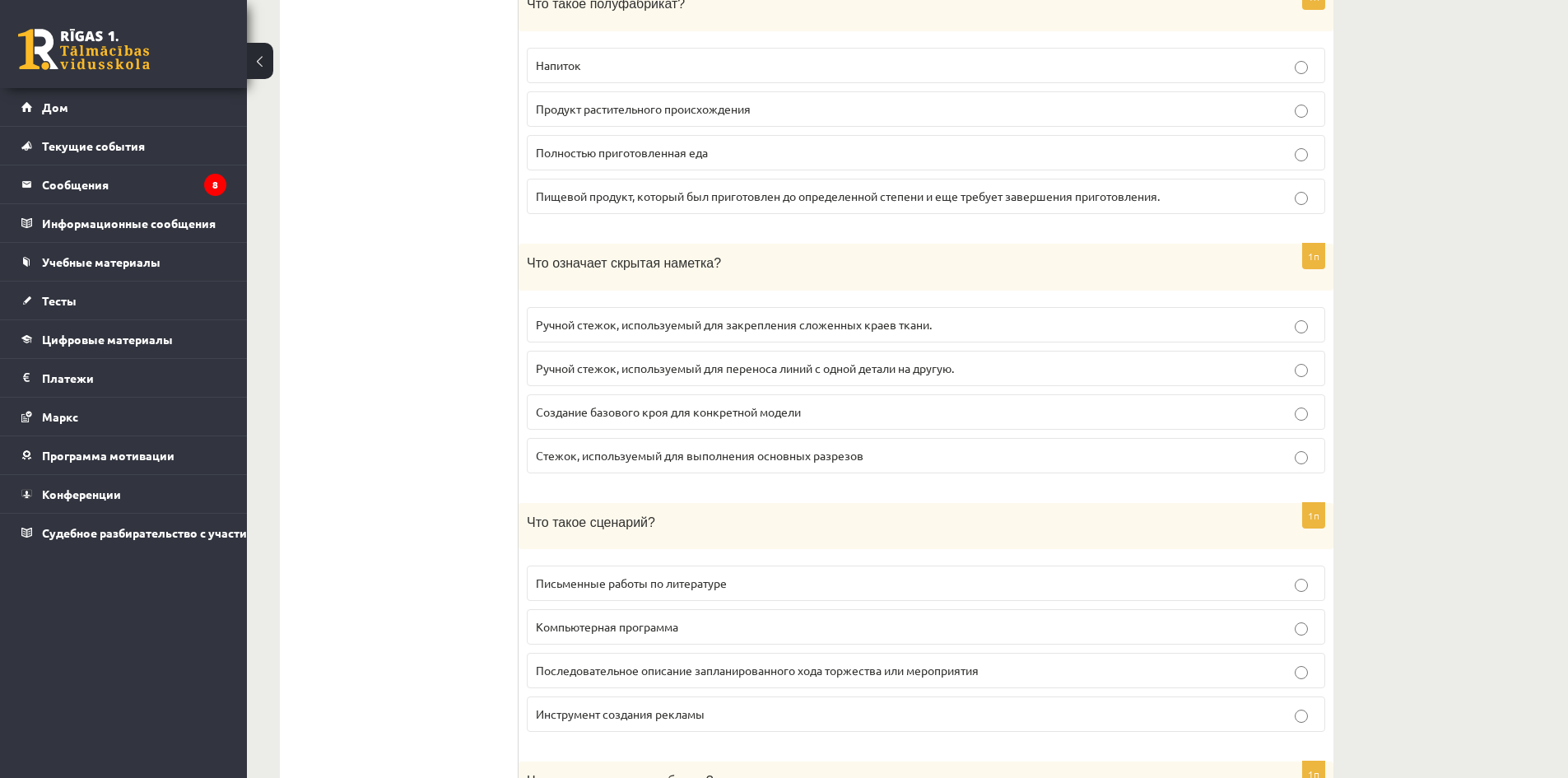
click at [916, 332] on label "Ручной стежок, используемый для закрепления сложенных краев ткани." at bounding box center [926, 324] width 799 height 36
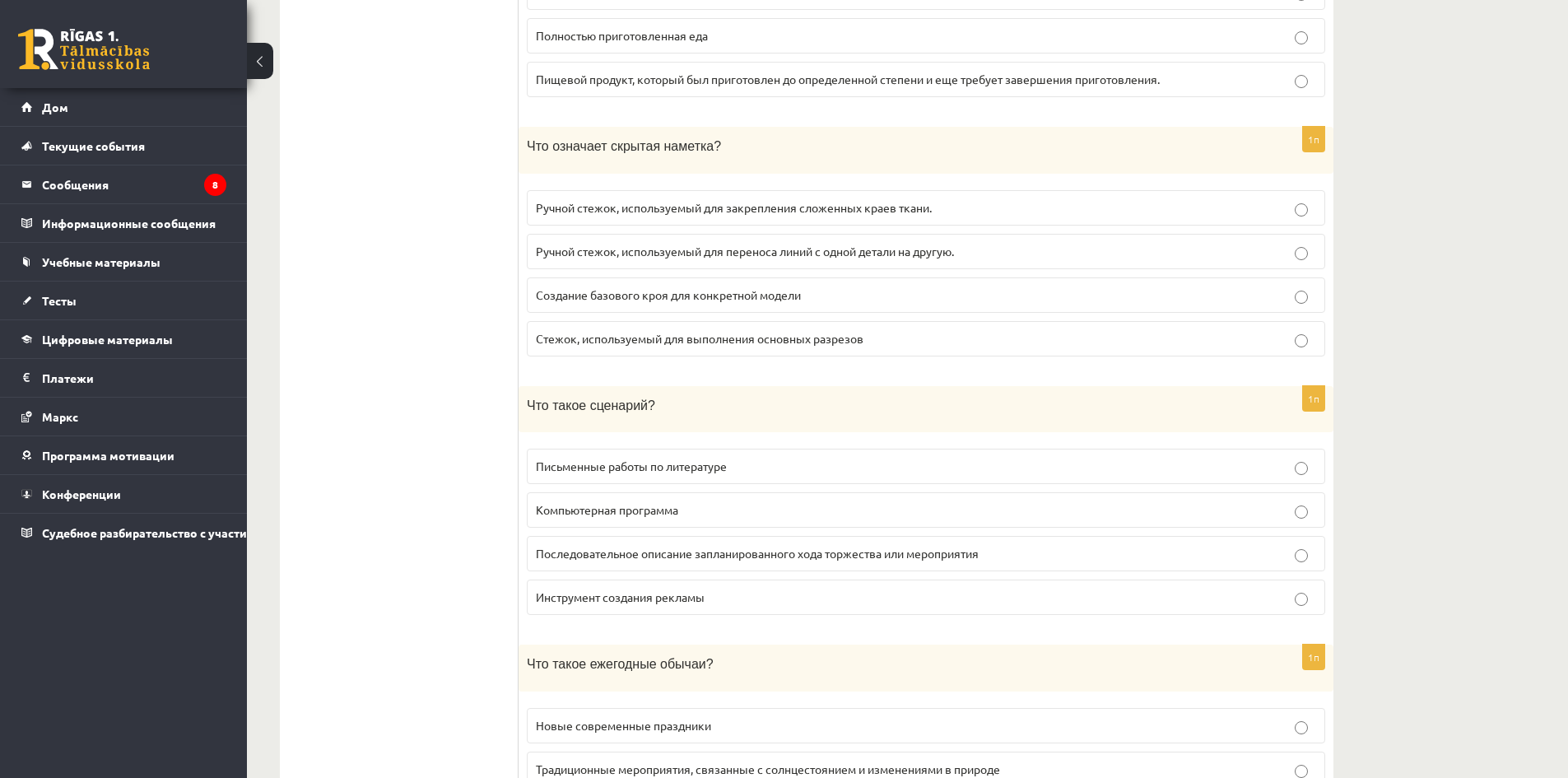
scroll to position [2305, 0]
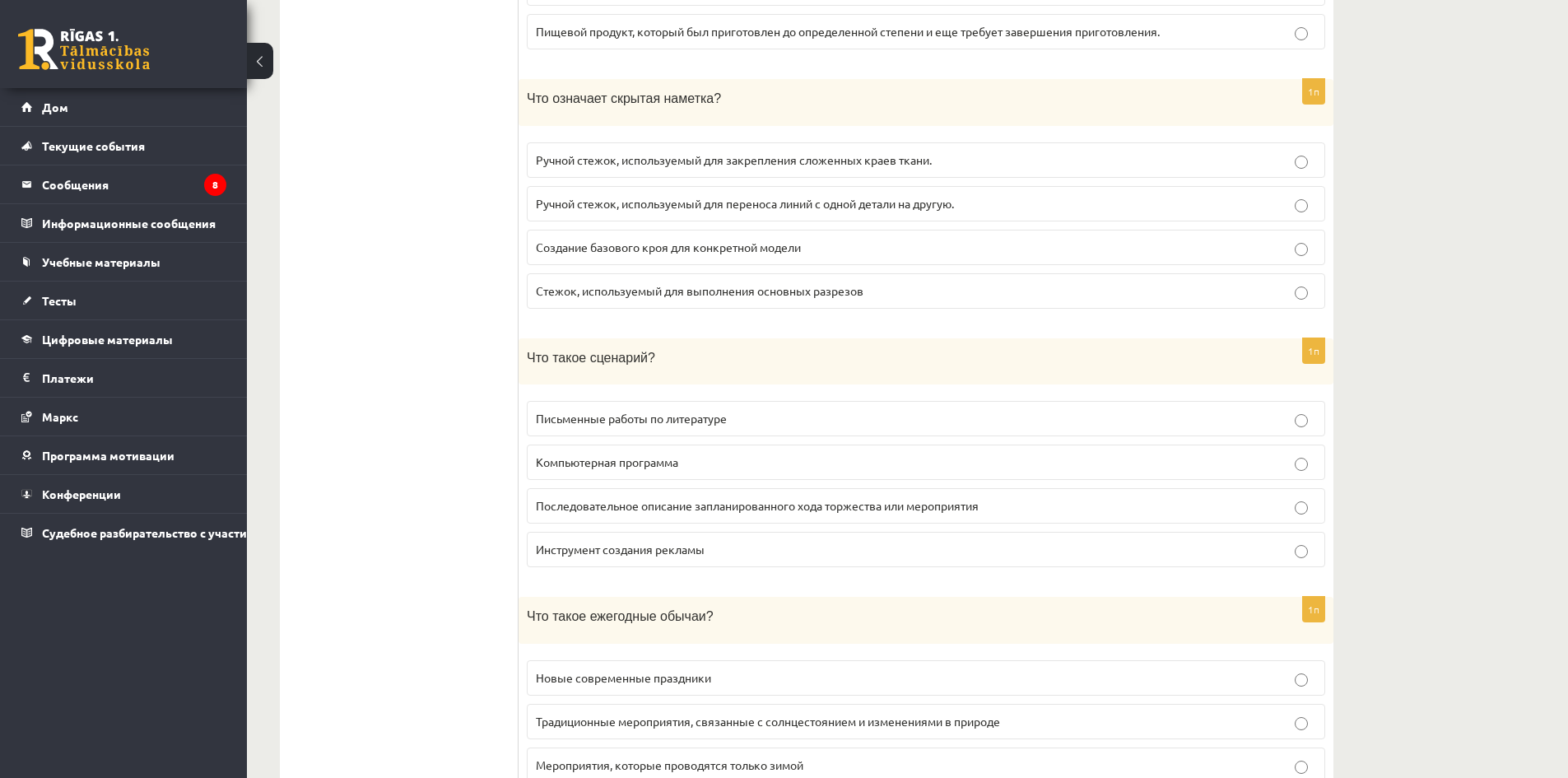
click at [703, 514] on label "Последовательное описание запланированного хода торжества или мероприятия" at bounding box center [926, 506] width 799 height 36
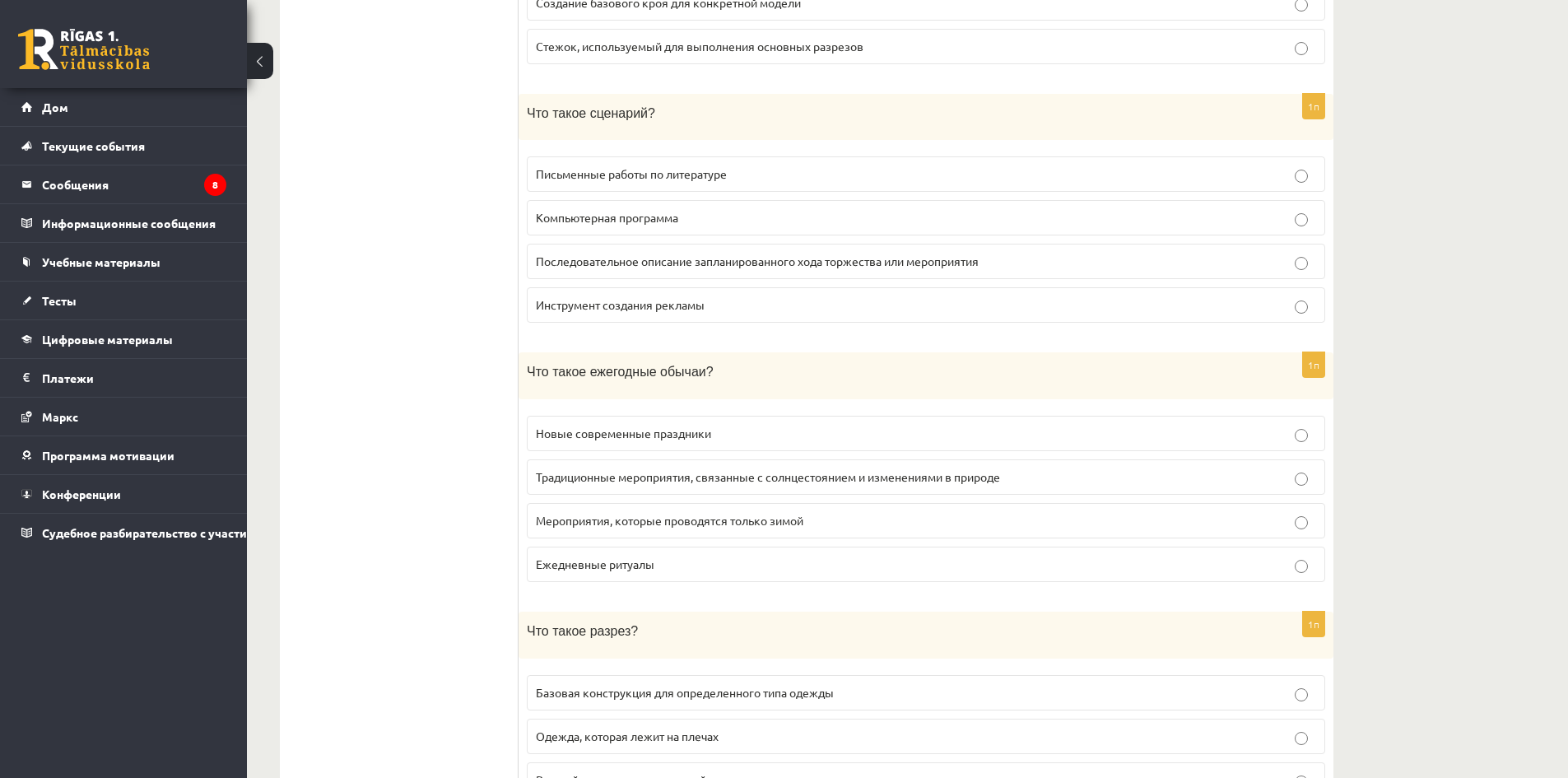
scroll to position [2552, 0]
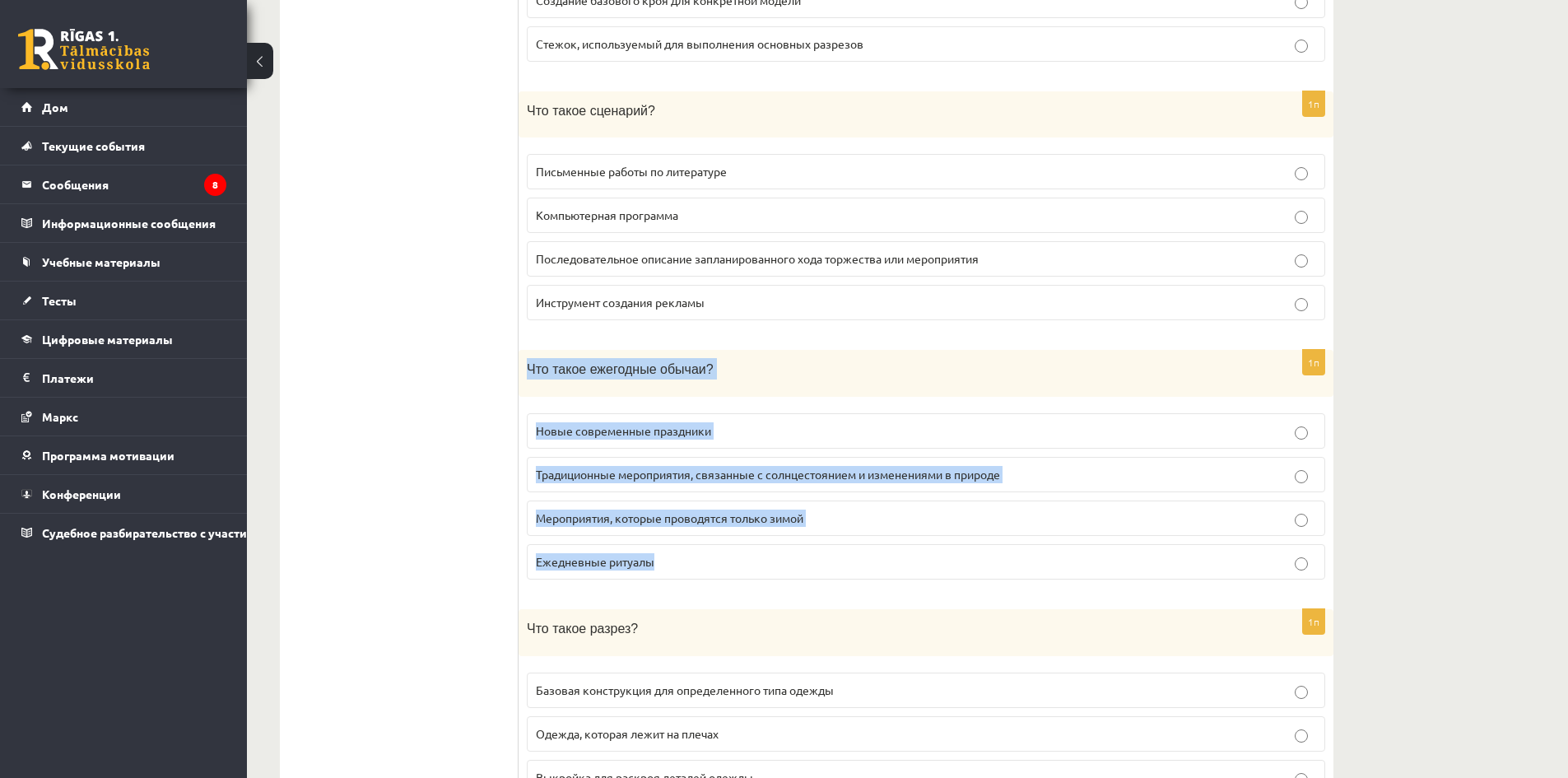
drag, startPoint x: 528, startPoint y: 357, endPoint x: 884, endPoint y: 548, distance: 404.0
click at [884, 552] on div "1п Что такое ежегодные обычаи? Новые современные праздники Традиционные меропри…" at bounding box center [927, 471] width 815 height 243
copy div "Что такое ежегодные обычаи? Новые современные праздники Традиционные мероприяти…"
click at [740, 477] on label "Традиционные мероприятия, связанные с солнцестоянием и изменениями в природе" at bounding box center [926, 475] width 799 height 36
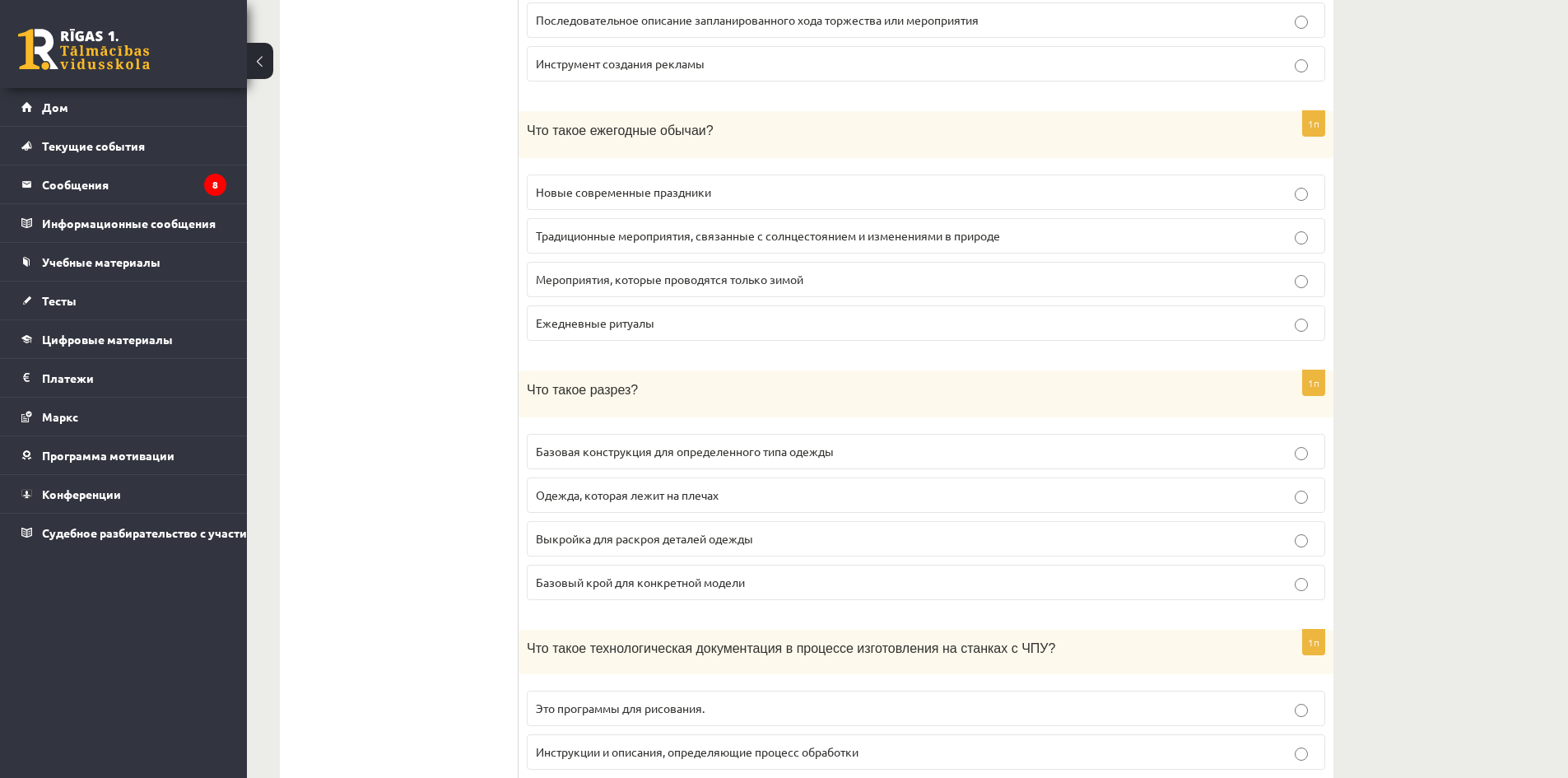
scroll to position [2799, 0]
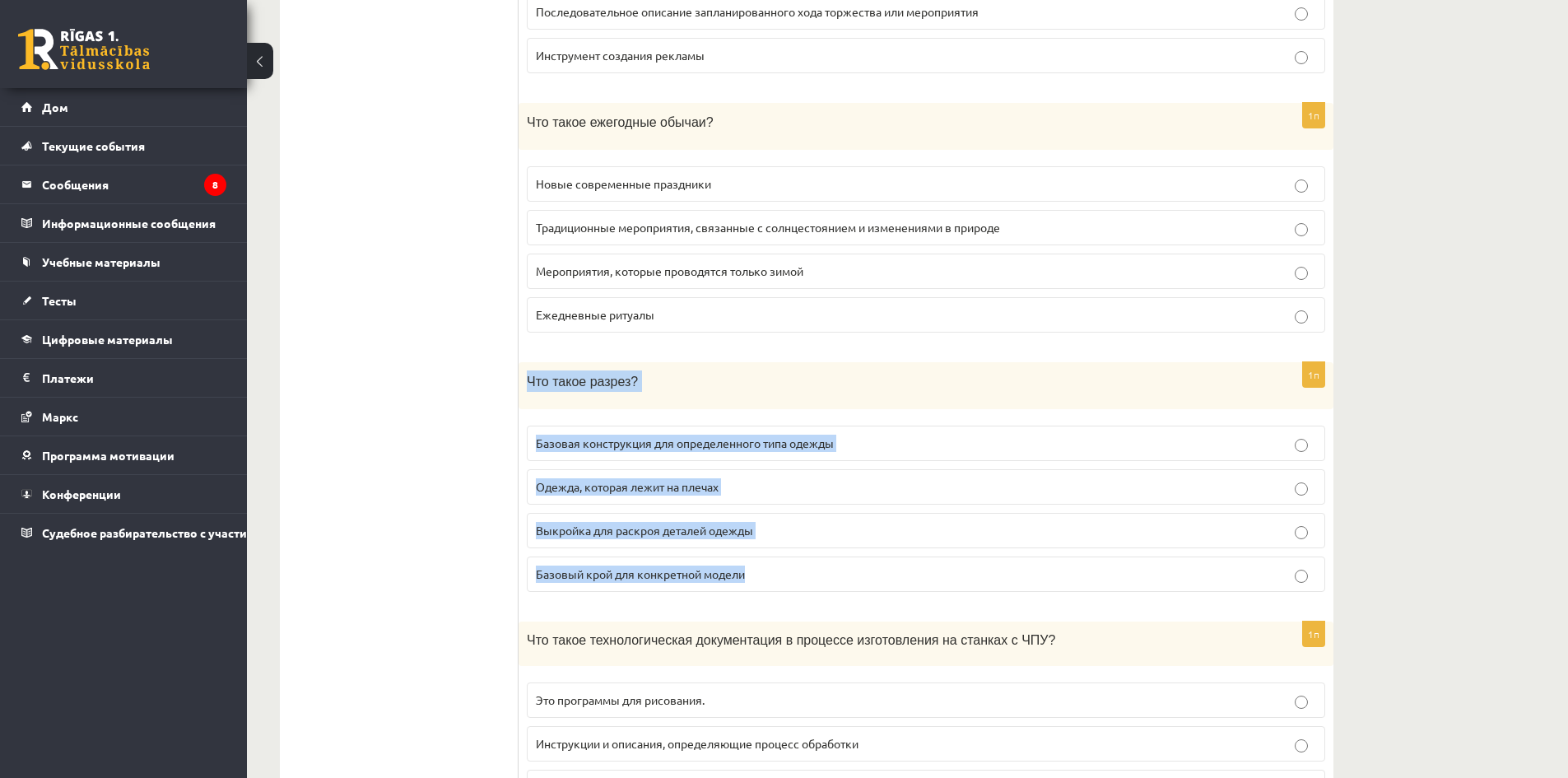
drag, startPoint x: 522, startPoint y: 375, endPoint x: 865, endPoint y: 542, distance: 381.5
click at [865, 542] on div "1п Что такое разрез? Базовая конструкция для определенного типа одежды Одежда, …" at bounding box center [927, 483] width 815 height 243
copy div "Что такое разрез? Базовая конструкция для определенного типа одежды Одежда, кот…"
click at [830, 522] on p "Выкройка для раскроя деталей одежды" at bounding box center [927, 531] width 781 height 17
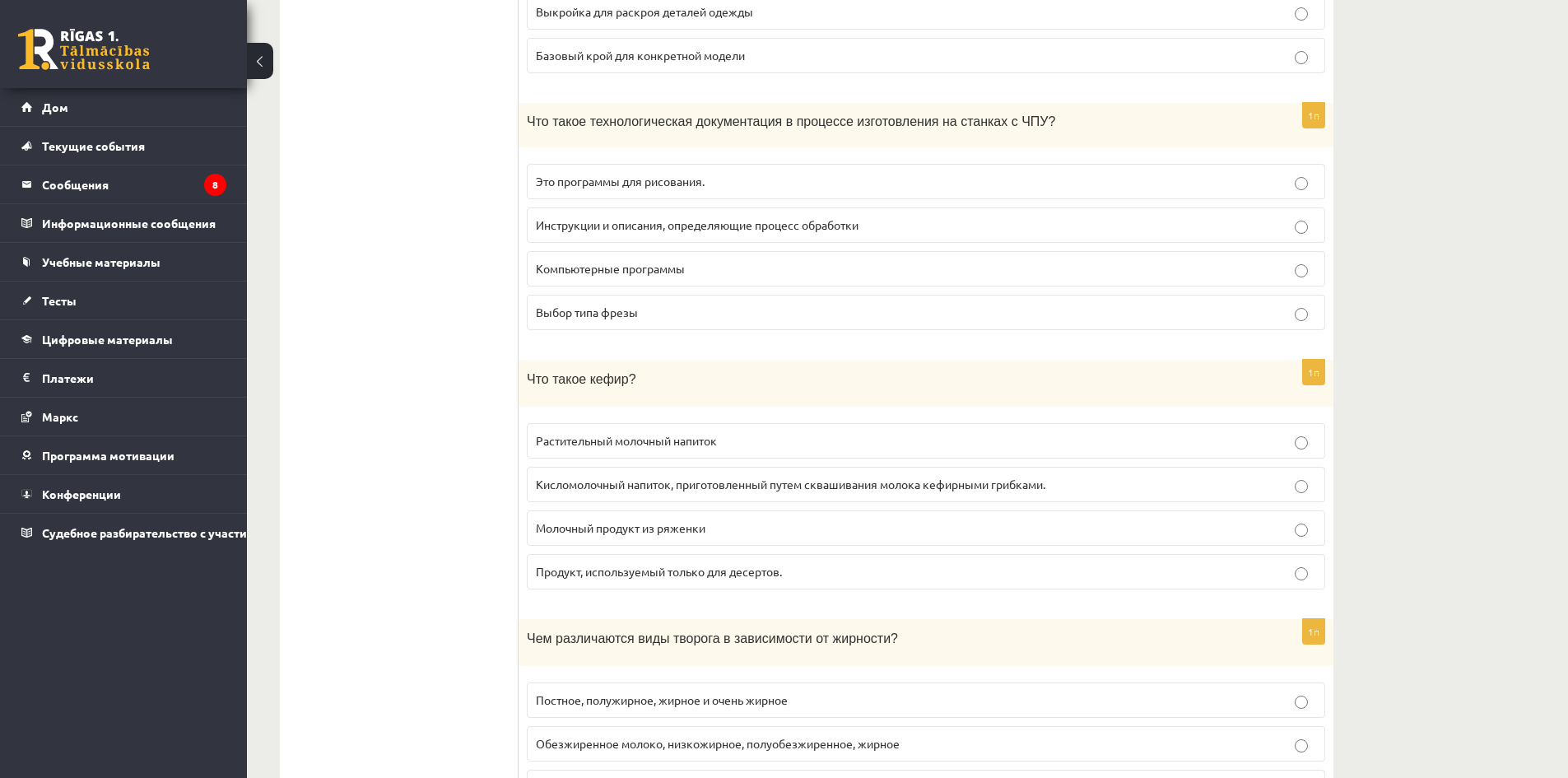
scroll to position [3375, 0]
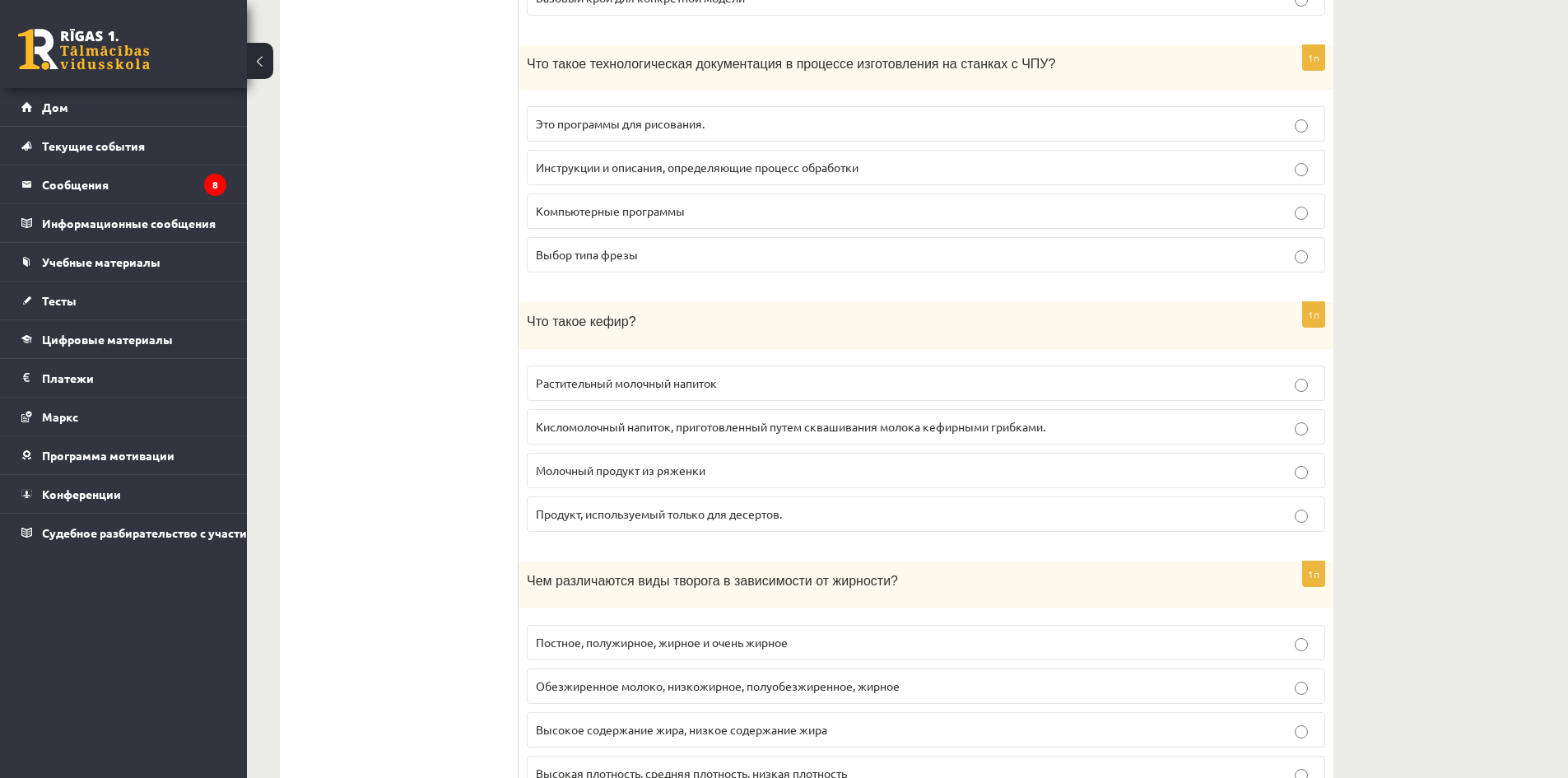
click at [643, 467] on p "Молочный продукт из ряженки" at bounding box center [927, 470] width 781 height 17
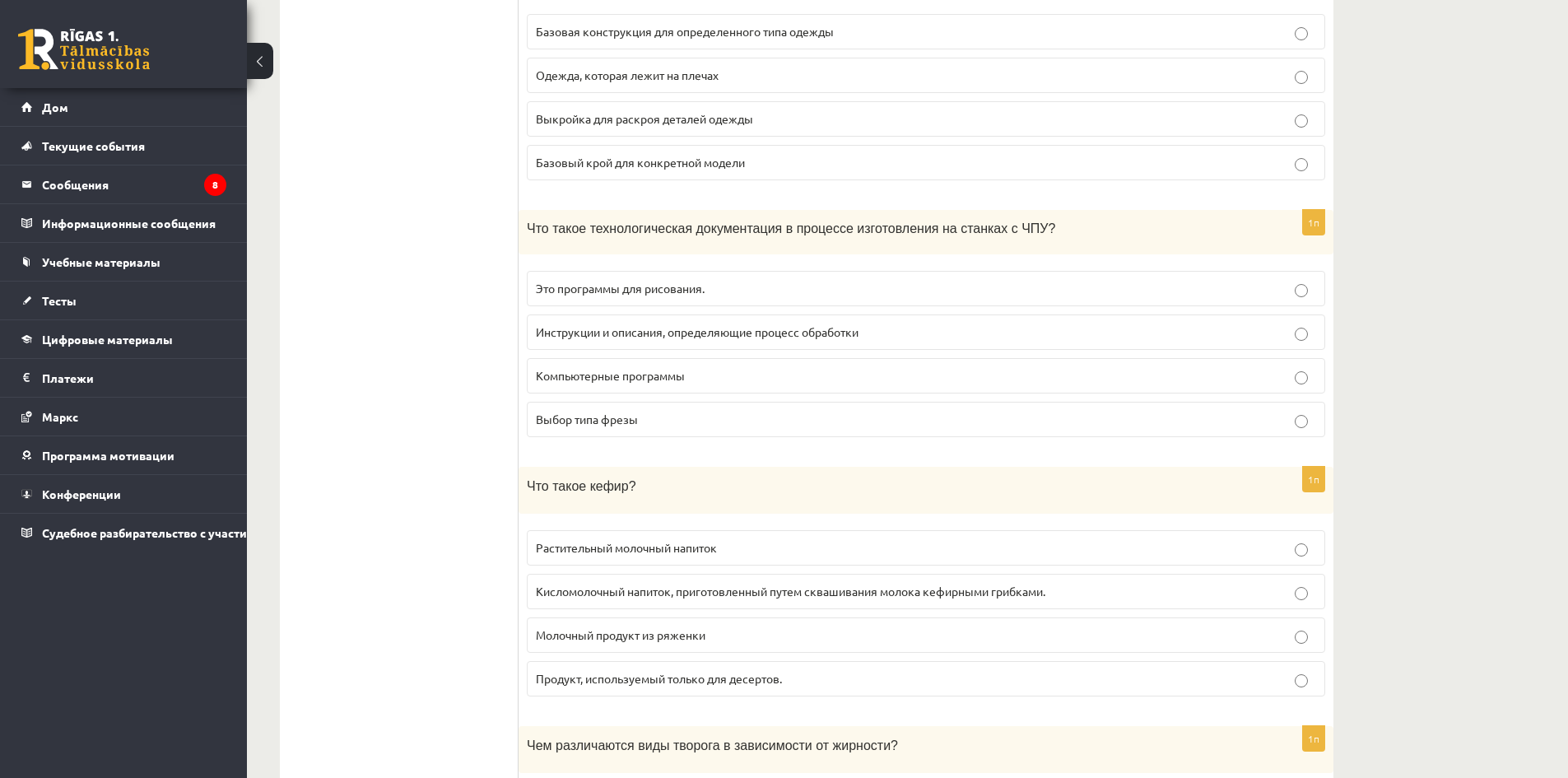
click at [771, 341] on label "Инструкции и описания, определяющие процесс обработки" at bounding box center [926, 332] width 799 height 36
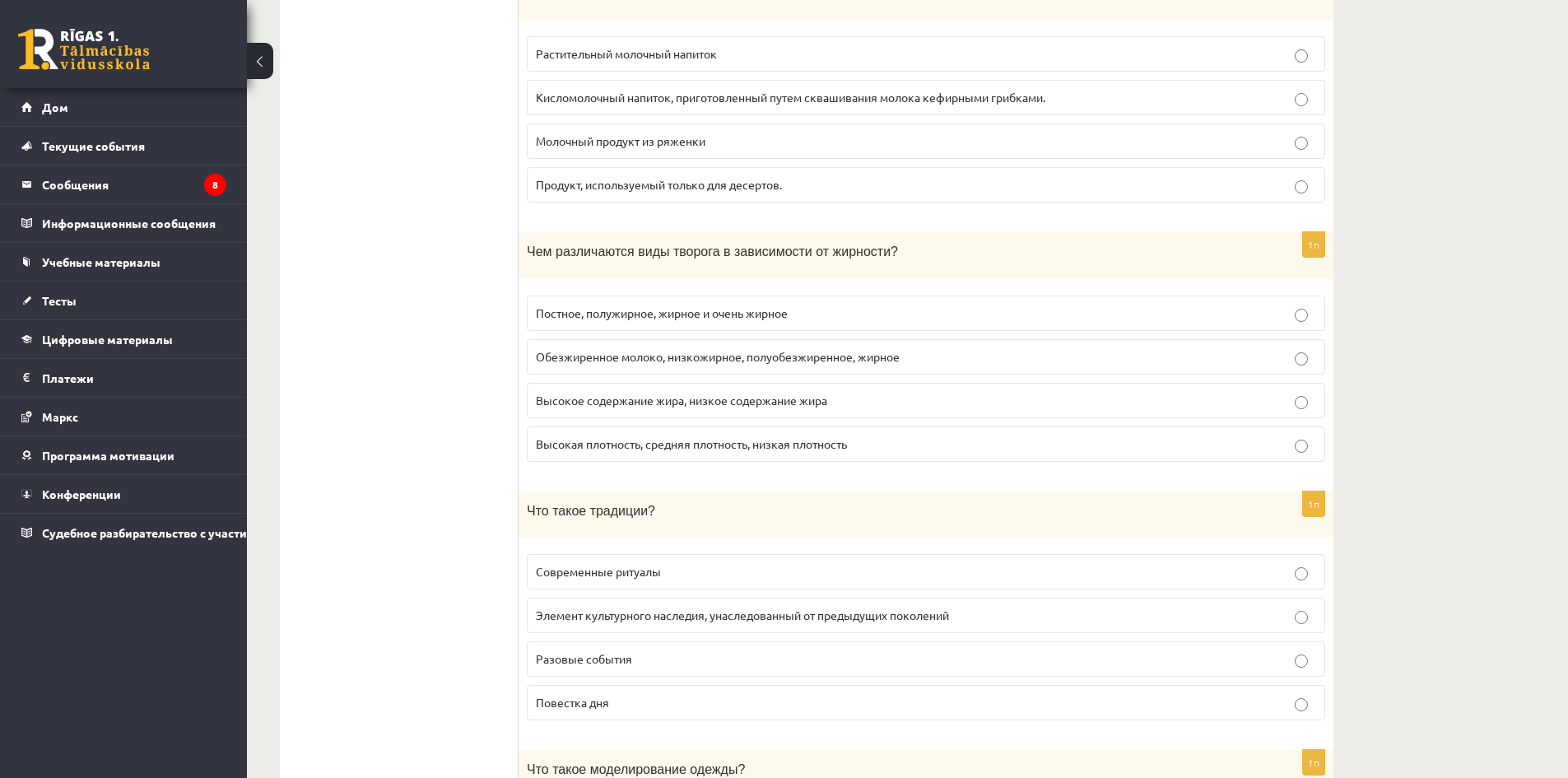
click at [943, 392] on p "Высокое содержание жира, низкое содержание жира" at bounding box center [927, 401] width 781 height 17
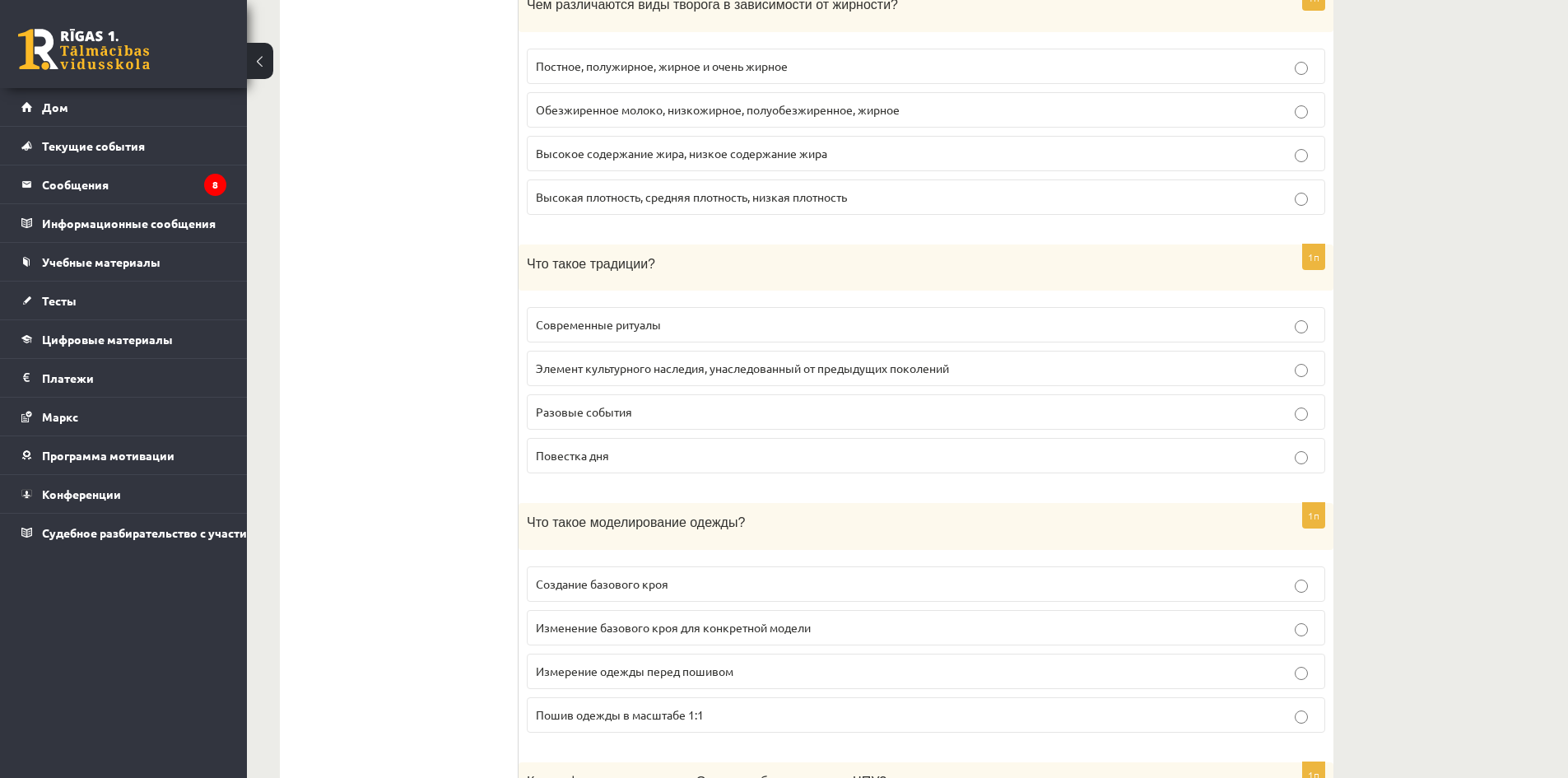
click at [960, 438] on label "Повестка дня" at bounding box center [926, 455] width 799 height 36
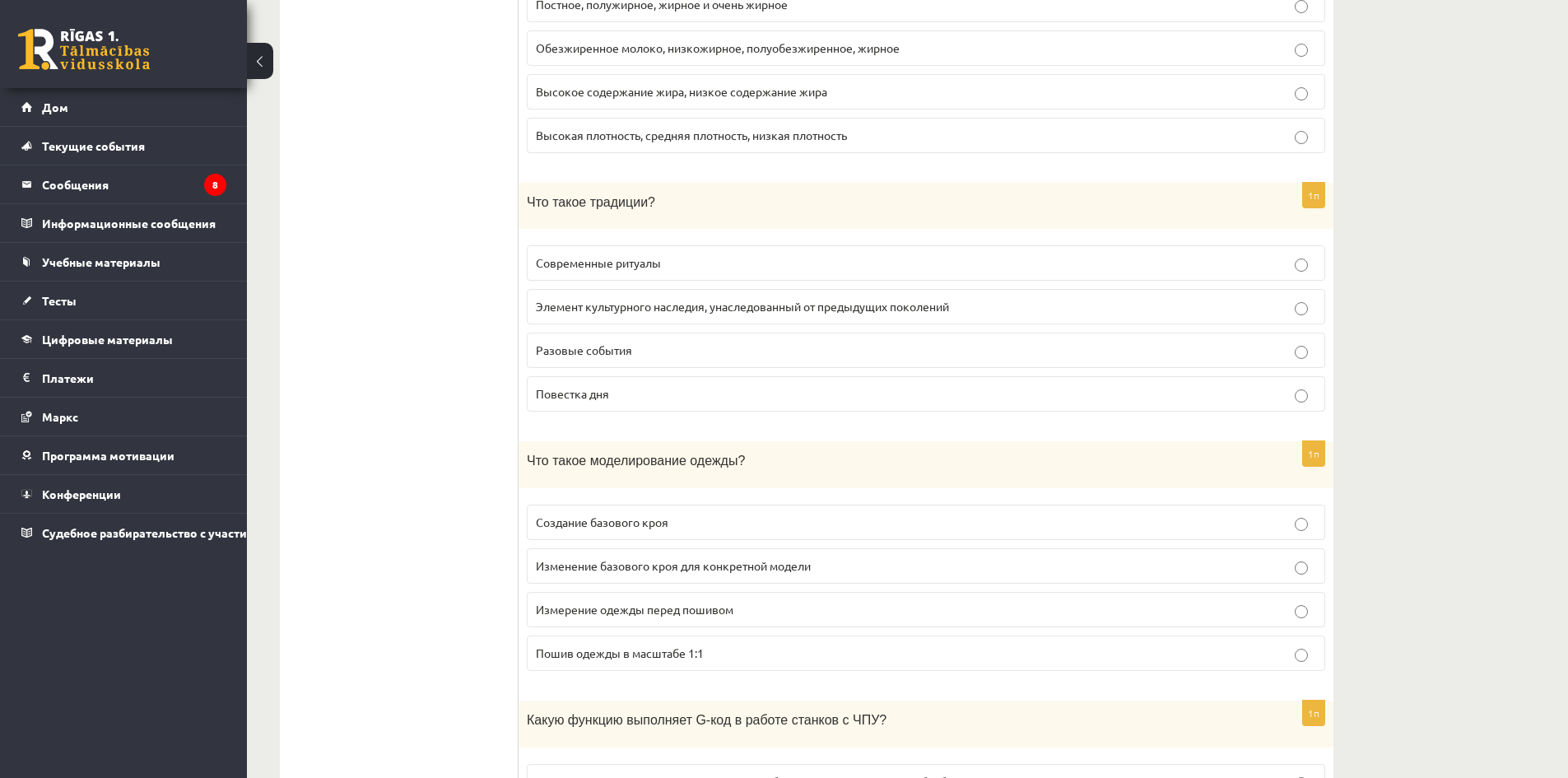
scroll to position [4281, 0]
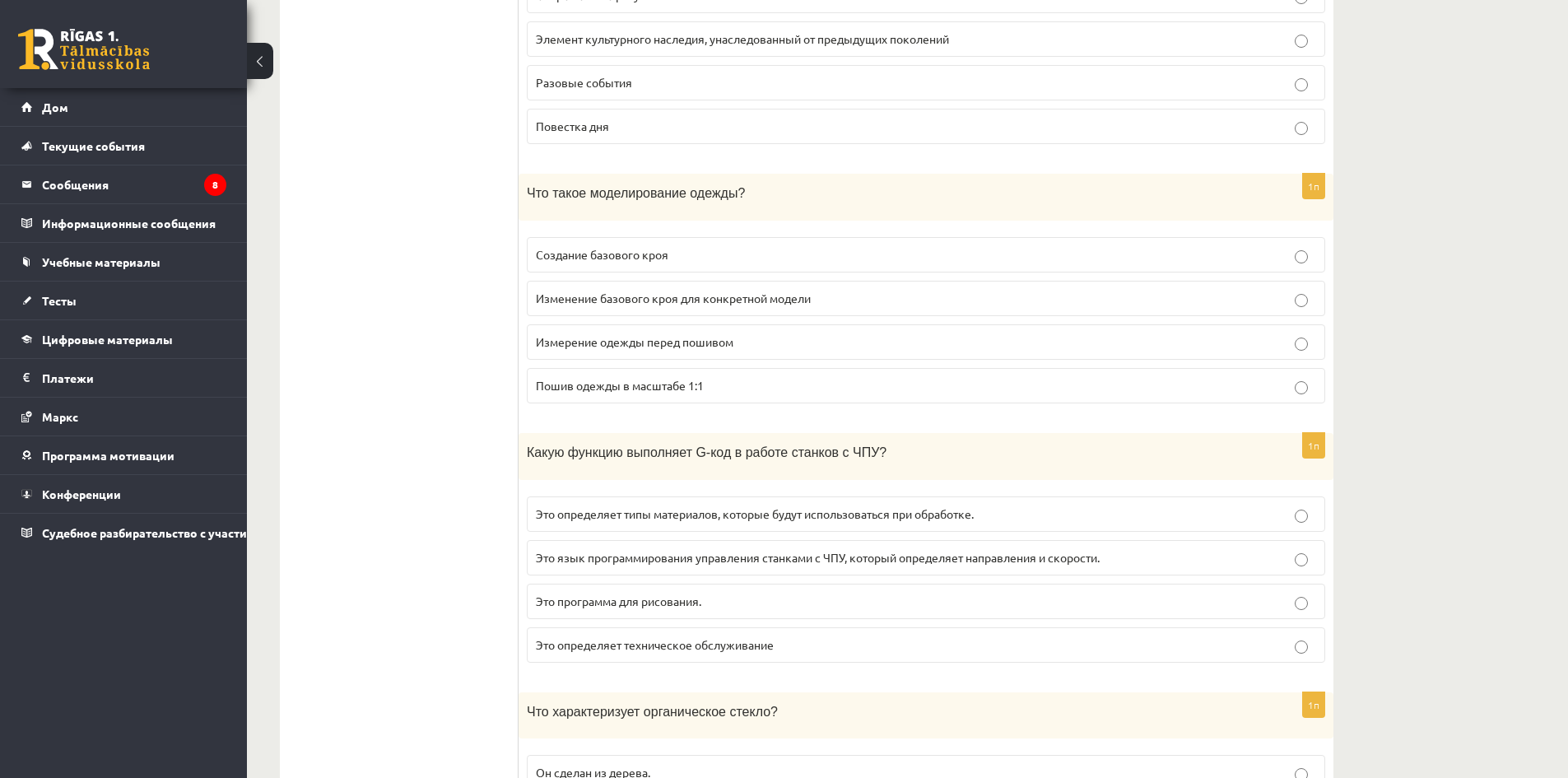
click at [999, 237] on label "Создание базового кроя" at bounding box center [926, 255] width 799 height 36
click at [797, 302] on label "Изменение базового кроя для конкретной модели" at bounding box center [926, 298] width 799 height 36
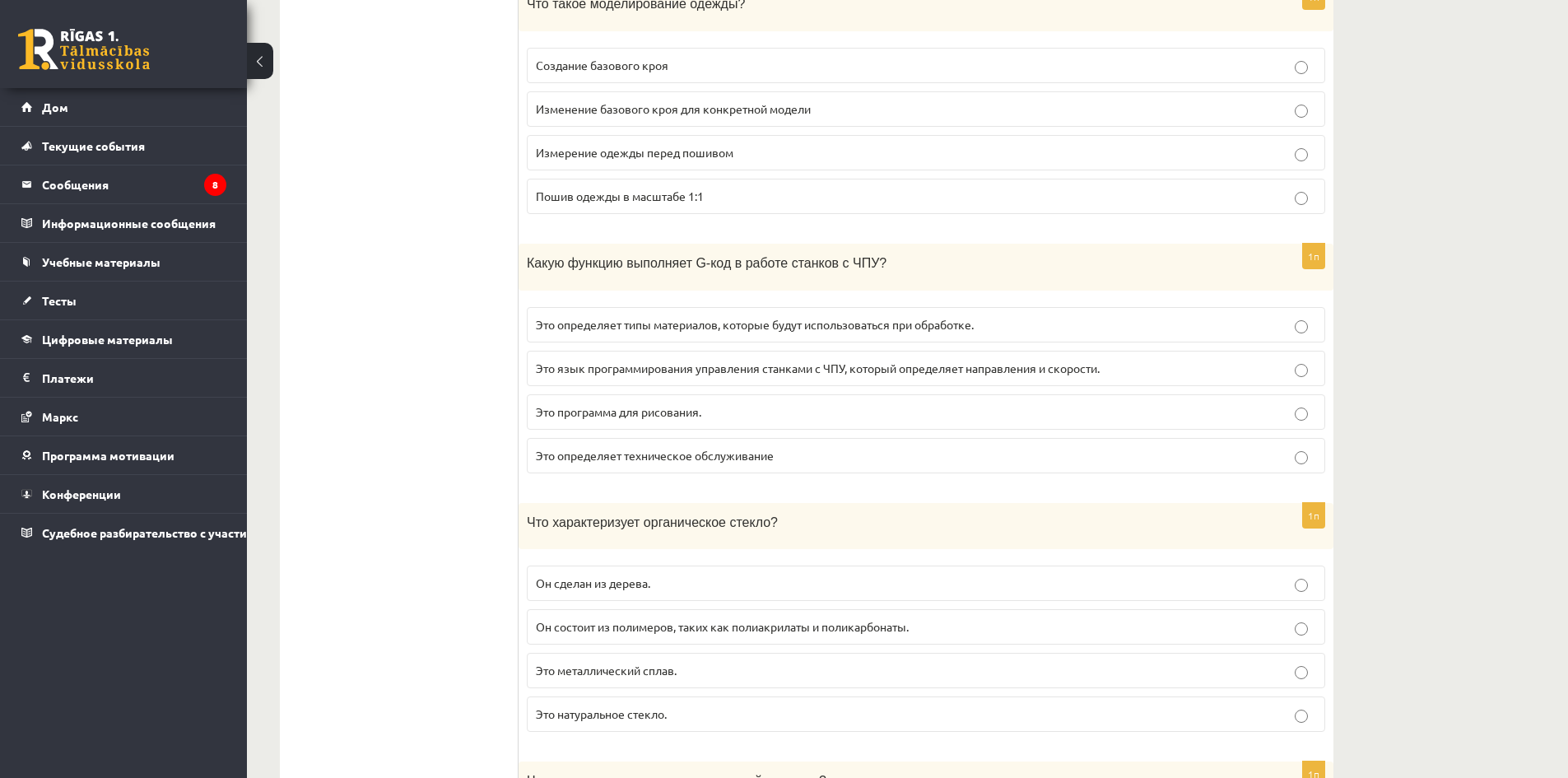
scroll to position [4528, 0]
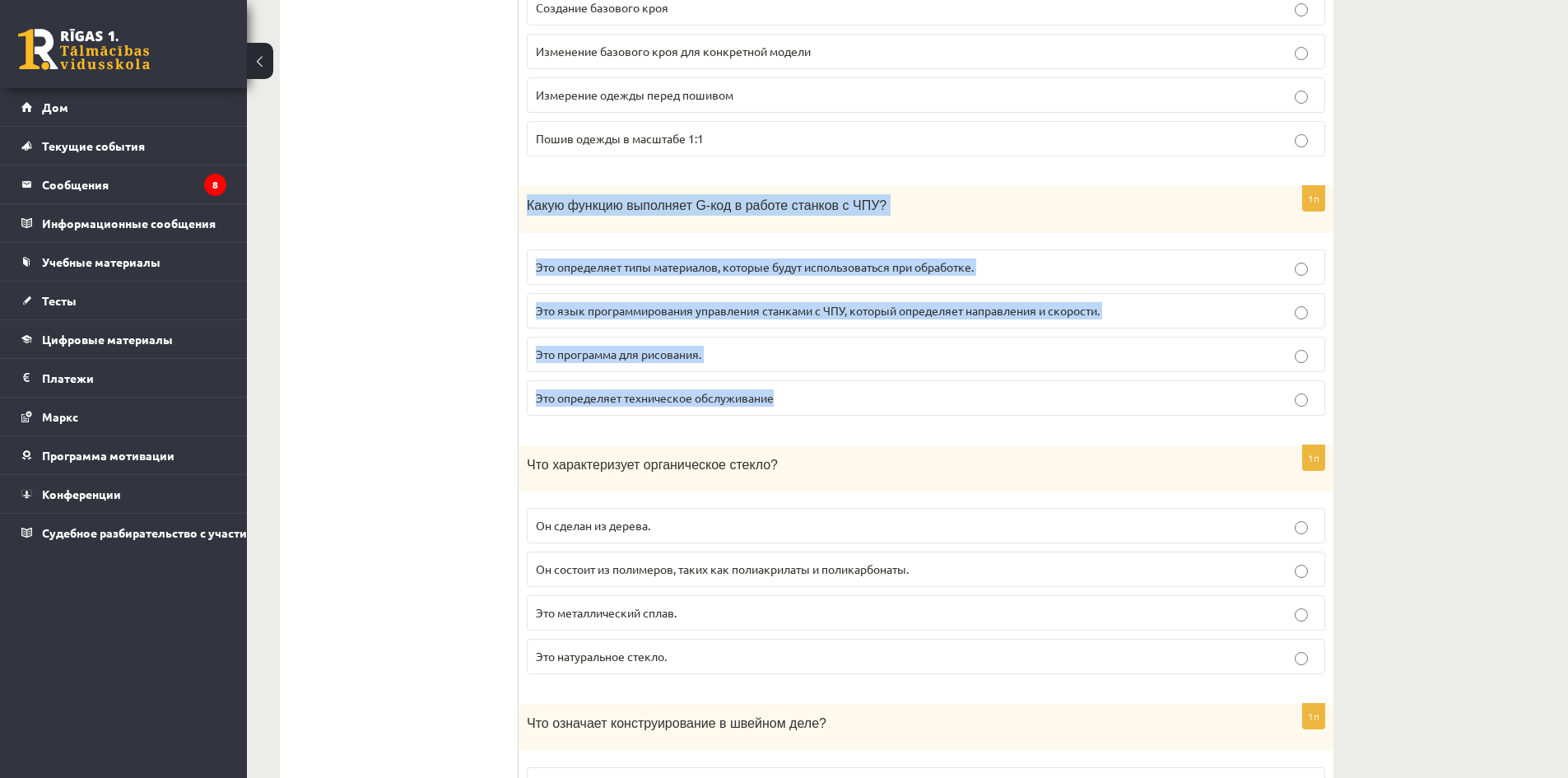
drag, startPoint x: 553, startPoint y: 211, endPoint x: 915, endPoint y: 388, distance: 403.0
click at [915, 388] on div "1п Какую функцию выполняет G-код в работе станков с ЧПУ? Это определяет типы ма…" at bounding box center [927, 307] width 815 height 243
copy div "Какую функцию выполняет G-код в работе станков с ЧПУ? Это определяет типы матер…"
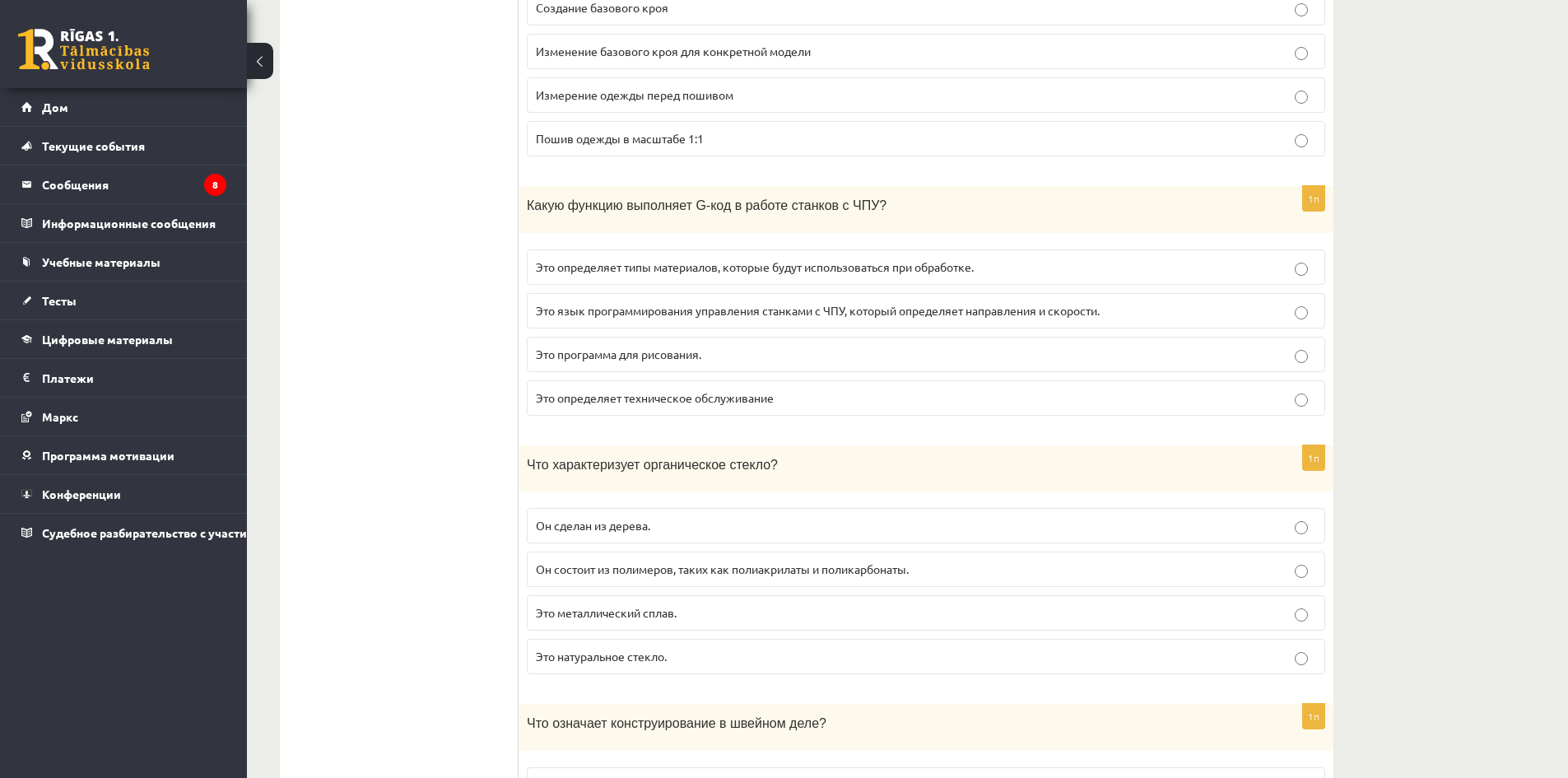
click at [725, 316] on fieldset "Это определяет типы материалов, которые будут использоваться при обработке. Это…" at bounding box center [926, 331] width 799 height 179
click at [728, 303] on font "Это язык программирования управления станками с ЧПУ, который определяет направл…" at bounding box center [818, 310] width 564 height 15
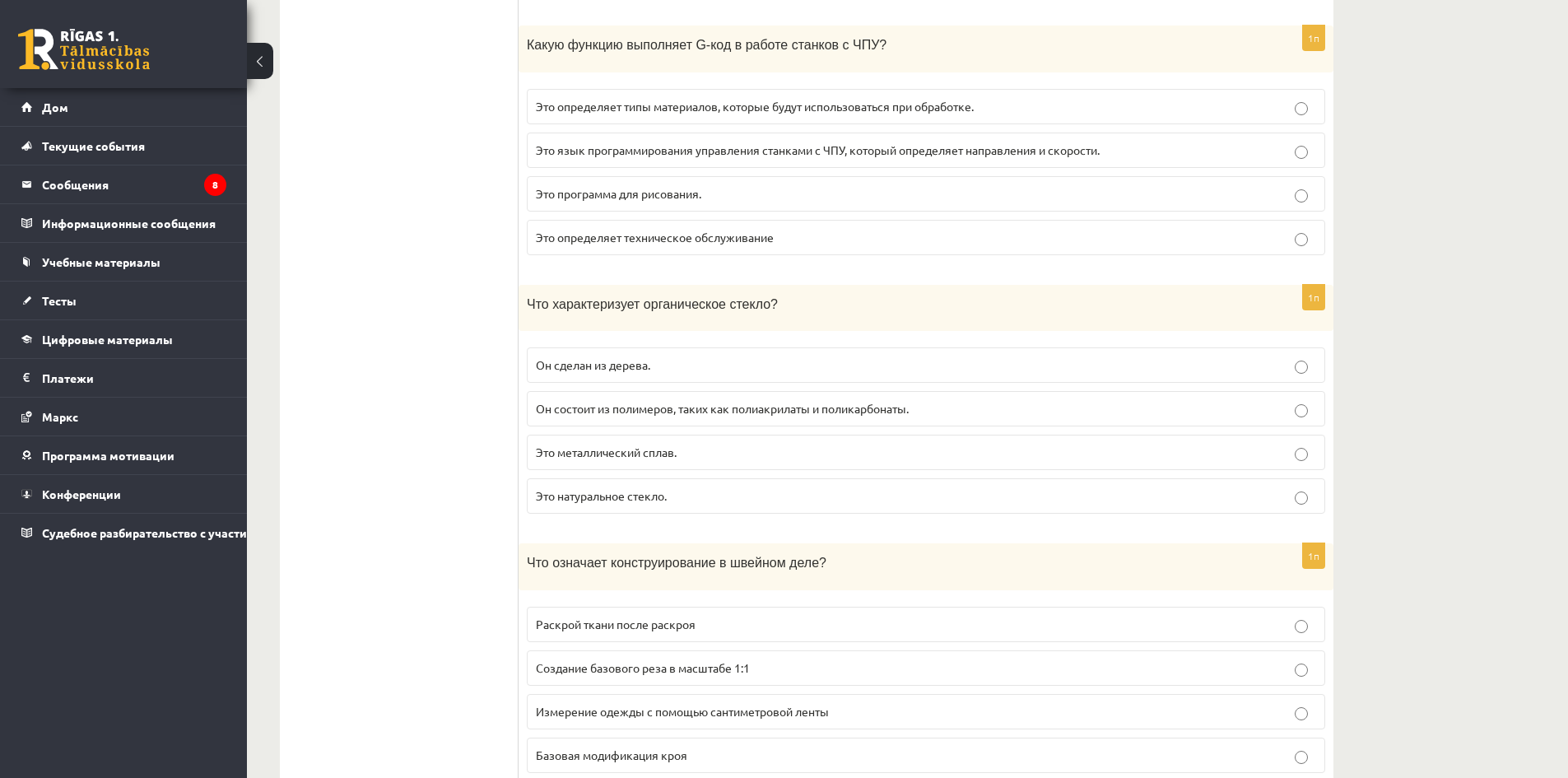
scroll to position [4693, 0]
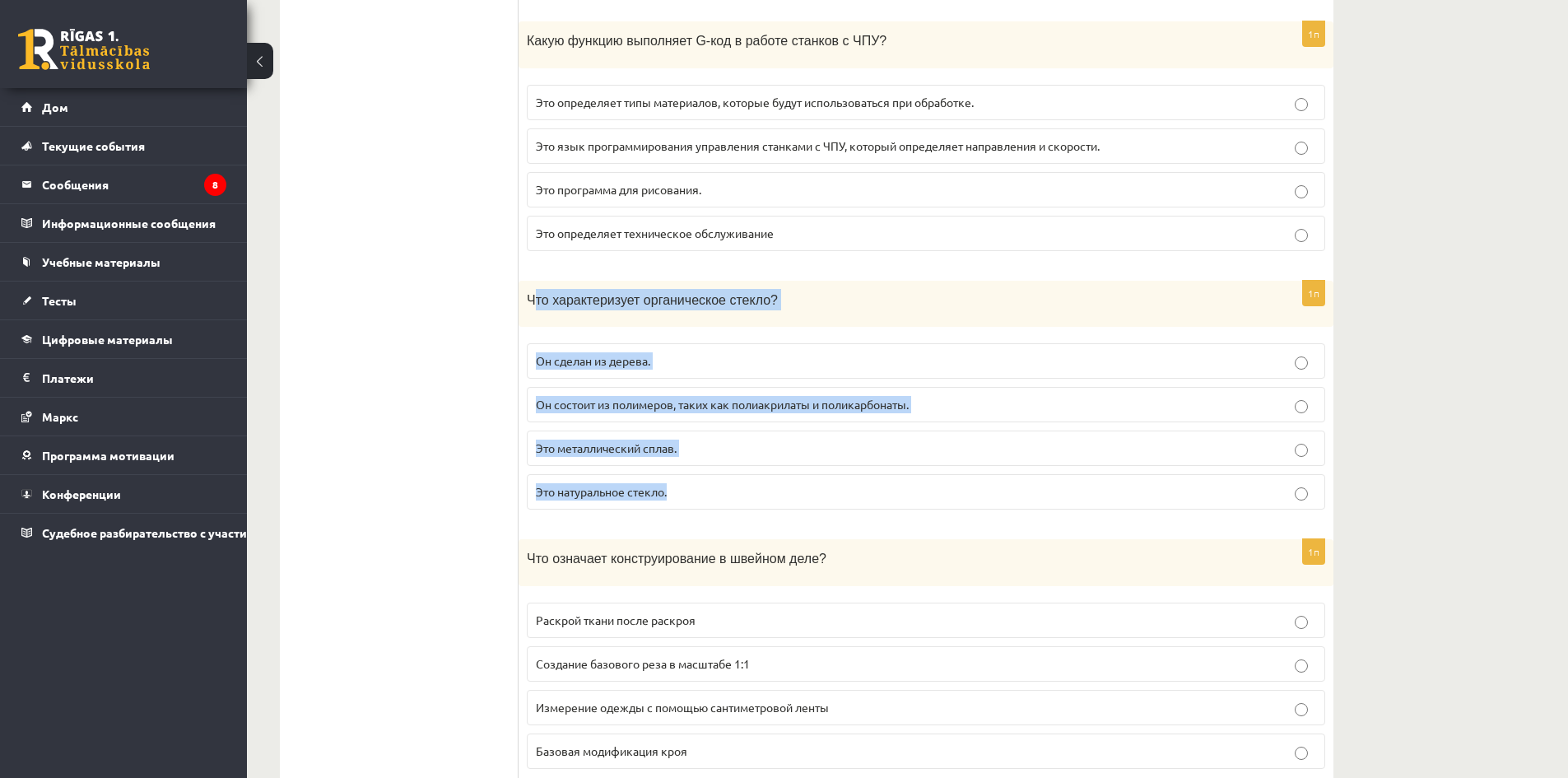
drag, startPoint x: 532, startPoint y: 282, endPoint x: 901, endPoint y: 462, distance: 410.6
click at [901, 462] on div "1п Что характеризует органическое стекло? Он сделан из дерева. Он состоит из по…" at bounding box center [927, 402] width 815 height 243
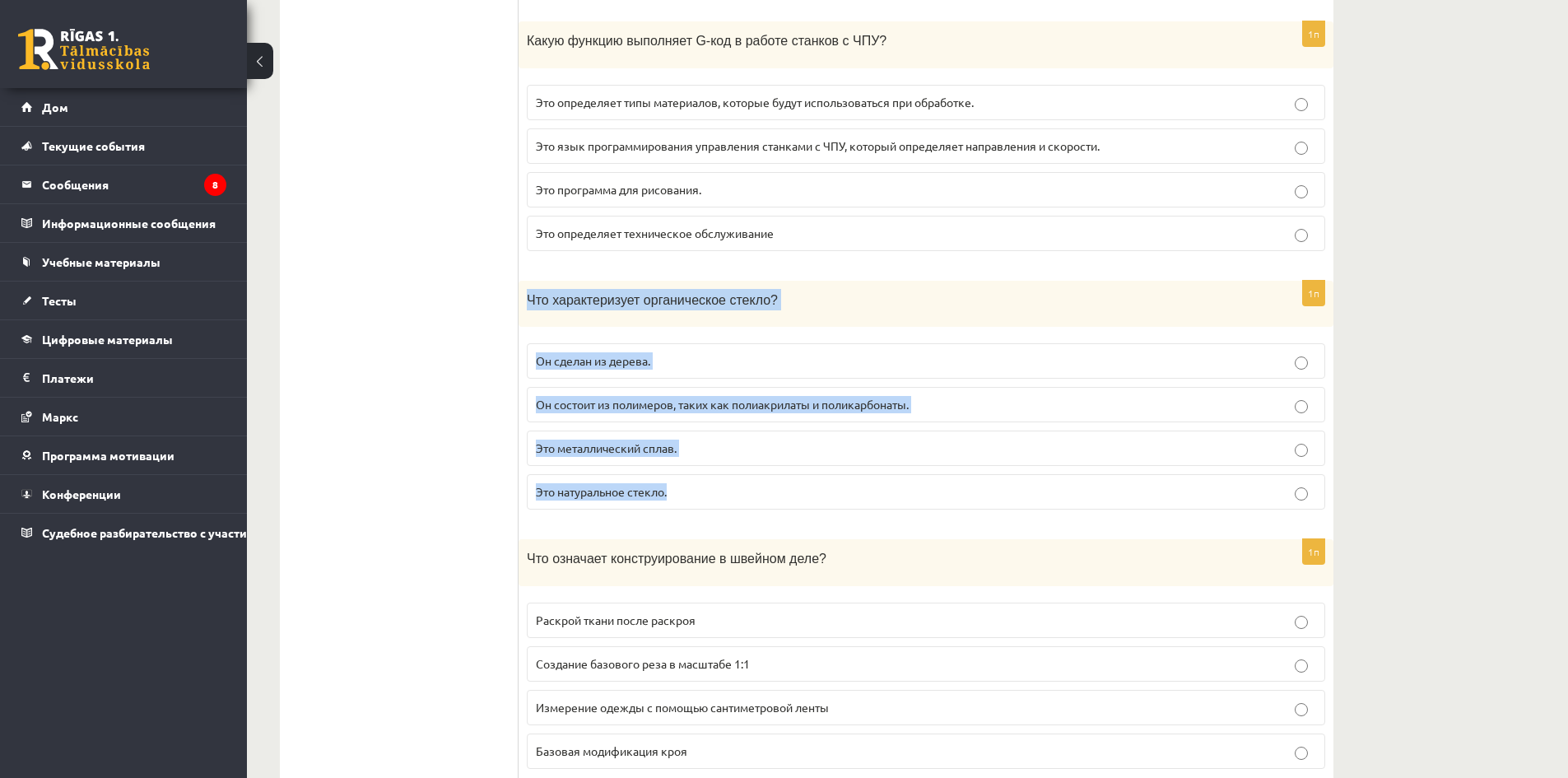
drag, startPoint x: 522, startPoint y: 281, endPoint x: 886, endPoint y: 501, distance: 425.3
click at [886, 501] on div "1п Что характеризует органическое стекло? Он сделан из дерева. Он состоит из по…" at bounding box center [927, 402] width 815 height 243
copy div "Что характеризует органическое стекло? Он сделан из дерева. Он состоит из полим…"
click at [741, 404] on label "Он состоит из полимеров, таких как полиакрилаты и поликарбонаты." at bounding box center [926, 404] width 799 height 36
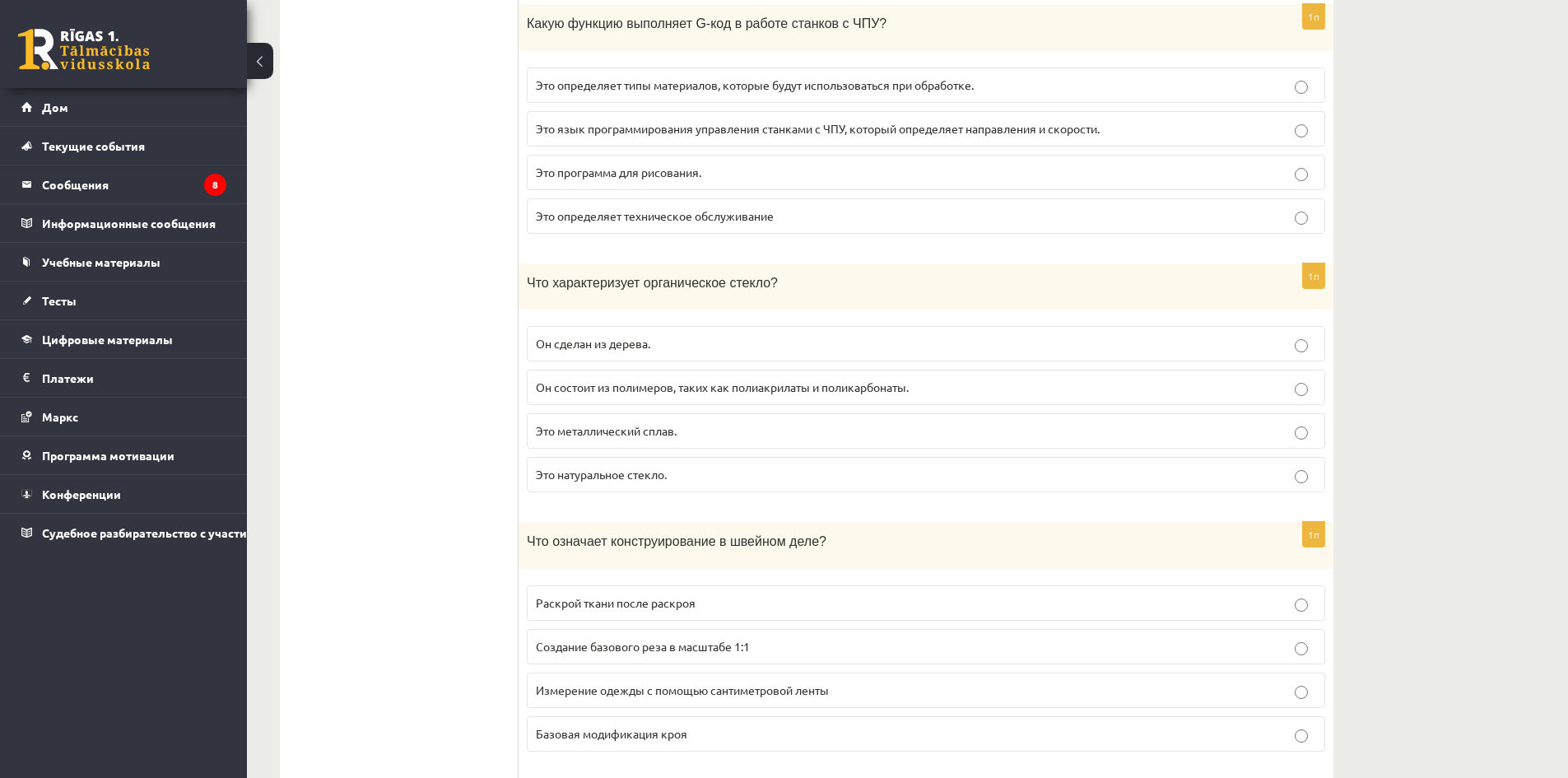
scroll to position [5023, 0]
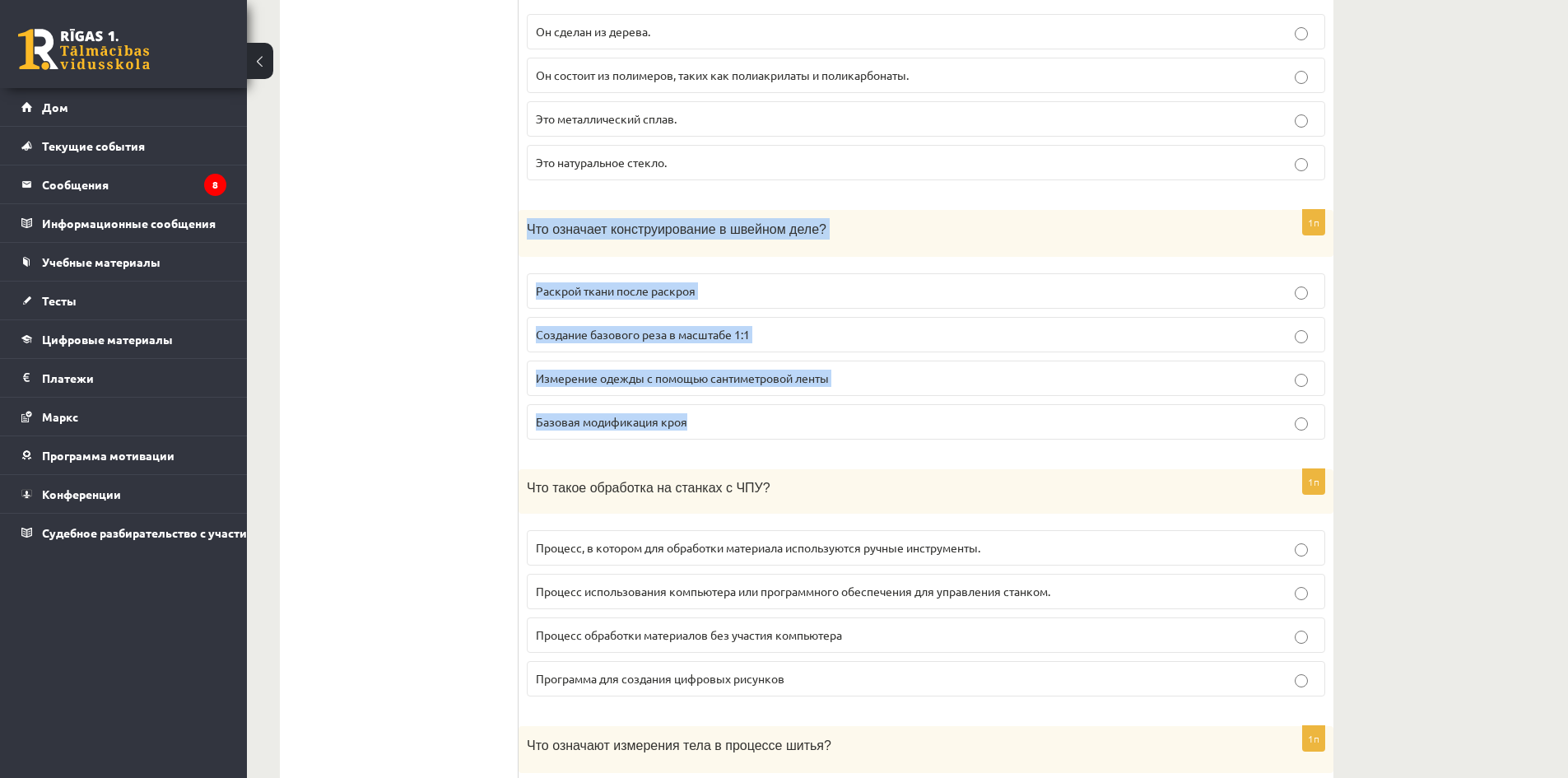
drag, startPoint x: 525, startPoint y: 210, endPoint x: 1031, endPoint y: 422, distance: 548.6
click at [1031, 422] on div "1п Что означает конструирование в швейном деле? Раскрой ткани после раскроя Соз…" at bounding box center [927, 331] width 815 height 243
click at [786, 326] on p "Создание базового реза в масштабе 1:1" at bounding box center [927, 335] width 781 height 17
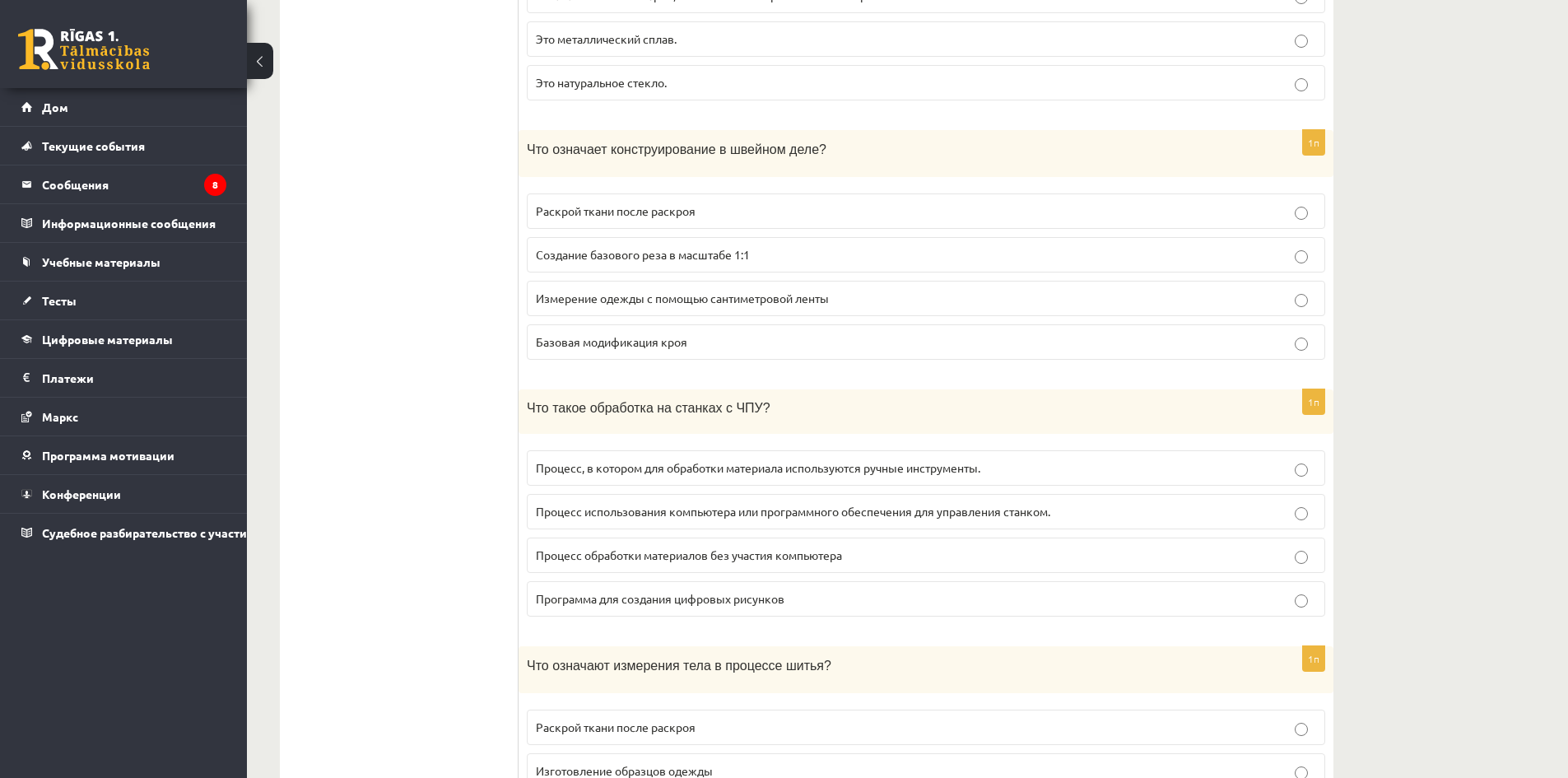
scroll to position [5352, 0]
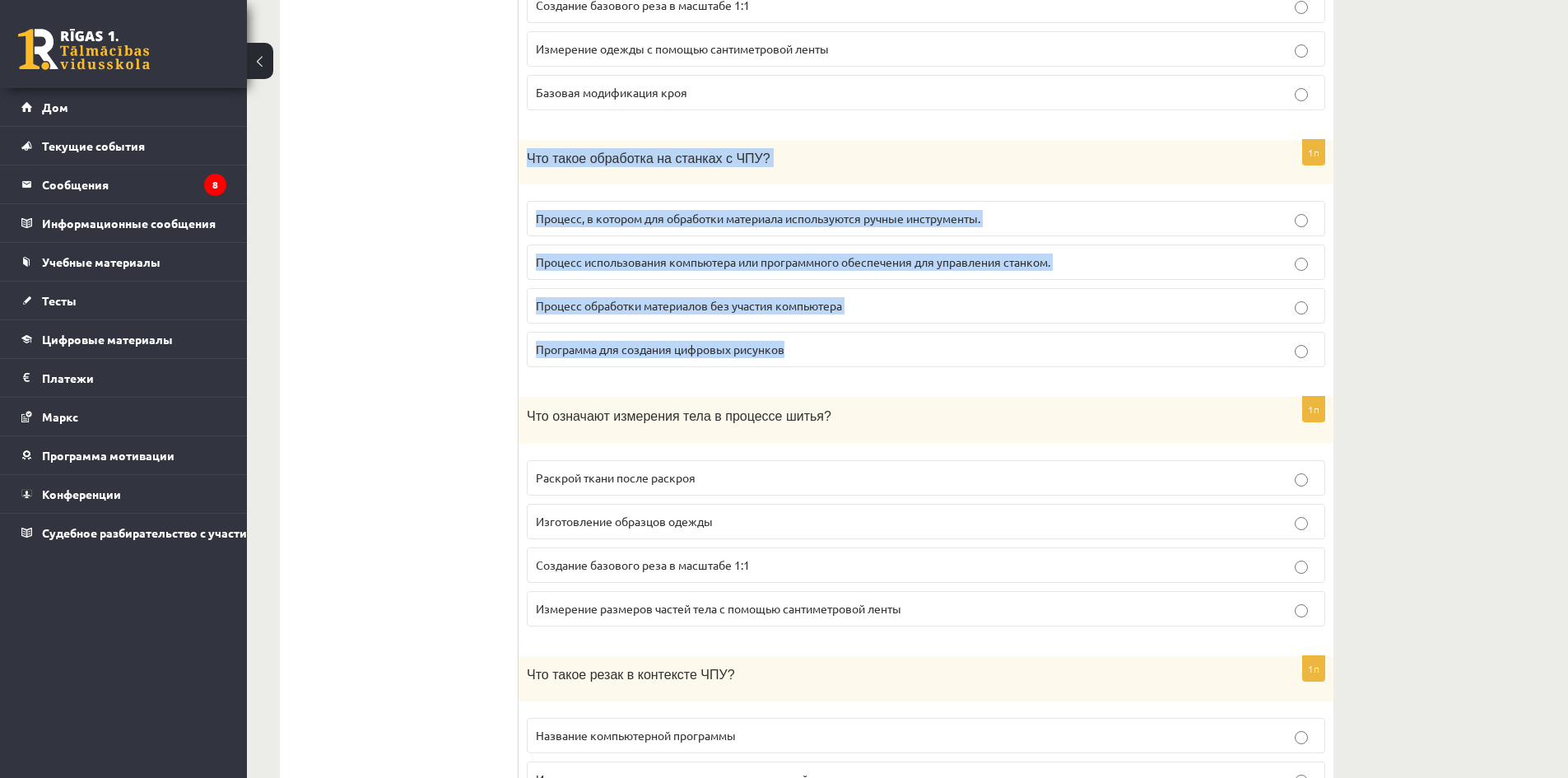
drag, startPoint x: 544, startPoint y: 151, endPoint x: 993, endPoint y: 316, distance: 478.4
click at [993, 316] on div "1п Что такое обработка на станках с ЧПУ? Процесс, в котором для обработки матер…" at bounding box center [927, 261] width 815 height 242
click at [783, 261] on label "Процесс использования компьютера или программного обеспечения для управления ст…" at bounding box center [926, 262] width 799 height 36
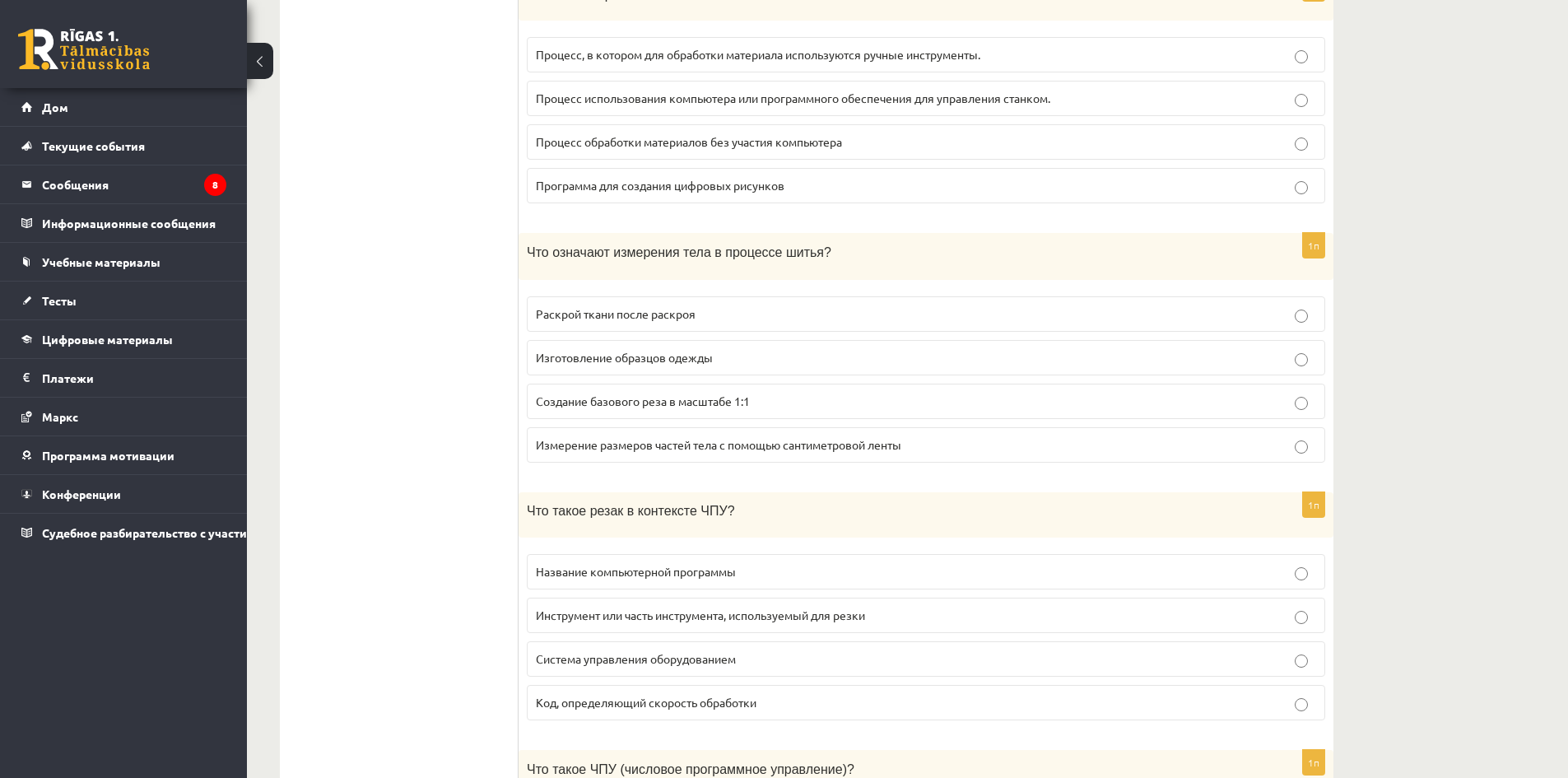
scroll to position [5516, 0]
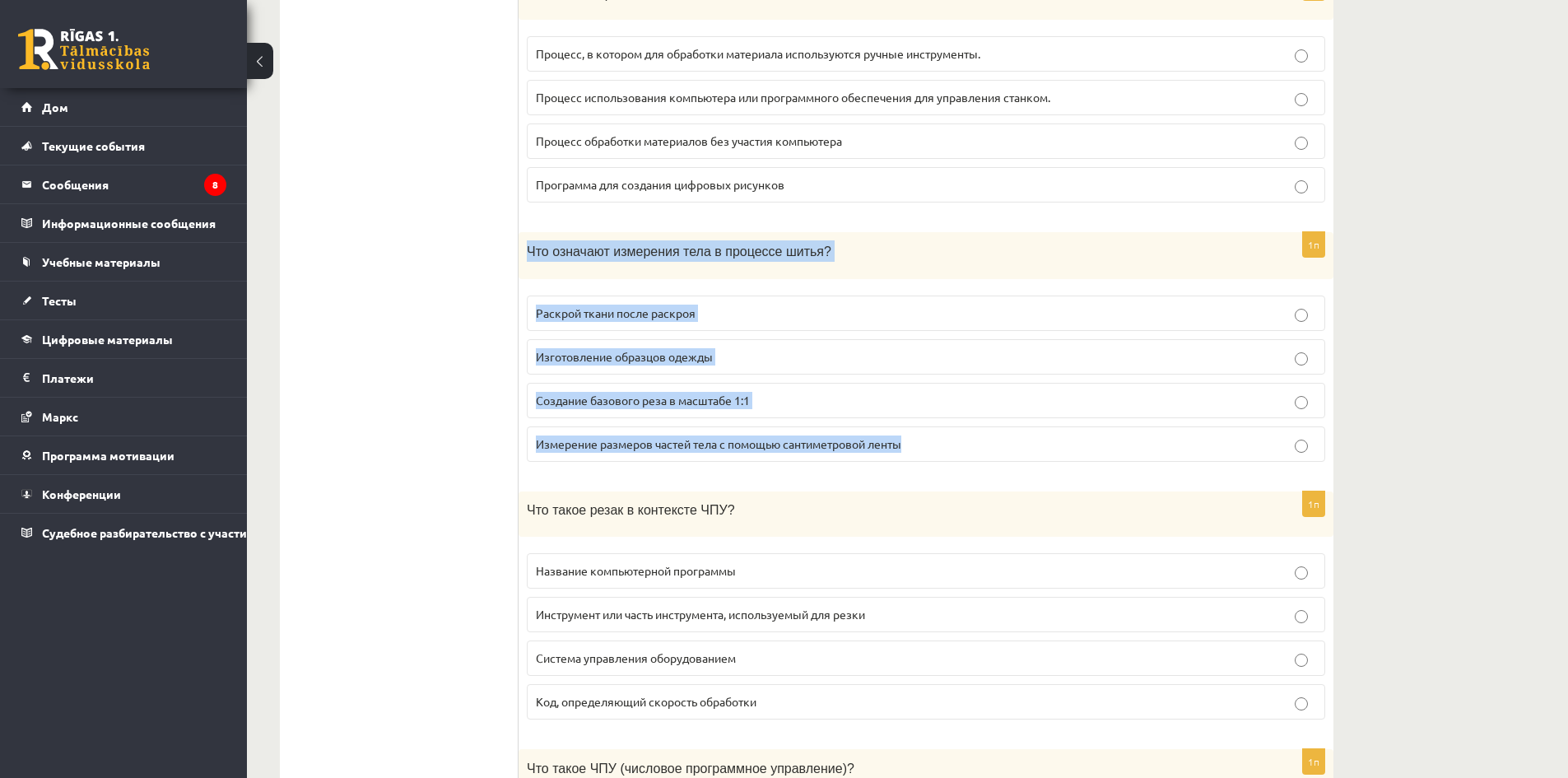
drag, startPoint x: 528, startPoint y: 233, endPoint x: 978, endPoint y: 416, distance: 485.8
click at [979, 419] on div "1п Что означают измерения тела в процессе шитья? Раскрой ткани после раскроя Из…" at bounding box center [927, 353] width 815 height 243
click at [763, 439] on label "Измерение размеров частей тела с помощью сантиметровой ленты" at bounding box center [926, 444] width 799 height 36
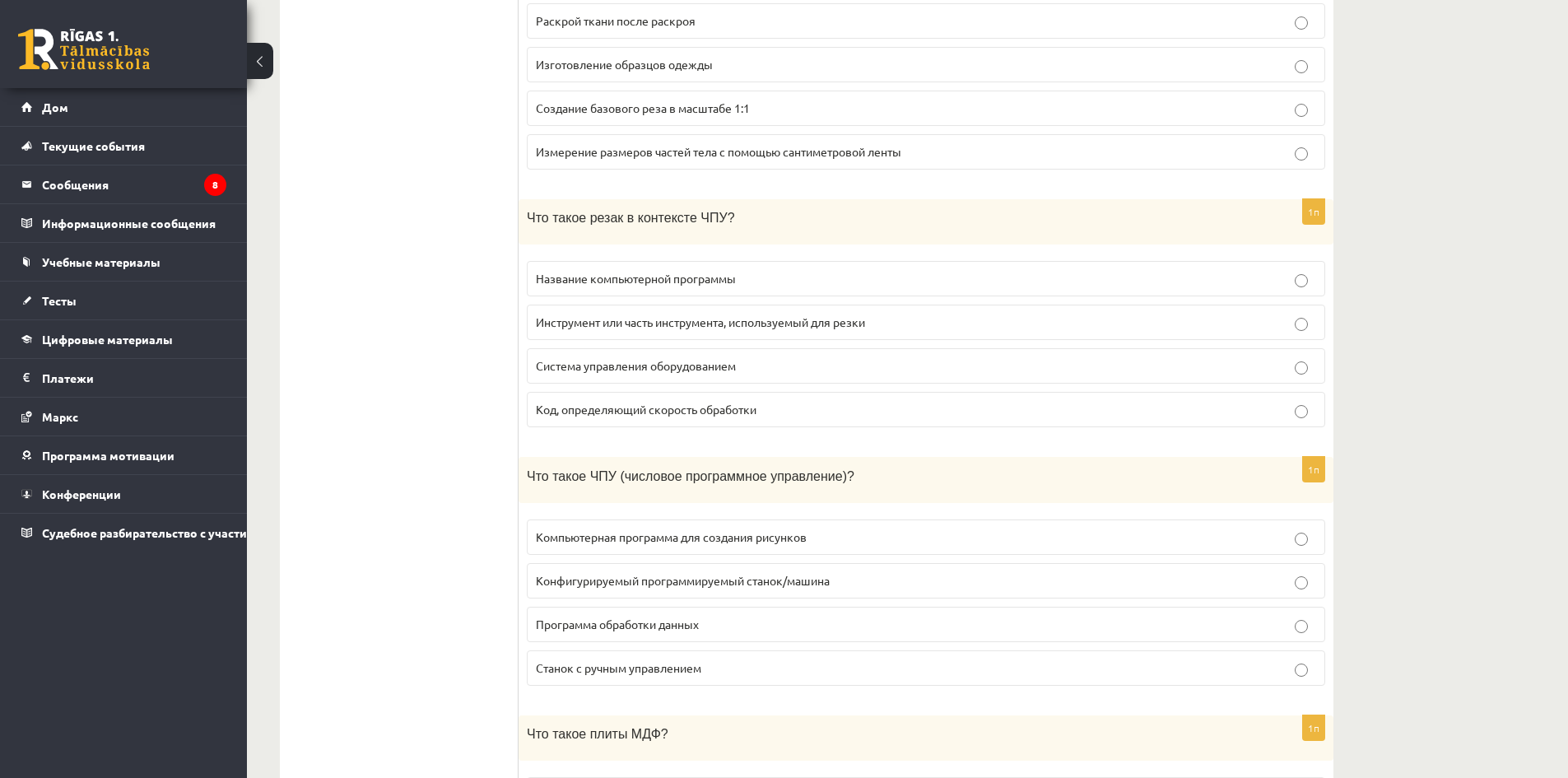
scroll to position [5846, 0]
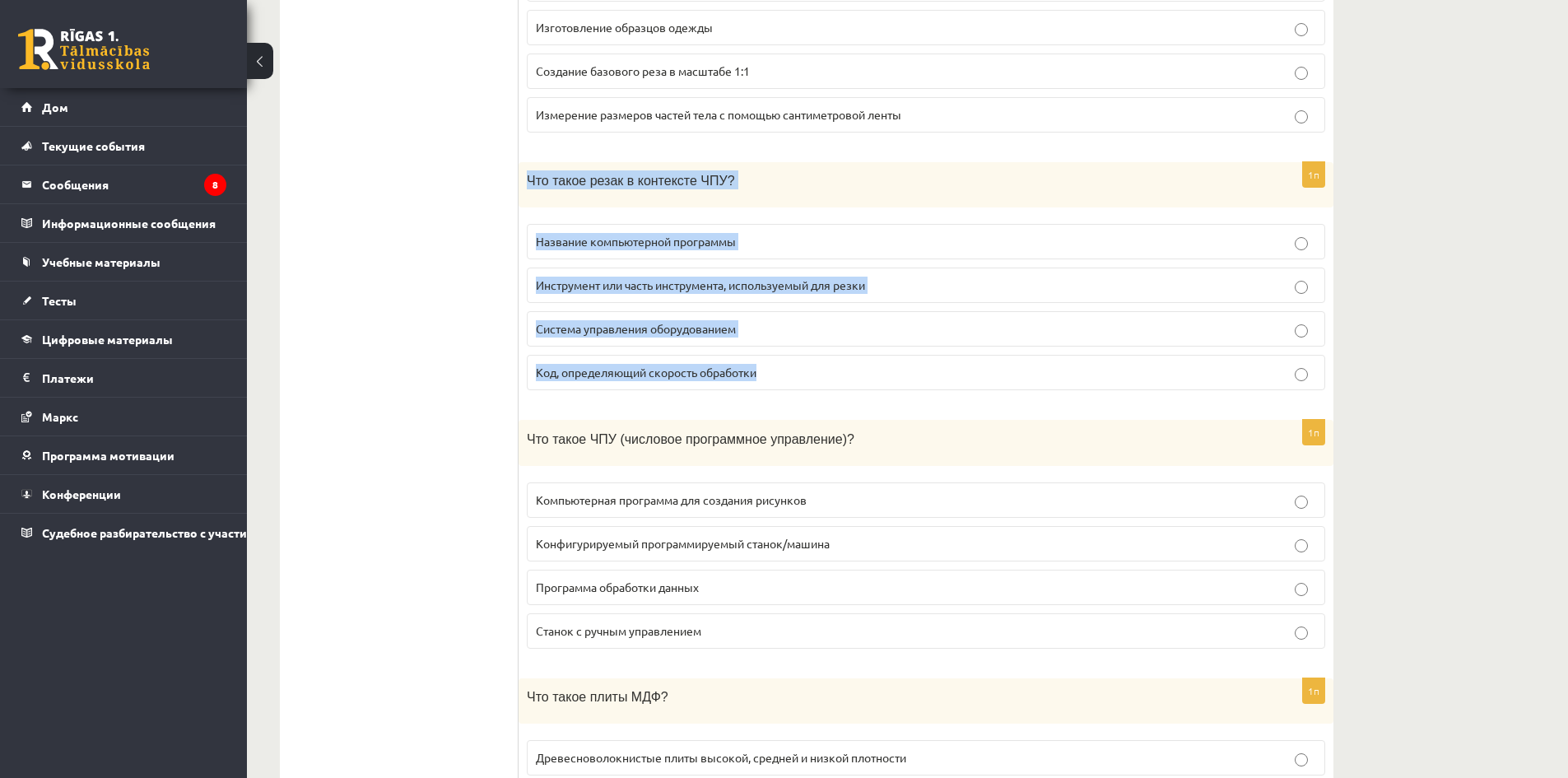
drag, startPoint x: 528, startPoint y: 160, endPoint x: 918, endPoint y: 370, distance: 442.9
click at [918, 370] on div "1п Что такое резак в контексте ЧПУ? Название компьютерной программы Инструмент …" at bounding box center [927, 283] width 815 height 242
click at [651, 282] on label "Инструмент или часть инструмента, используемый для резки" at bounding box center [926, 285] width 799 height 36
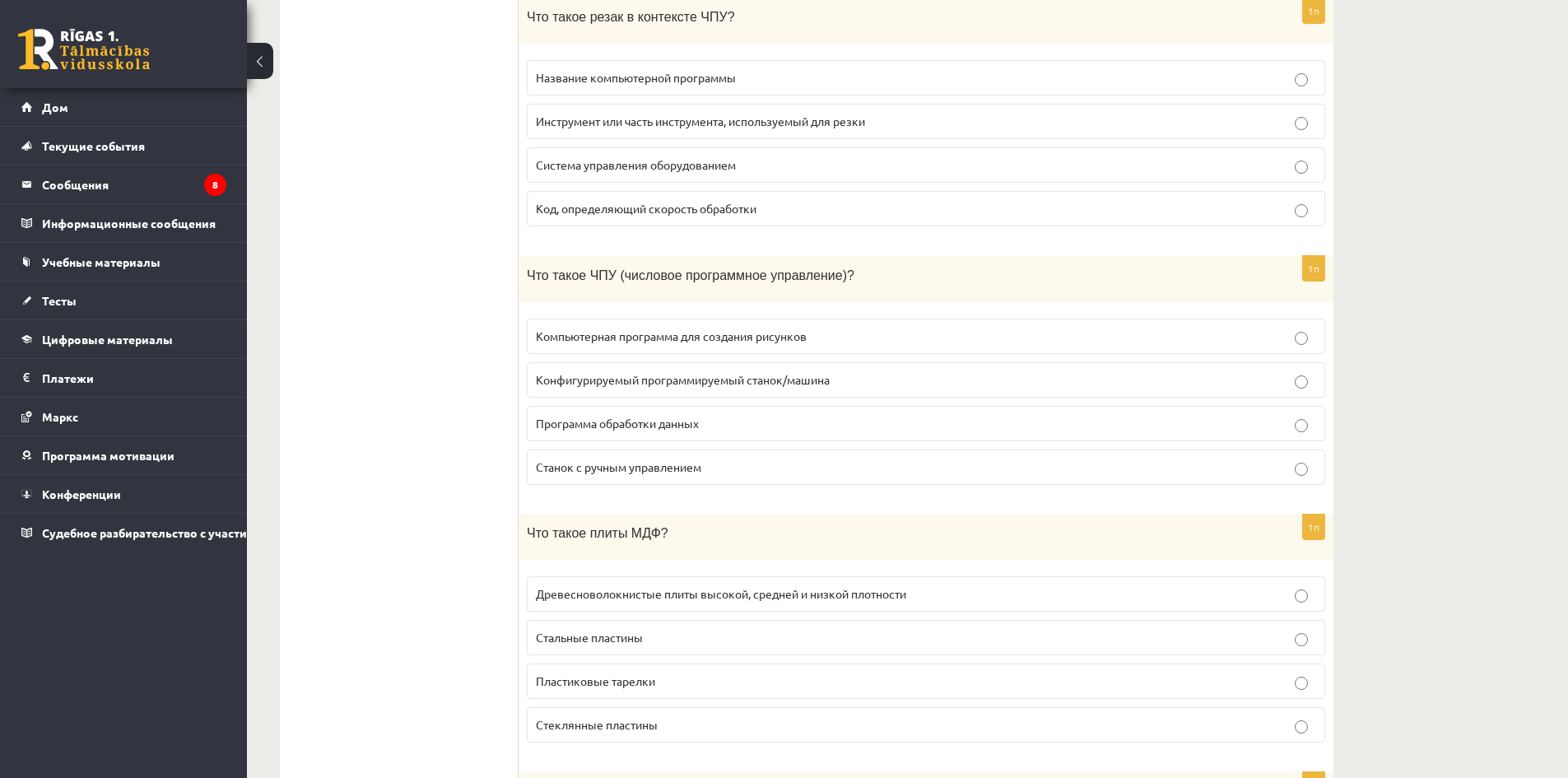
scroll to position [6010, 0]
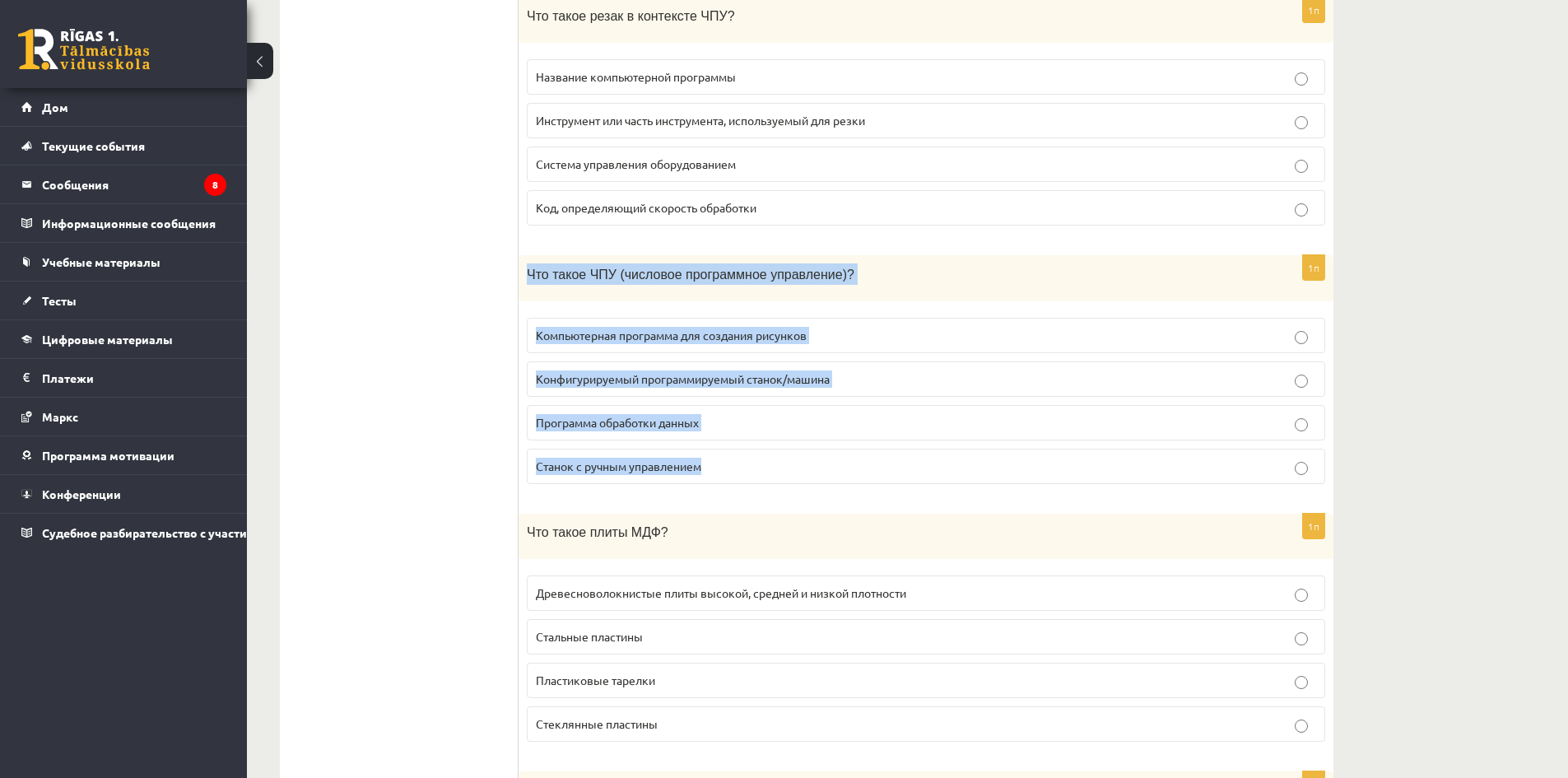
drag, startPoint x: 584, startPoint y: 289, endPoint x: 815, endPoint y: 455, distance: 284.5
click at [815, 455] on div "1п Что такое ЧПУ (числовое программное управление)? Компьютерная программа для …" at bounding box center [927, 376] width 815 height 243
click at [911, 375] on label "Конфигурируемый программируемый станок/машина" at bounding box center [926, 379] width 799 height 36
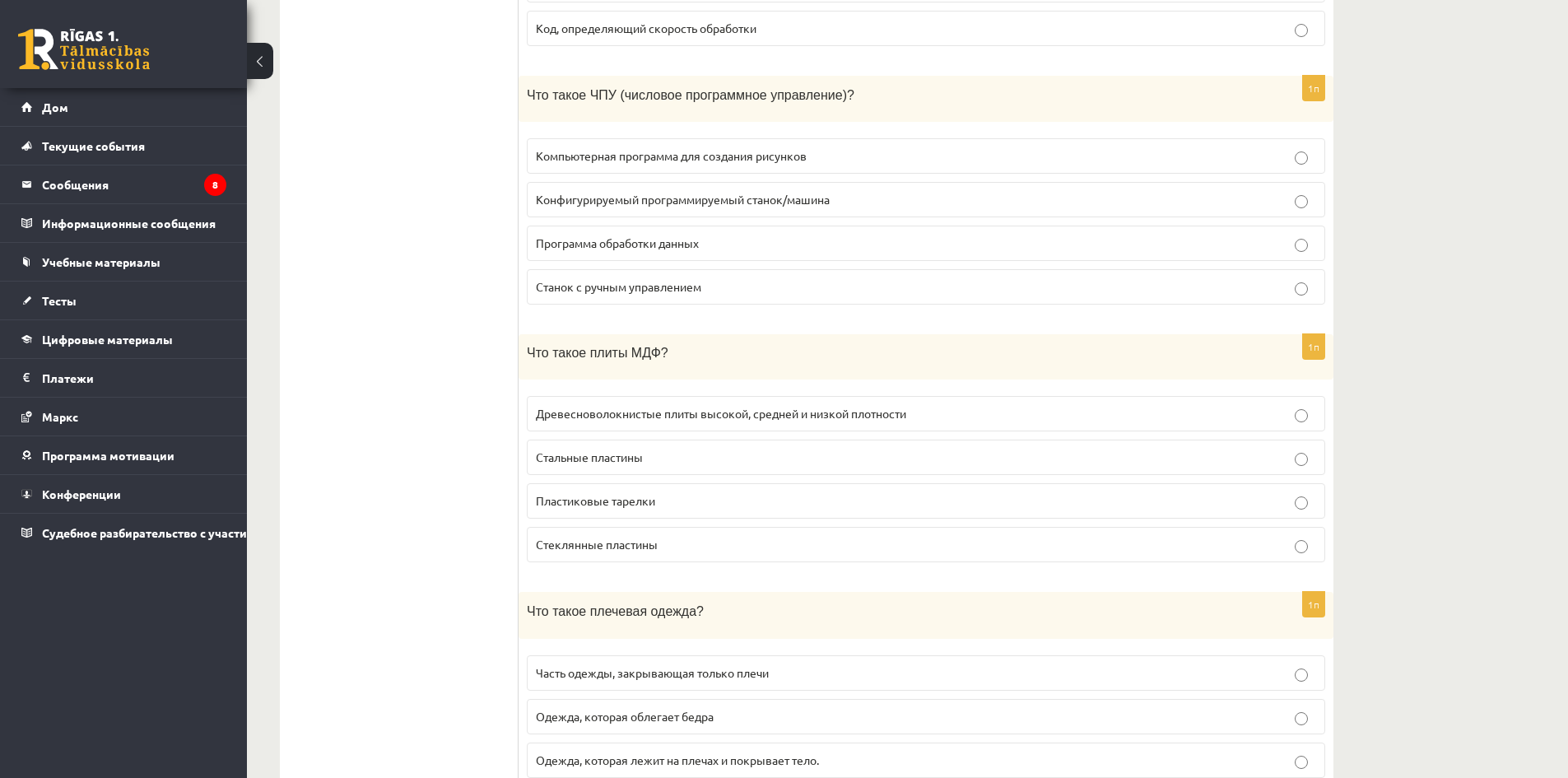
scroll to position [6257, 0]
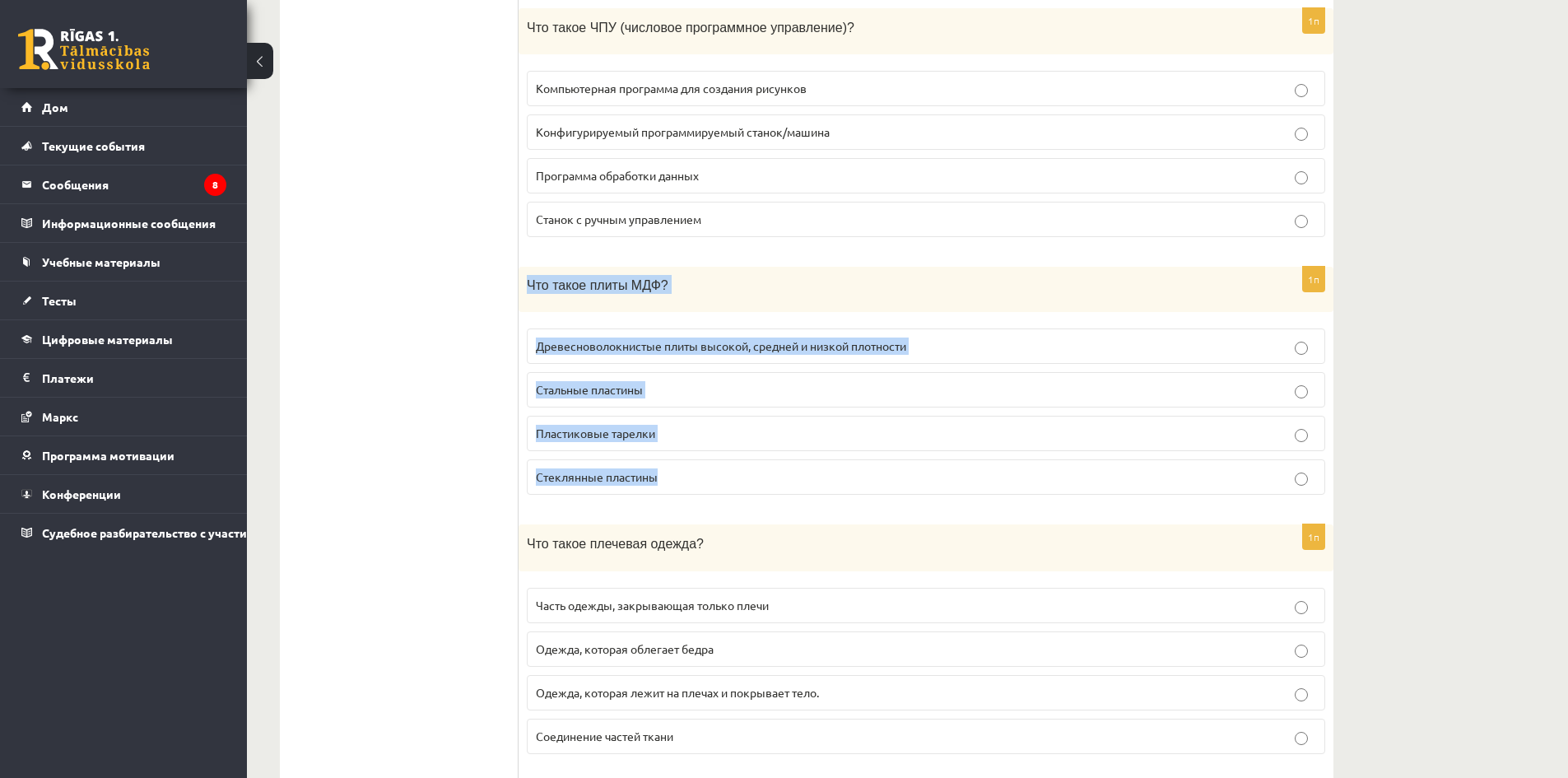
drag, startPoint x: 528, startPoint y: 267, endPoint x: 854, endPoint y: 450, distance: 373.9
click at [854, 450] on div "1п Что такое плиты МДФ? Древесноволокнистые плиты высокой, средней и низкой пло…" at bounding box center [927, 388] width 815 height 242
click at [720, 340] on label "Древесноволокнистые плиты высокой, средней и низкой плотности" at bounding box center [926, 346] width 799 height 36
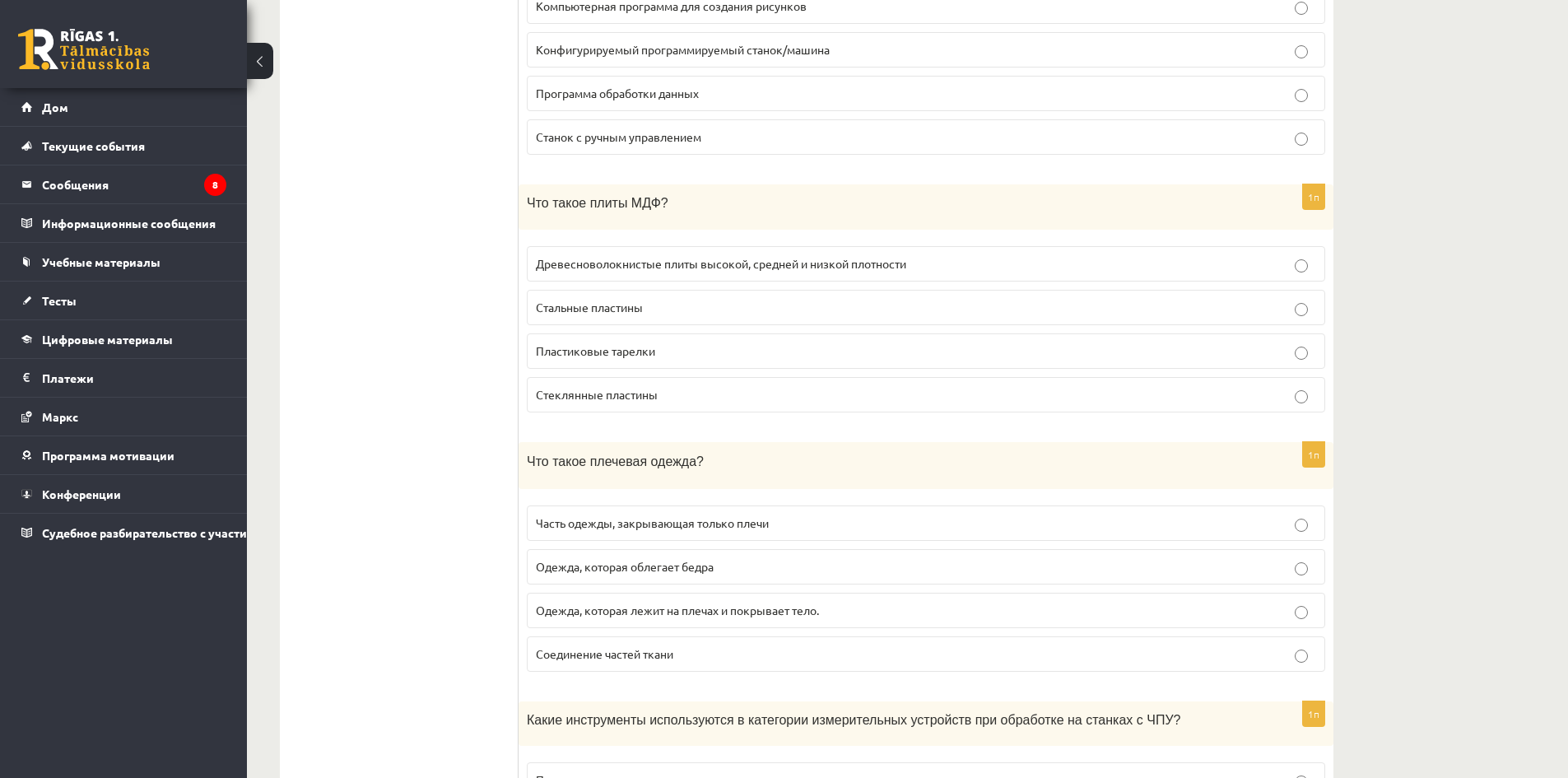
scroll to position [6505, 0]
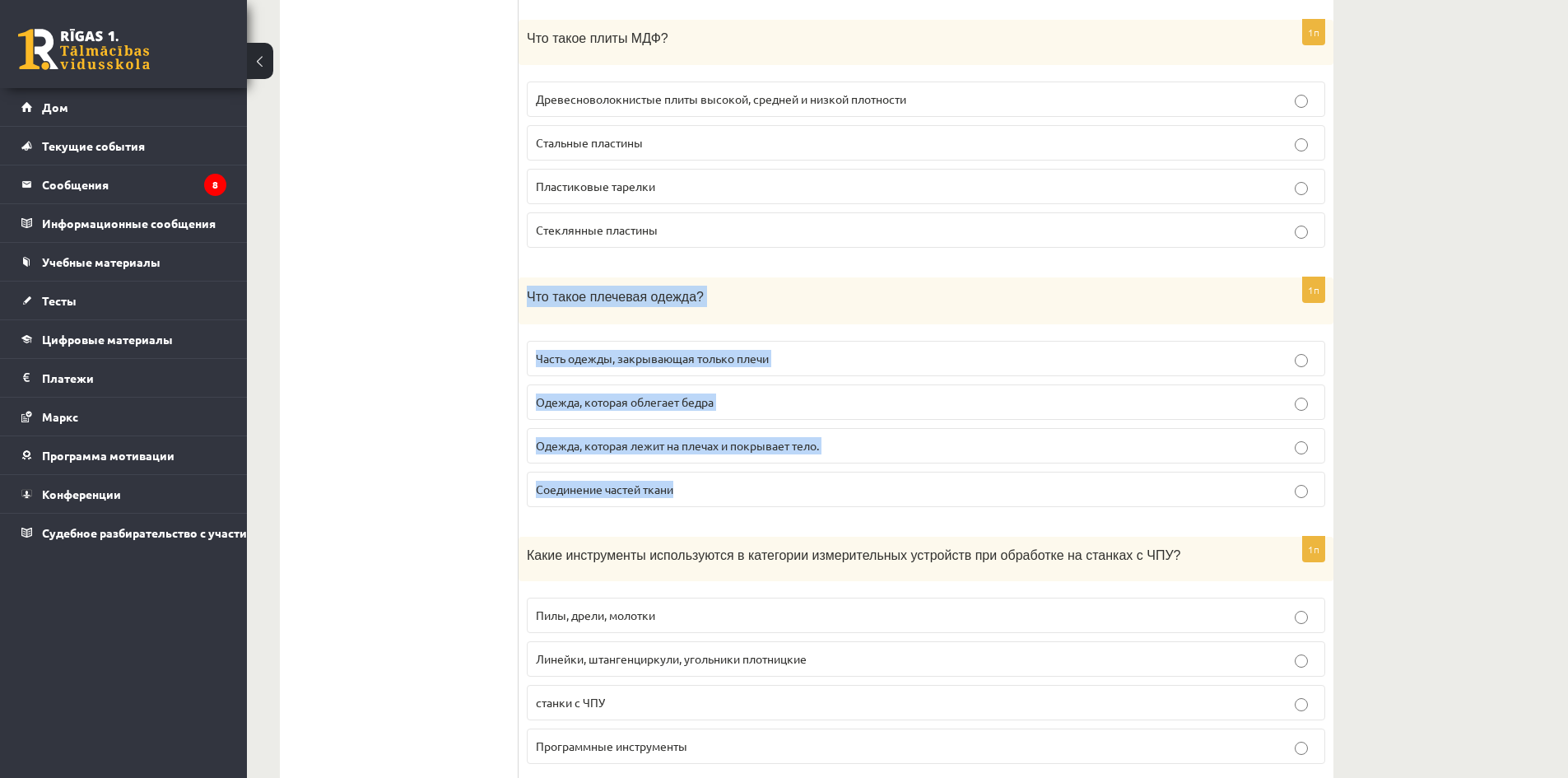
drag, startPoint x: 527, startPoint y: 283, endPoint x: 801, endPoint y: 464, distance: 328.4
click at [801, 464] on div "1п Что такое плечевая одежда? Часть одежды, закрывающая только плечи Одежда, ко…" at bounding box center [927, 398] width 815 height 243
click at [777, 444] on label "Одежда, которая лежит на плечах и покрывает тело." at bounding box center [926, 446] width 799 height 36
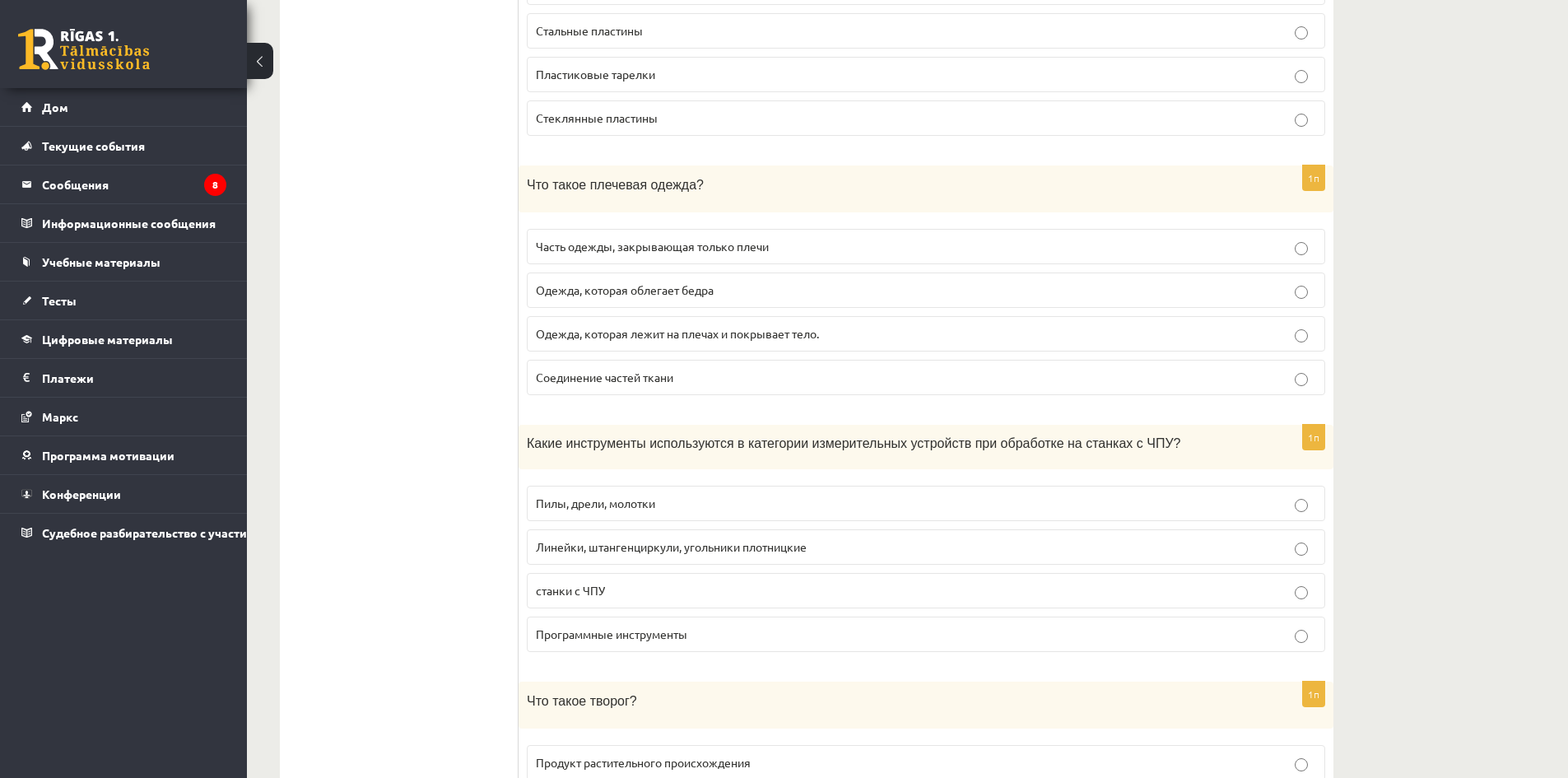
scroll to position [6752, 0]
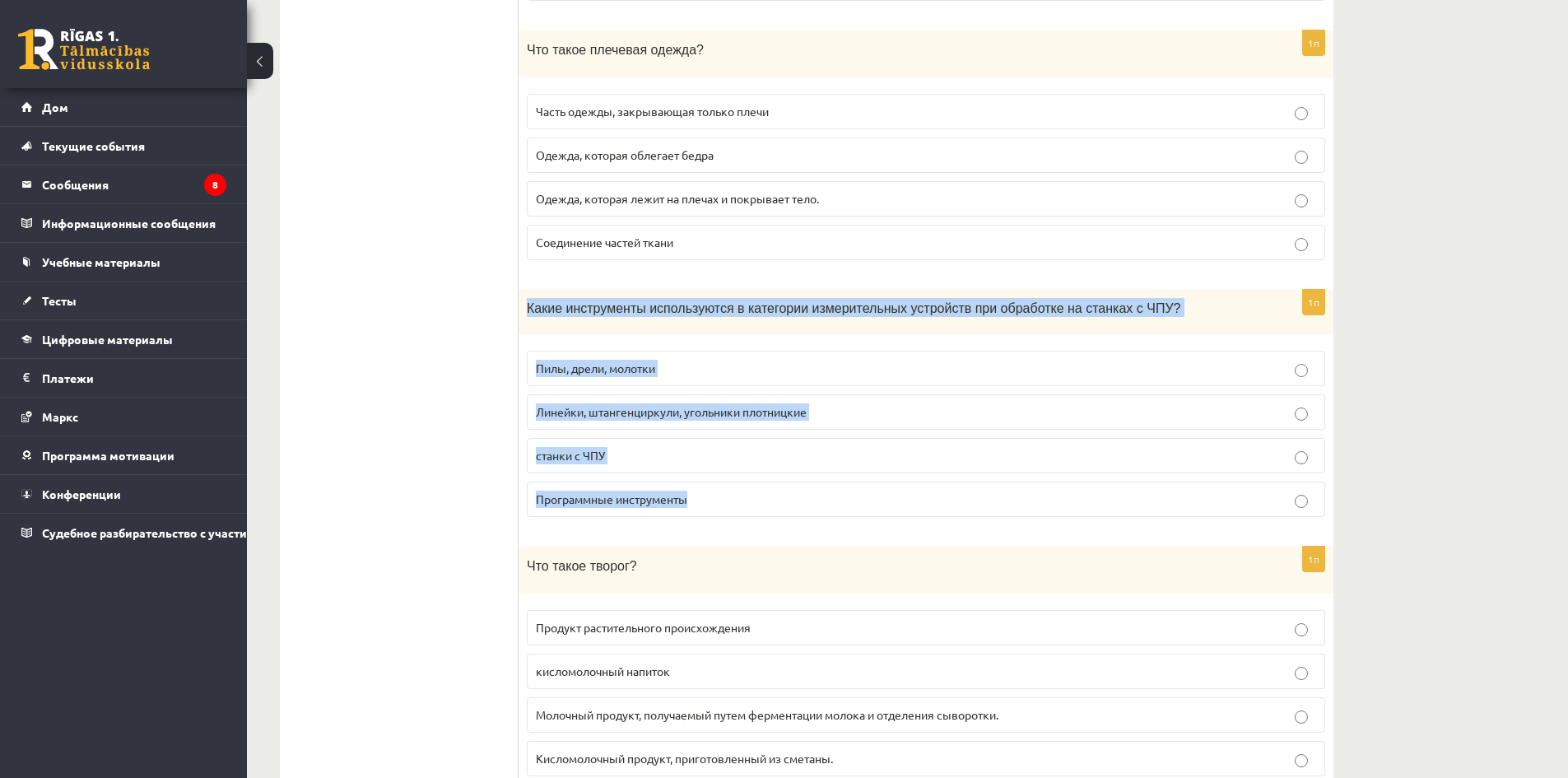
drag, startPoint x: 522, startPoint y: 289, endPoint x: 1099, endPoint y: 458, distance: 601.2
click at [1099, 459] on div "1п Какие инструменты используются в категории измерительных устройств при обраб…" at bounding box center [927, 410] width 815 height 242
click at [849, 403] on p "Линейки, штангенциркули, угольники плотницкие" at bounding box center [927, 412] width 781 height 17
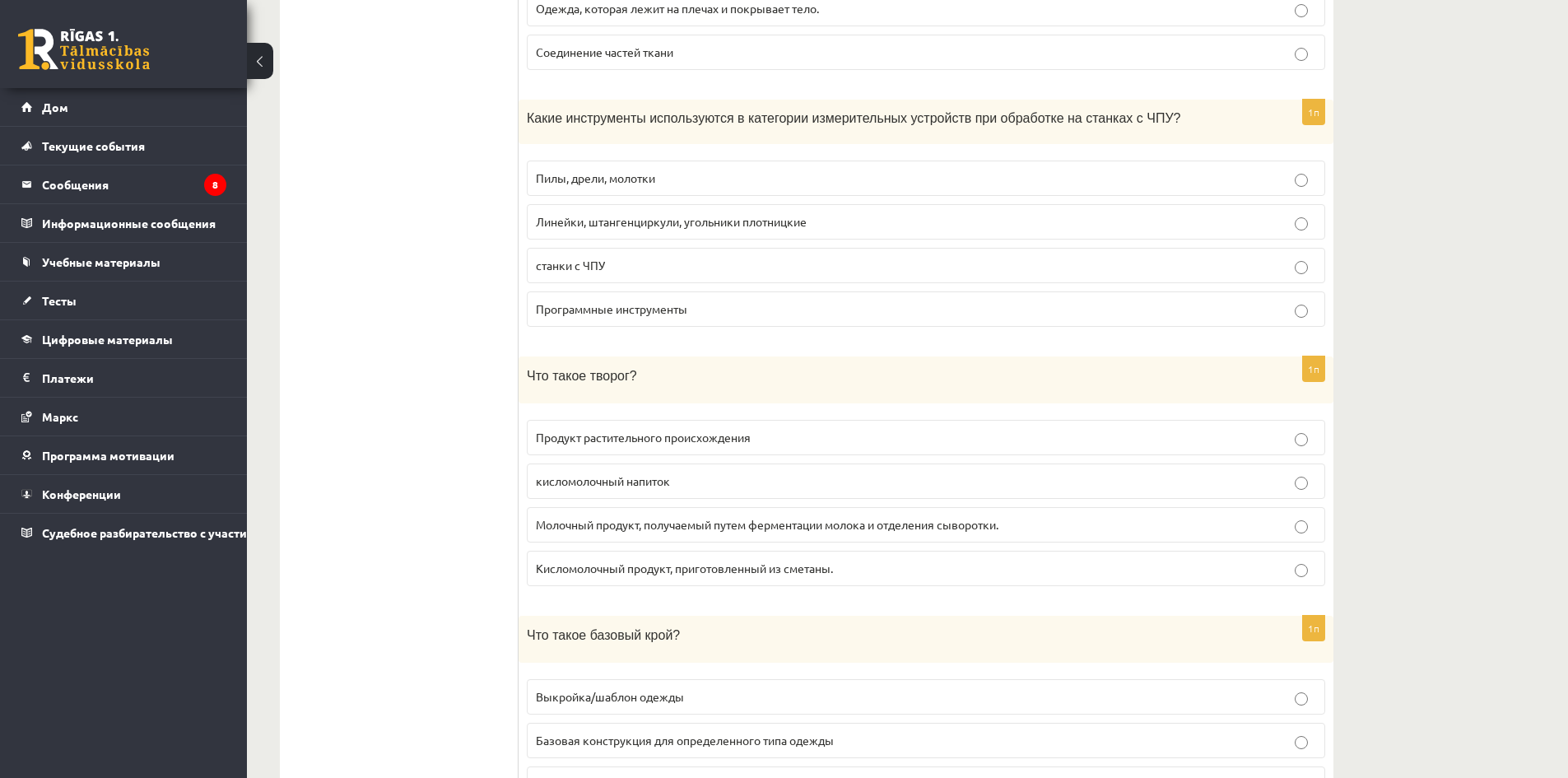
scroll to position [7081, 0]
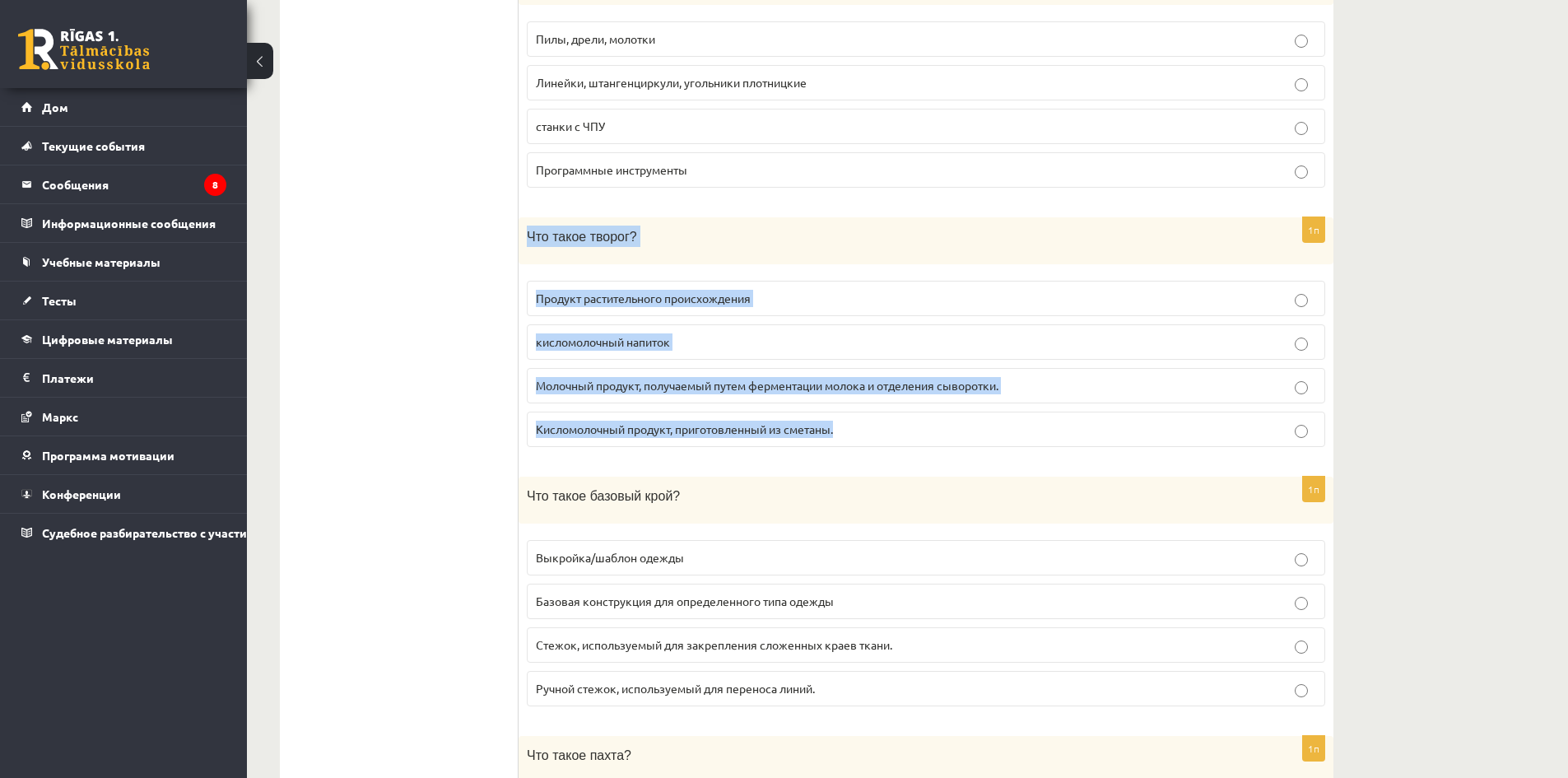
drag, startPoint x: 522, startPoint y: 216, endPoint x: 914, endPoint y: 430, distance: 446.6
click at [914, 430] on div "1п Что такое творог? Продукт растительного происхождения кисломолочный напиток …" at bounding box center [927, 338] width 815 height 243
click at [1045, 377] on p "Молочный продукт, получаемый путем ферментации молока и отделения сыворотки." at bounding box center [927, 386] width 781 height 17
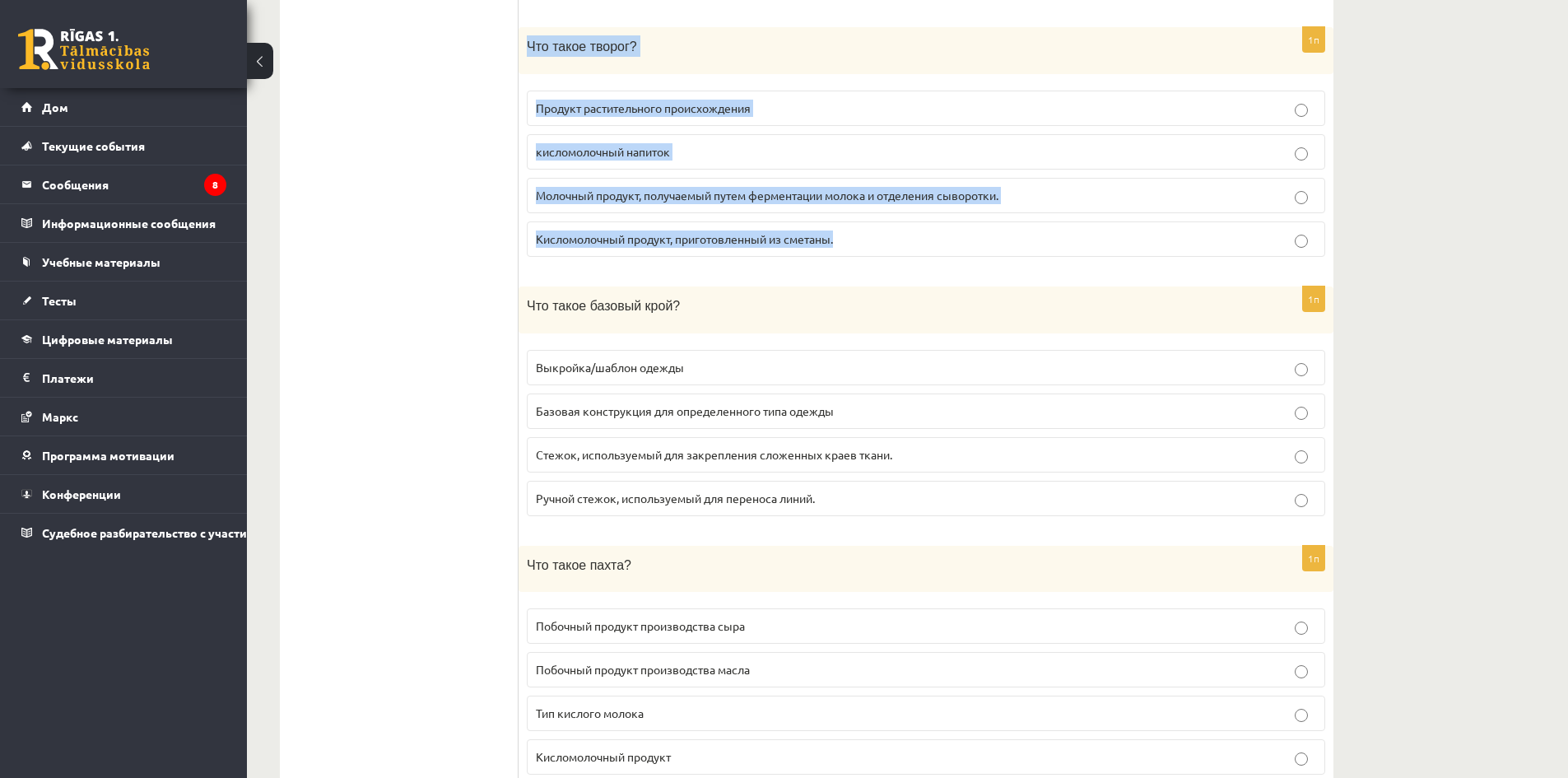
scroll to position [7311, 0]
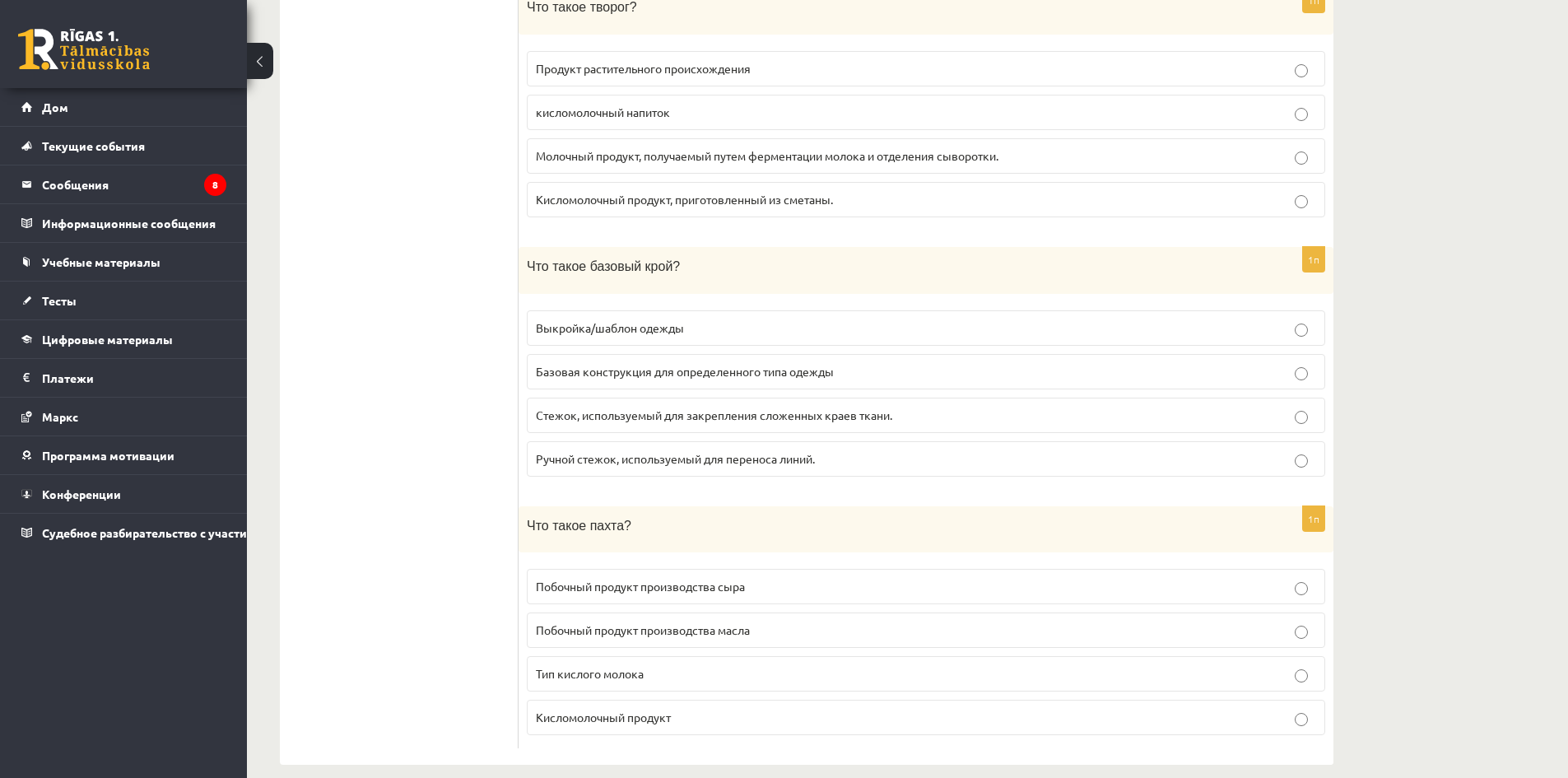
click at [944, 282] on div "1п Что такое базовый крой? Выкройка/шаблон одежды Базовая конструкция для опред…" at bounding box center [927, 368] width 815 height 243
click at [952, 320] on p "Выкройка/шаблон одежды" at bounding box center [927, 329] width 781 height 17
click at [910, 592] on fieldset "Побочный продукт производства сыра Побочный продукт производства масла Тип кисл…" at bounding box center [926, 650] width 799 height 179
click at [896, 656] on label "Тип кислого молока" at bounding box center [926, 674] width 799 height 36
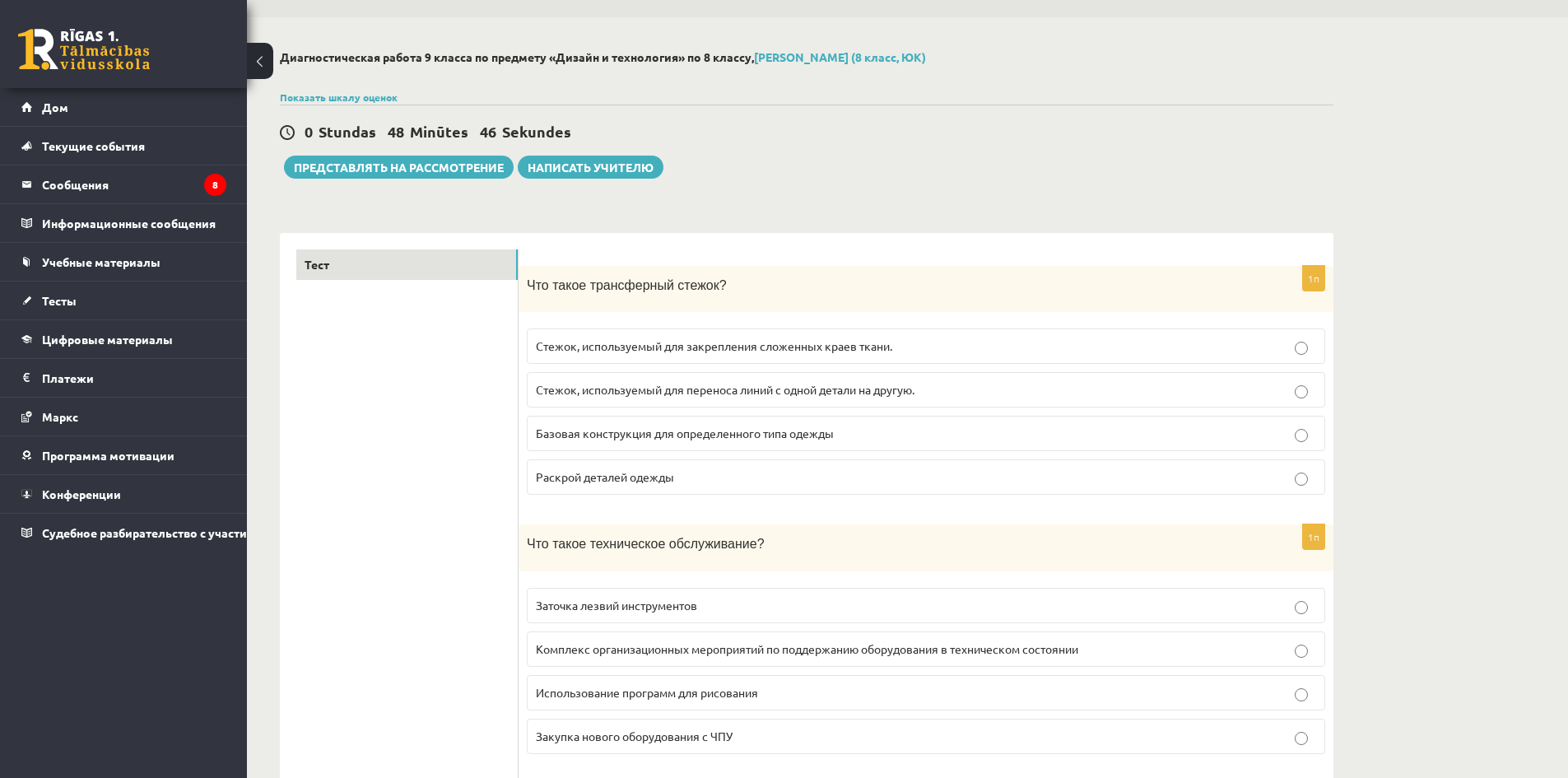
scroll to position [0, 0]
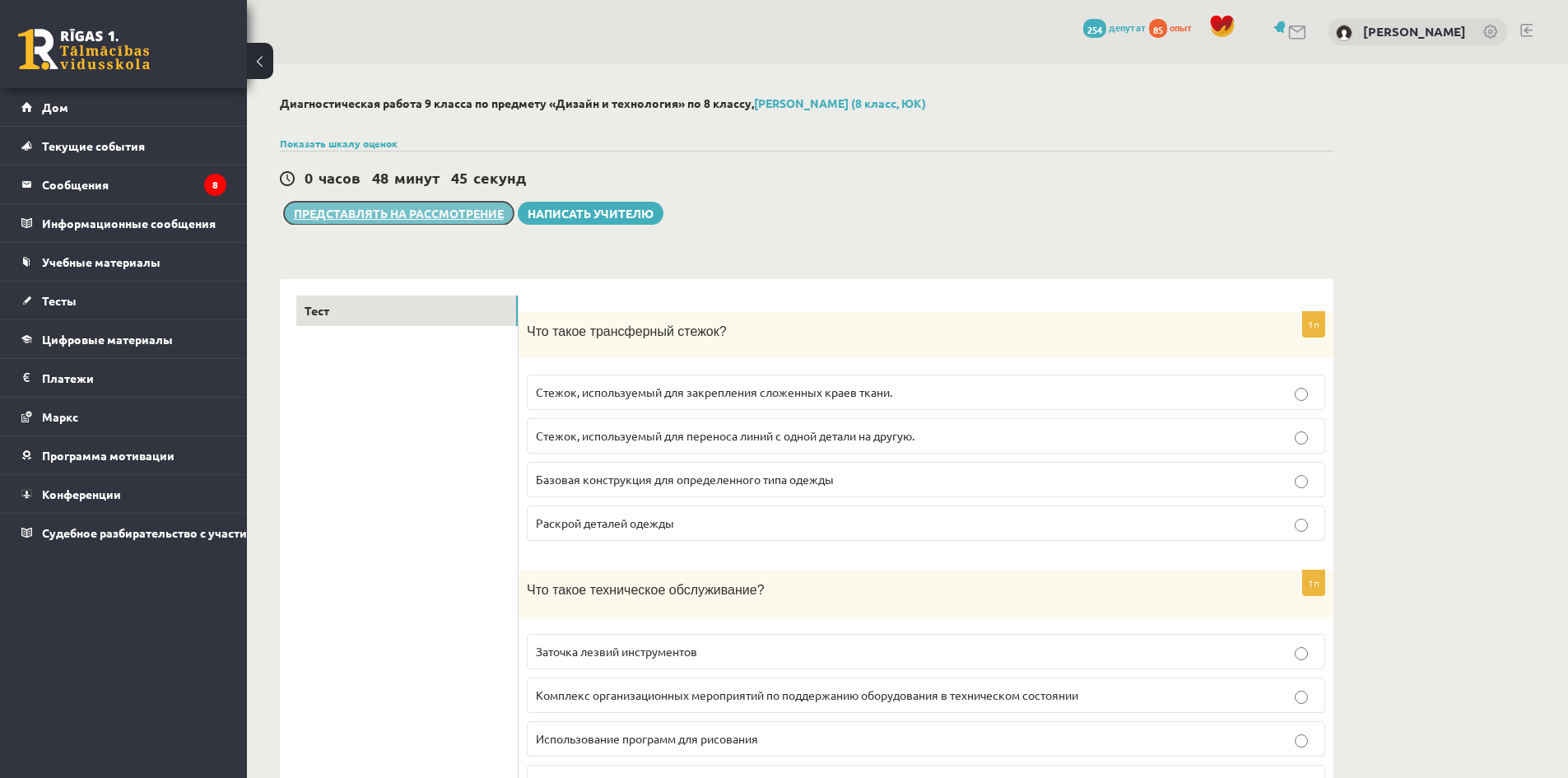
click at [442, 223] on button "Представлять на рассмотрение" at bounding box center [399, 213] width 229 height 23
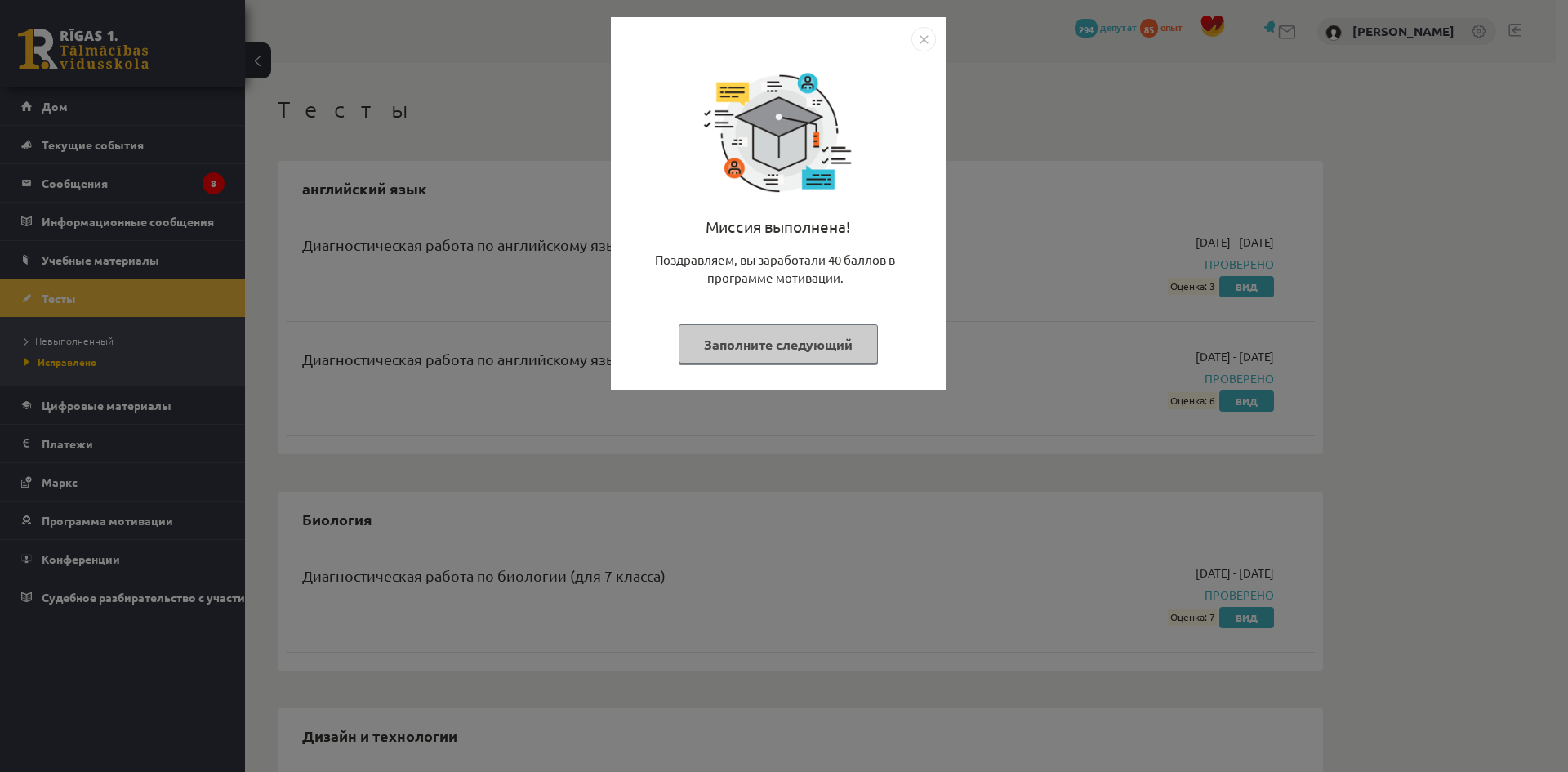
click at [921, 38] on img "Закрывать" at bounding box center [923, 39] width 24 height 24
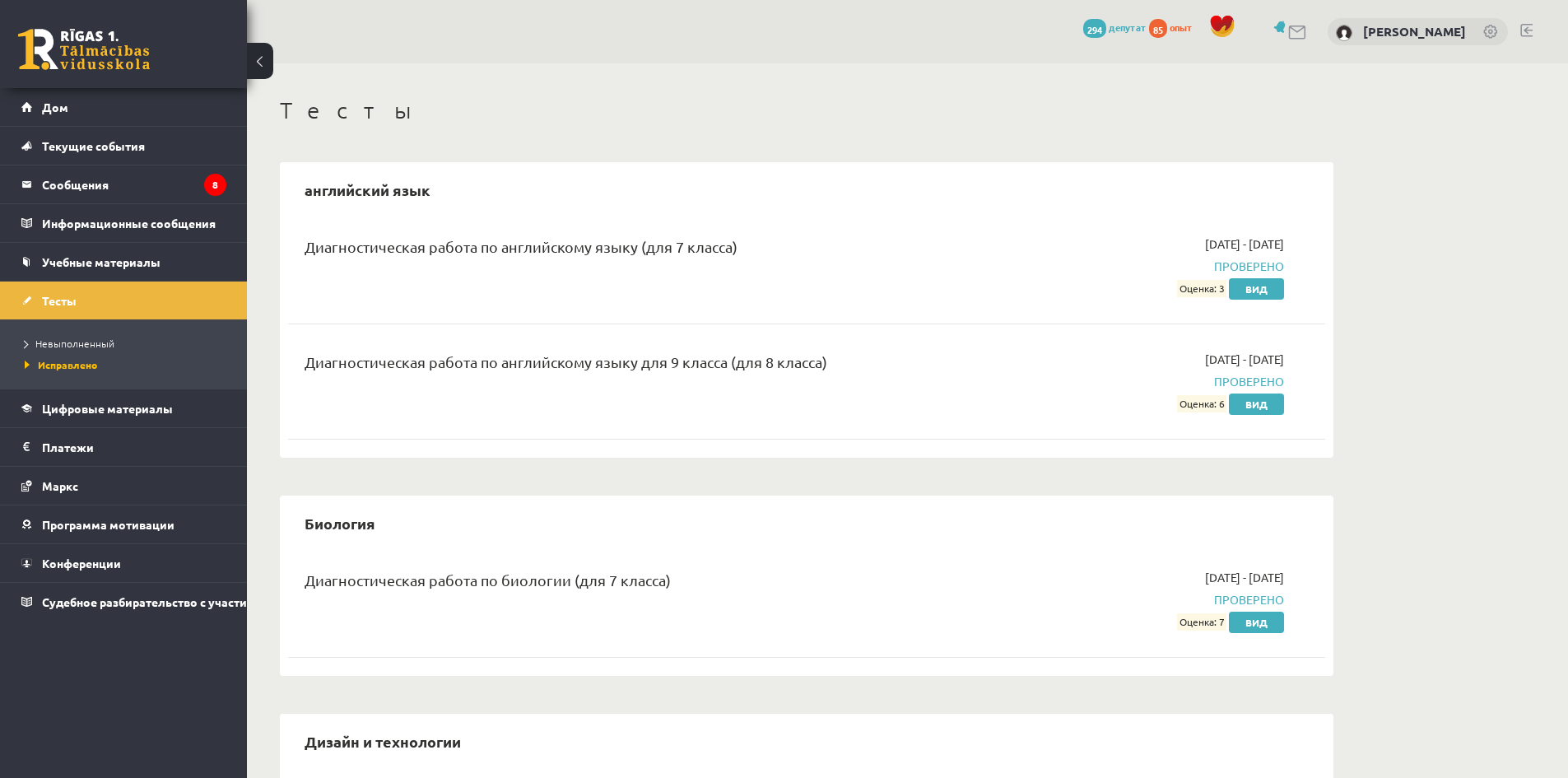
drag, startPoint x: 650, startPoint y: 245, endPoint x: 746, endPoint y: 248, distance: 96.0
click at [746, 248] on div "Диагностическая работа по английскому языку (для 7 класса)" at bounding box center [627, 250] width 645 height 30
drag, startPoint x: 822, startPoint y: 228, endPoint x: 894, endPoint y: 225, distance: 72.1
click at [821, 228] on div "Диагностическая работа по английскому языку (для 7 класса) [DATE] - [DATE] Пров…" at bounding box center [807, 266] width 1037 height 95
drag, startPoint x: 1182, startPoint y: 415, endPoint x: 1225, endPoint y: 413, distance: 43.0
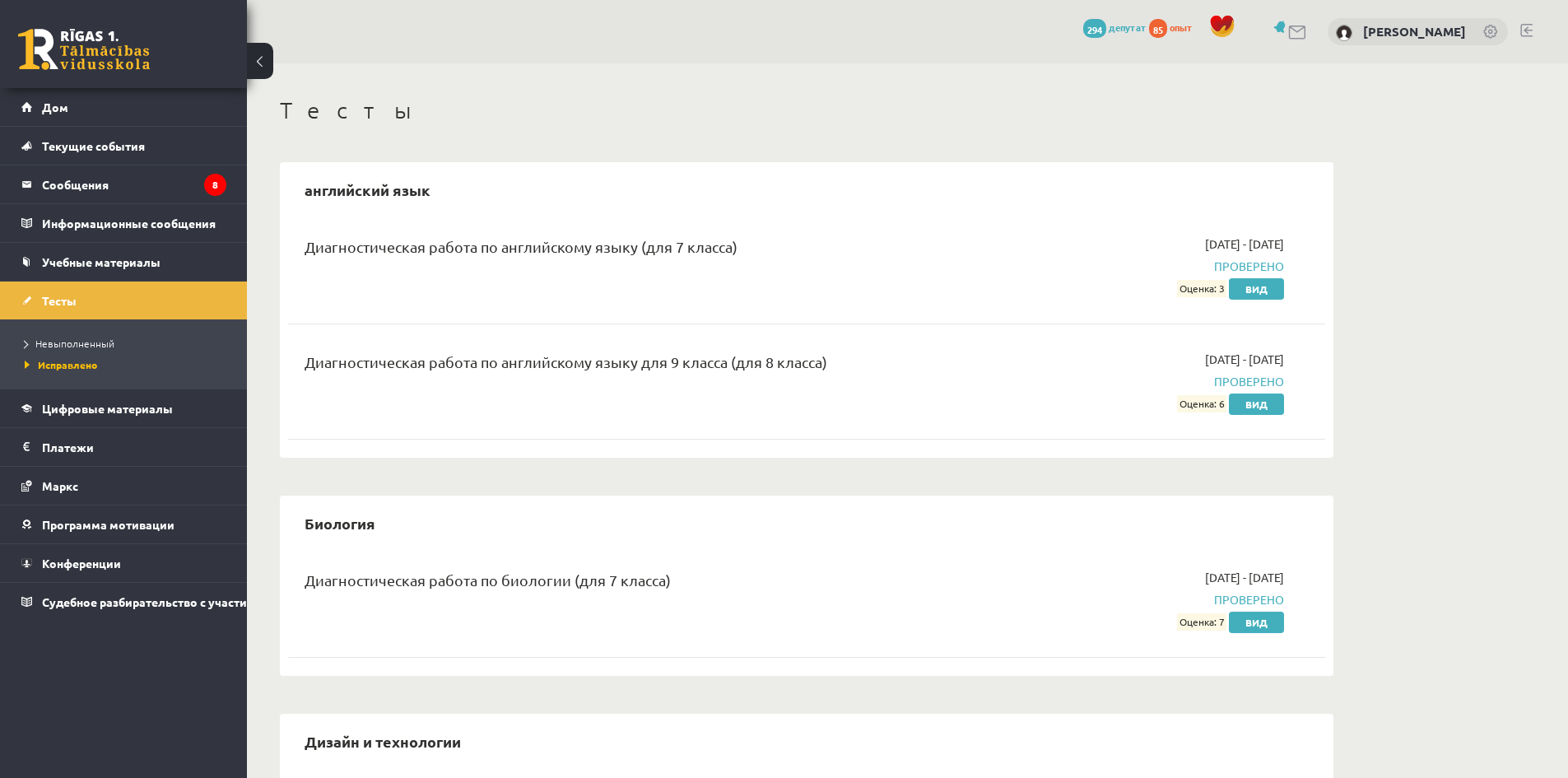
click at [1225, 413] on div "Диагностическая работа по английскому языку для 9 класса (для 8 класса) [DATE] …" at bounding box center [807, 382] width 1037 height 95
drag, startPoint x: 1002, startPoint y: 390, endPoint x: 961, endPoint y: 383, distance: 41.6
click at [1000, 390] on div "[DATE] - [DATE] Проверено Оценка: 6 Вид" at bounding box center [1128, 381] width 335 height 62
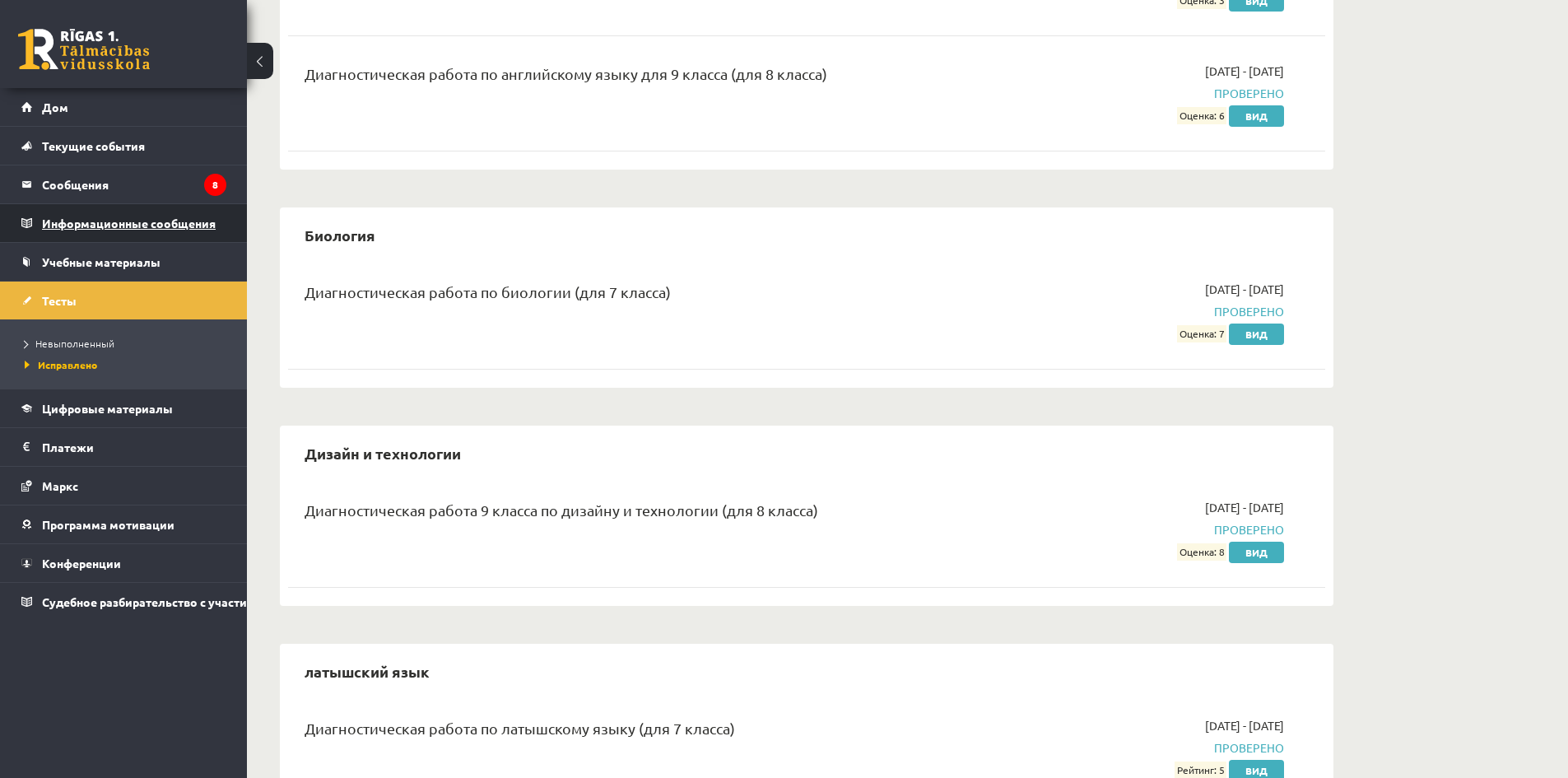
scroll to position [198, 0]
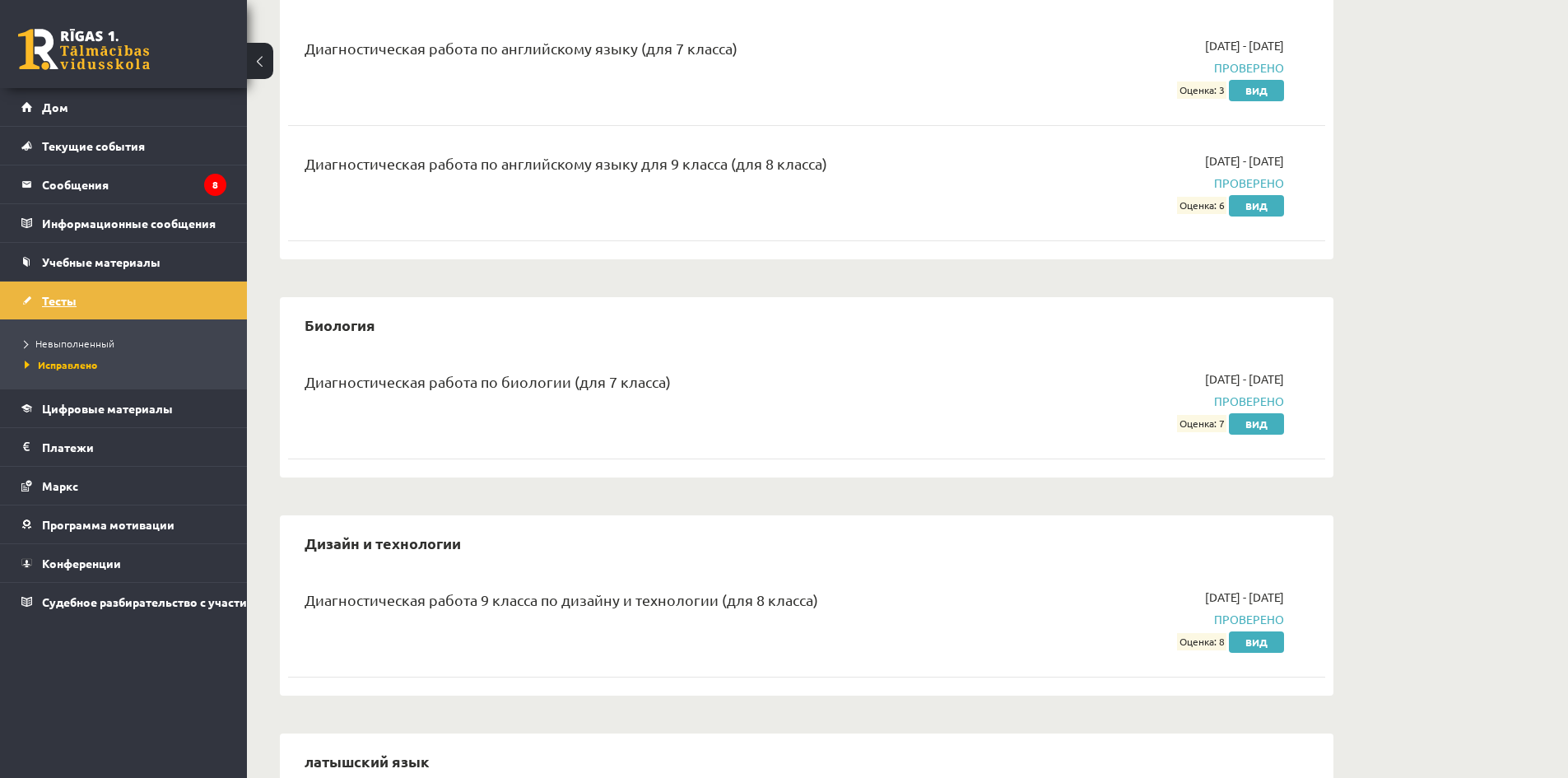
click at [58, 296] on font "Тесты" at bounding box center [59, 300] width 35 height 15
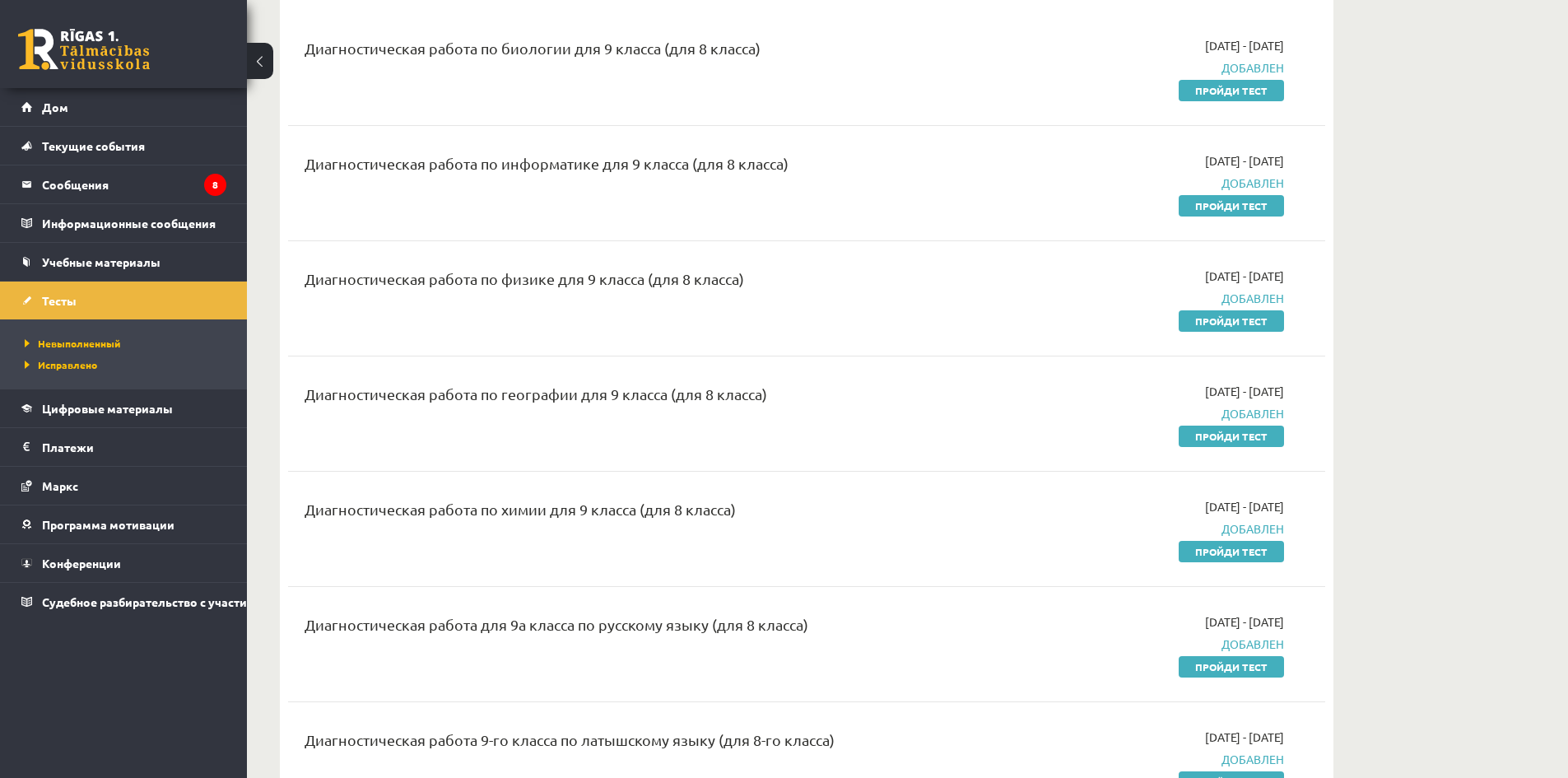
drag, startPoint x: 752, startPoint y: 569, endPoint x: 1467, endPoint y: 534, distance: 715.9
drag, startPoint x: 1467, startPoint y: 534, endPoint x: 1442, endPoint y: 615, distance: 84.8
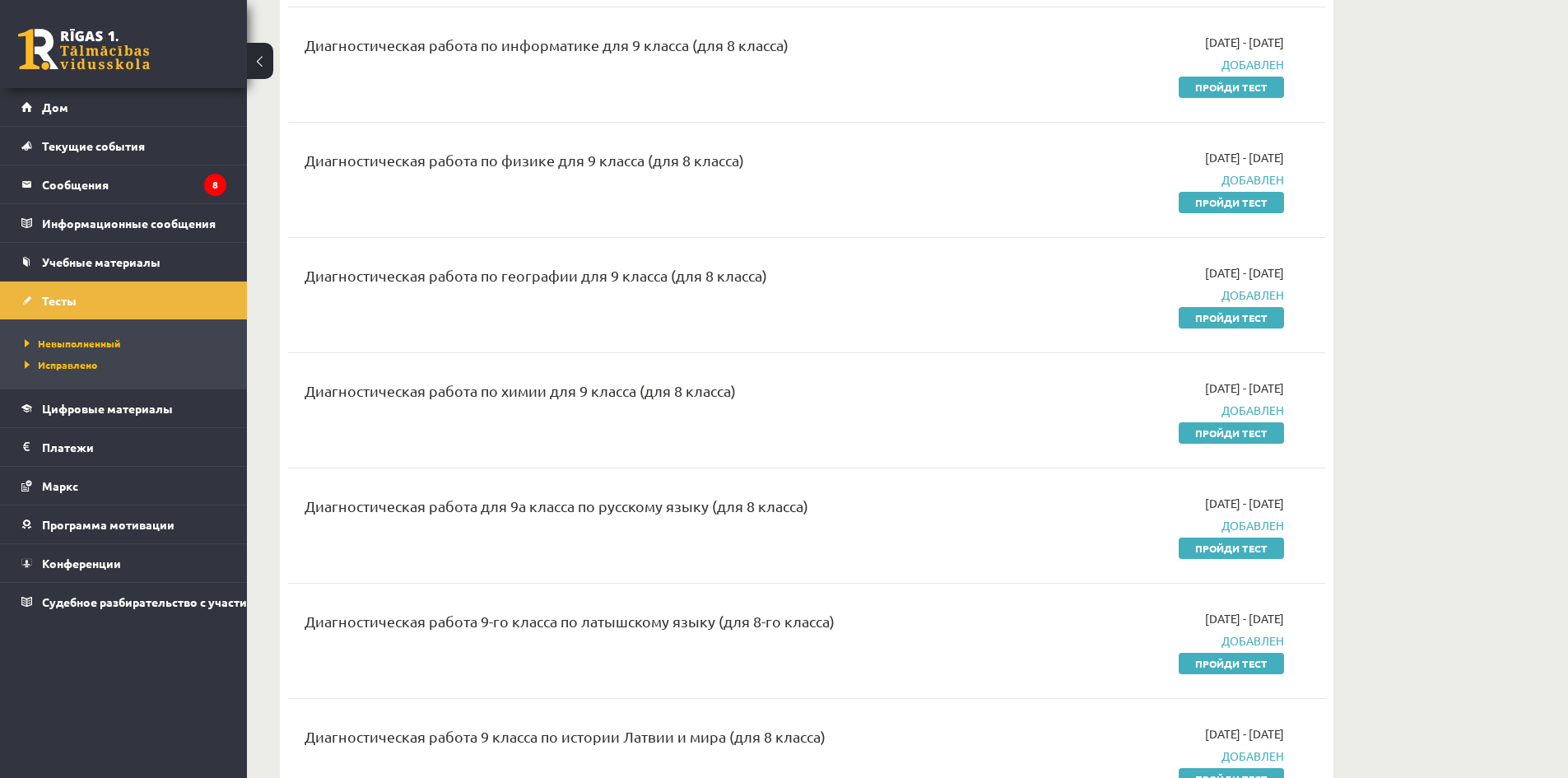
scroll to position [329, 0]
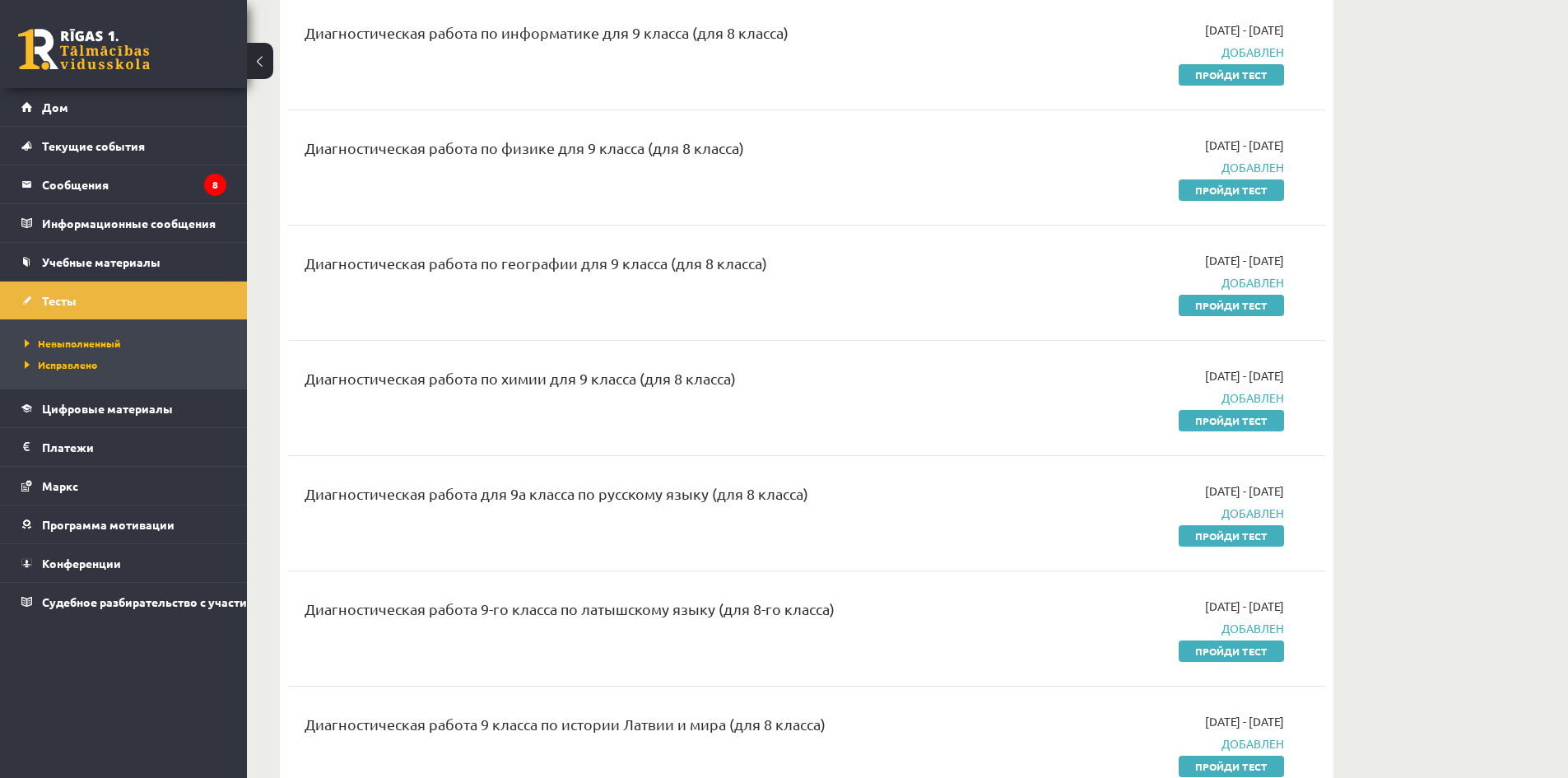
drag, startPoint x: 1240, startPoint y: 537, endPoint x: 853, endPoint y: 92, distance: 589.7
click at [1240, 537] on font "Пройди тест" at bounding box center [1231, 535] width 72 height 13
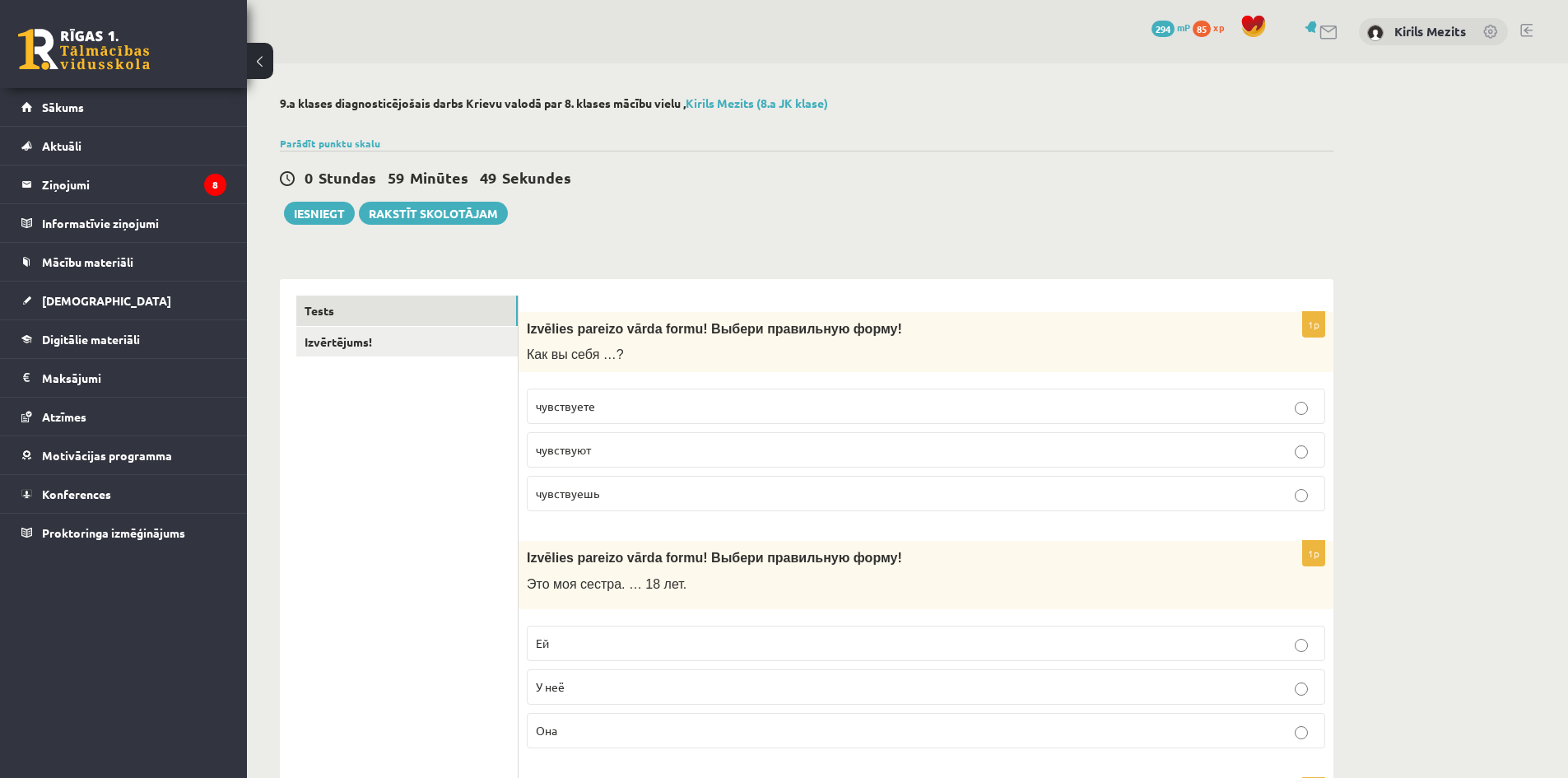
click at [621, 415] on p "чувствуете" at bounding box center [927, 406] width 781 height 17
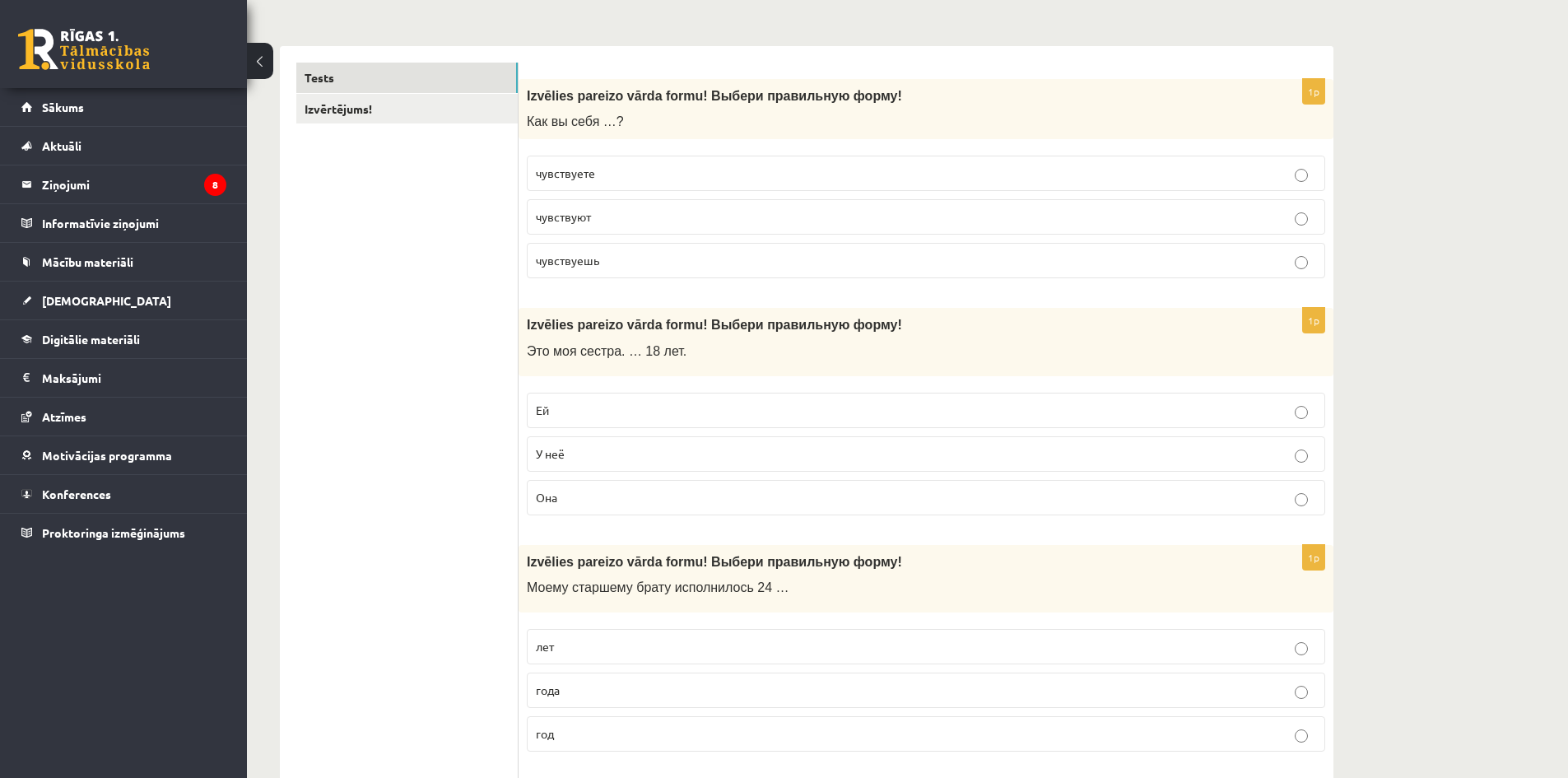
scroll to position [247, 0]
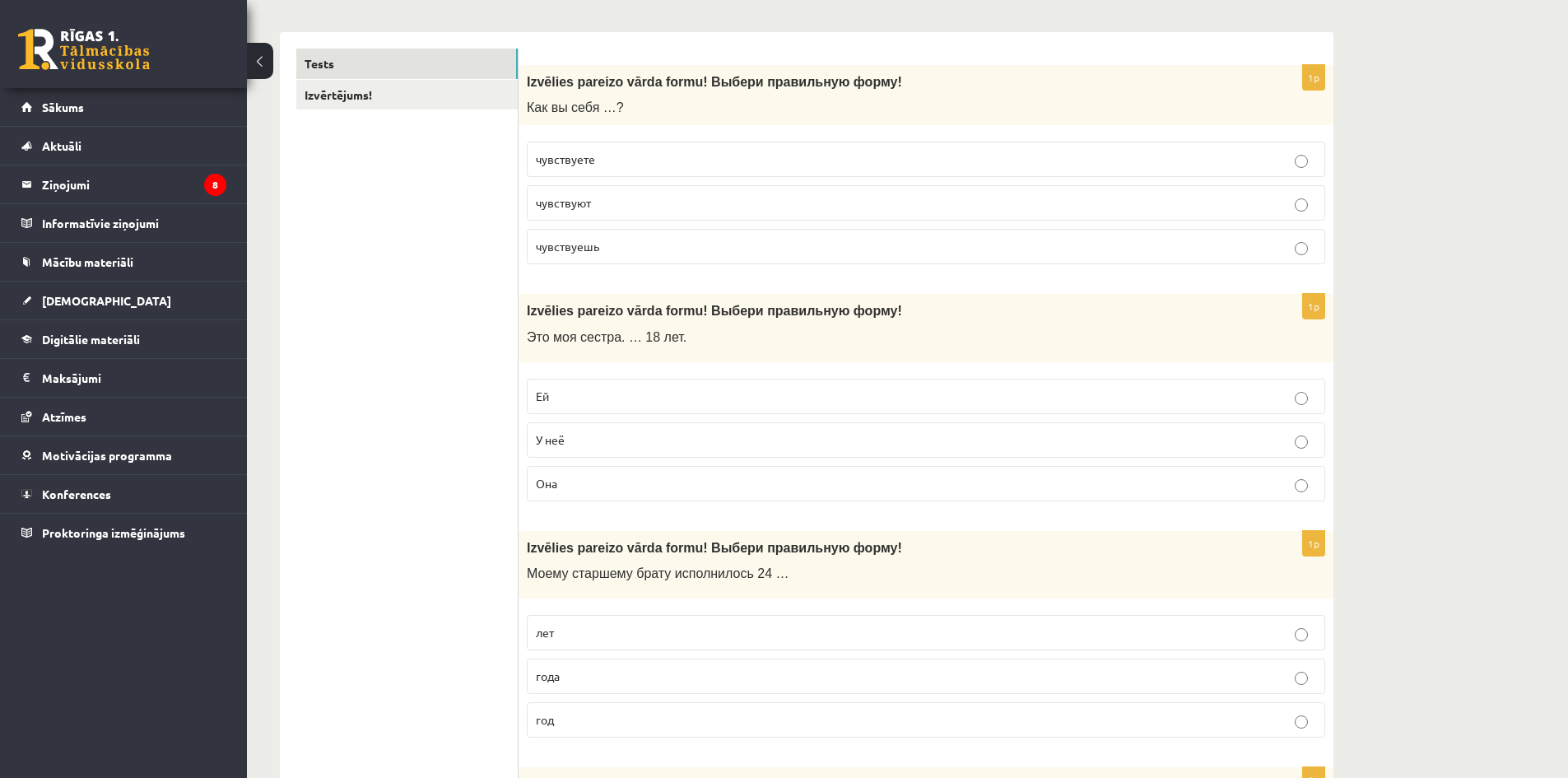
click at [599, 397] on p "Ей" at bounding box center [927, 396] width 781 height 17
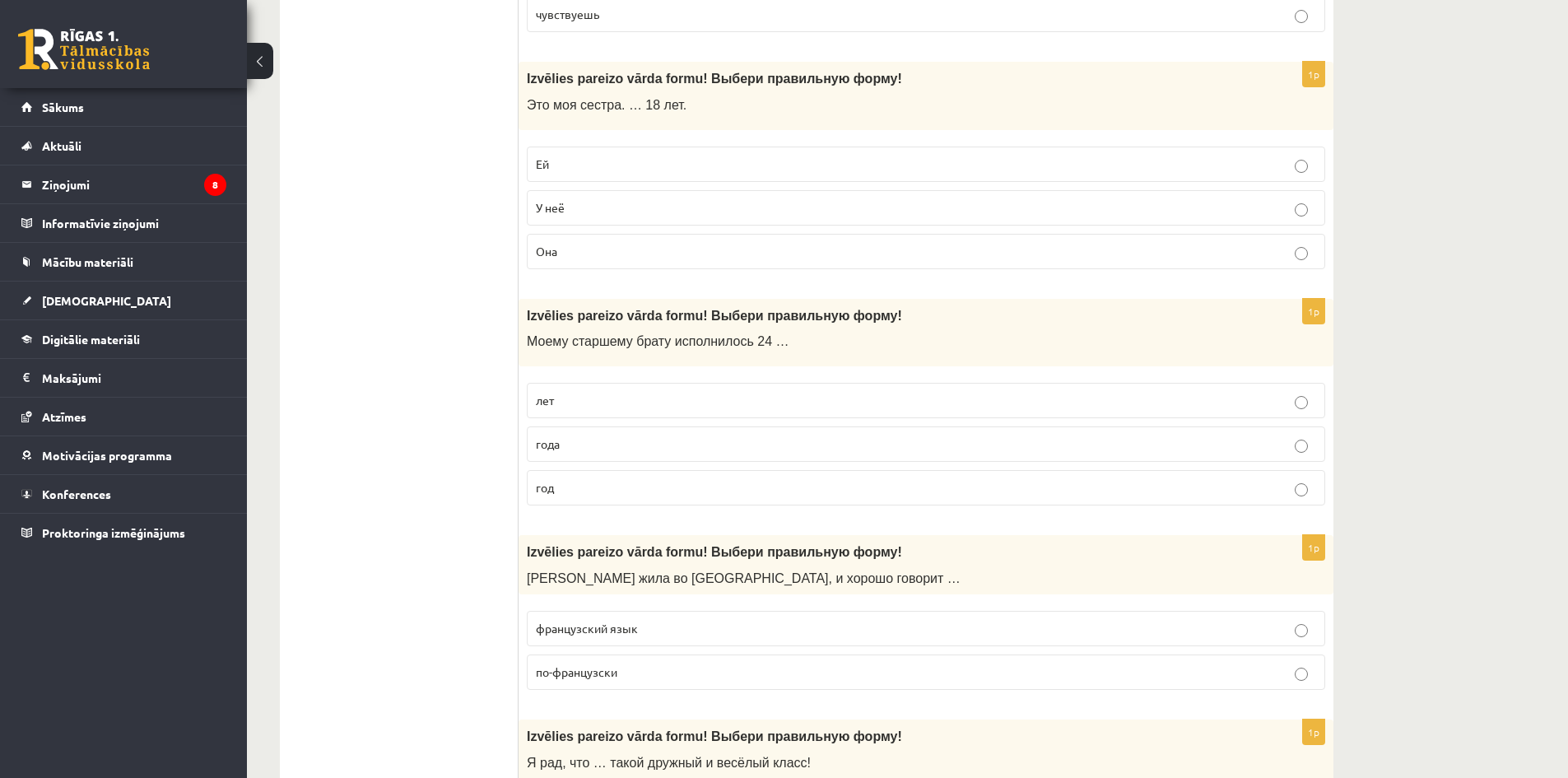
scroll to position [494, 0]
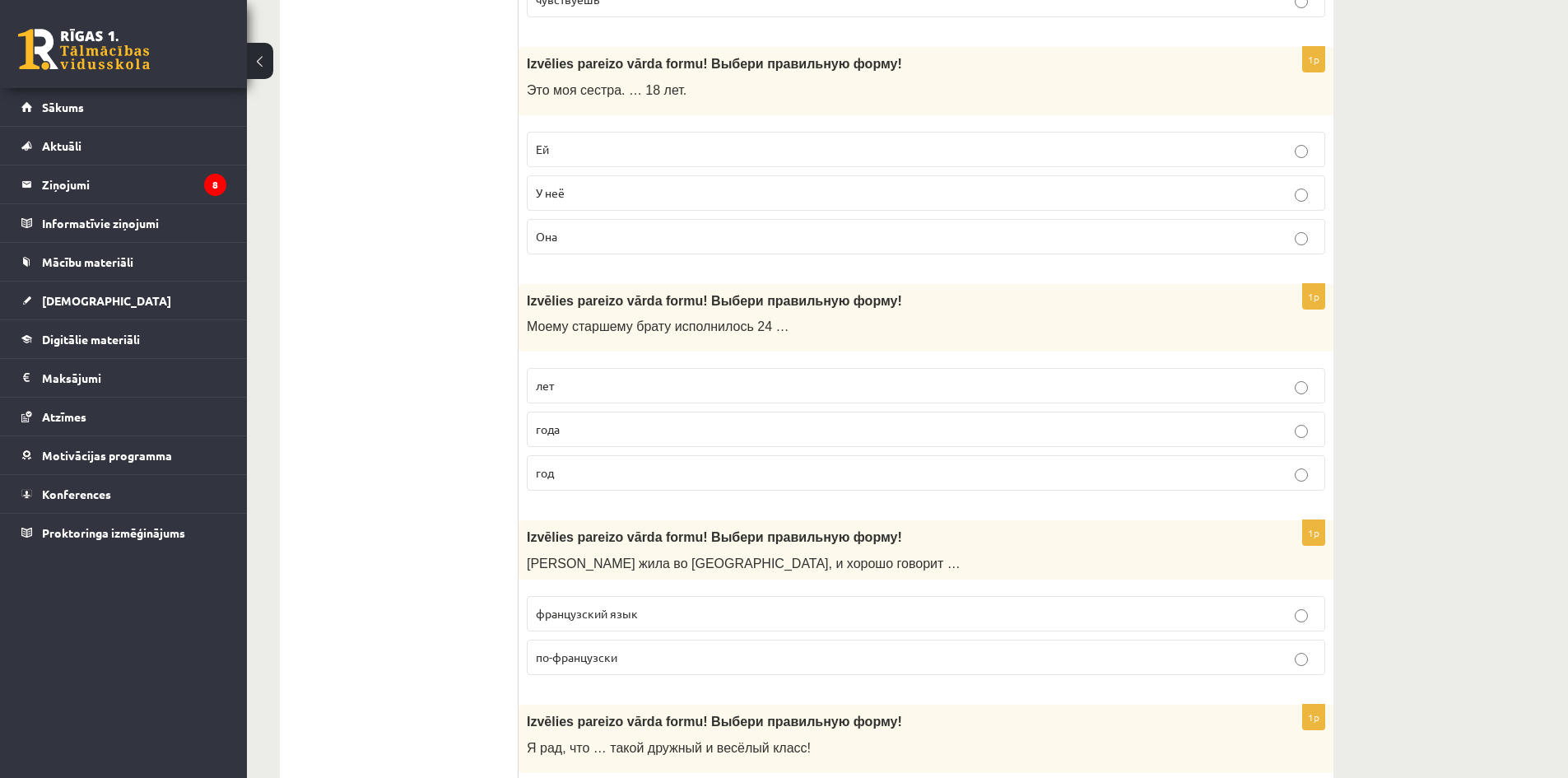
click at [635, 438] on p "года" at bounding box center [927, 429] width 781 height 17
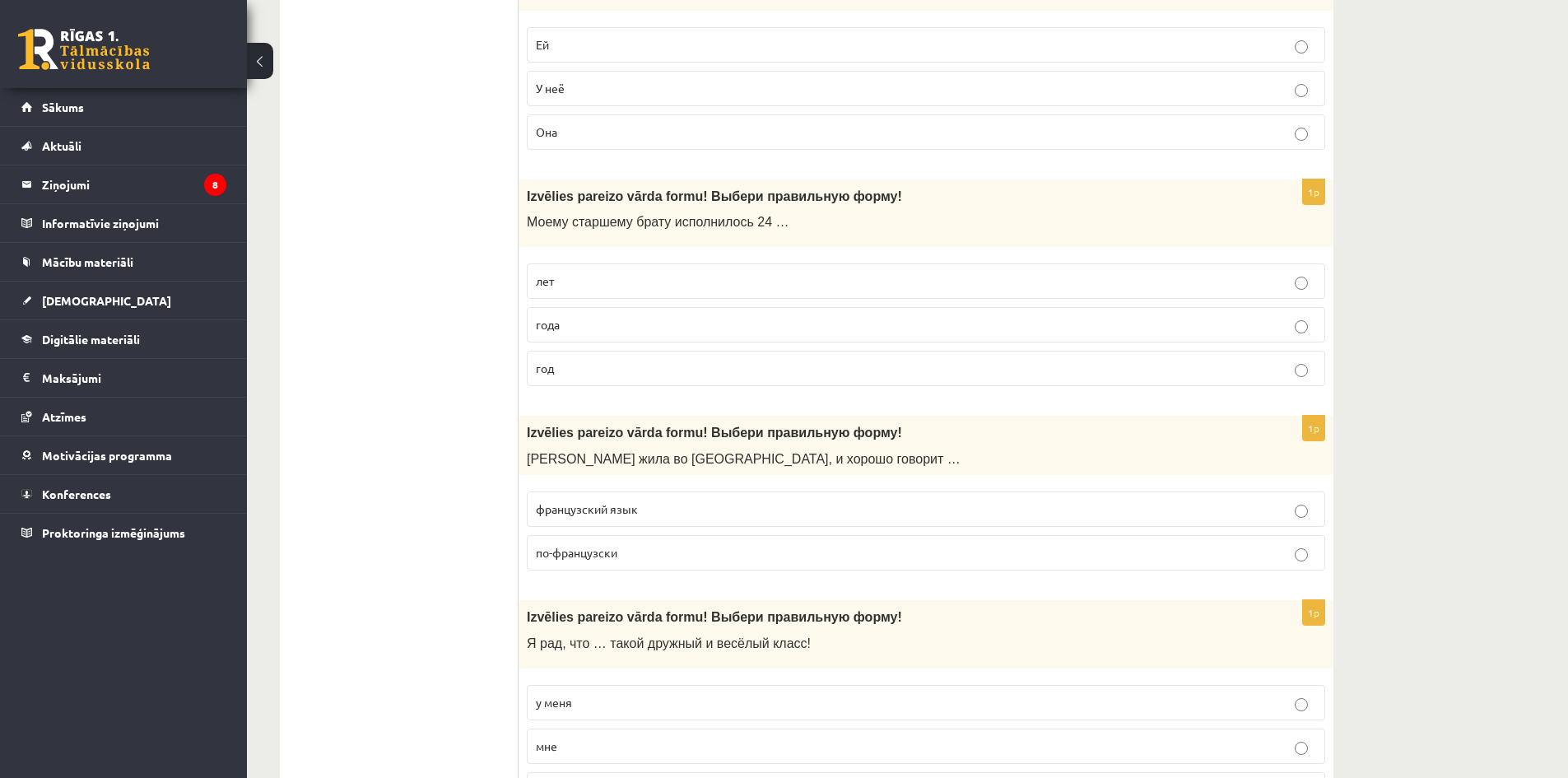
scroll to position [659, 0]
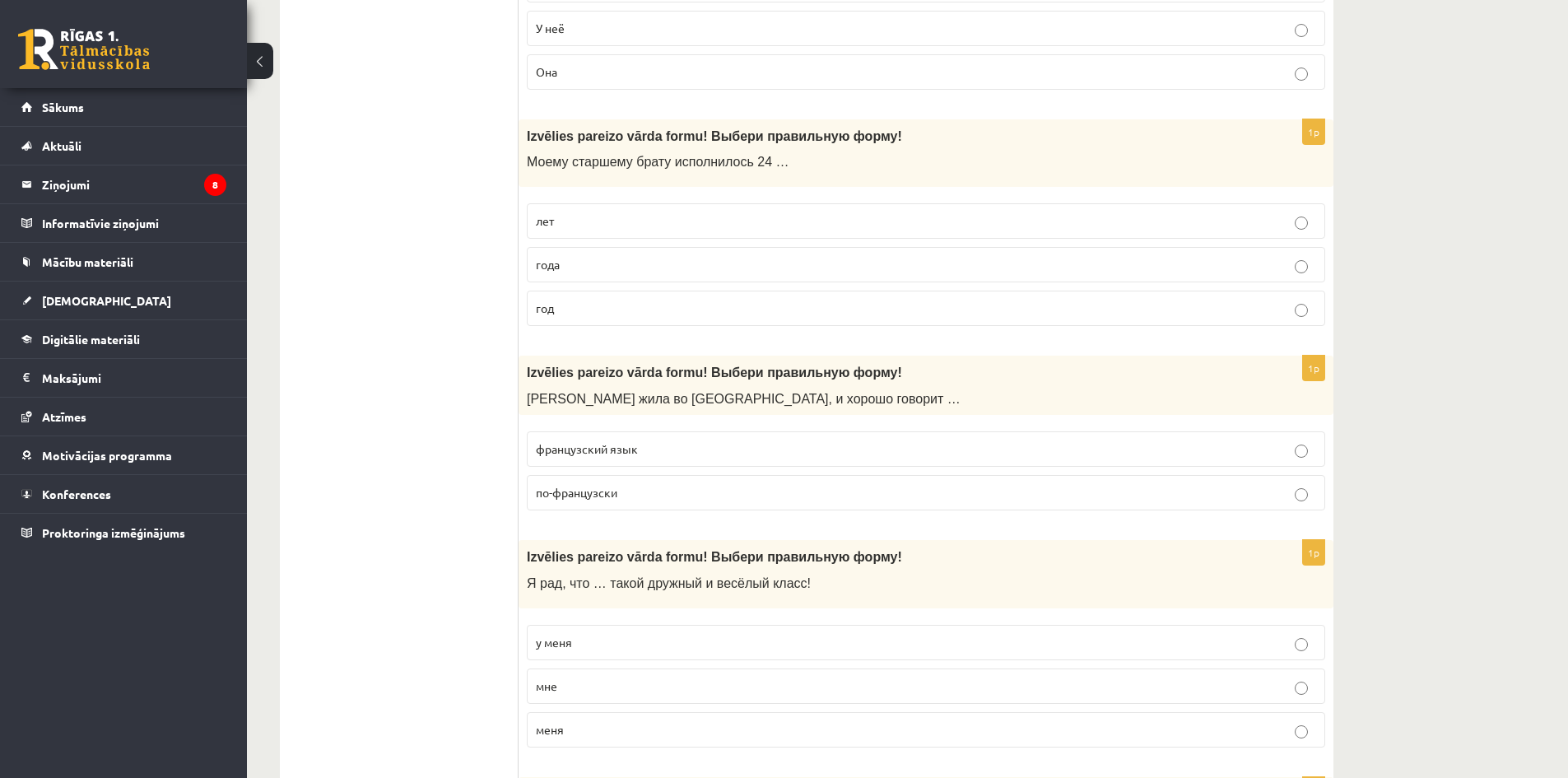
click at [649, 501] on p "по-французски" at bounding box center [927, 493] width 781 height 17
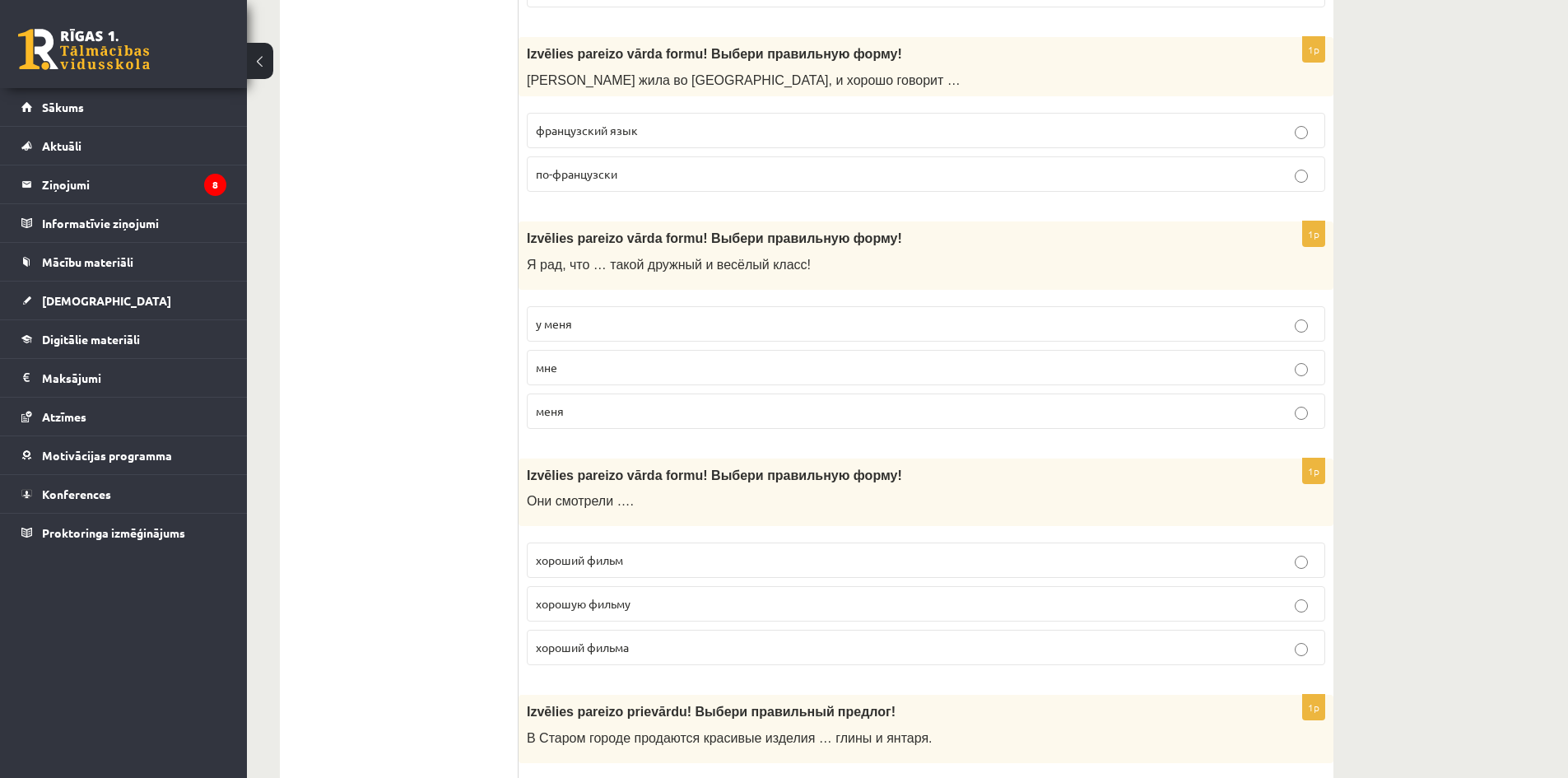
scroll to position [988, 0]
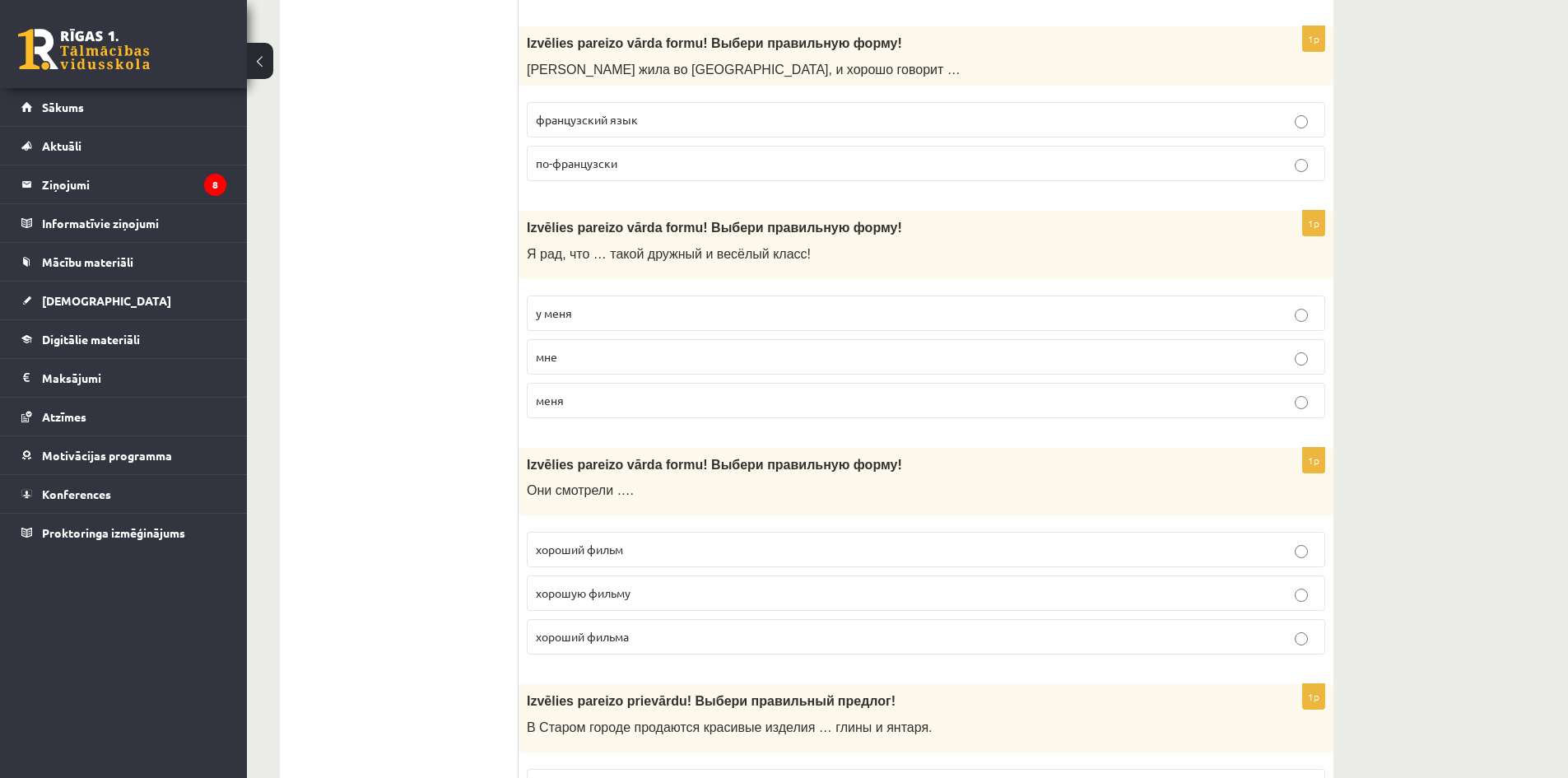
click at [598, 316] on p "у меня" at bounding box center [927, 313] width 781 height 17
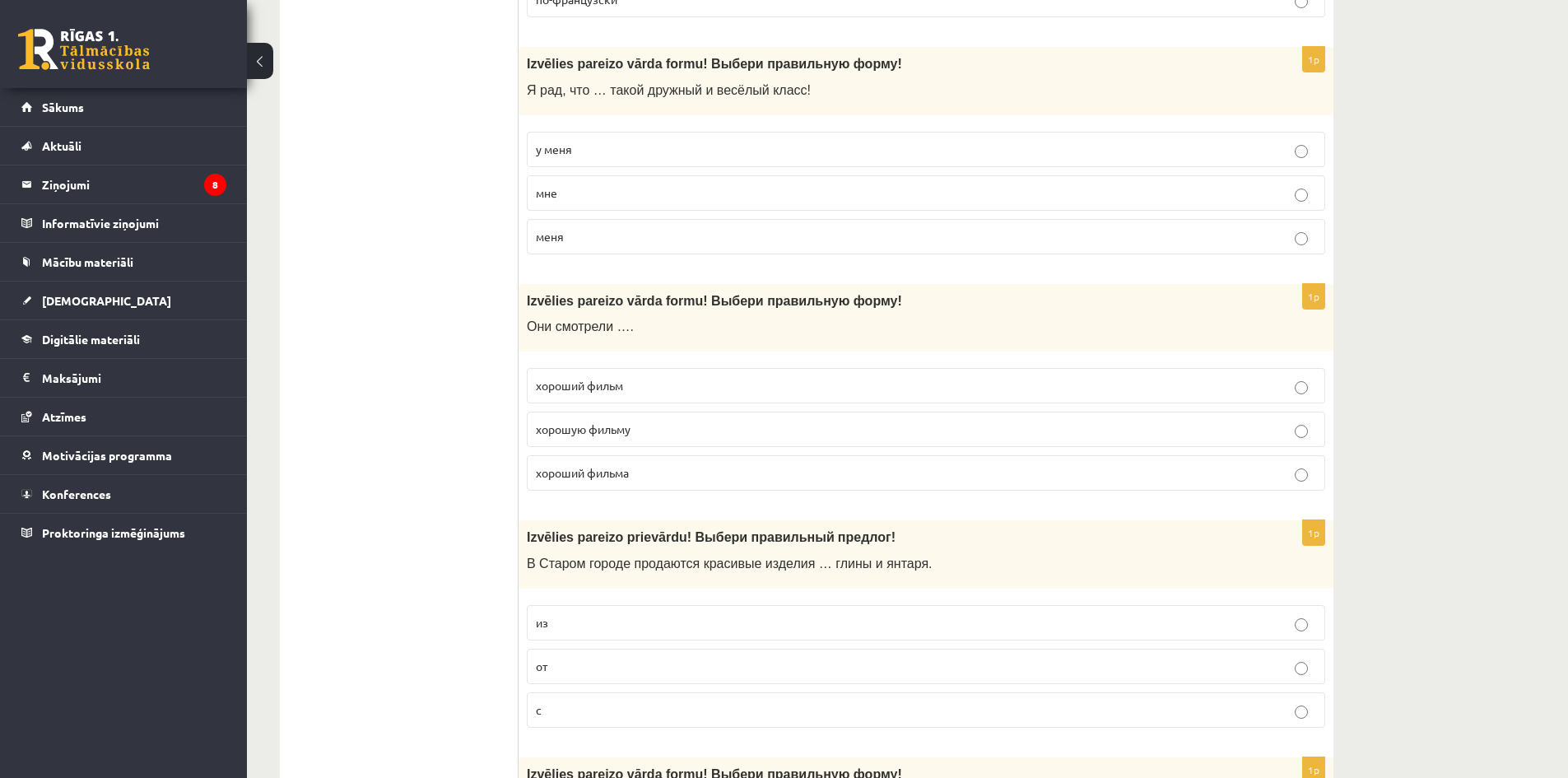
scroll to position [1153, 0]
click at [617, 393] on p "хороший фильм" at bounding box center [927, 385] width 781 height 17
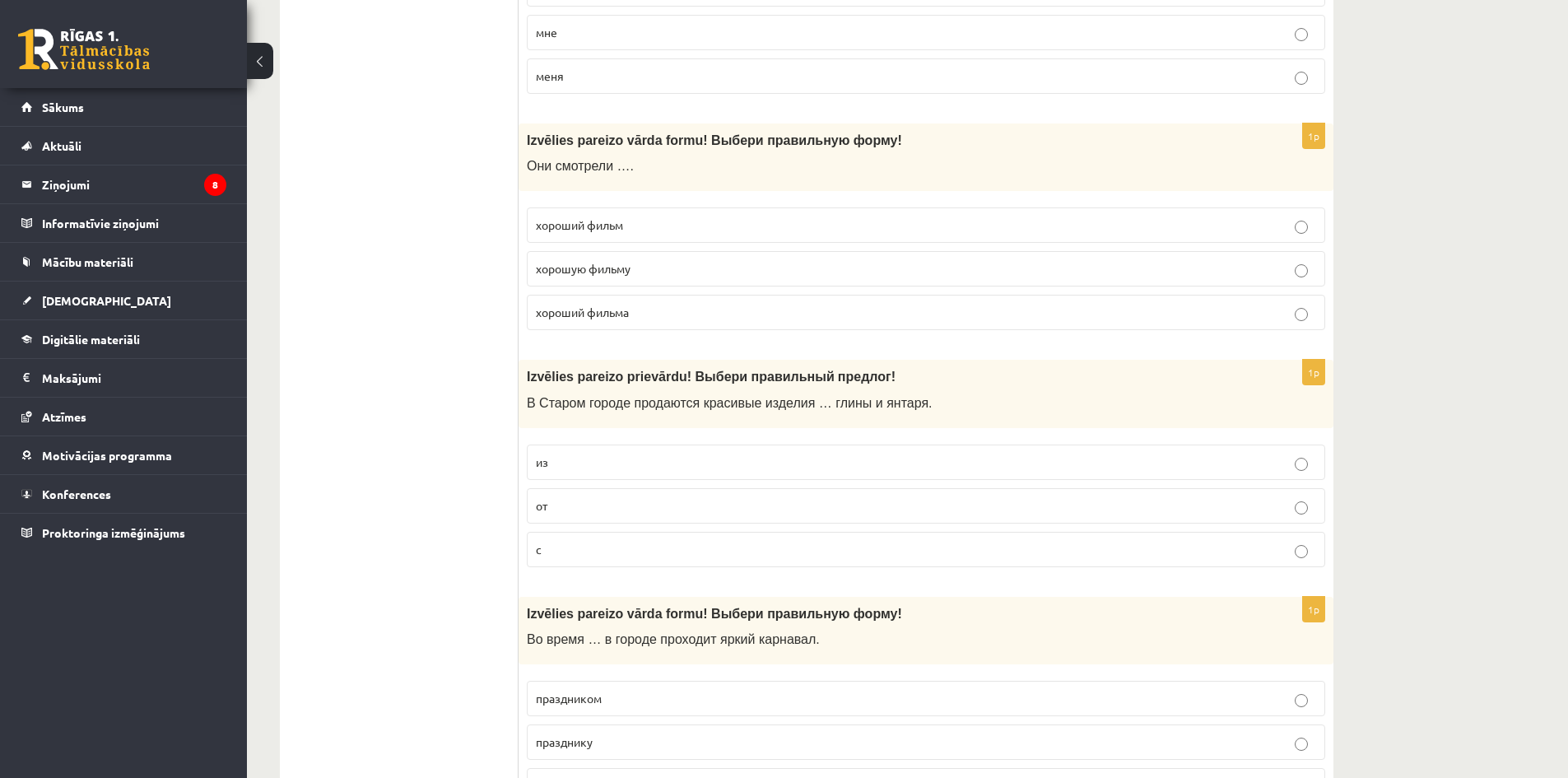
scroll to position [1317, 0]
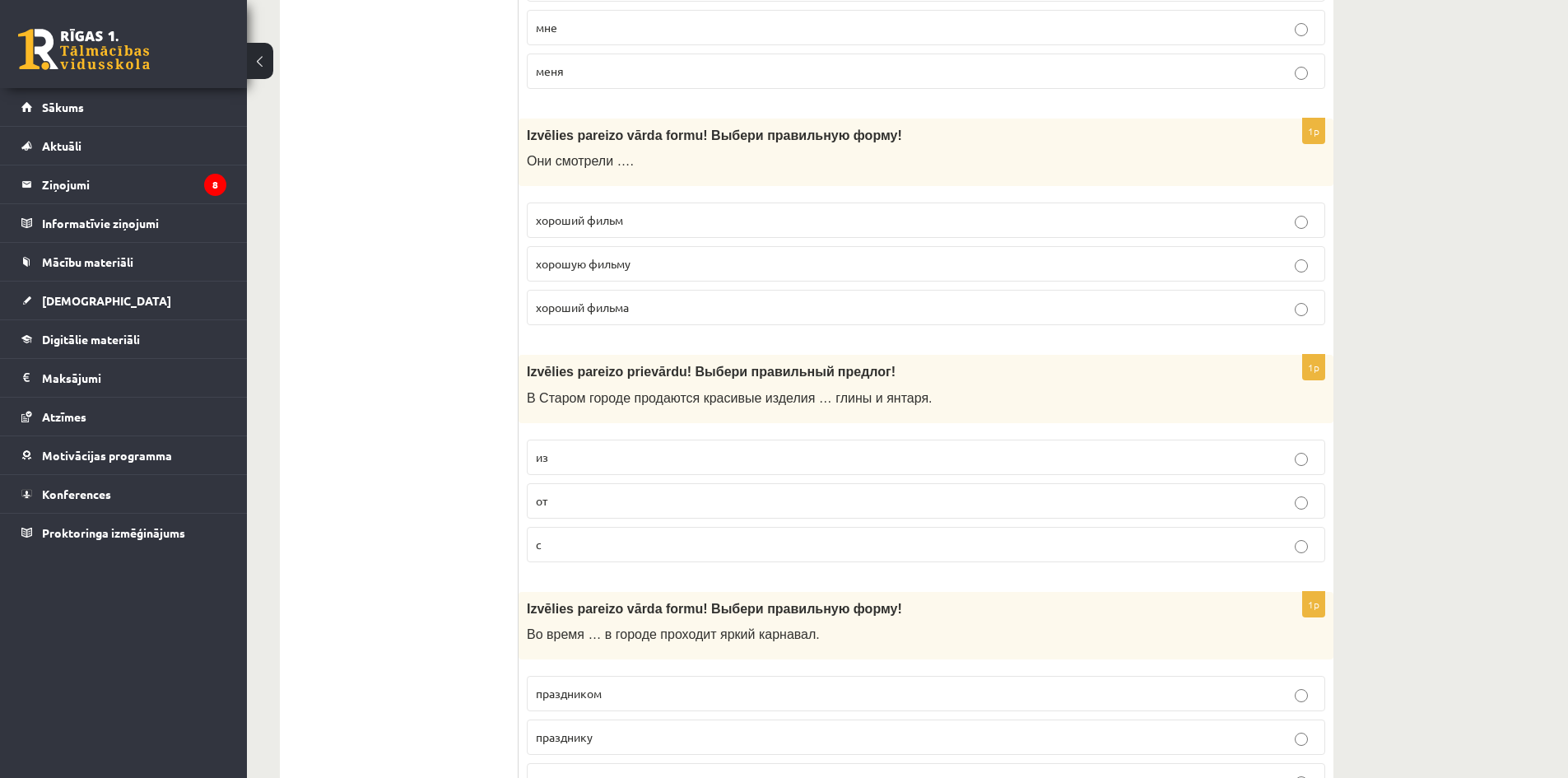
click at [664, 461] on p "из" at bounding box center [927, 457] width 781 height 17
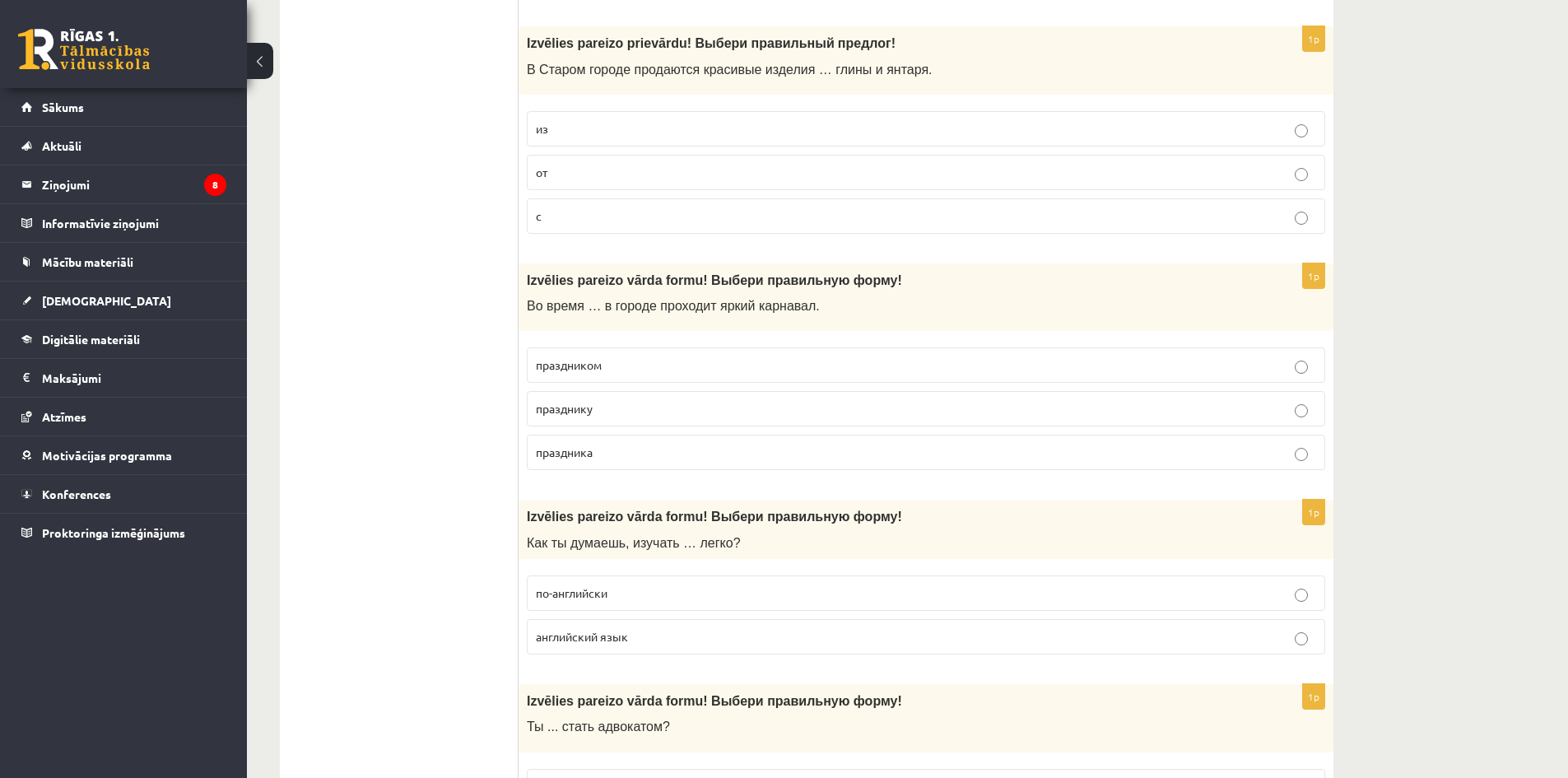
scroll to position [1646, 0]
click at [607, 447] on p "праздника" at bounding box center [927, 452] width 781 height 17
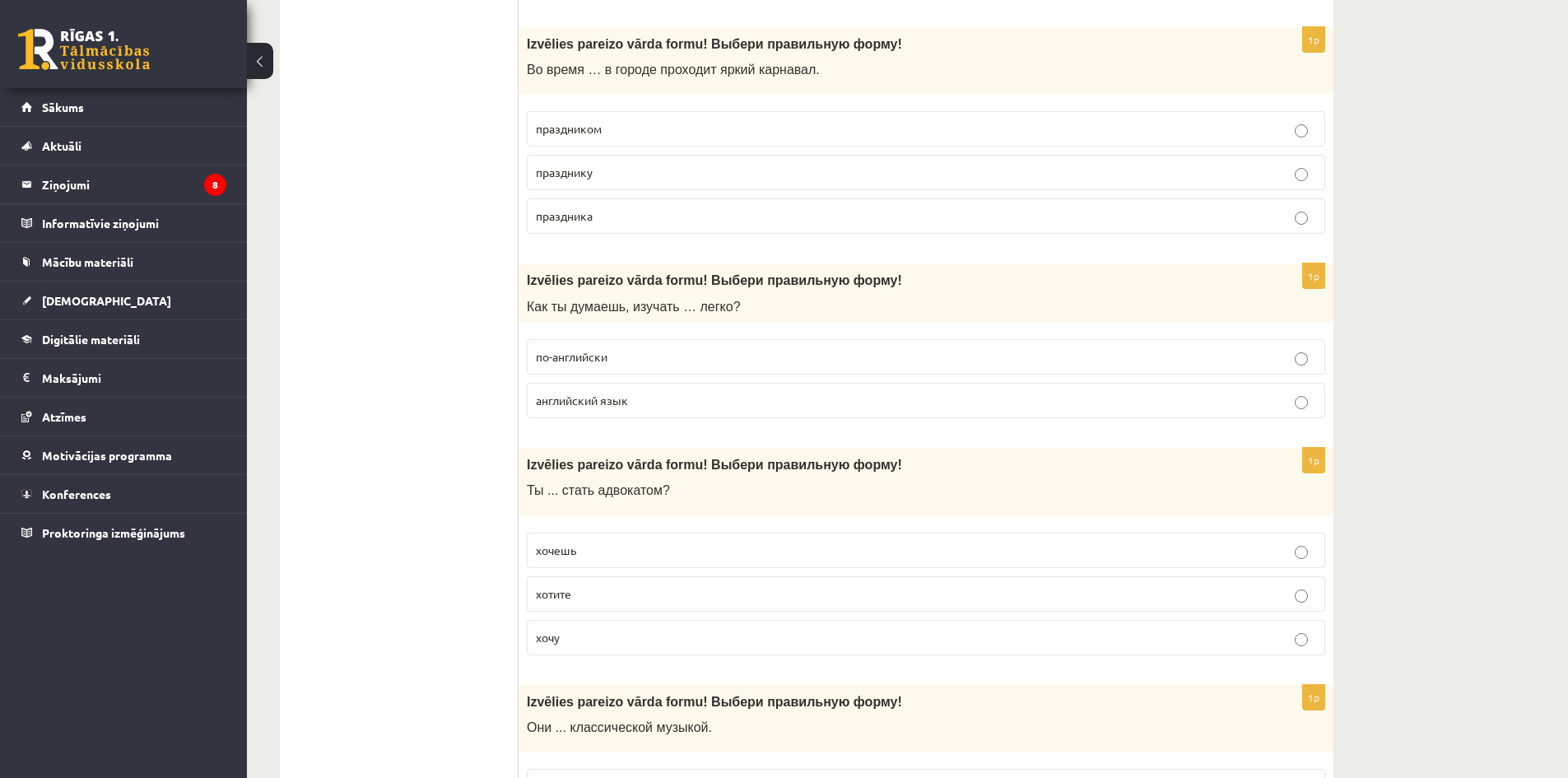
scroll to position [1893, 0]
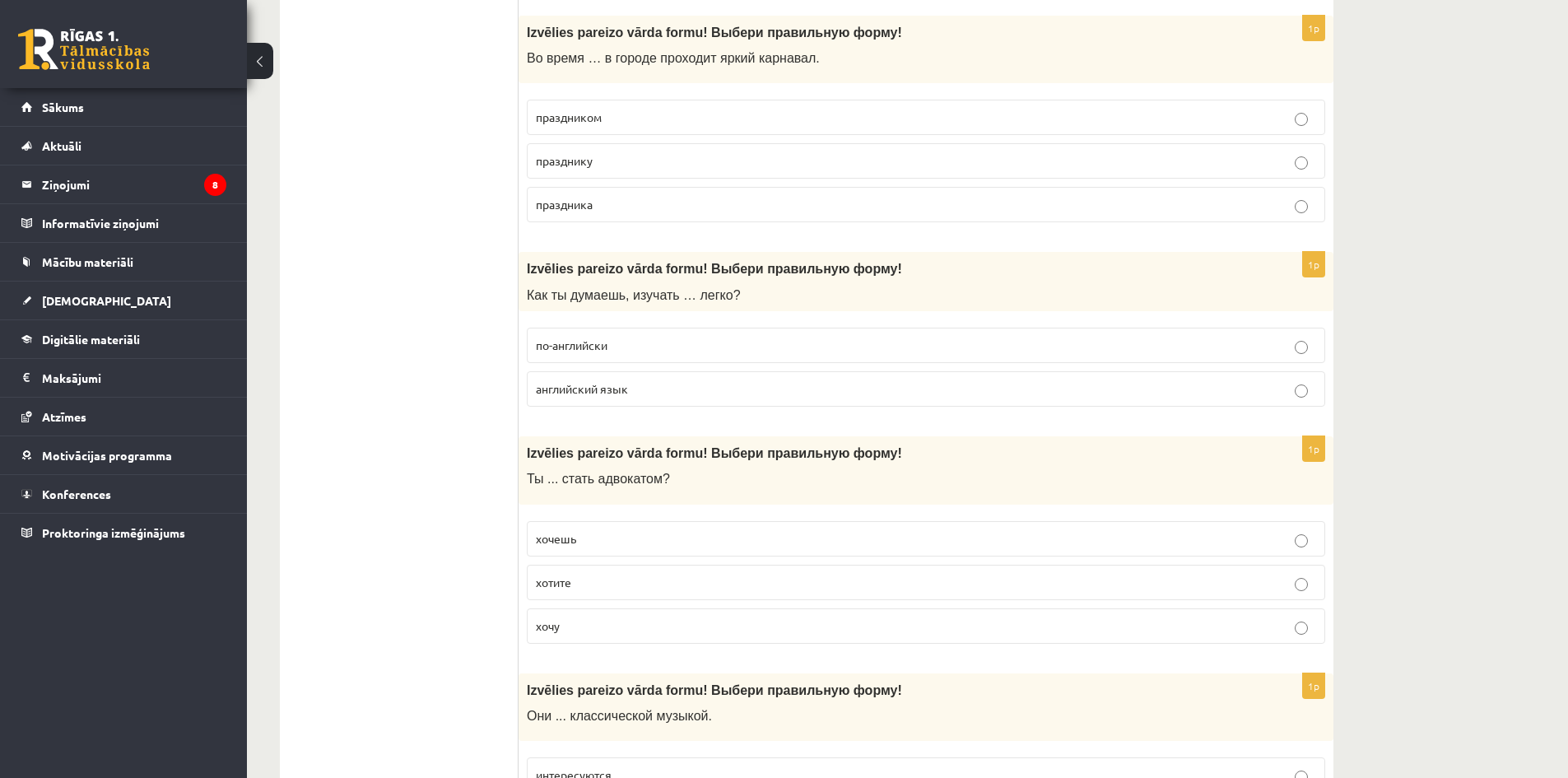
click at [611, 553] on label "хочешь" at bounding box center [926, 539] width 799 height 36
click at [624, 395] on span "английский язык" at bounding box center [582, 389] width 92 height 15
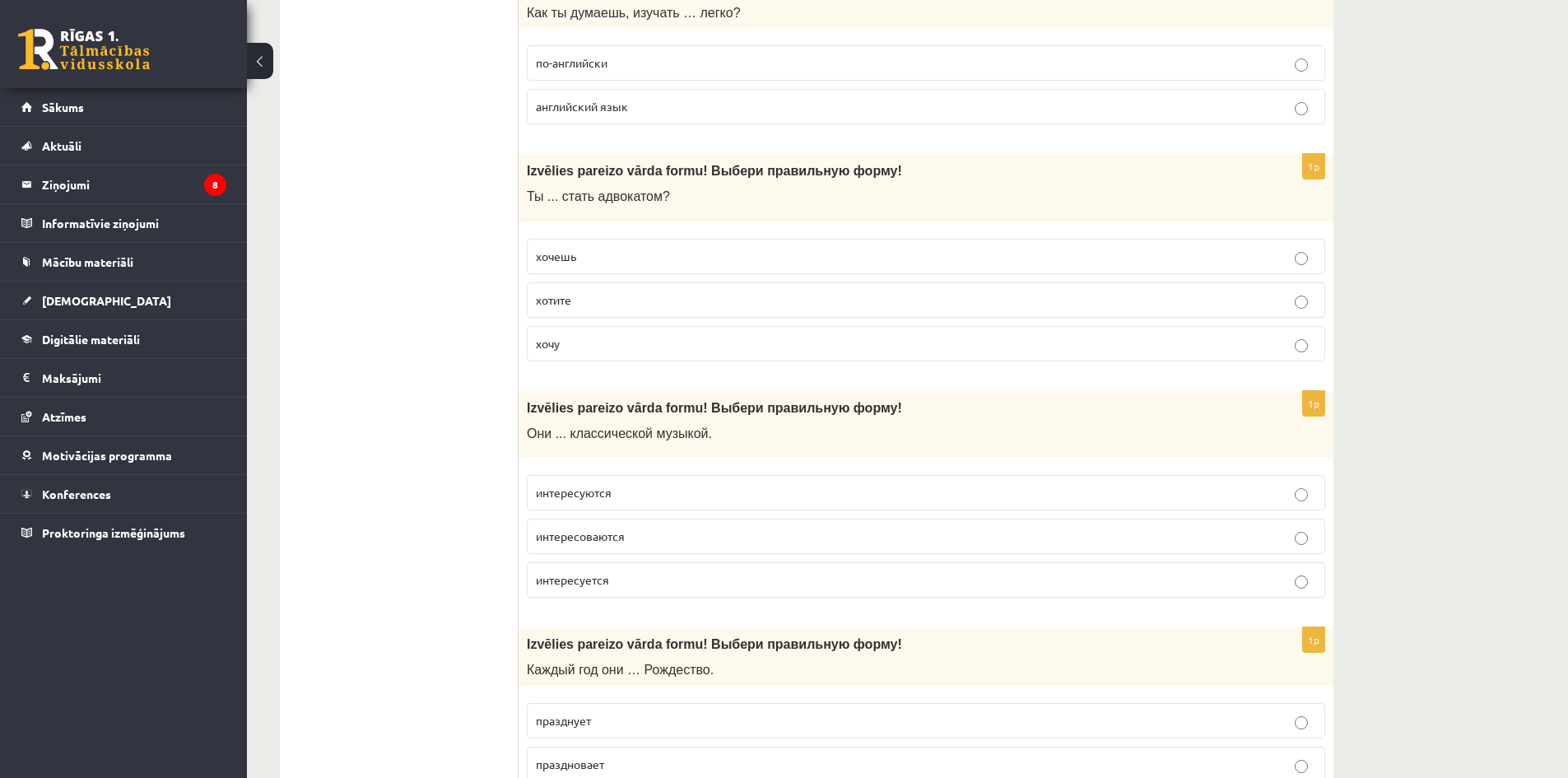
scroll to position [2223, 0]
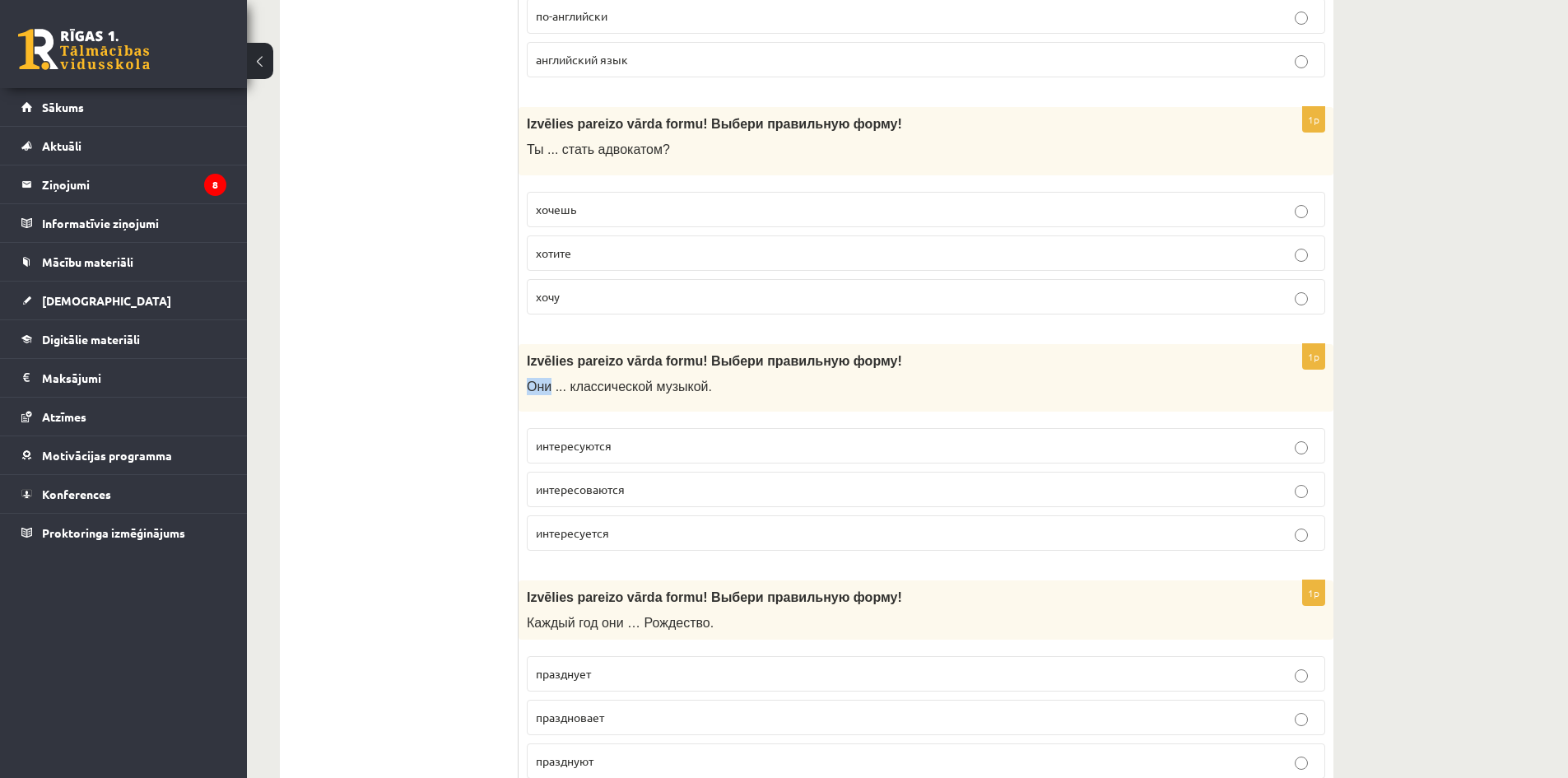
drag, startPoint x: 527, startPoint y: 392, endPoint x: 548, endPoint y: 392, distance: 21.0
click at [548, 392] on span "Они ... классической музыкой." at bounding box center [619, 387] width 185 height 14
click at [572, 452] on span "интересуются" at bounding box center [574, 445] width 76 height 15
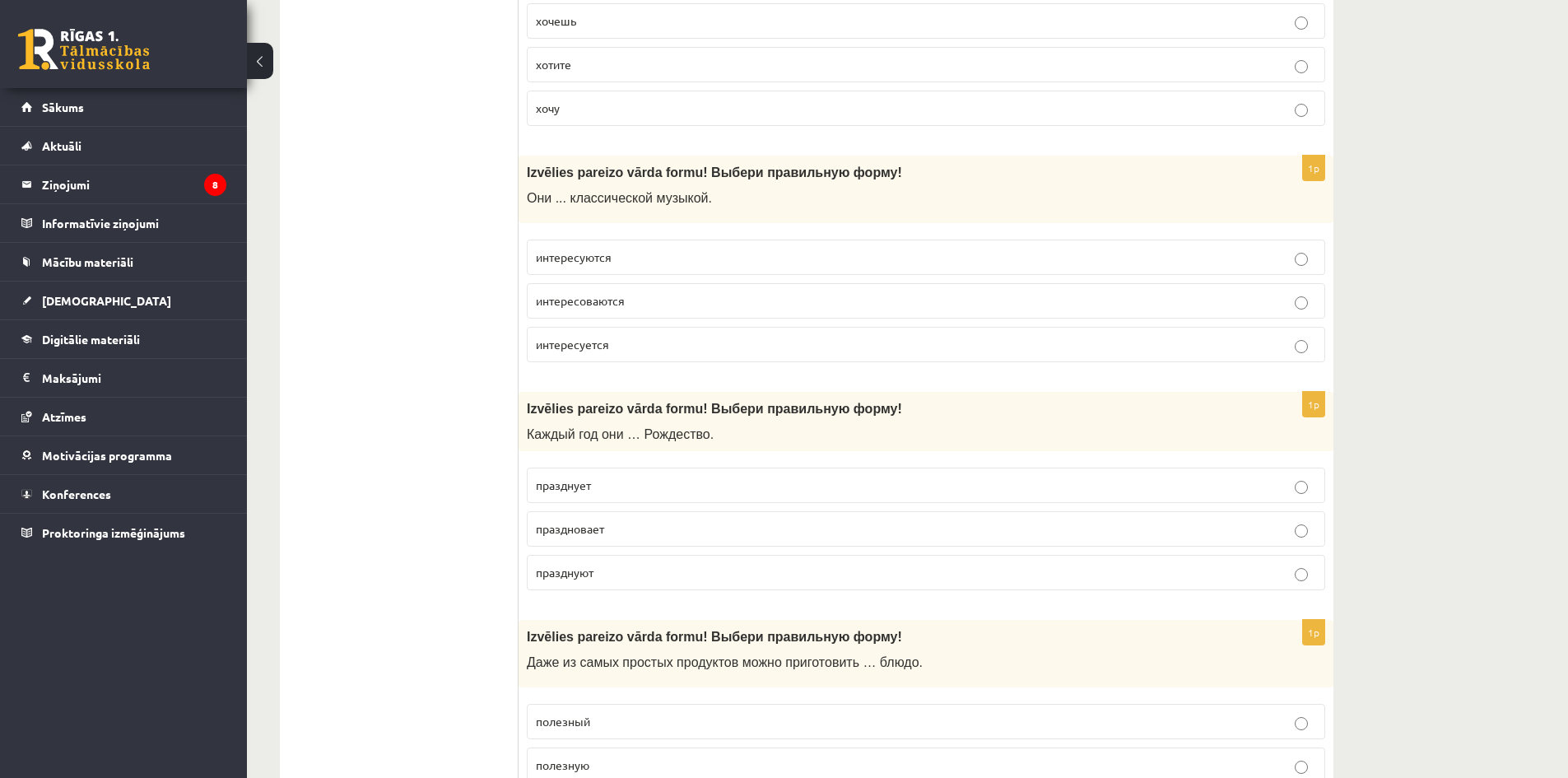
scroll to position [2470, 0]
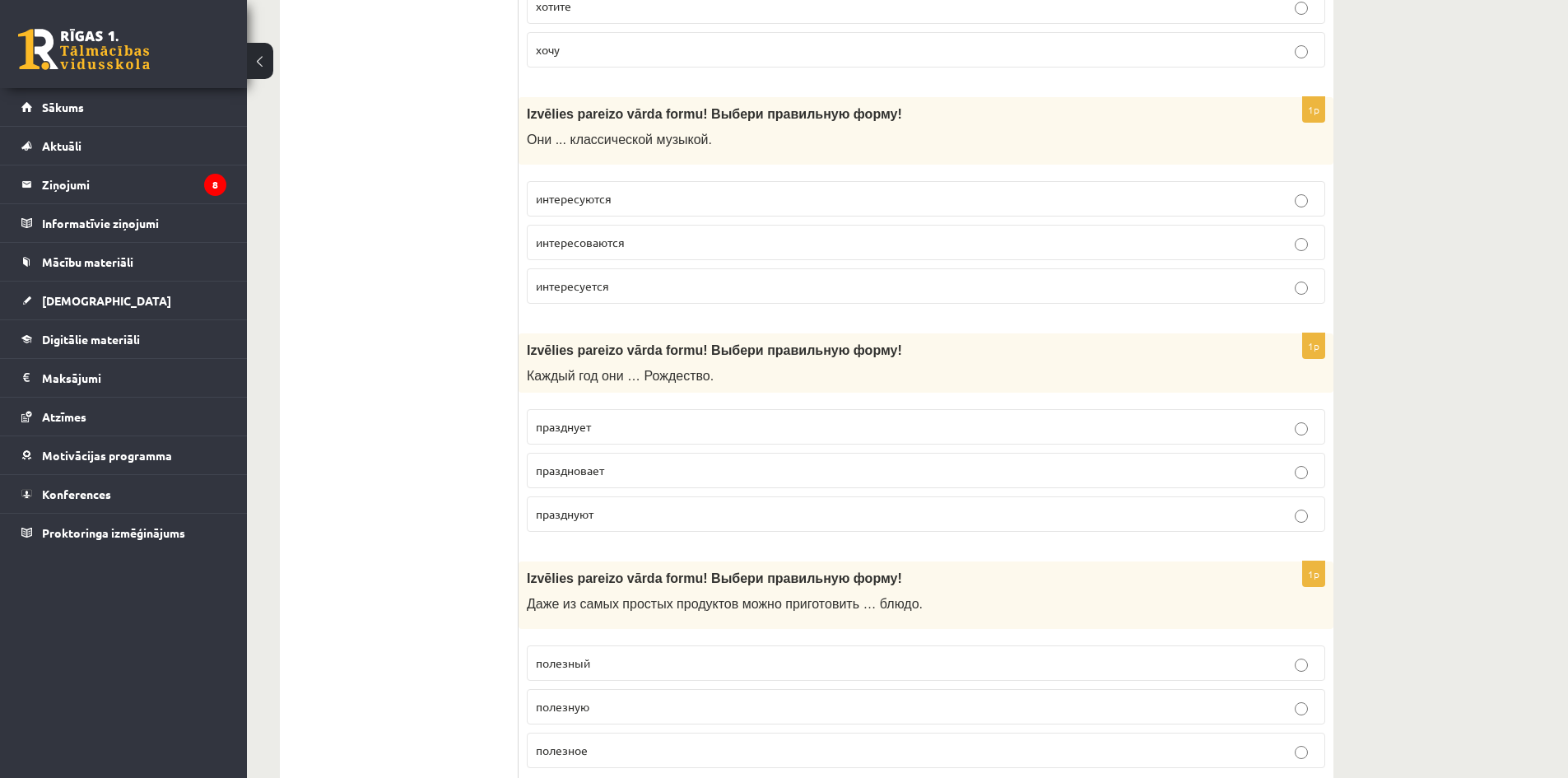
click at [600, 507] on p "празднуют" at bounding box center [927, 515] width 781 height 17
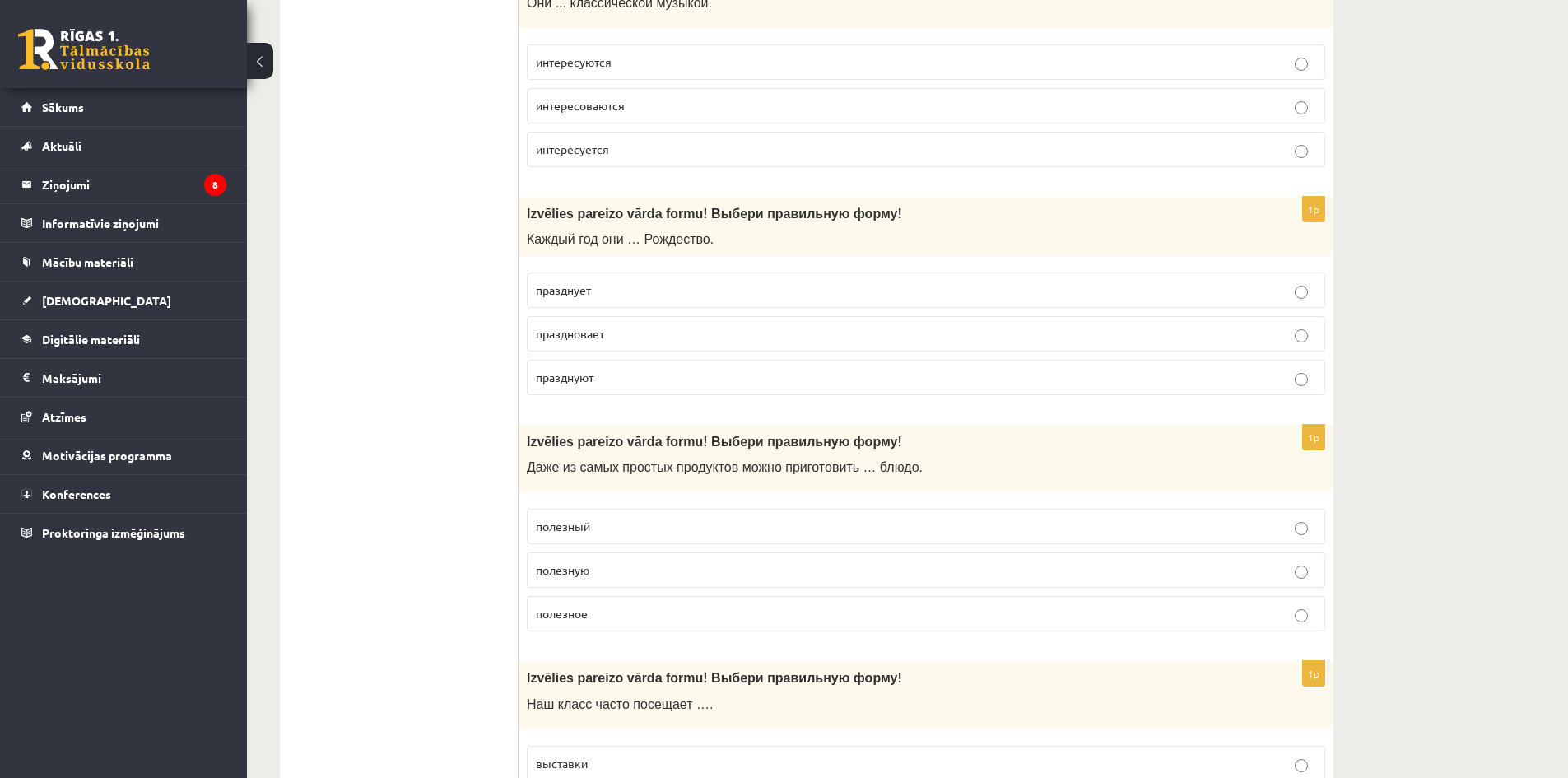
scroll to position [2635, 0]
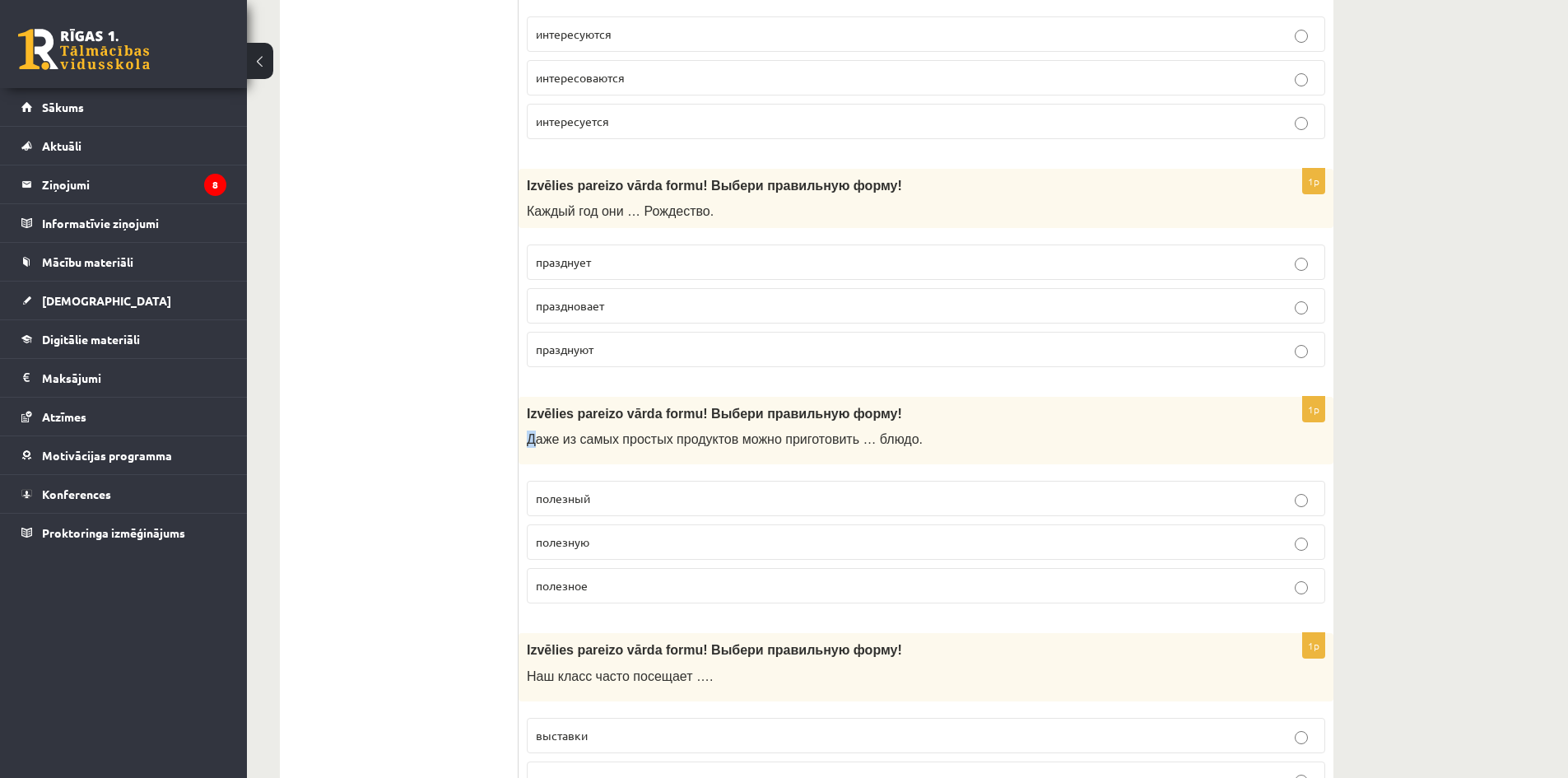
click at [532, 441] on span "Даже из самых простых продуктов можно приготовить … блюдо." at bounding box center [725, 439] width 396 height 14
click at [540, 449] on div "Izvēlies pareizo vārda formu! Выбери правильную форму! Даже из самых простых пр…" at bounding box center [927, 431] width 815 height 69
click at [608, 577] on label "полезное" at bounding box center [926, 586] width 799 height 36
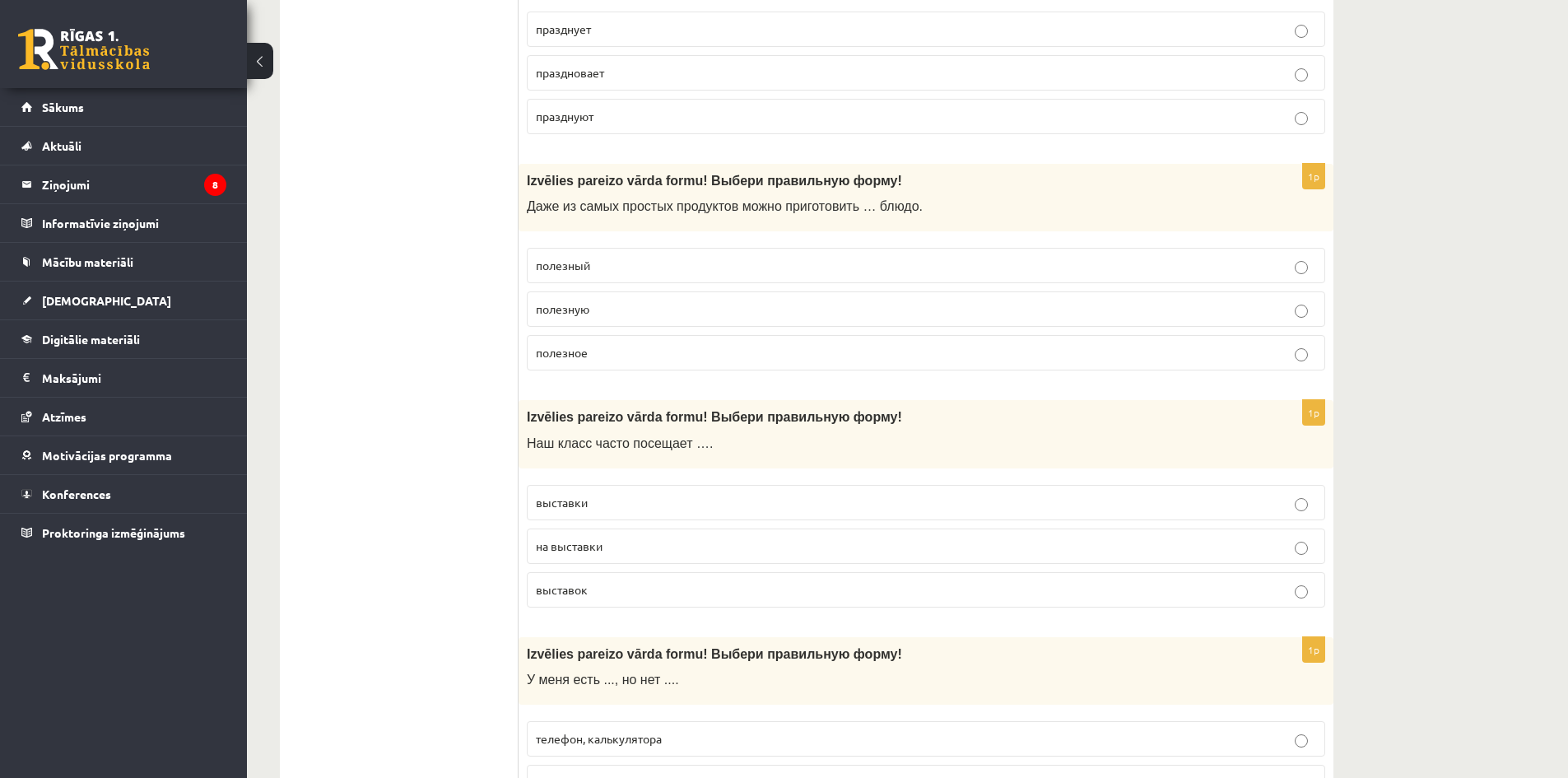
scroll to position [2882, 0]
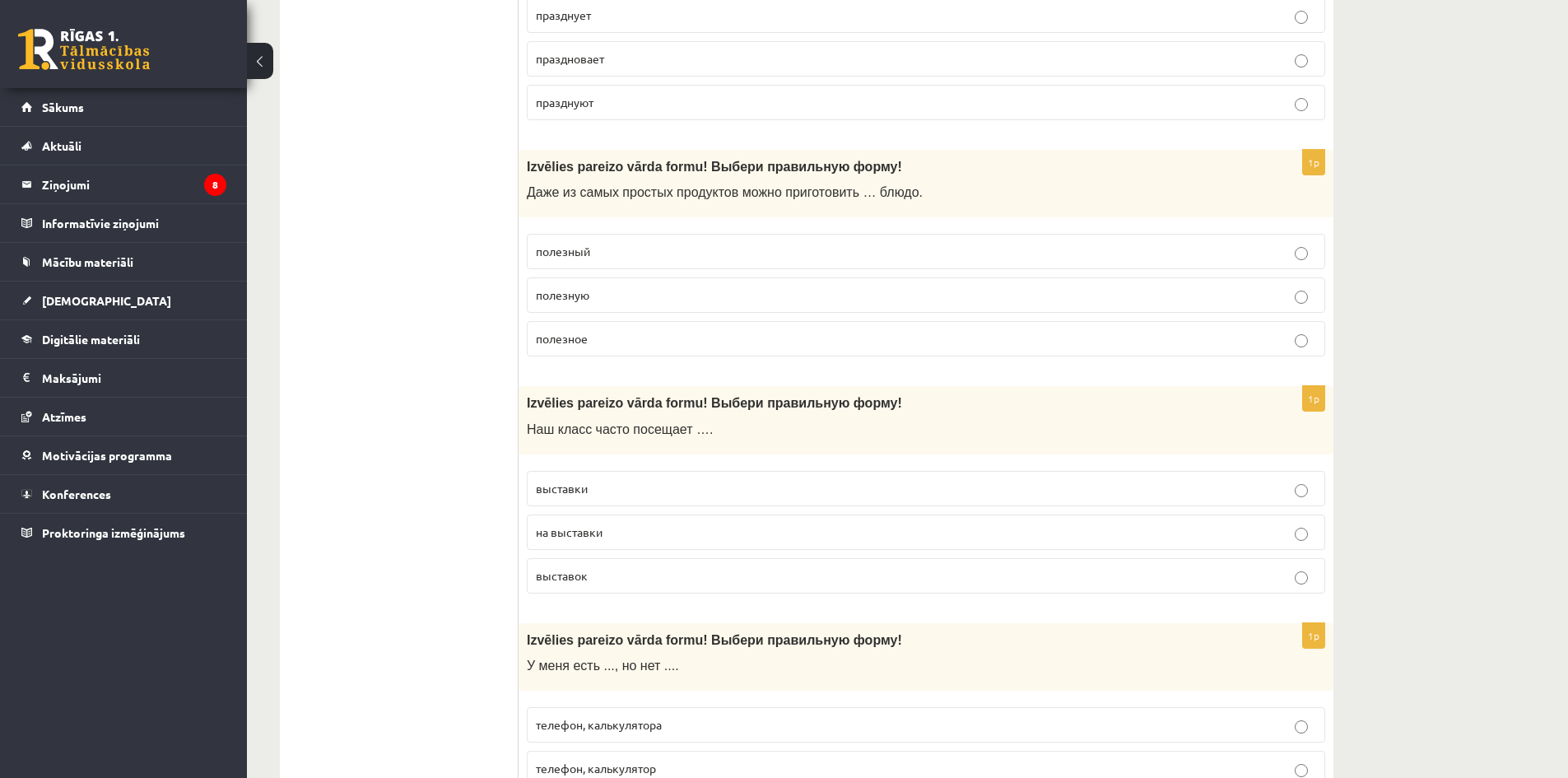
click at [587, 491] on span "выставки" at bounding box center [562, 488] width 52 height 15
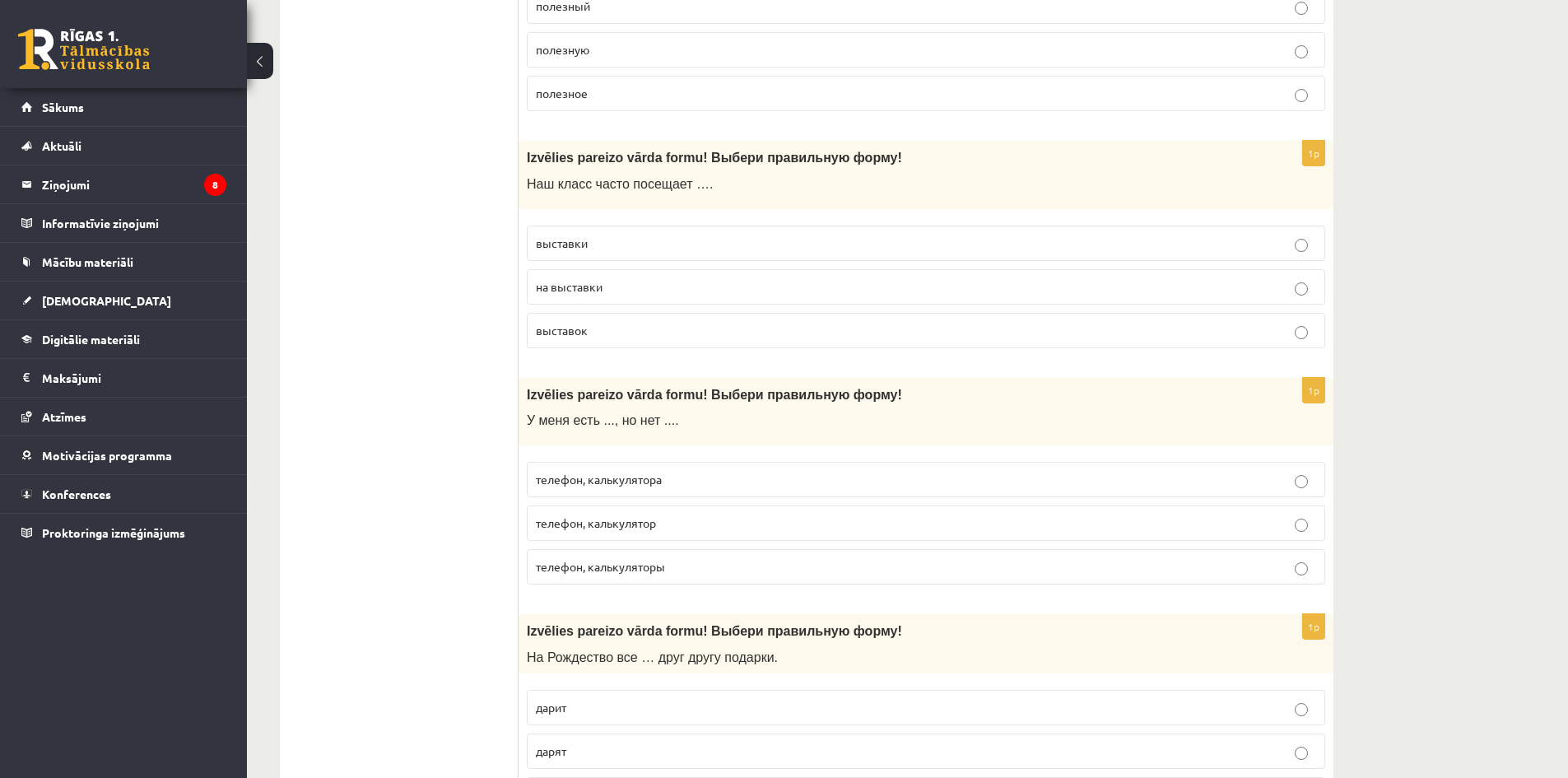
scroll to position [3129, 0]
click at [600, 475] on span "телефон, калькулятора" at bounding box center [599, 477] width 126 height 15
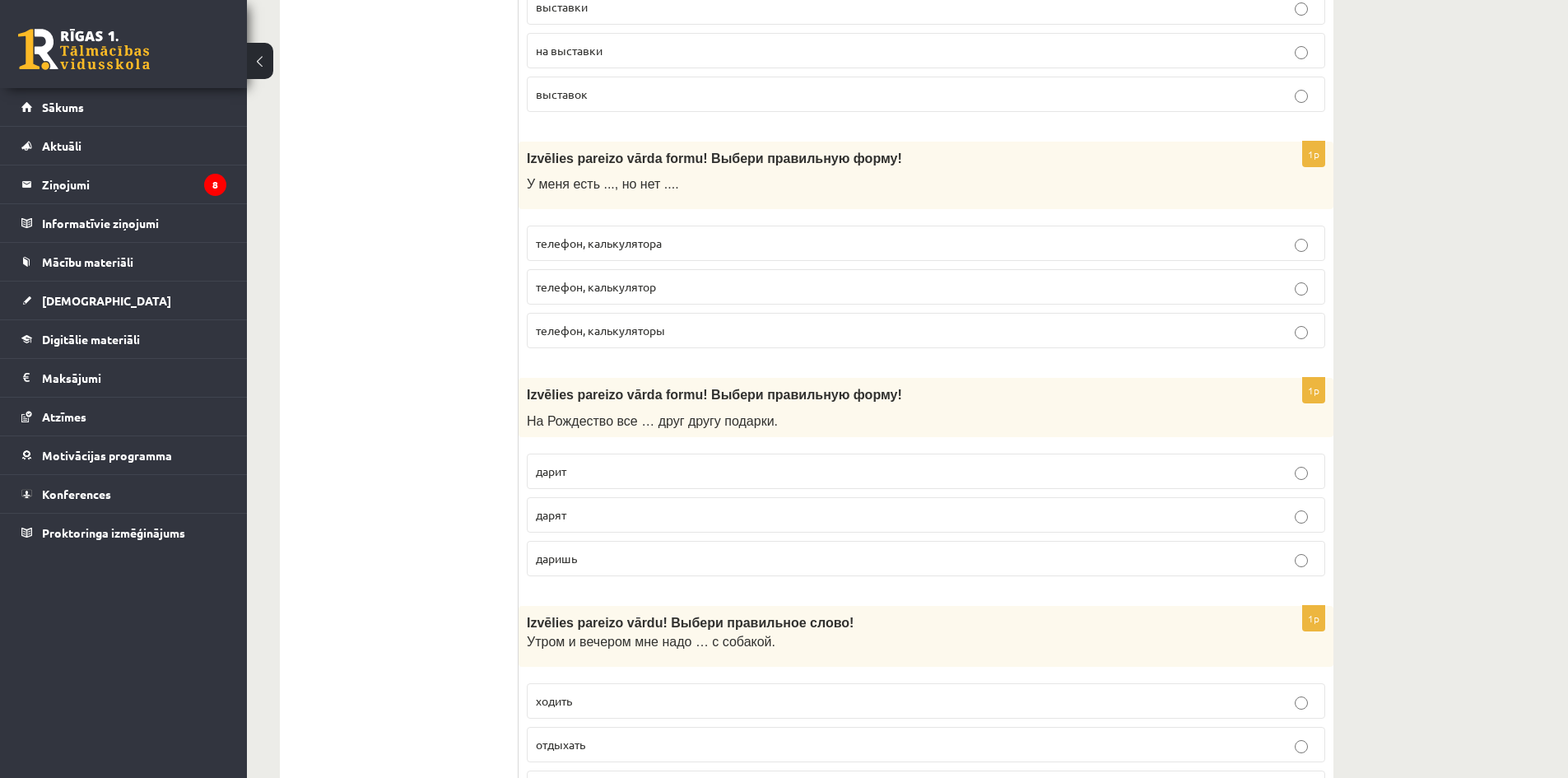
scroll to position [3375, 0]
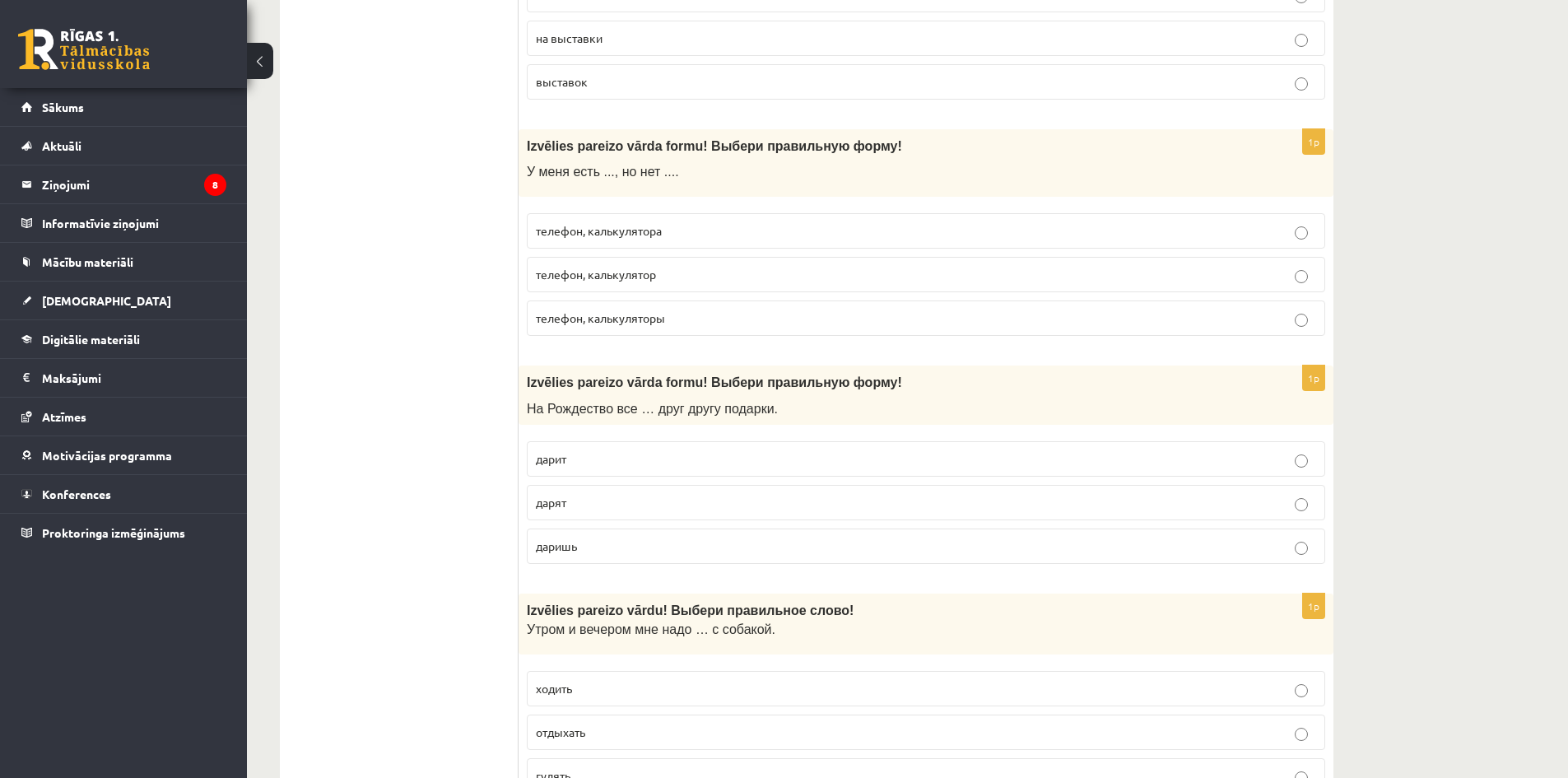
click at [600, 491] on label "дарят" at bounding box center [926, 502] width 799 height 36
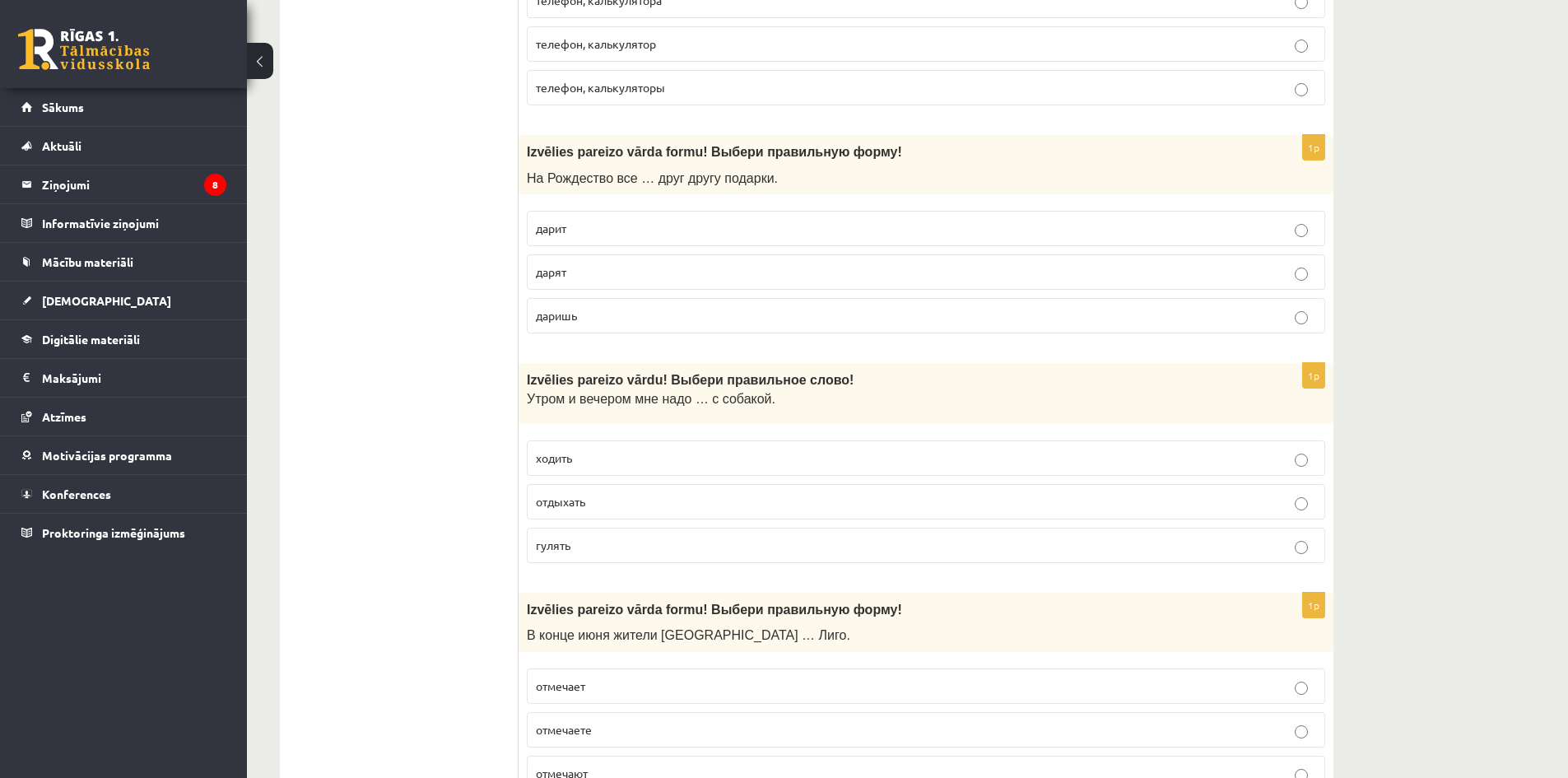
scroll to position [3623, 0]
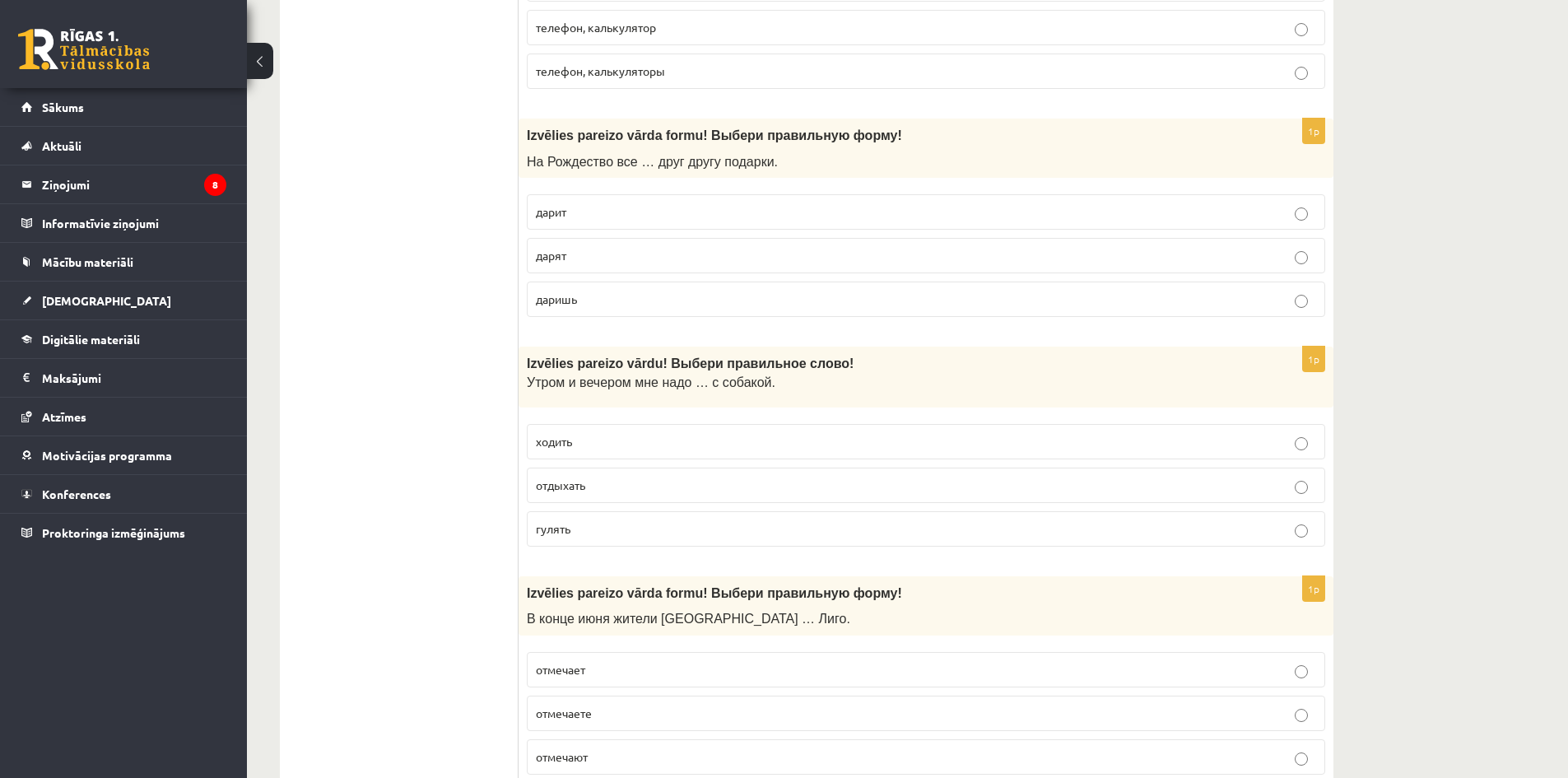
click at [594, 522] on p "гулять" at bounding box center [927, 529] width 781 height 17
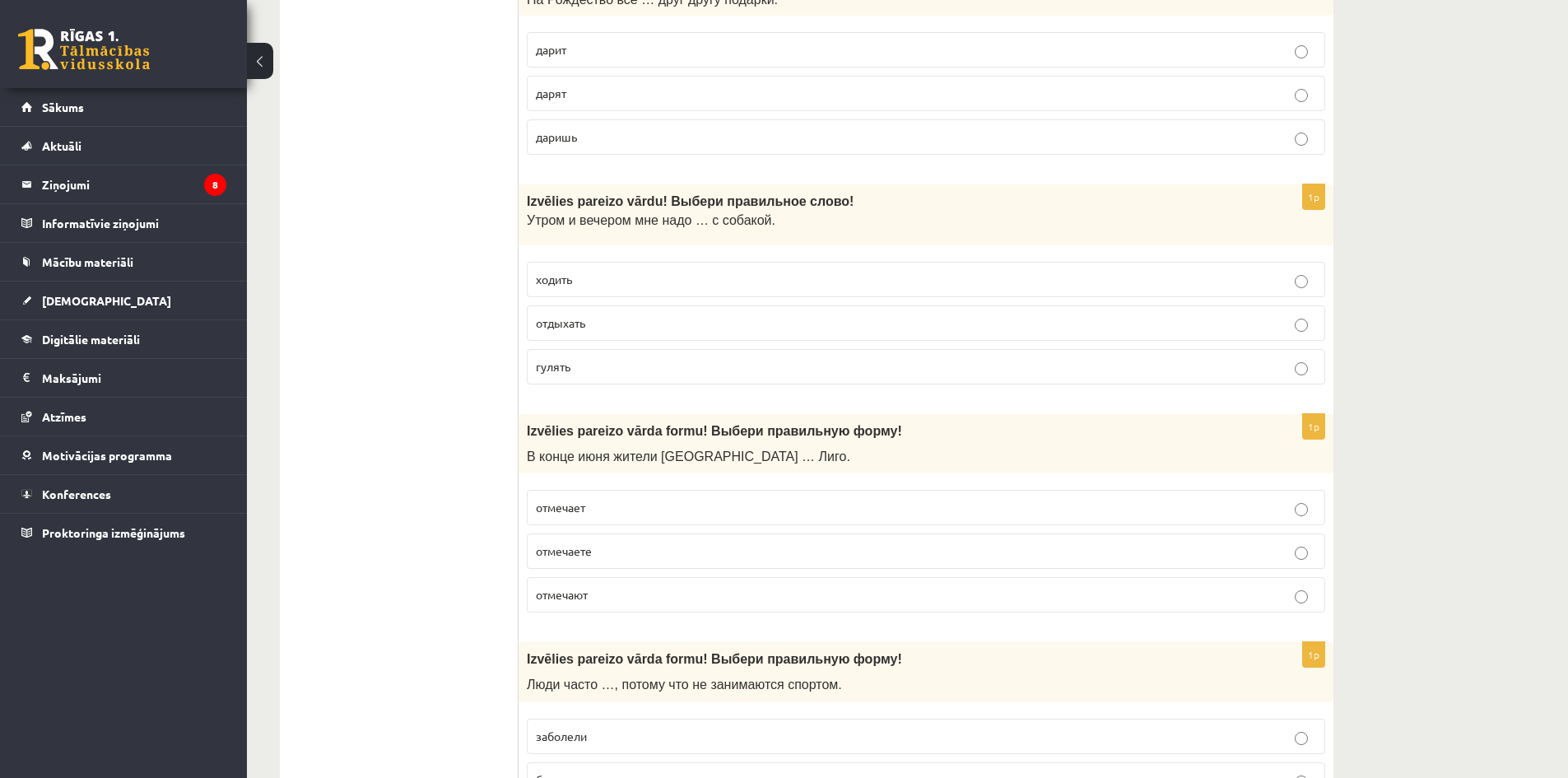
scroll to position [3870, 0]
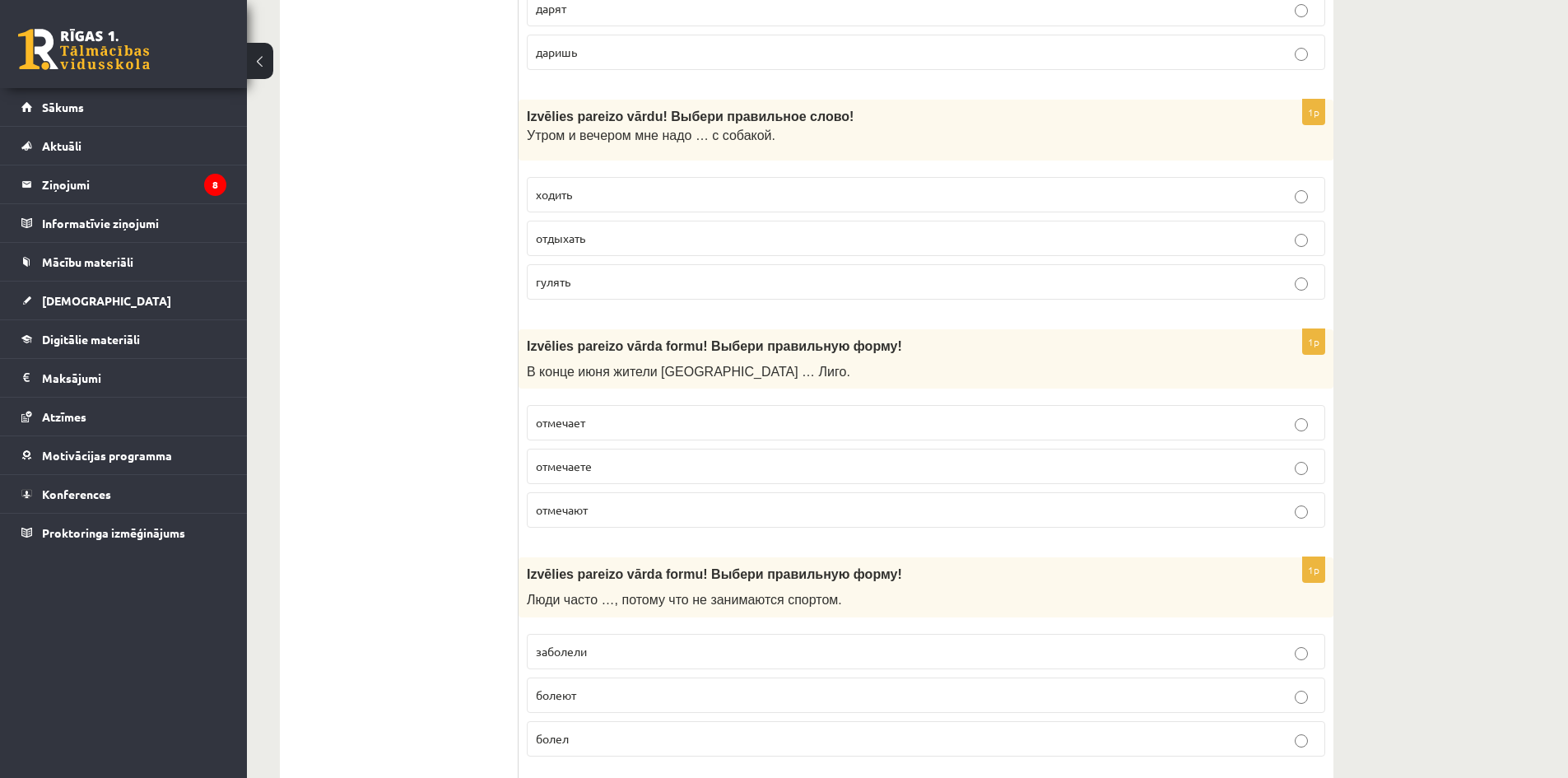
click at [621, 507] on p "отмечают" at bounding box center [927, 510] width 781 height 17
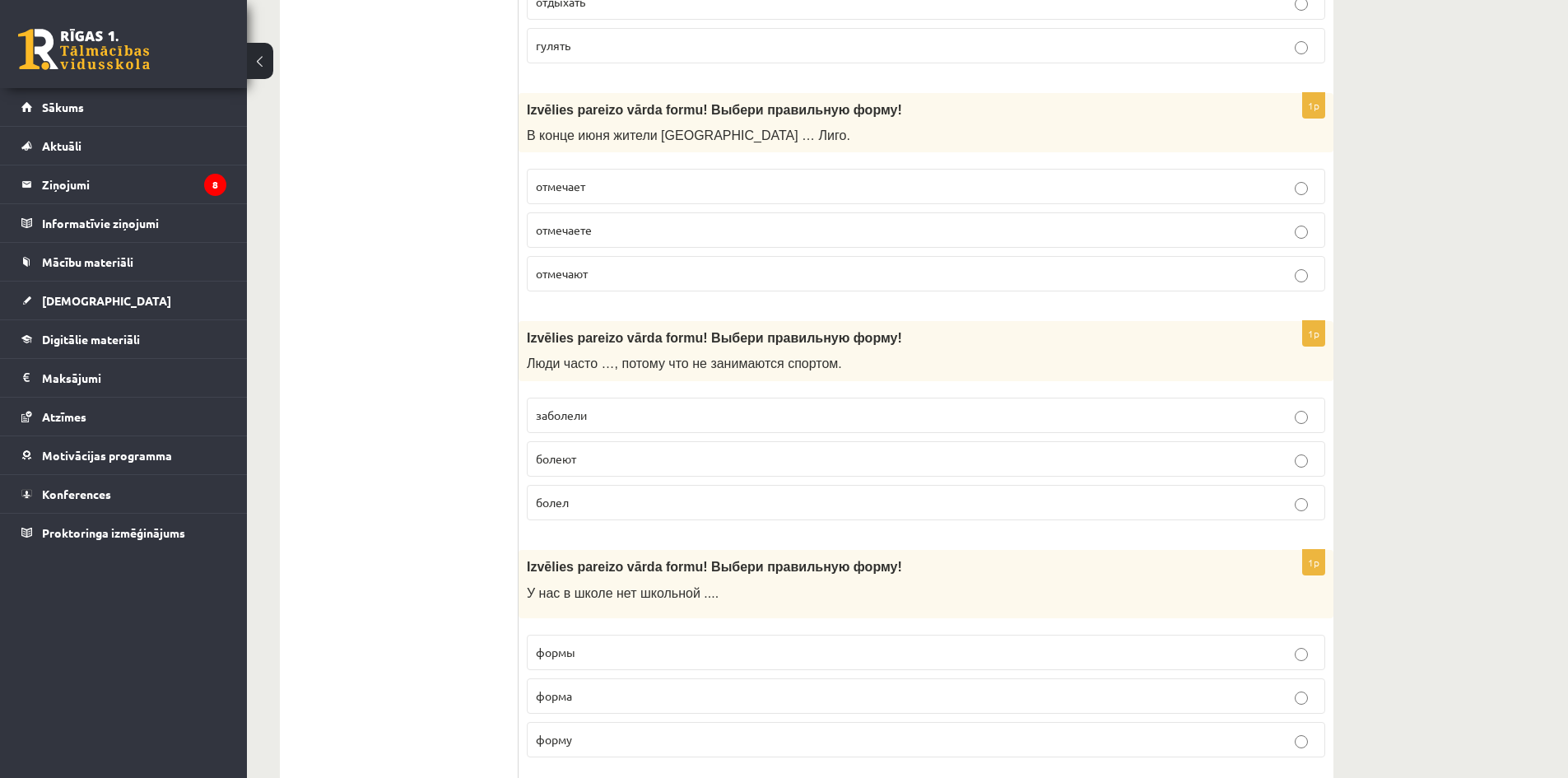
scroll to position [4117, 0]
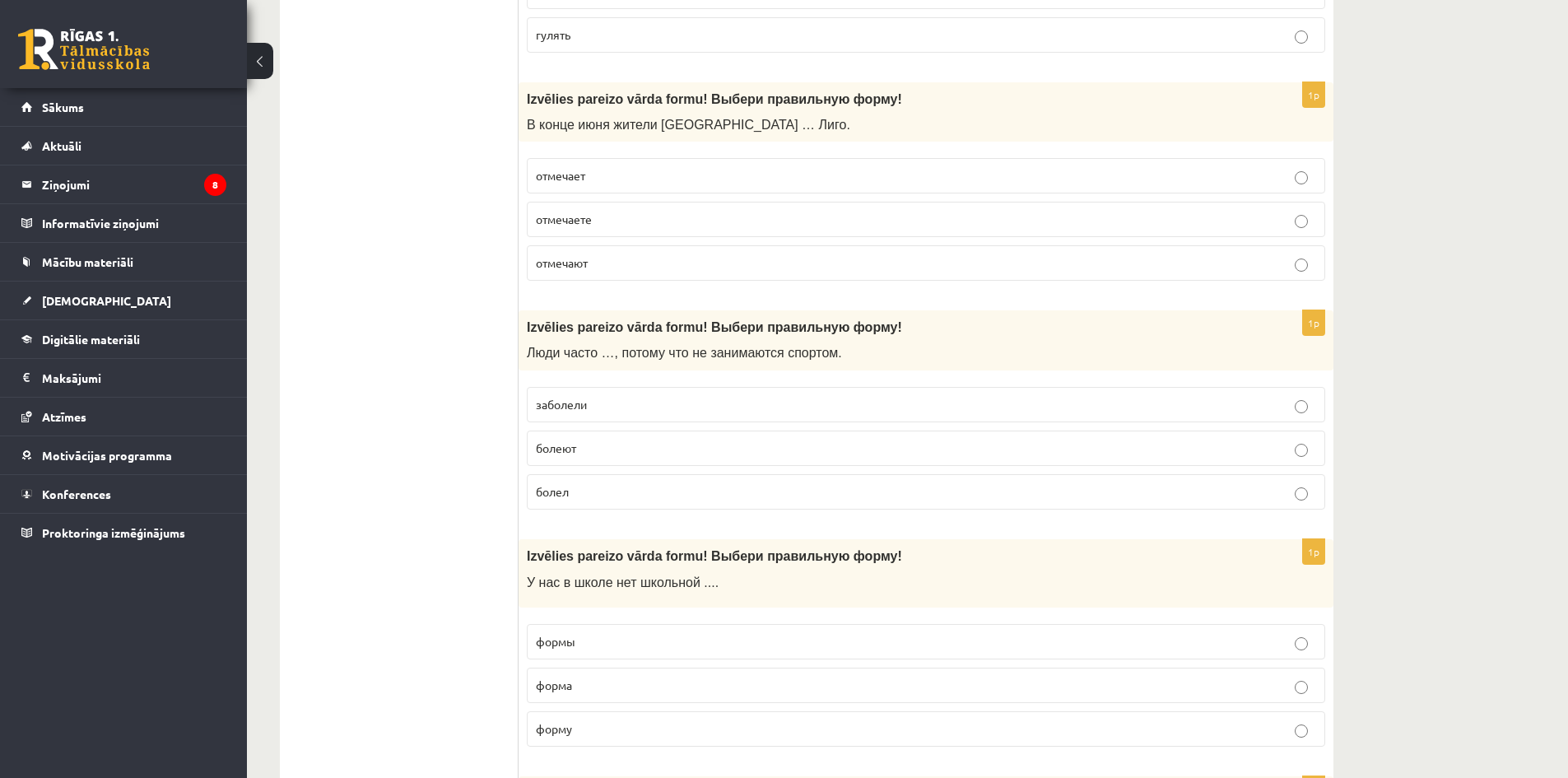
click at [599, 453] on p "болеют" at bounding box center [927, 449] width 781 height 17
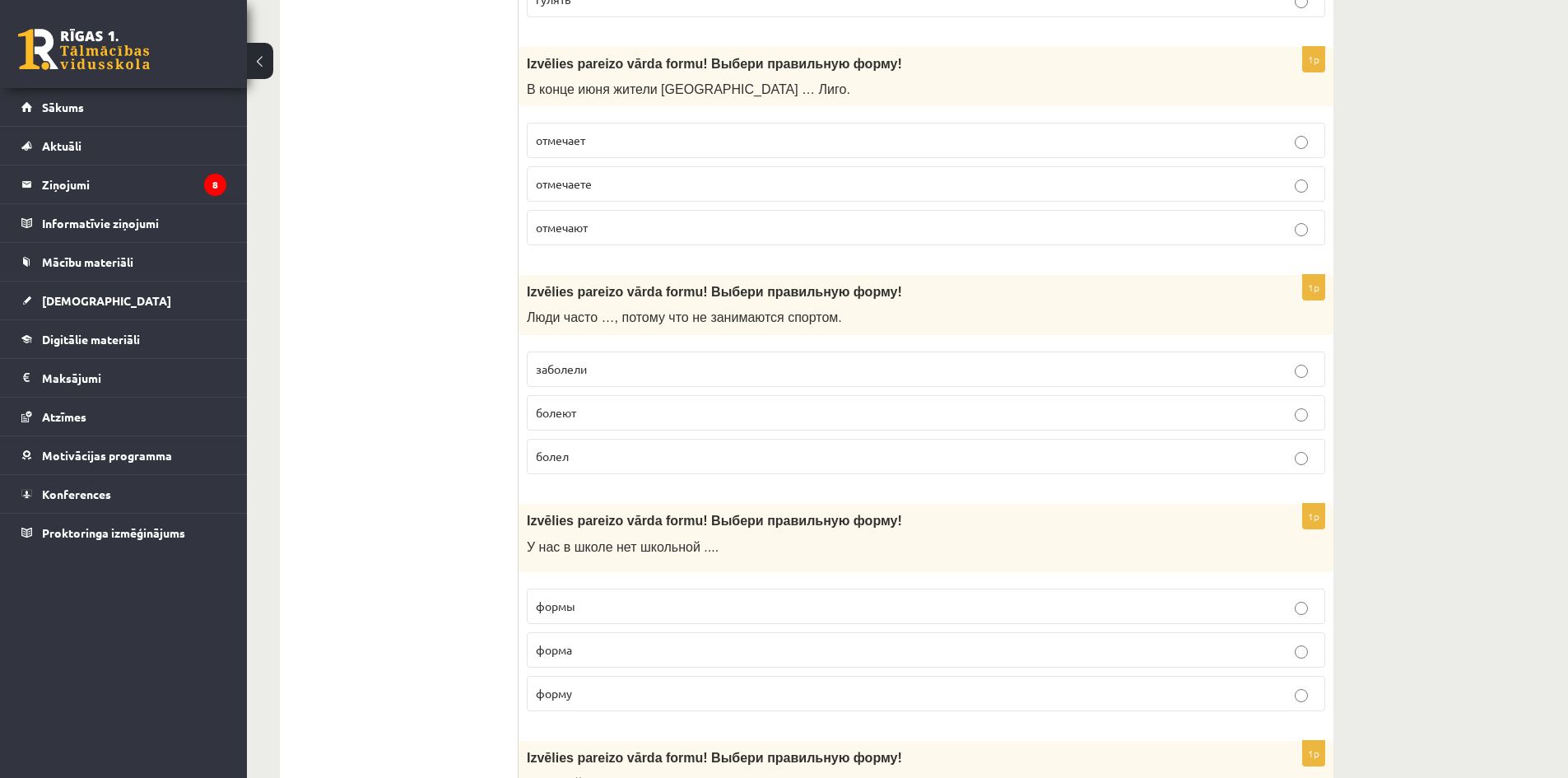
scroll to position [4281, 0]
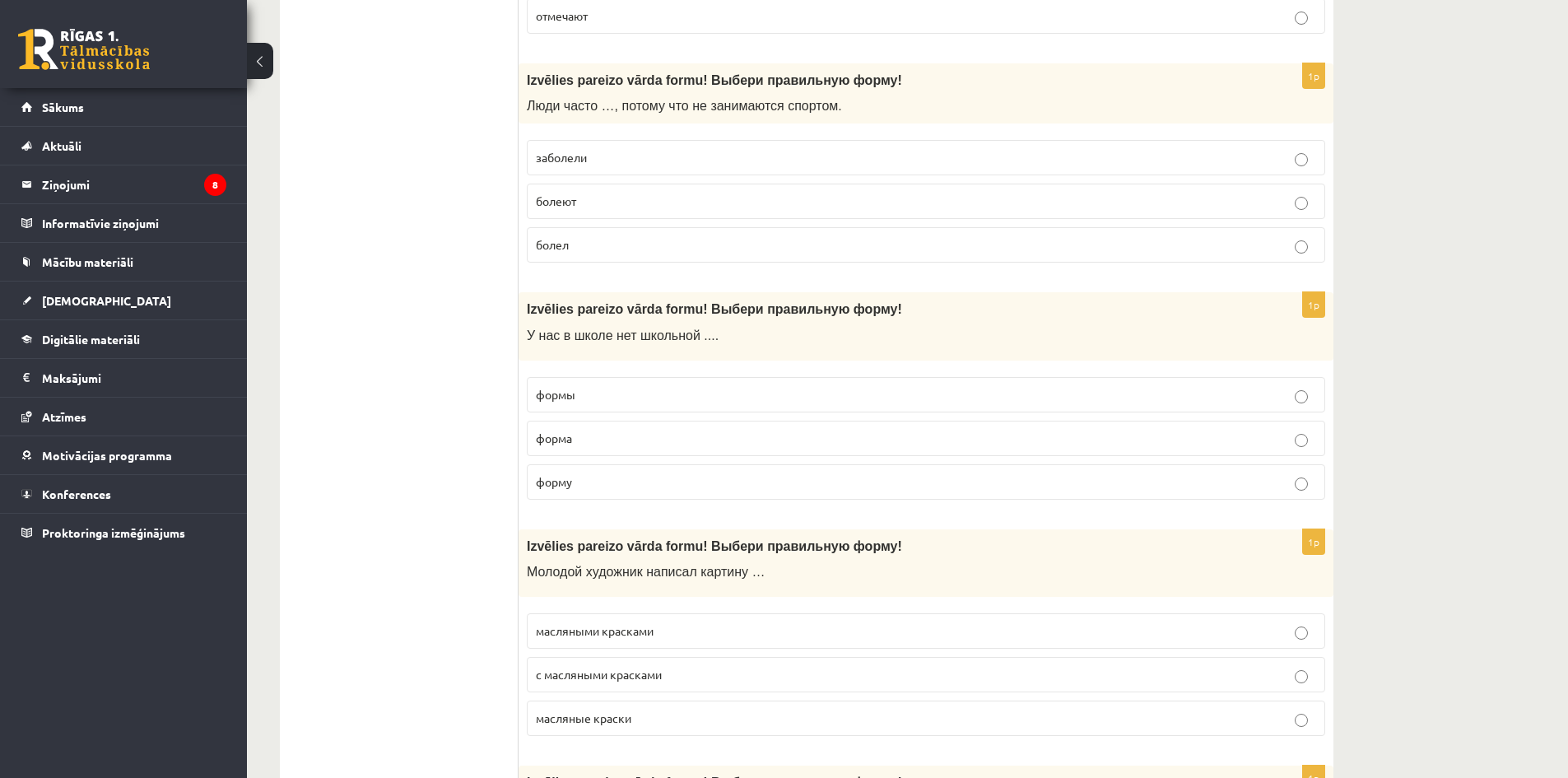
click at [607, 406] on label "формы" at bounding box center [926, 395] width 799 height 36
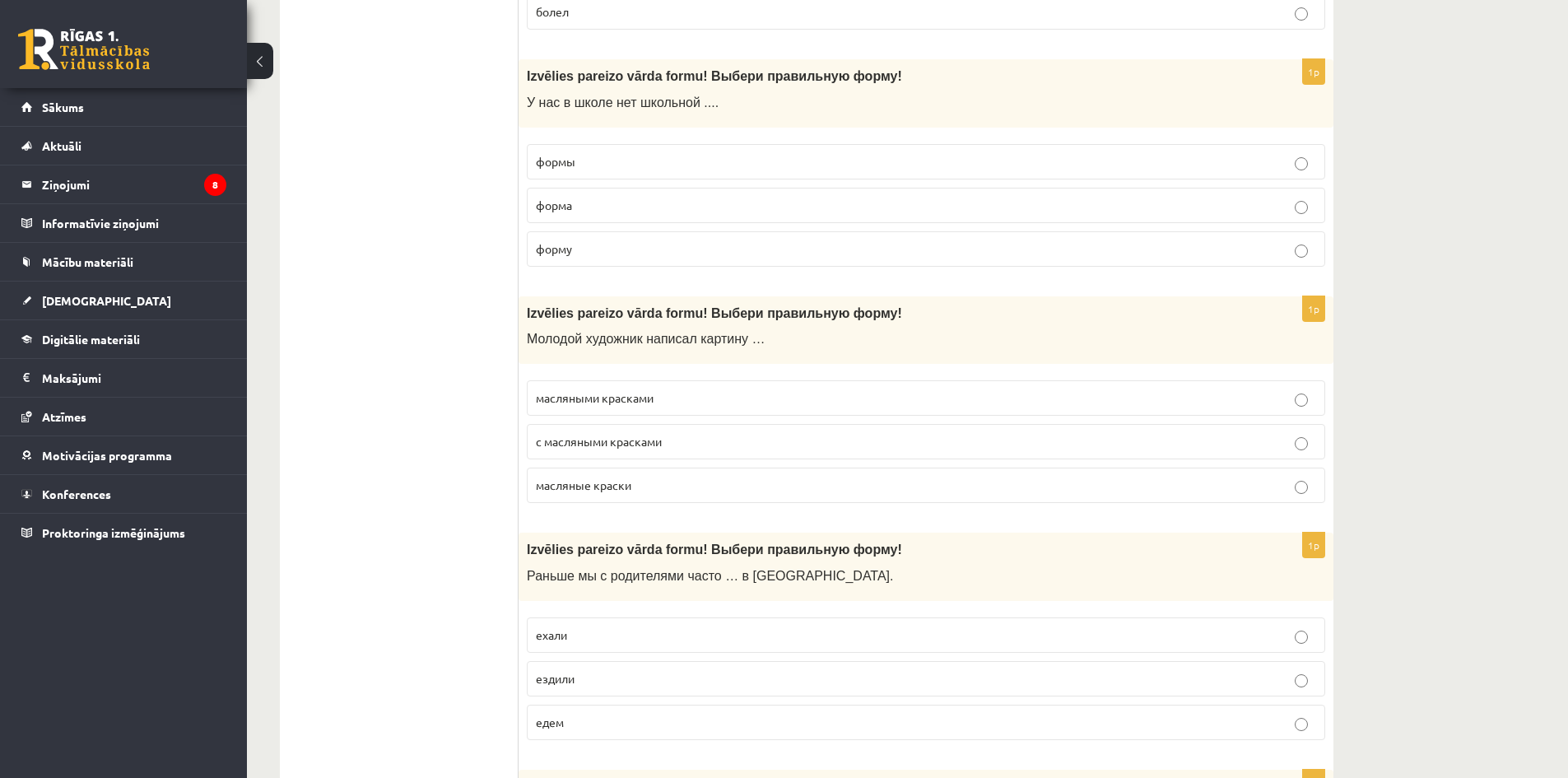
scroll to position [4611, 0]
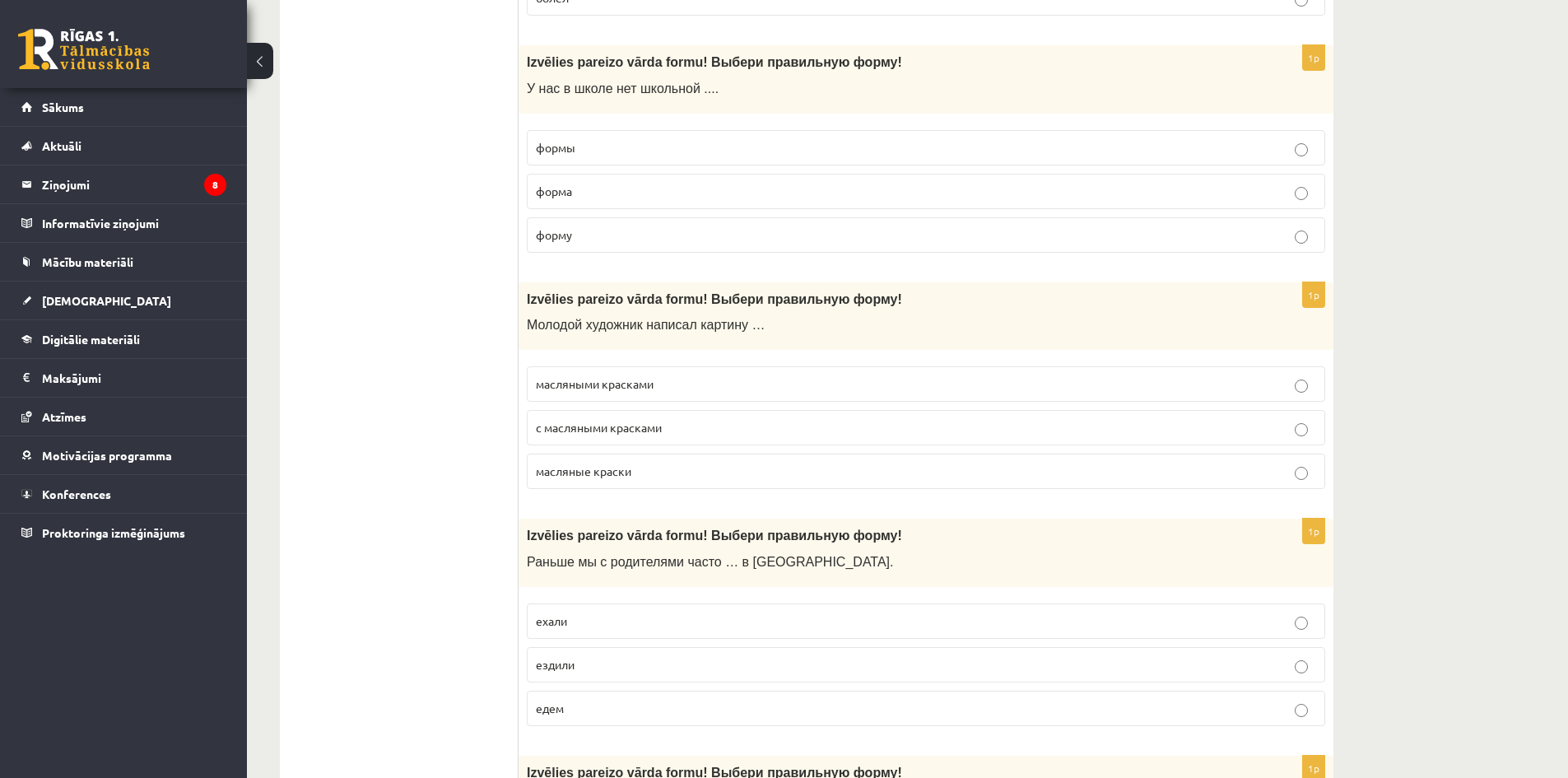
click at [665, 391] on p "масляными красками" at bounding box center [927, 384] width 781 height 17
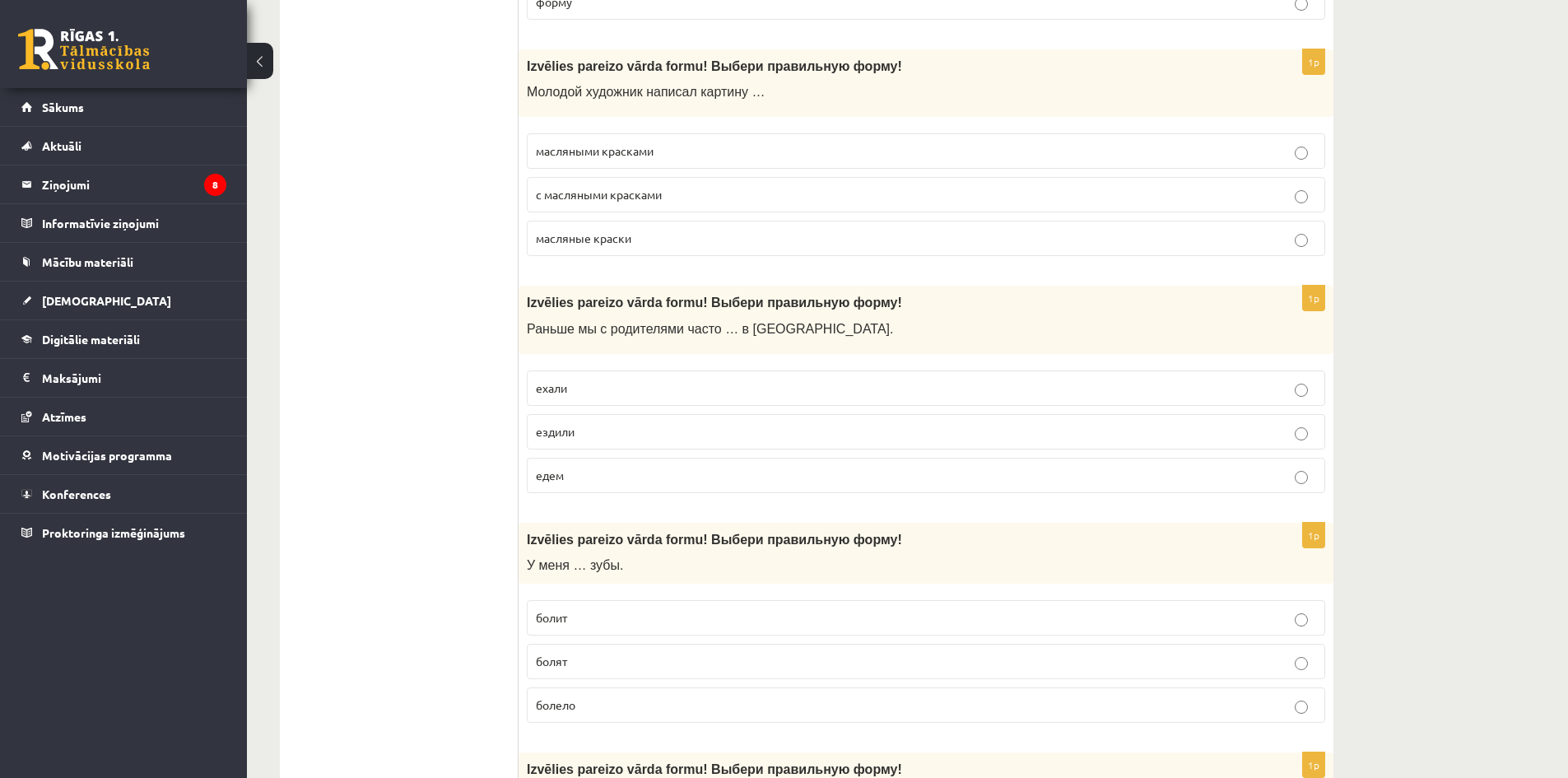
scroll to position [4858, 0]
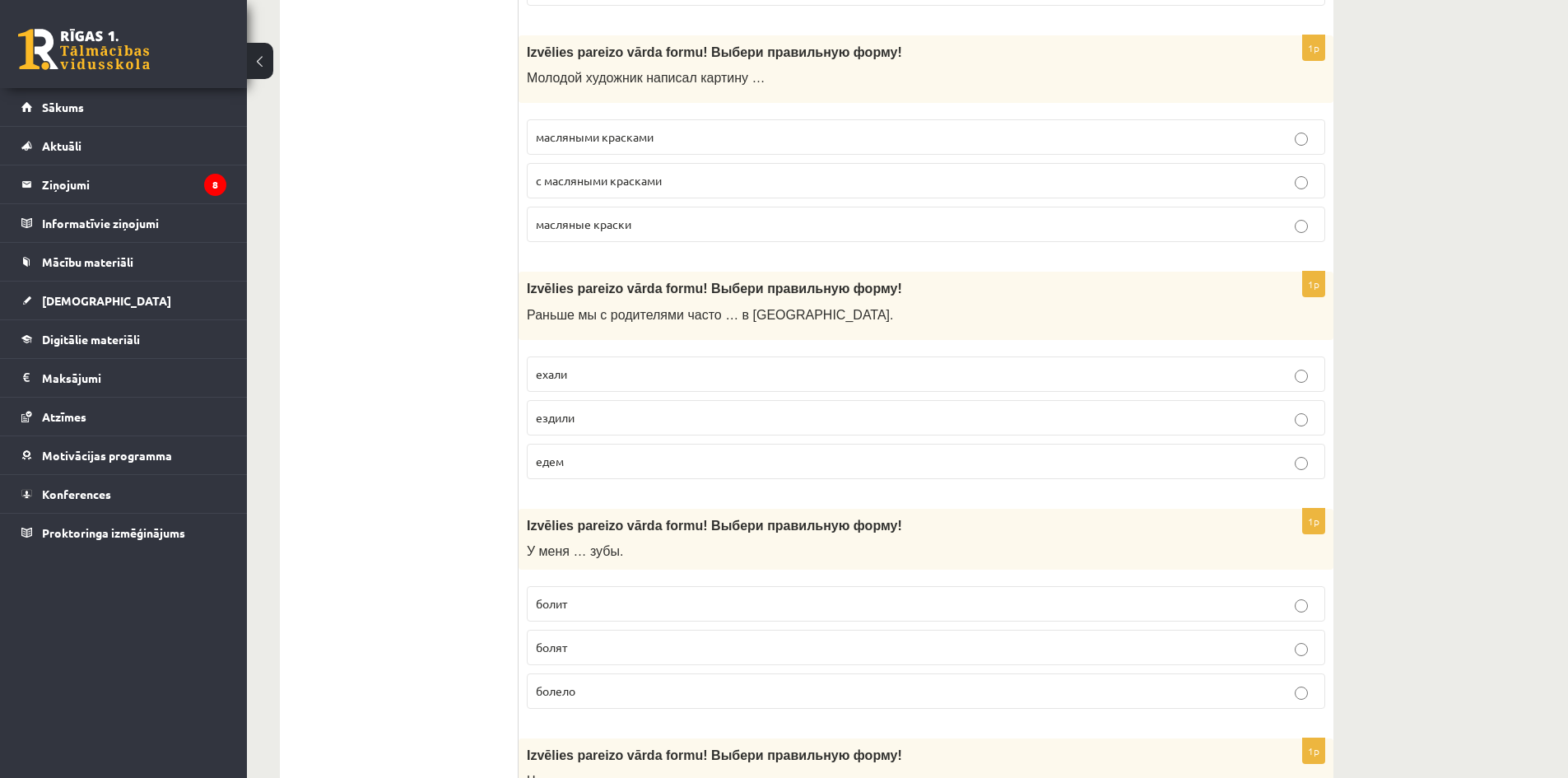
click at [607, 413] on p "ездили" at bounding box center [927, 418] width 781 height 17
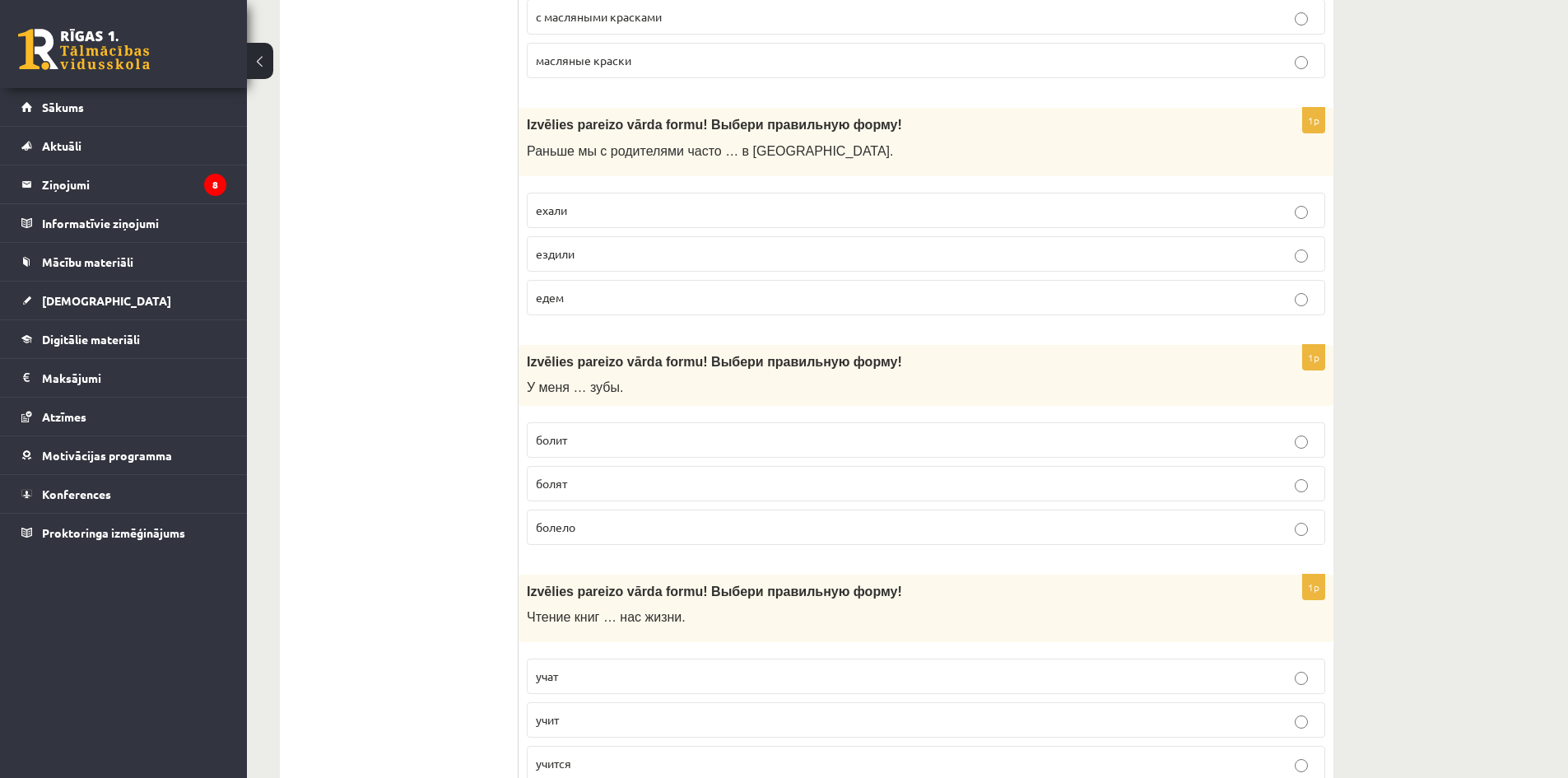
scroll to position [5023, 0]
click at [587, 489] on p "болят" at bounding box center [927, 483] width 781 height 17
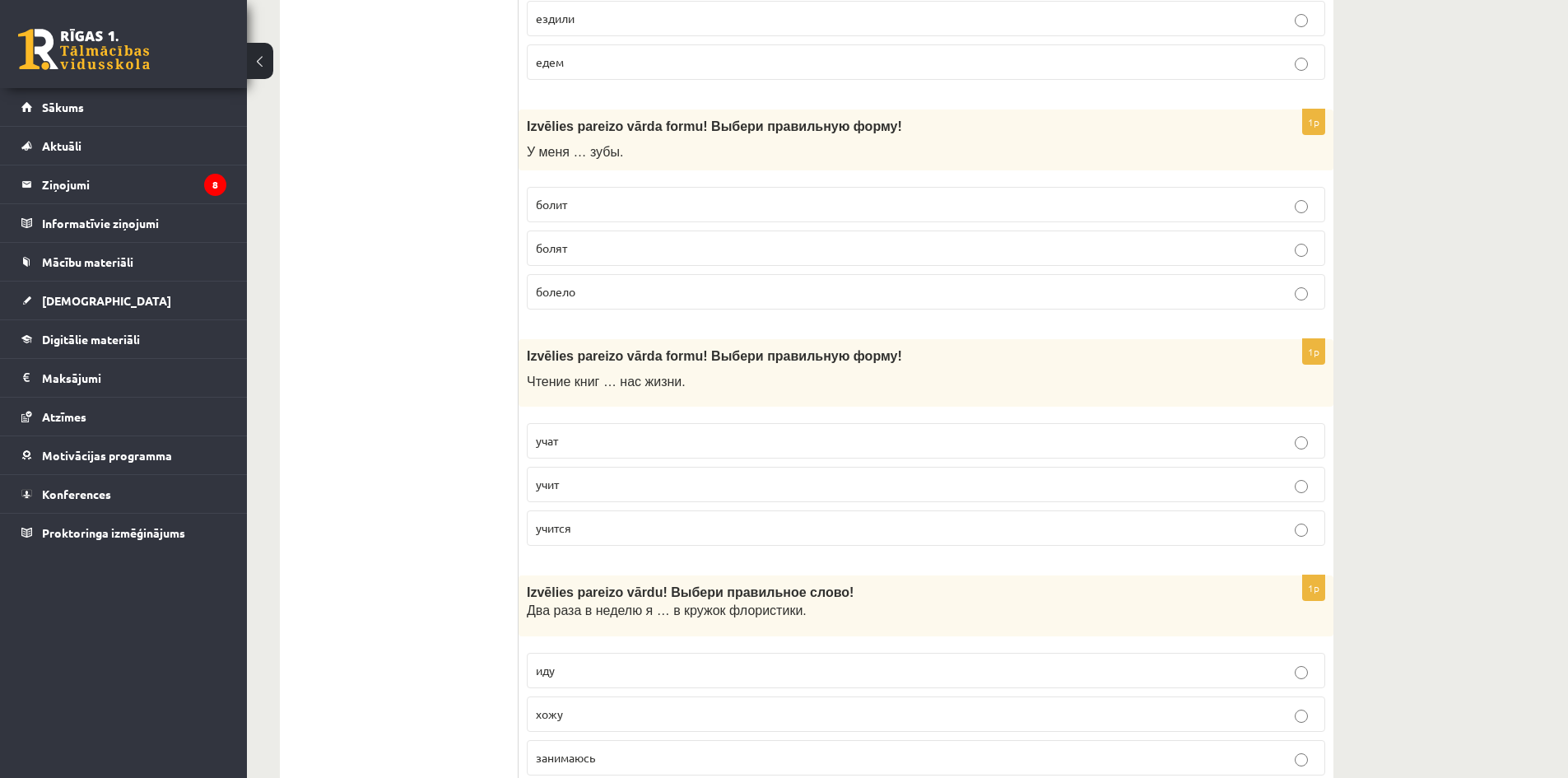
scroll to position [5270, 0]
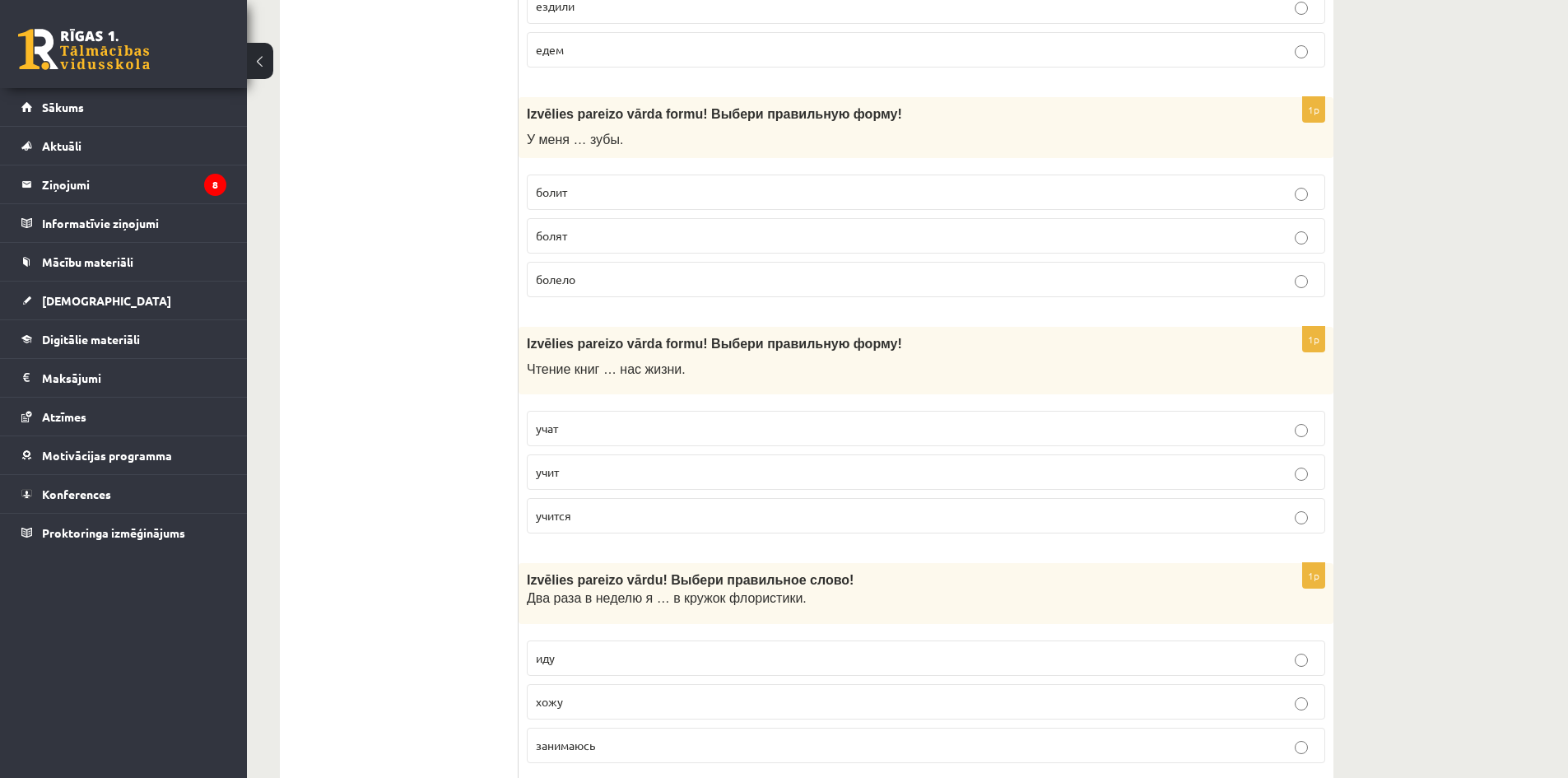
click at [590, 460] on label "учит" at bounding box center [926, 472] width 799 height 36
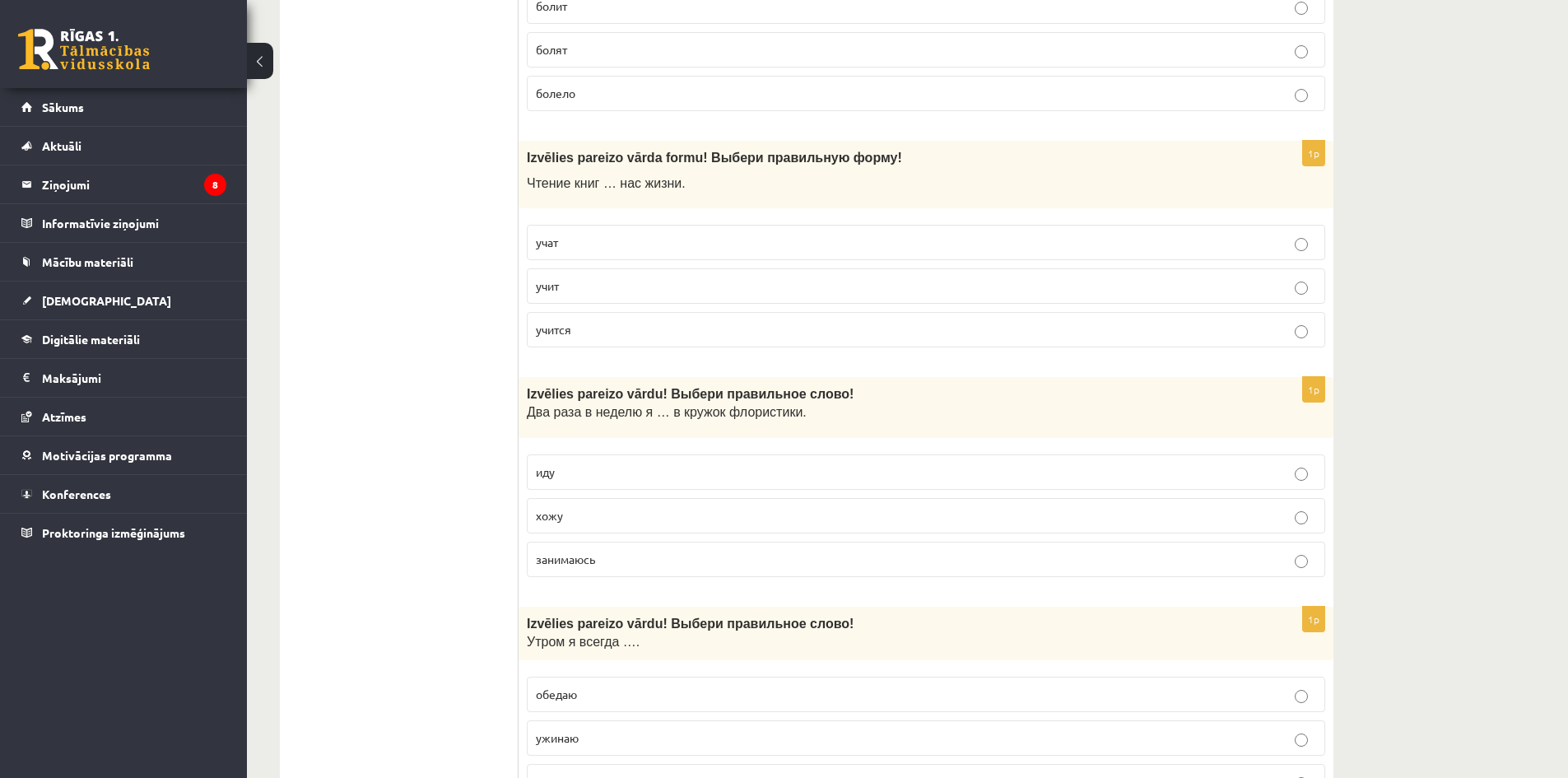
scroll to position [5516, 0]
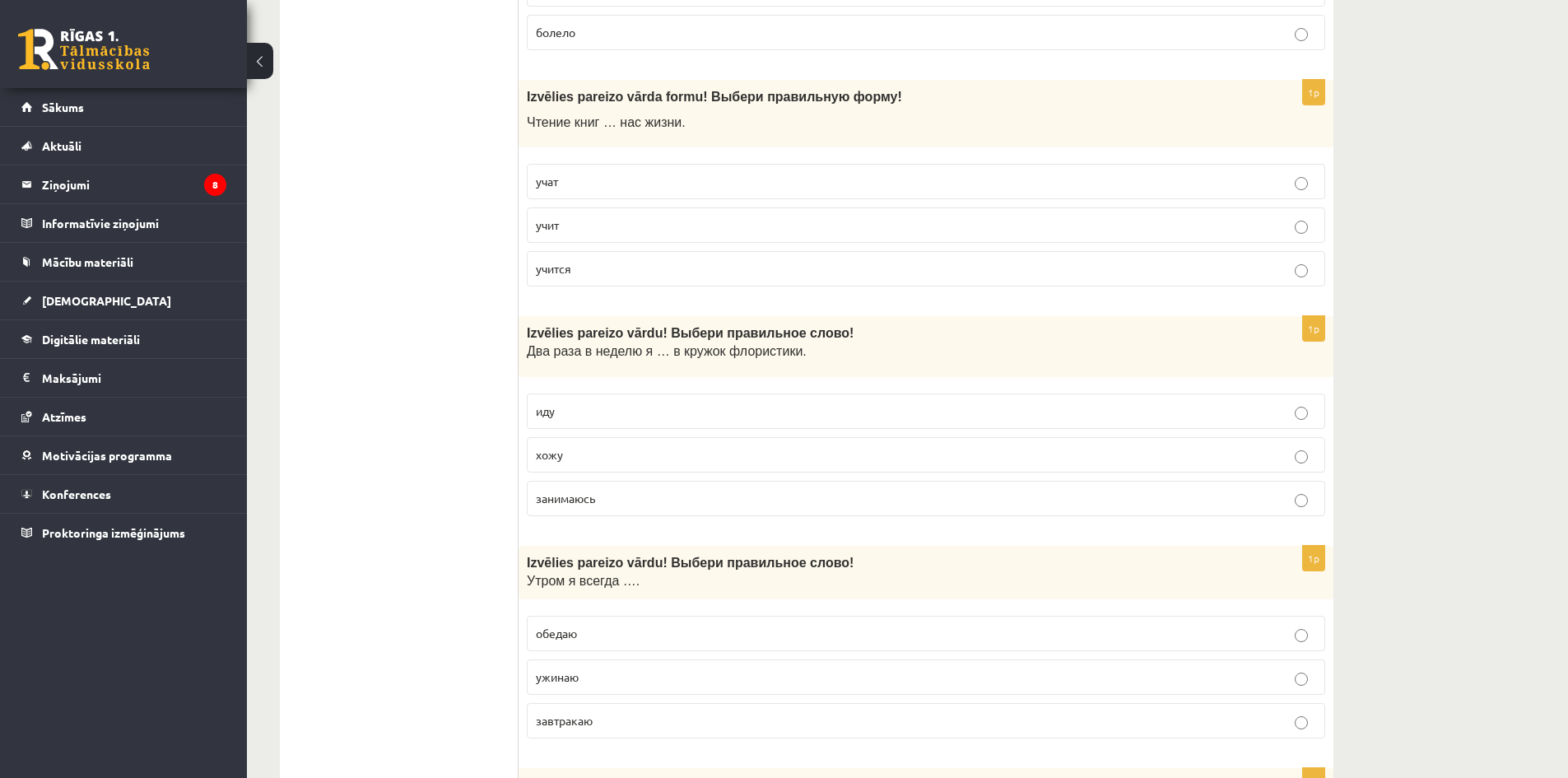
click at [614, 414] on p "иду" at bounding box center [927, 411] width 781 height 17
click at [620, 461] on p "хожу" at bounding box center [927, 455] width 781 height 17
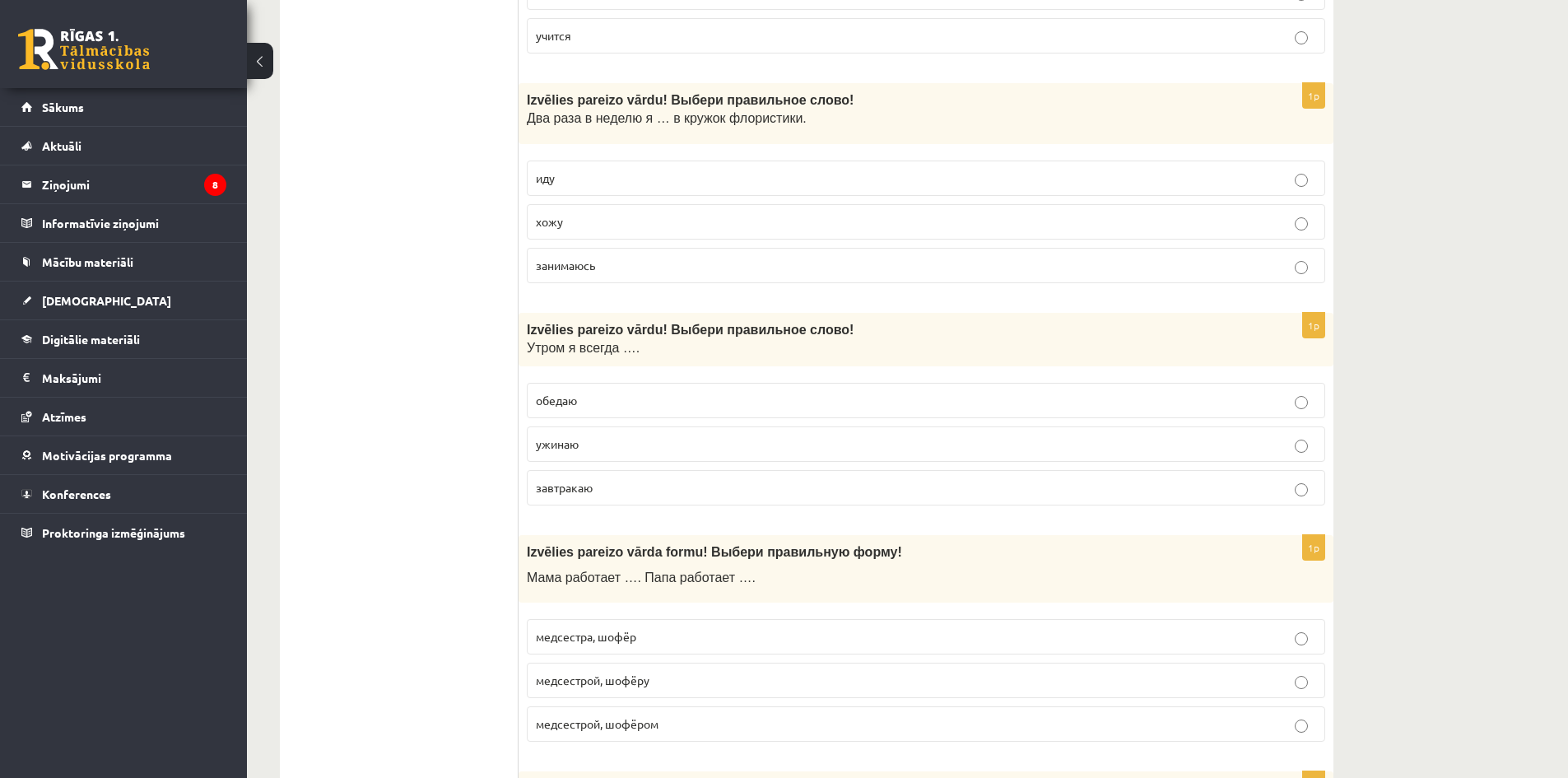
scroll to position [5763, 0]
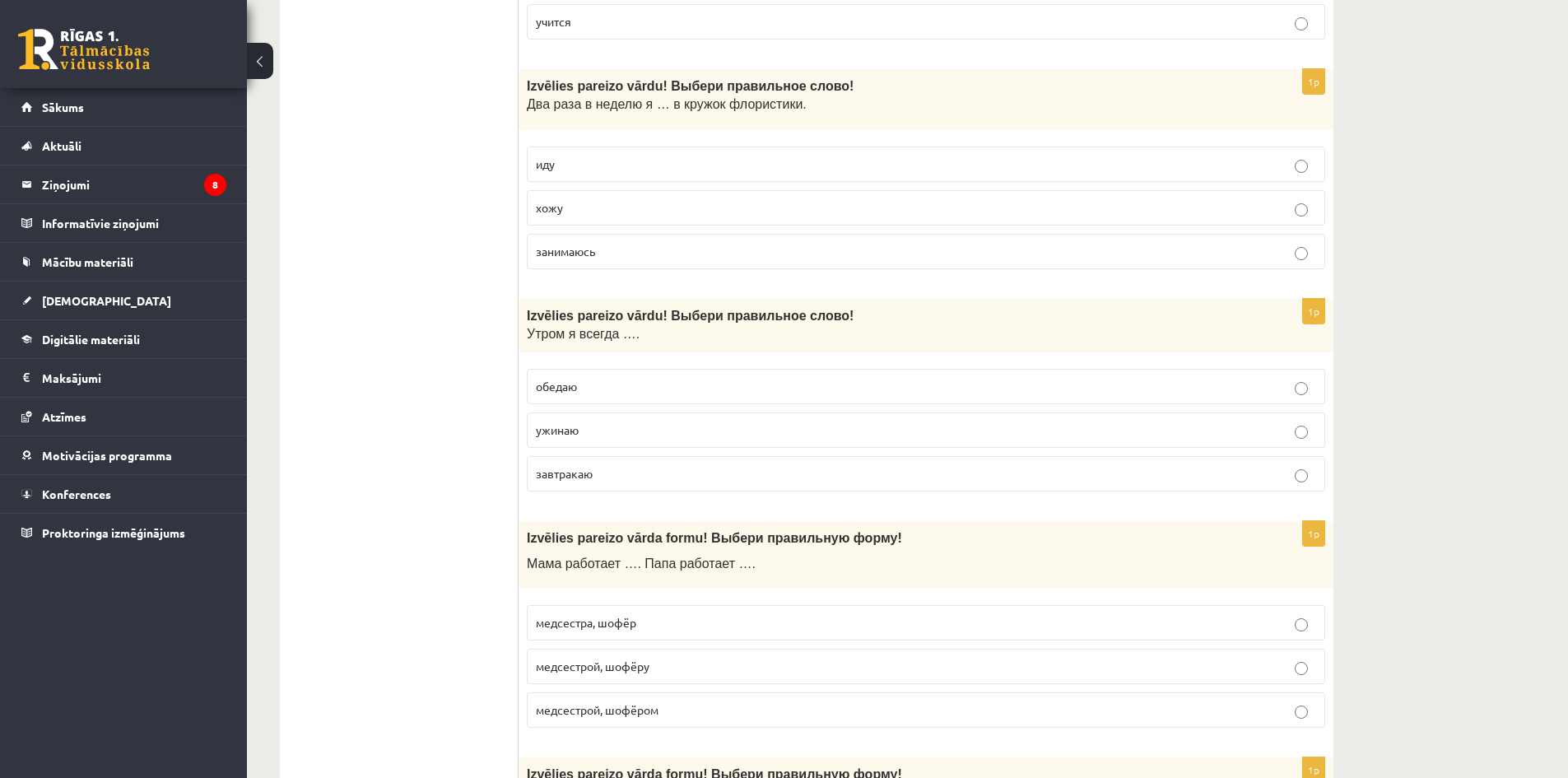
click at [591, 462] on label "завтракаю" at bounding box center [926, 474] width 799 height 36
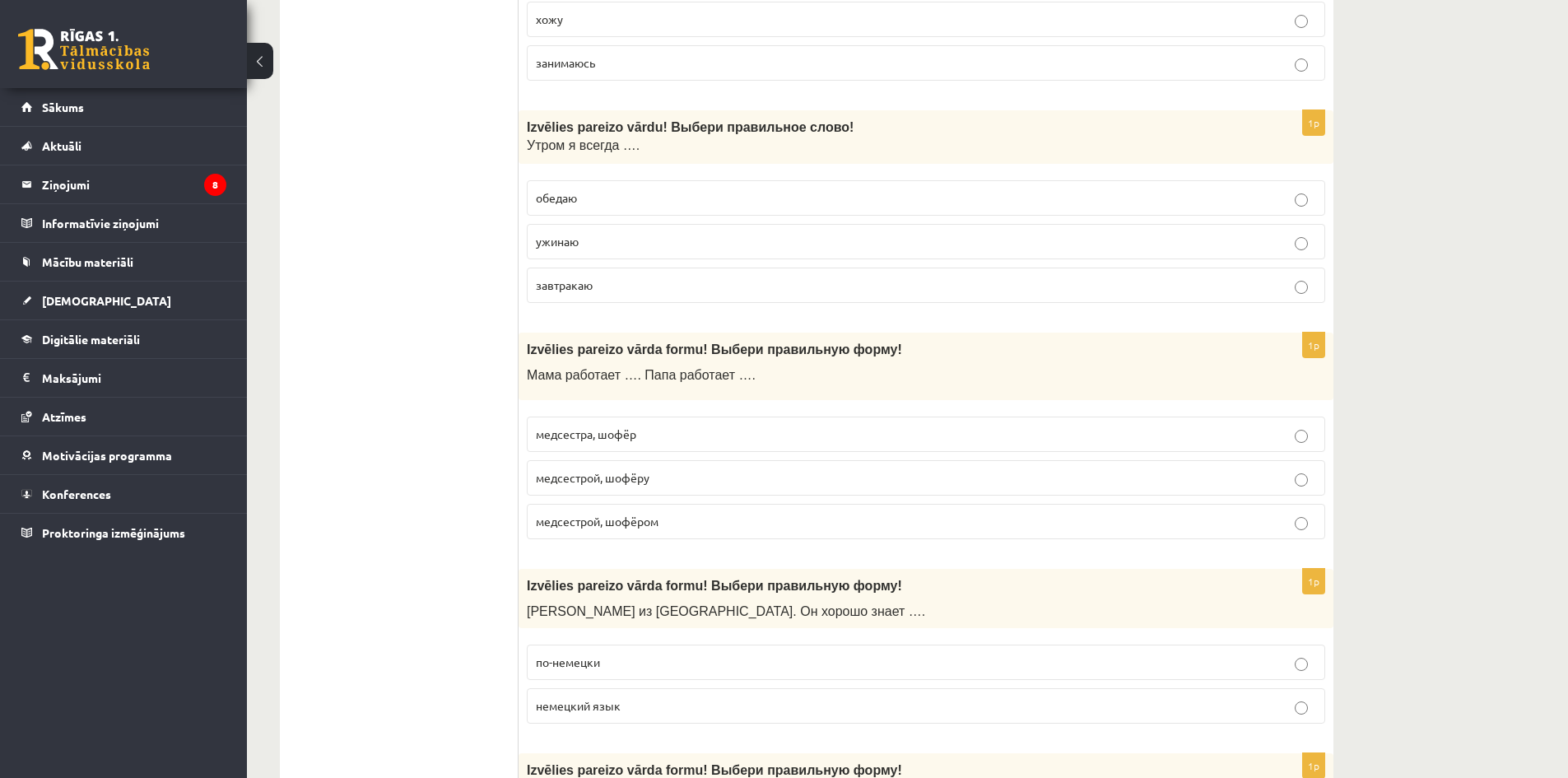
scroll to position [6010, 0]
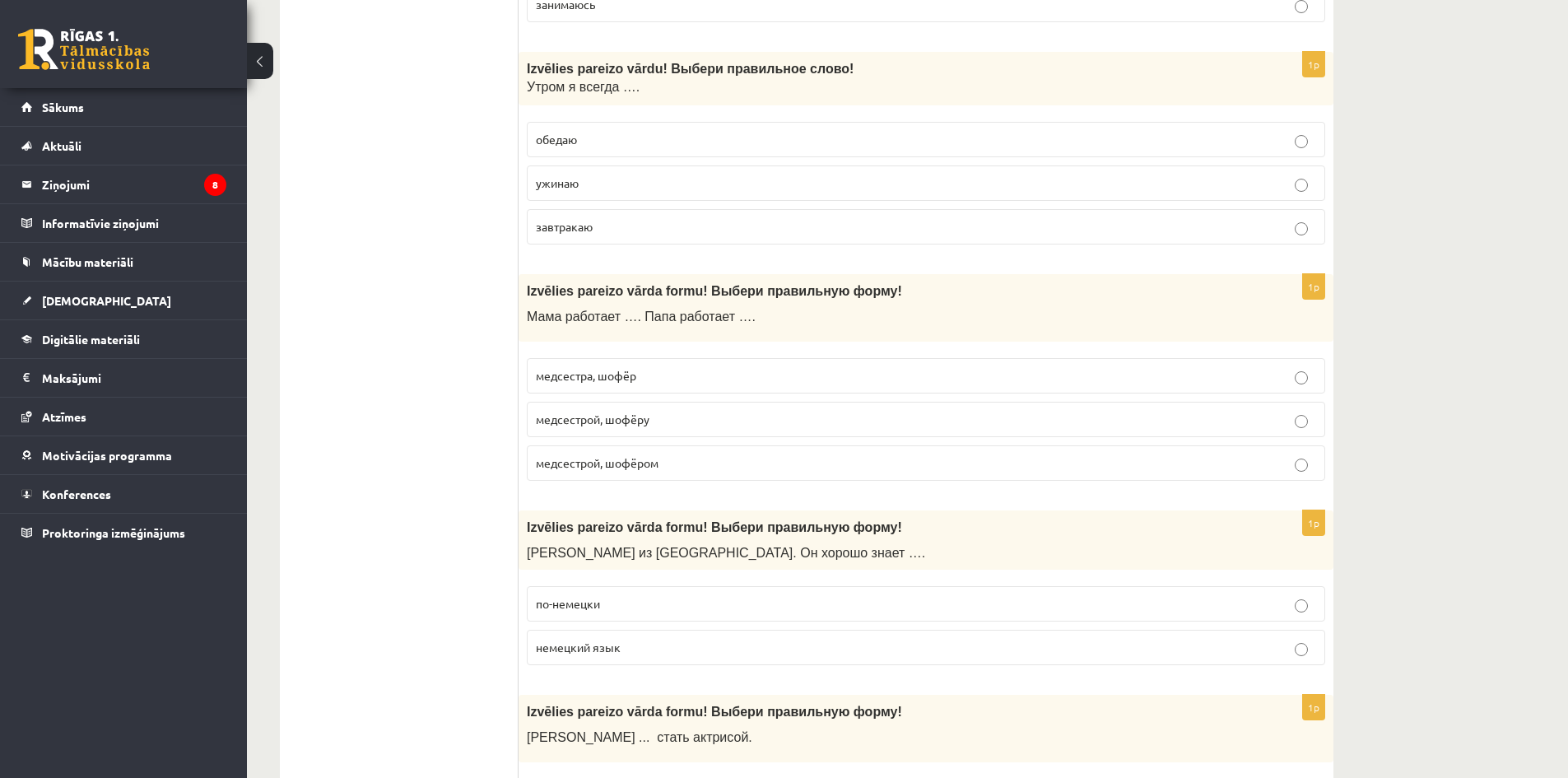
click at [616, 419] on span "медсестрой, шофёру" at bounding box center [593, 419] width 114 height 15
click at [651, 462] on span "медсестрой, шофёром" at bounding box center [597, 462] width 123 height 15
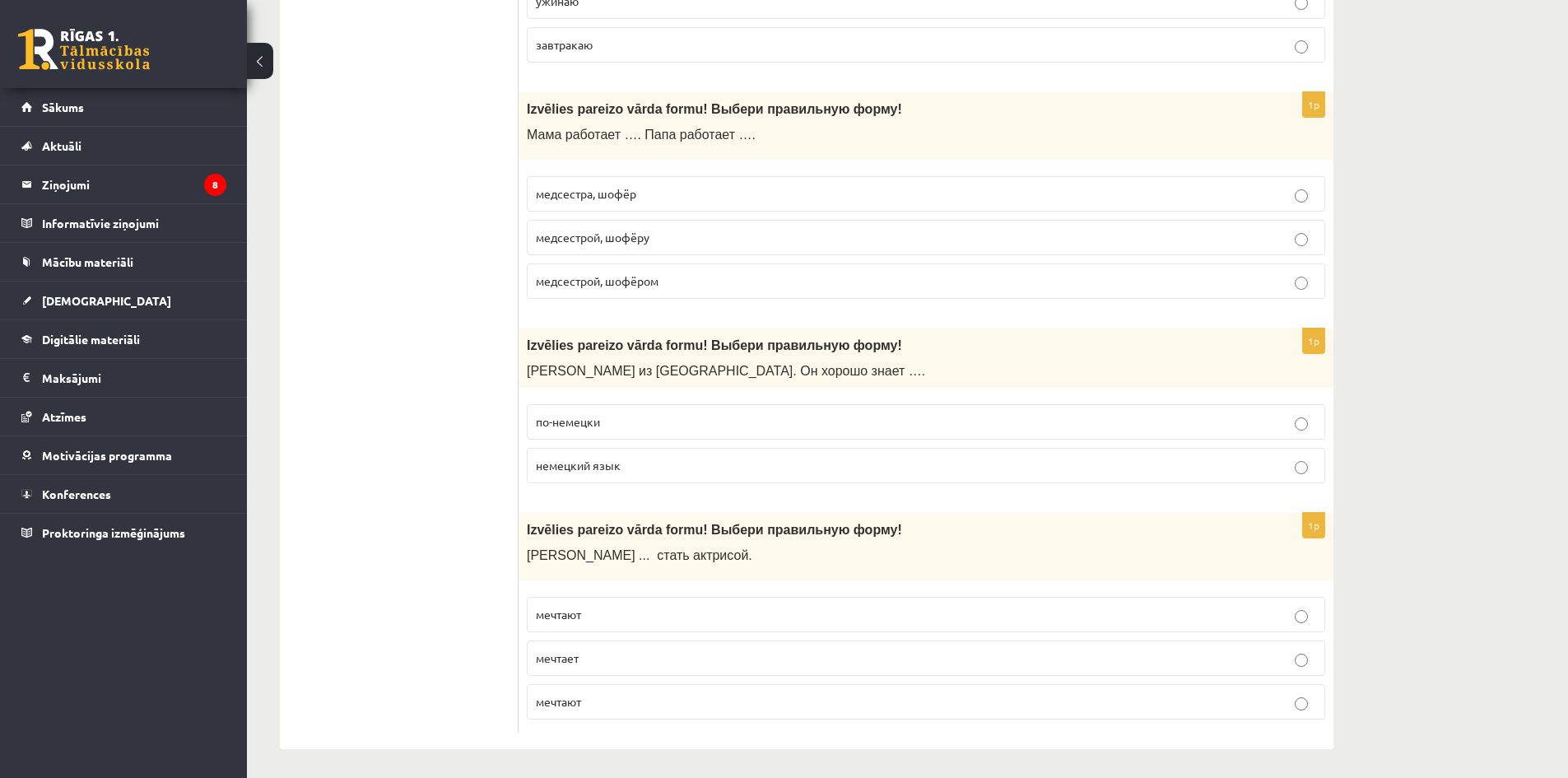
scroll to position [6197, 0]
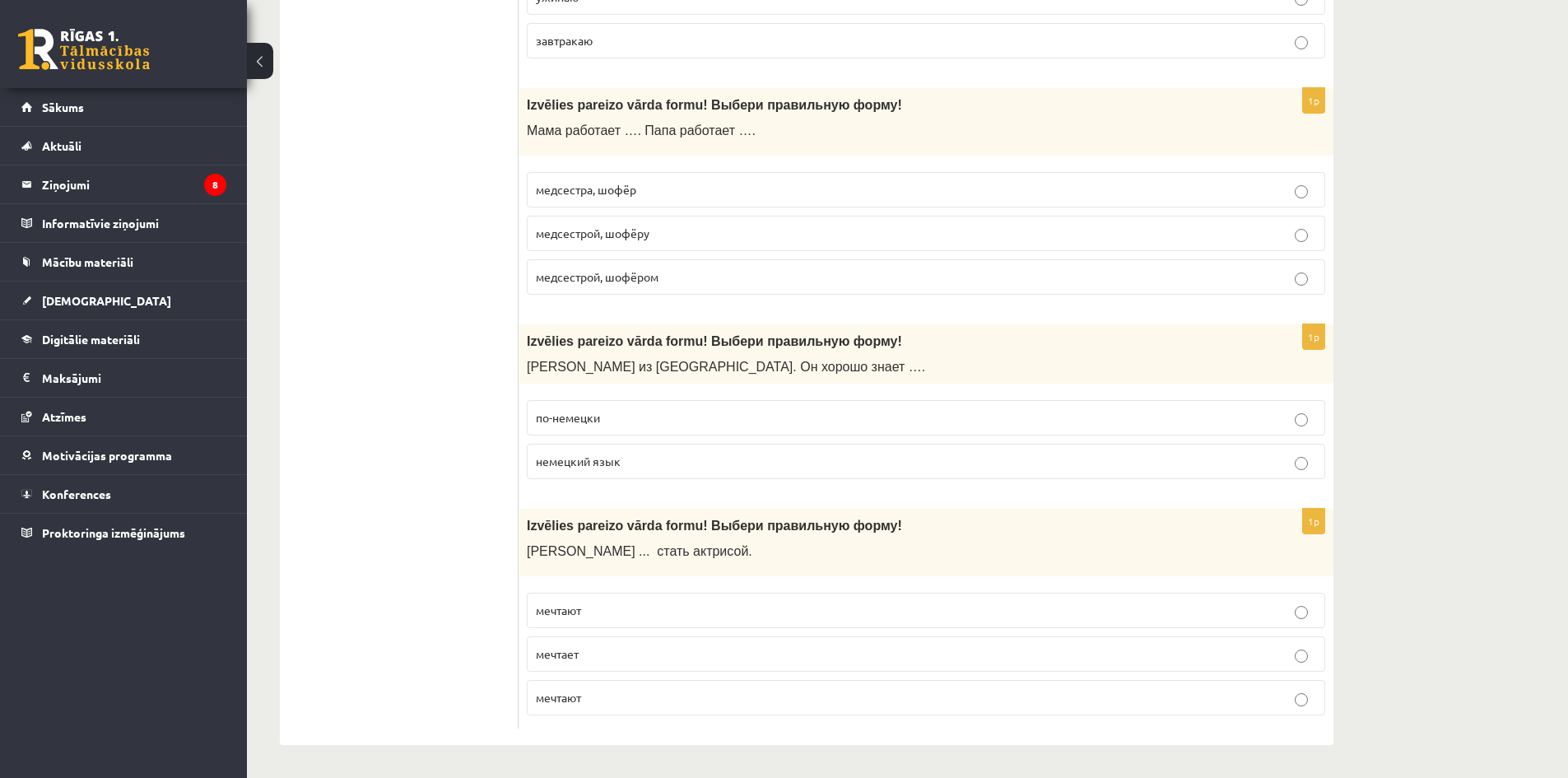
click at [634, 456] on p "немецкий язык" at bounding box center [927, 462] width 781 height 17
click at [591, 655] on p "мечтает" at bounding box center [927, 655] width 781 height 17
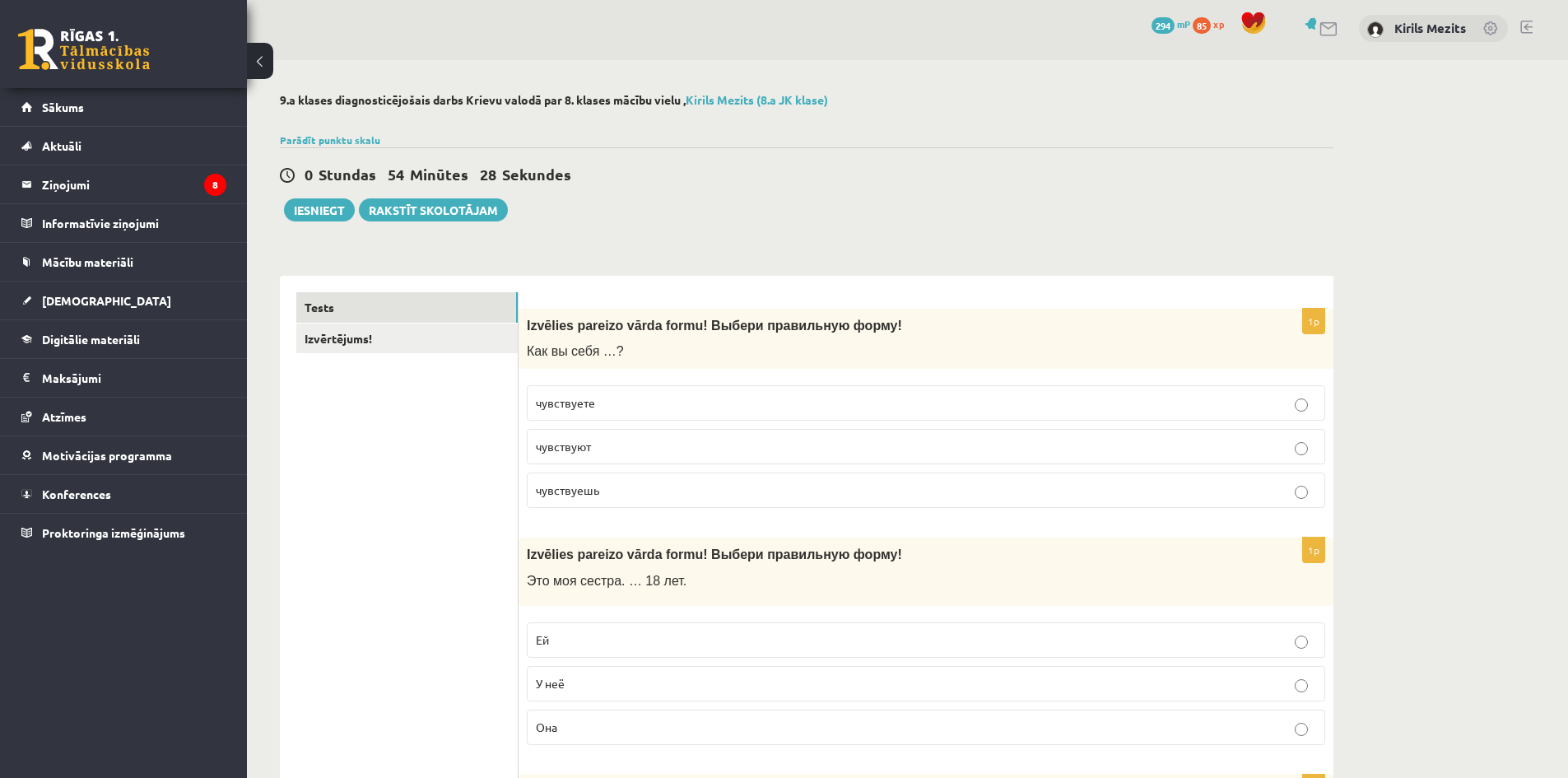
scroll to position [0, 0]
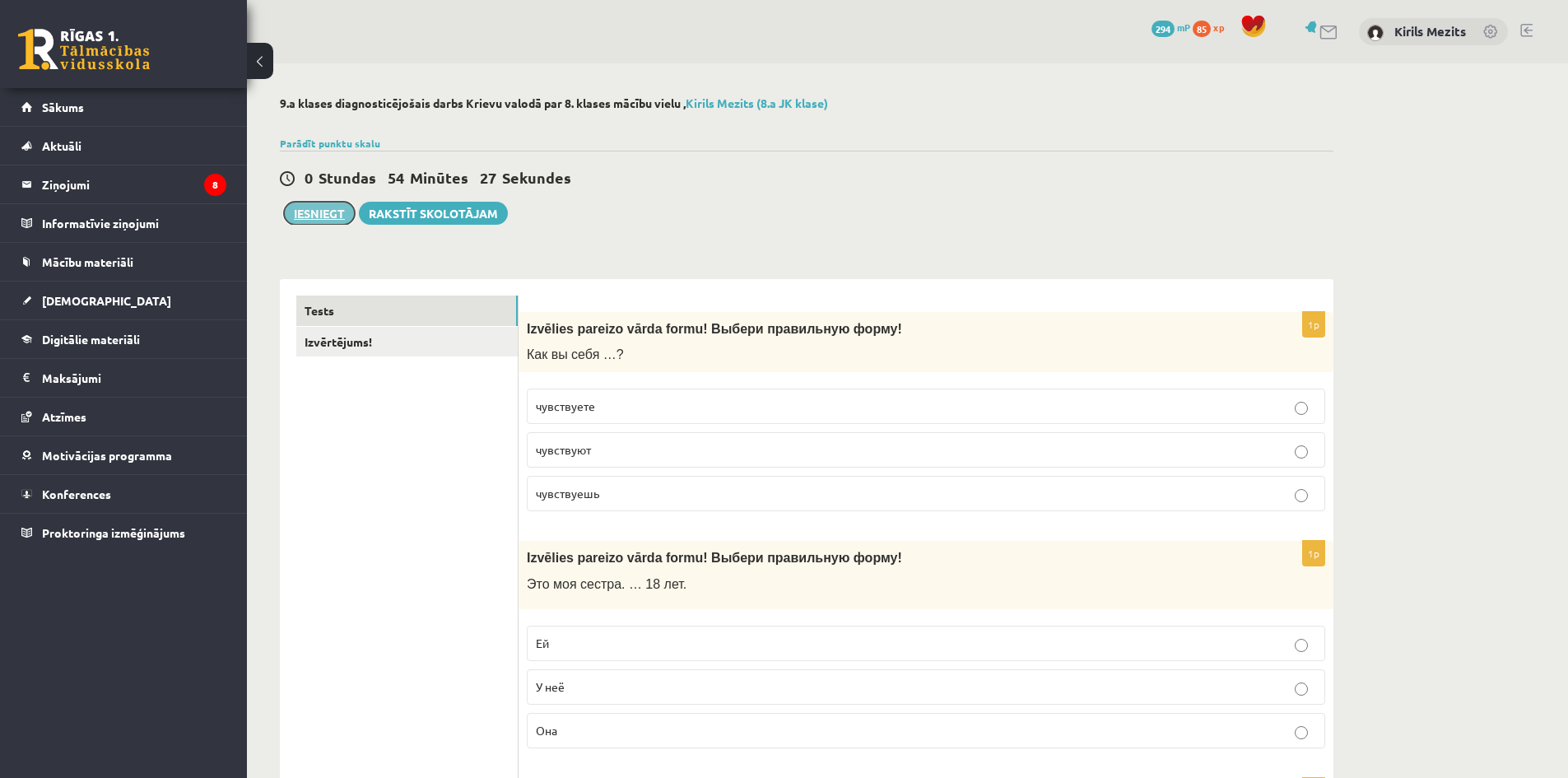
click at [343, 209] on button "Iesniegt" at bounding box center [319, 213] width 70 height 23
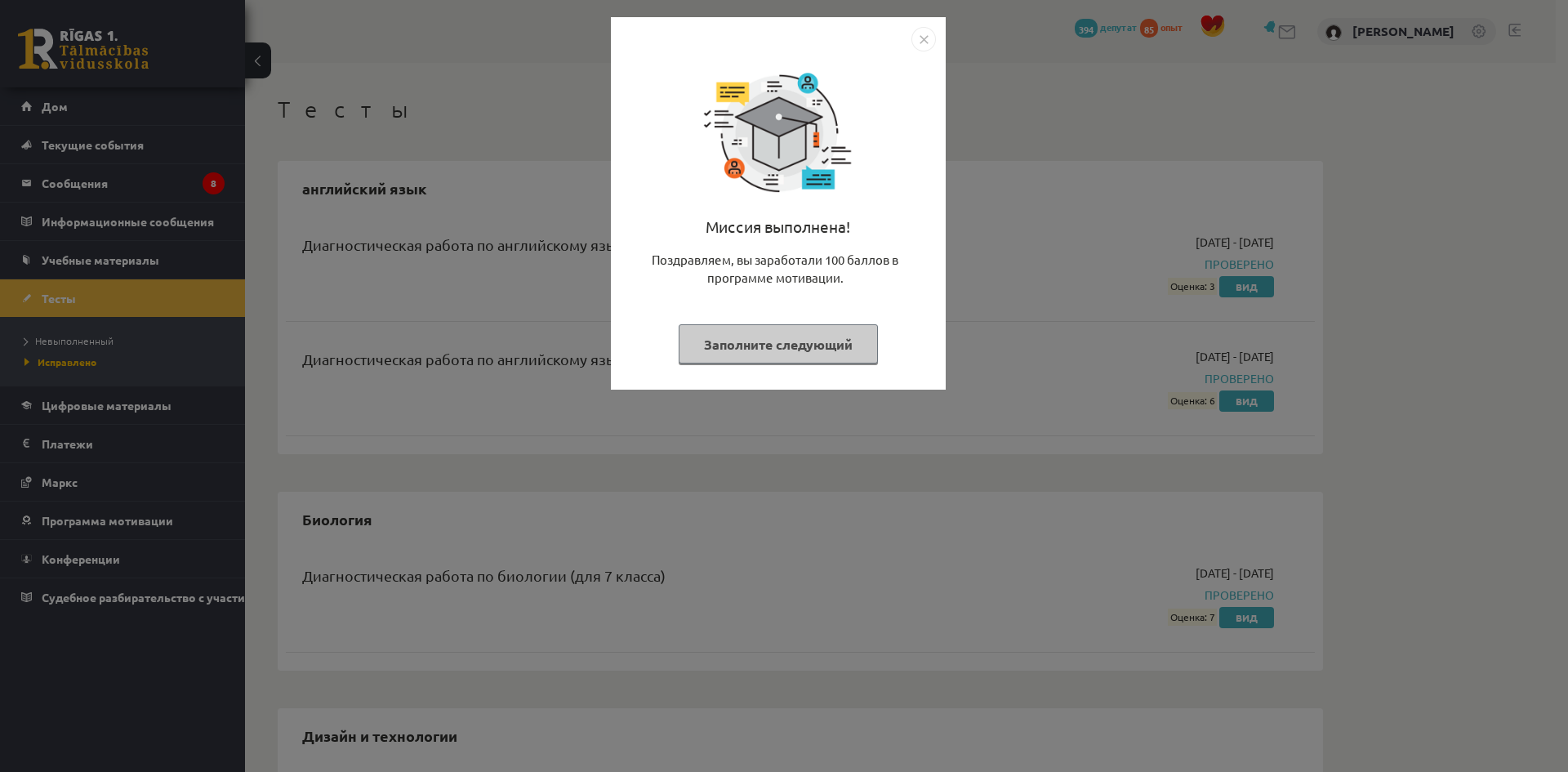
click at [924, 42] on img "Закрывать" at bounding box center [923, 39] width 24 height 24
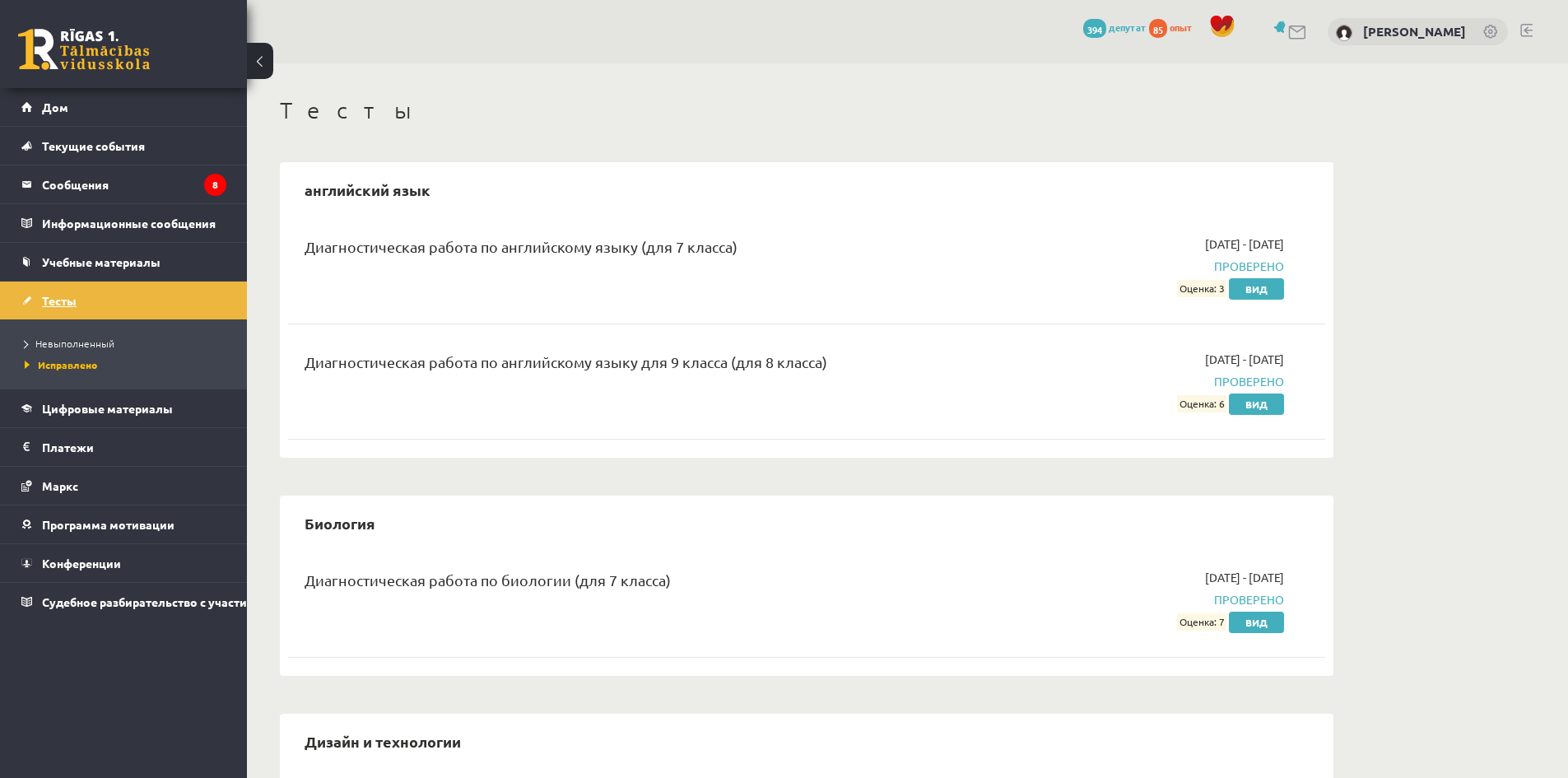
click at [99, 298] on link "Тесты" at bounding box center [124, 301] width 205 height 38
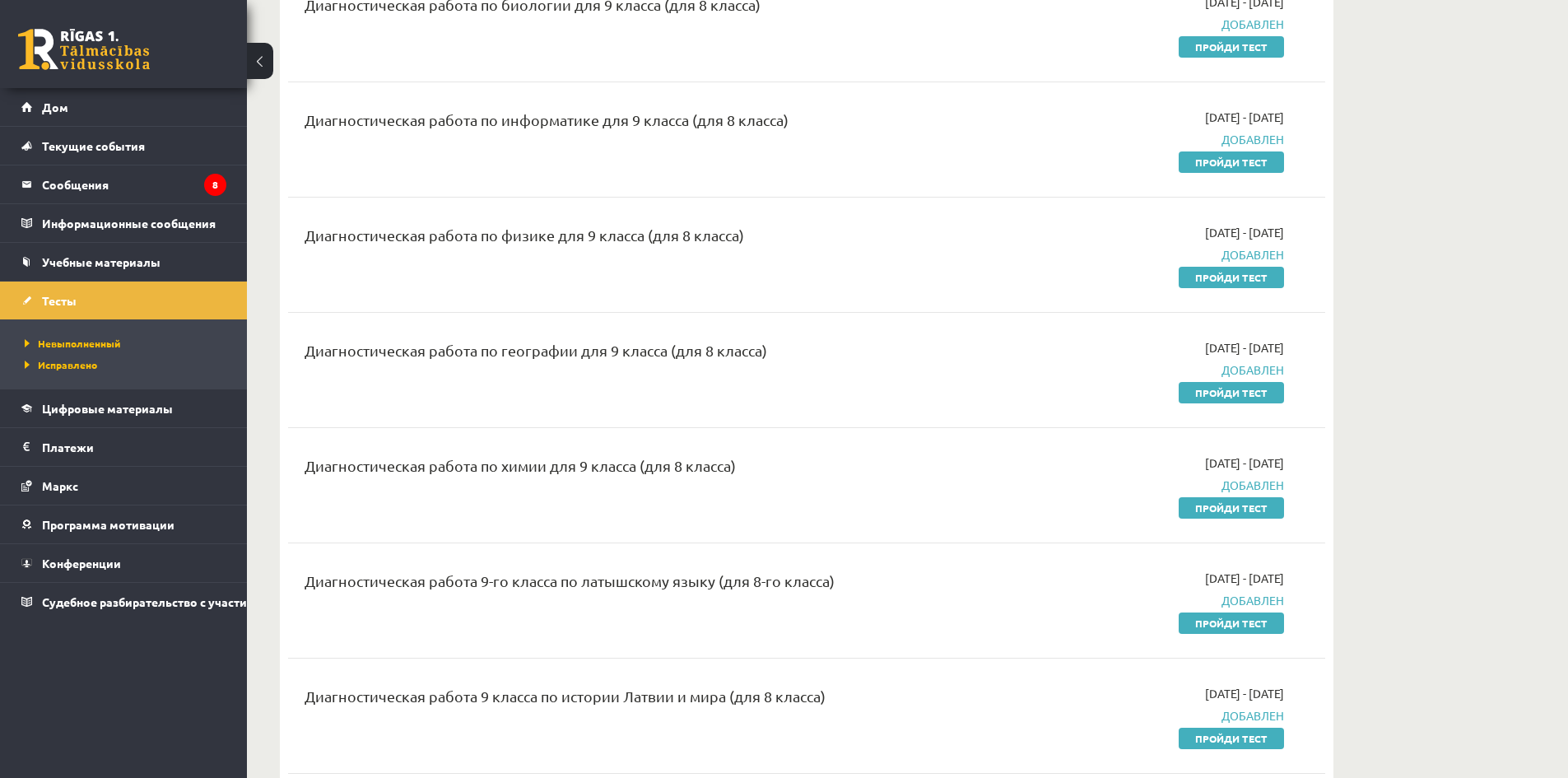
scroll to position [247, 0]
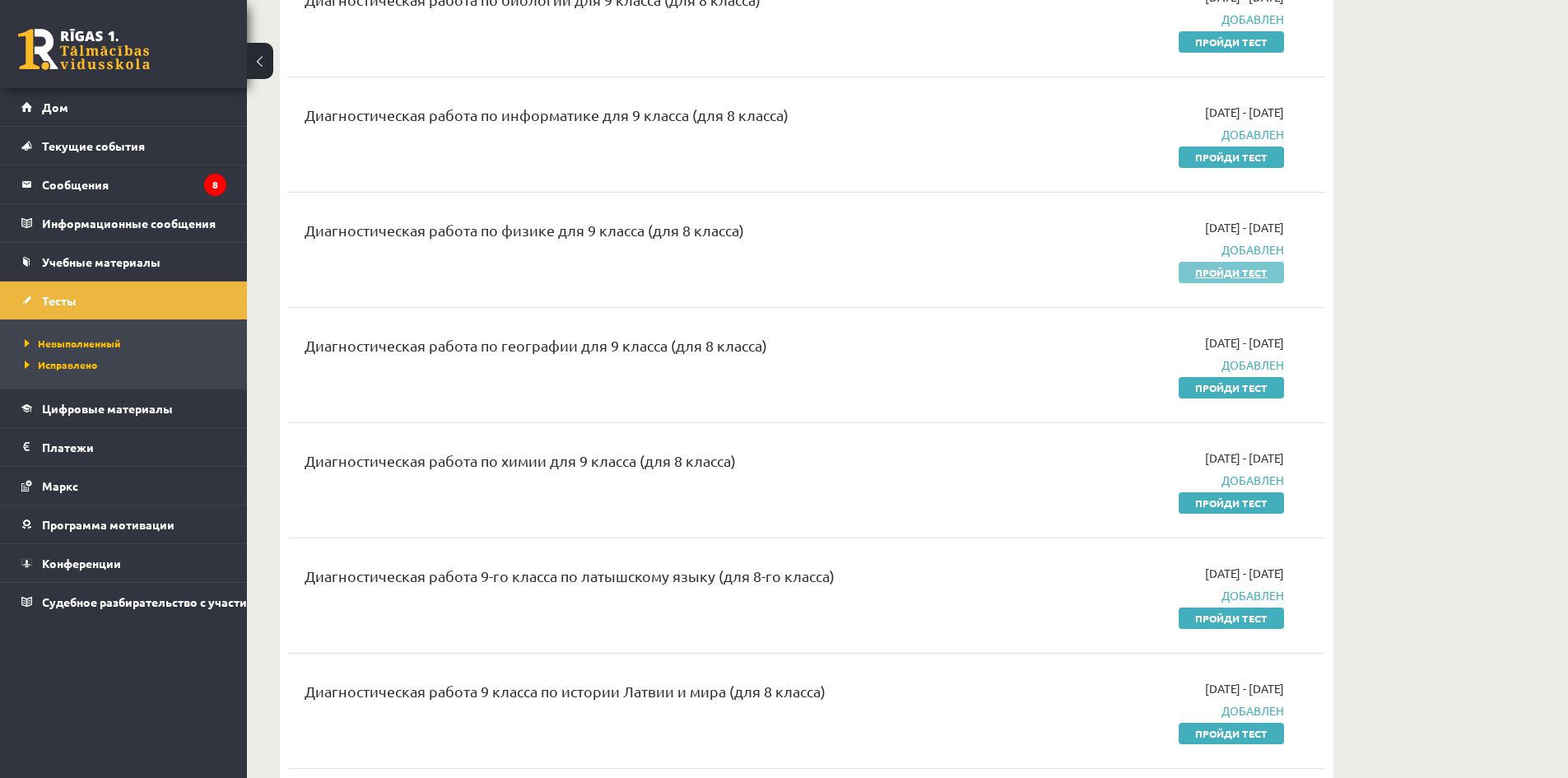
click at [1232, 272] on font "Пройди тест" at bounding box center [1231, 272] width 72 height 13
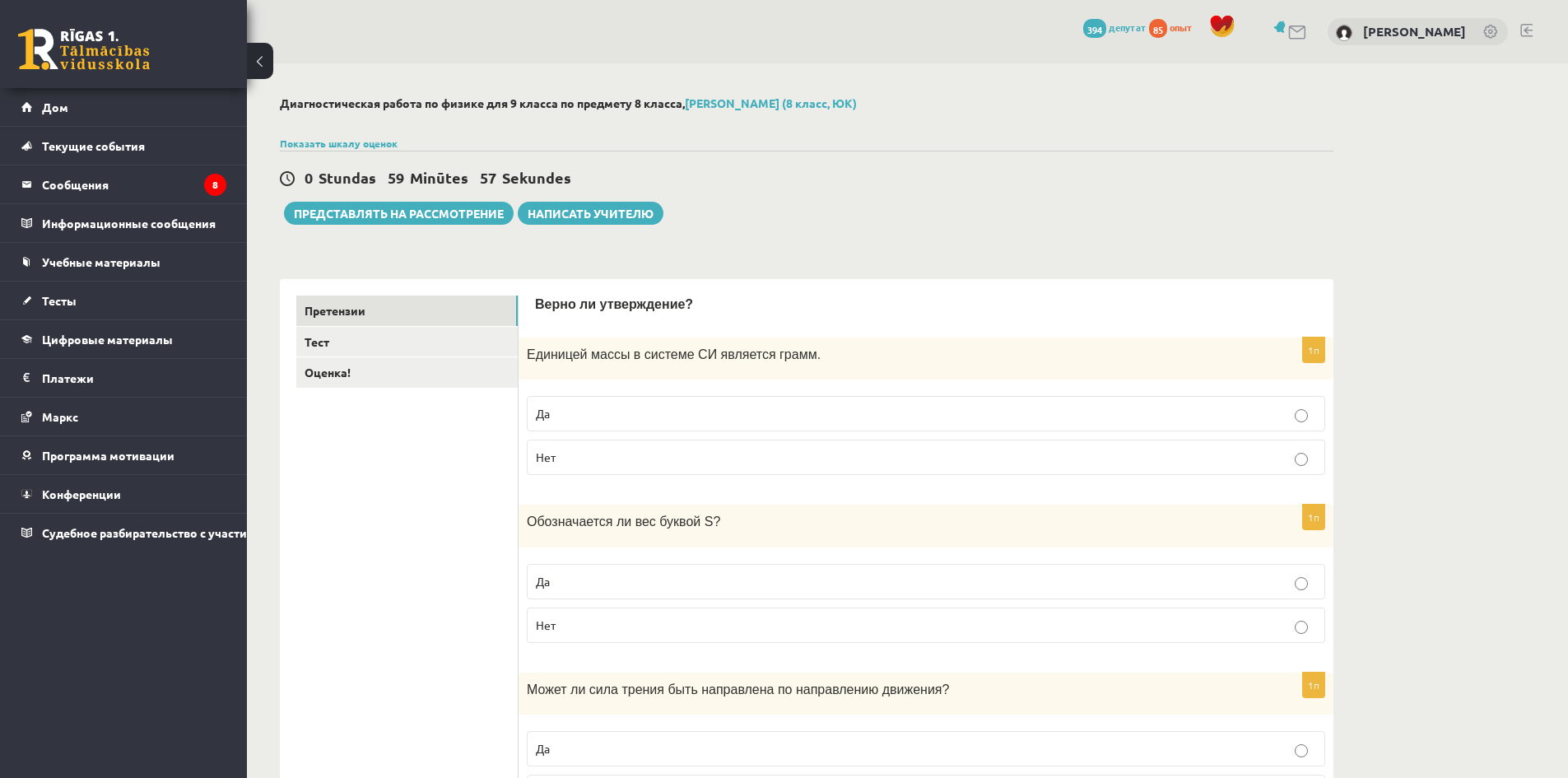
scroll to position [247, 0]
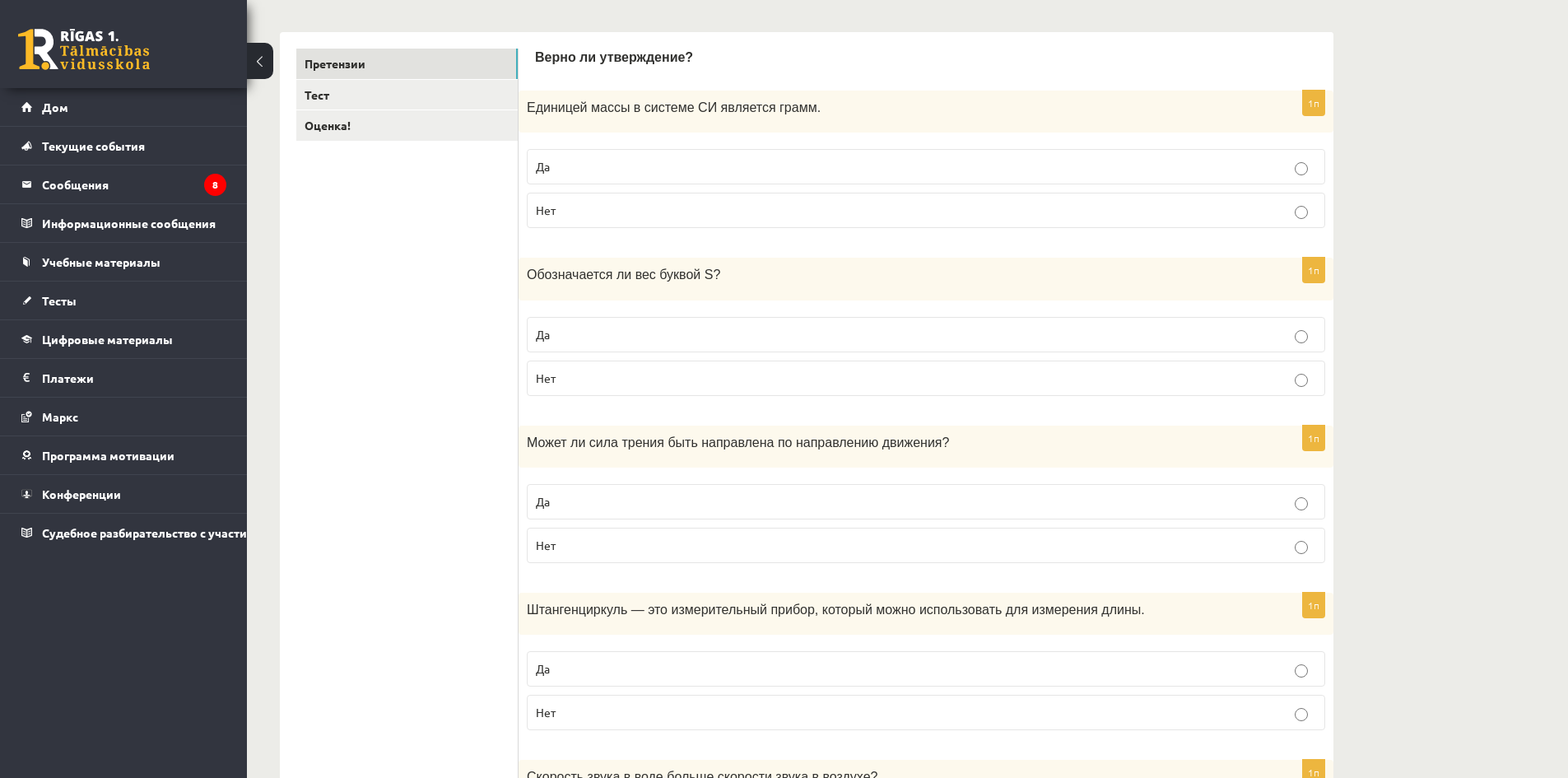
click at [570, 169] on p "Да" at bounding box center [927, 167] width 781 height 17
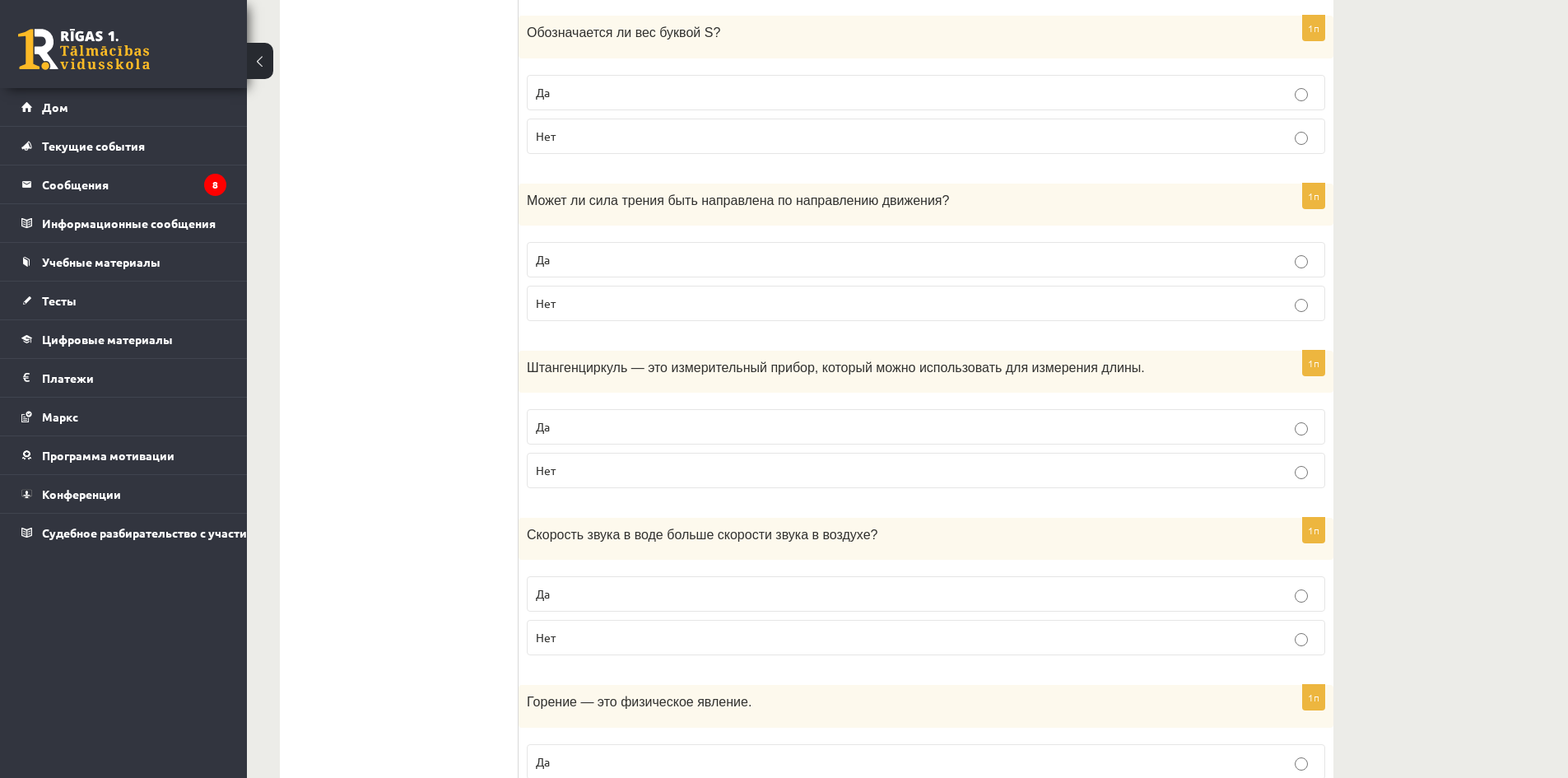
scroll to position [494, 0]
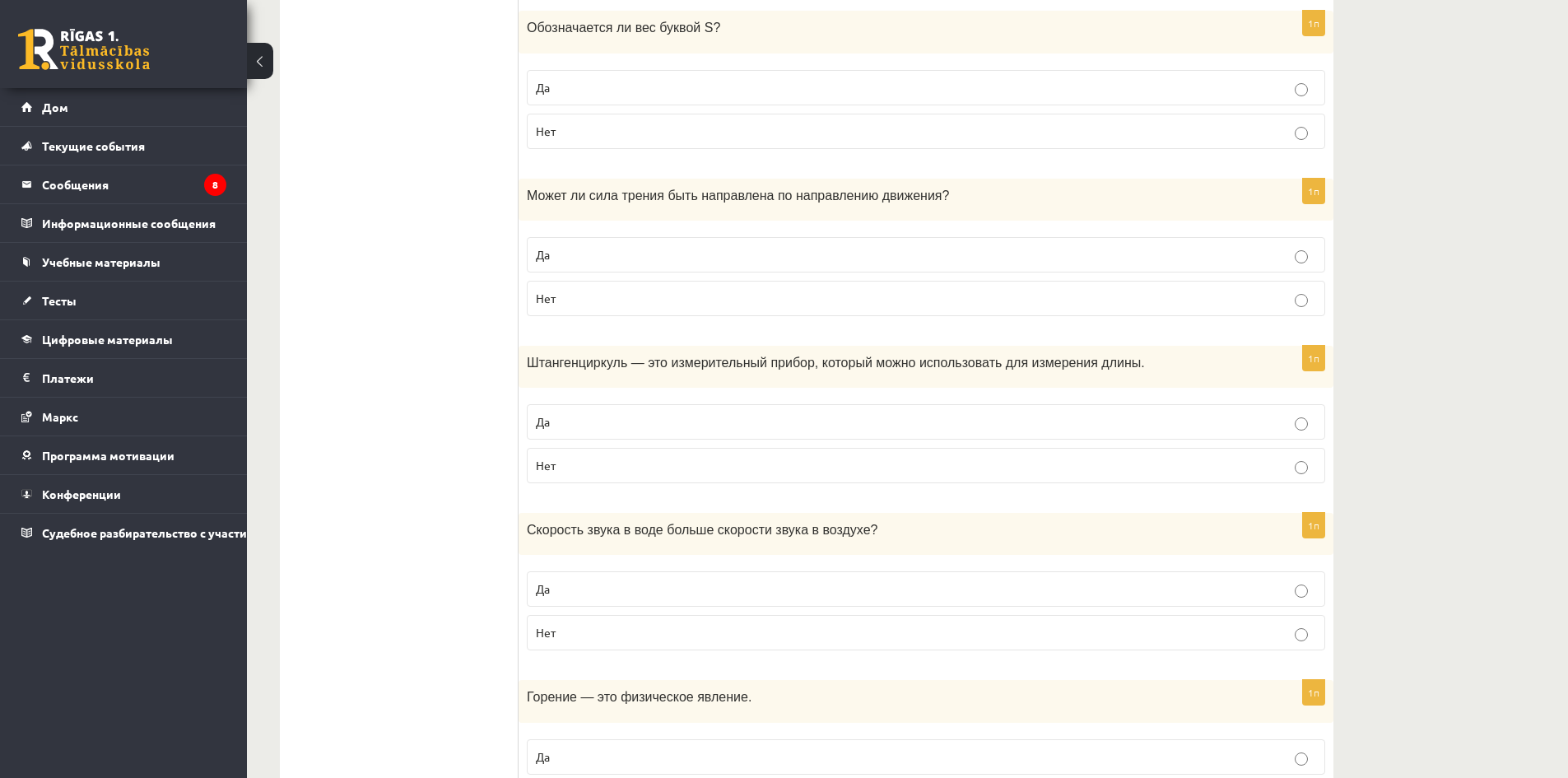
click at [645, 135] on p "Нет" at bounding box center [927, 131] width 781 height 17
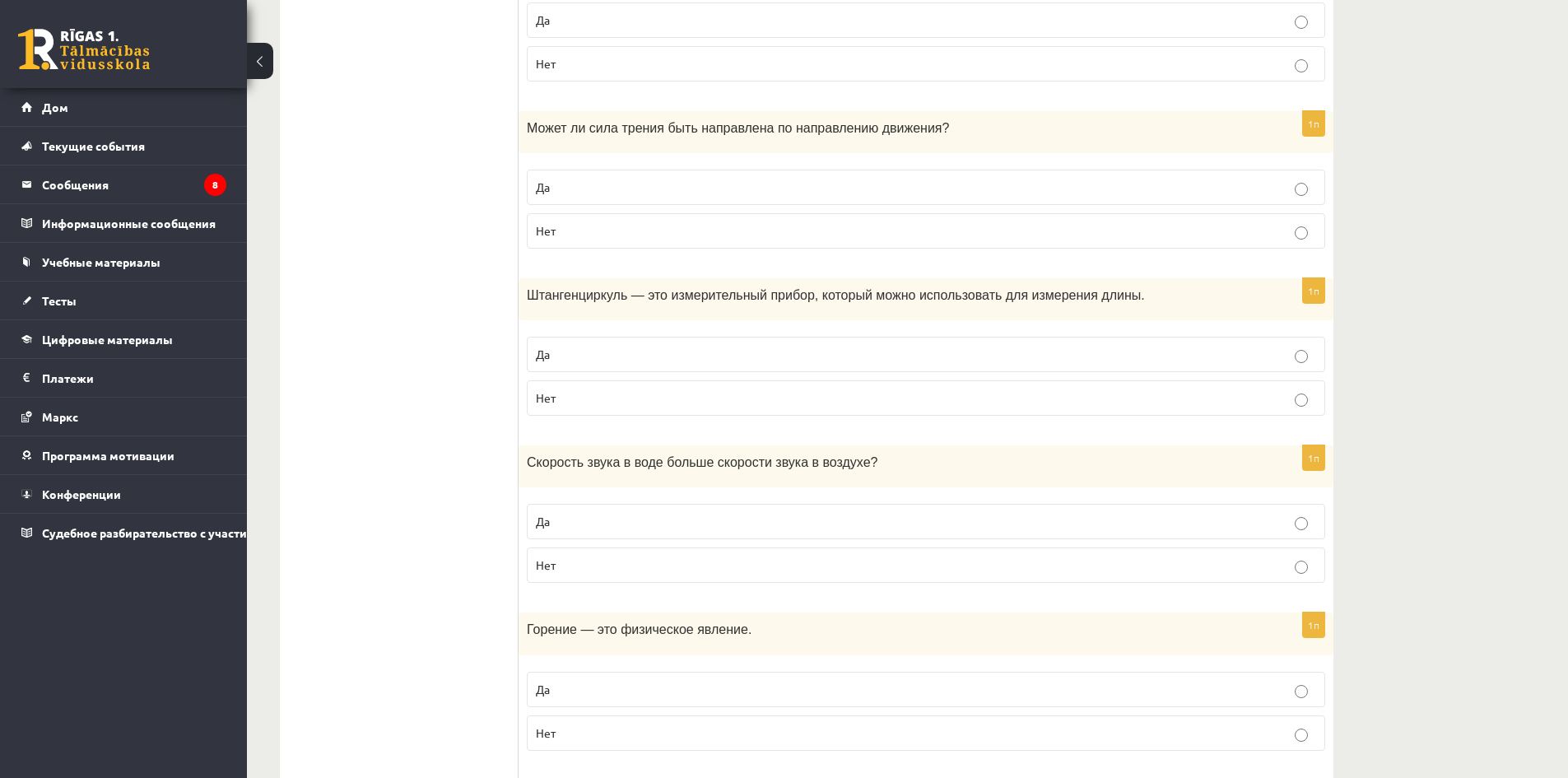
scroll to position [576, 0]
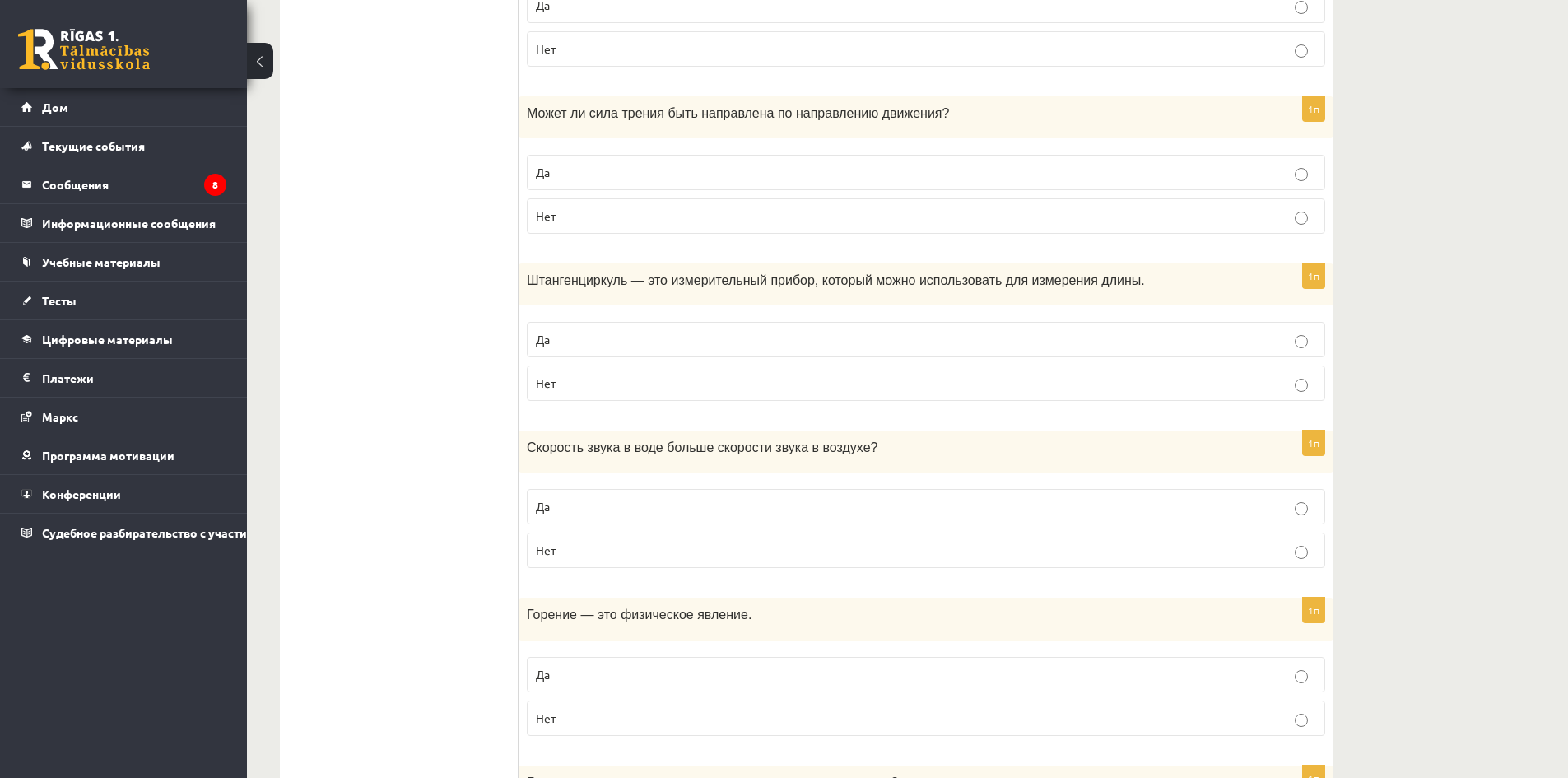
click at [757, 167] on p "Да" at bounding box center [927, 172] width 781 height 17
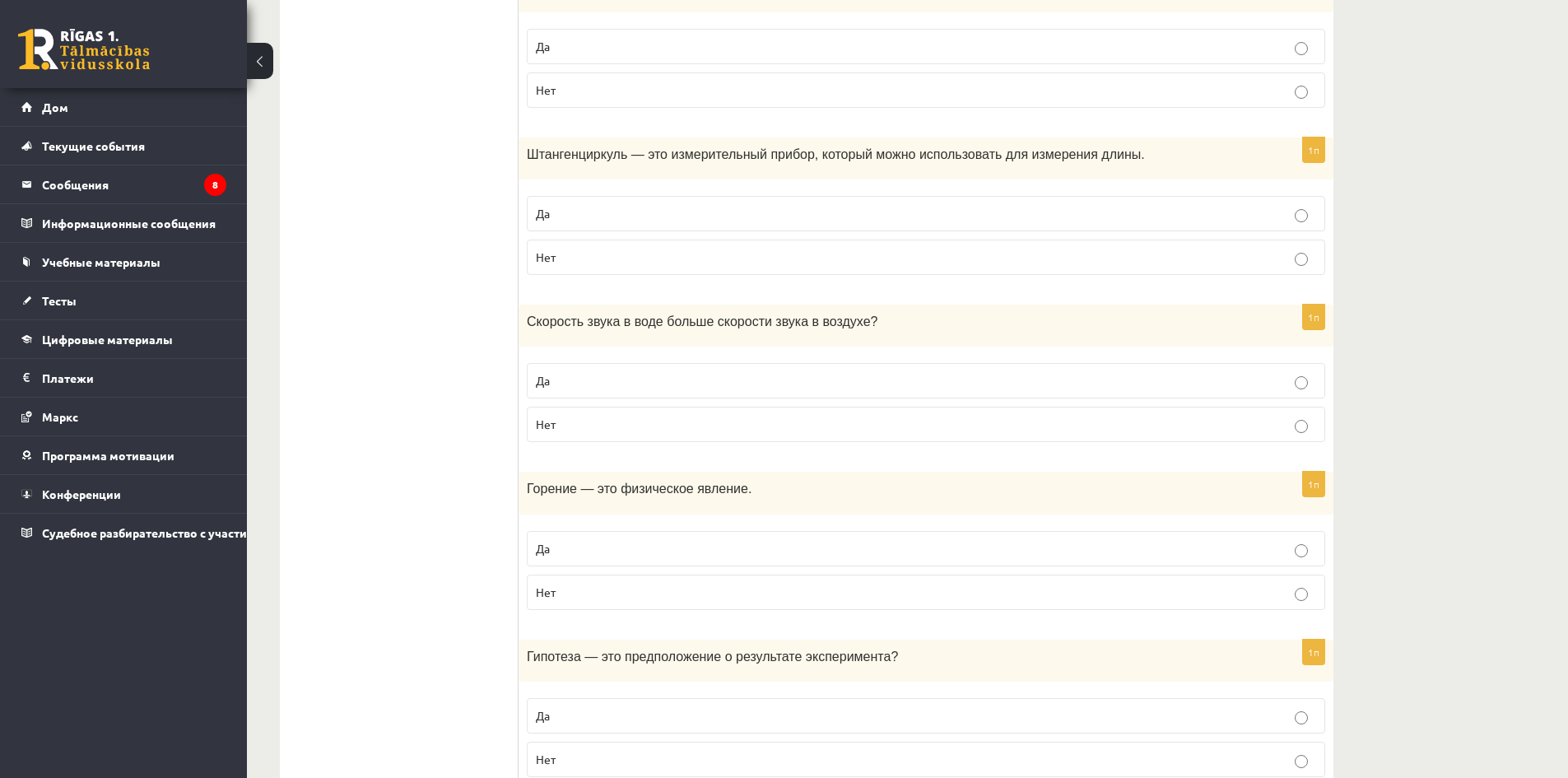
scroll to position [741, 0]
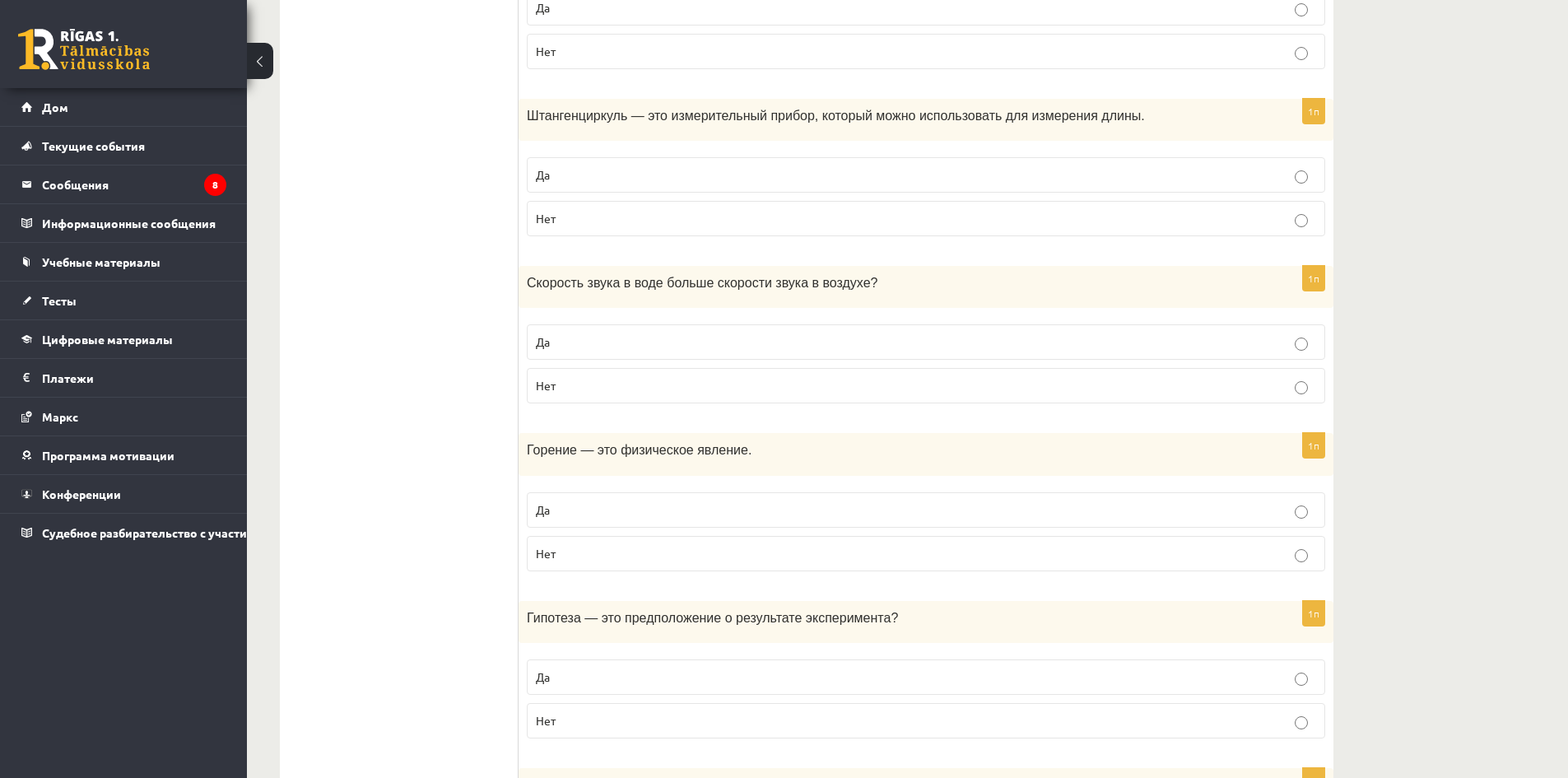
click at [704, 218] on p "Нет" at bounding box center [927, 219] width 781 height 17
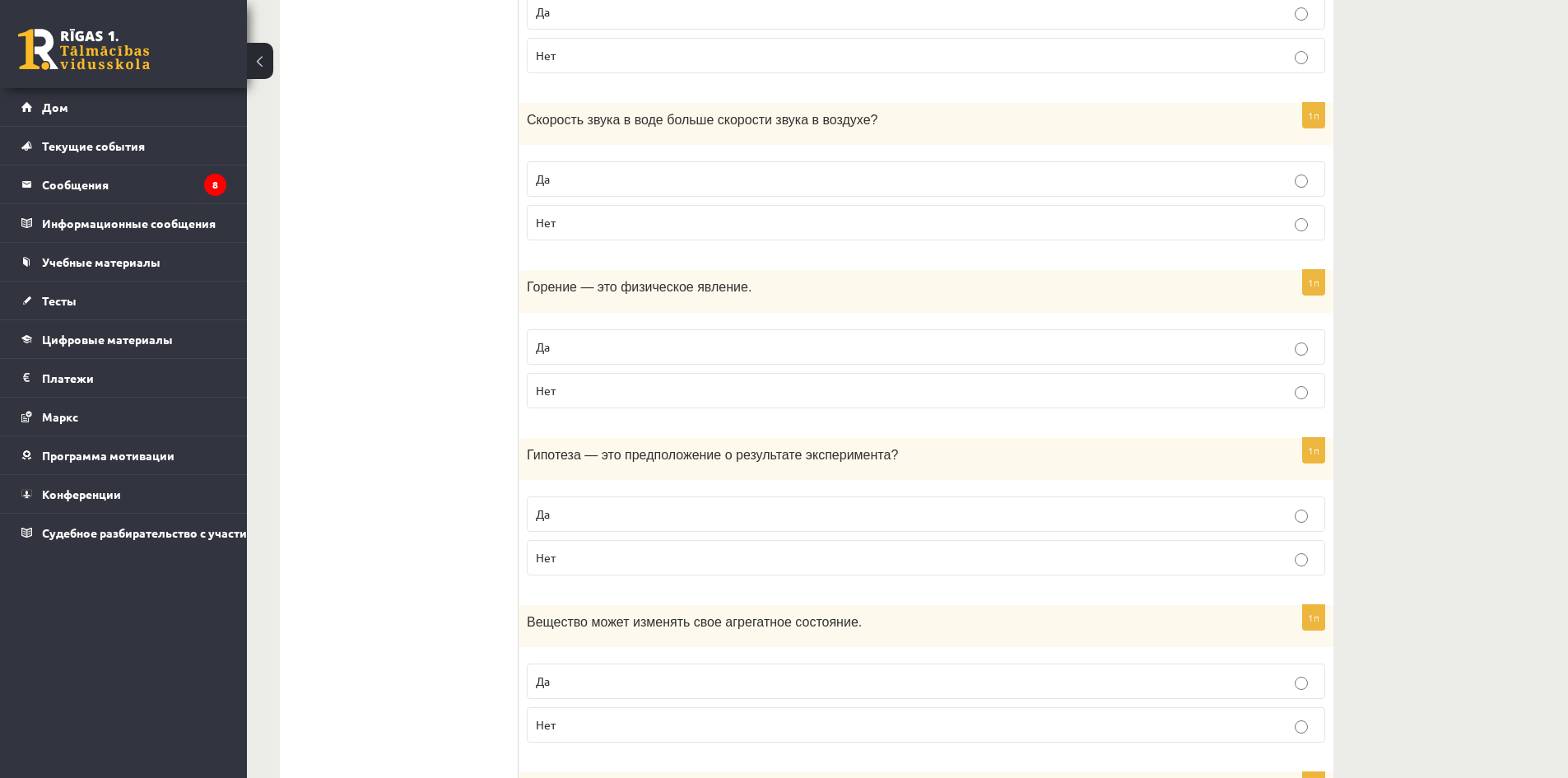
scroll to position [906, 0]
click at [629, 215] on p "Нет" at bounding box center [927, 221] width 781 height 17
click at [608, 352] on p "Да" at bounding box center [927, 345] width 781 height 17
click at [608, 391] on p "Нет" at bounding box center [927, 389] width 781 height 17
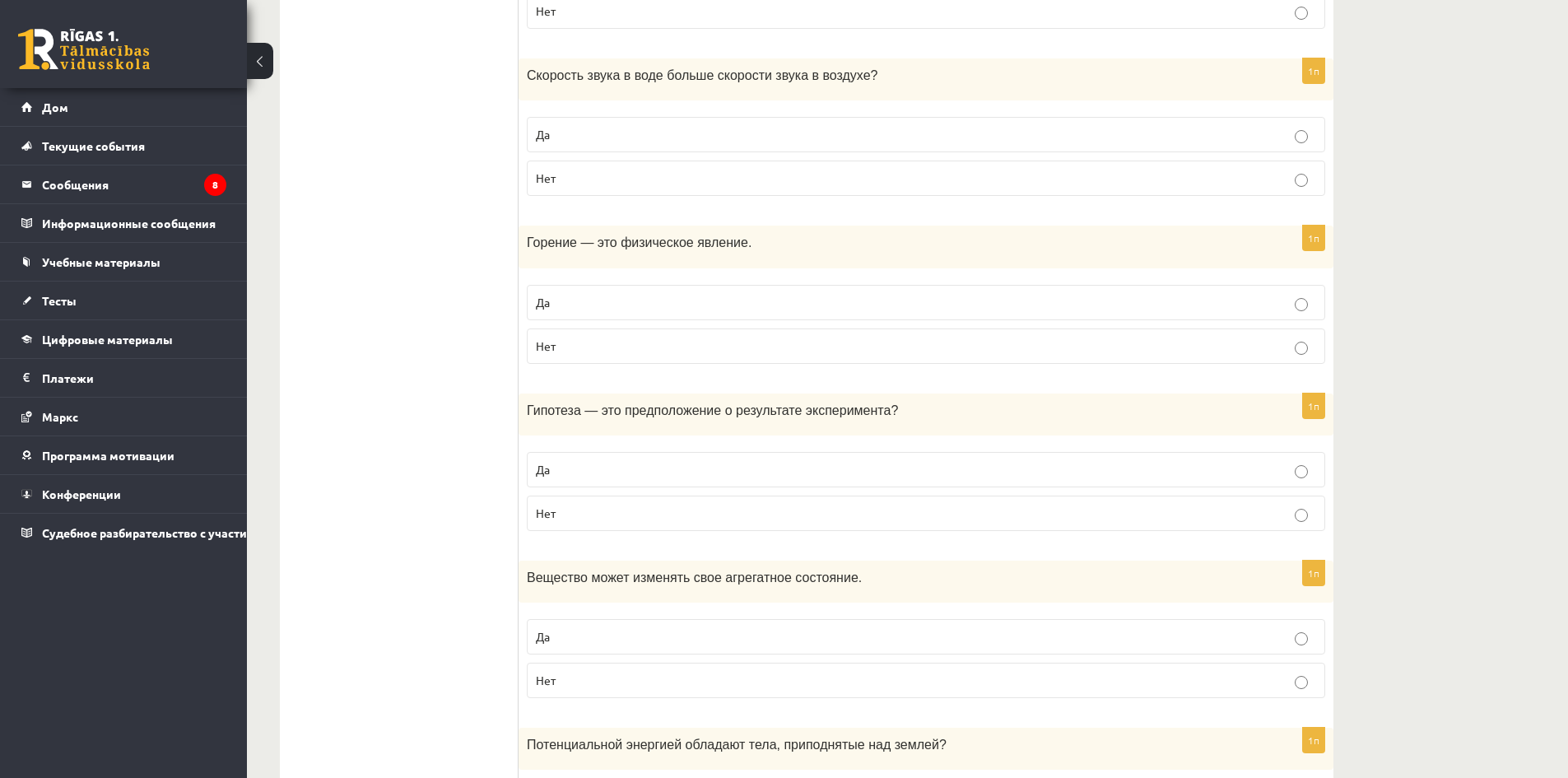
scroll to position [1153, 0]
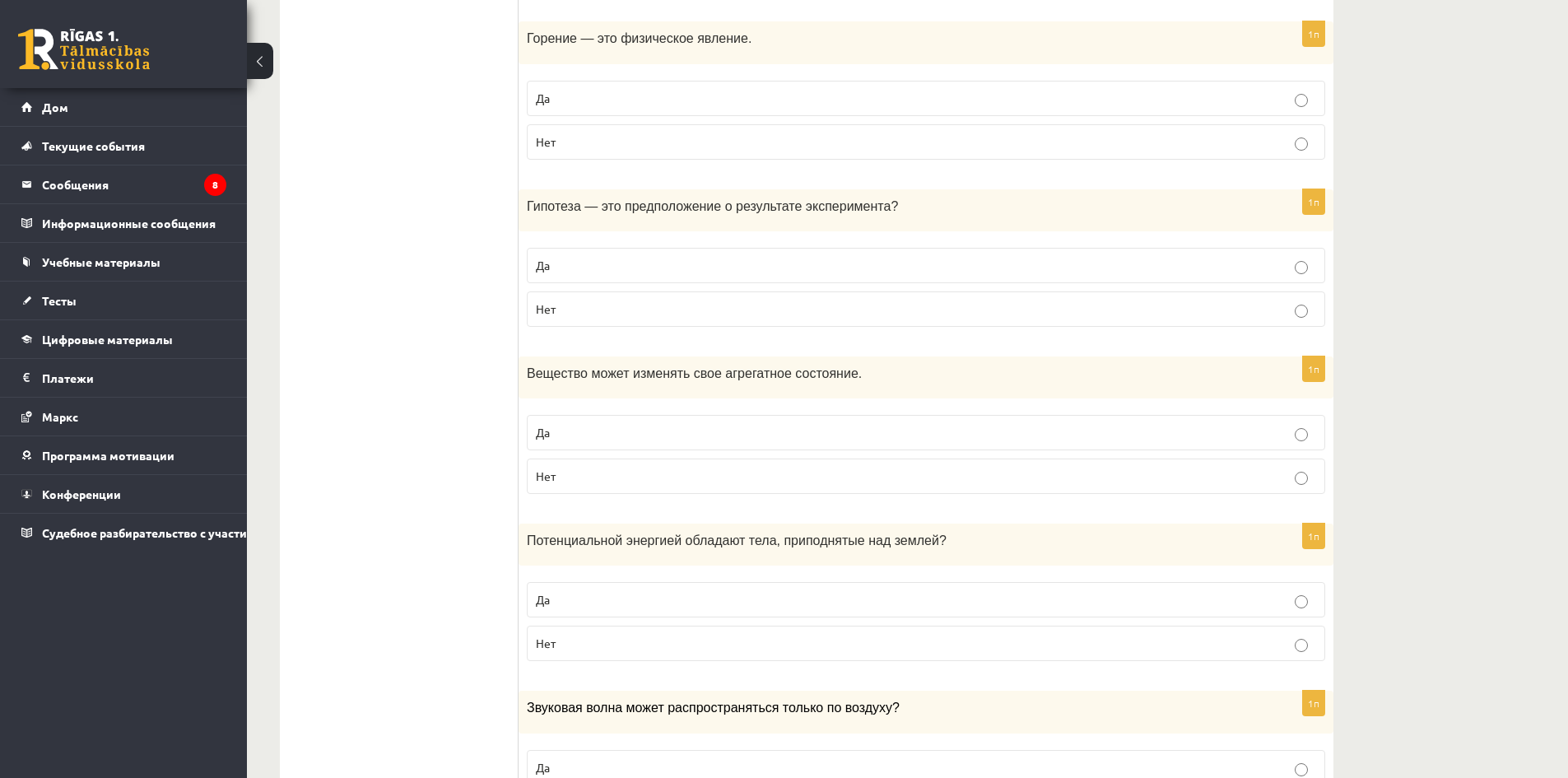
click at [647, 267] on p "Да" at bounding box center [927, 266] width 781 height 17
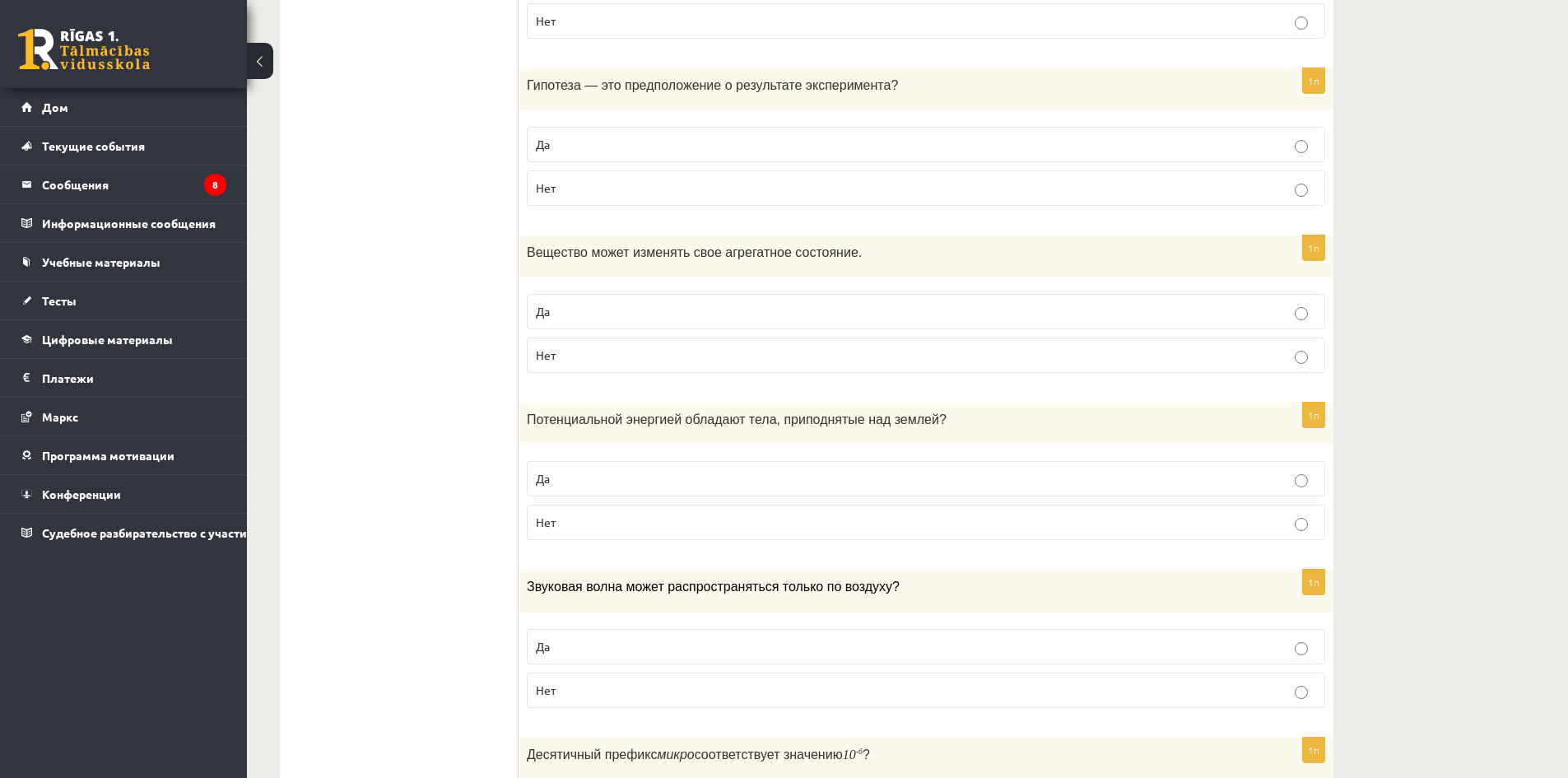
scroll to position [1317, 0]
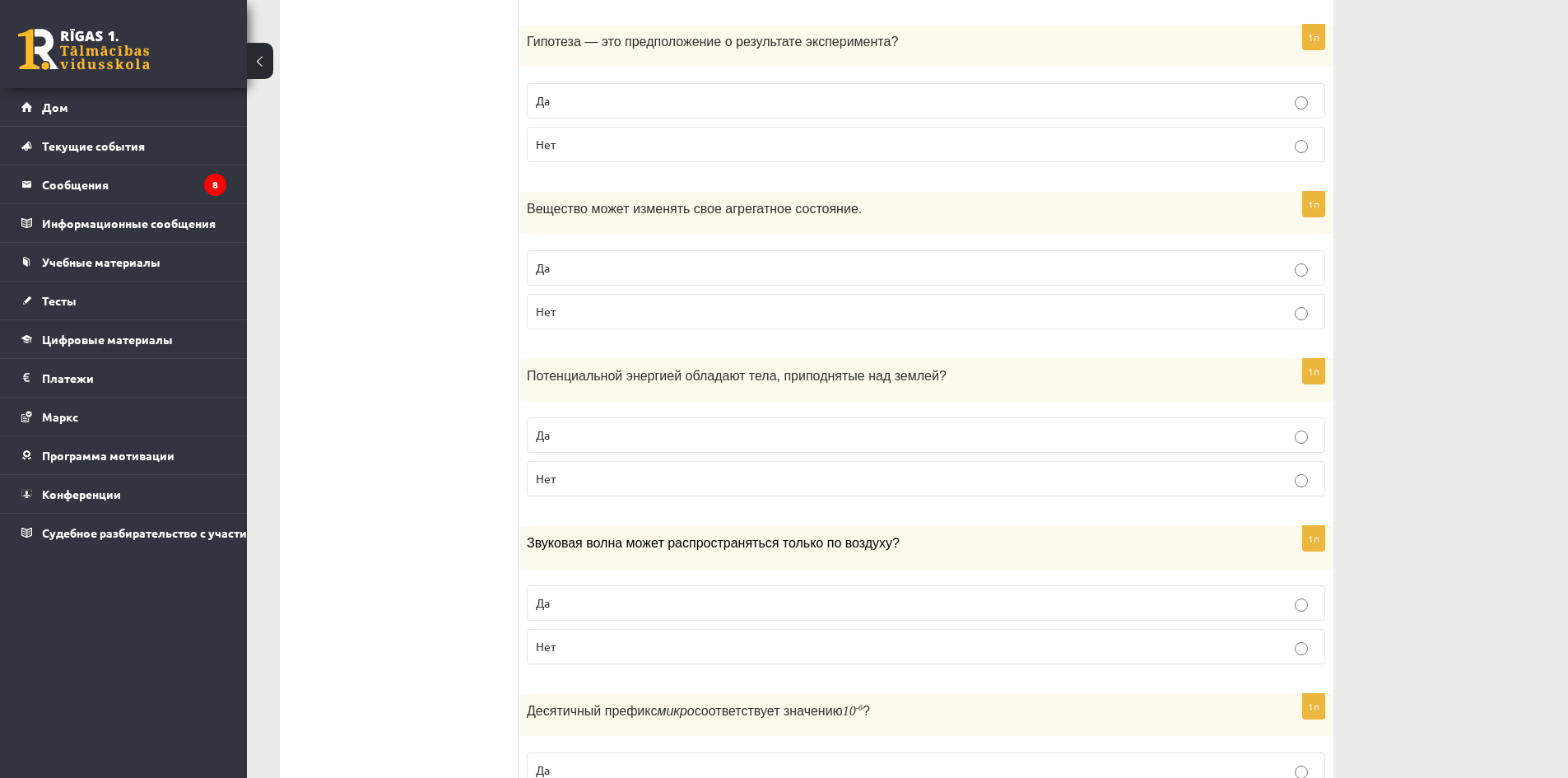
click at [725, 252] on label "Да" at bounding box center [926, 268] width 799 height 36
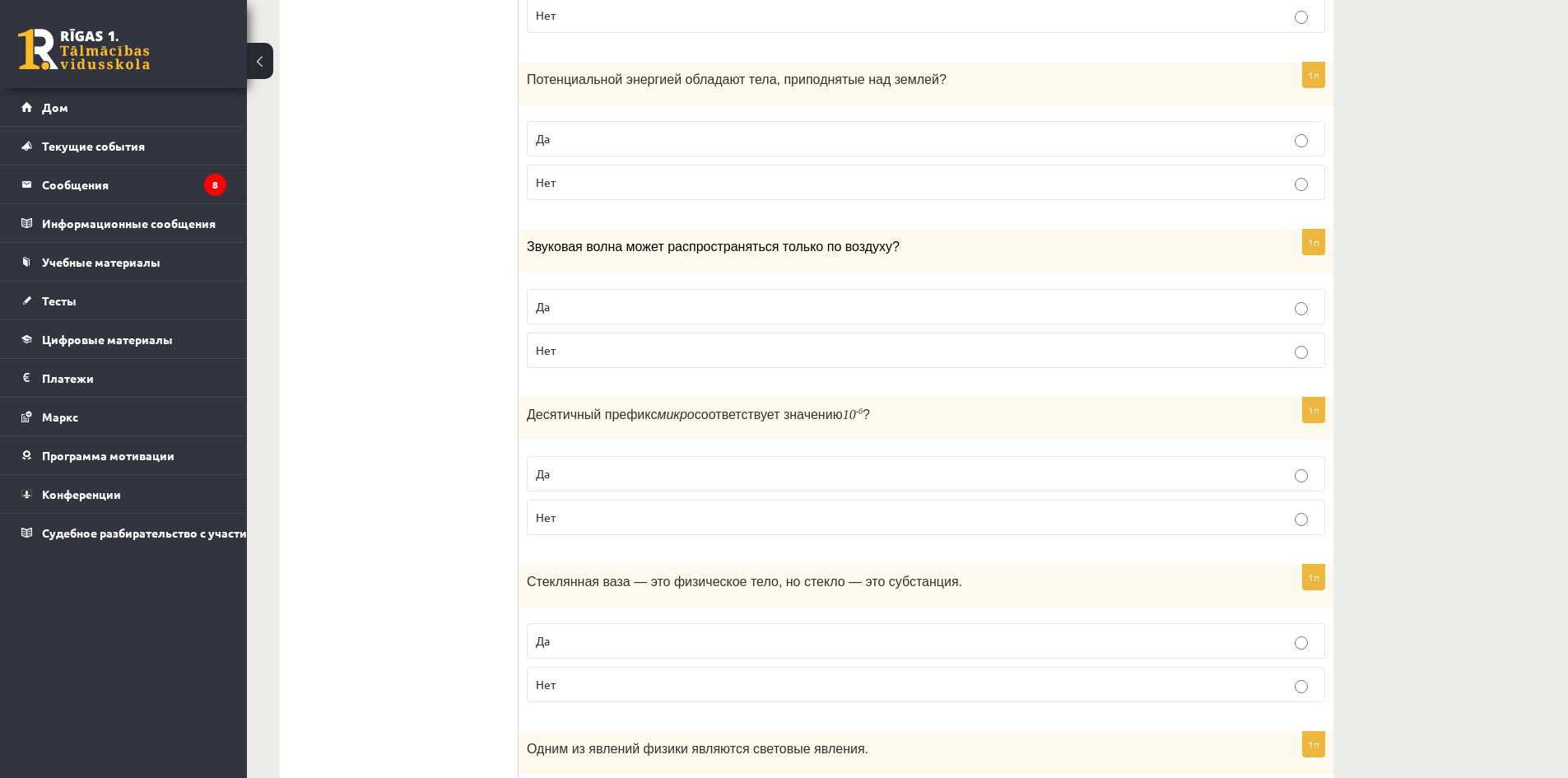
scroll to position [1482, 0]
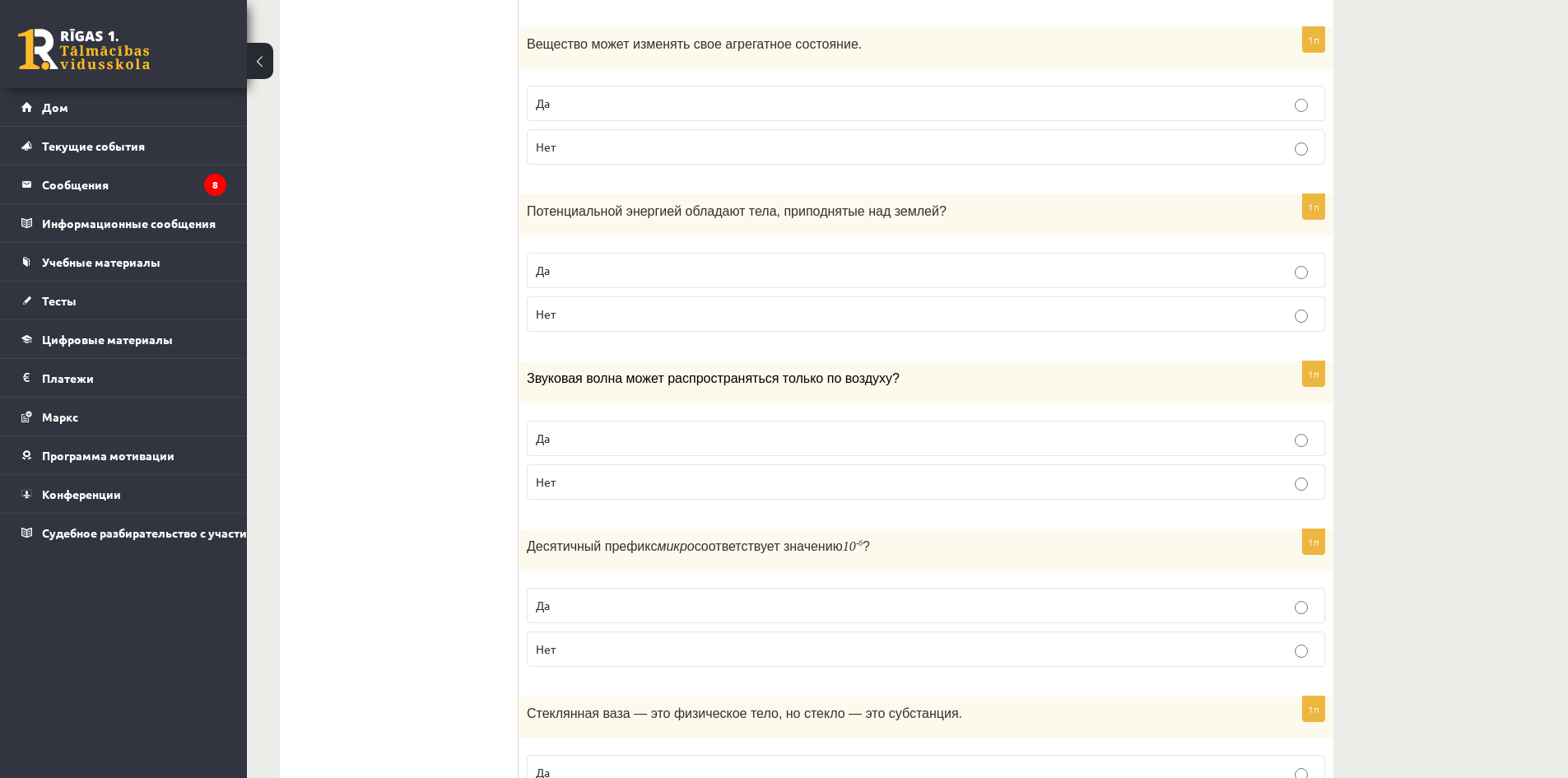
click at [773, 320] on p "Нет" at bounding box center [927, 314] width 781 height 17
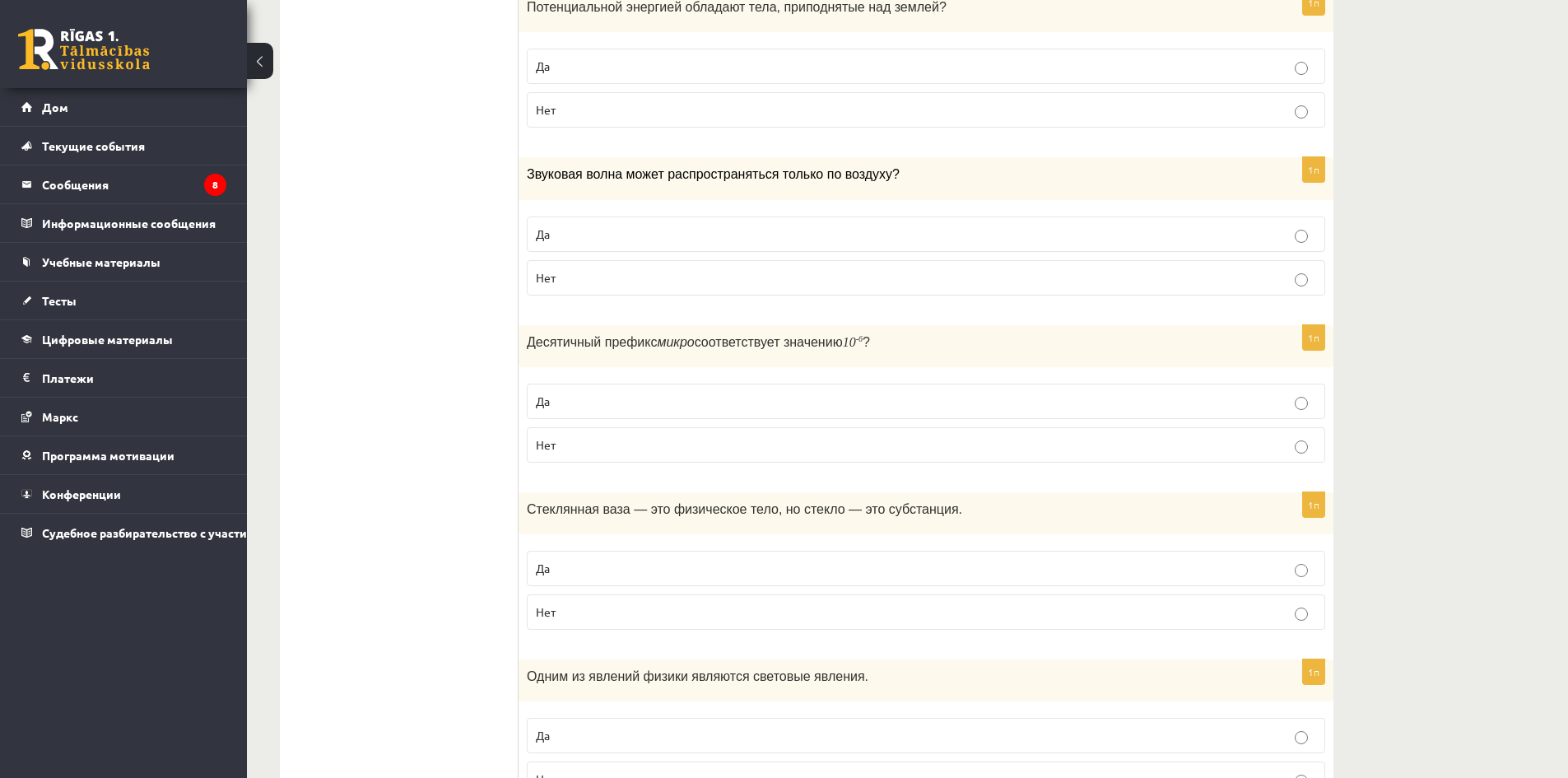
scroll to position [1729, 0]
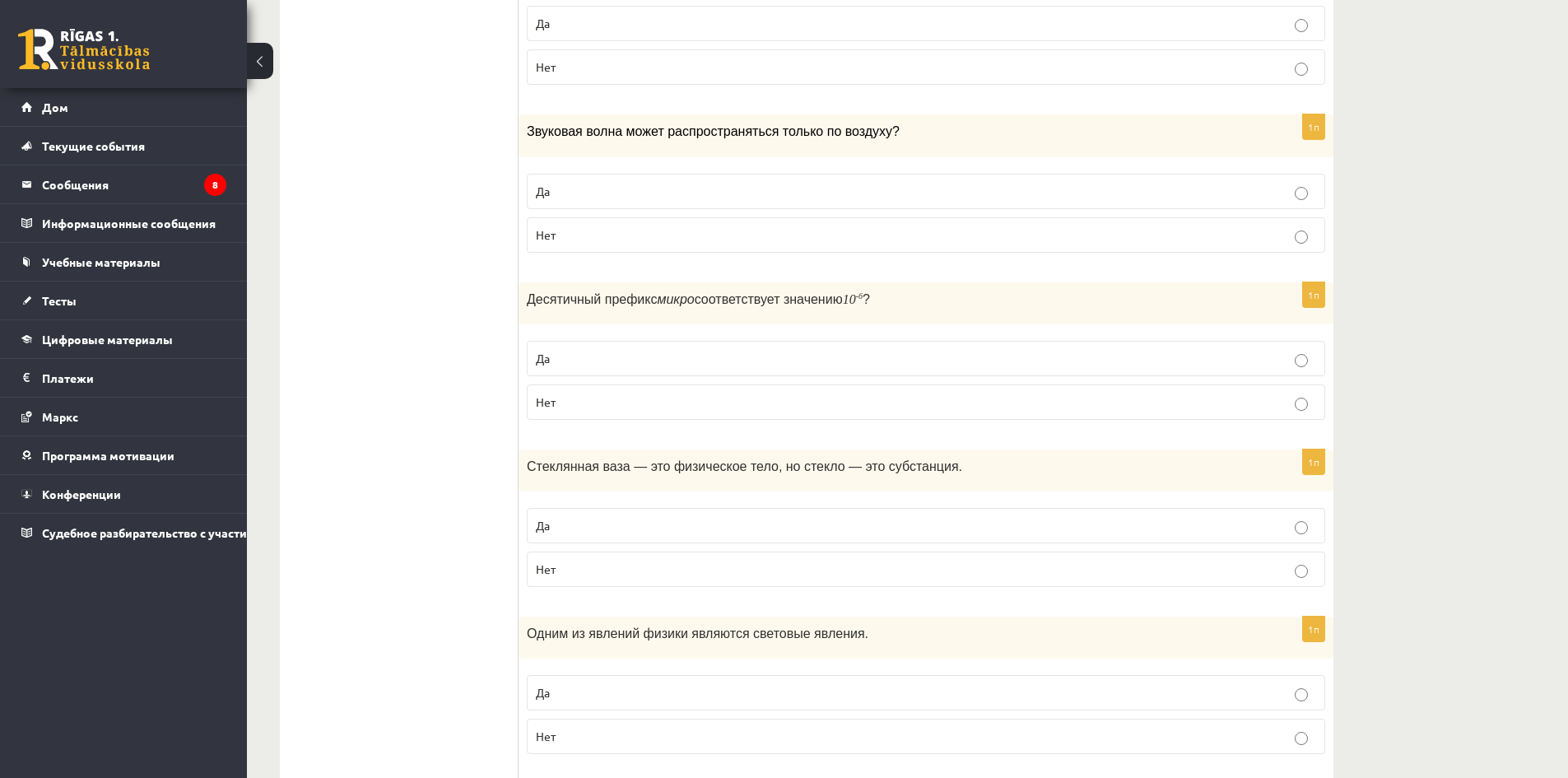
click at [764, 244] on label "Нет" at bounding box center [926, 235] width 799 height 36
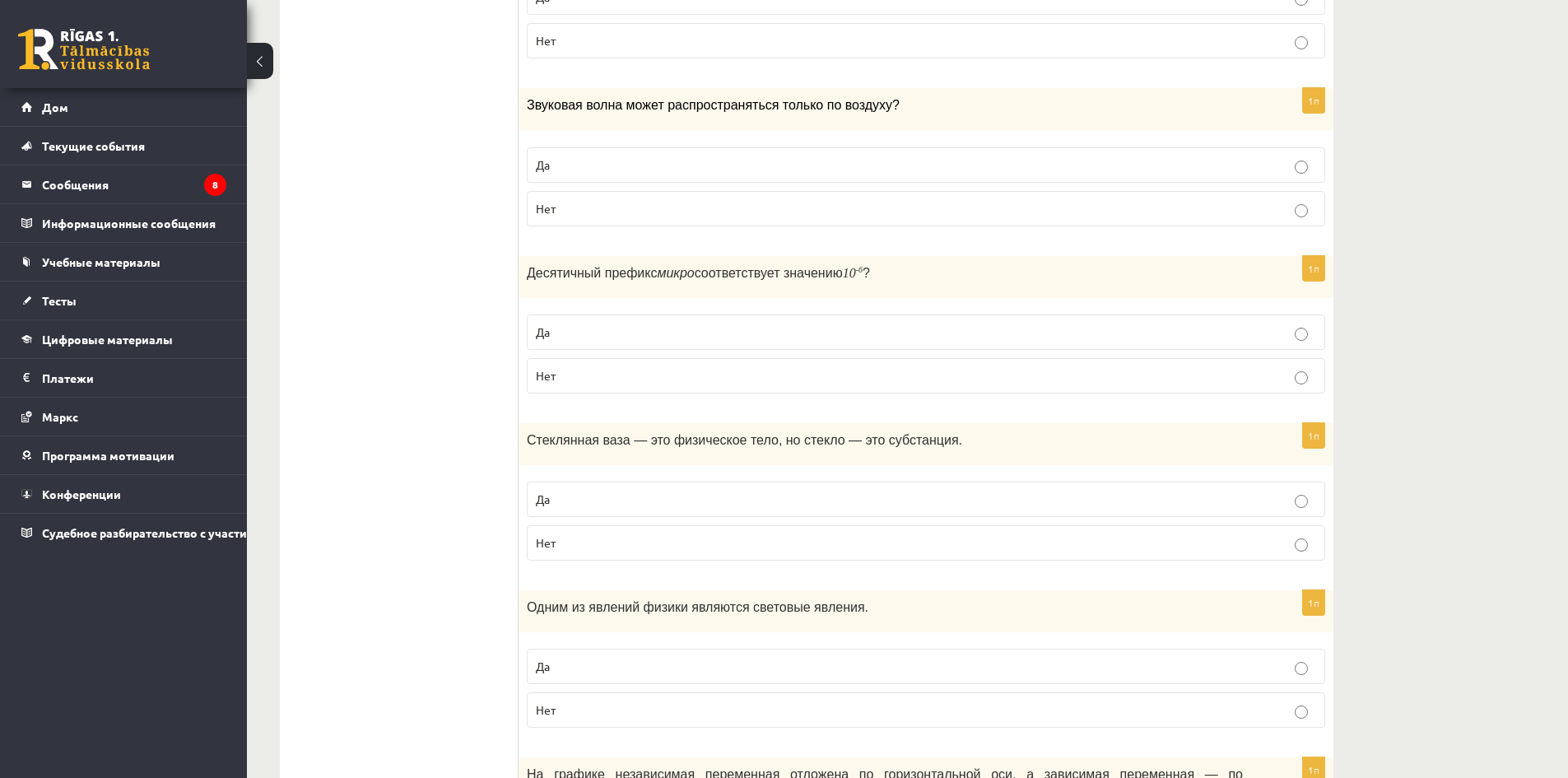
scroll to position [1893, 0]
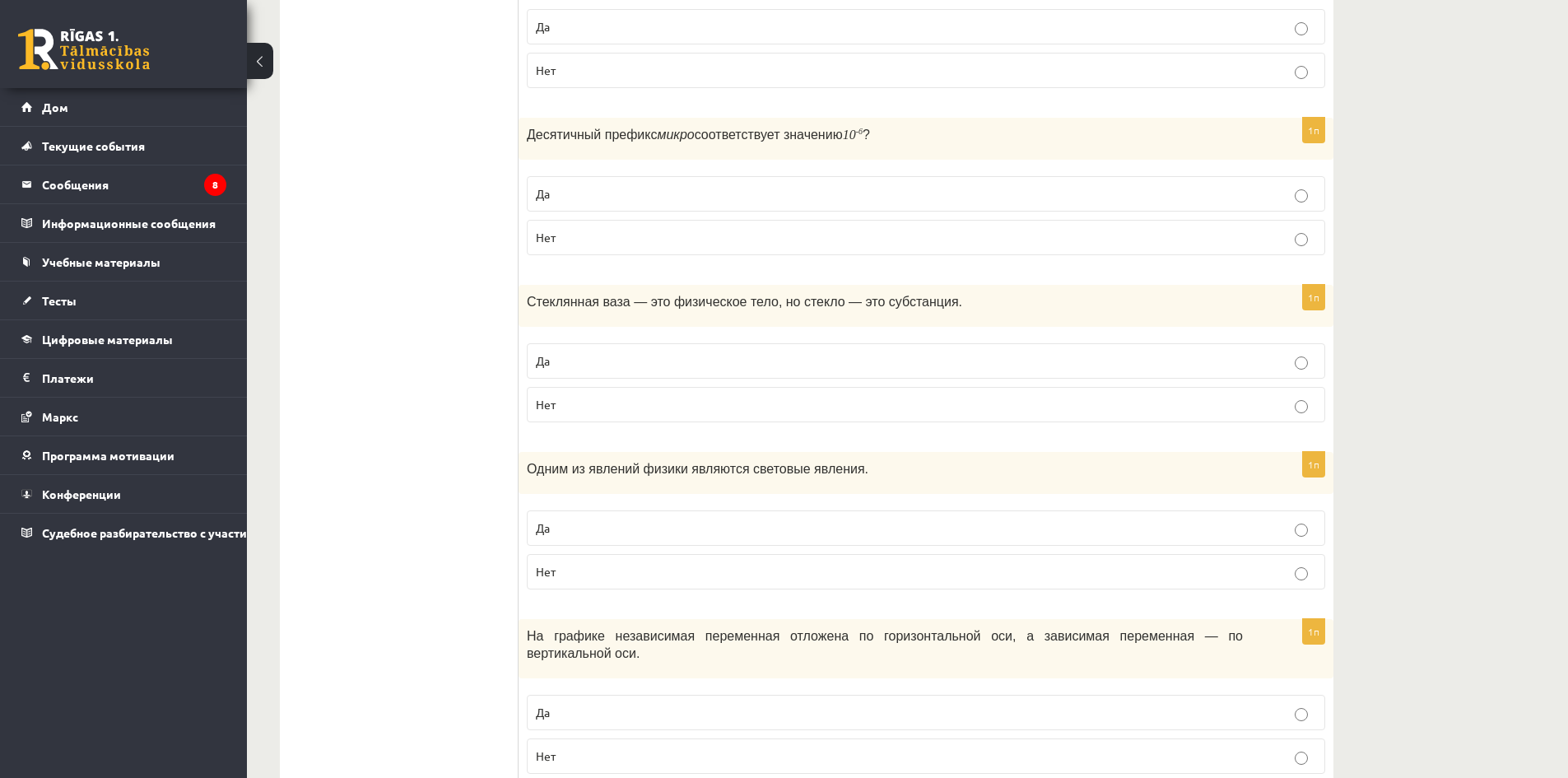
click at [713, 201] on p "Да" at bounding box center [927, 194] width 781 height 17
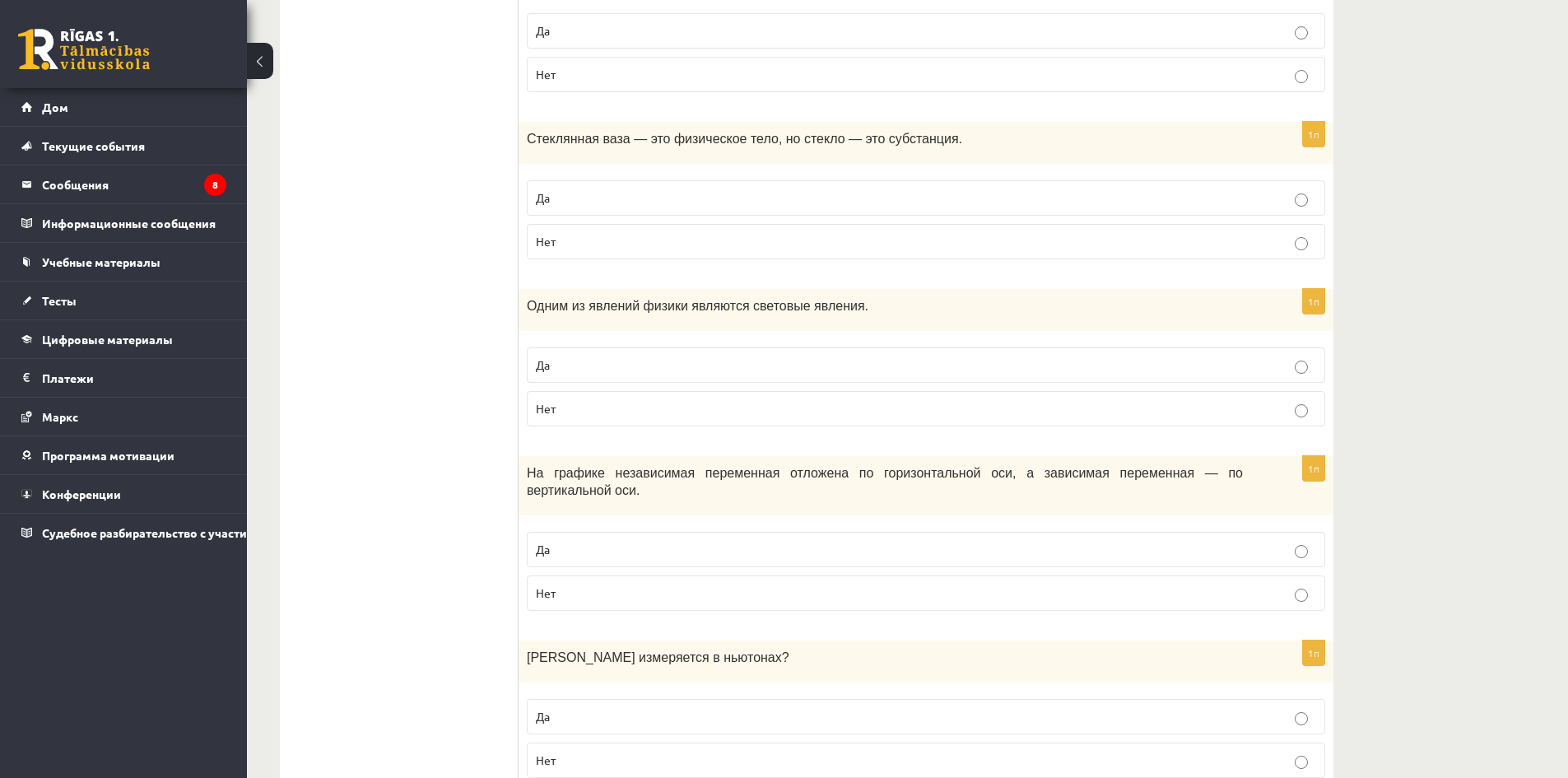
scroll to position [2058, 0]
click at [787, 200] on p "Да" at bounding box center [927, 196] width 781 height 17
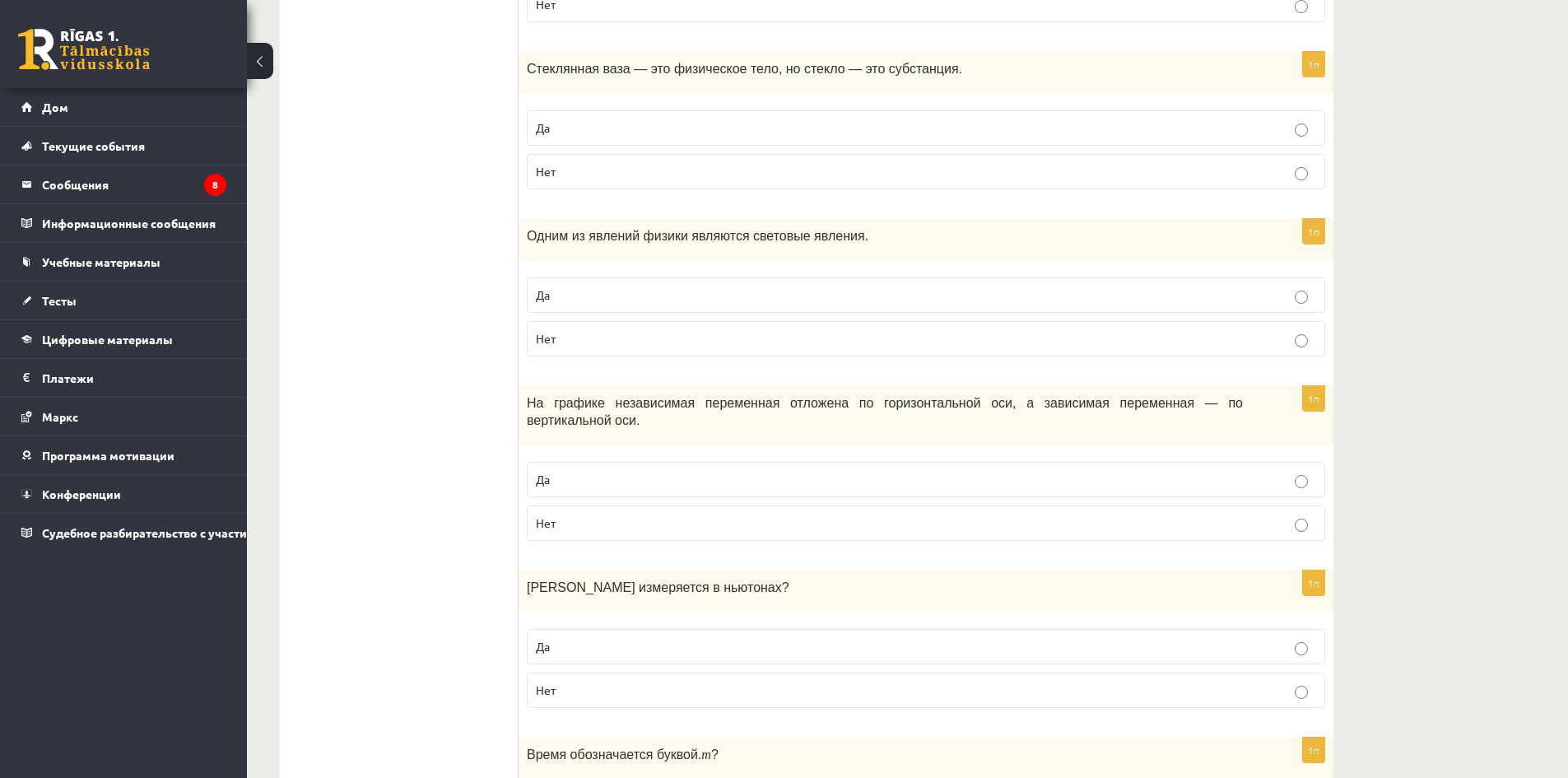
scroll to position [2141, 0]
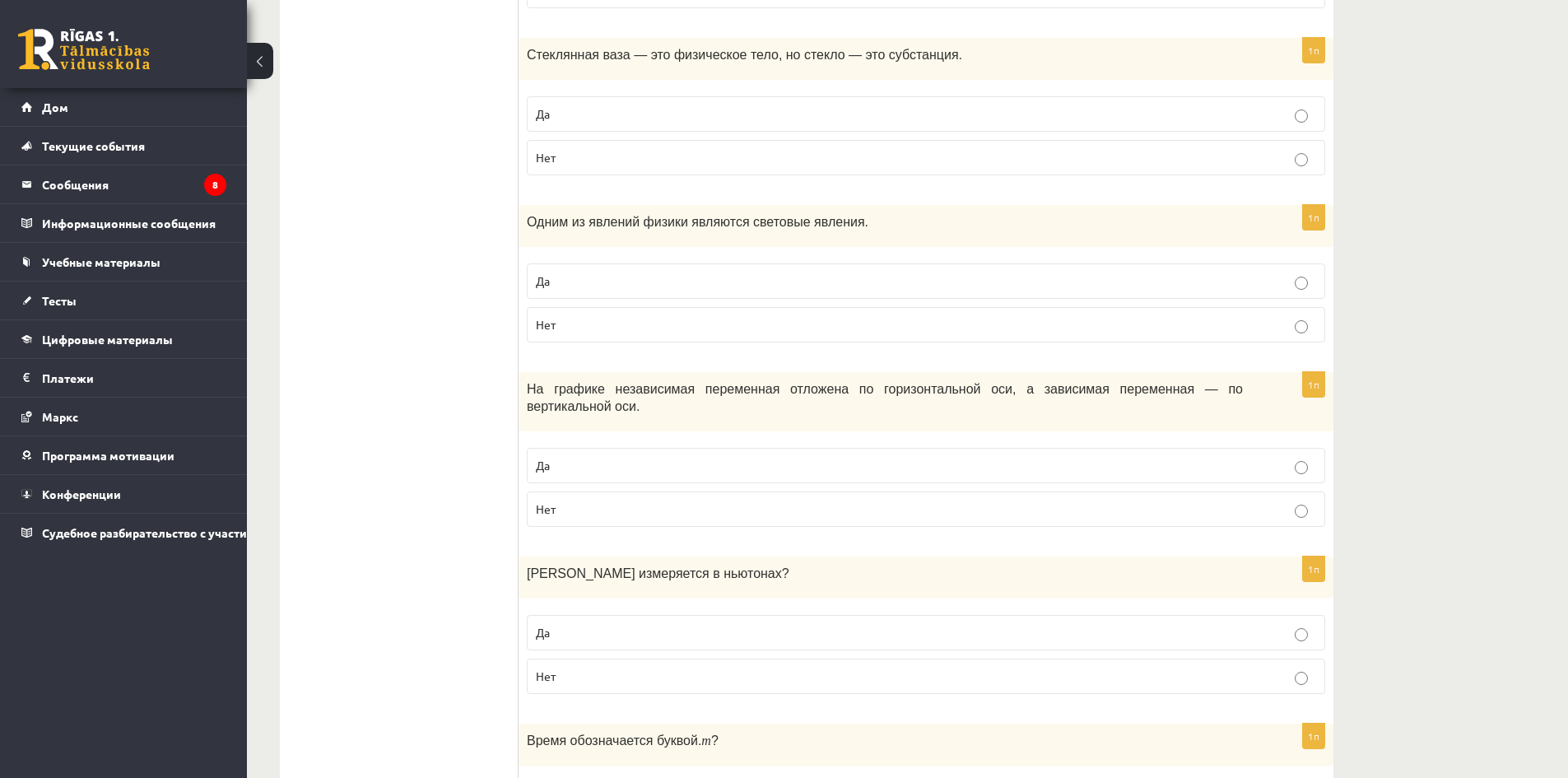
click at [668, 283] on p "Да" at bounding box center [927, 282] width 781 height 17
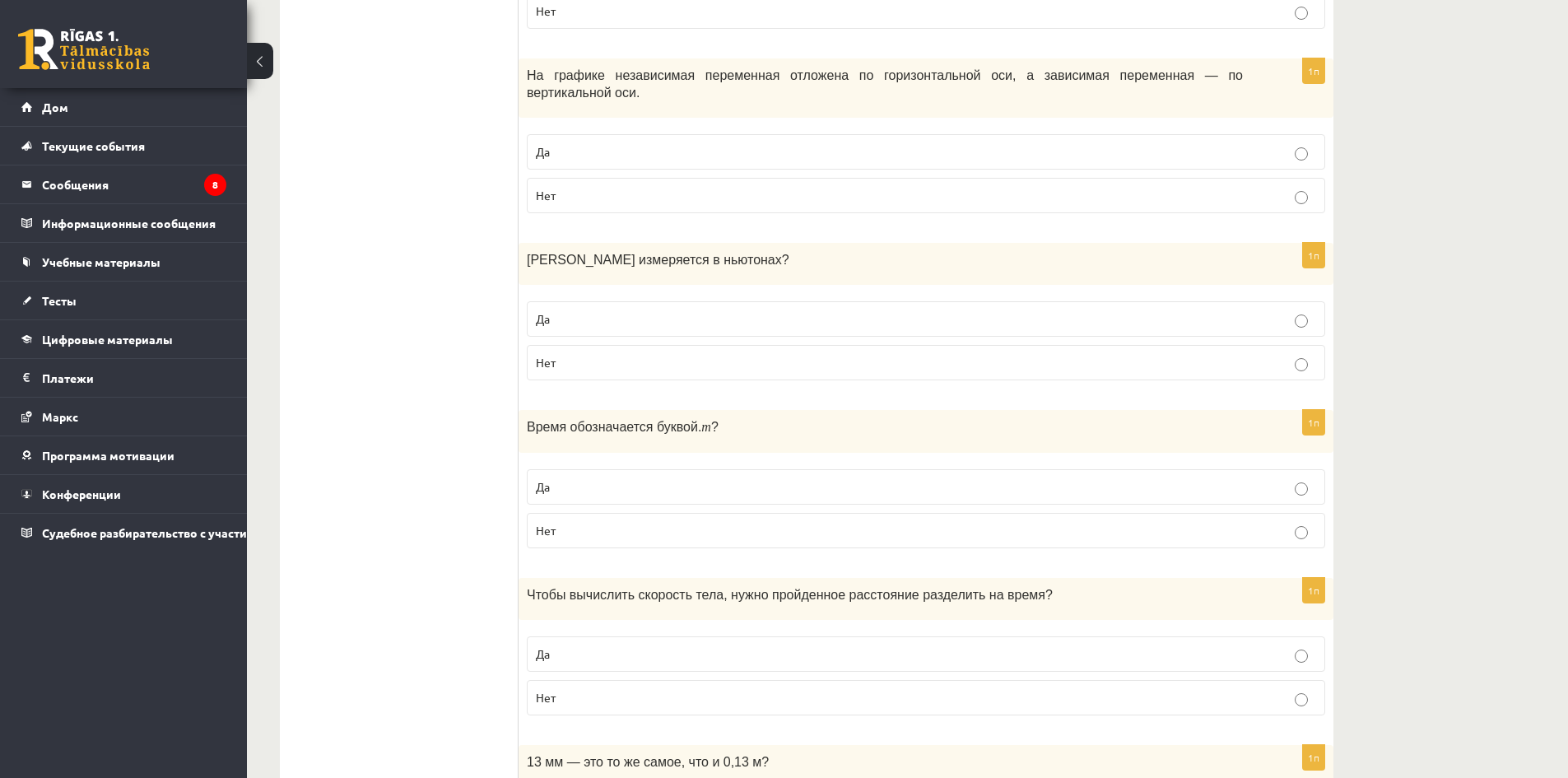
scroll to position [2470, 0]
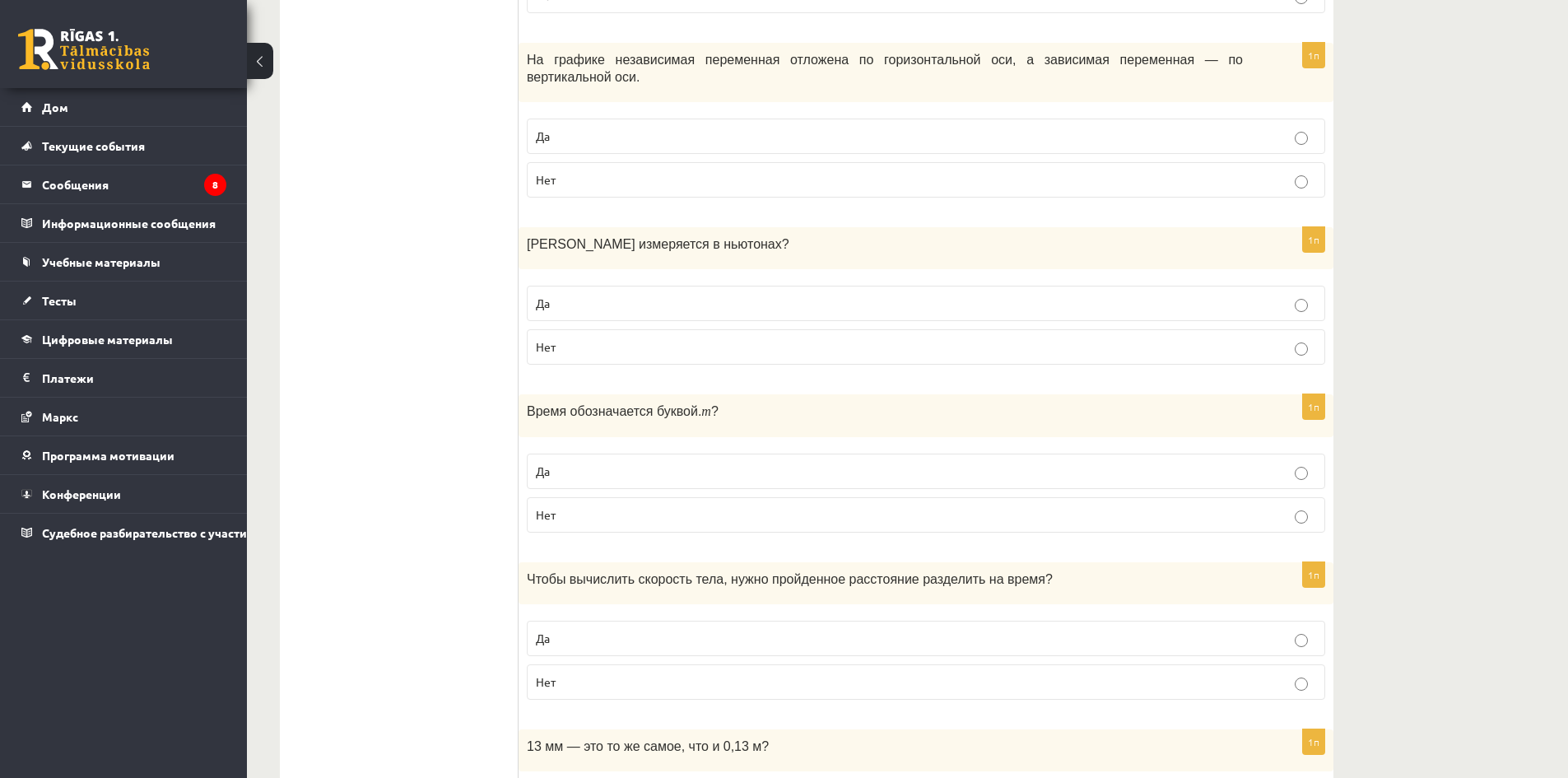
click at [1075, 128] on p "Да" at bounding box center [927, 136] width 781 height 17
click at [819, 338] on p "Нет" at bounding box center [927, 347] width 781 height 17
click at [748, 462] on p "Да" at bounding box center [927, 471] width 781 height 17
click at [717, 664] on label "Нет" at bounding box center [926, 682] width 799 height 36
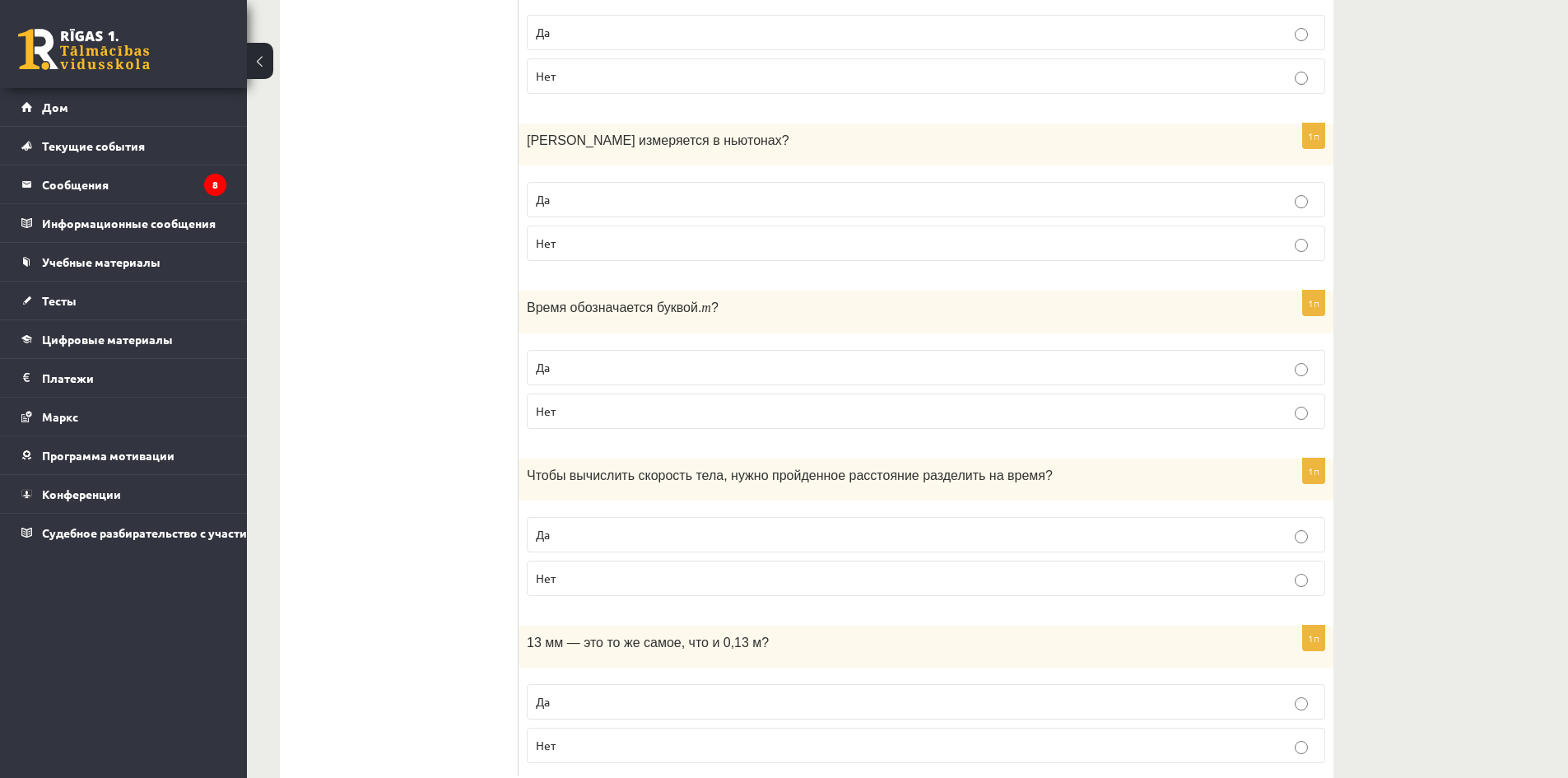
scroll to position [2606, 0]
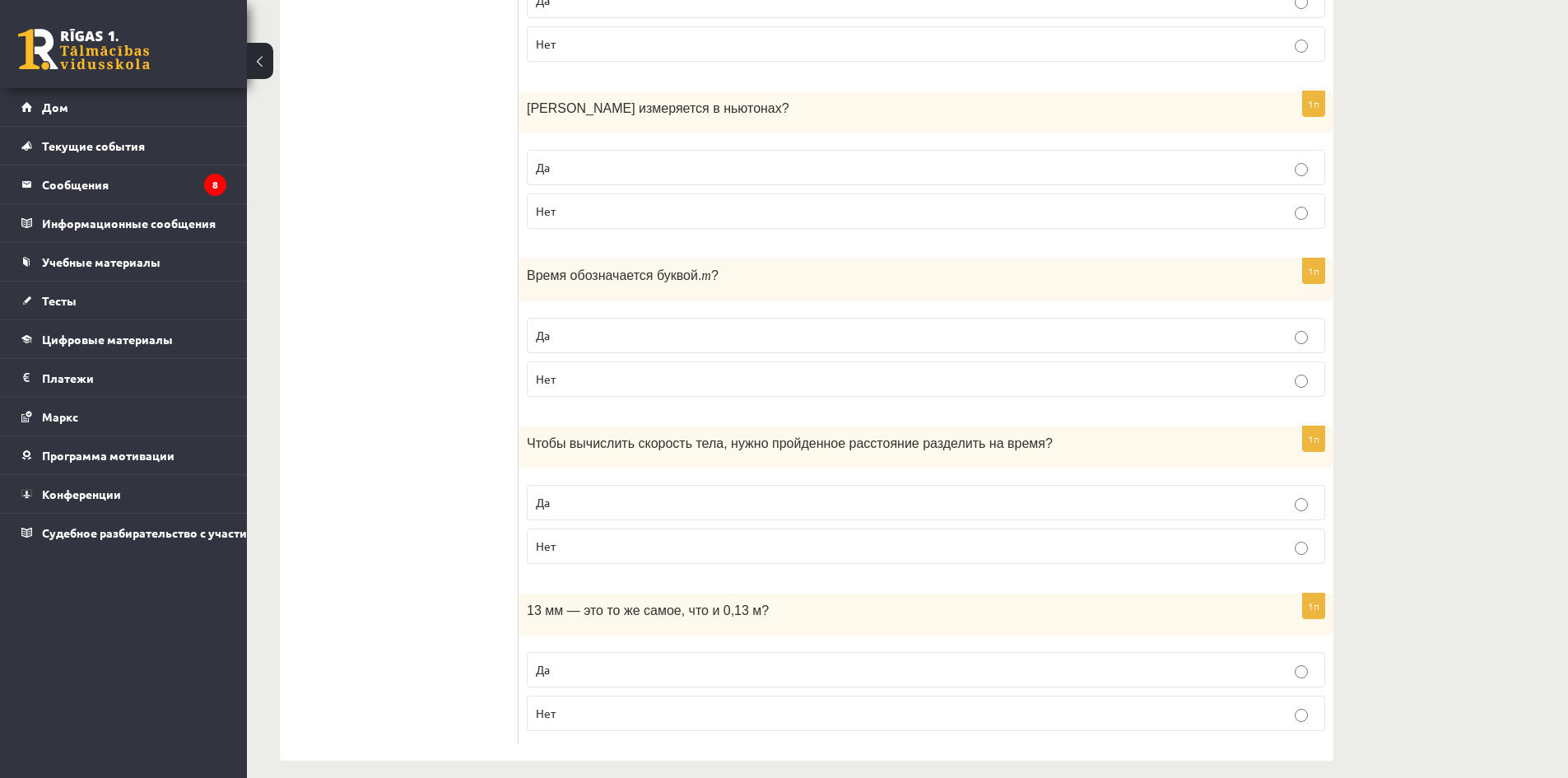
click at [651, 676] on fieldset "Да Нет" at bounding box center [926, 690] width 799 height 92
click at [653, 662] on p "Да" at bounding box center [927, 670] width 781 height 17
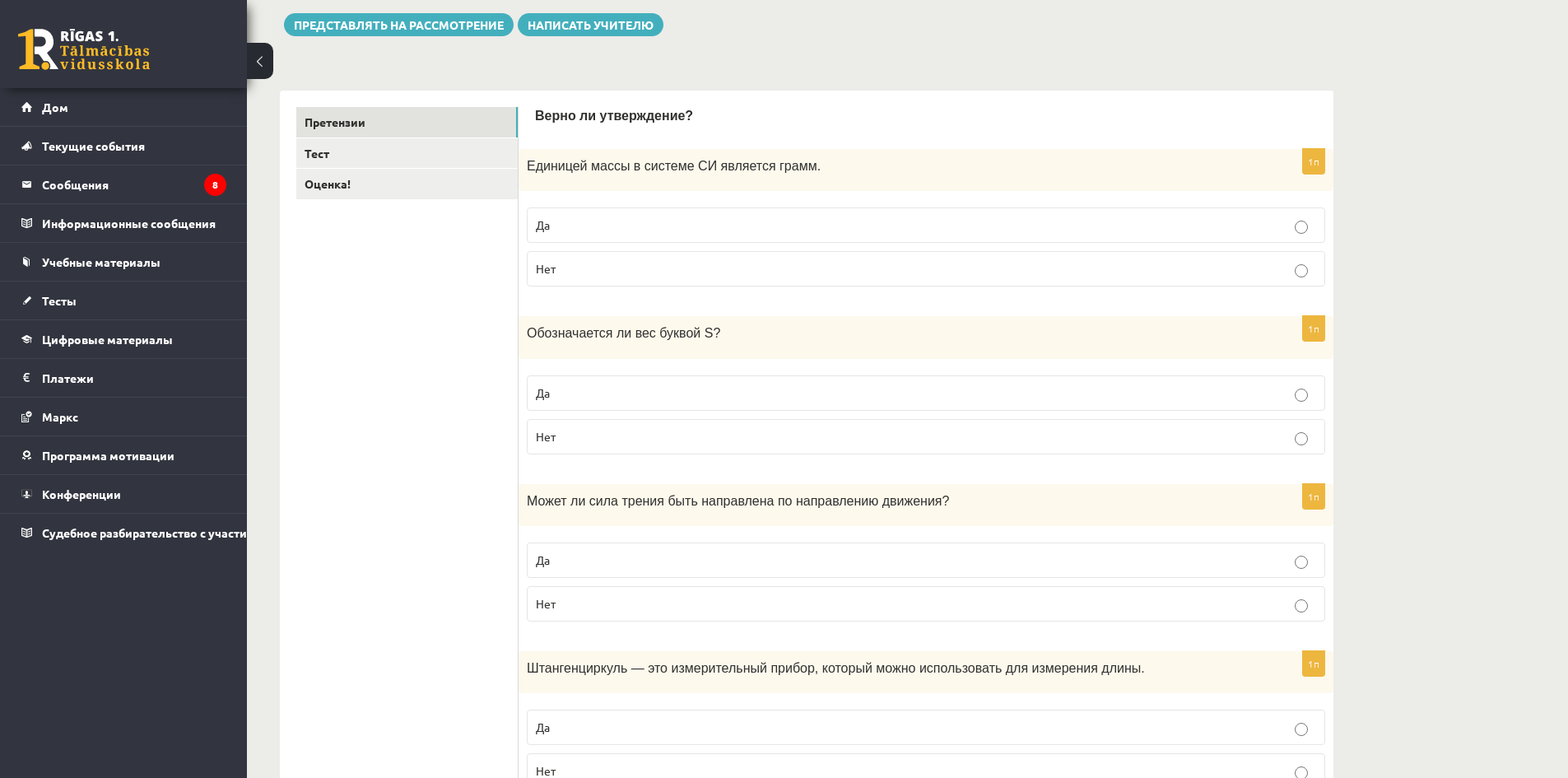
scroll to position [0, 0]
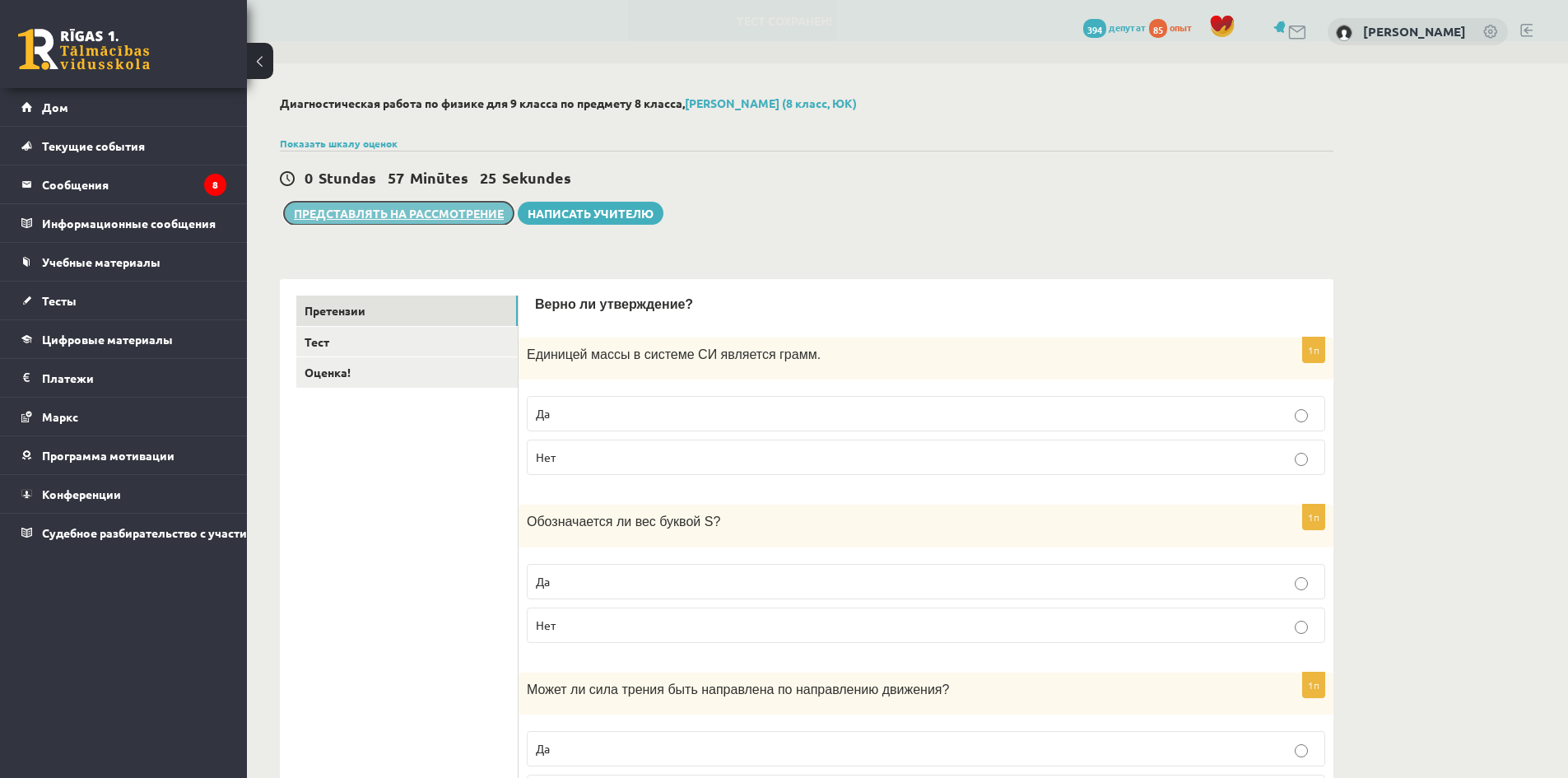
click at [396, 212] on font "Представлять на рассмотрение" at bounding box center [399, 213] width 210 height 15
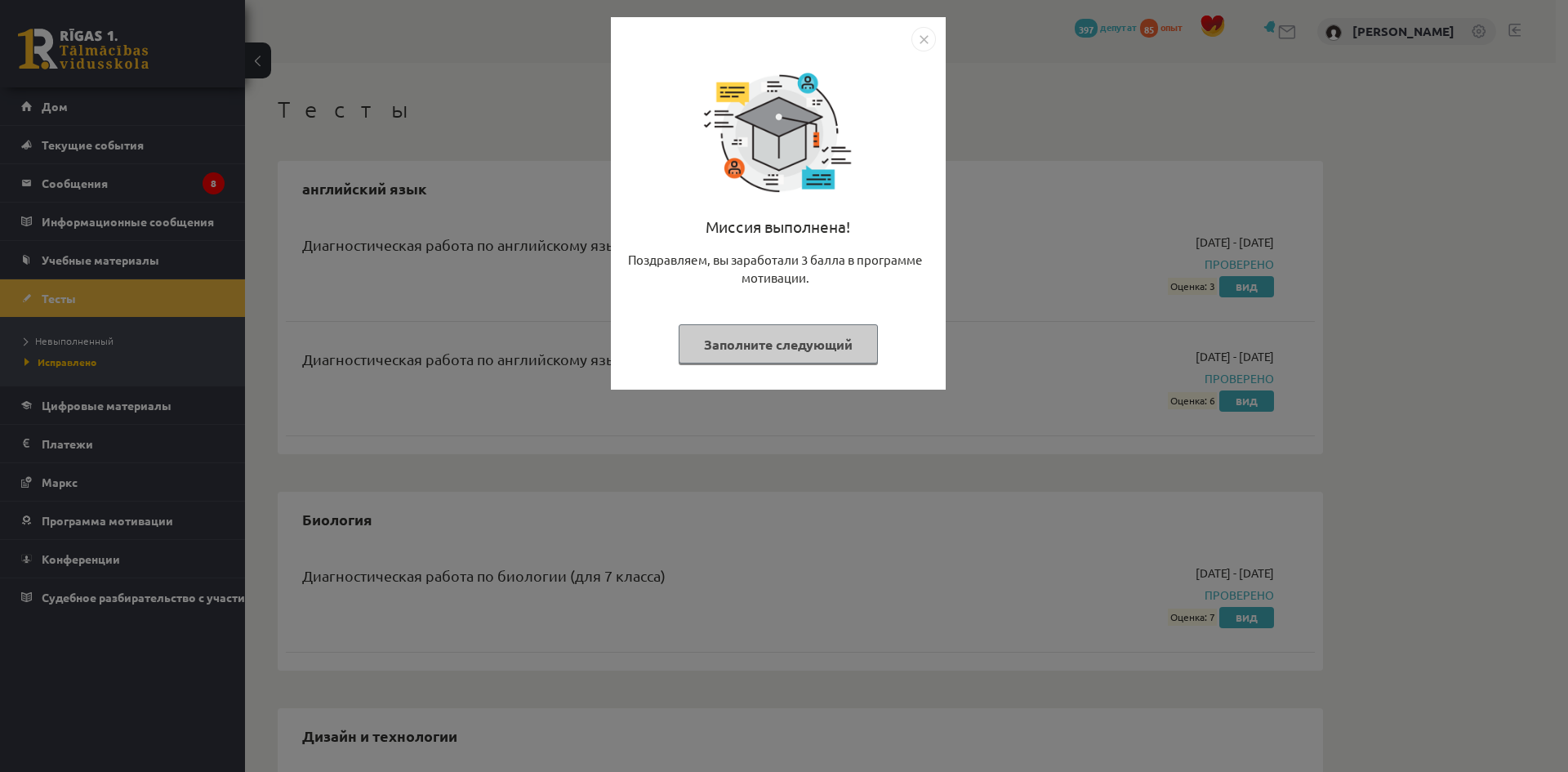
click at [928, 35] on img "Закрывать" at bounding box center [923, 39] width 24 height 24
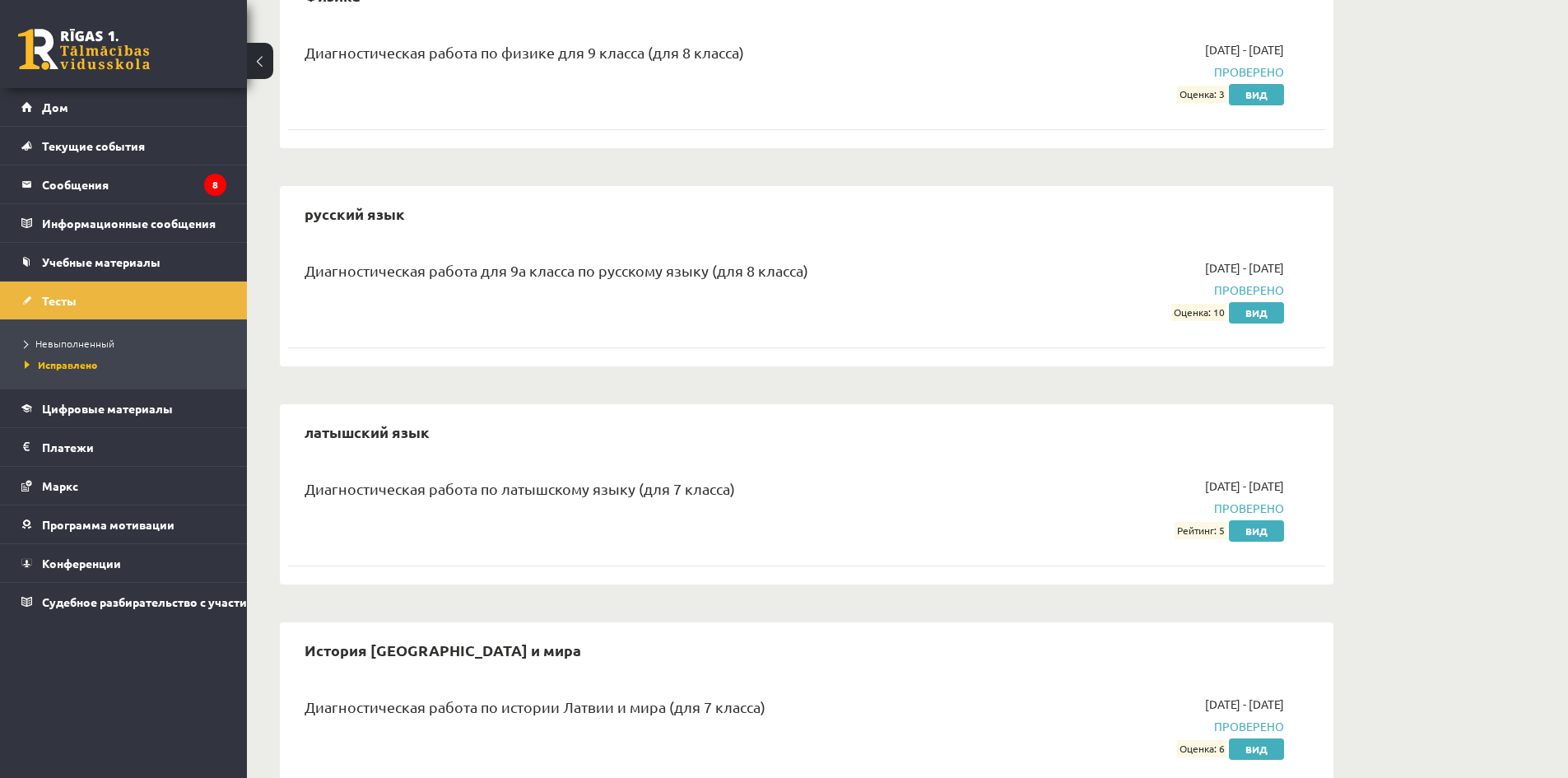
scroll to position [717, 0]
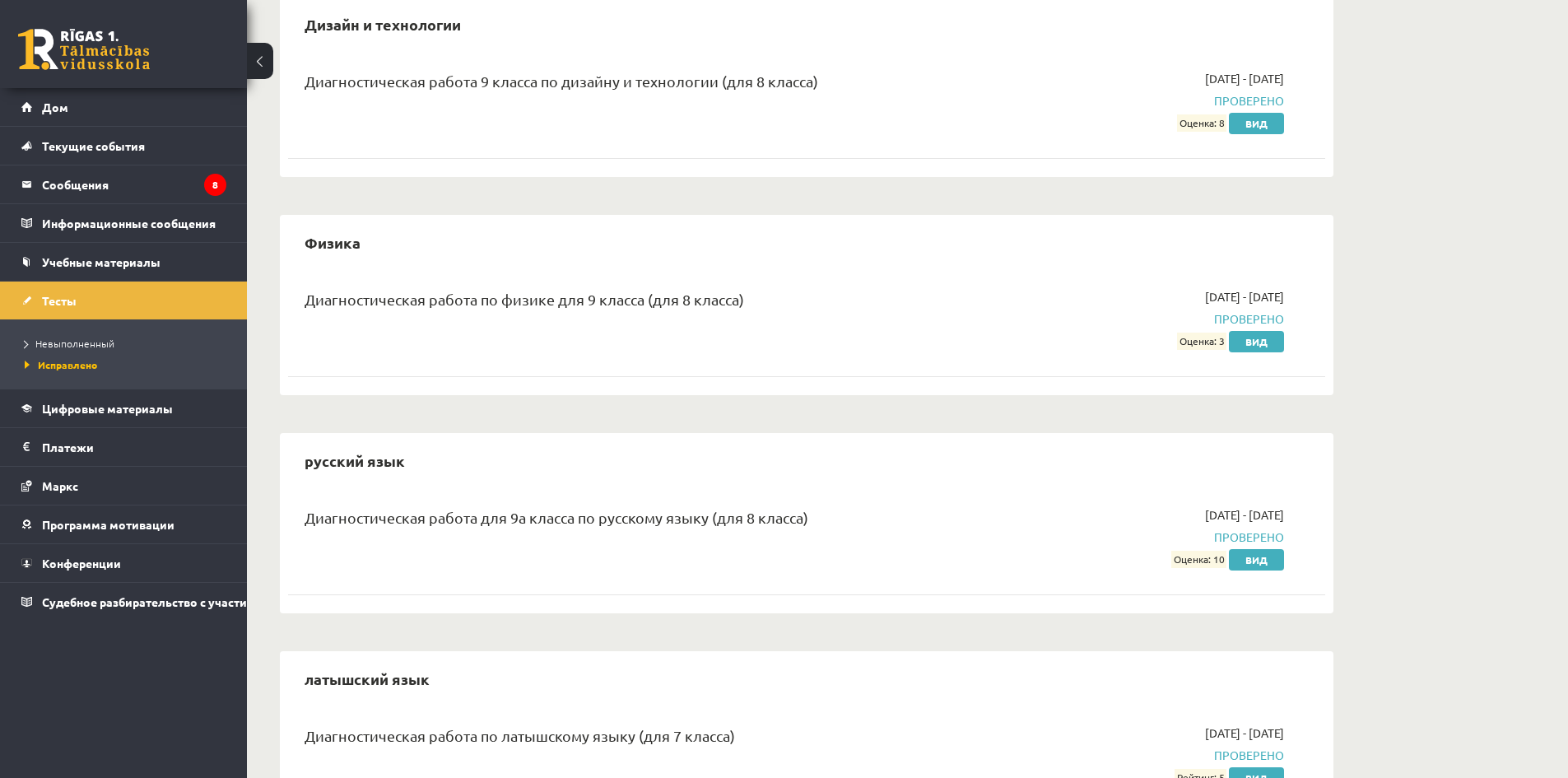
click at [1199, 352] on div "Диагностическая работа по физике для 9 класса (для 8 класса) [DATE] - [DATE] Пр…" at bounding box center [807, 319] width 1037 height 95
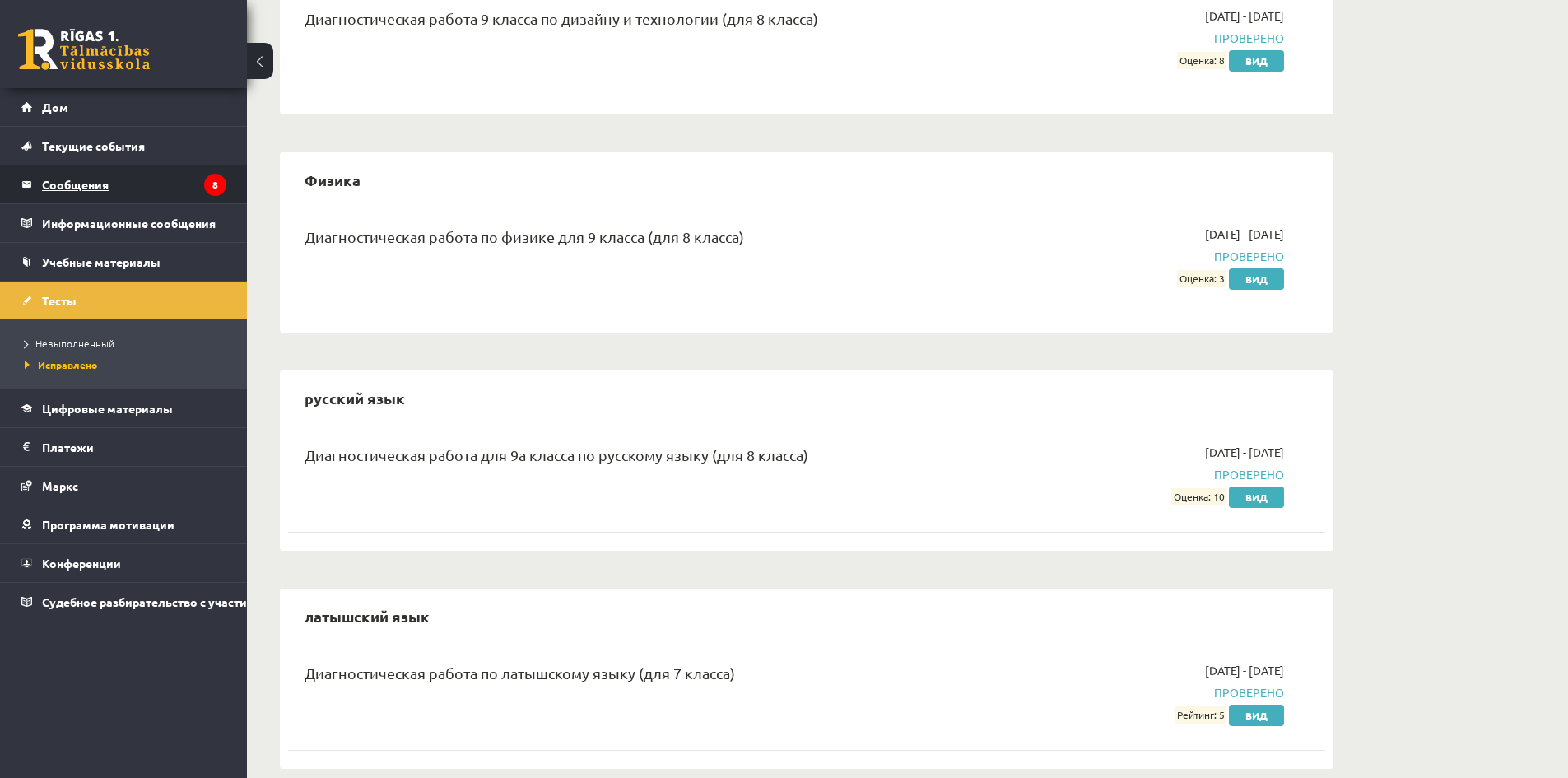
scroll to position [388, 0]
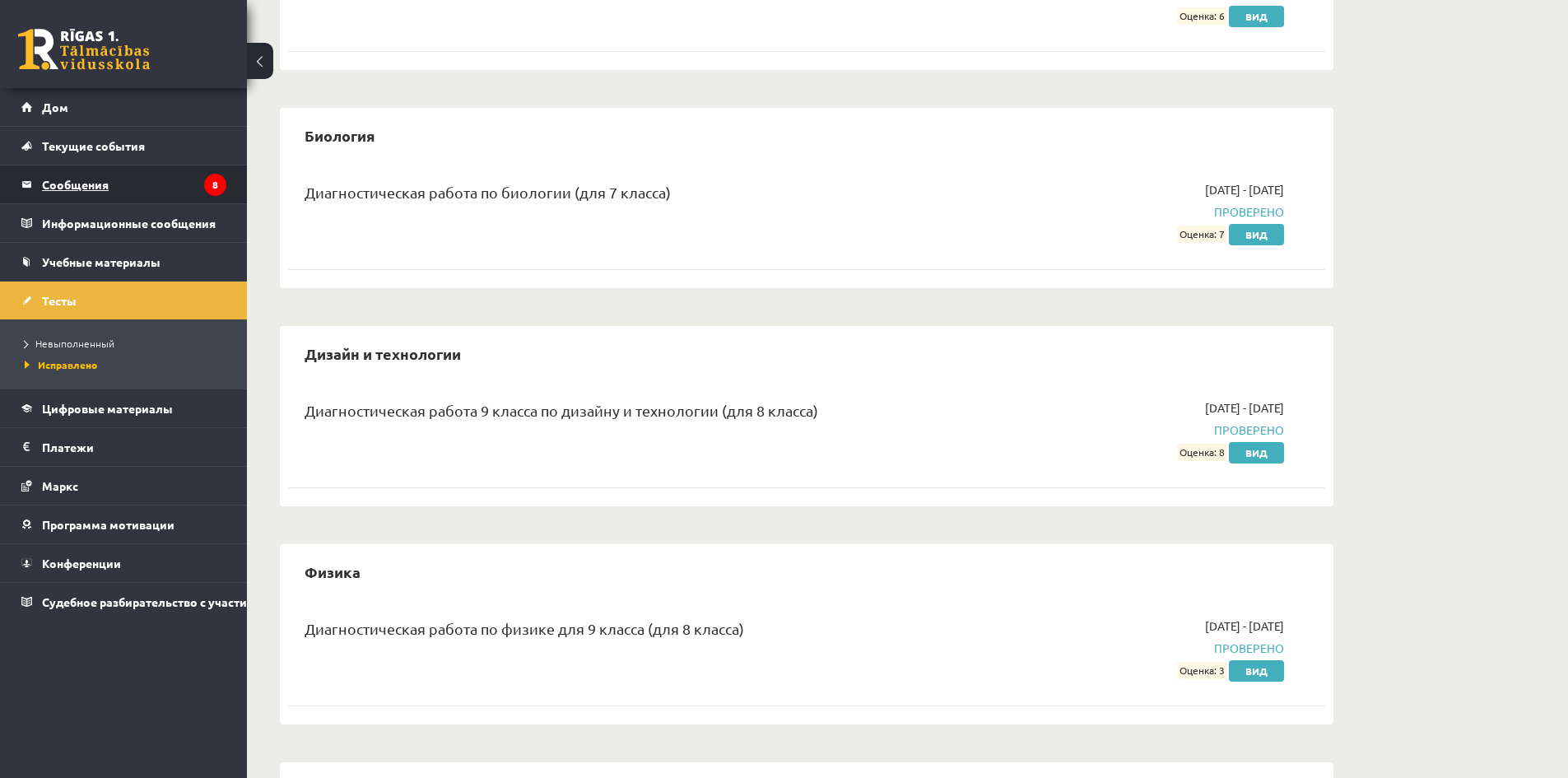
click at [118, 186] on legend "Сообщения 8" at bounding box center [134, 184] width 184 height 38
